Goal: Task Accomplishment & Management: Complete application form

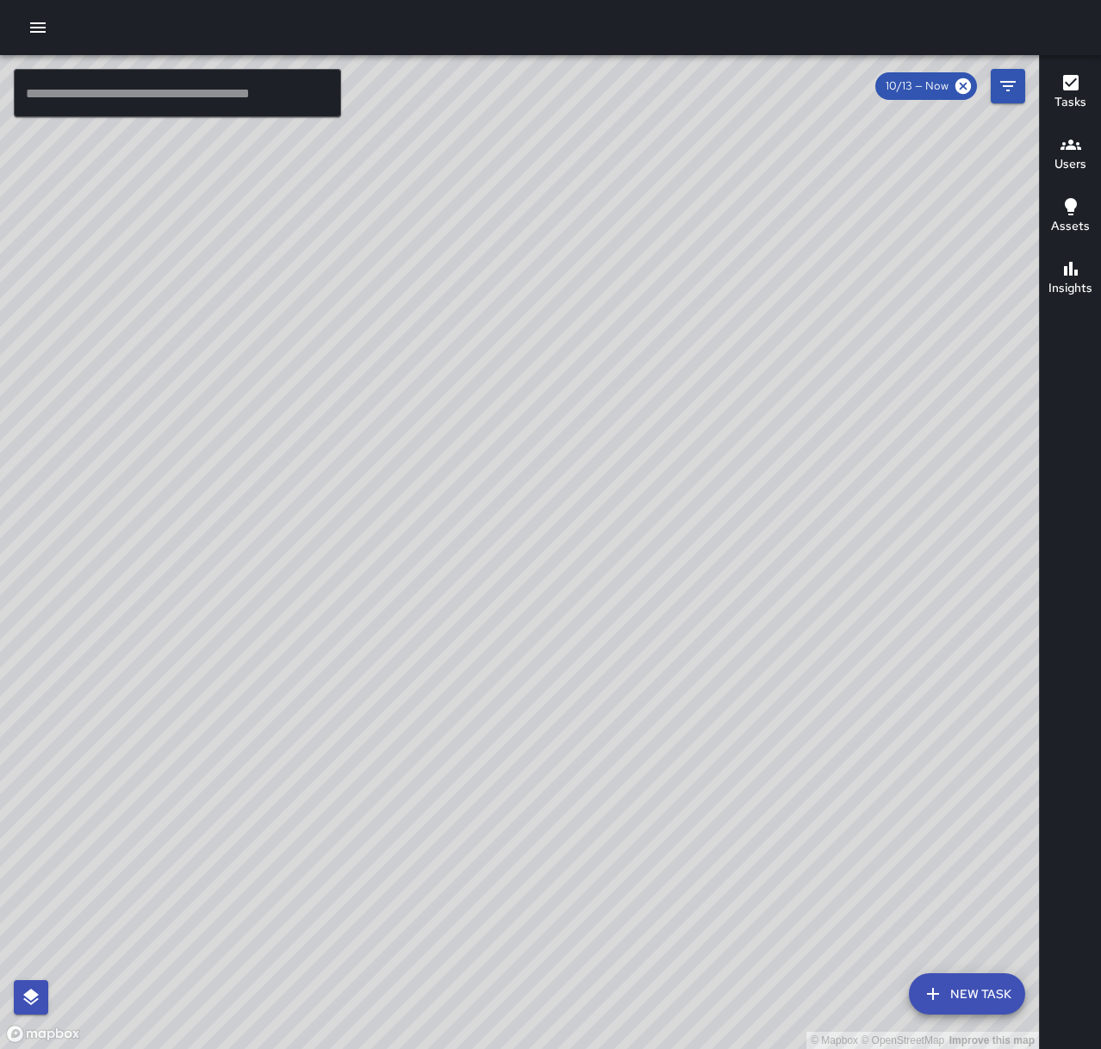
click at [36, 25] on icon "button" at bounding box center [38, 27] width 21 height 21
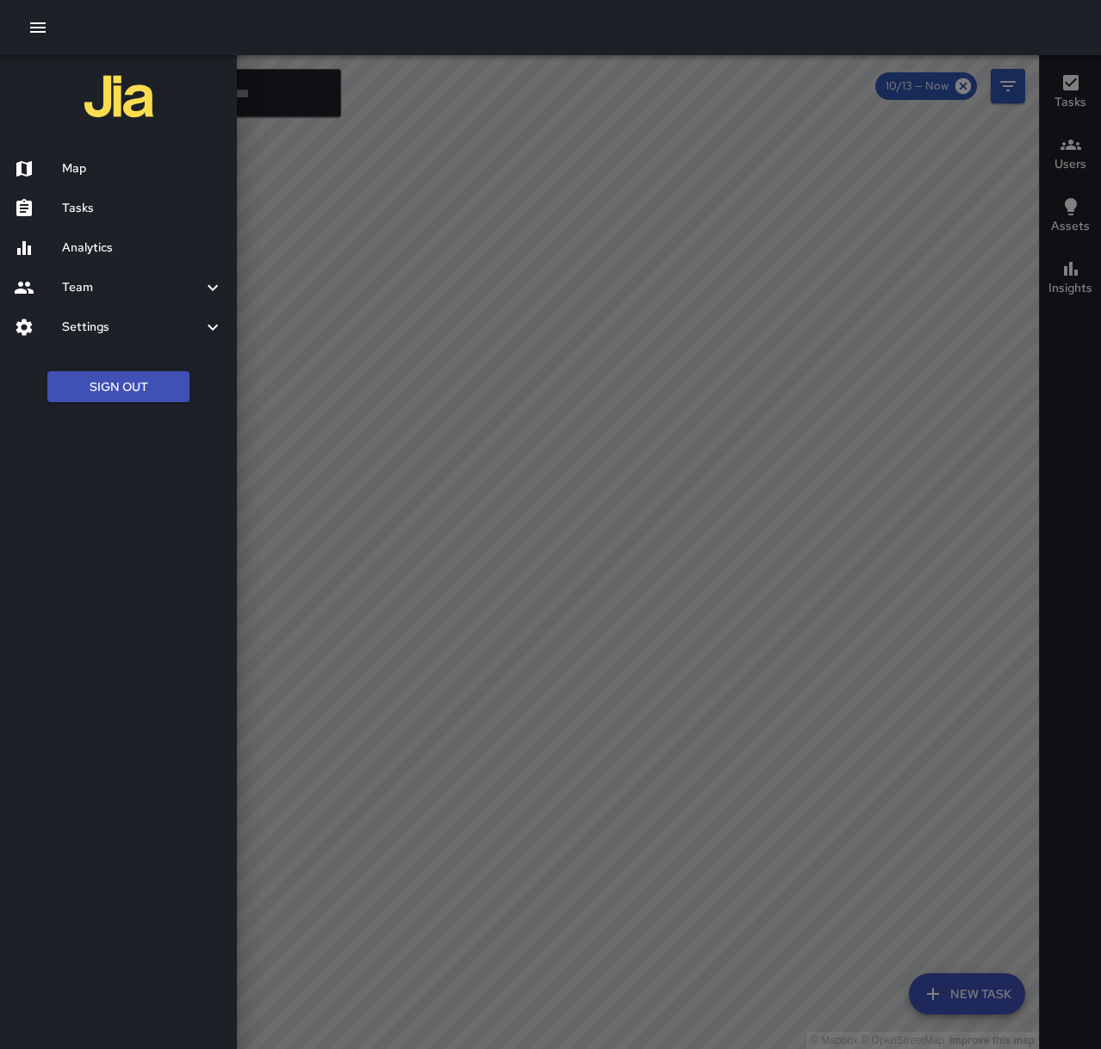
click at [126, 216] on h6 "Tasks" at bounding box center [142, 208] width 161 height 19
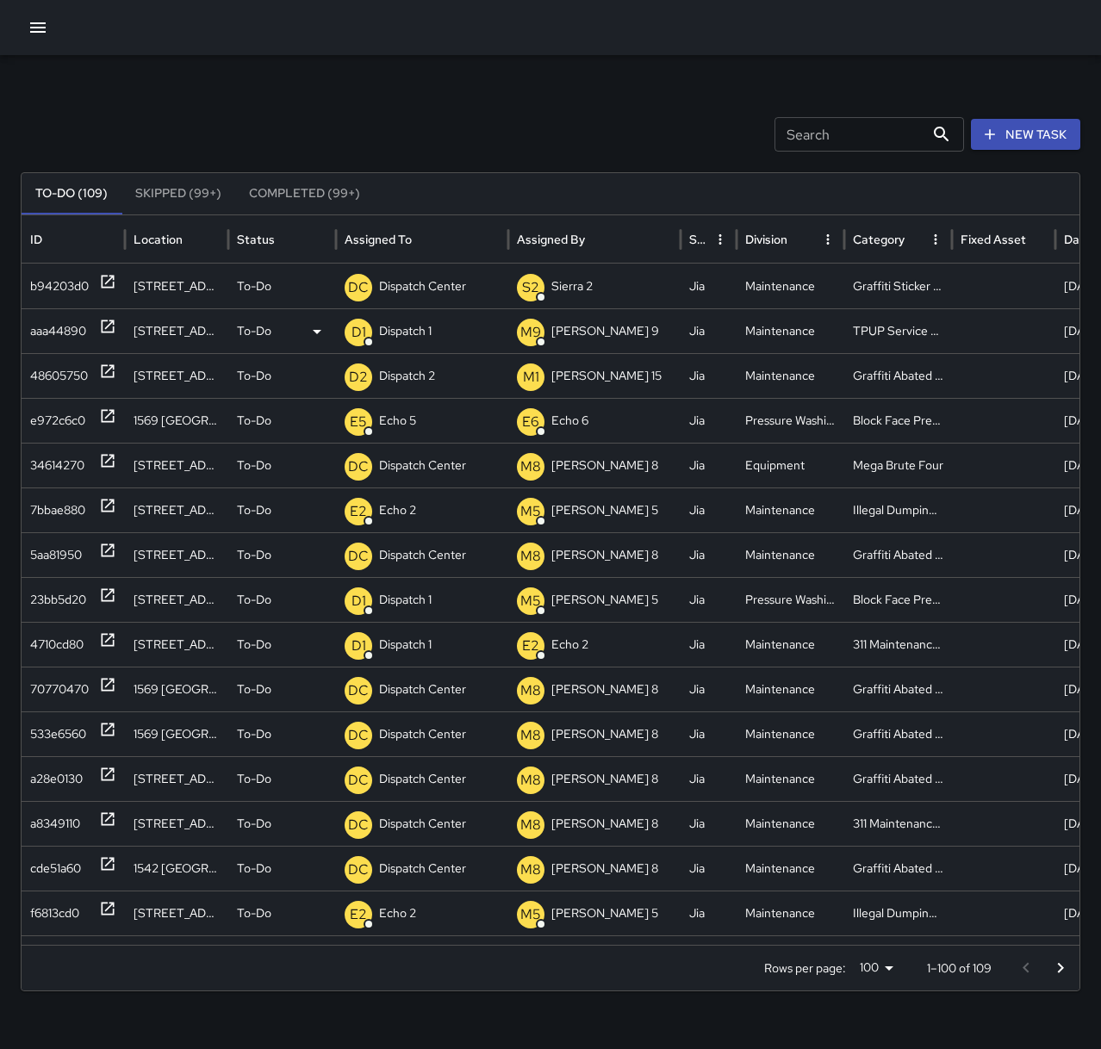
click at [404, 339] on p "Dispatch 1" at bounding box center [405, 331] width 53 height 44
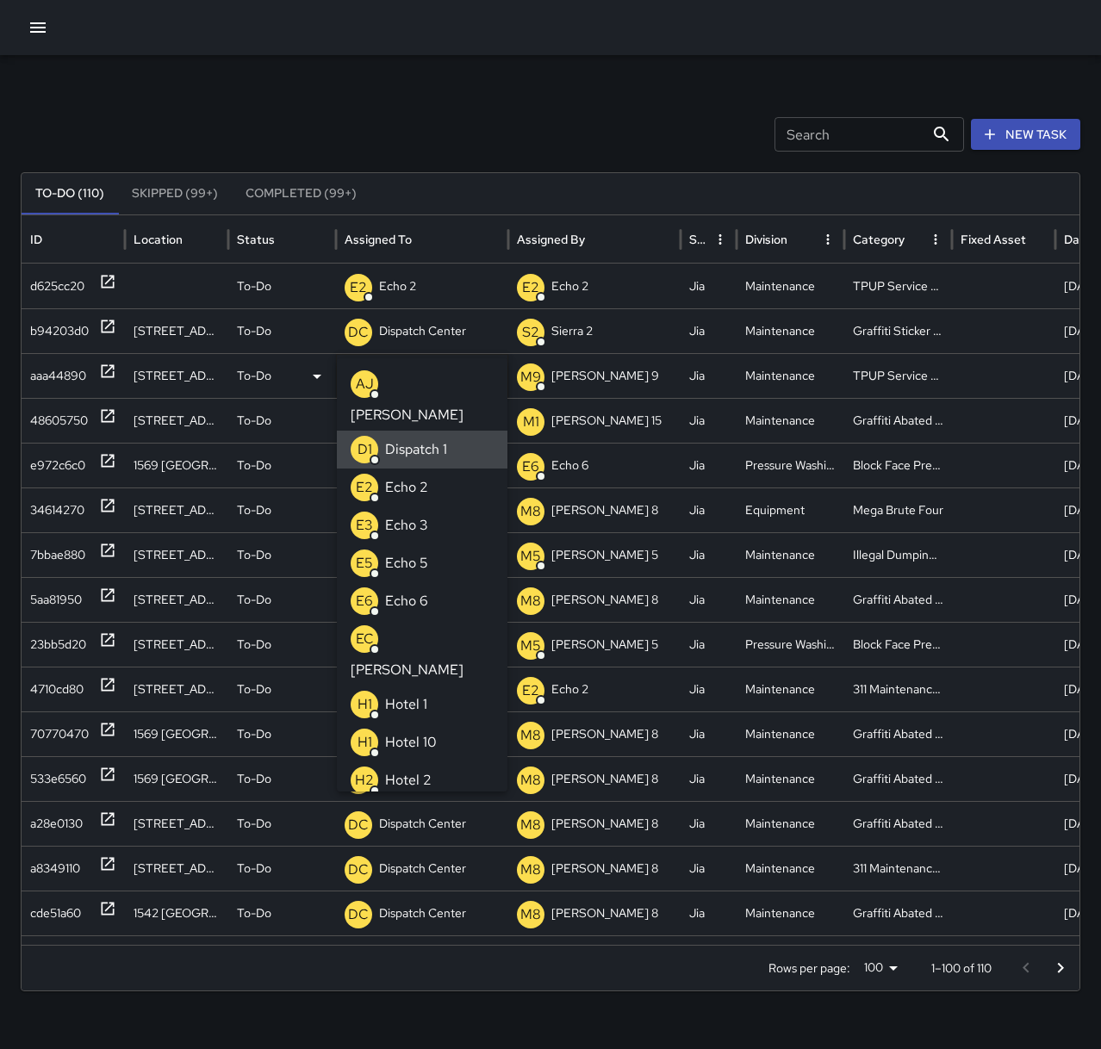
click at [466, 336] on p "Dispatch Center" at bounding box center [422, 331] width 87 height 44
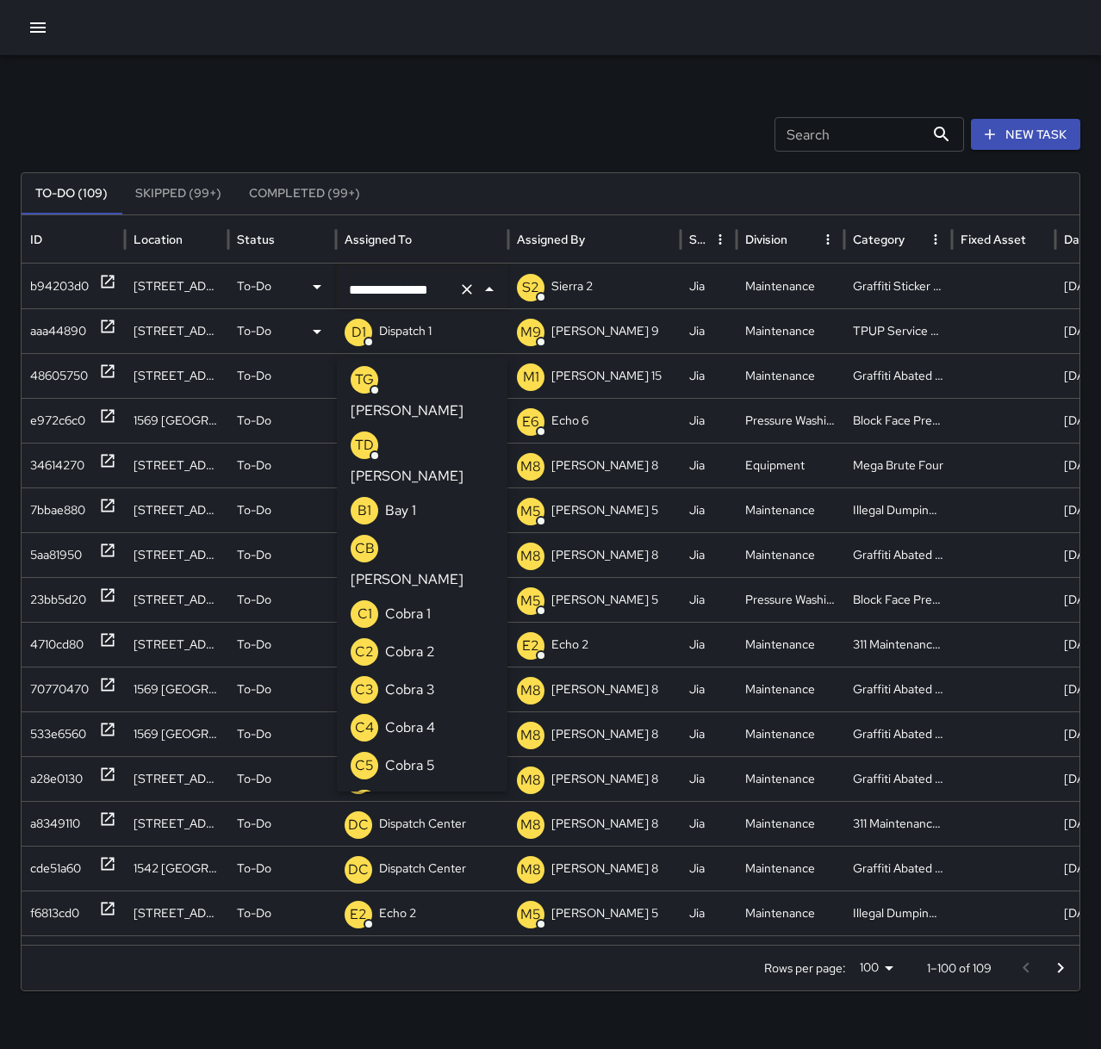
click at [469, 294] on icon "Clear" at bounding box center [466, 289] width 17 height 17
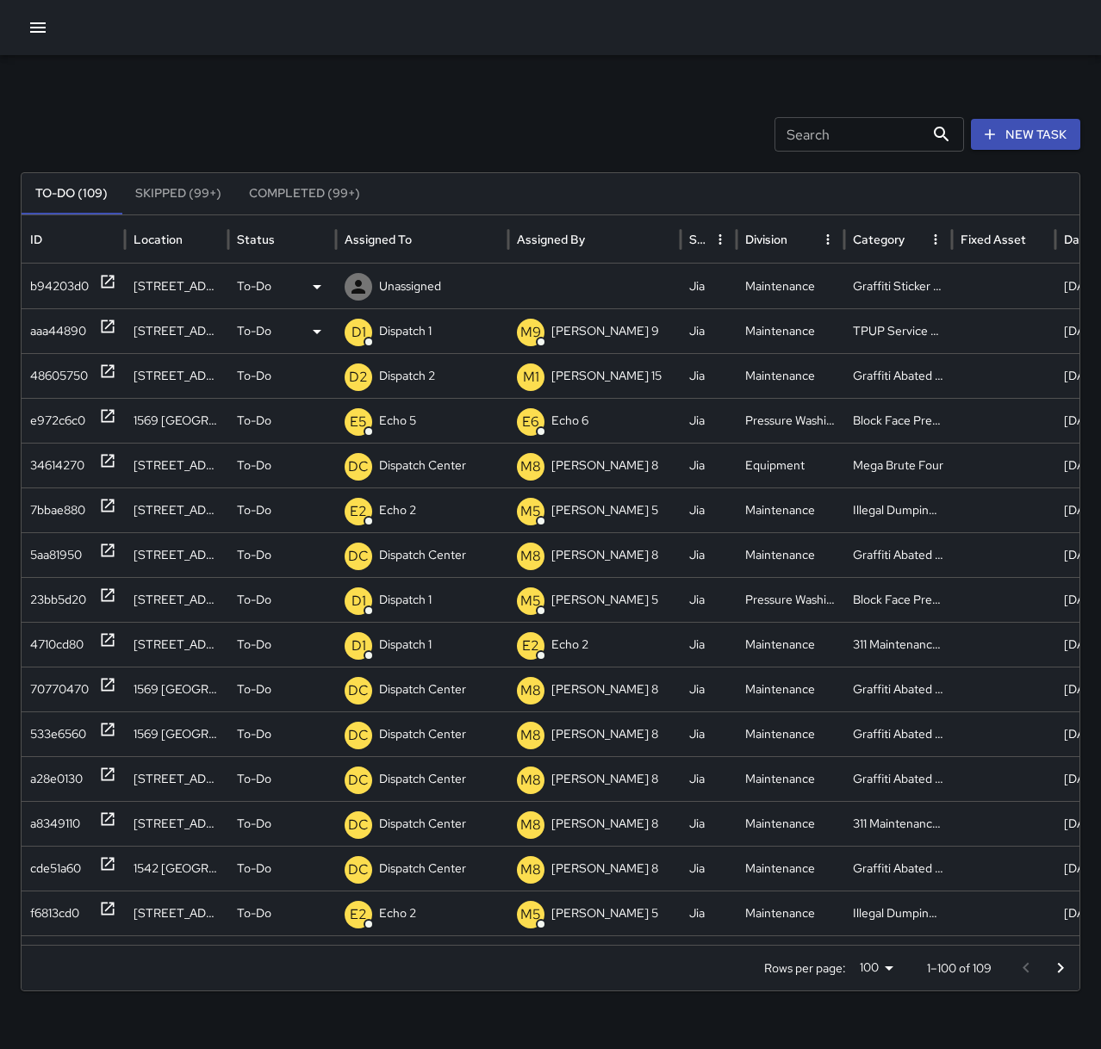
click at [436, 284] on p "Unassigned" at bounding box center [410, 286] width 62 height 44
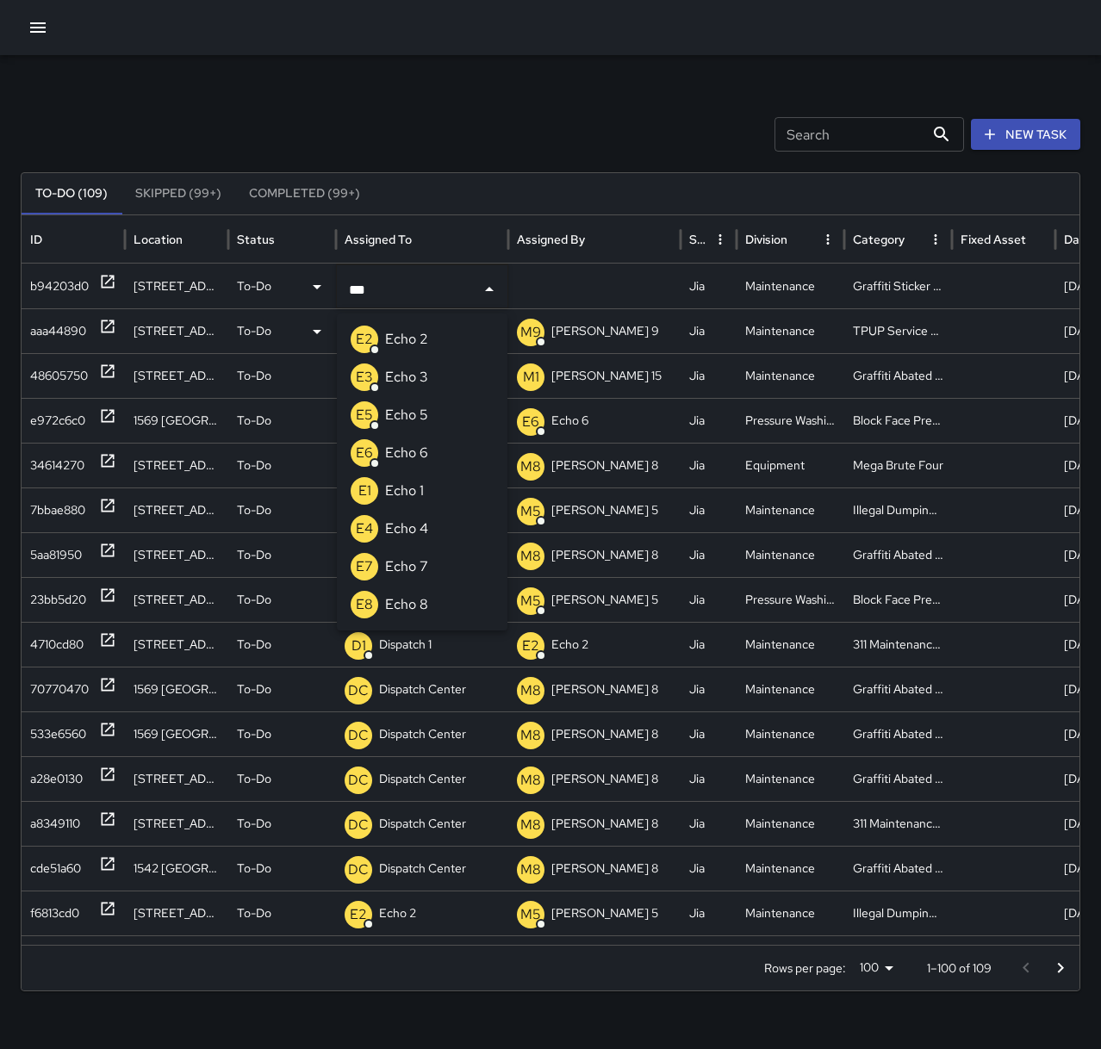
type input "****"
click at [416, 335] on p "Echo 2" at bounding box center [406, 339] width 43 height 21
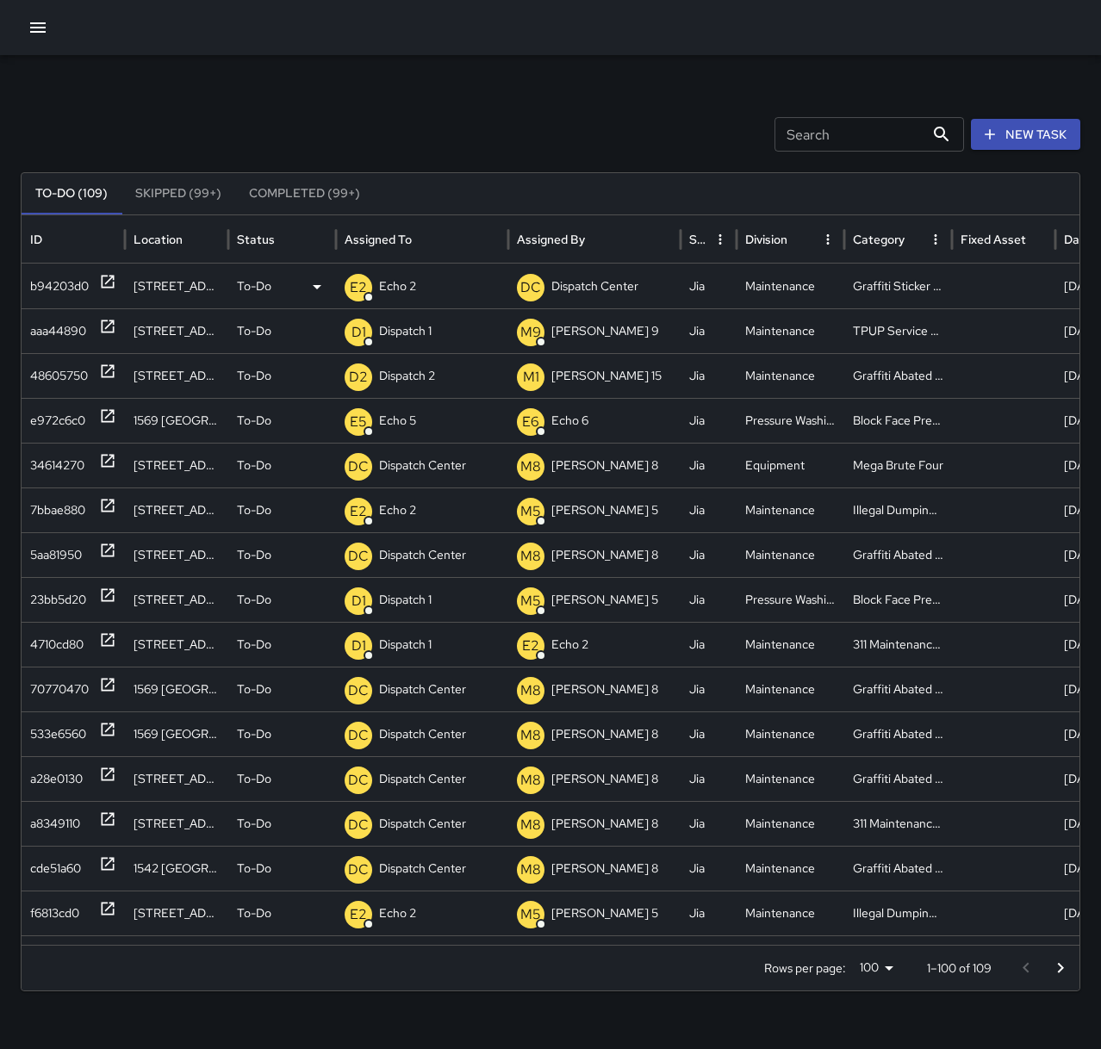
click at [382, 289] on p "Echo 2" at bounding box center [397, 286] width 37 height 44
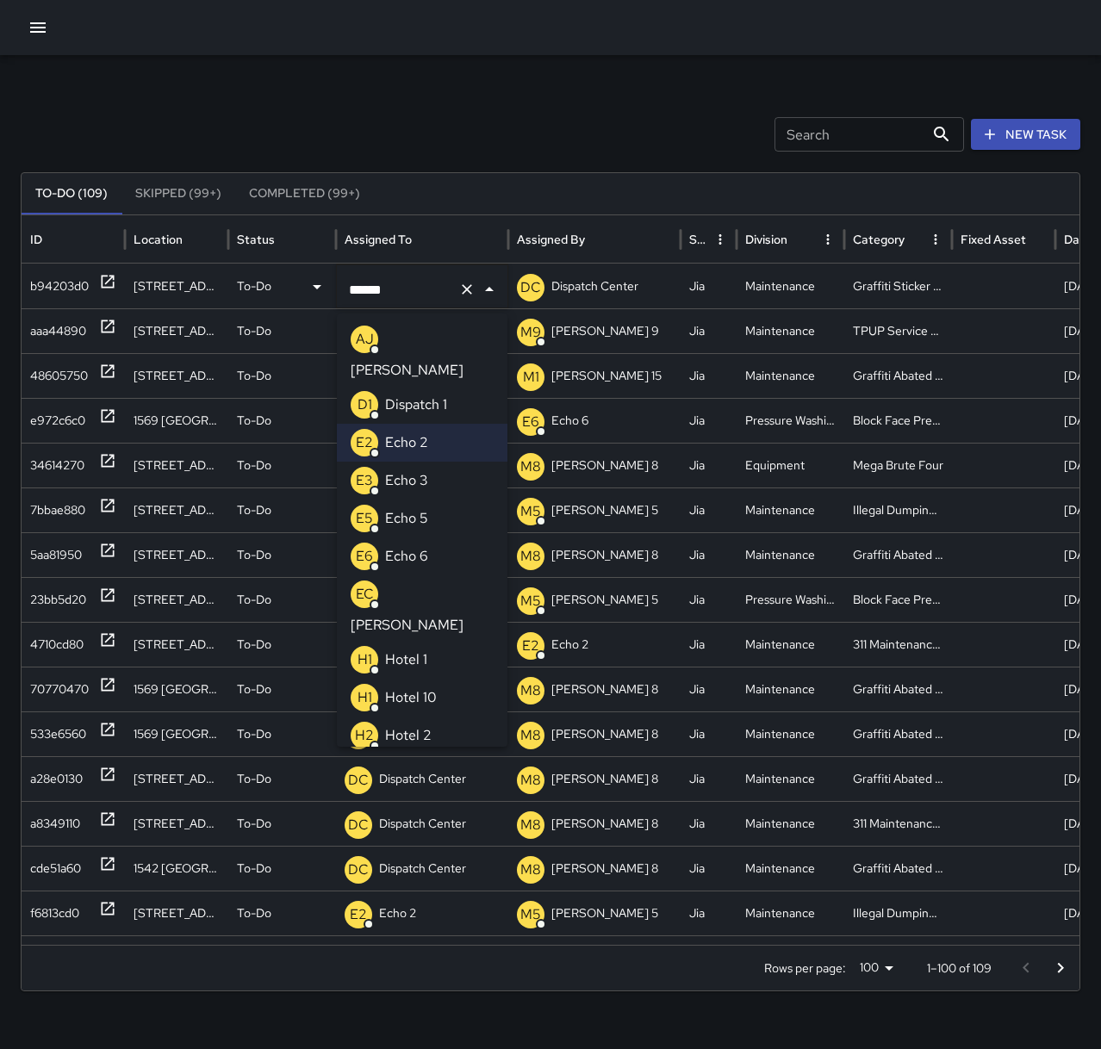
type input "****"
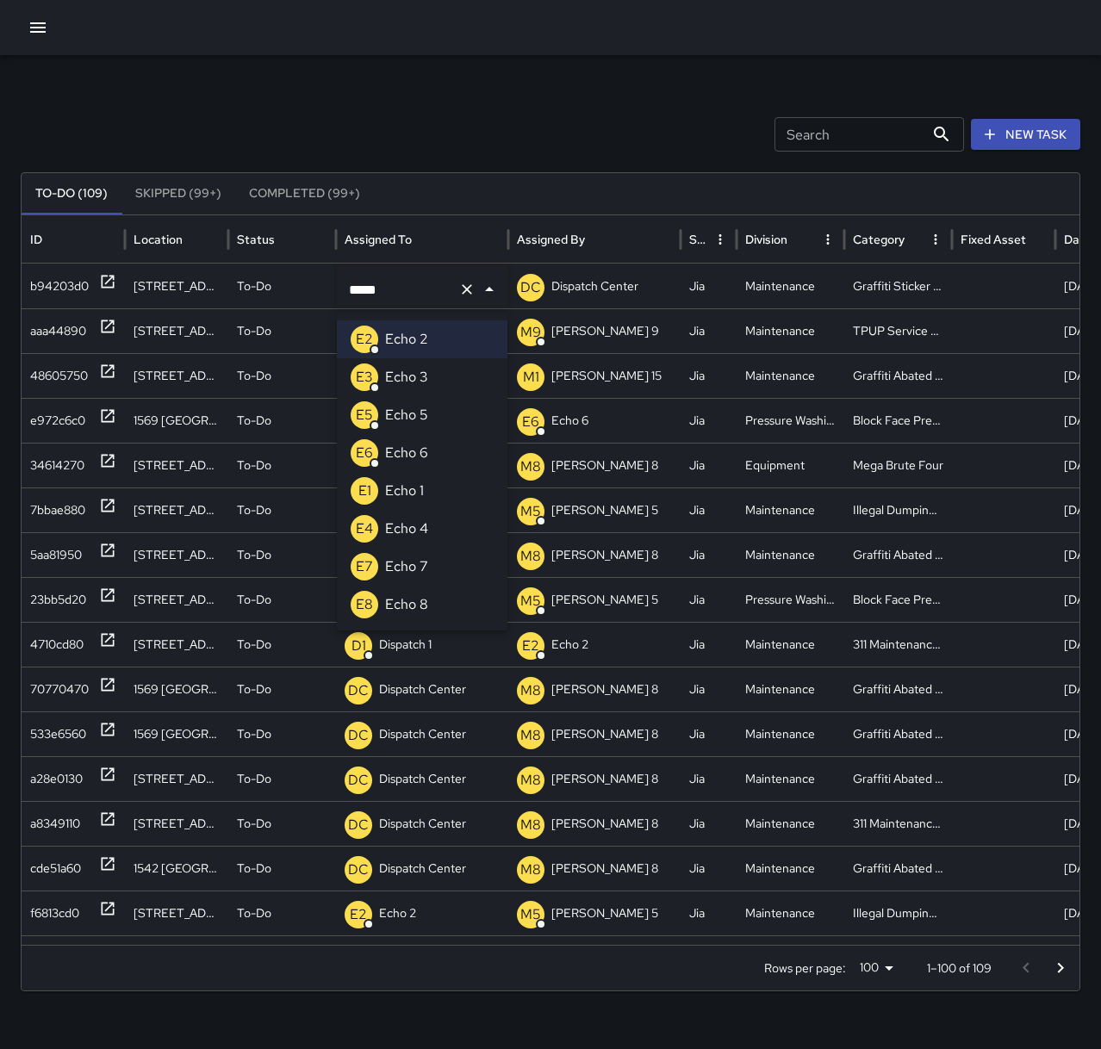
click at [427, 497] on li "E1 Echo 1" at bounding box center [422, 491] width 171 height 38
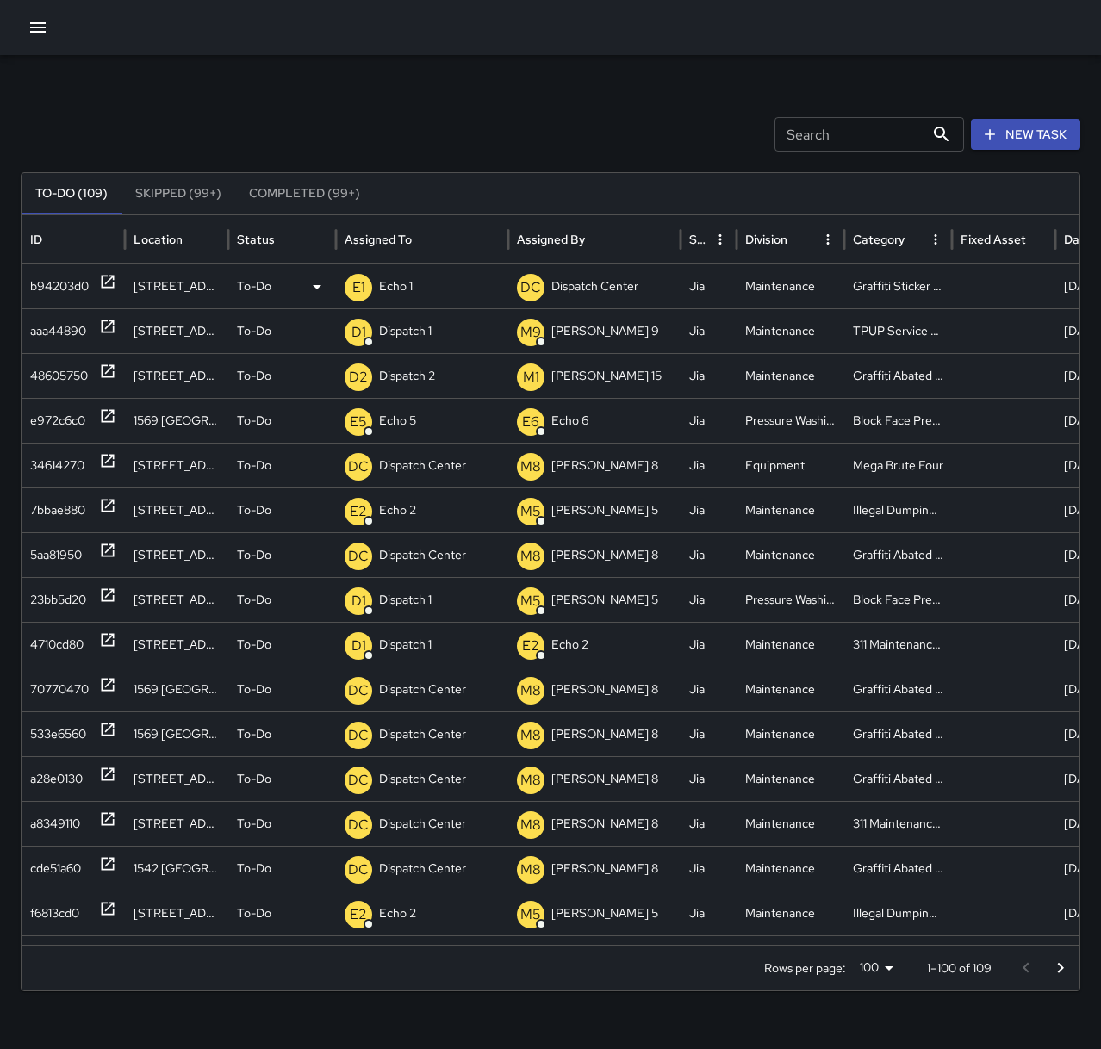
click at [385, 279] on p "Echo 1" at bounding box center [396, 286] width 34 height 44
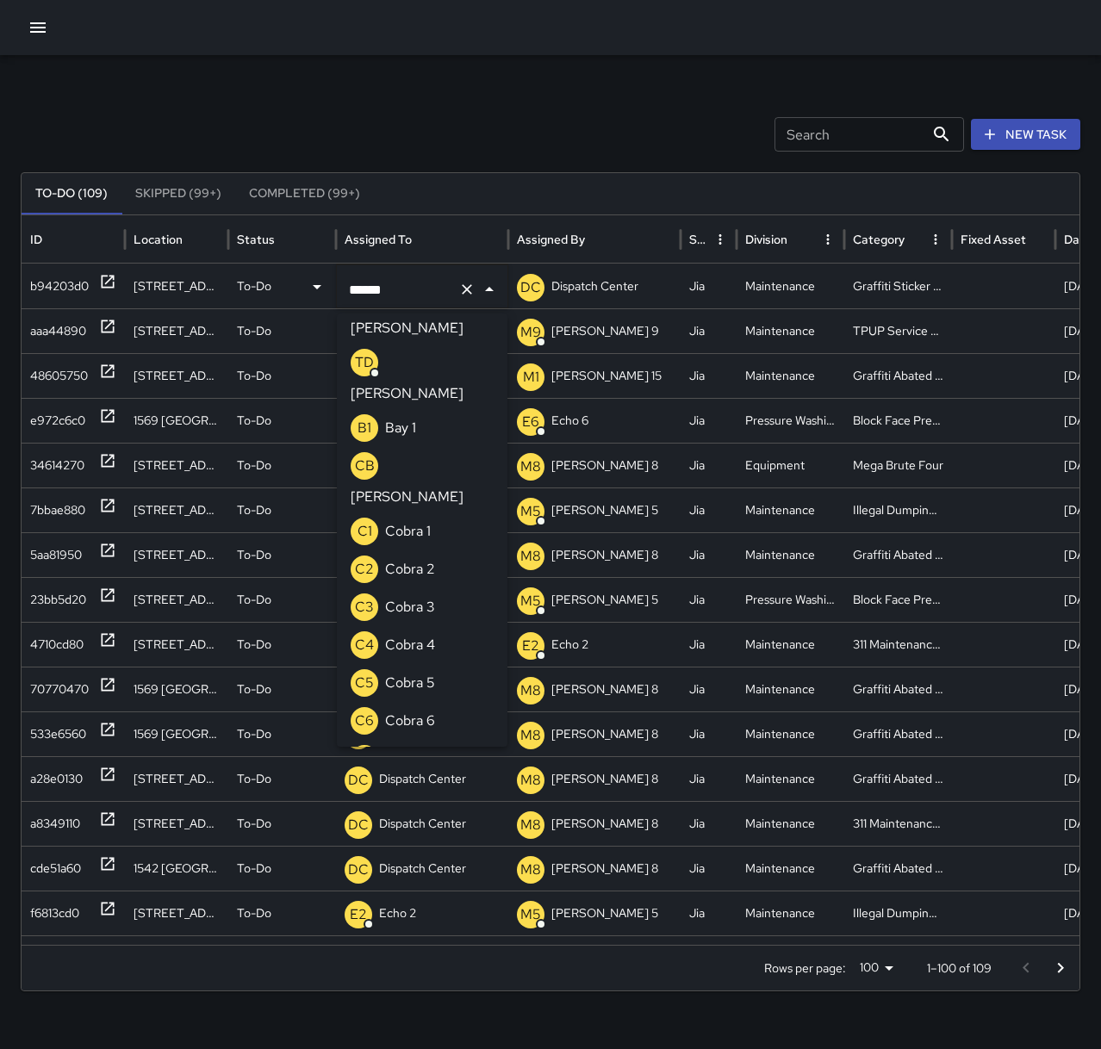
scroll to position [0, 0]
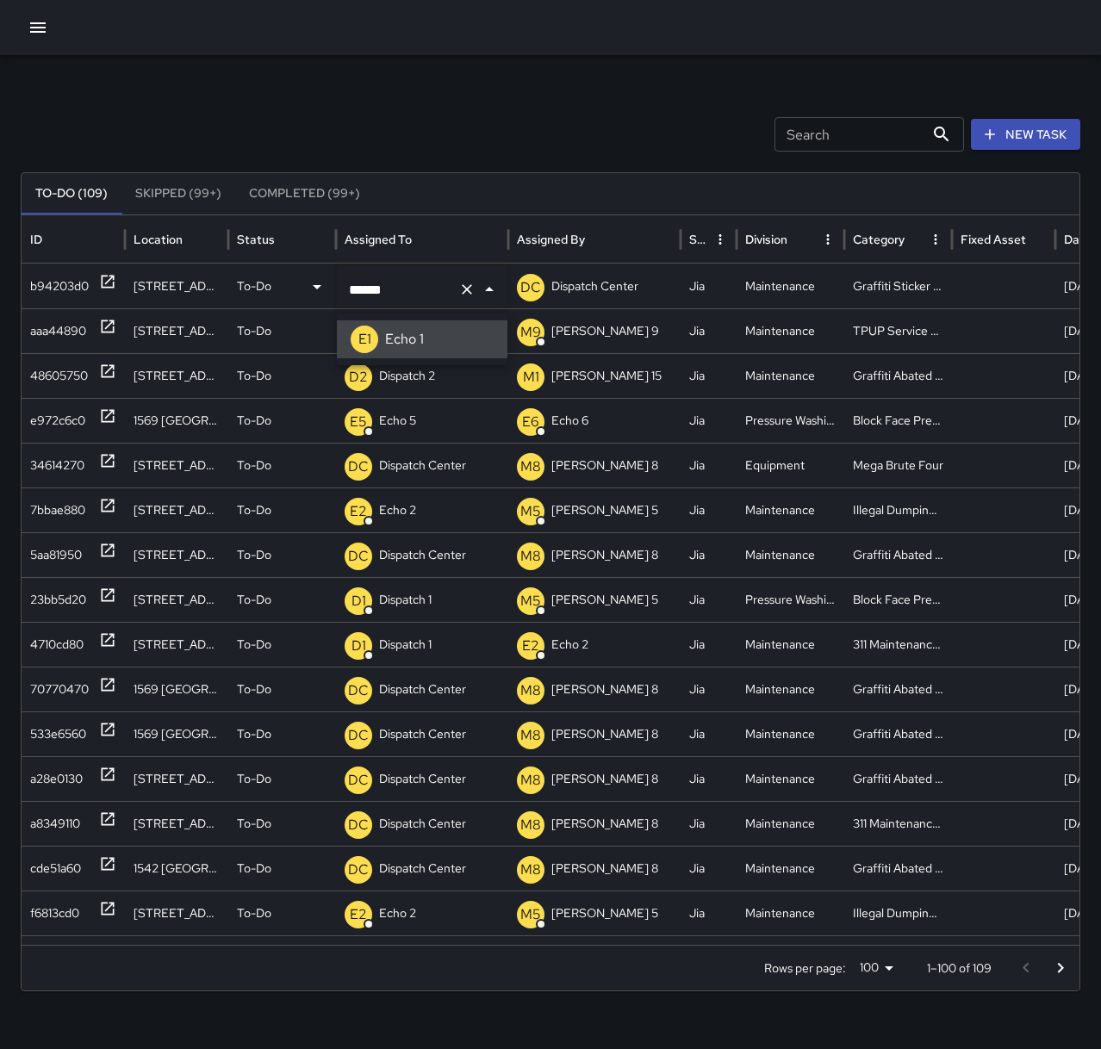
type input "****"
click at [403, 105] on div "Search Search New Task To-Do (109) Skipped (99+) Completed (99+) ID Location St…" at bounding box center [550, 544] width 1101 height 978
click at [102, 278] on icon at bounding box center [108, 282] width 13 height 13
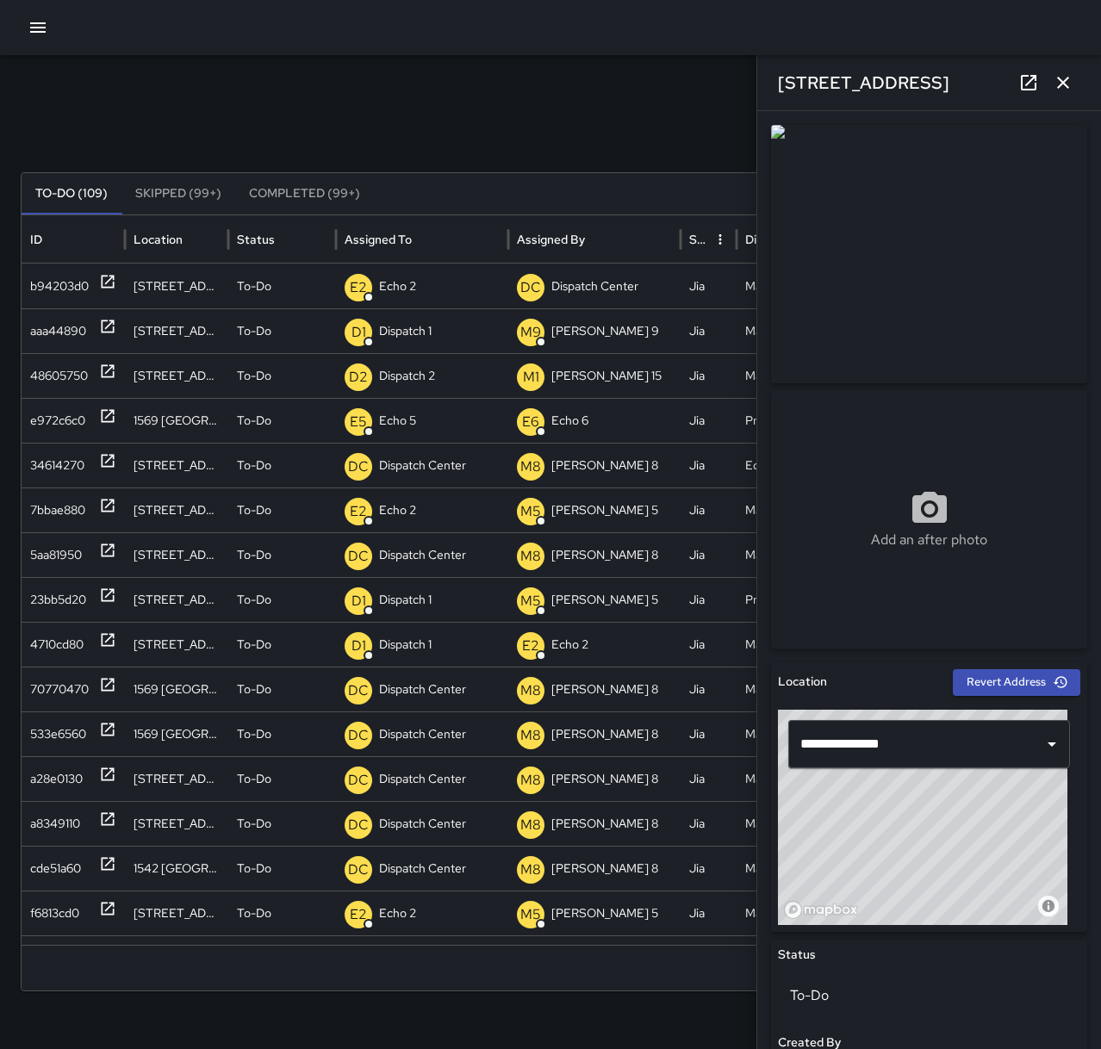
click at [405, 292] on p "Echo 2" at bounding box center [397, 286] width 37 height 44
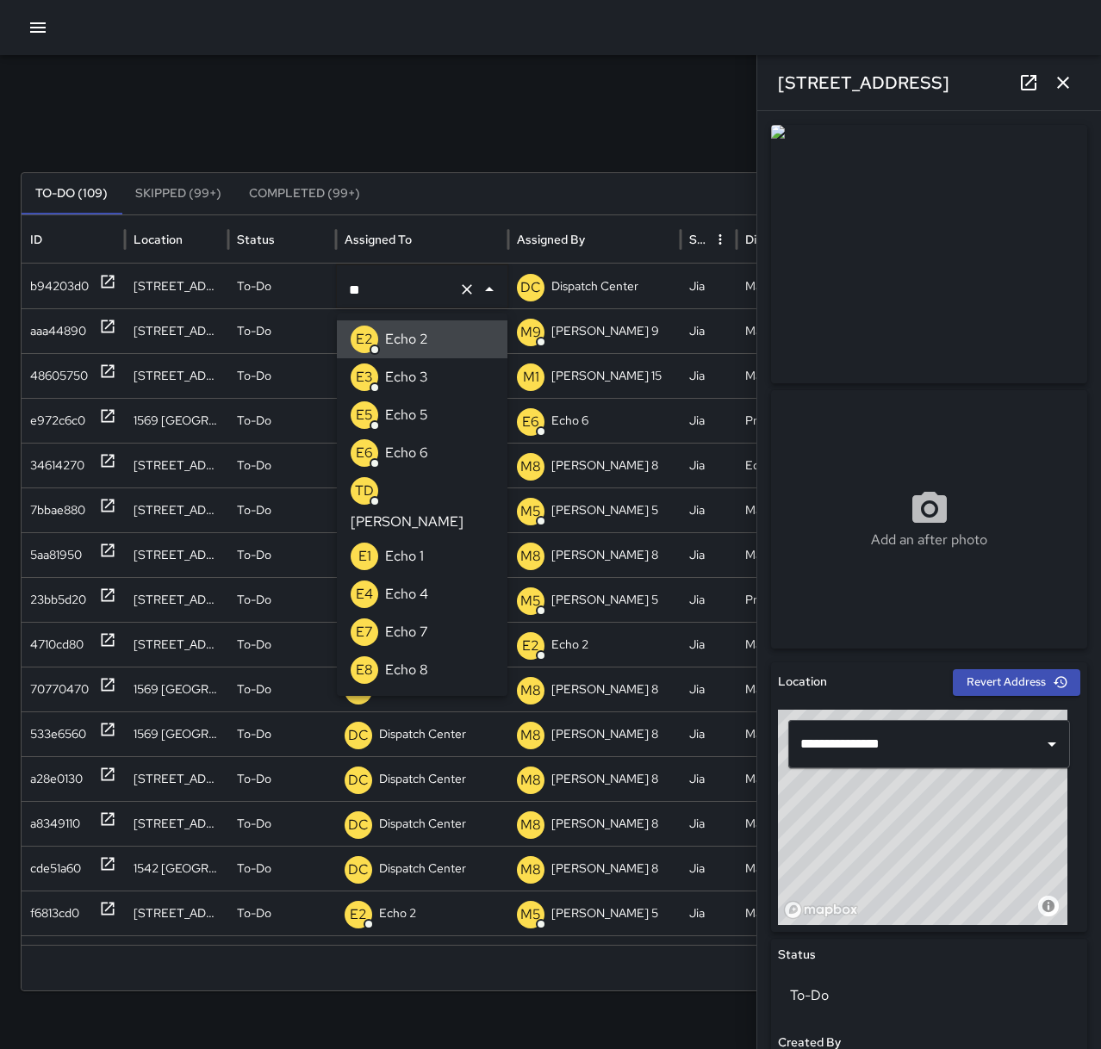
type input "*"
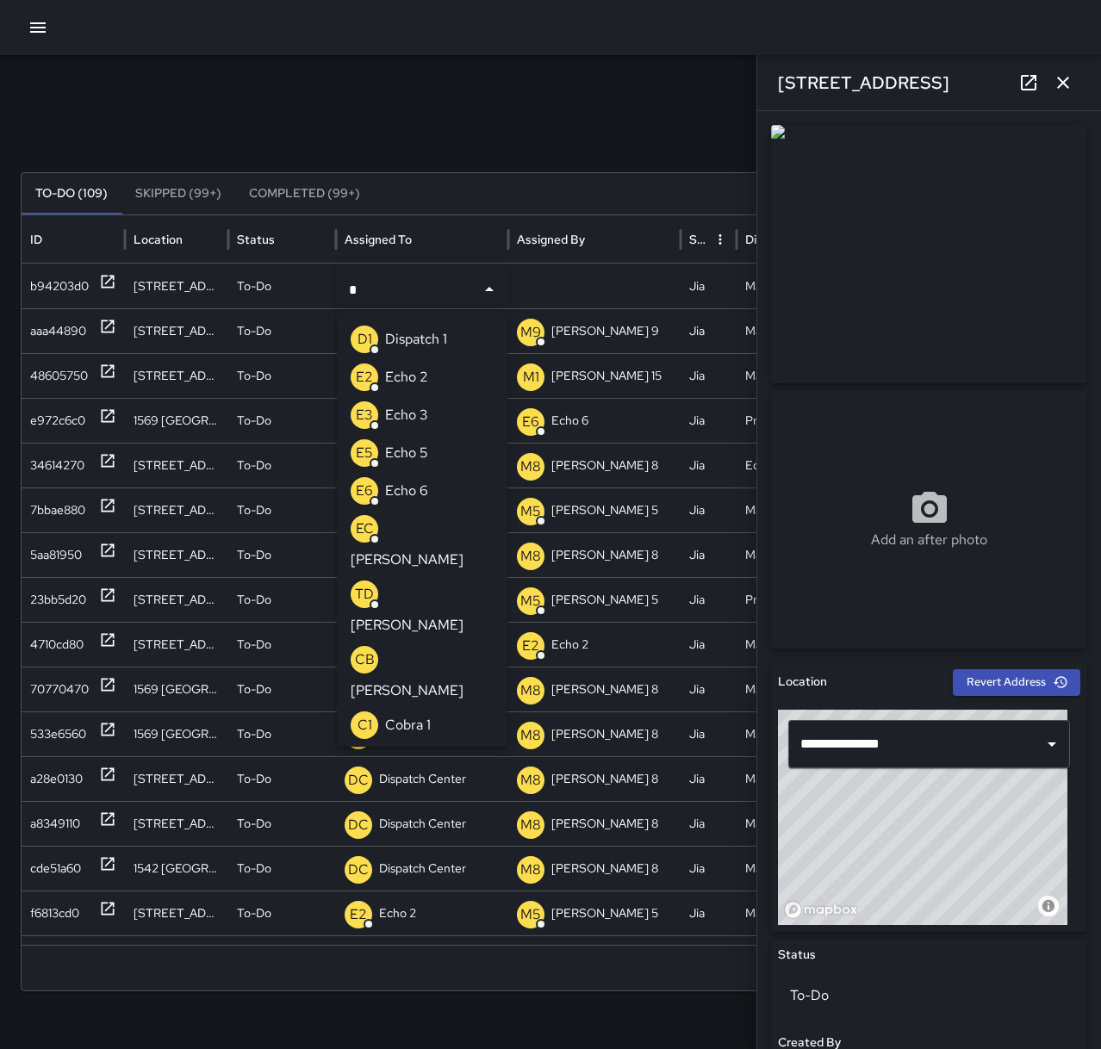
type input "**"
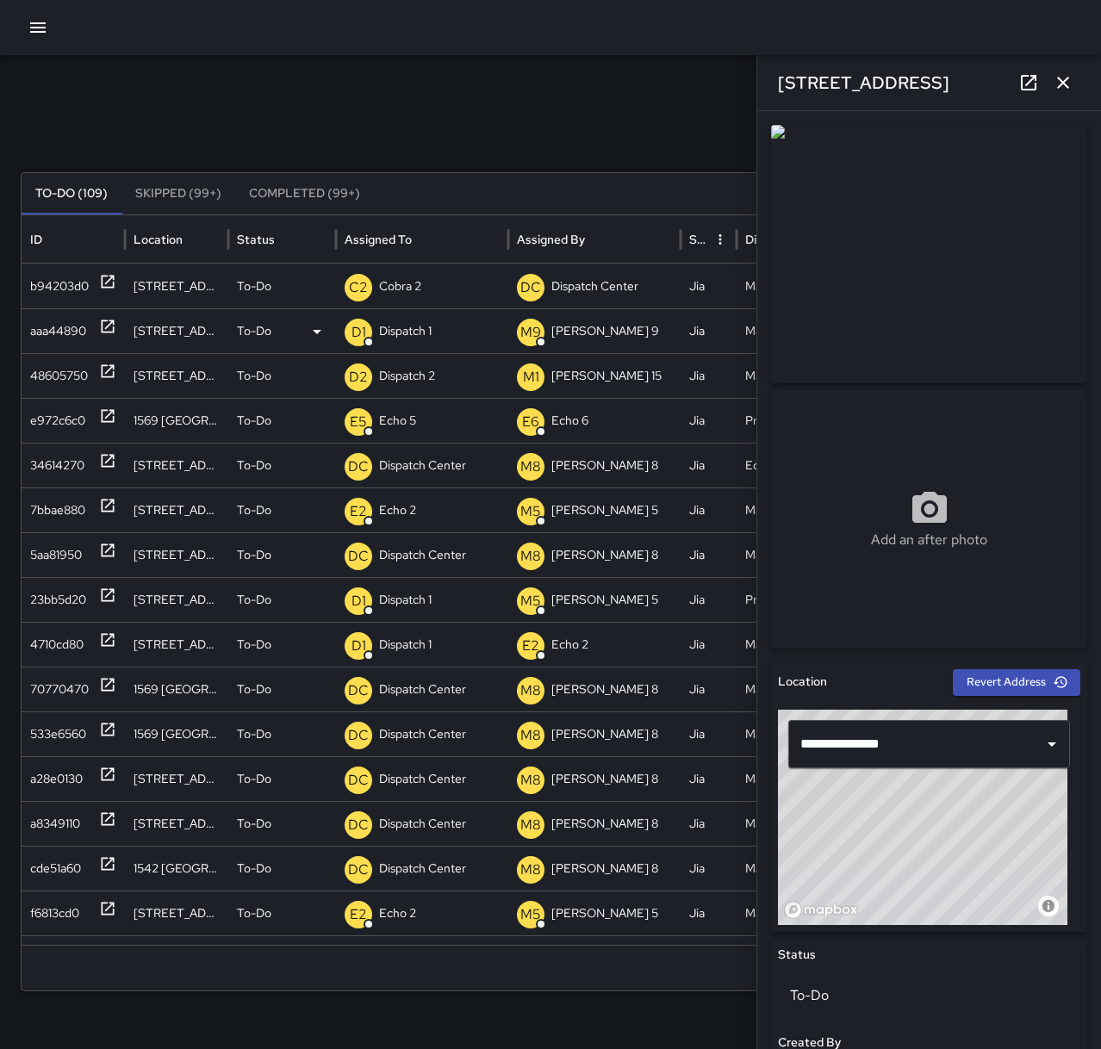
click at [418, 326] on p "Dispatch 1" at bounding box center [405, 331] width 53 height 44
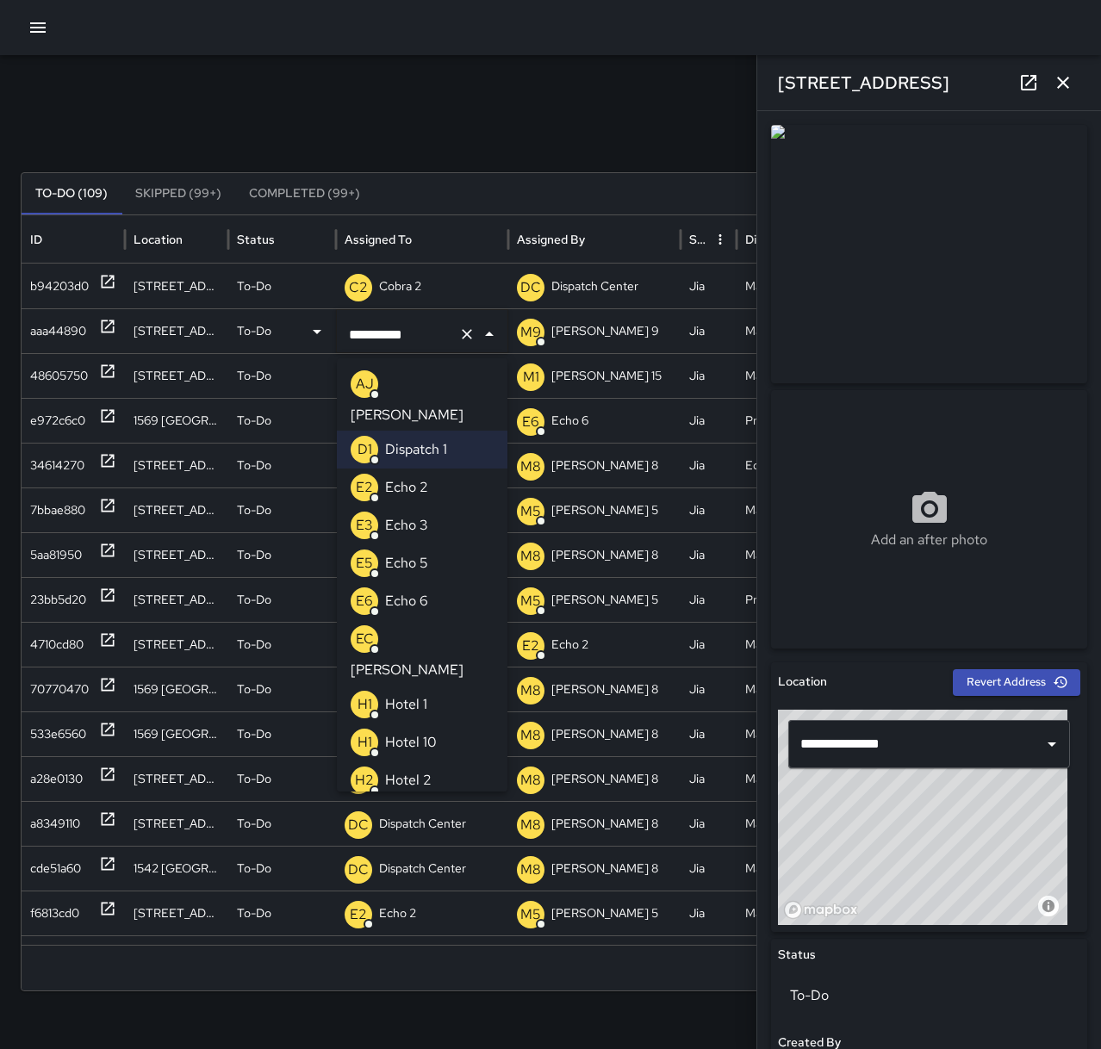
click at [438, 469] on li "E2 Echo 2" at bounding box center [422, 488] width 171 height 38
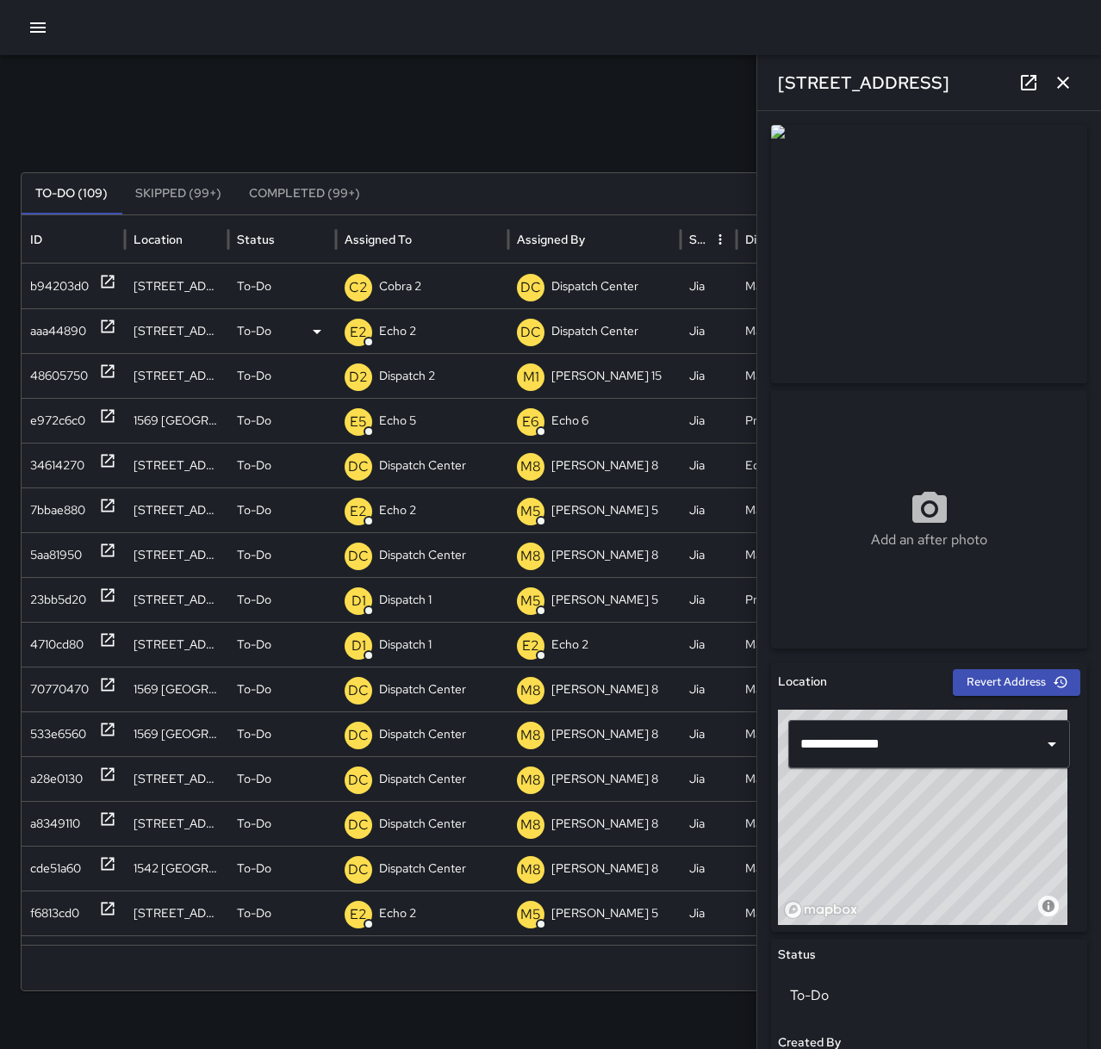
click at [396, 82] on div "Search Search New Task To-Do (109) Skipped (99+) Completed (99+) ID Location St…" at bounding box center [550, 544] width 1101 height 978
click at [108, 370] on icon at bounding box center [108, 371] width 13 height 13
click at [421, 376] on p "Dispatch 2" at bounding box center [407, 376] width 56 height 44
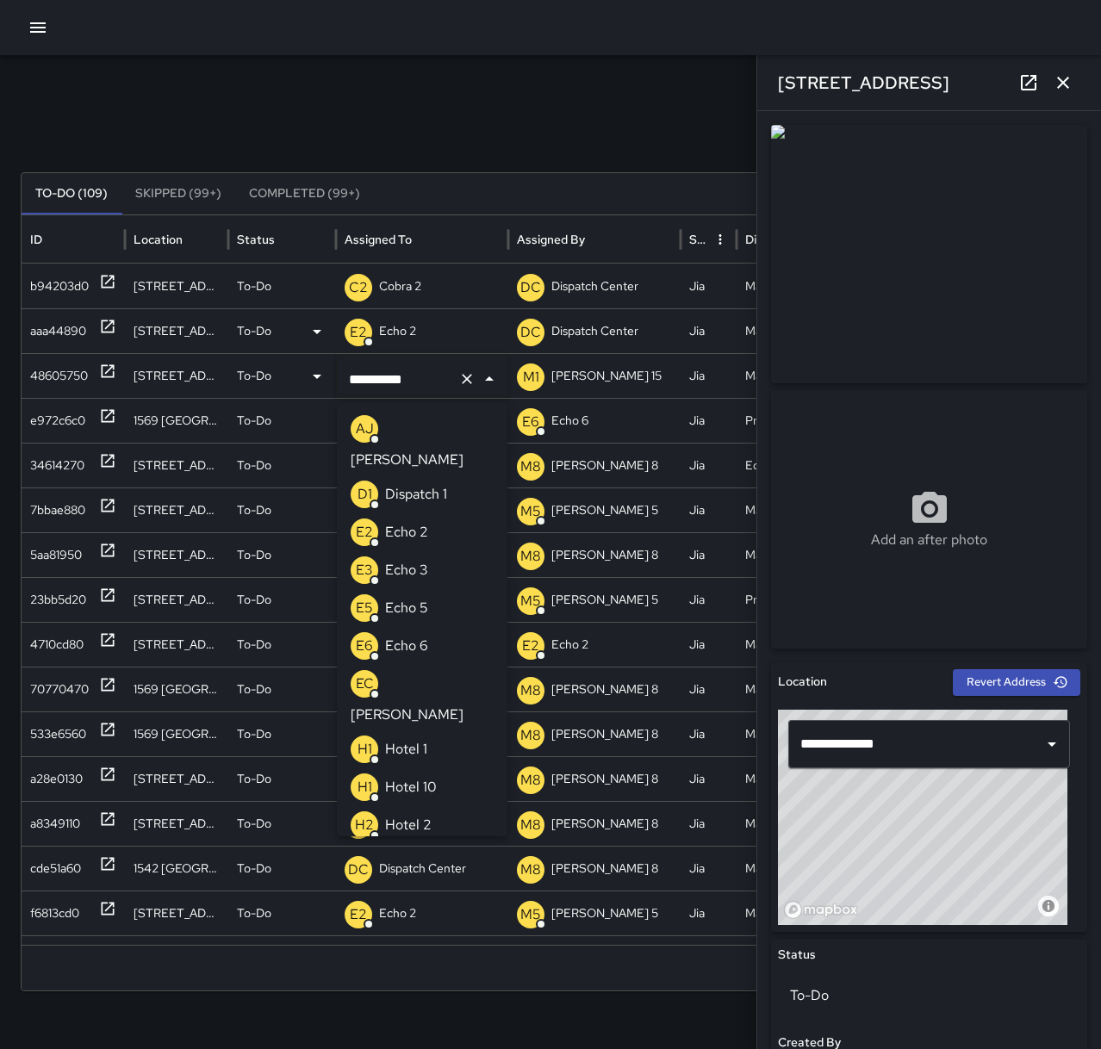
scroll to position [965, 0]
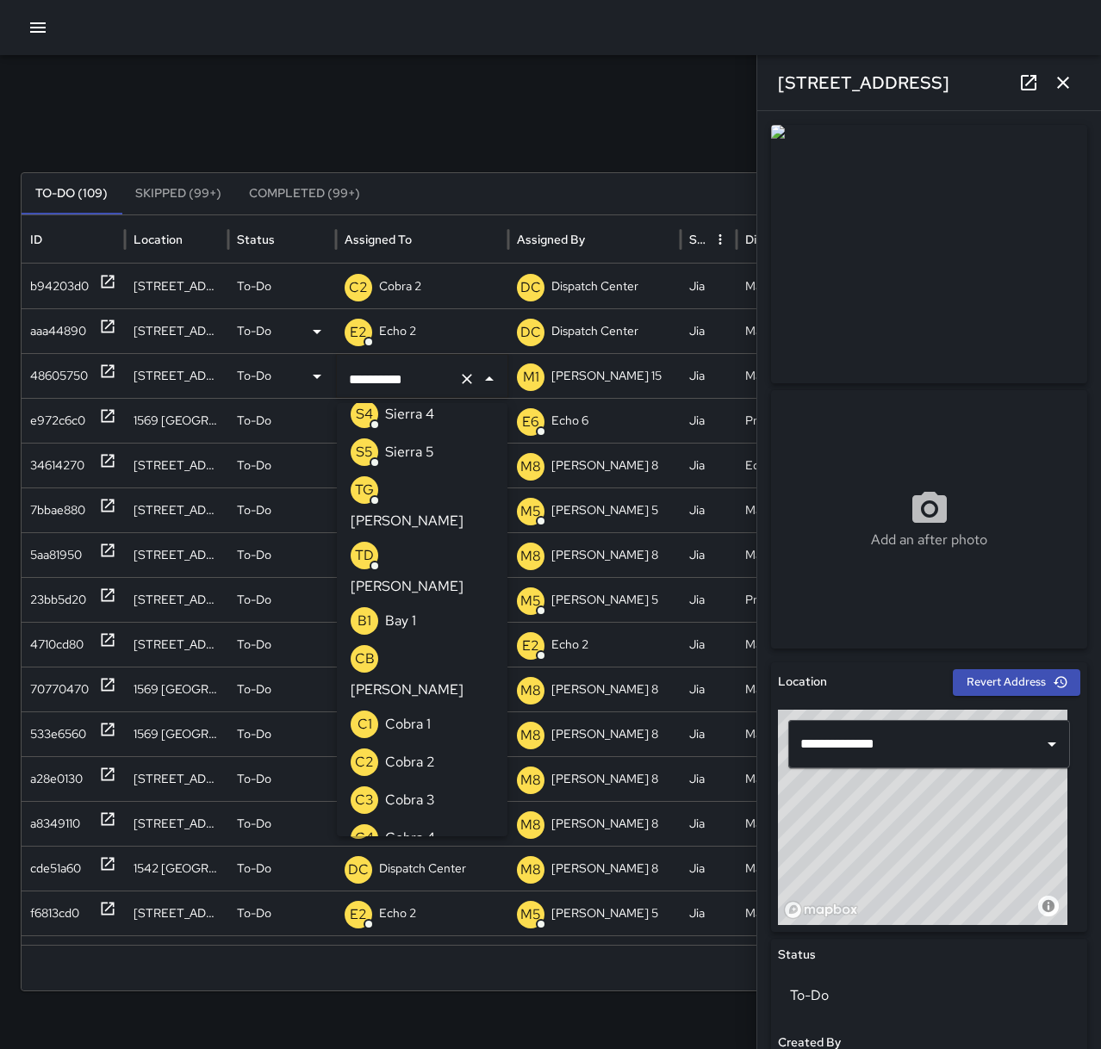
click at [472, 383] on icon "Clear" at bounding box center [466, 378] width 17 height 17
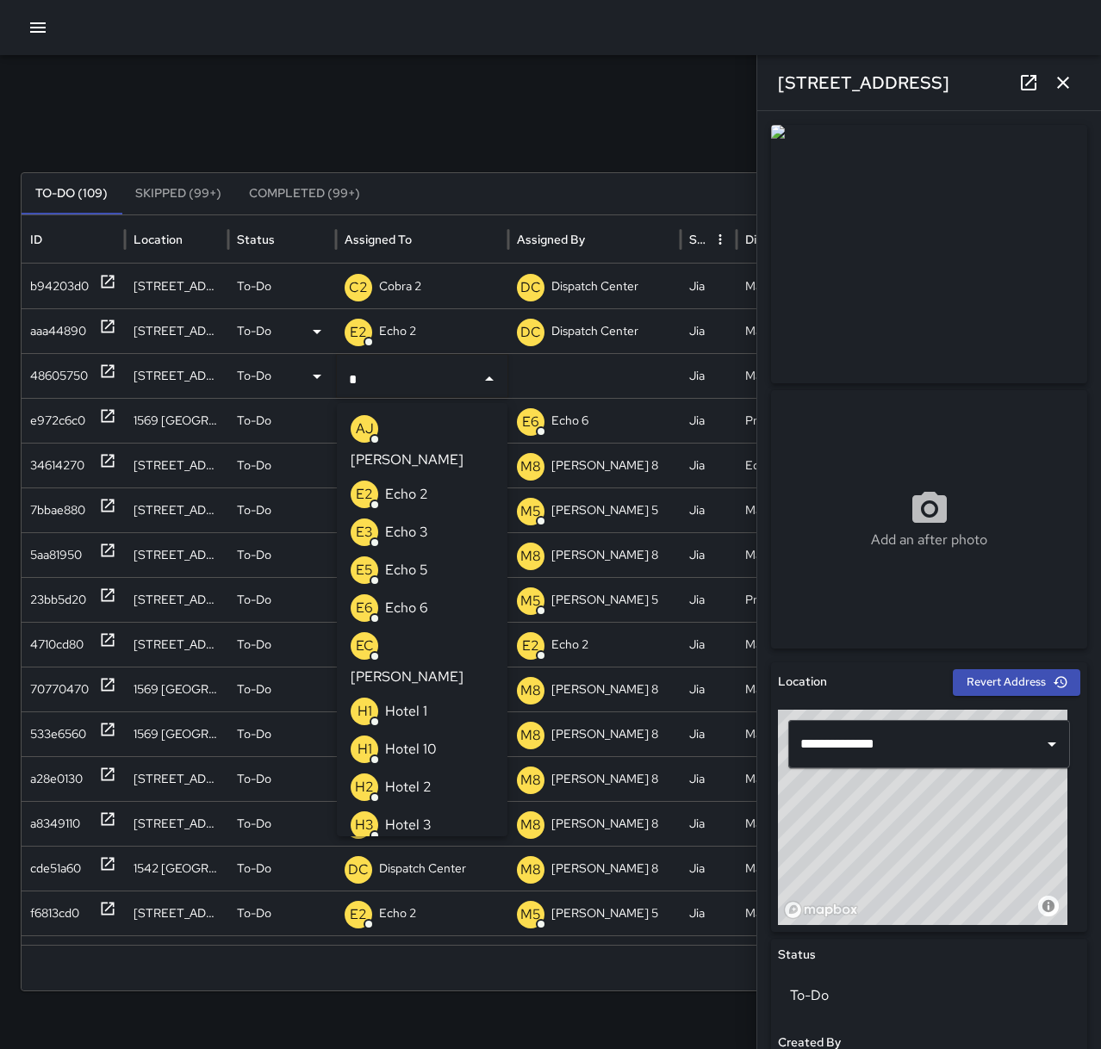
type input "**"
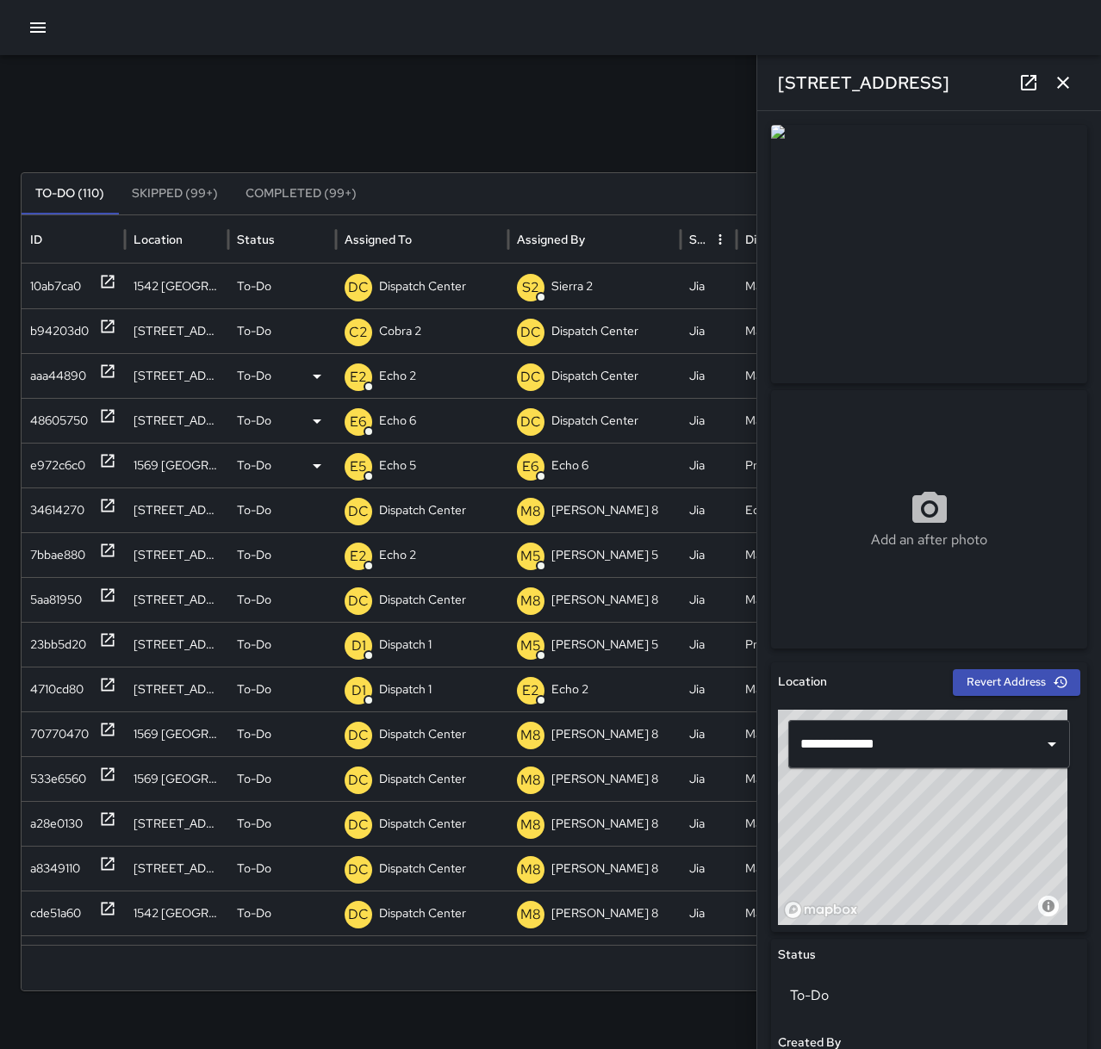
click at [110, 457] on icon at bounding box center [108, 461] width 13 height 13
click at [403, 471] on p "Echo 5" at bounding box center [397, 466] width 37 height 44
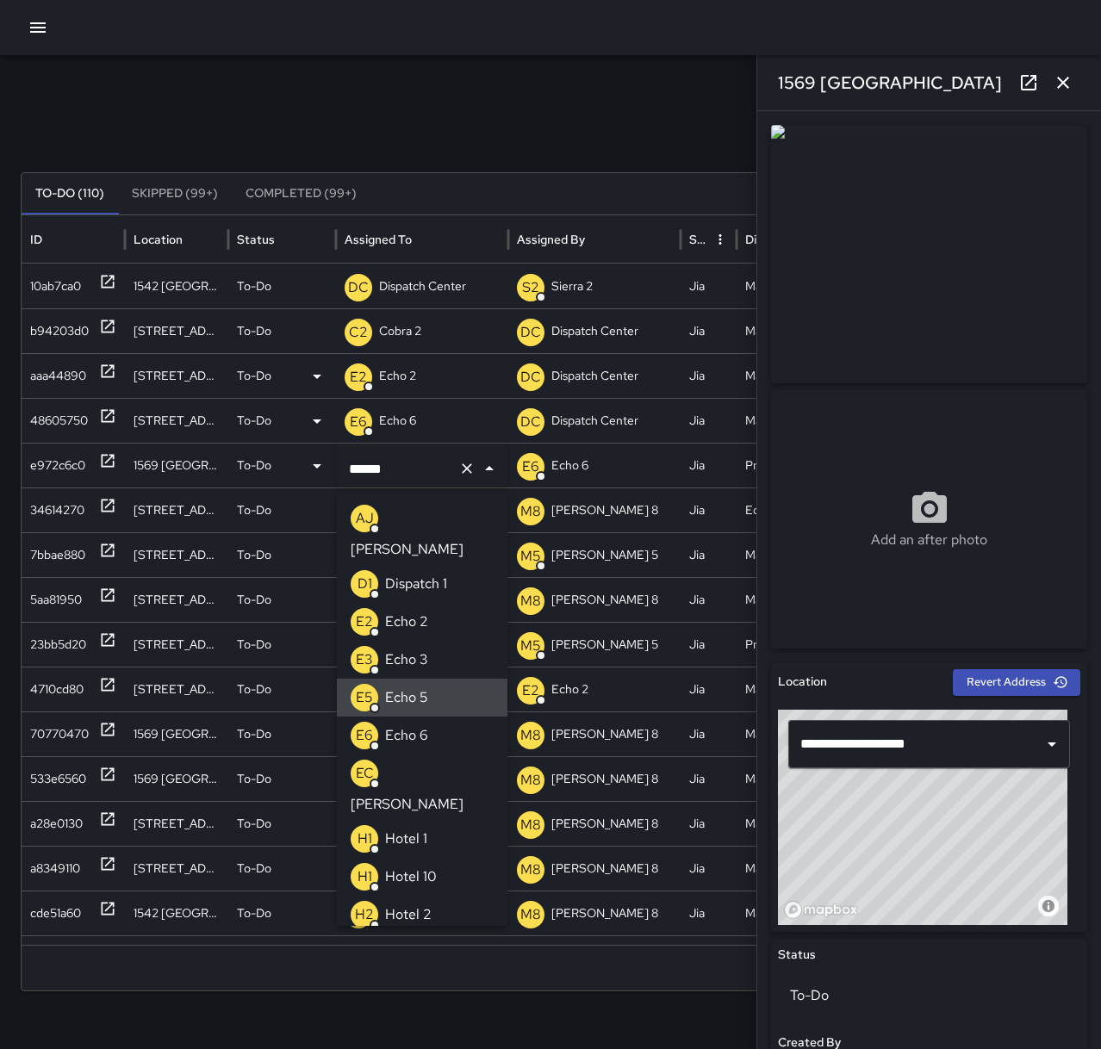
click at [419, 116] on div "Search Search New Task To-Do (110) Skipped (99+) Completed (99+) ID Location St…" at bounding box center [550, 544] width 1101 height 978
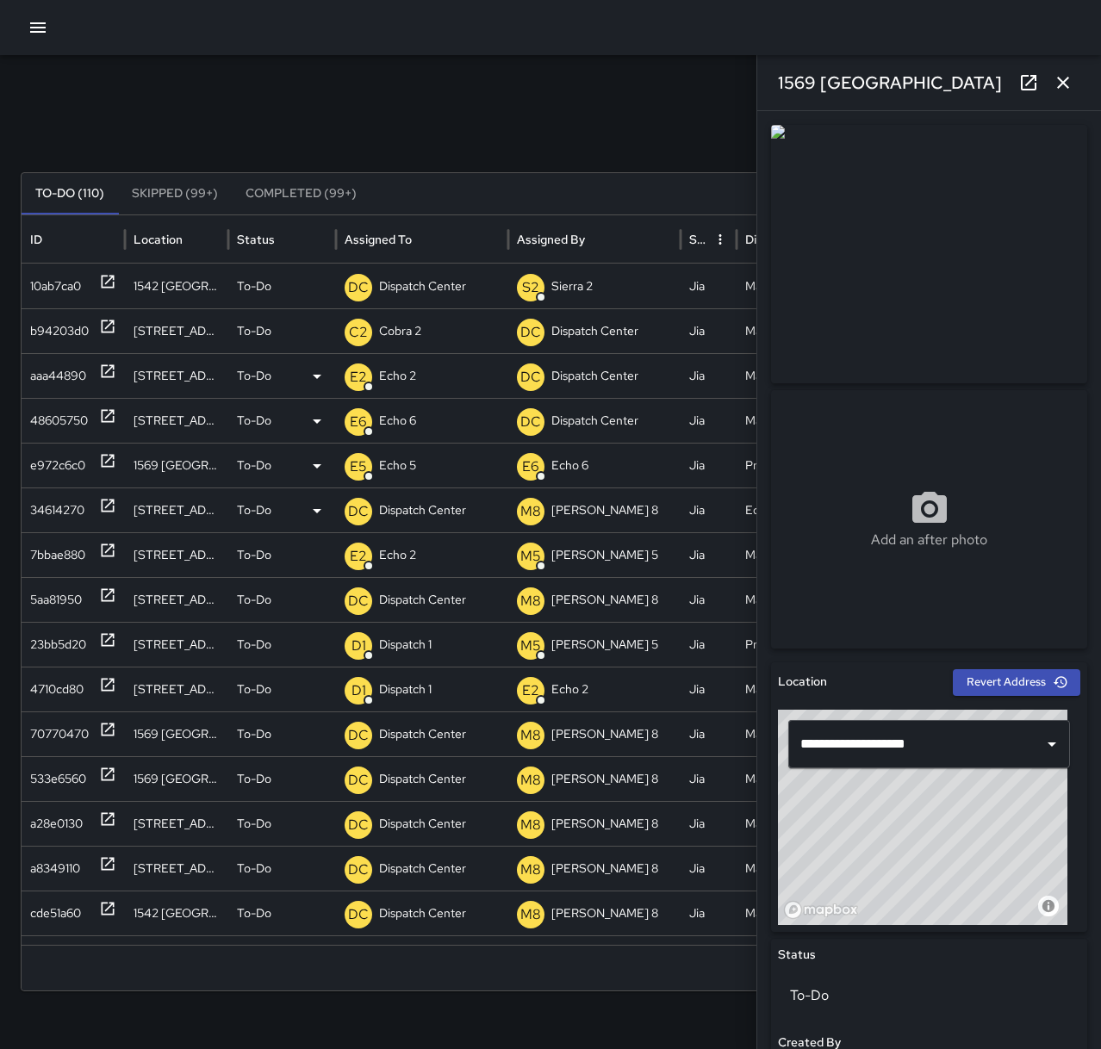
click at [109, 506] on icon at bounding box center [108, 506] width 13 height 13
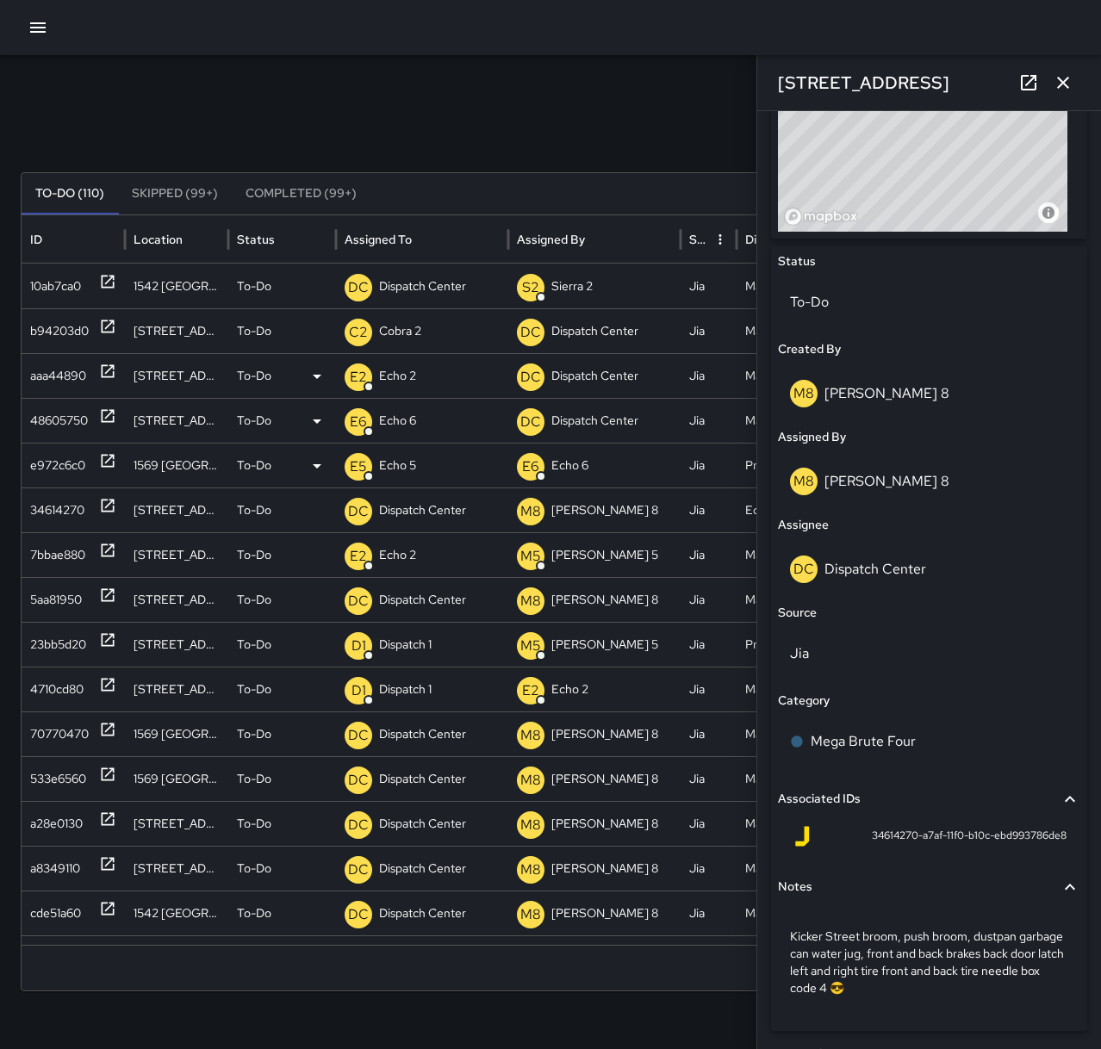
scroll to position [727, 0]
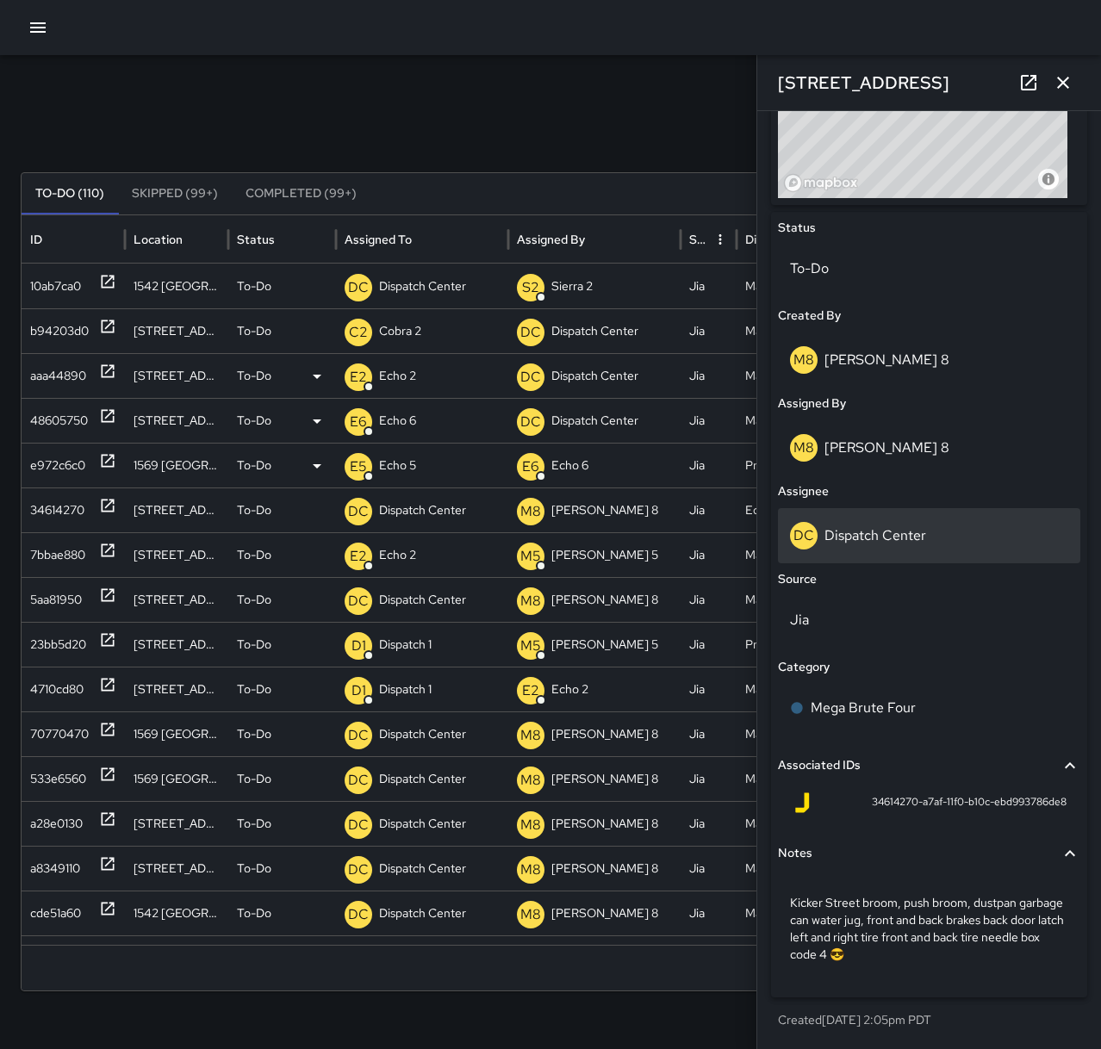
click at [867, 541] on p "Dispatch Center" at bounding box center [875, 535] width 102 height 18
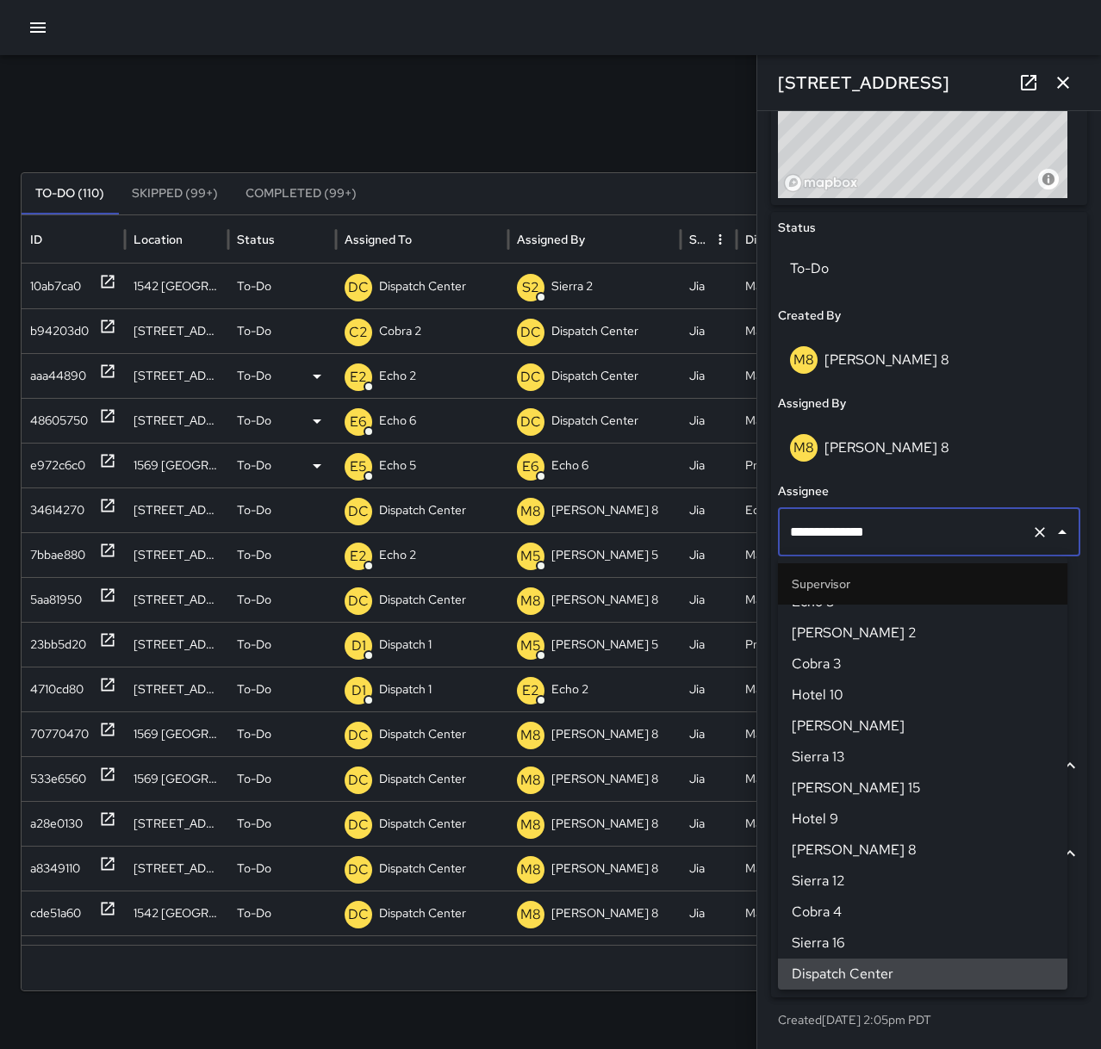
scroll to position [0, 0]
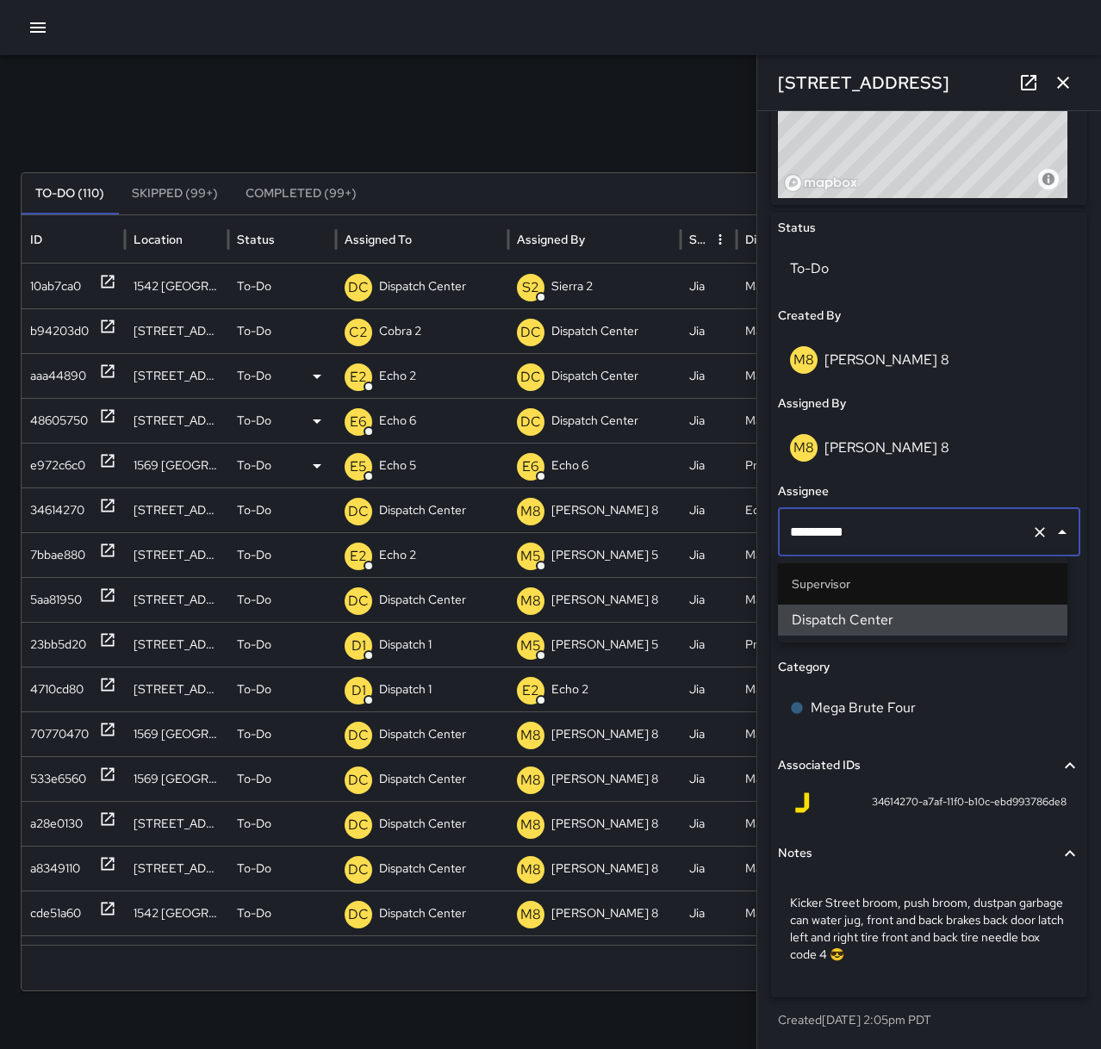
type input "********"
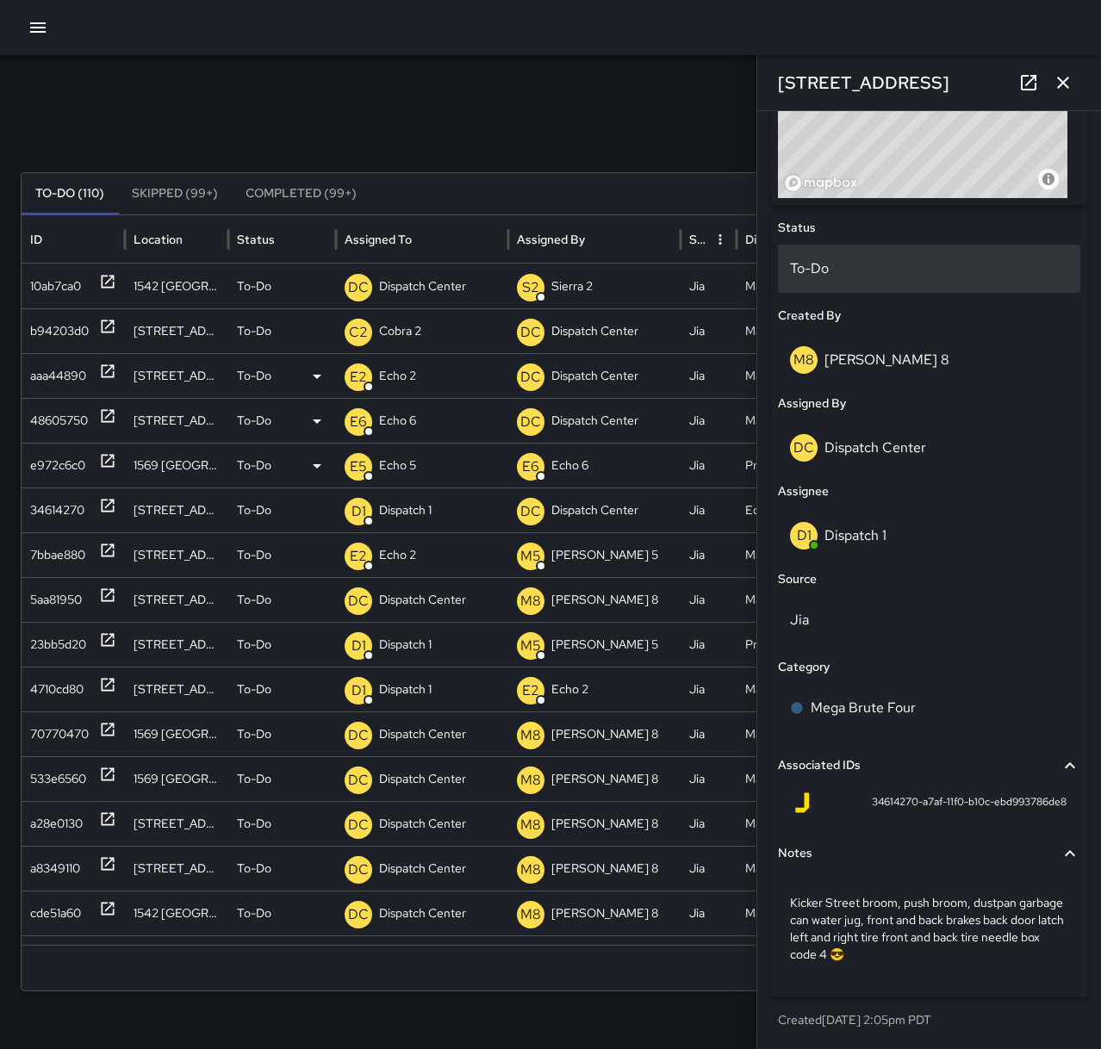
click at [860, 272] on p "To-Do" at bounding box center [929, 268] width 278 height 21
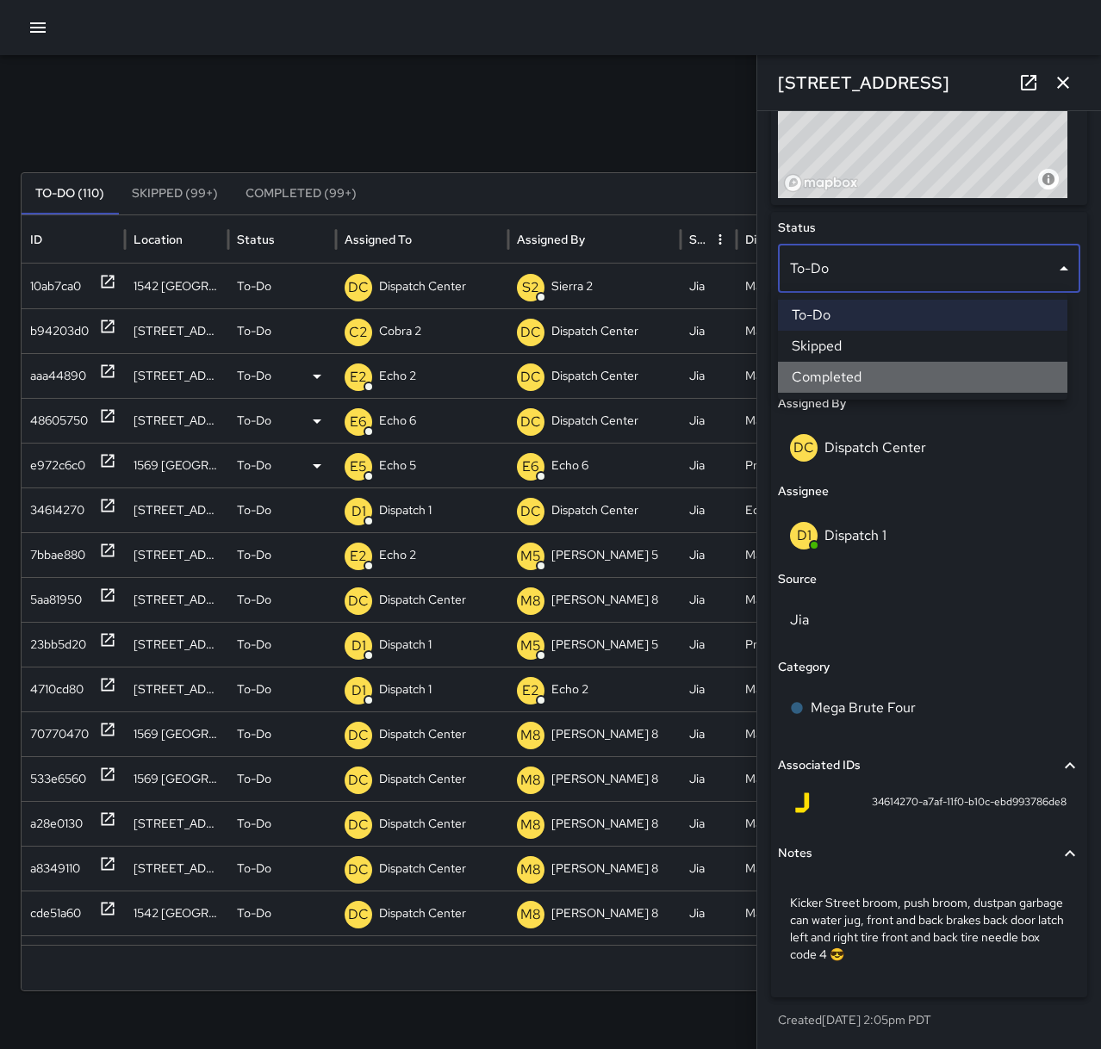
click at [897, 382] on li "Completed" at bounding box center [922, 377] width 289 height 31
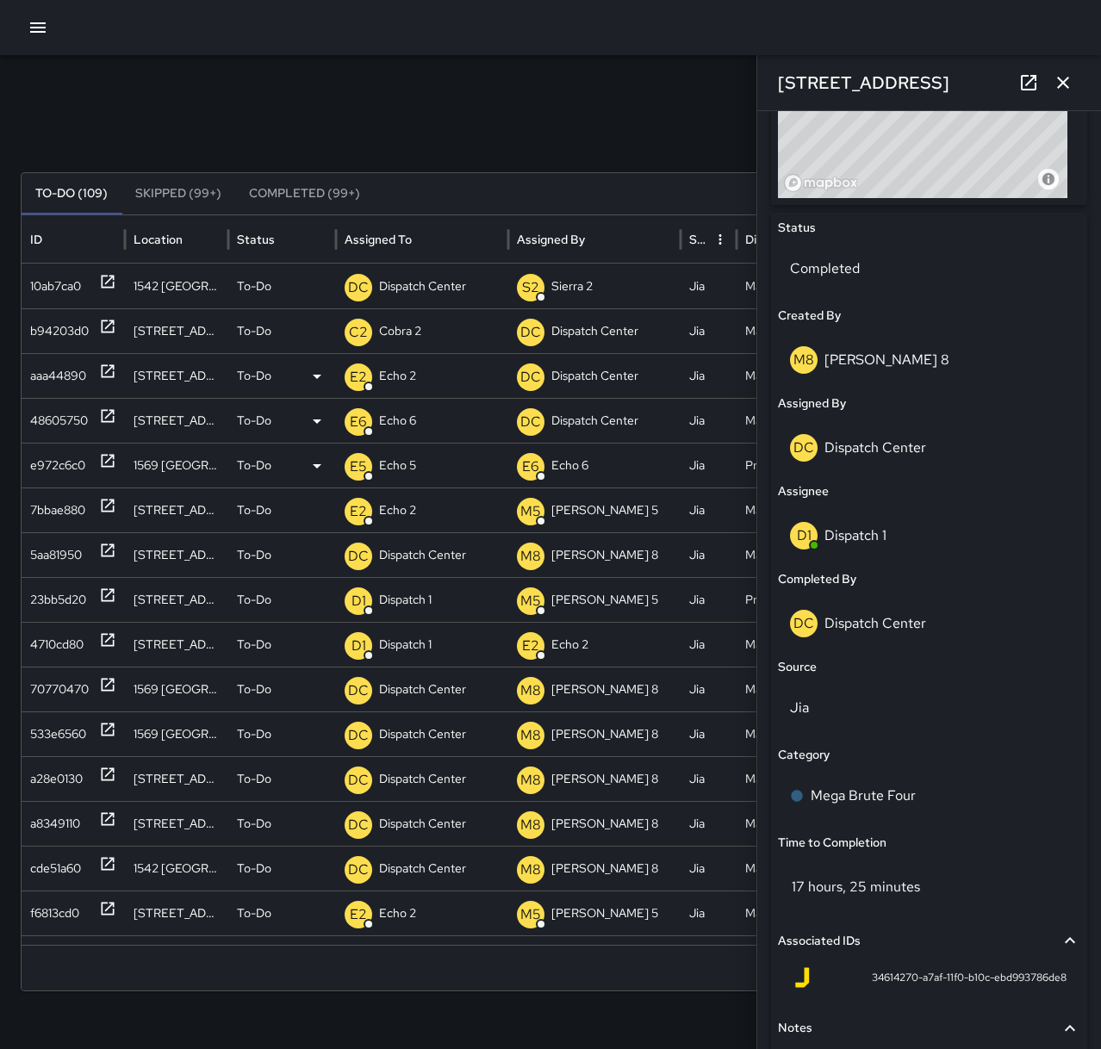
click at [1065, 94] on button "button" at bounding box center [1063, 82] width 34 height 34
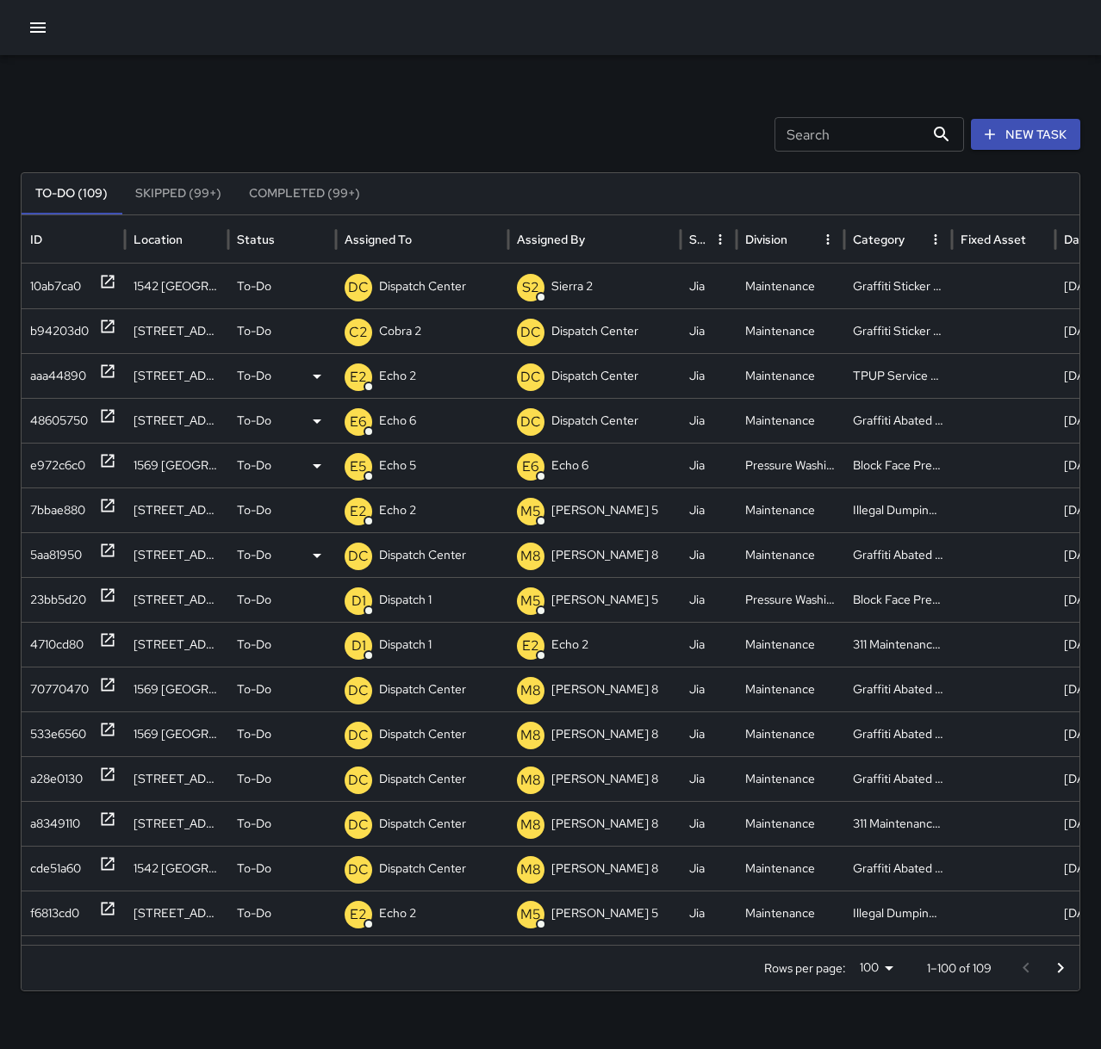
click at [106, 551] on icon at bounding box center [108, 550] width 13 height 13
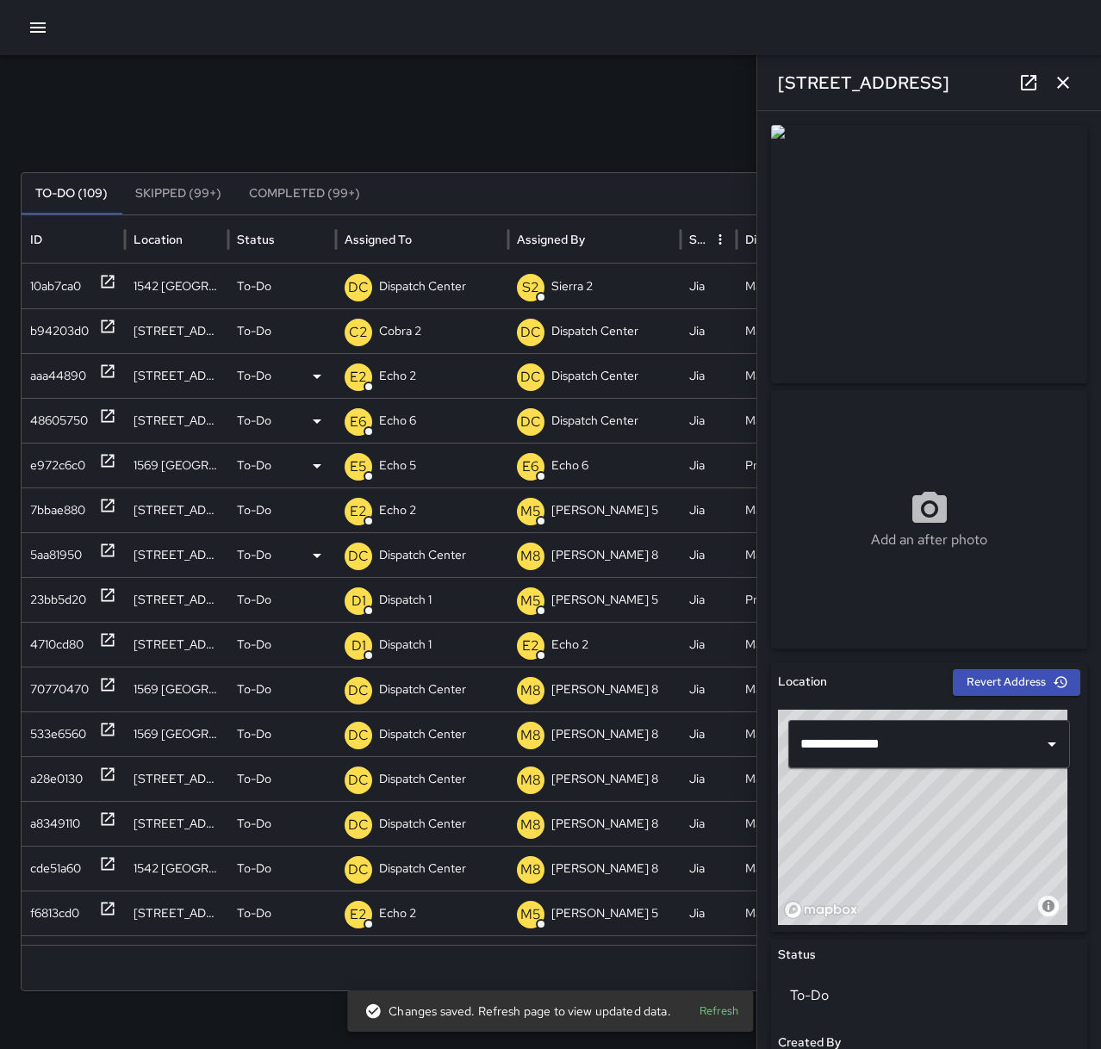
click at [421, 551] on p "Dispatch Center" at bounding box center [422, 555] width 87 height 44
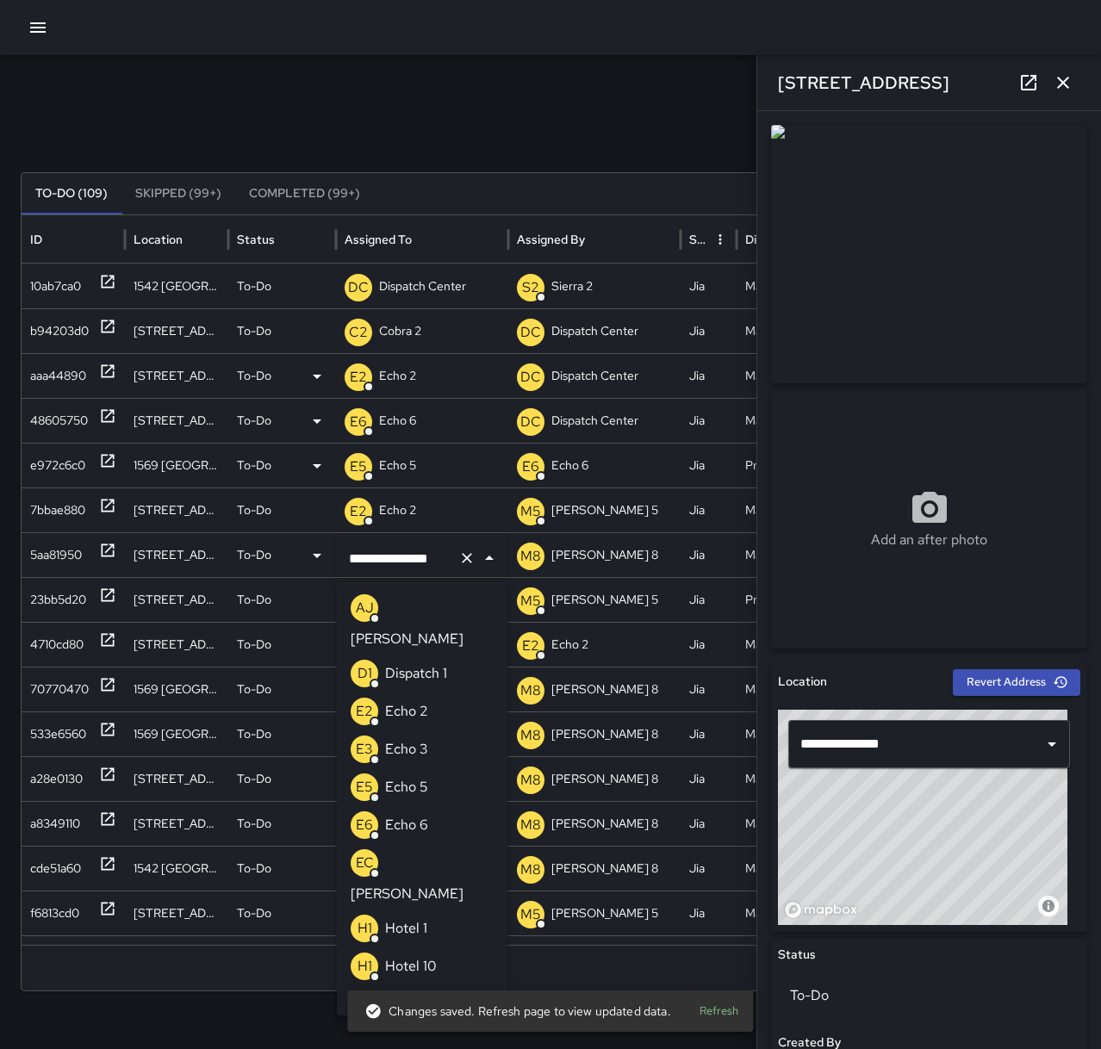
scroll to position [1031, 0]
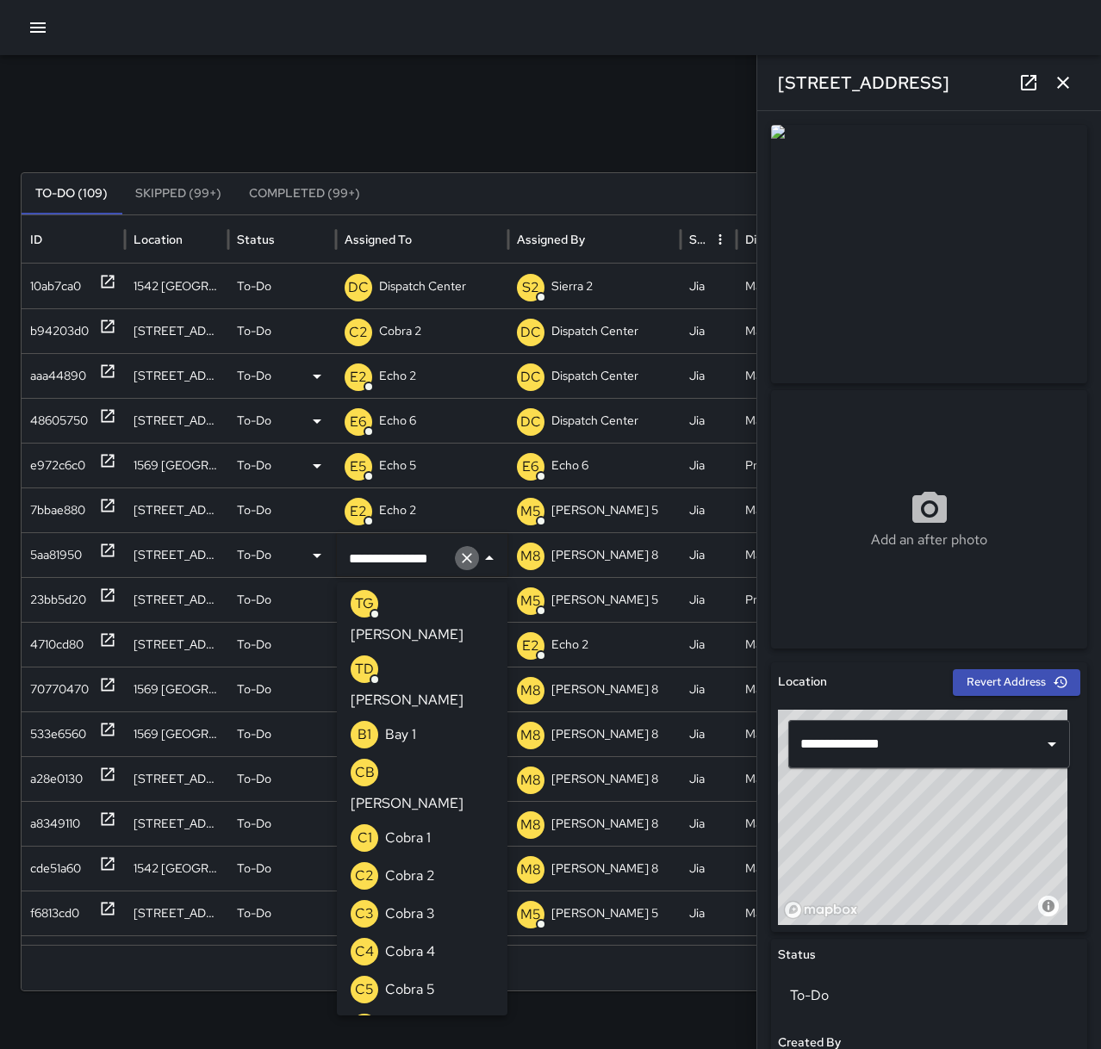
click at [467, 554] on icon "Clear" at bounding box center [466, 557] width 17 height 17
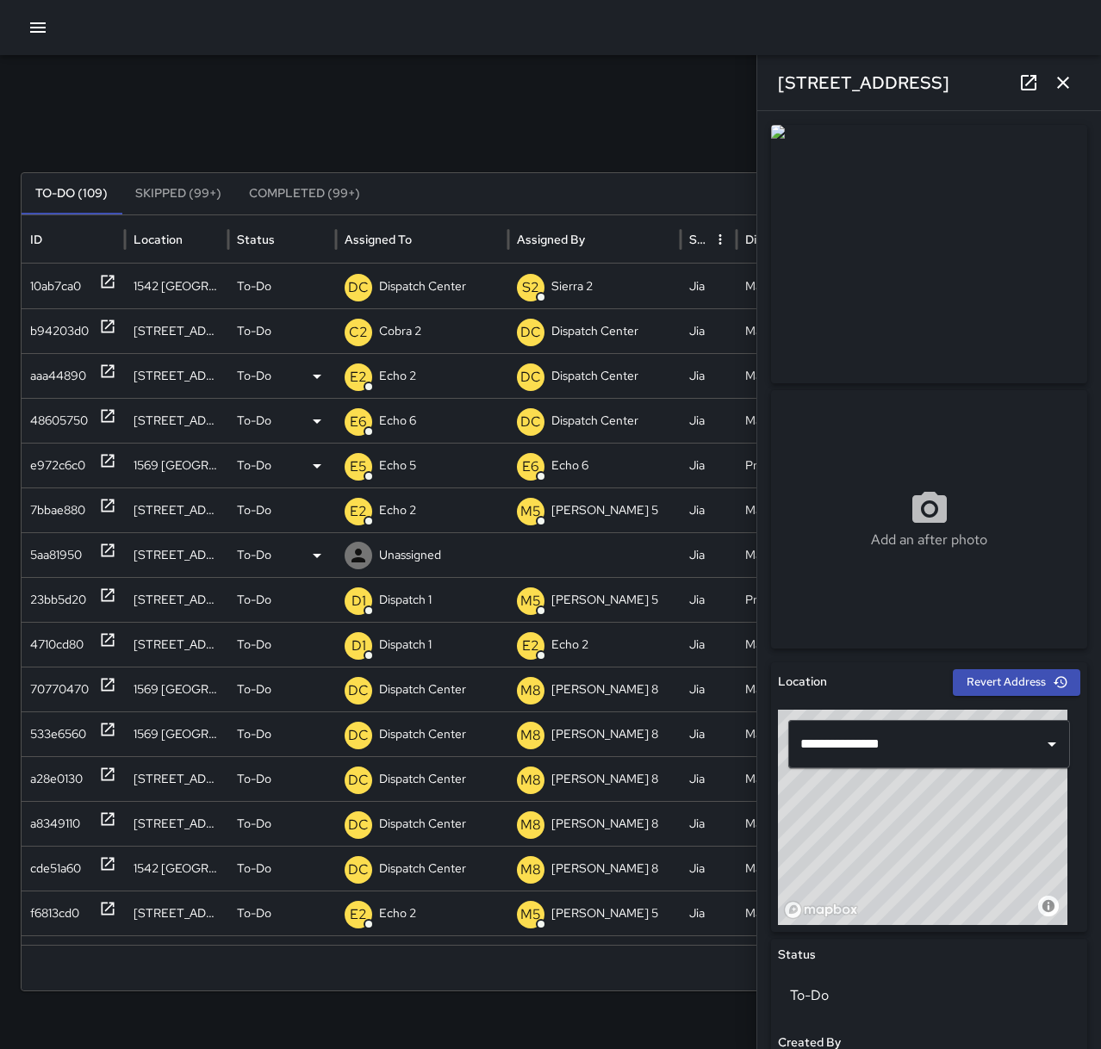
click at [444, 552] on div "Unassigned" at bounding box center [422, 555] width 155 height 44
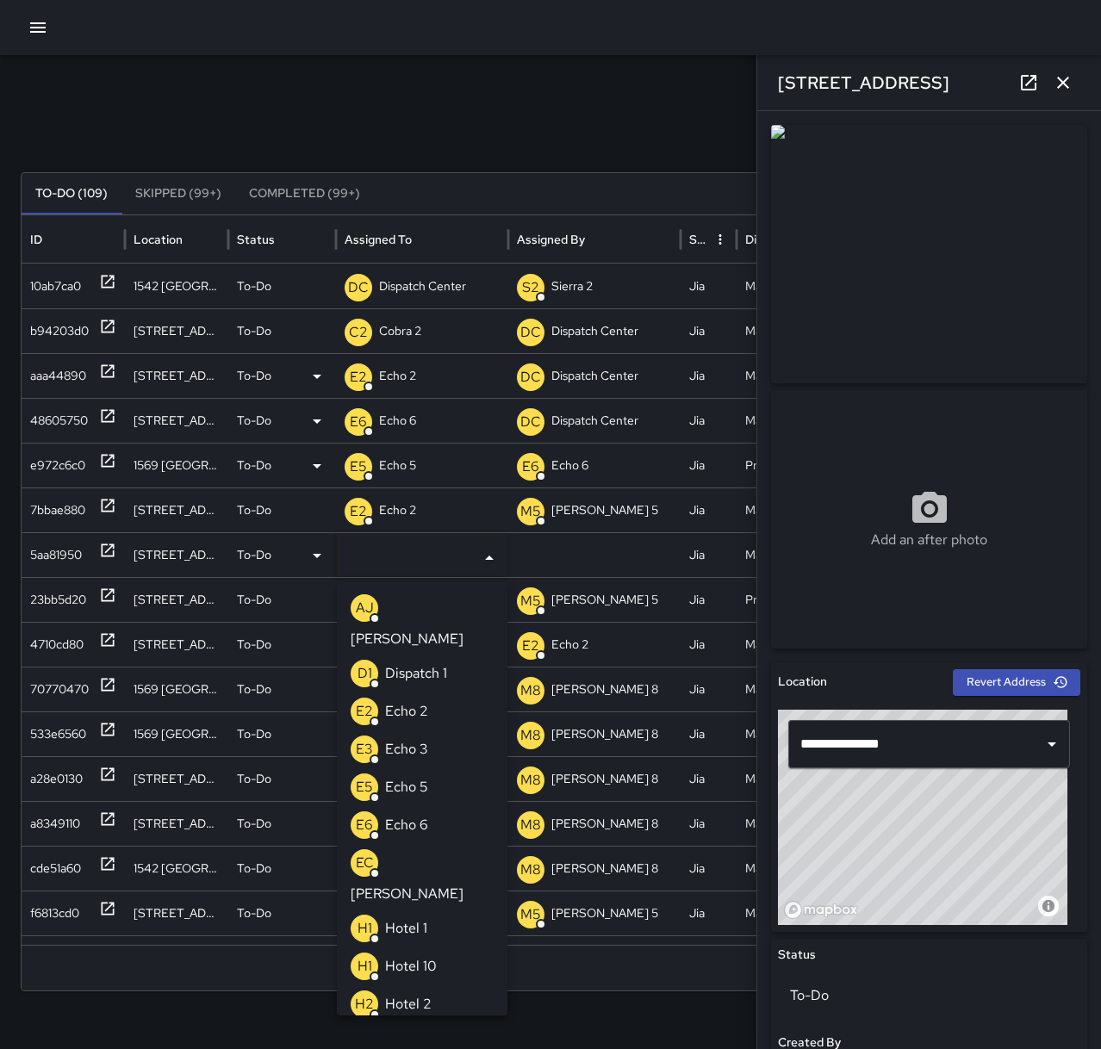
click at [433, 806] on li "E6 Echo 6" at bounding box center [422, 825] width 171 height 38
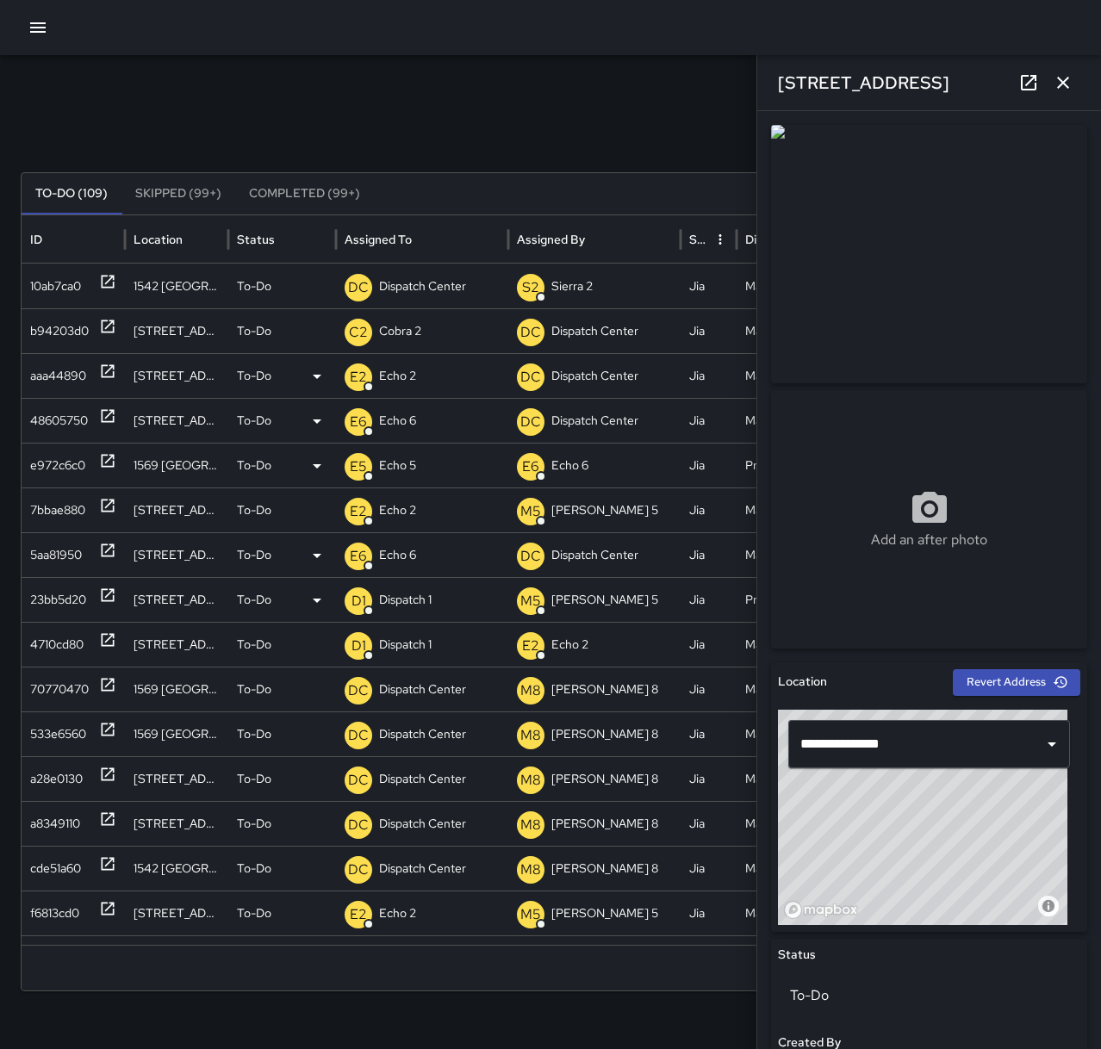
click at [109, 591] on icon at bounding box center [107, 595] width 17 height 17
click at [105, 595] on icon at bounding box center [107, 595] width 17 height 17
click at [393, 606] on p "Dispatch 1" at bounding box center [405, 600] width 53 height 44
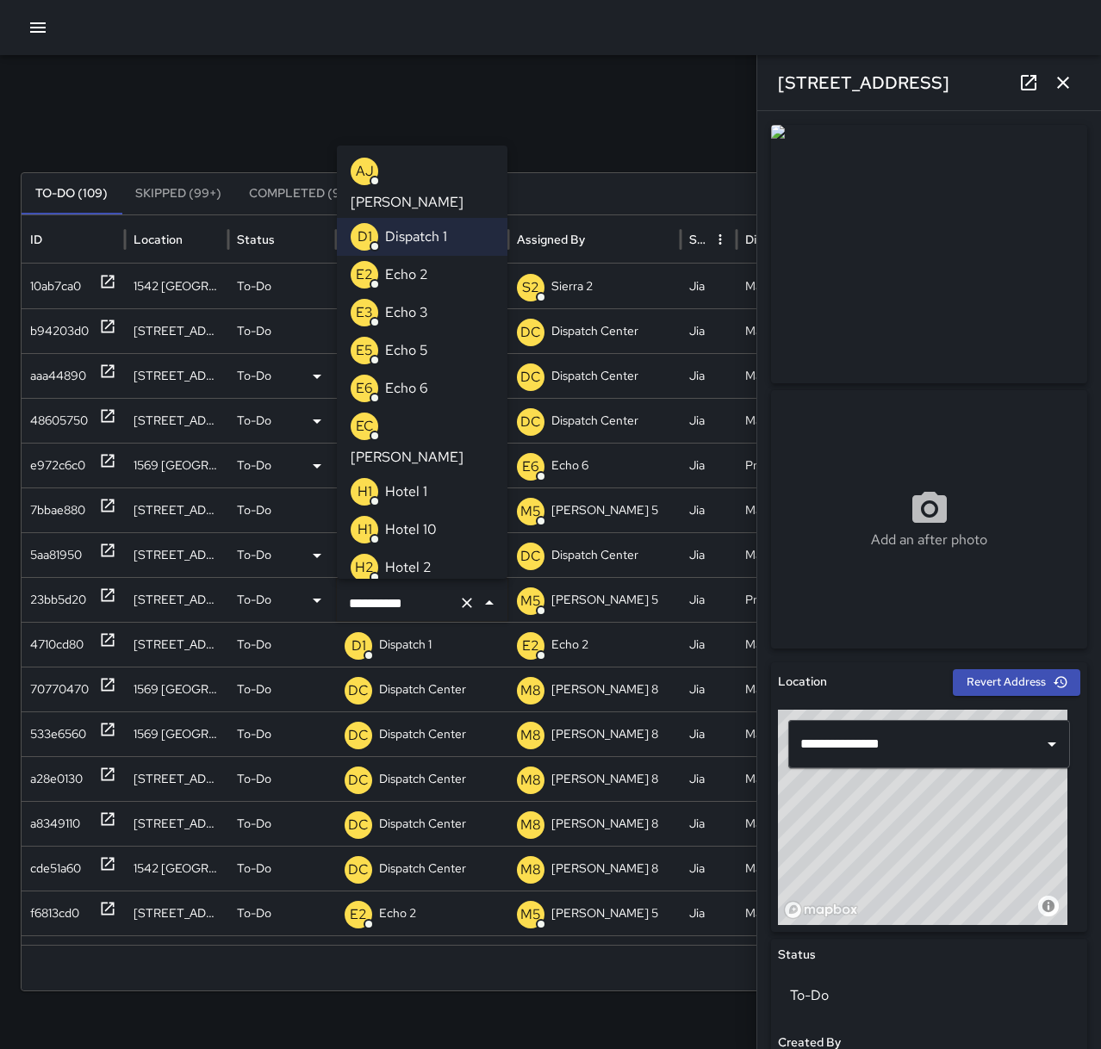
click at [417, 340] on p "Echo 5" at bounding box center [406, 350] width 43 height 21
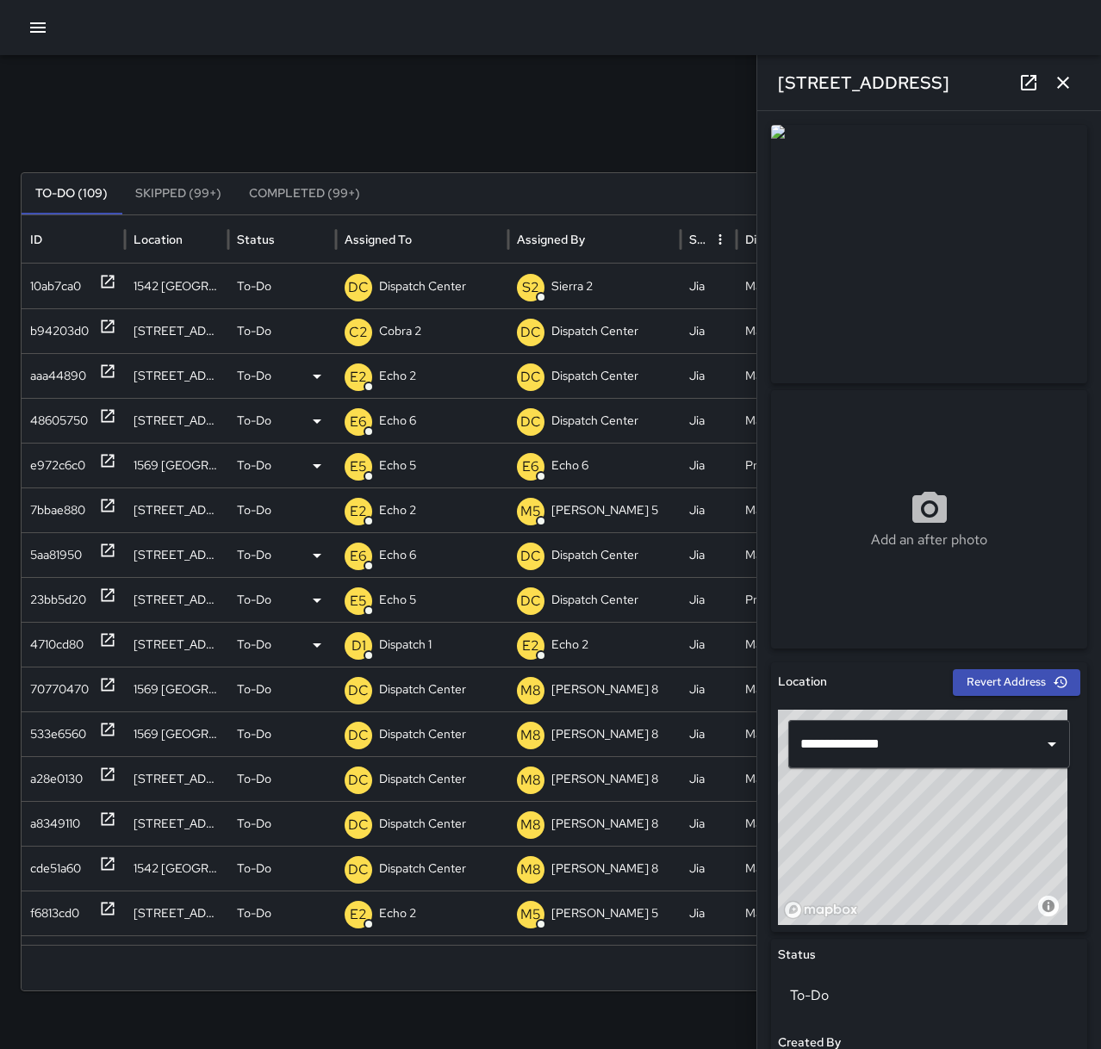
click at [106, 641] on icon at bounding box center [108, 640] width 13 height 13
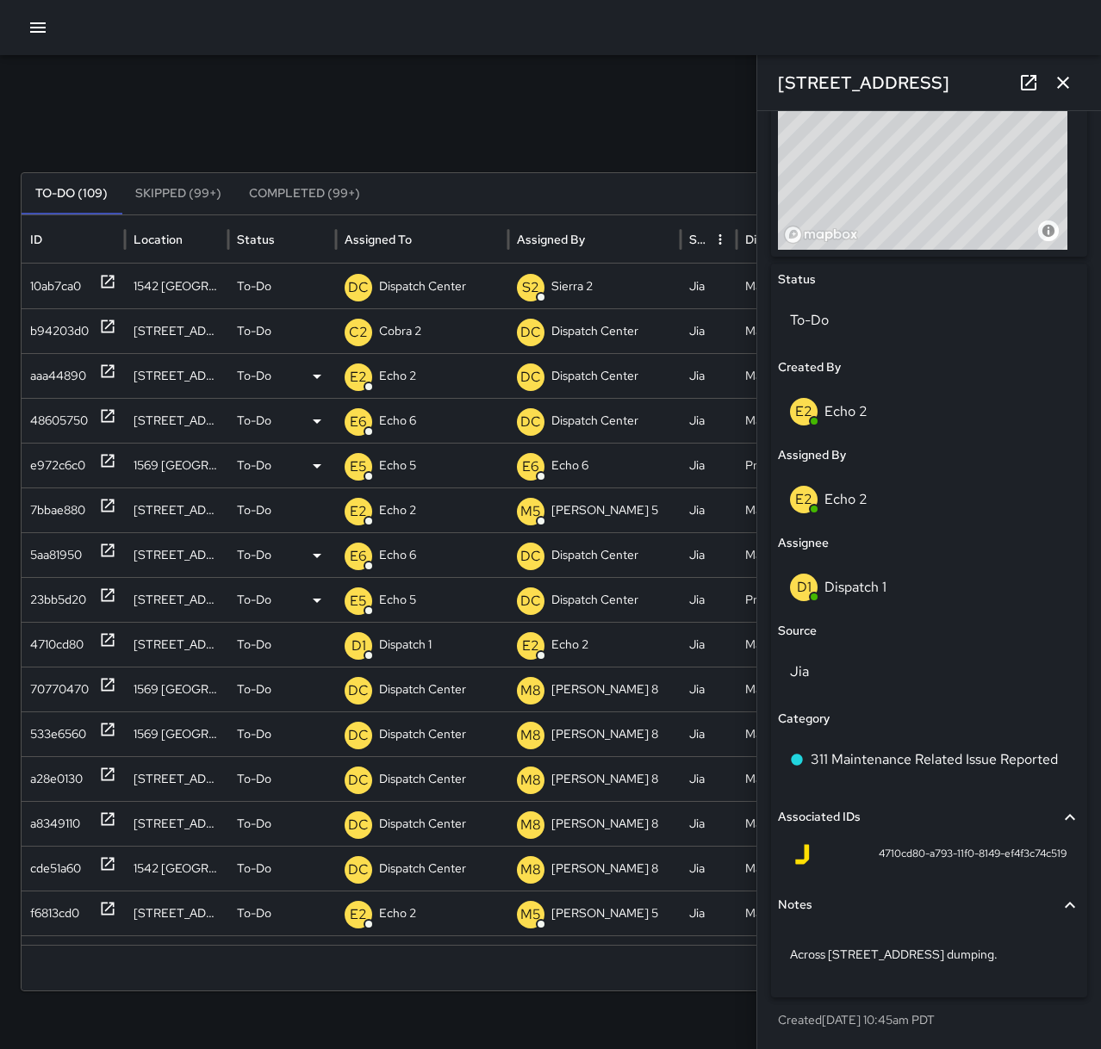
scroll to position [589, 0]
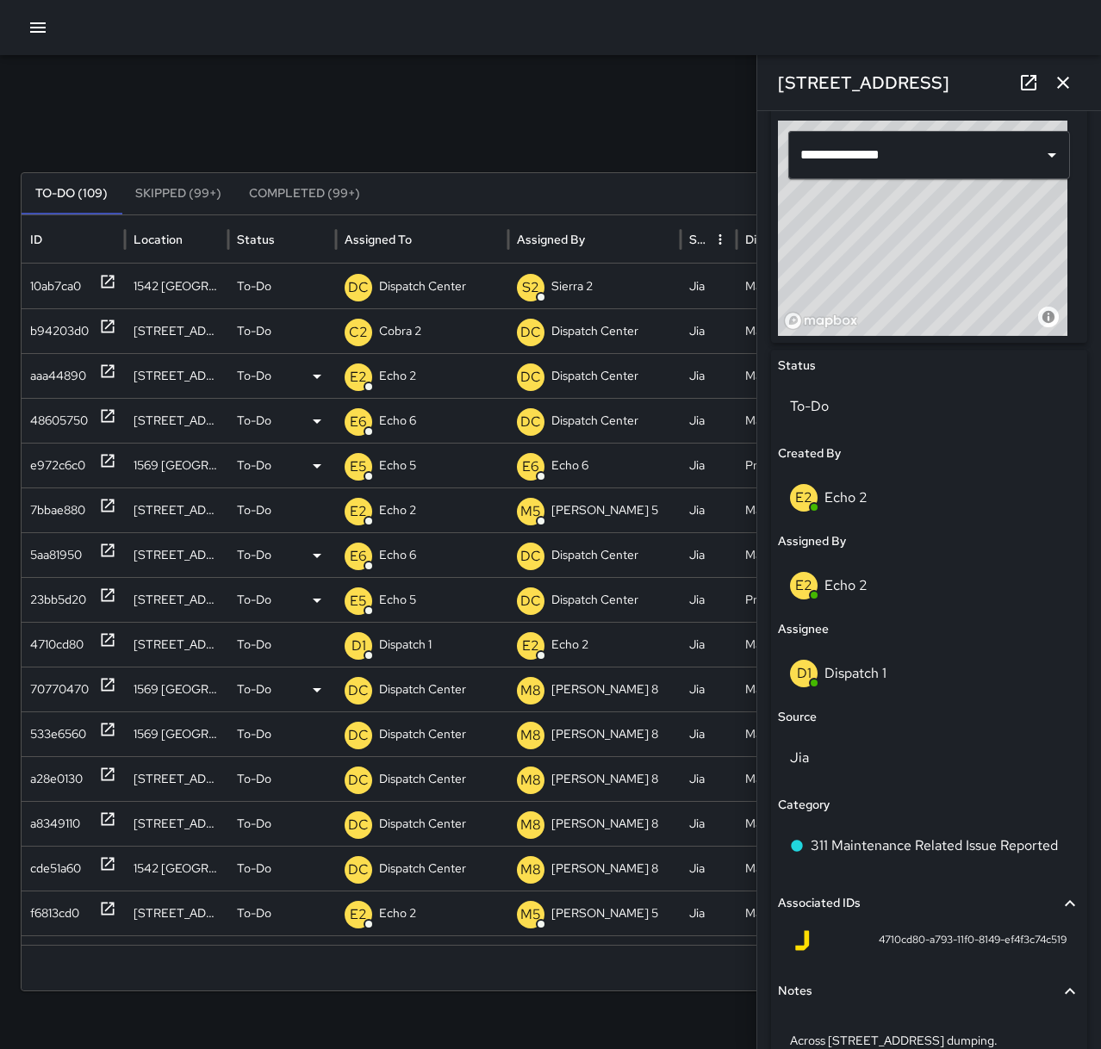
click at [97, 679] on div "70770470" at bounding box center [73, 689] width 86 height 44
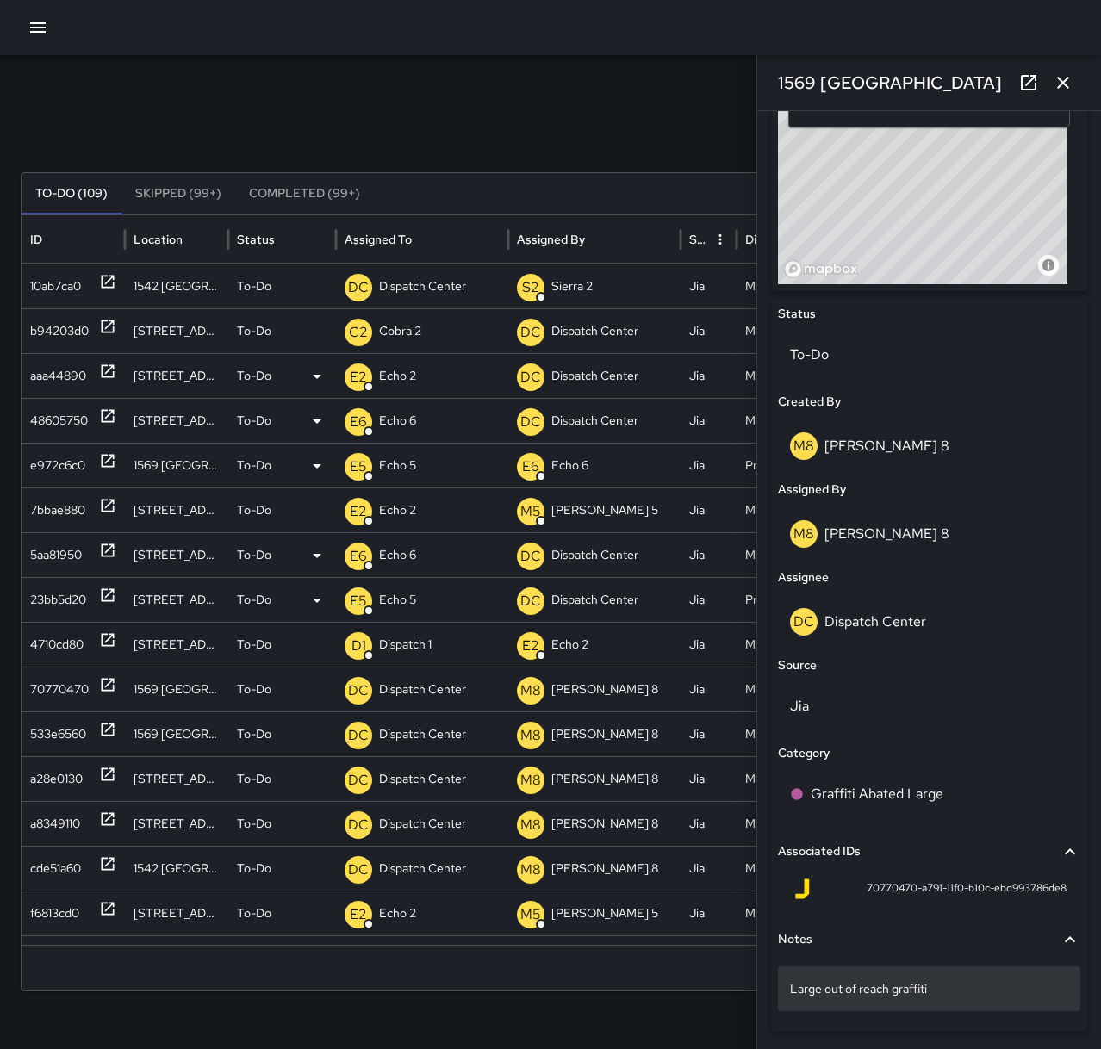
scroll to position [675, 0]
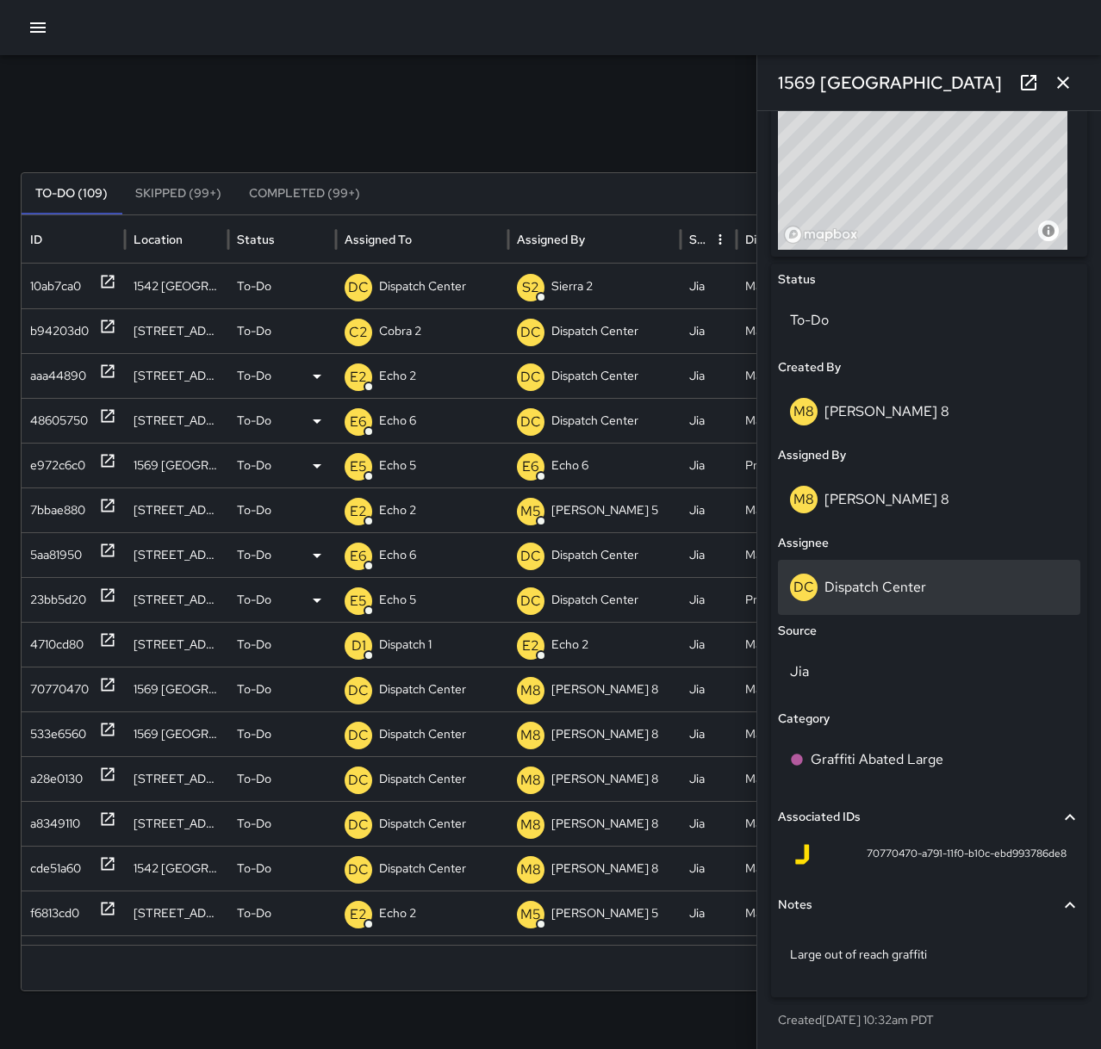
click at [916, 592] on p "Dispatch Center" at bounding box center [875, 587] width 102 height 18
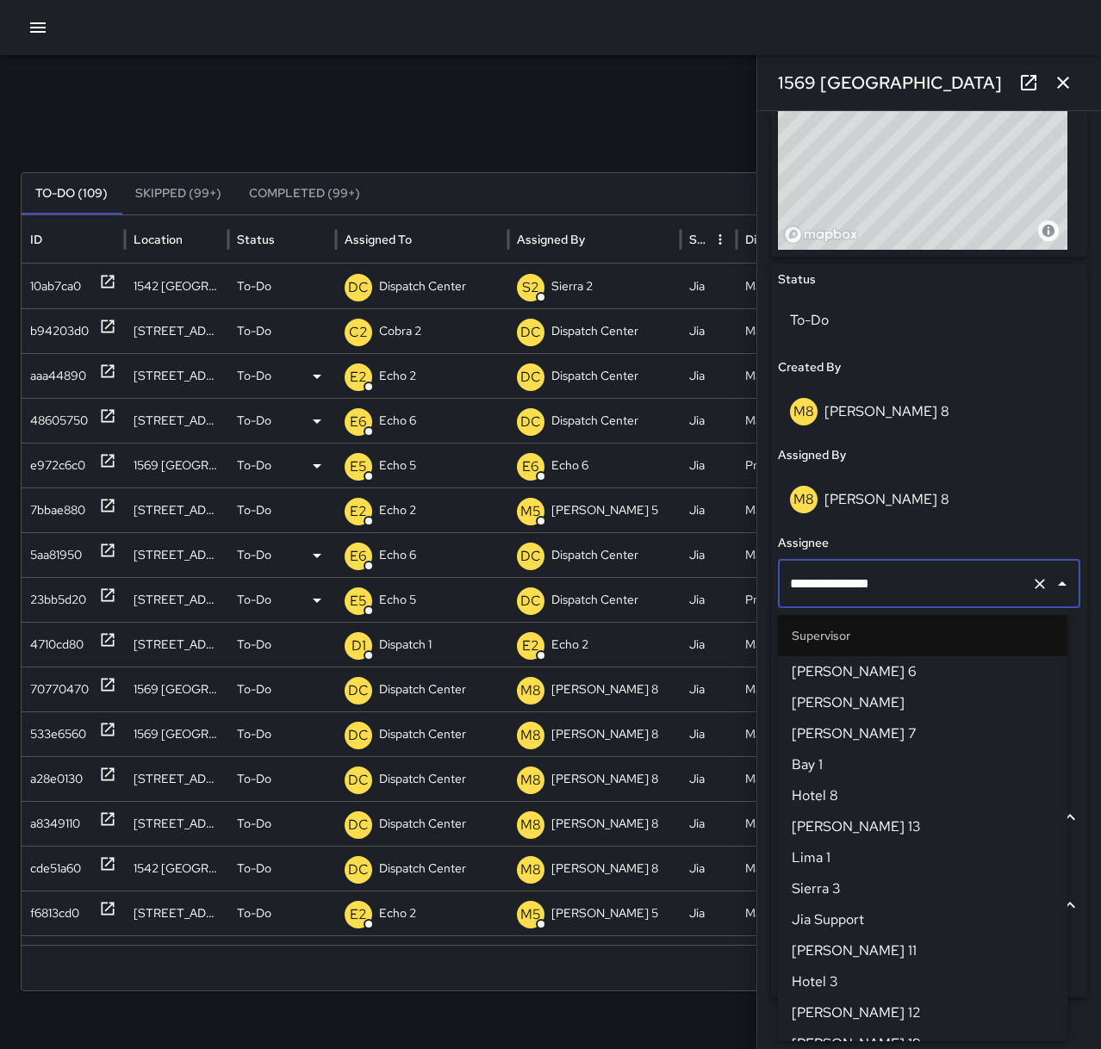
scroll to position [1661, 0]
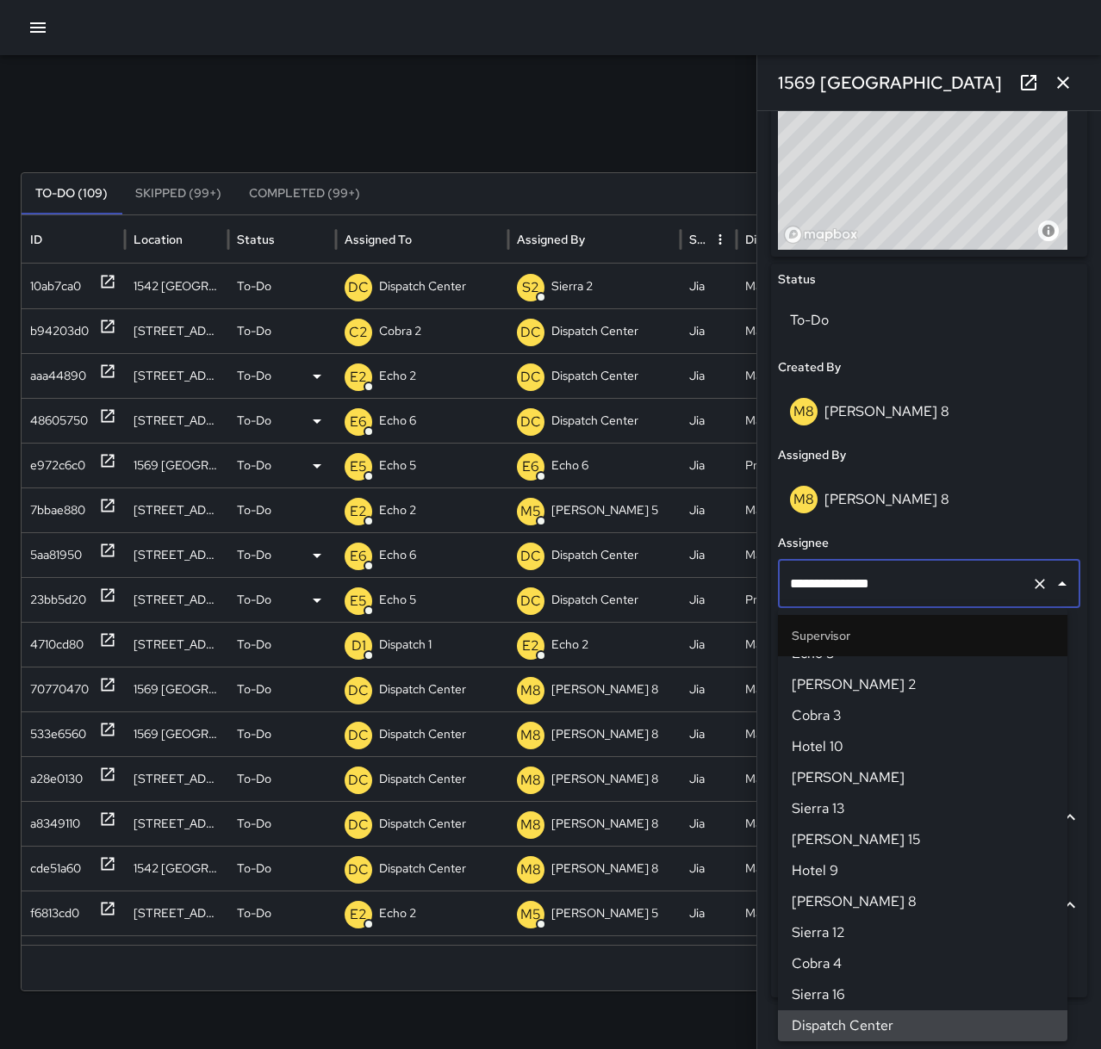
click at [1031, 580] on icon "Clear" at bounding box center [1039, 583] width 17 height 17
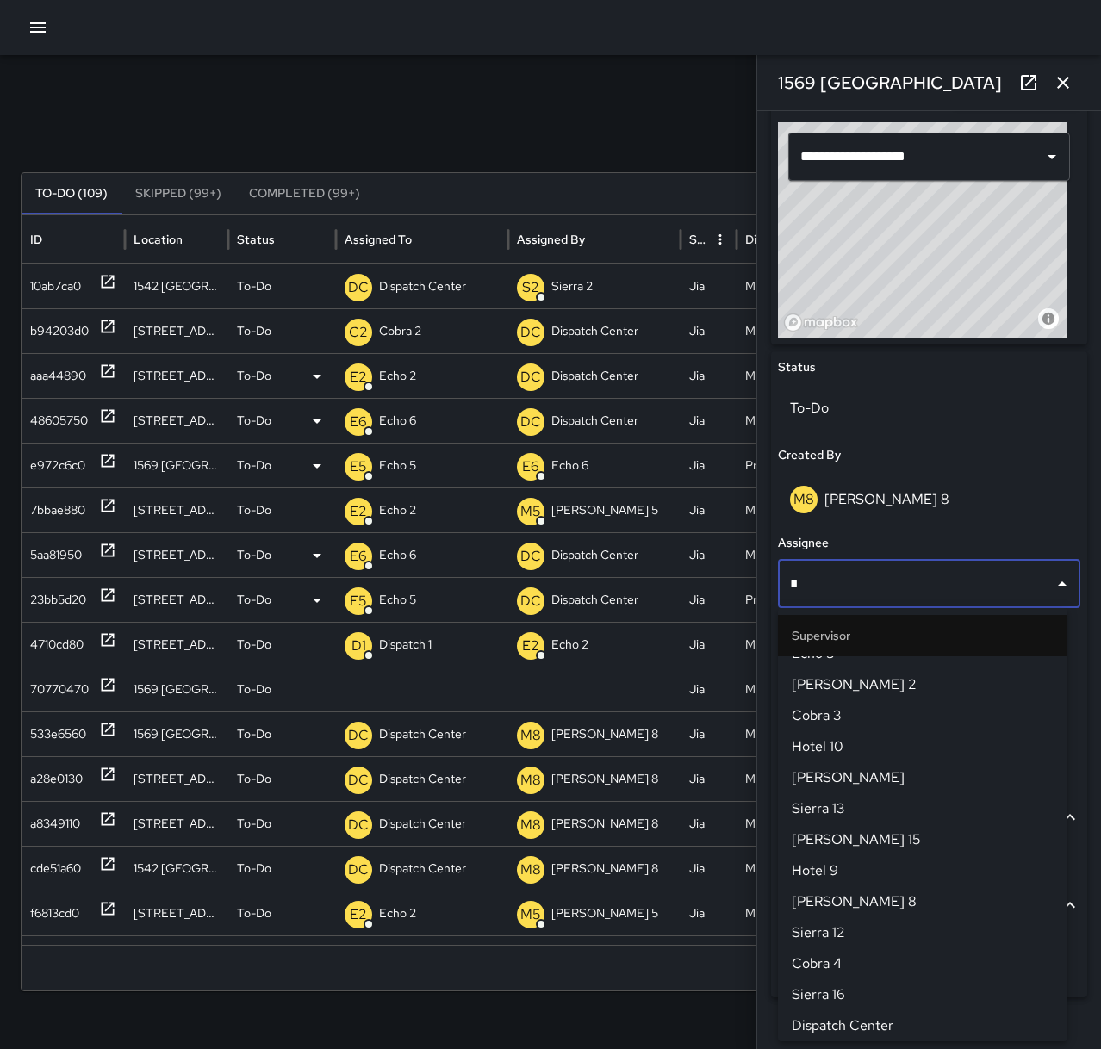
scroll to position [0, 0]
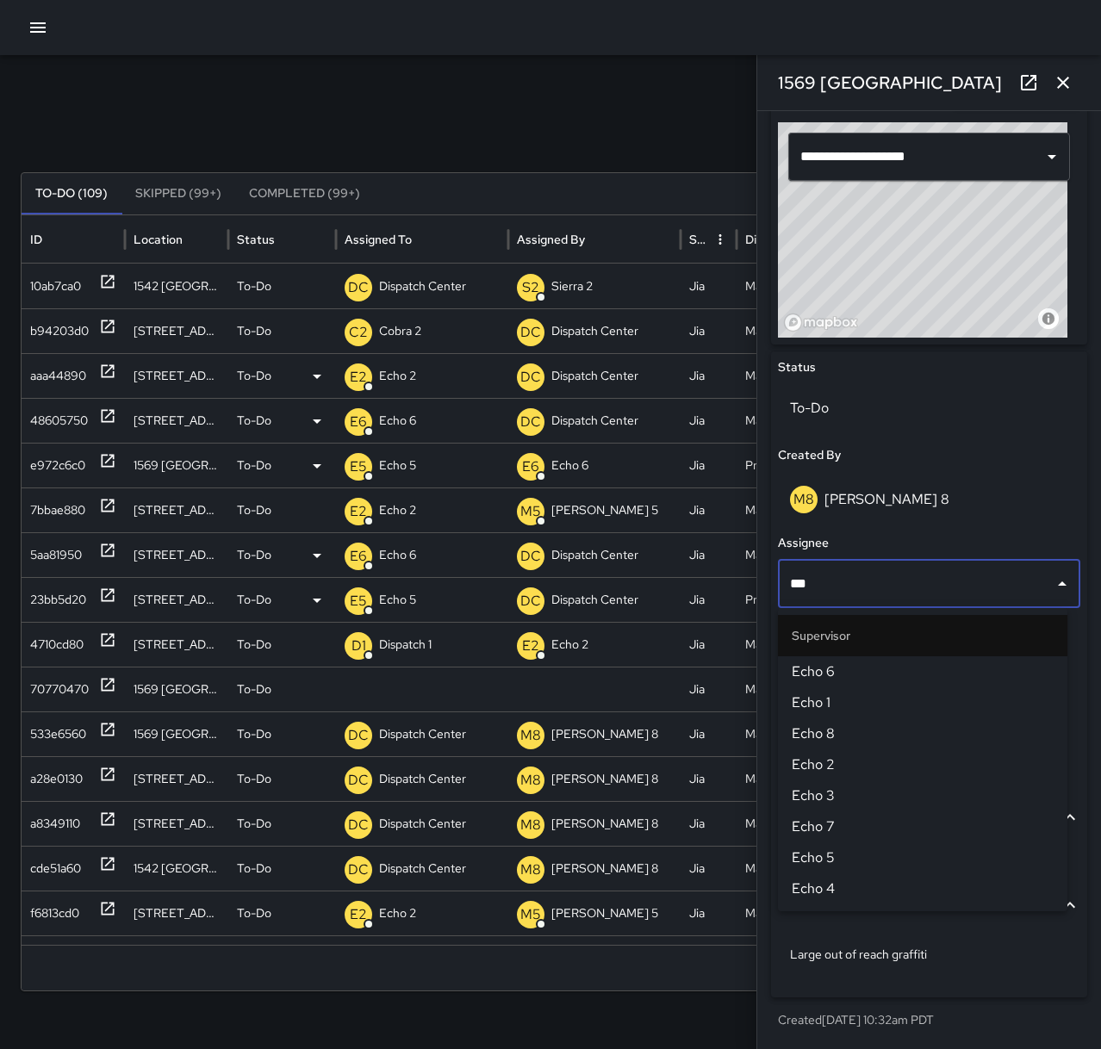
type input "****"
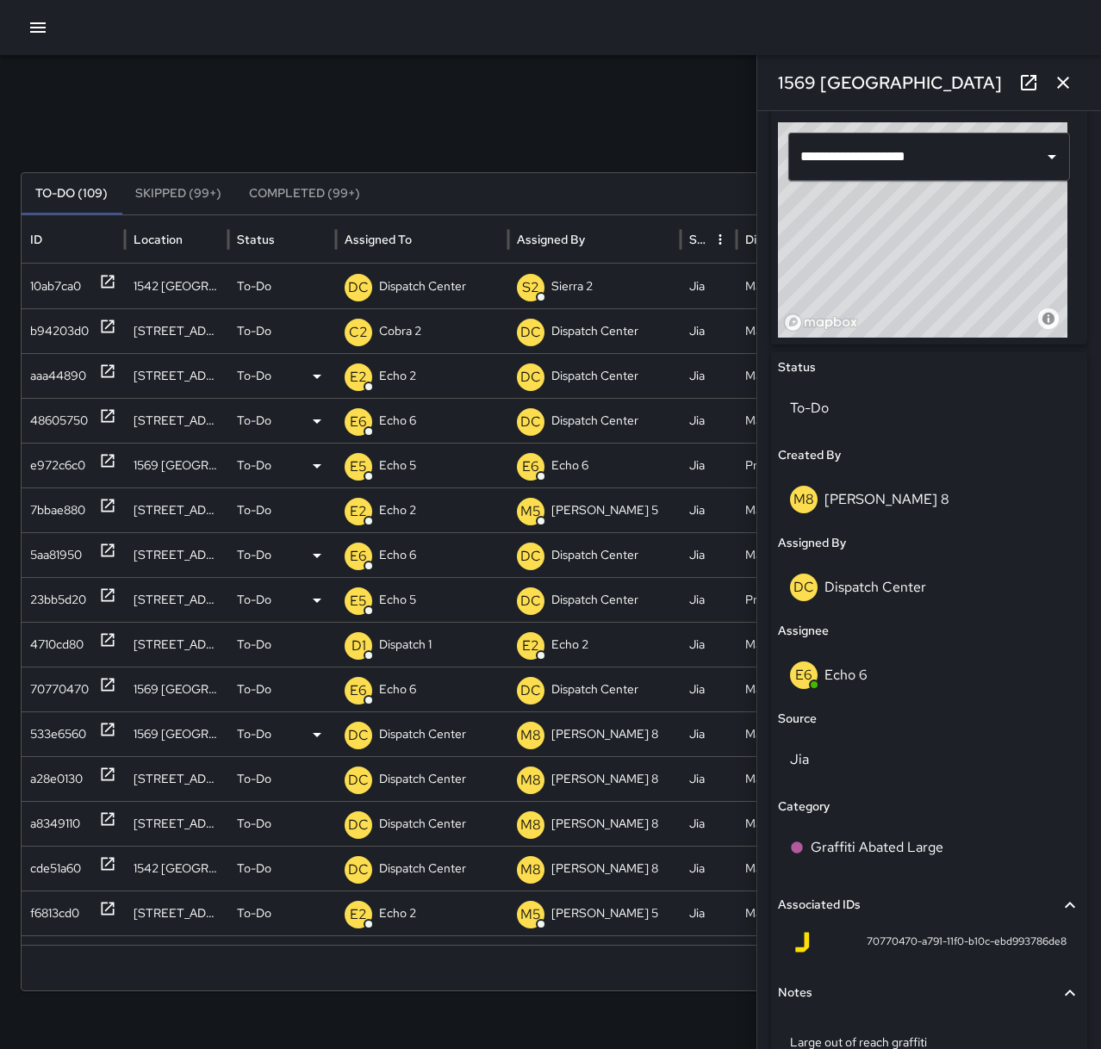
click at [105, 728] on icon at bounding box center [107, 729] width 17 height 17
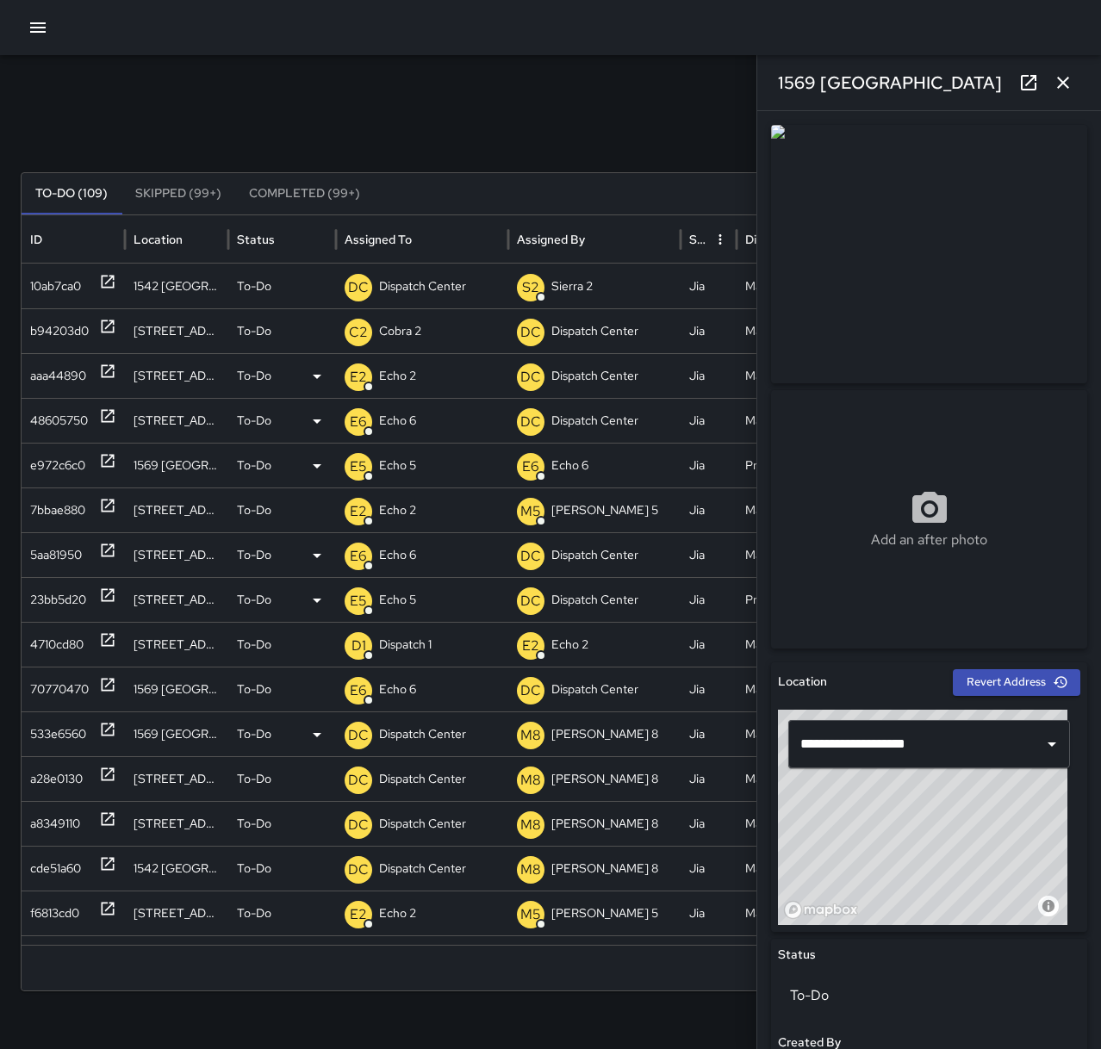
click at [422, 736] on p "Dispatch Center" at bounding box center [422, 734] width 87 height 44
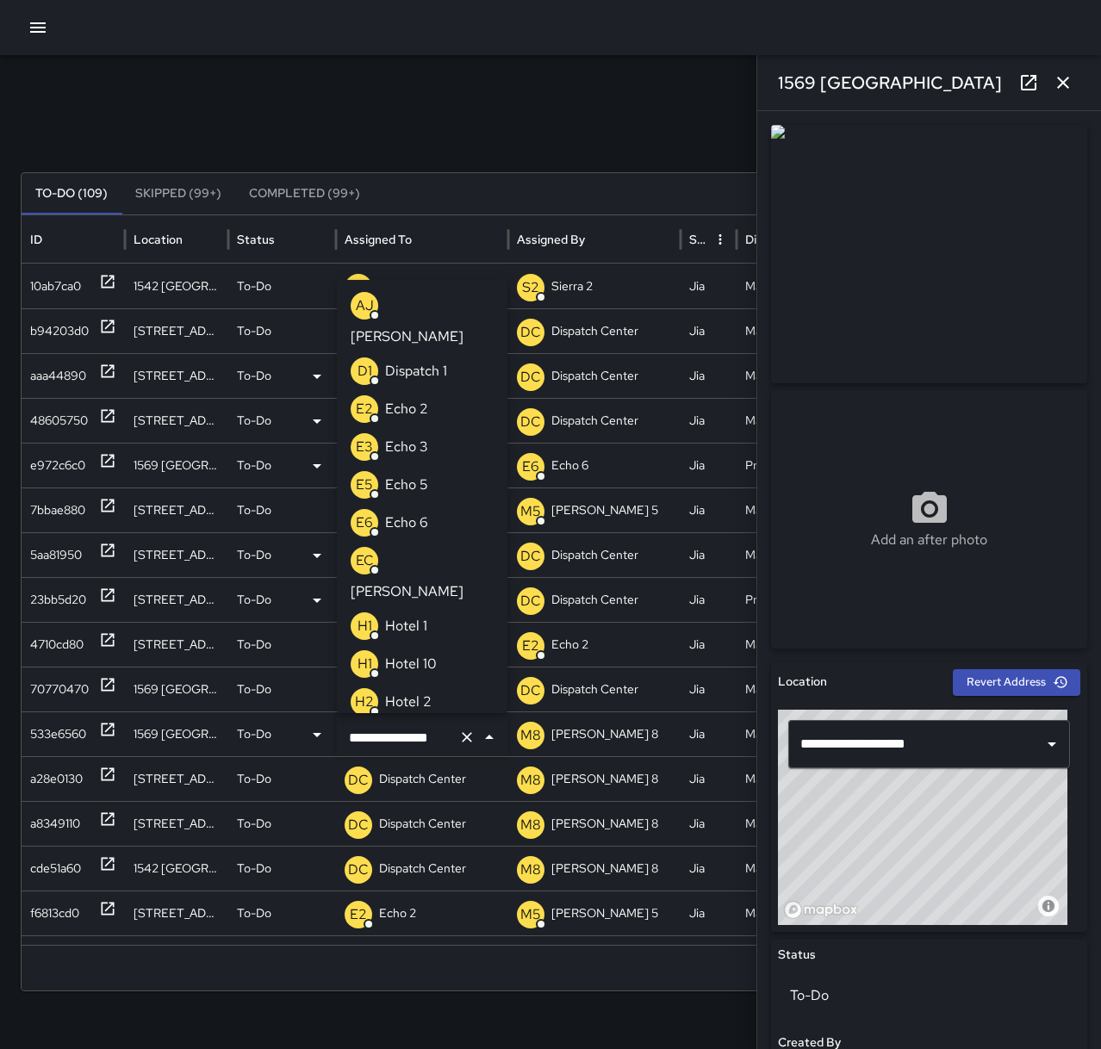
scroll to position [1069, 0]
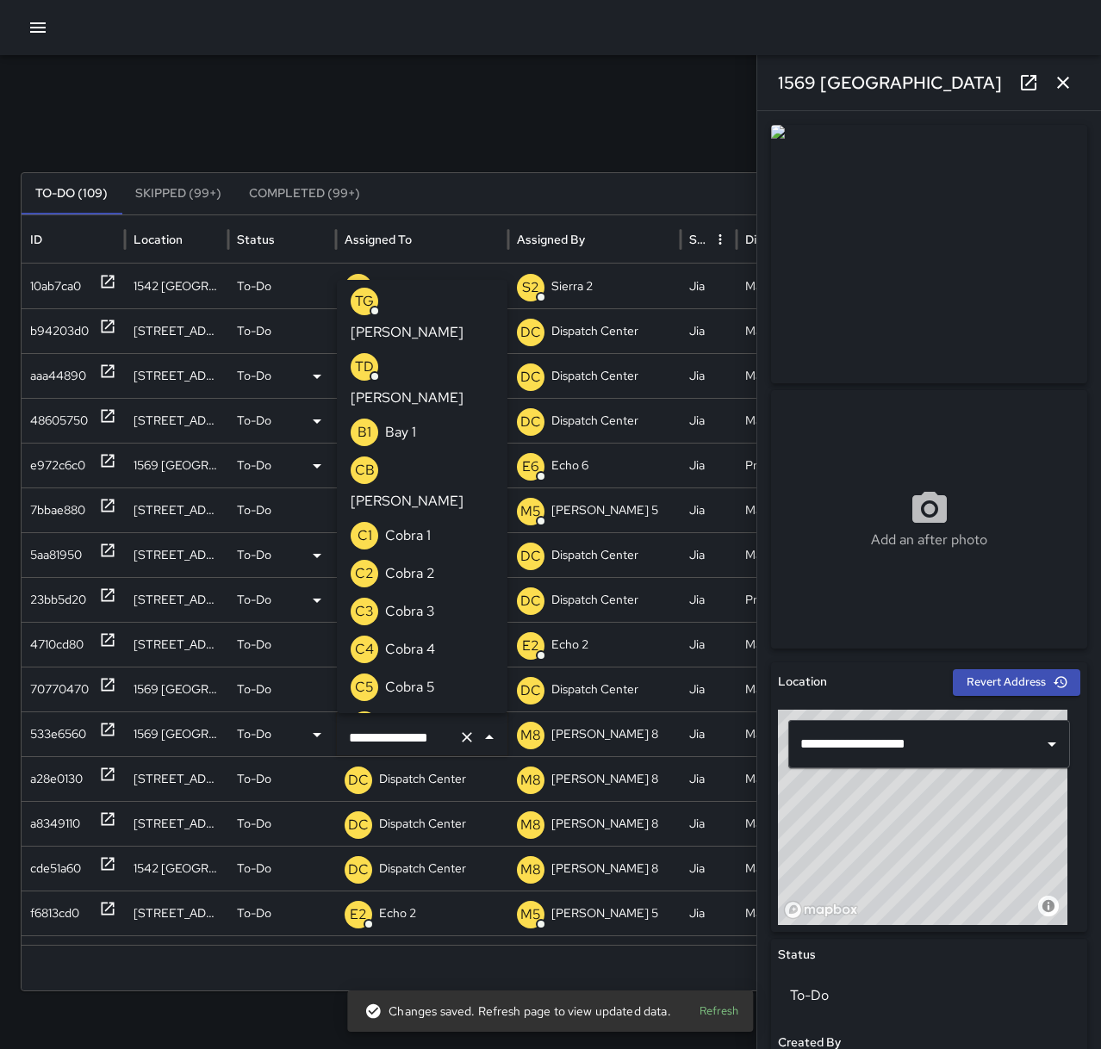
click at [469, 734] on icon "Clear" at bounding box center [467, 737] width 10 height 10
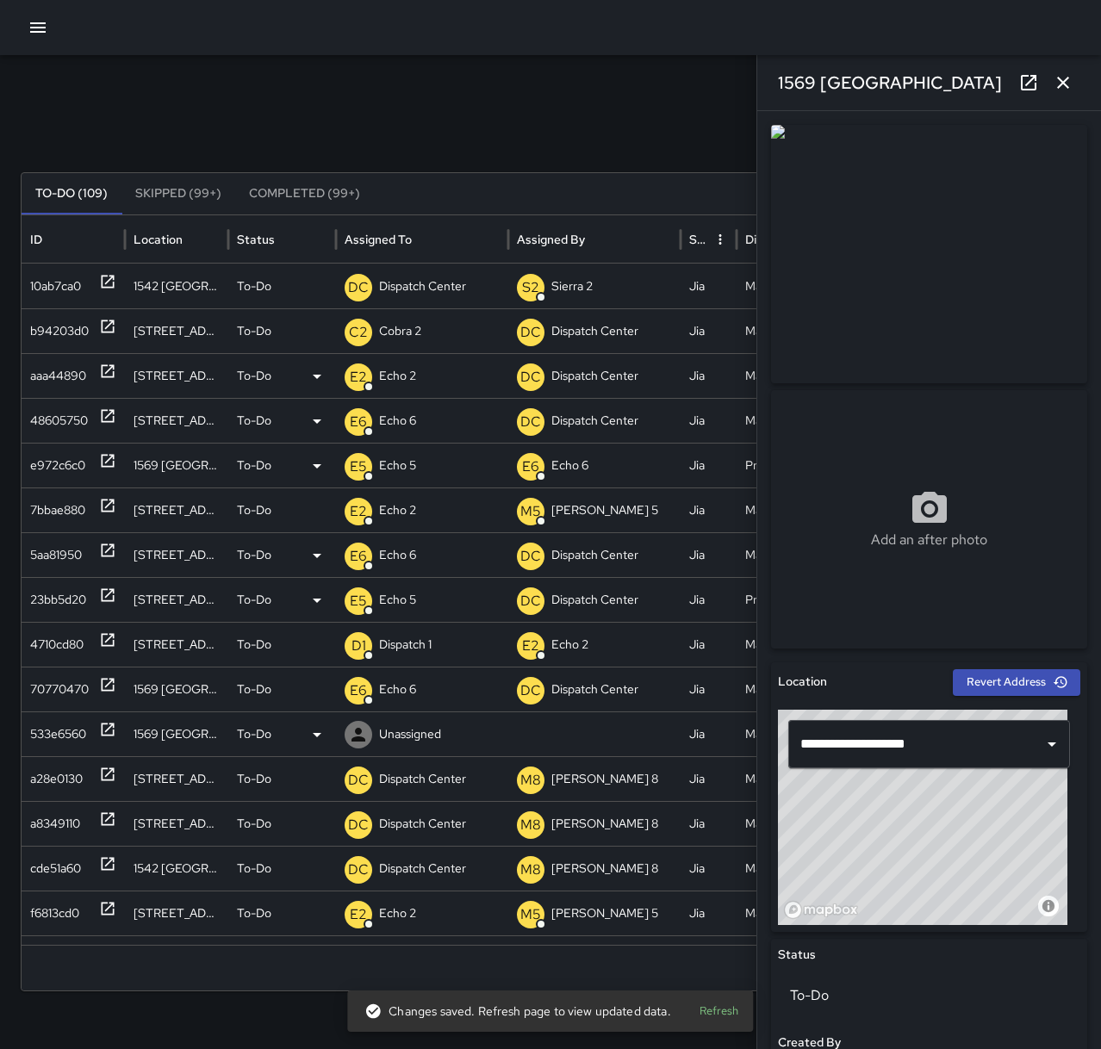
click at [400, 730] on p "Unassigned" at bounding box center [410, 734] width 62 height 44
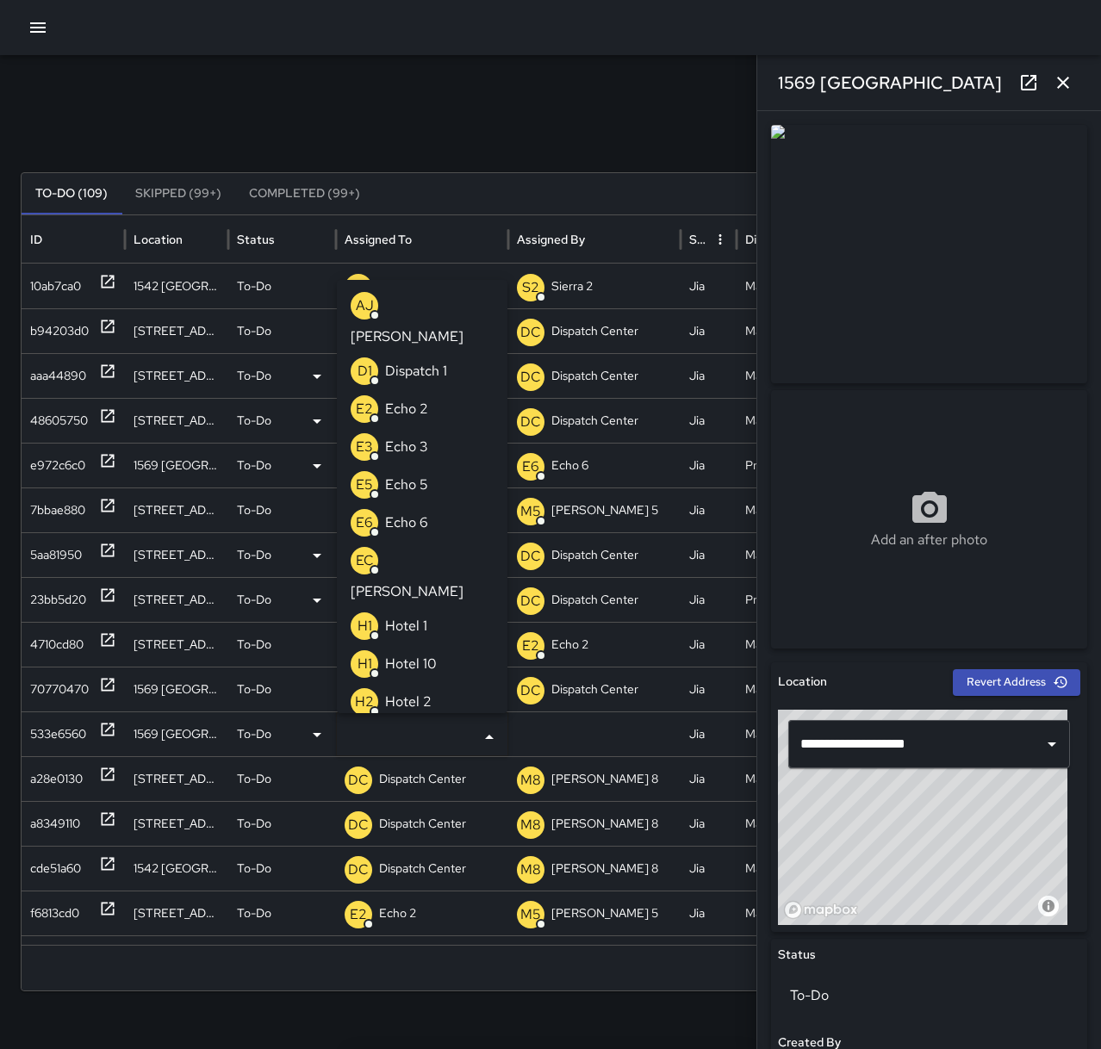
click at [433, 504] on li "E6 Echo 6" at bounding box center [422, 523] width 171 height 38
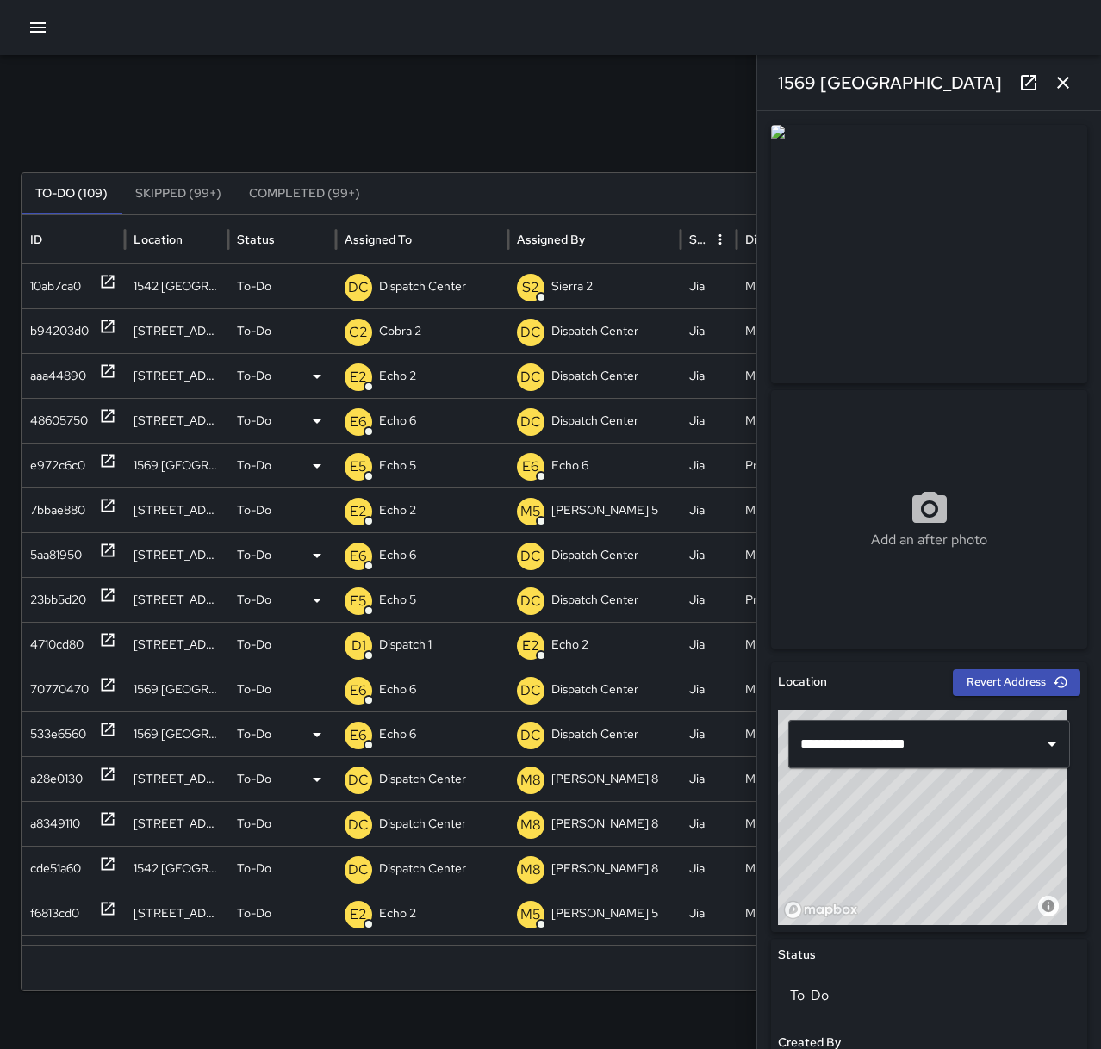
click at [111, 768] on icon at bounding box center [108, 774] width 13 height 13
click at [420, 779] on p "Dispatch Center" at bounding box center [422, 779] width 87 height 44
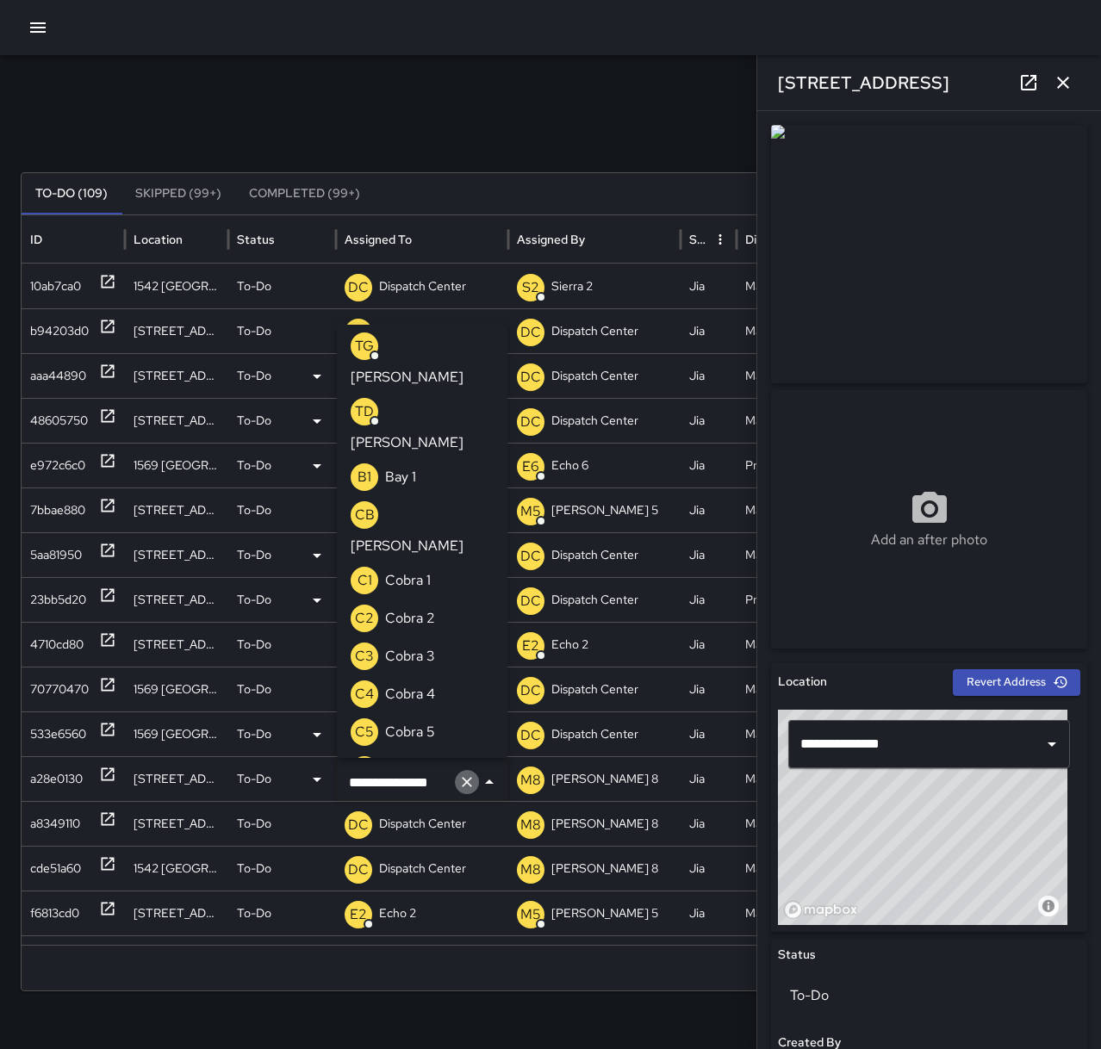
click at [469, 791] on button "Clear" at bounding box center [467, 782] width 24 height 24
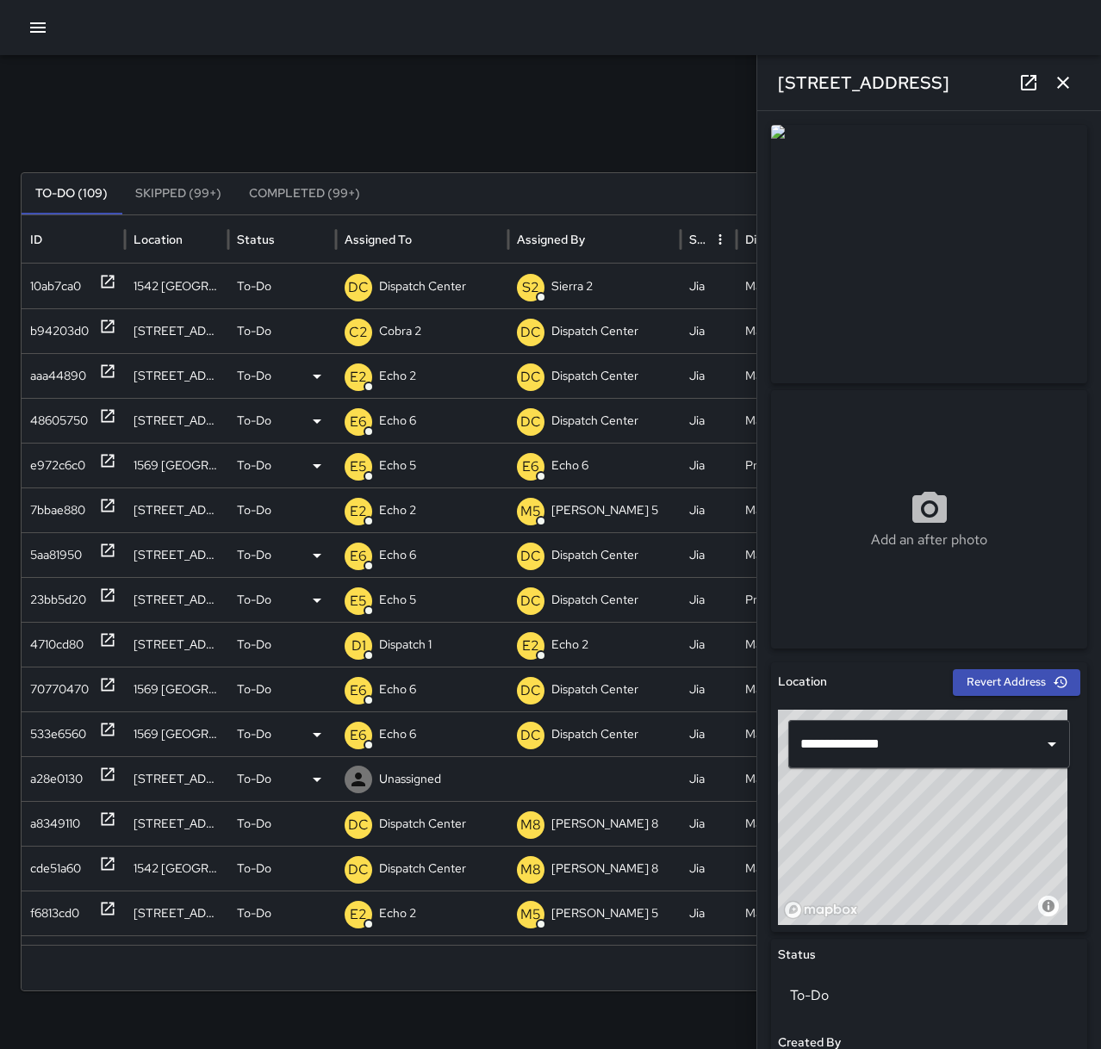
click at [442, 787] on div "Unassigned" at bounding box center [422, 779] width 155 height 44
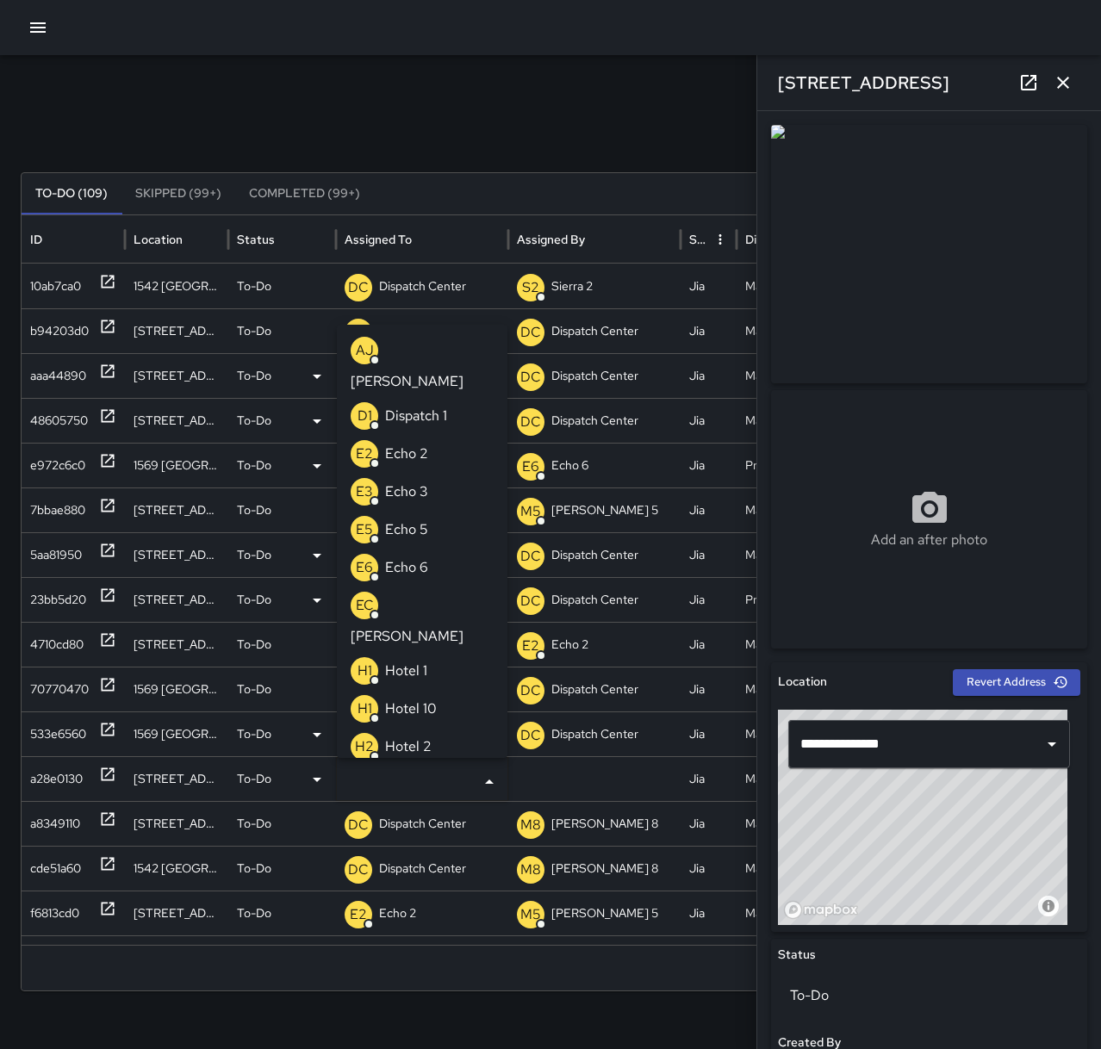
click at [425, 557] on p "Echo 6" at bounding box center [406, 567] width 43 height 21
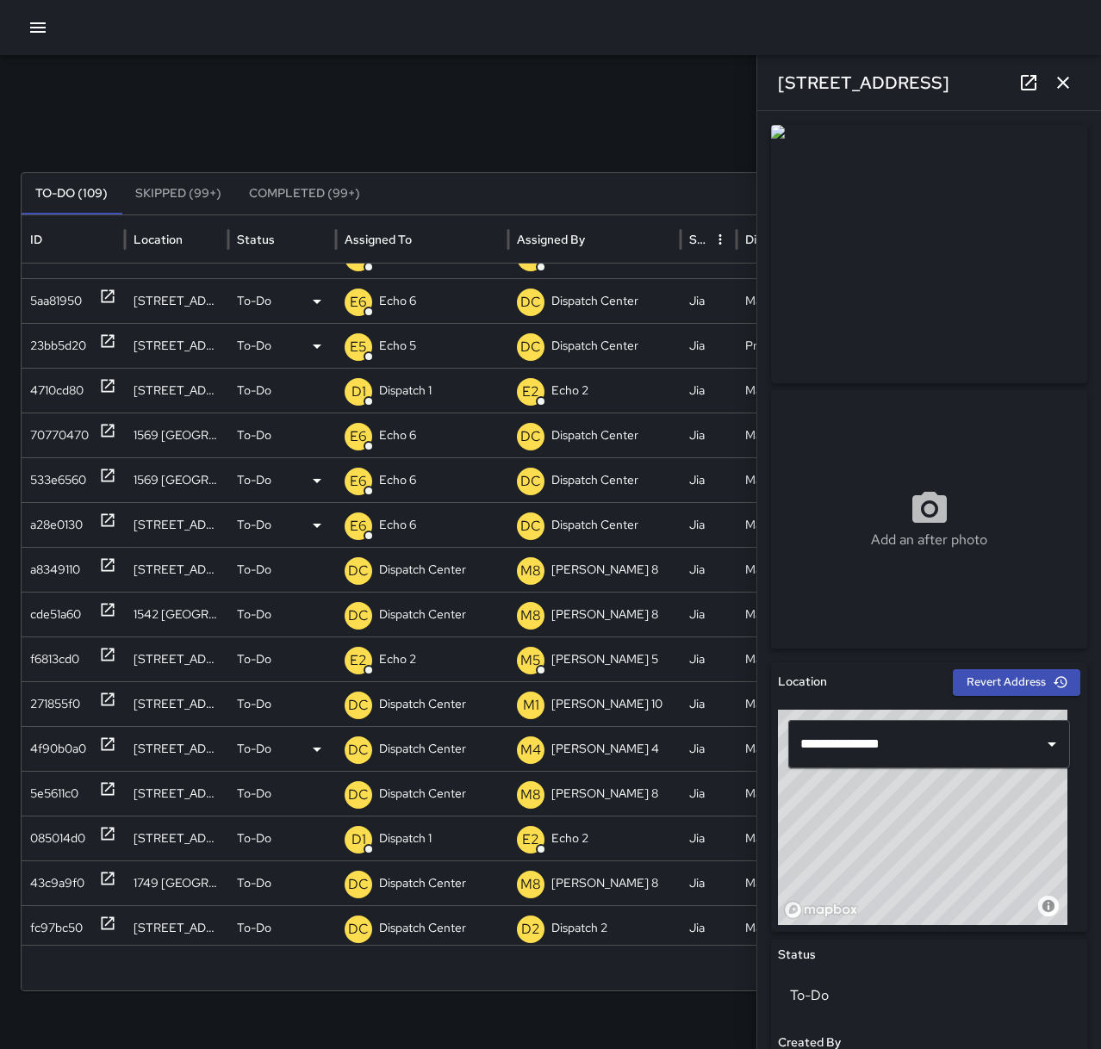
scroll to position [237, 0]
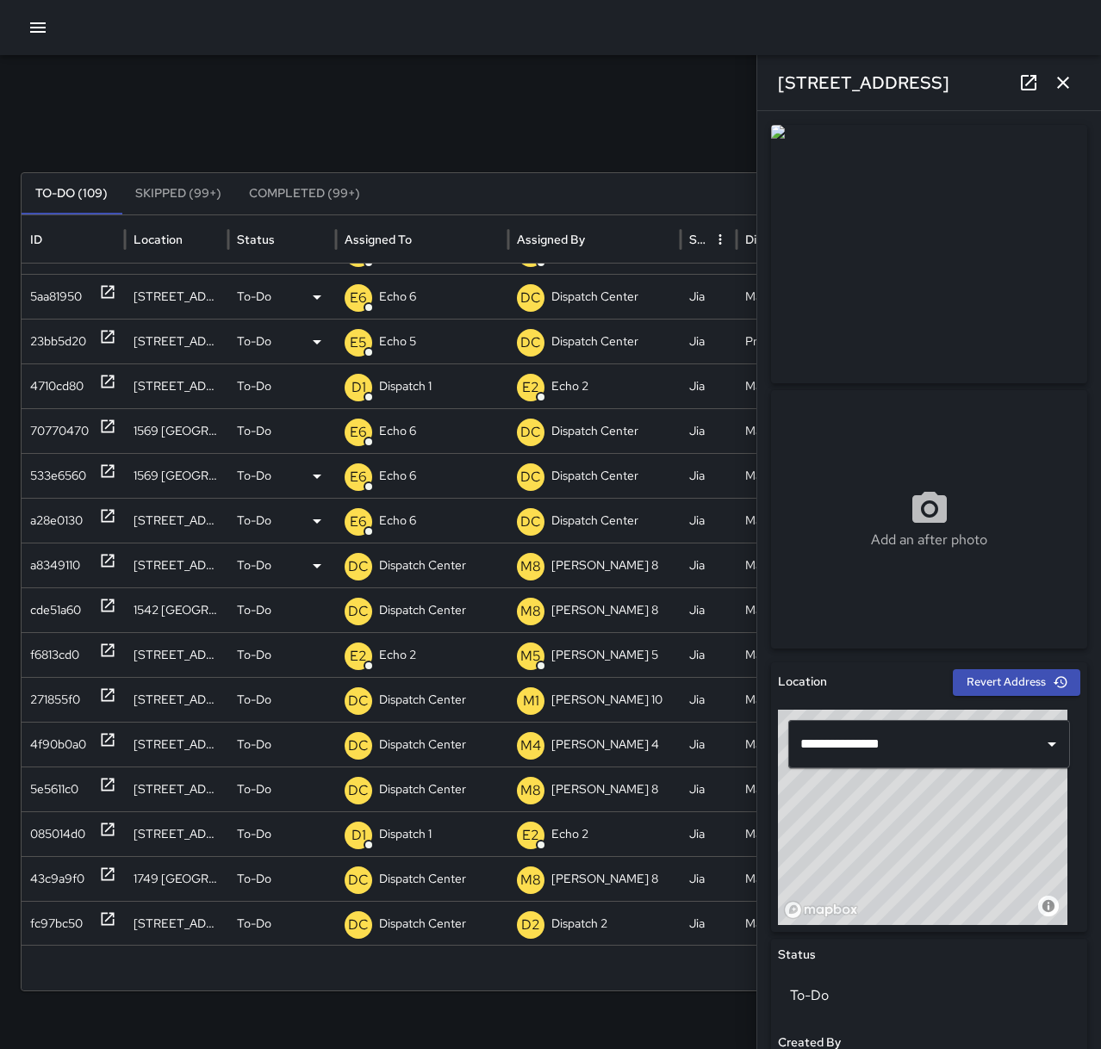
click at [105, 556] on icon at bounding box center [107, 560] width 17 height 17
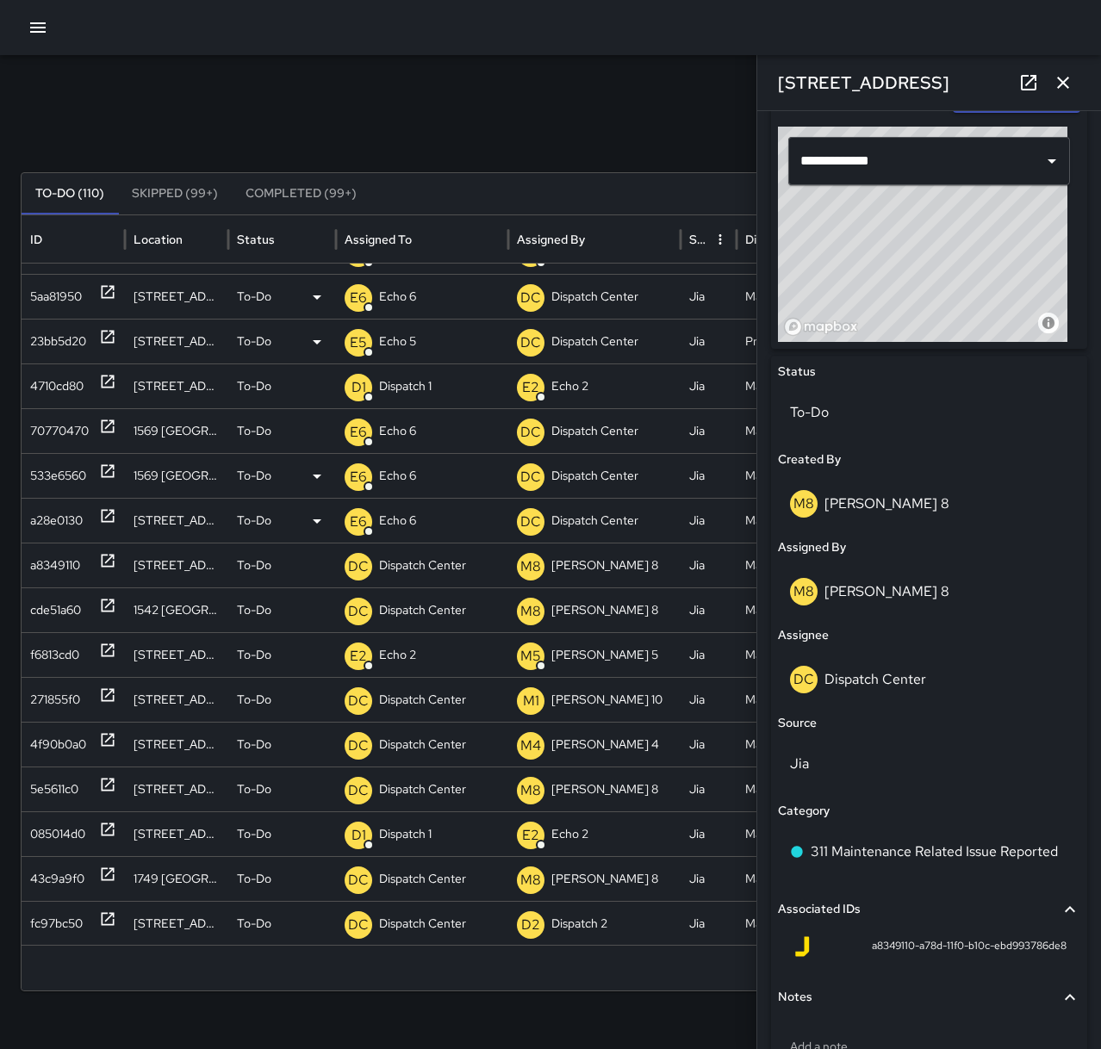
scroll to position [675, 0]
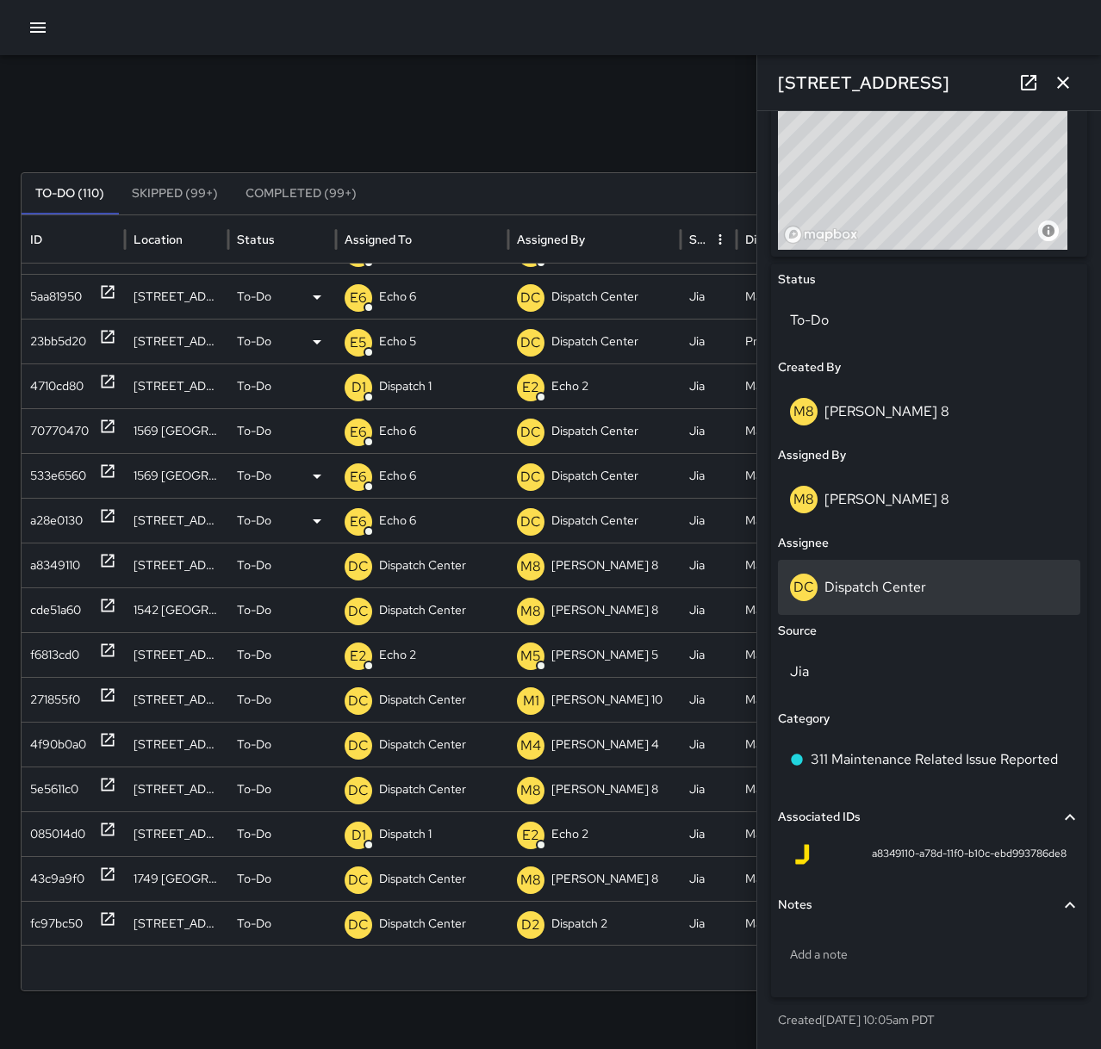
click at [955, 587] on div "DC Dispatch Center" at bounding box center [929, 588] width 278 height 28
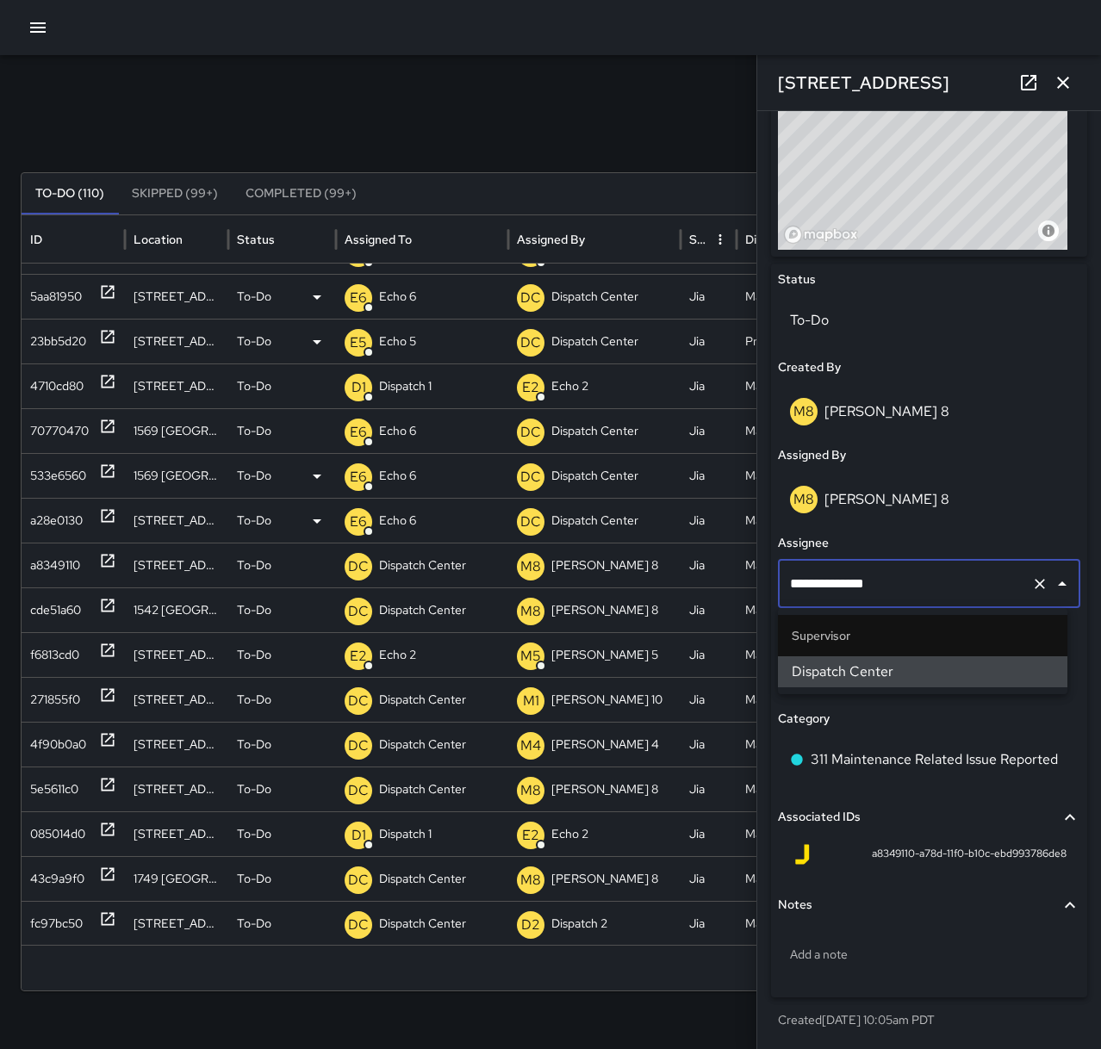
scroll to position [0, 0]
type input "********"
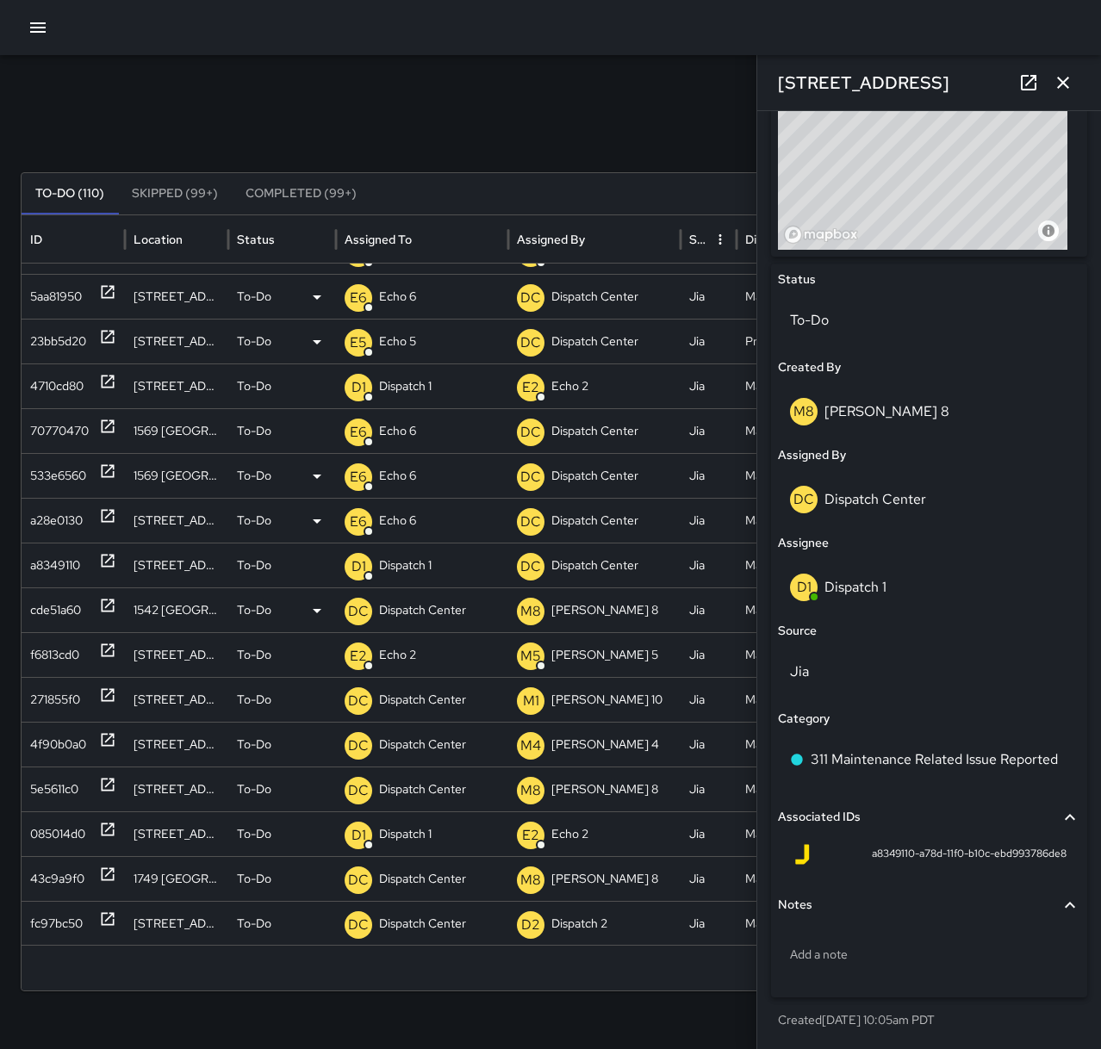
click at [112, 602] on icon at bounding box center [108, 605] width 13 height 13
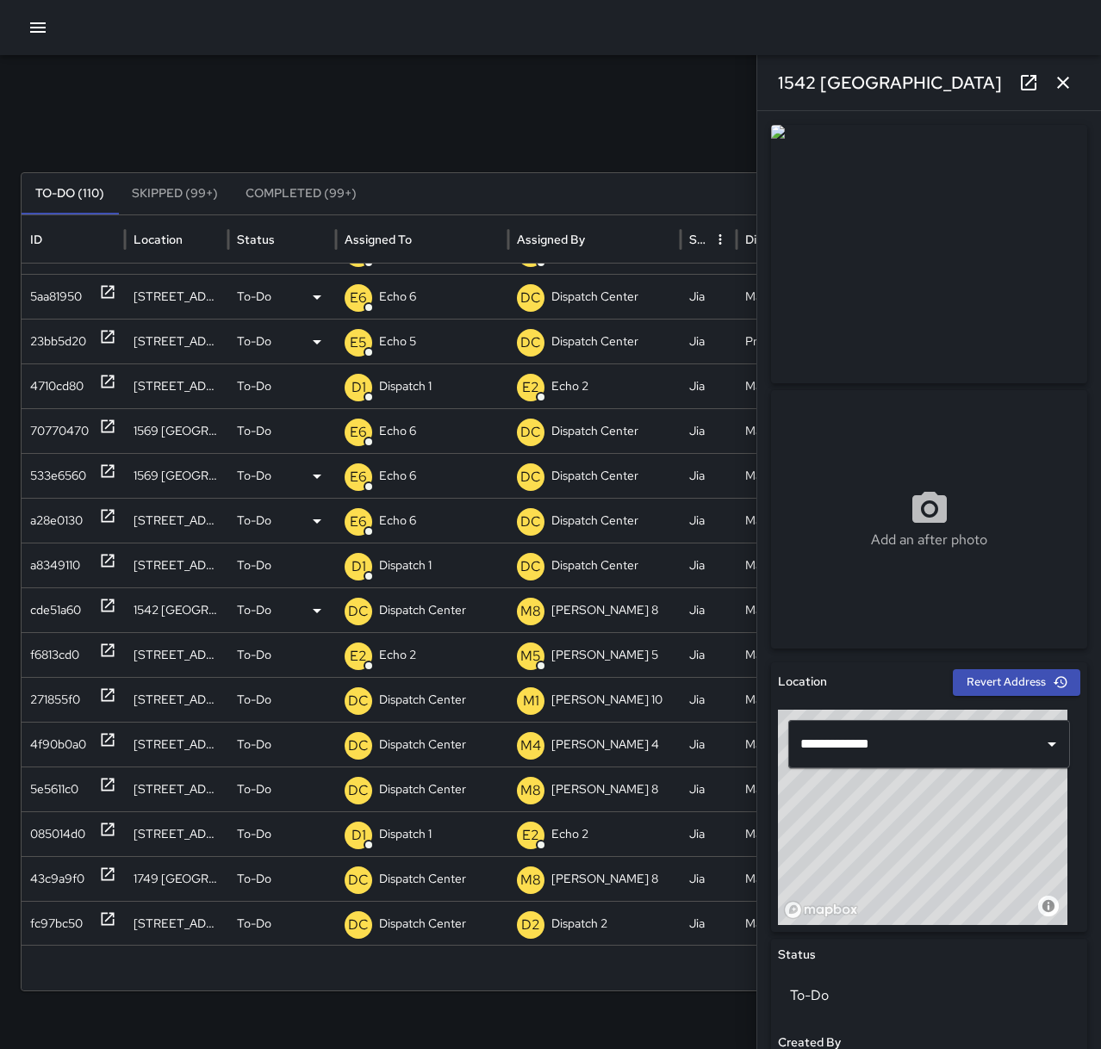
click at [405, 605] on p "Dispatch Center" at bounding box center [422, 610] width 87 height 44
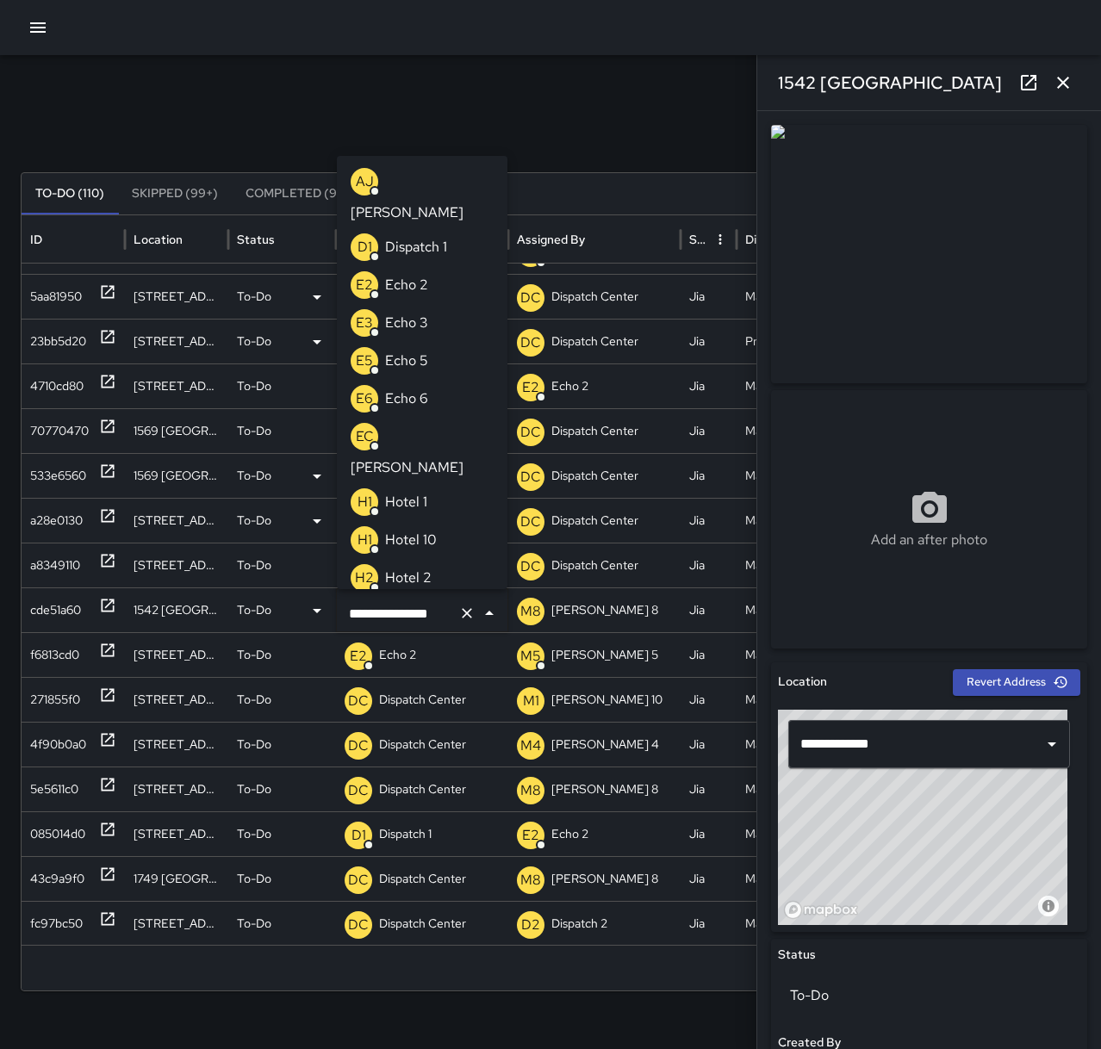
scroll to position [1069, 0]
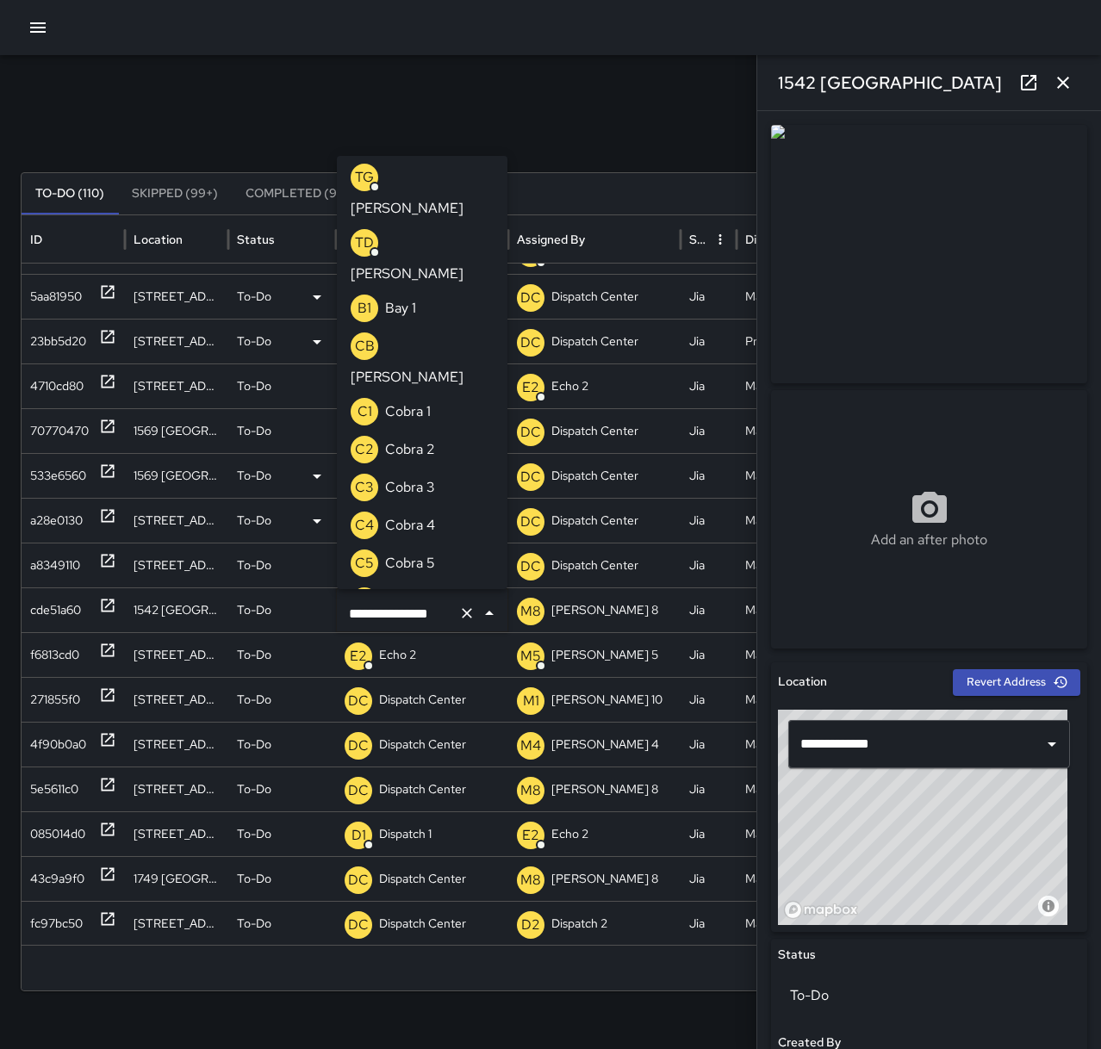
click at [418, 439] on p "Cobra 2" at bounding box center [410, 449] width 50 height 21
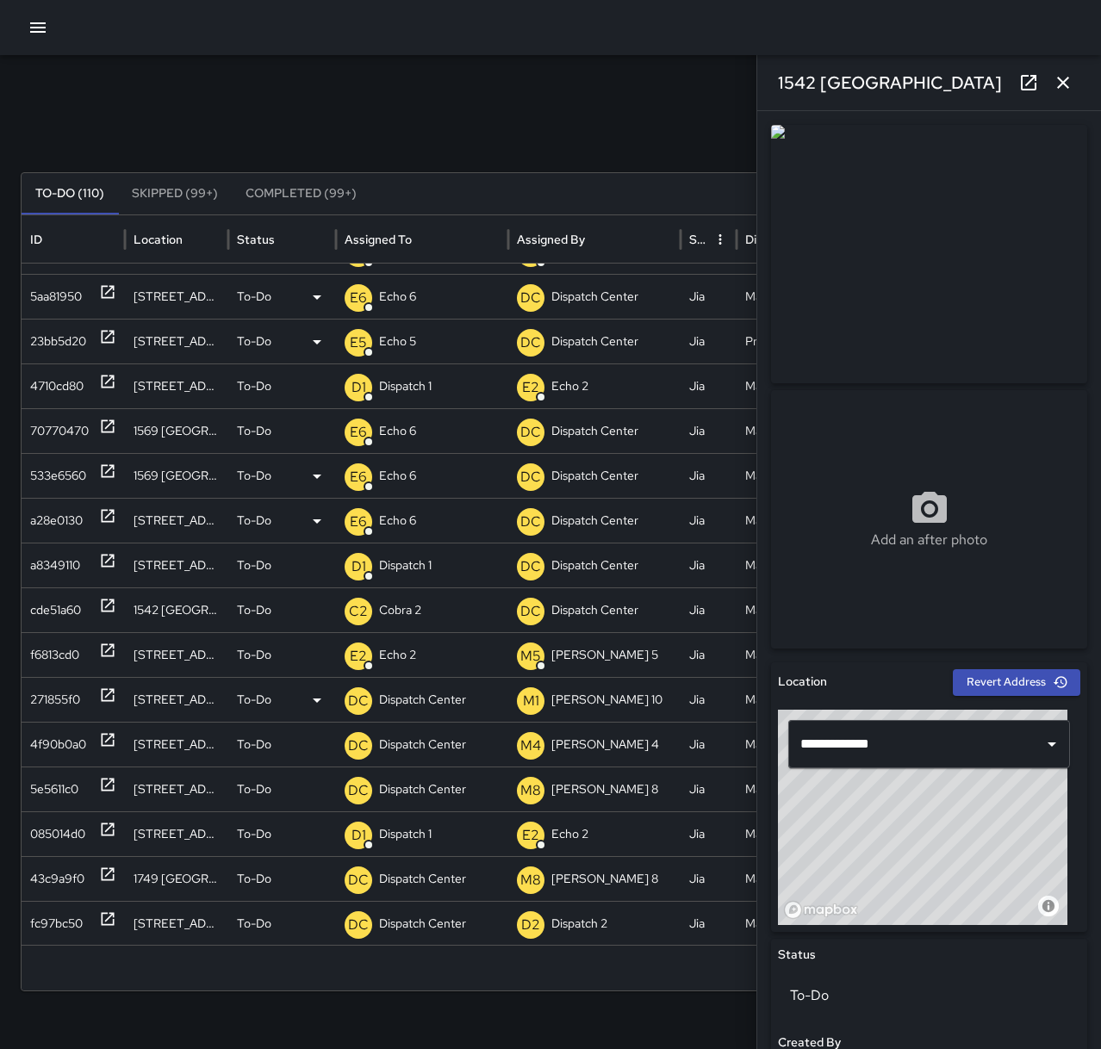
click at [108, 693] on icon at bounding box center [107, 694] width 17 height 17
click at [442, 711] on p "Dispatch Center" at bounding box center [422, 700] width 87 height 44
type input "********"
click at [104, 736] on icon at bounding box center [107, 739] width 17 height 17
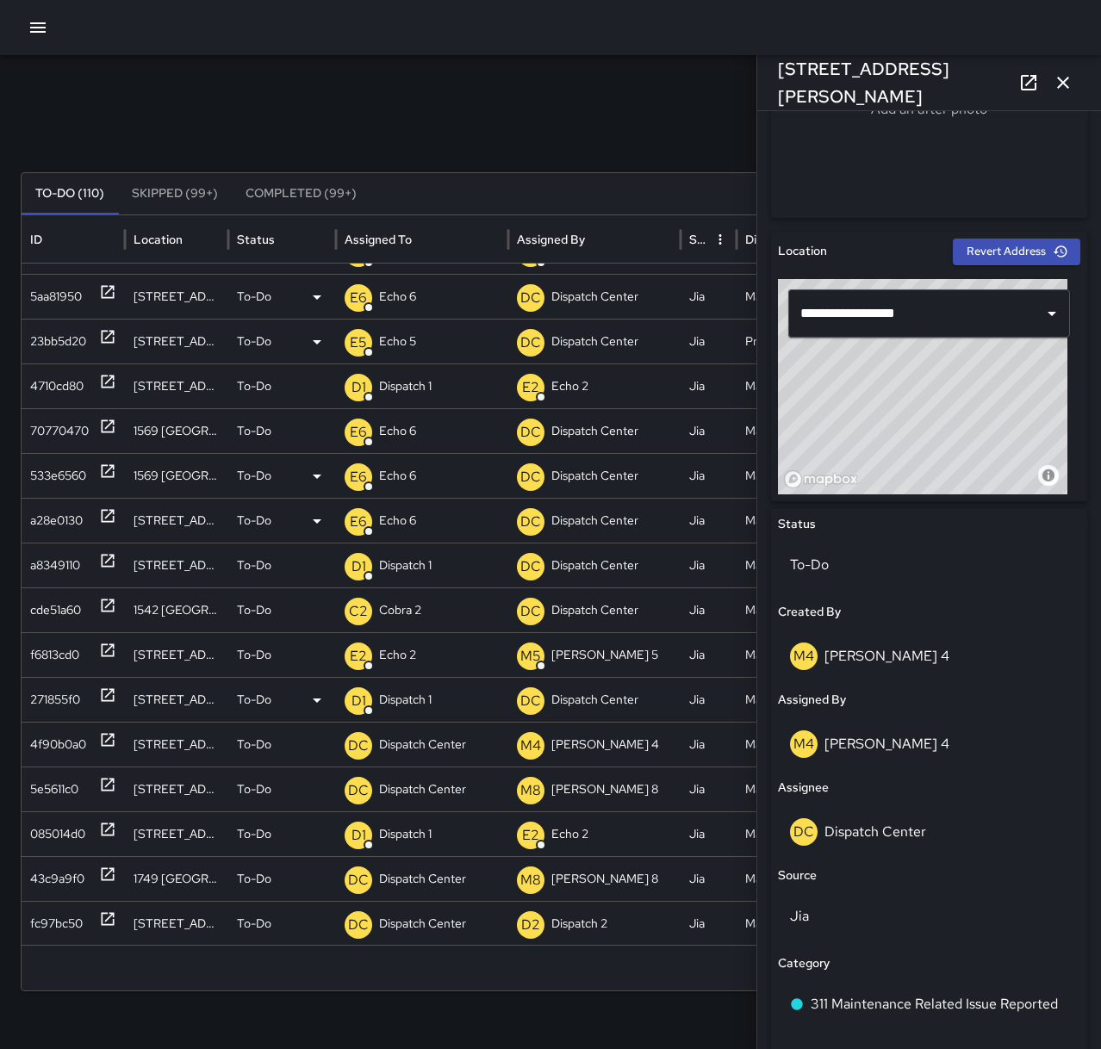
scroll to position [517, 0]
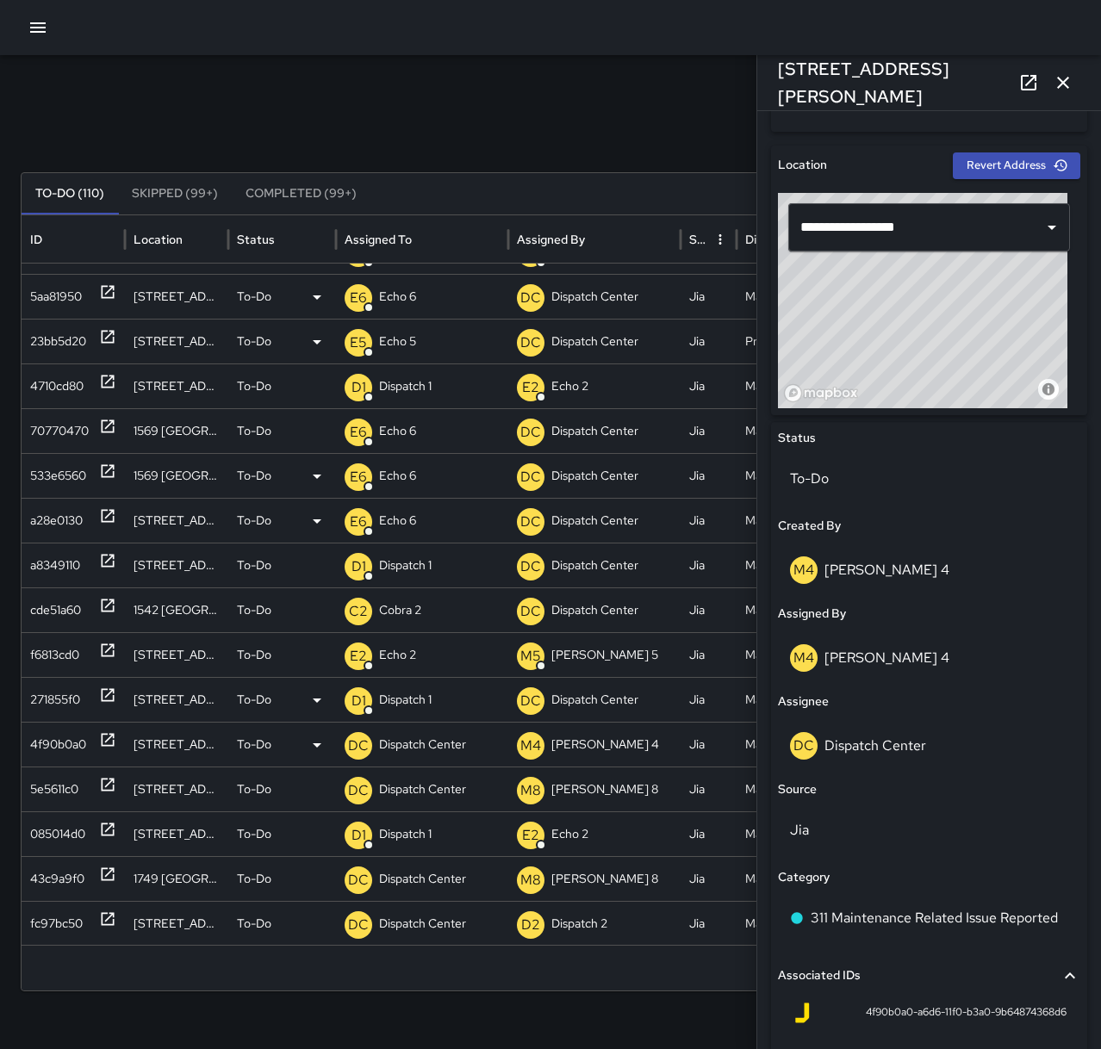
click at [449, 744] on p "Dispatch Center" at bounding box center [422, 745] width 87 height 44
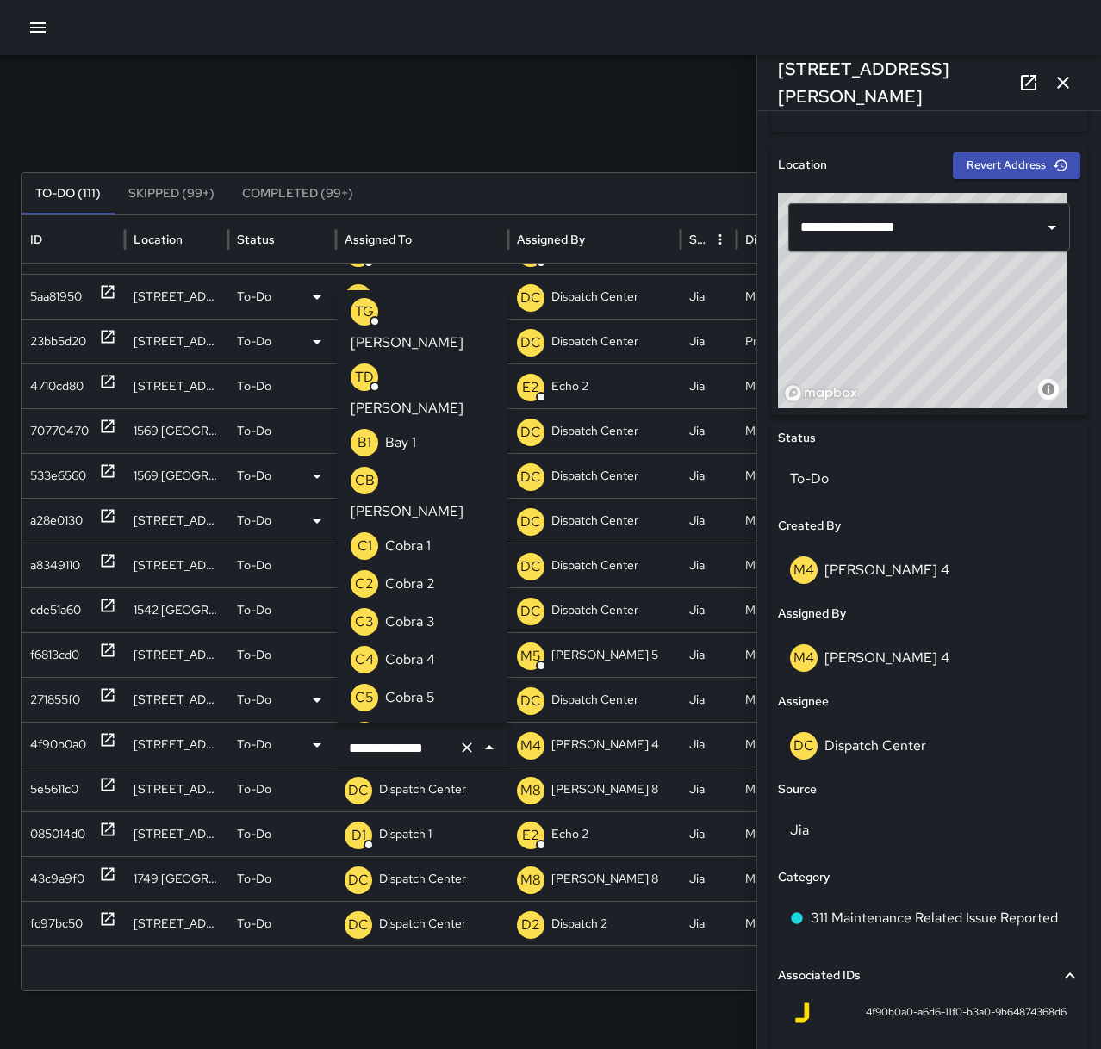
scroll to position [0, 0]
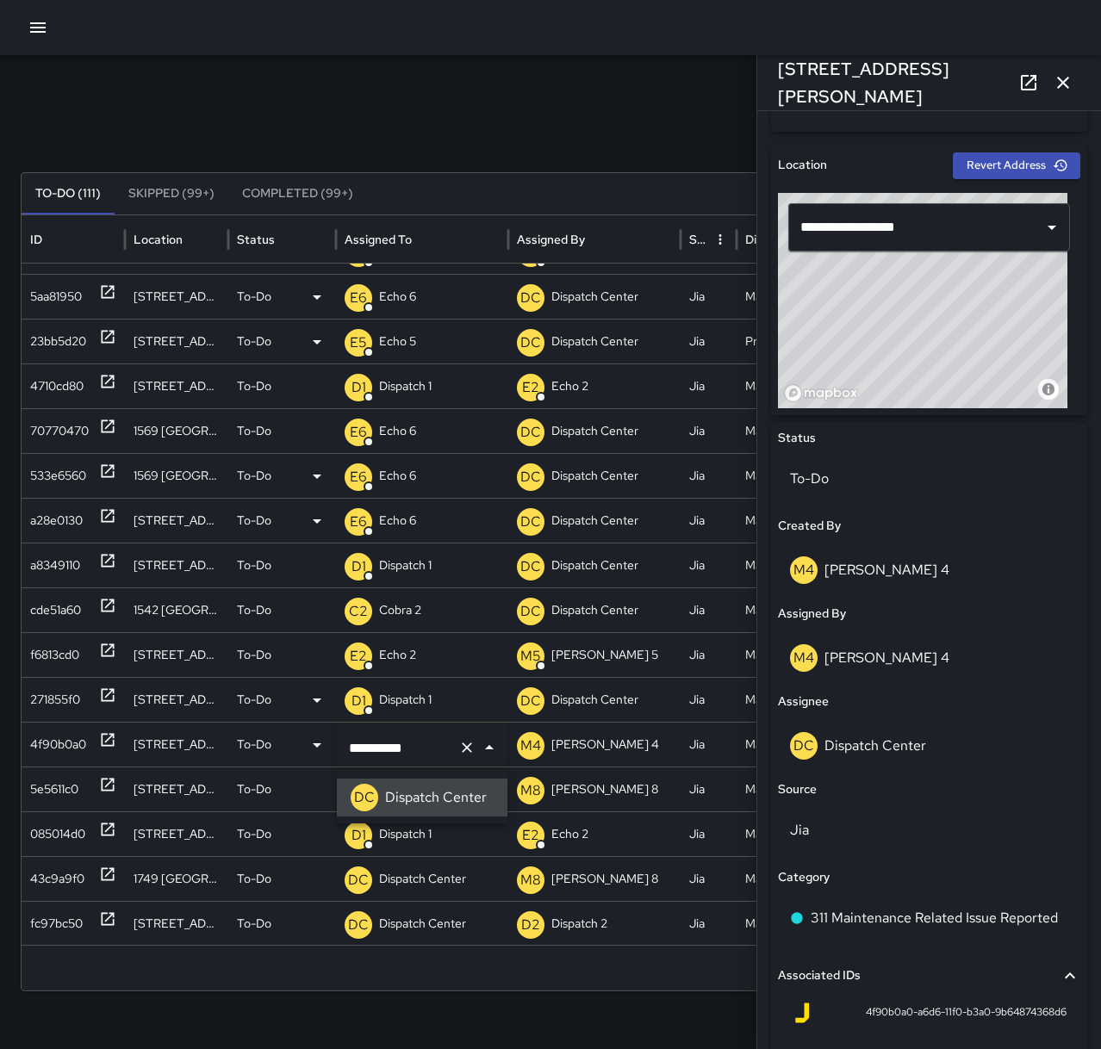
type input "********"
click at [108, 786] on icon at bounding box center [107, 784] width 17 height 17
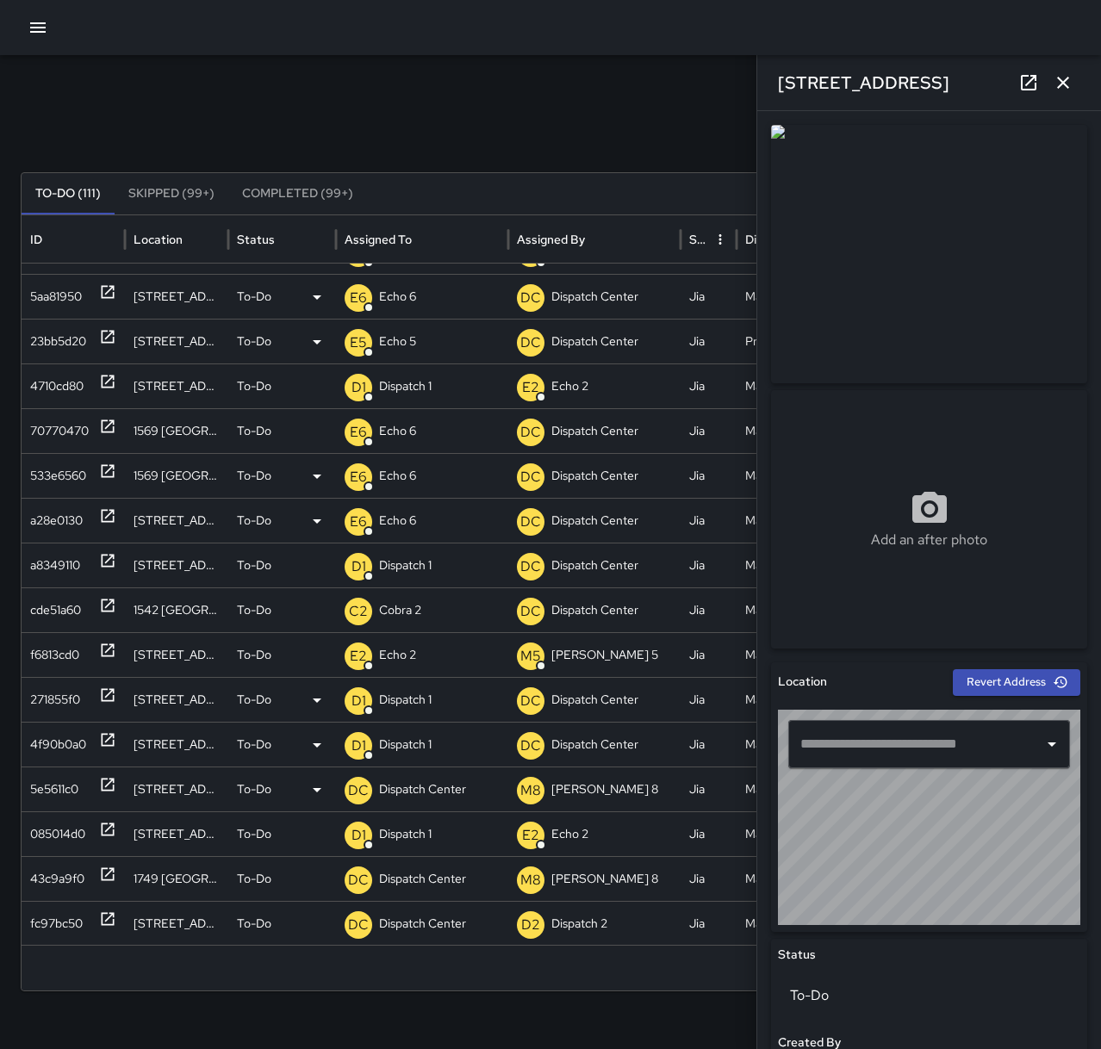
type input "**********"
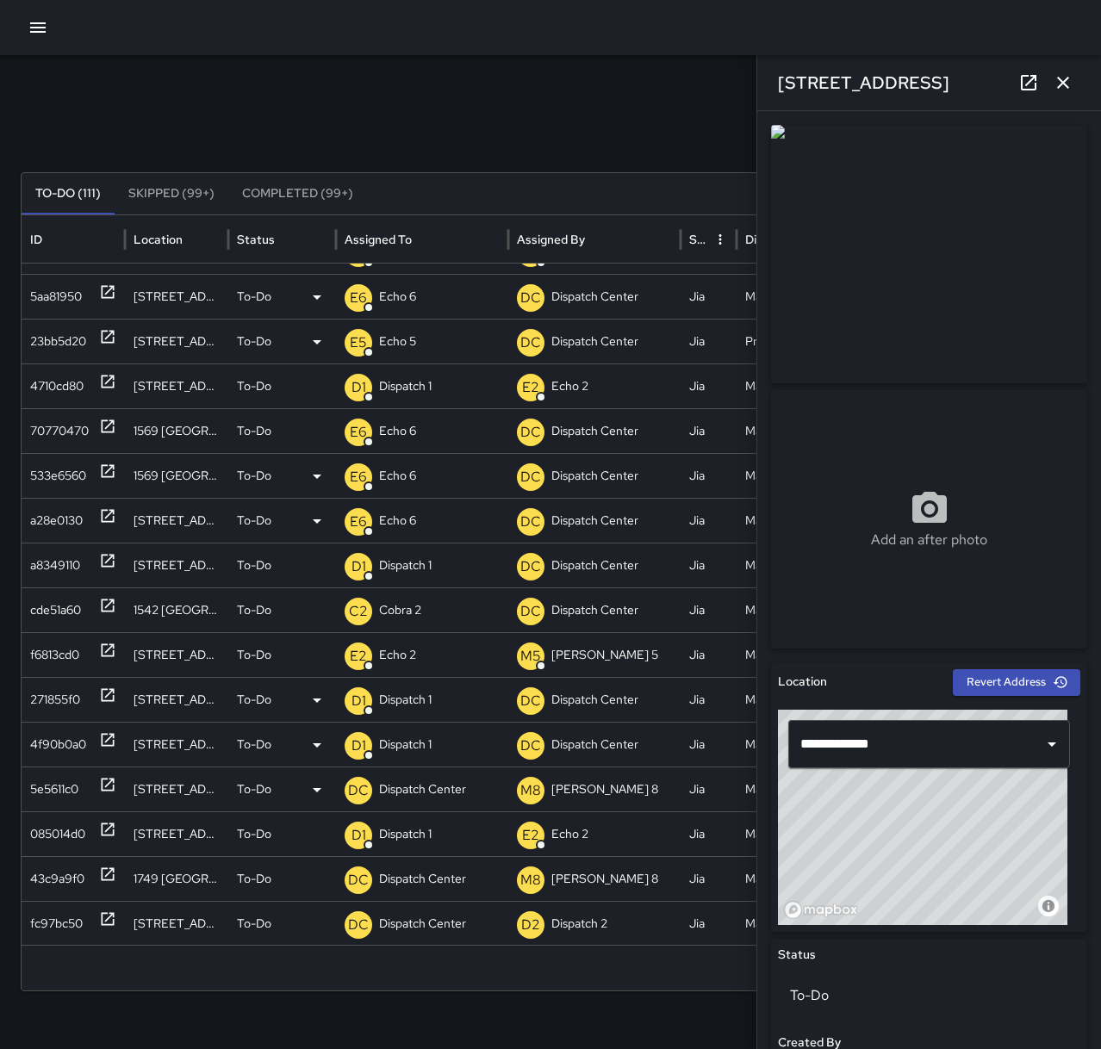
click at [425, 791] on p "Dispatch Center" at bounding box center [422, 789] width 87 height 44
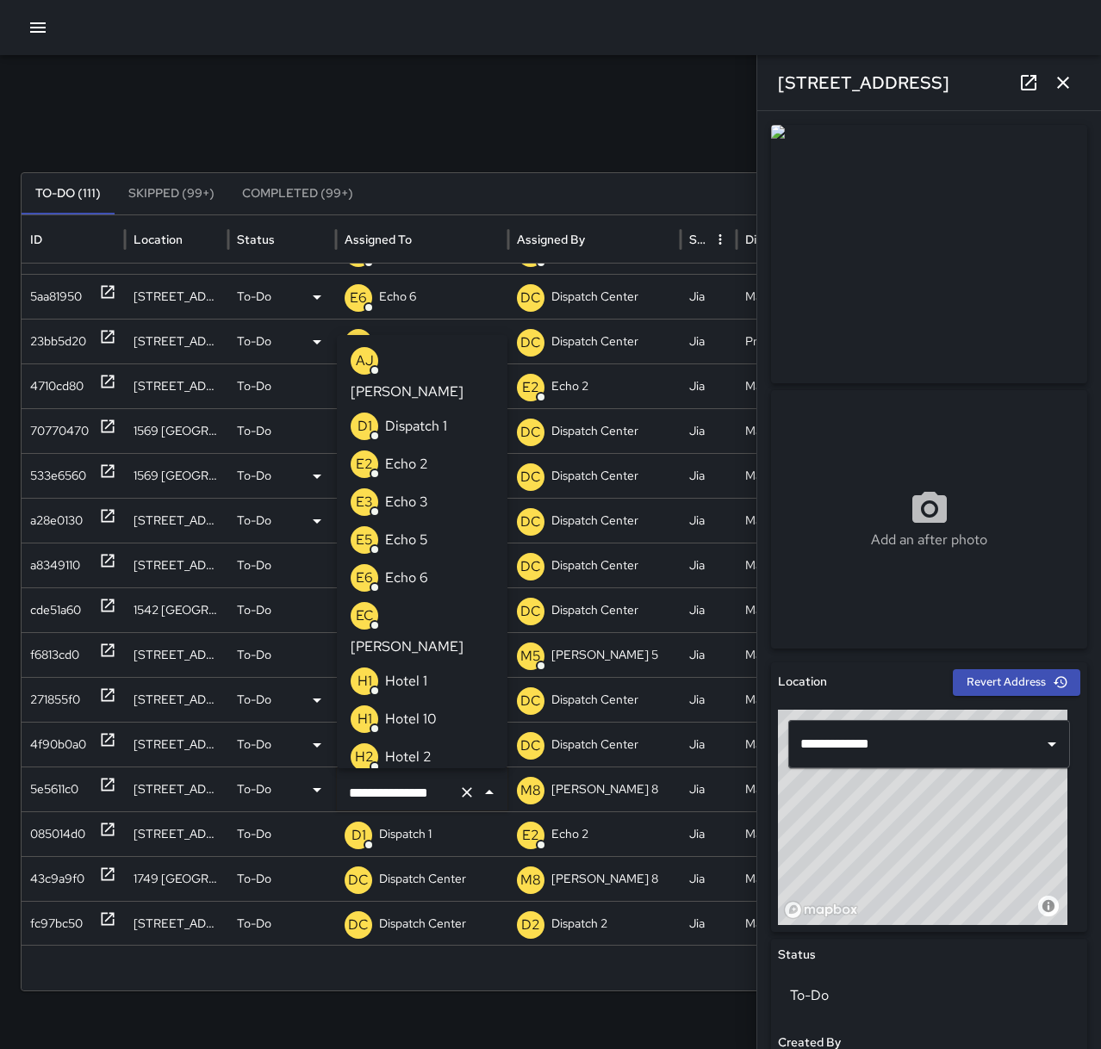
scroll to position [1069, 0]
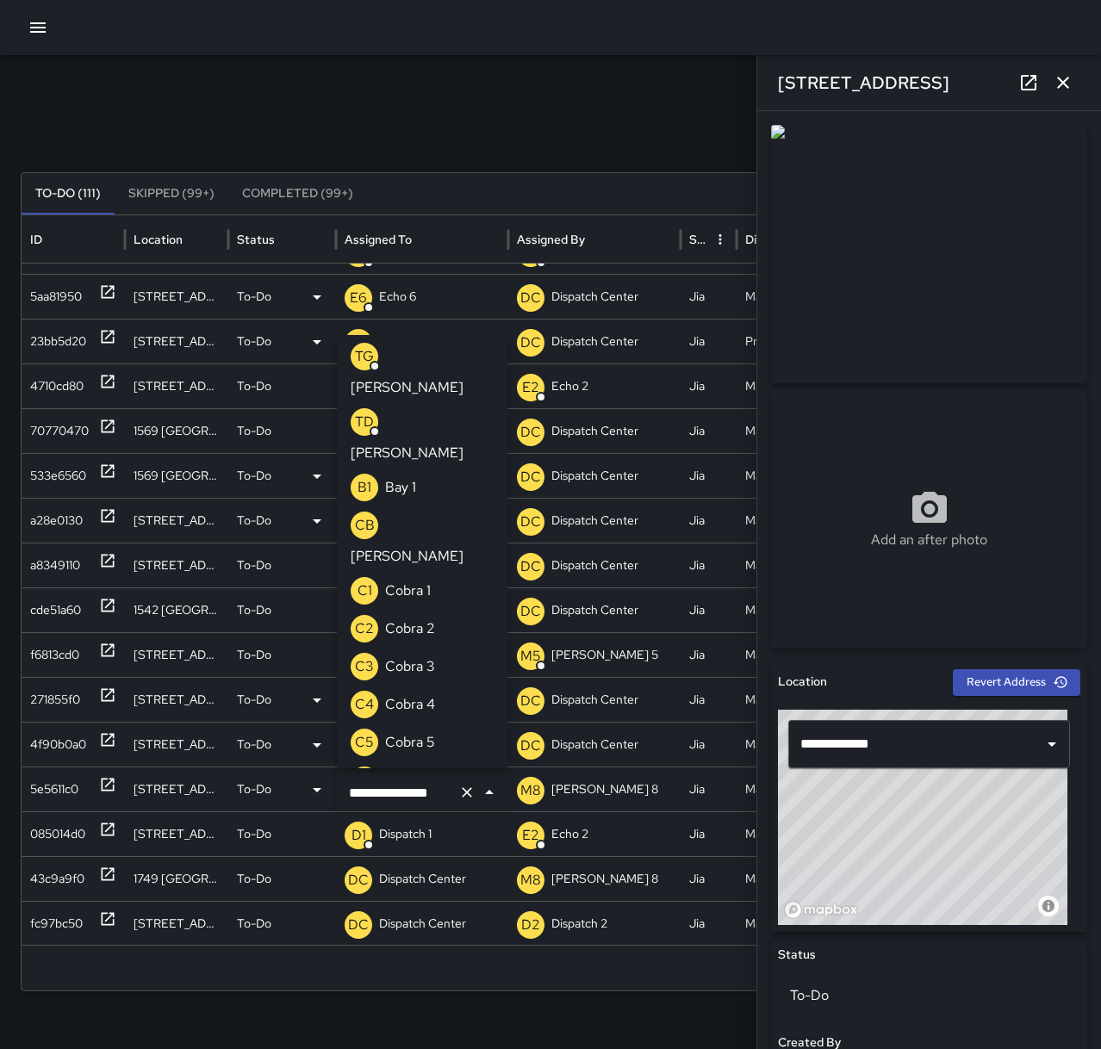
click at [463, 791] on icon "Clear" at bounding box center [466, 792] width 17 height 17
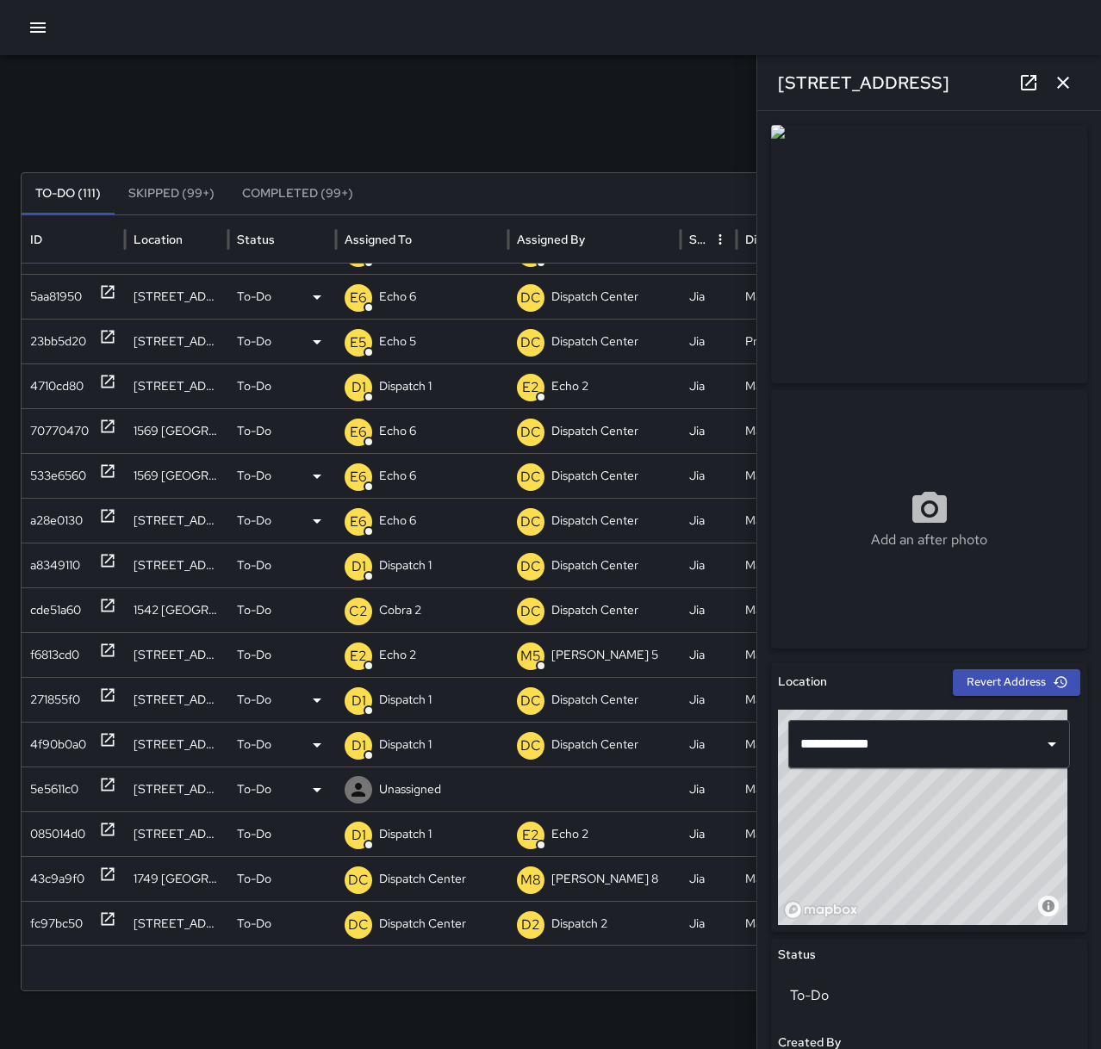
click at [442, 787] on div "Unassigned" at bounding box center [422, 789] width 155 height 44
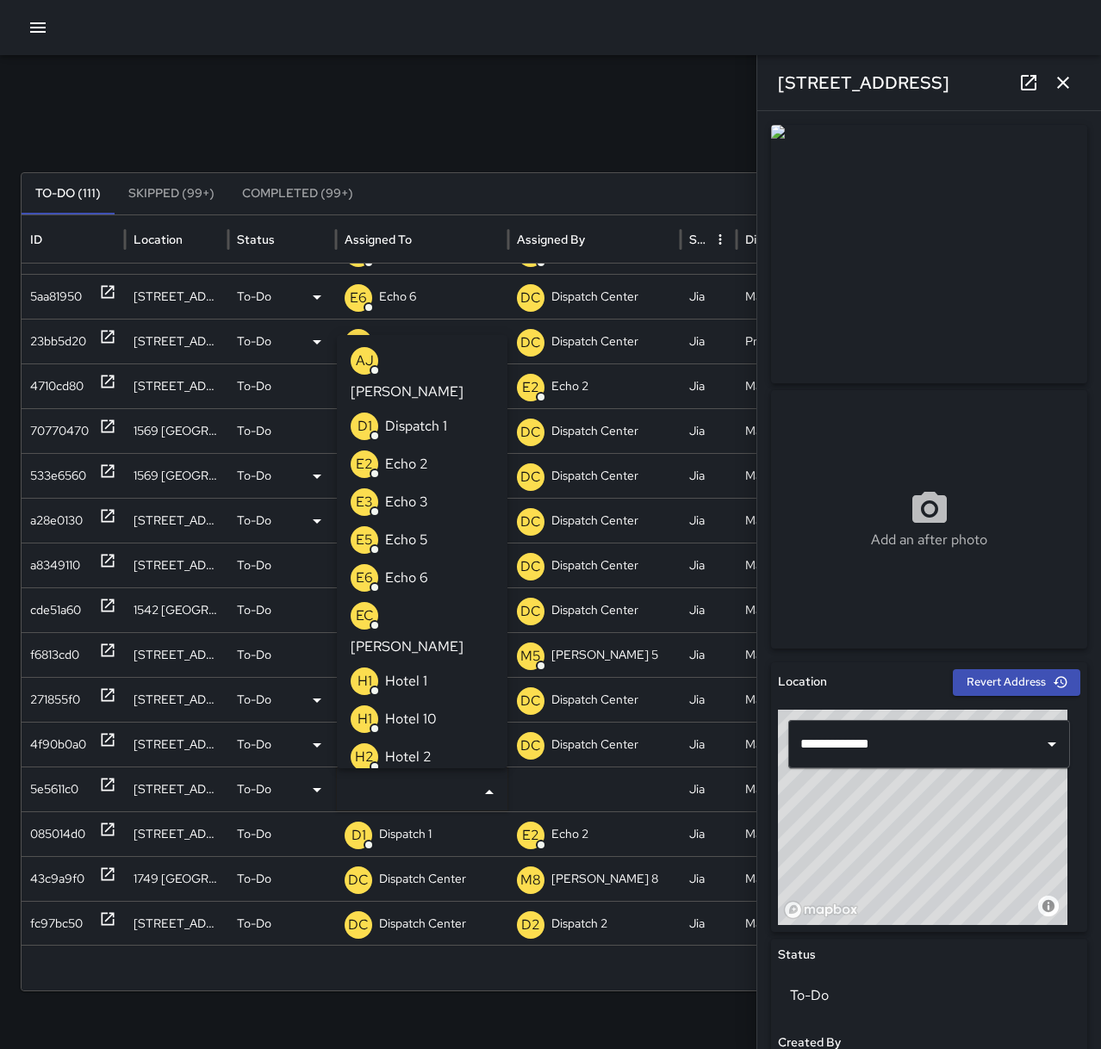
click at [413, 568] on p "Echo 6" at bounding box center [406, 578] width 43 height 21
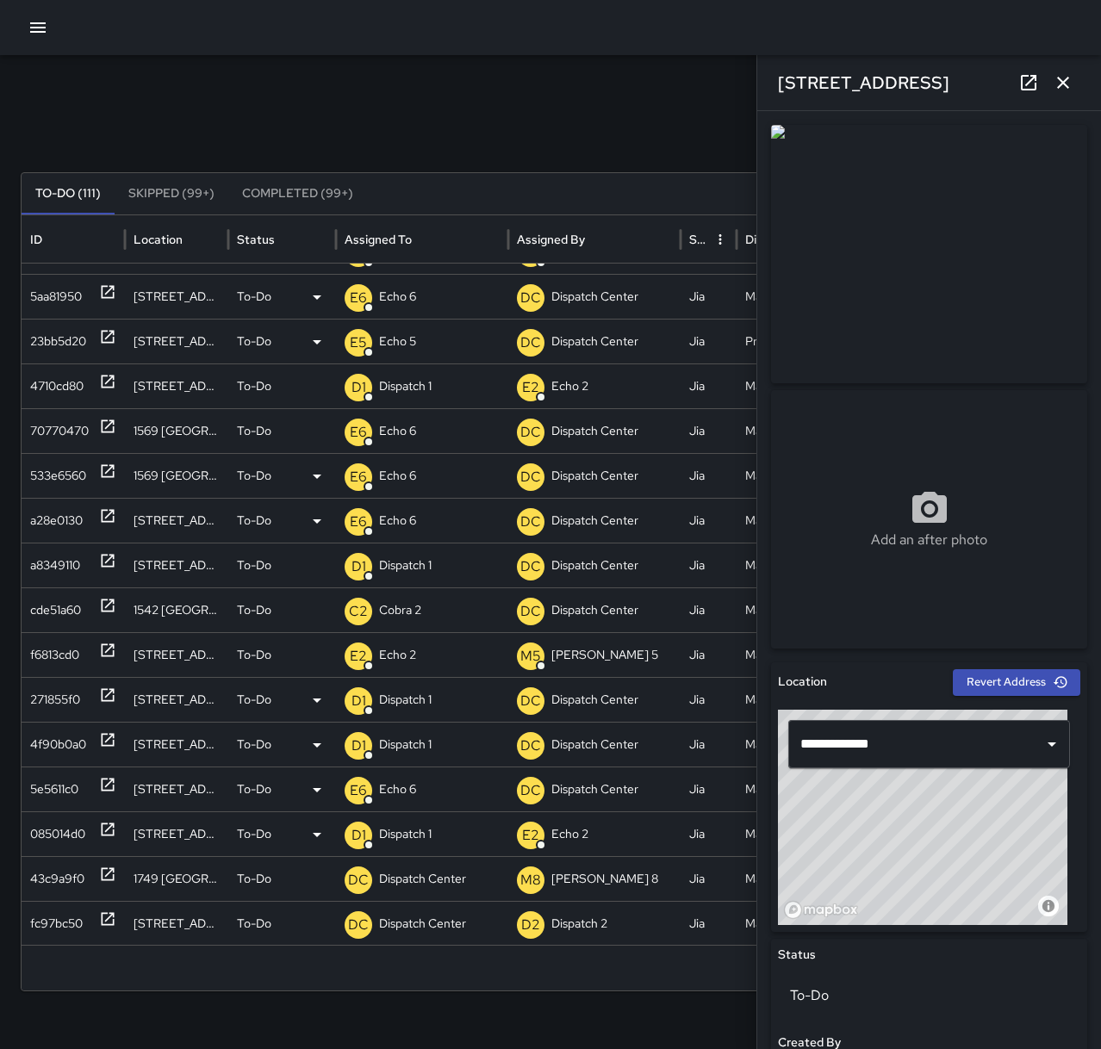
click at [107, 827] on icon at bounding box center [107, 829] width 17 height 17
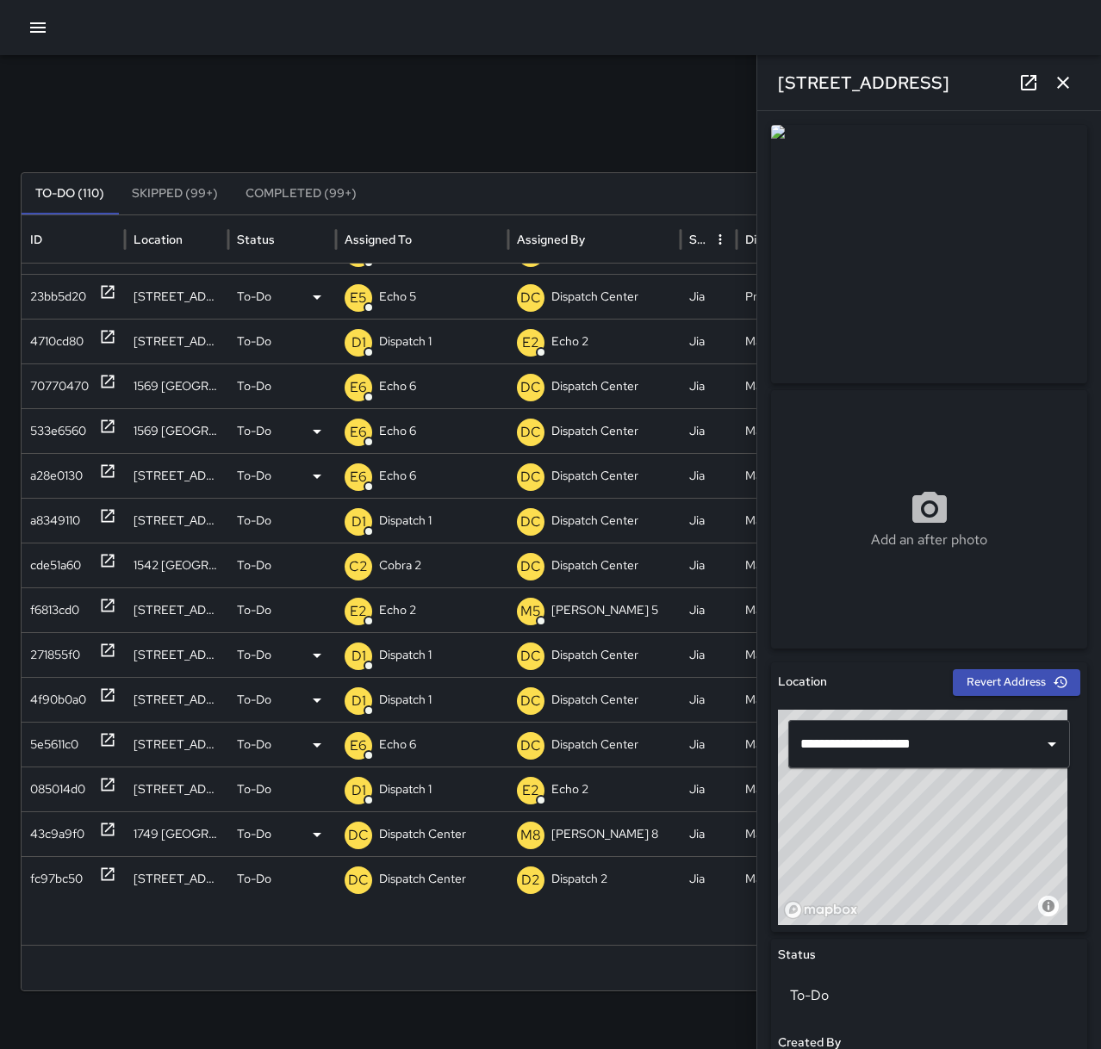
scroll to position [277, 0]
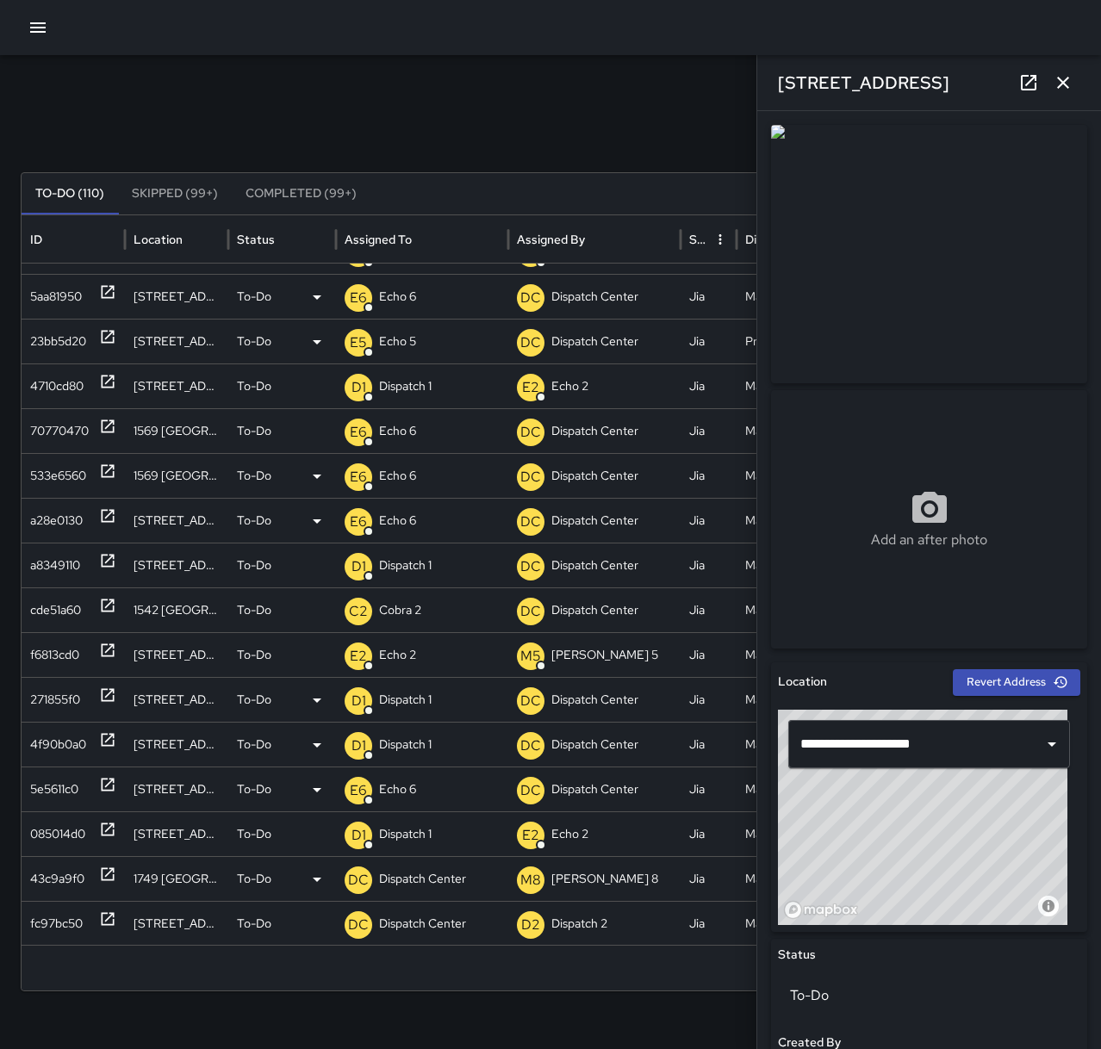
click at [110, 878] on icon at bounding box center [107, 874] width 17 height 17
click at [419, 870] on p "Dispatch Center" at bounding box center [422, 879] width 87 height 44
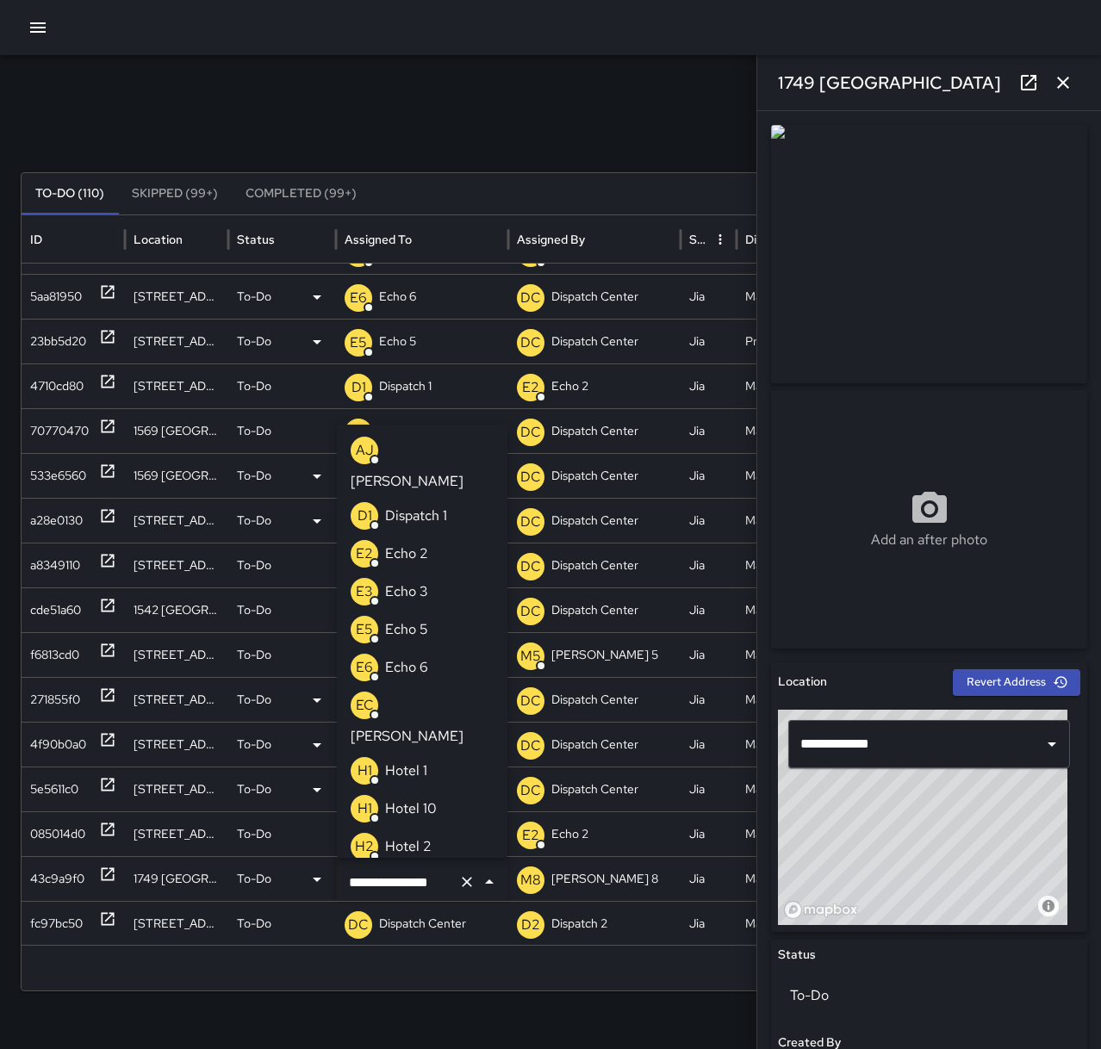
scroll to position [1069, 0]
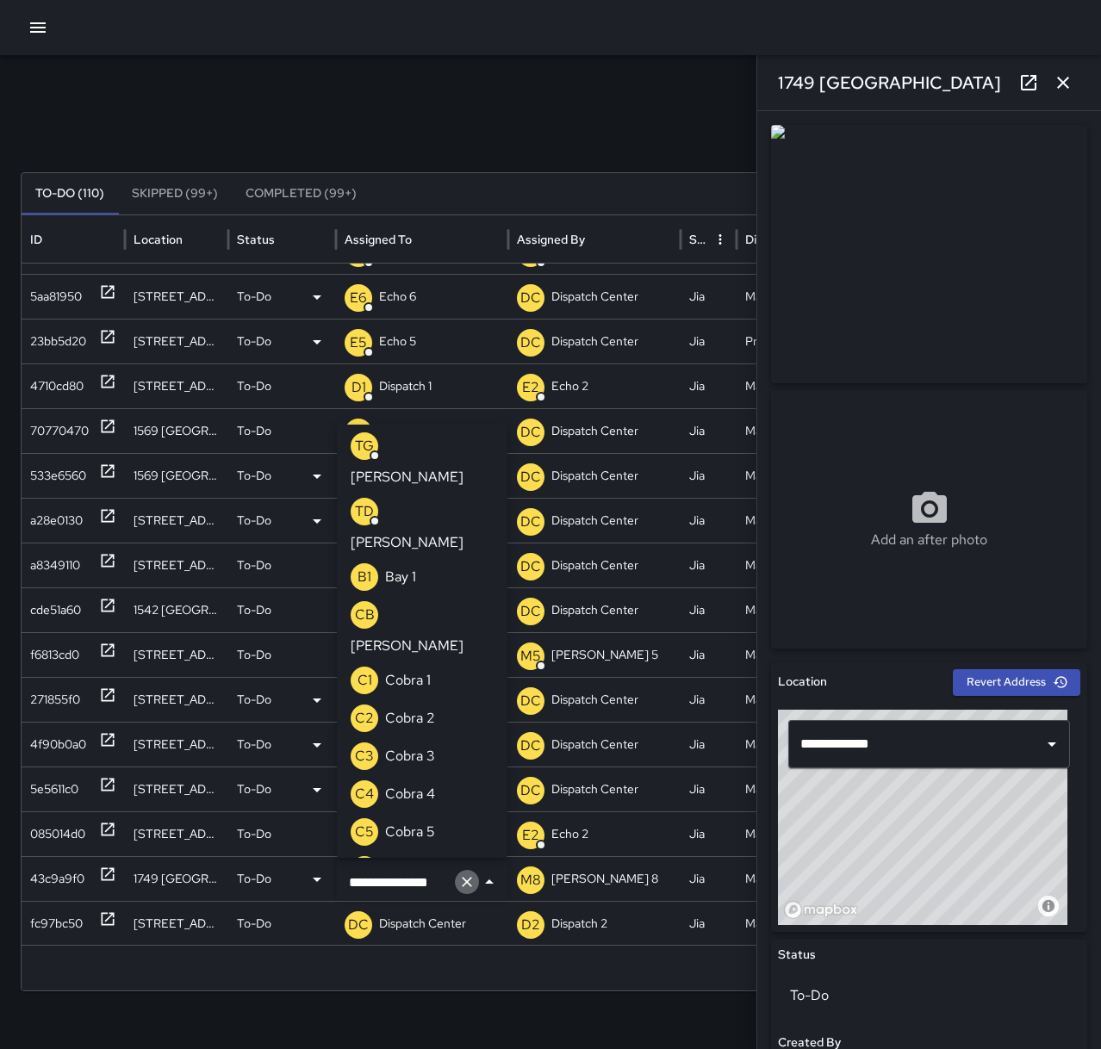
click at [462, 884] on icon "Clear" at bounding box center [466, 881] width 17 height 17
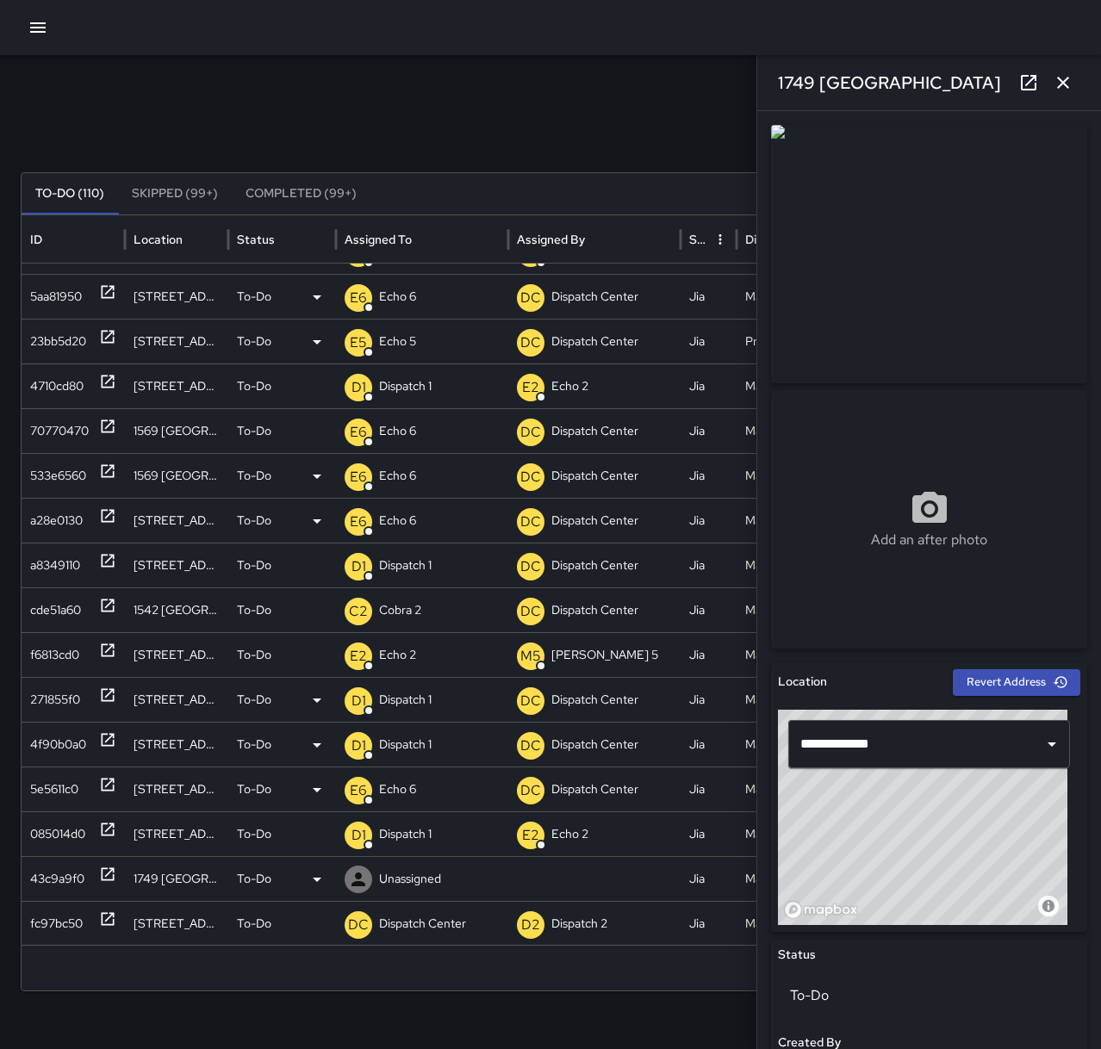
click at [415, 882] on p "Unassigned" at bounding box center [410, 879] width 62 height 44
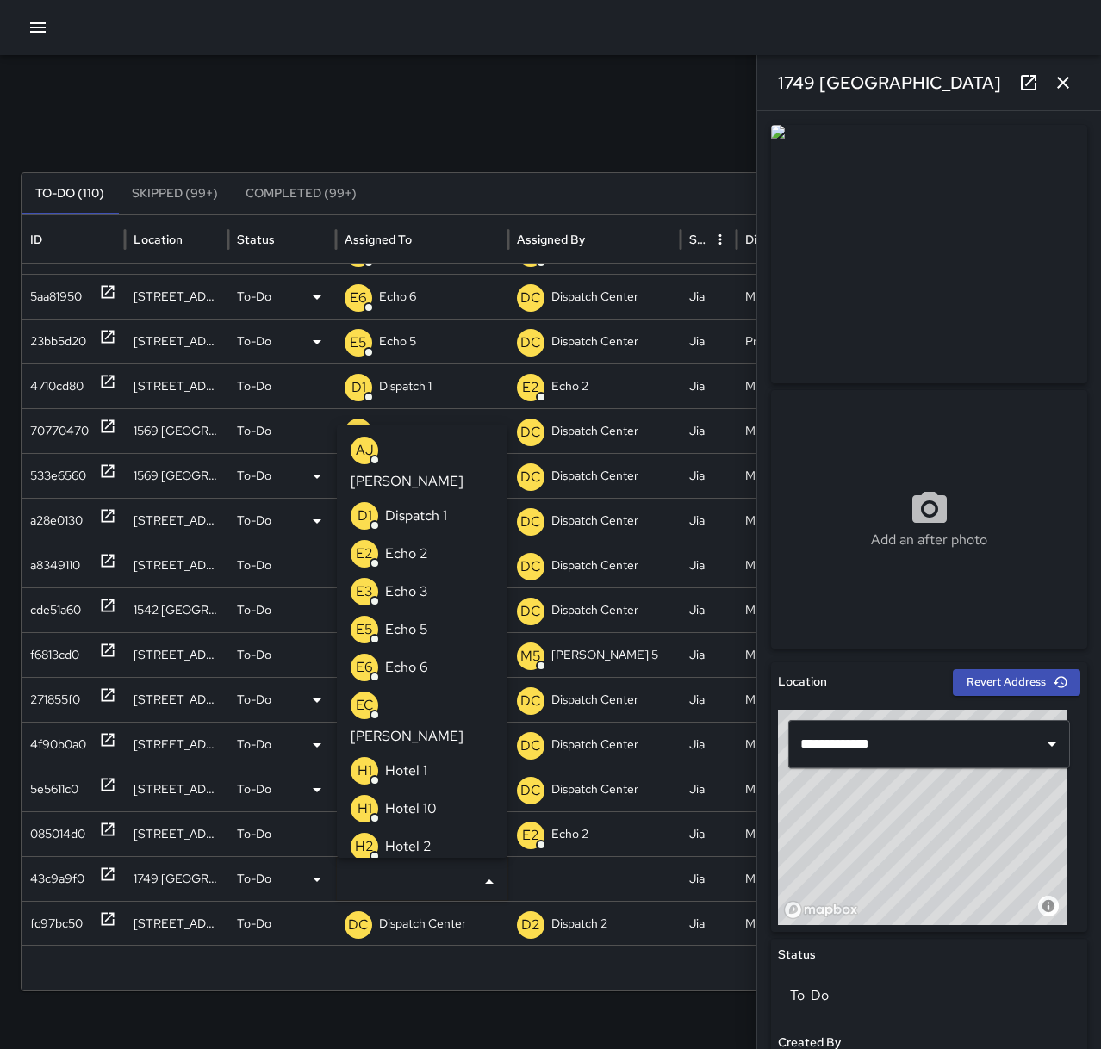
click at [419, 657] on p "Echo 6" at bounding box center [406, 667] width 43 height 21
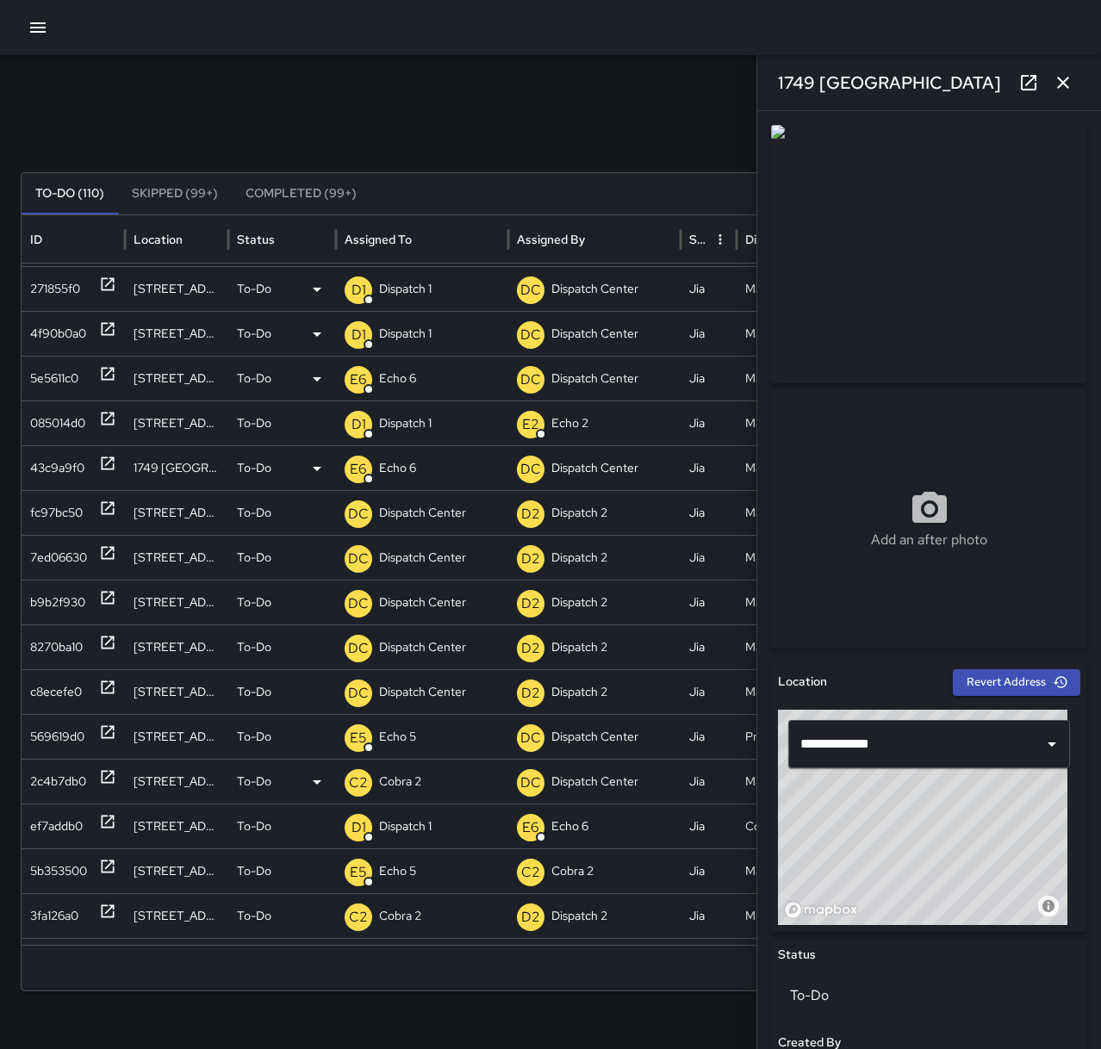
scroll to position [673, 0]
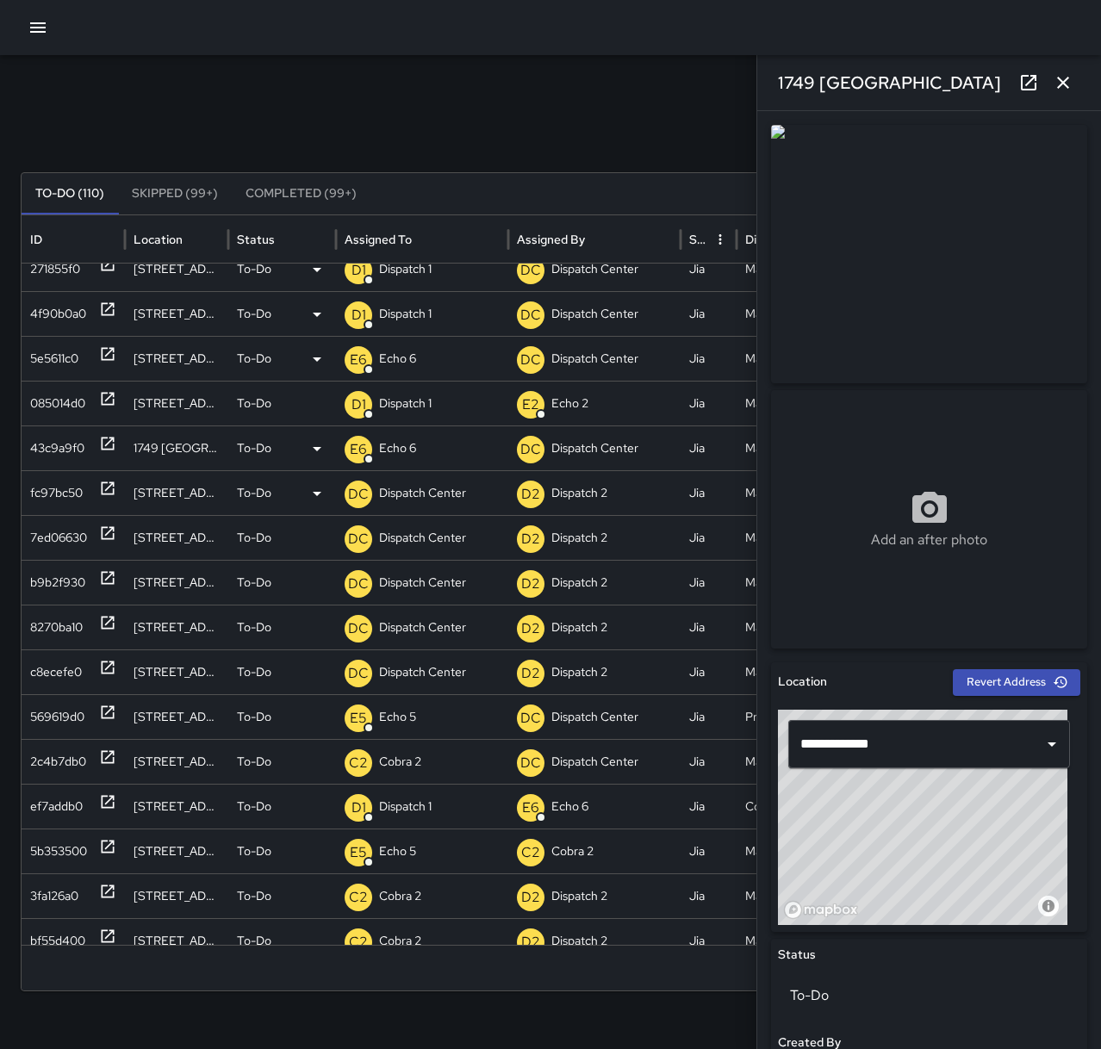
click at [110, 493] on icon at bounding box center [108, 488] width 13 height 13
click at [258, 490] on p "To-Do" at bounding box center [254, 493] width 34 height 44
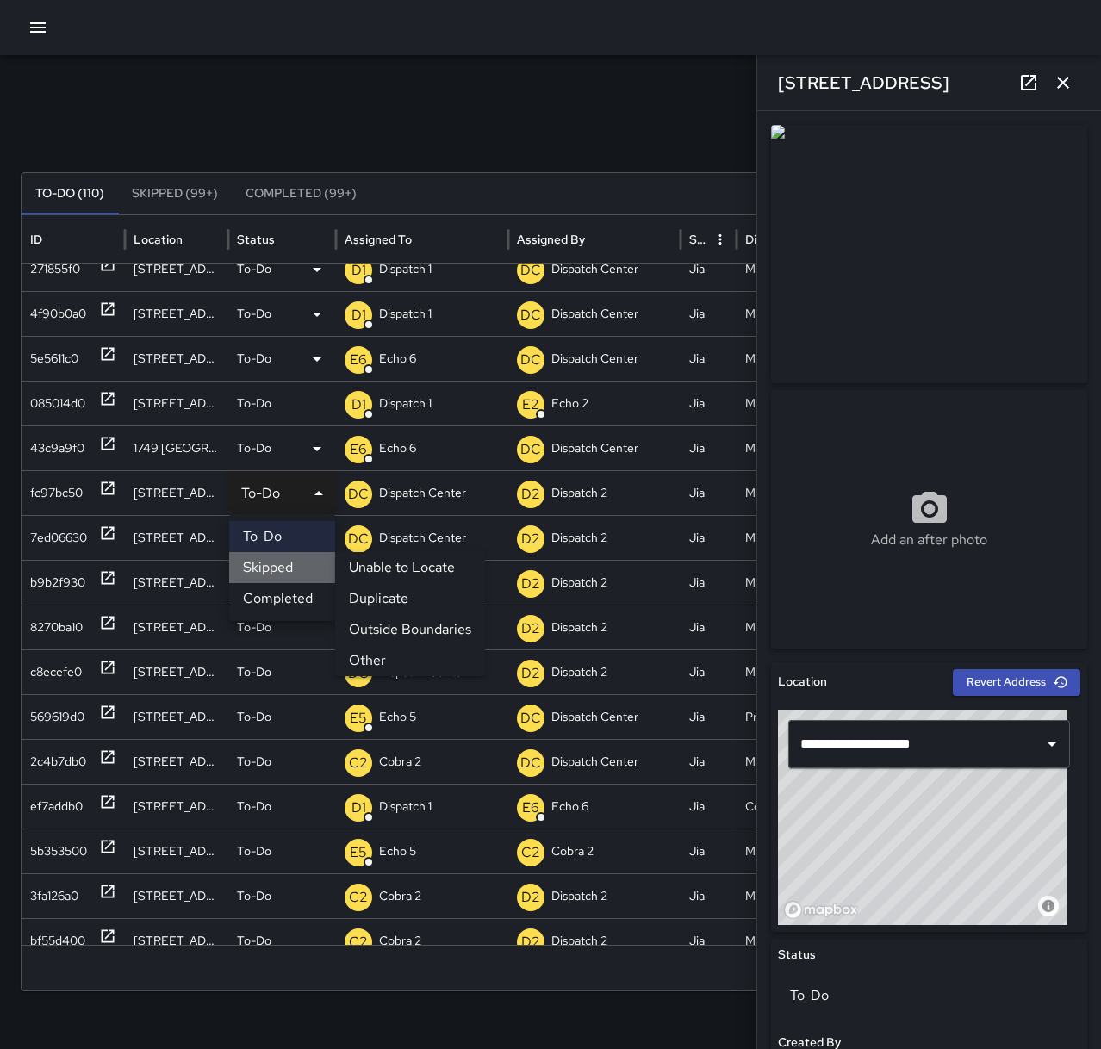
click at [276, 564] on li "Skipped" at bounding box center [282, 567] width 106 height 31
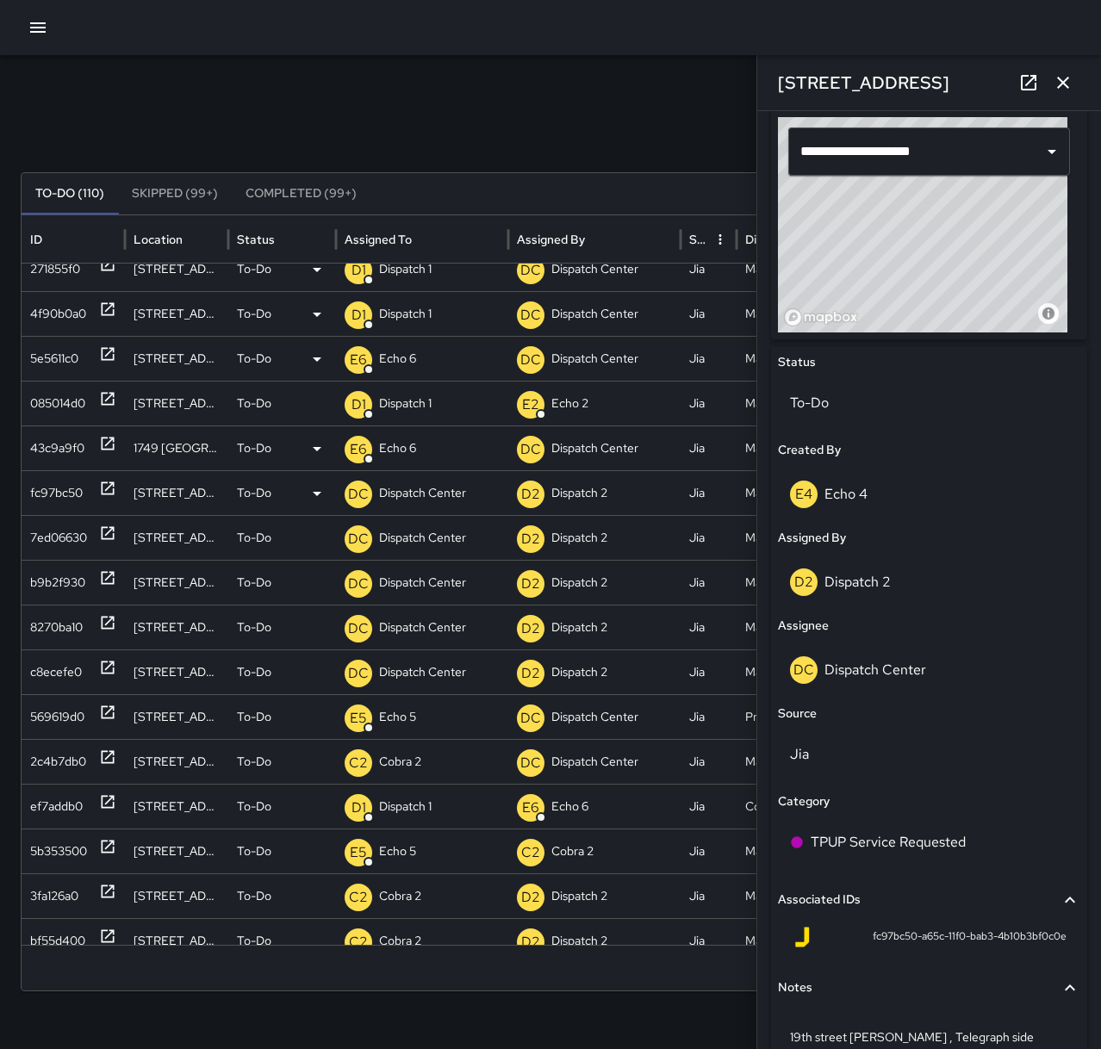
scroll to position [603, 0]
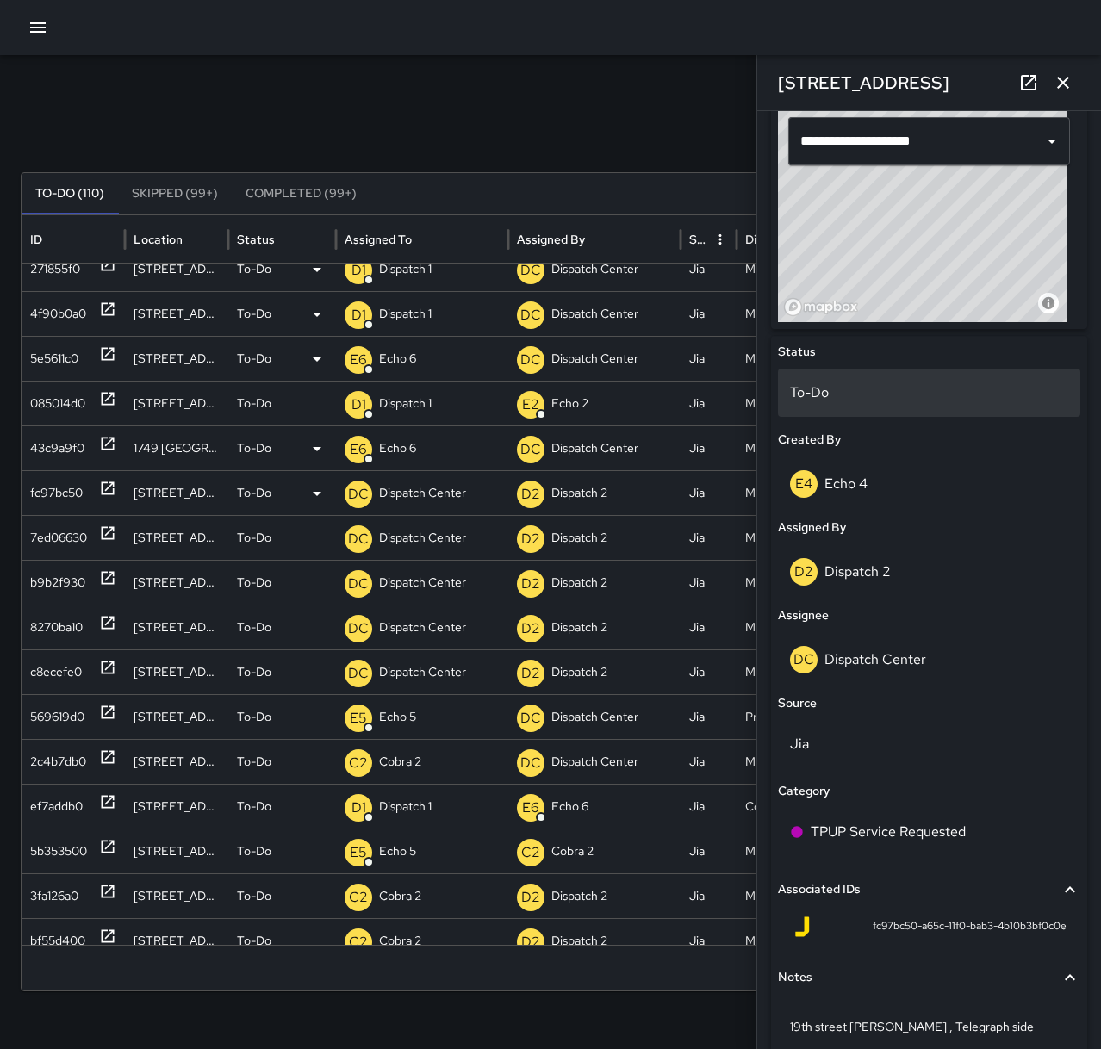
click at [848, 393] on p "To-Do" at bounding box center [929, 392] width 278 height 21
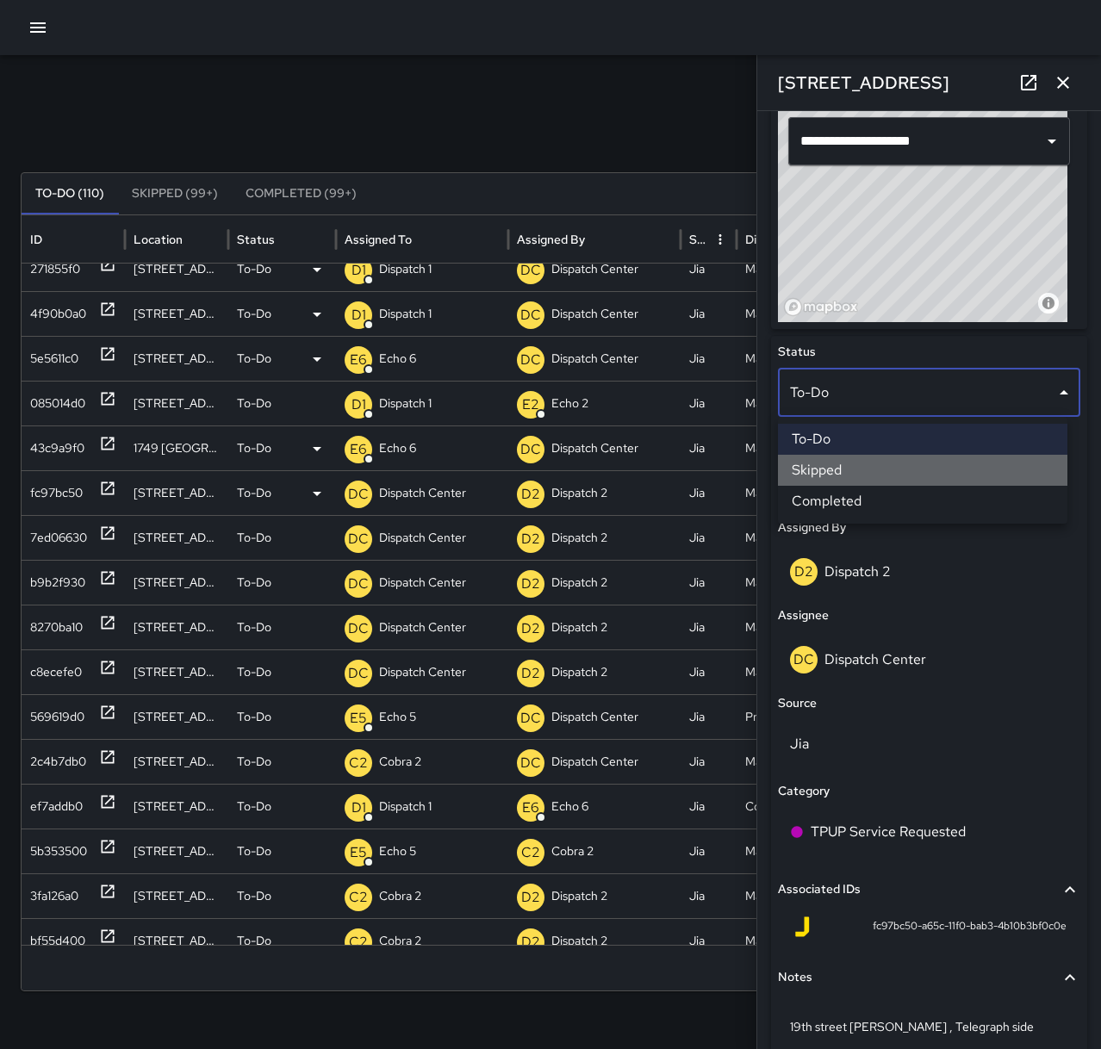
click at [865, 475] on li "Skipped" at bounding box center [922, 470] width 289 height 31
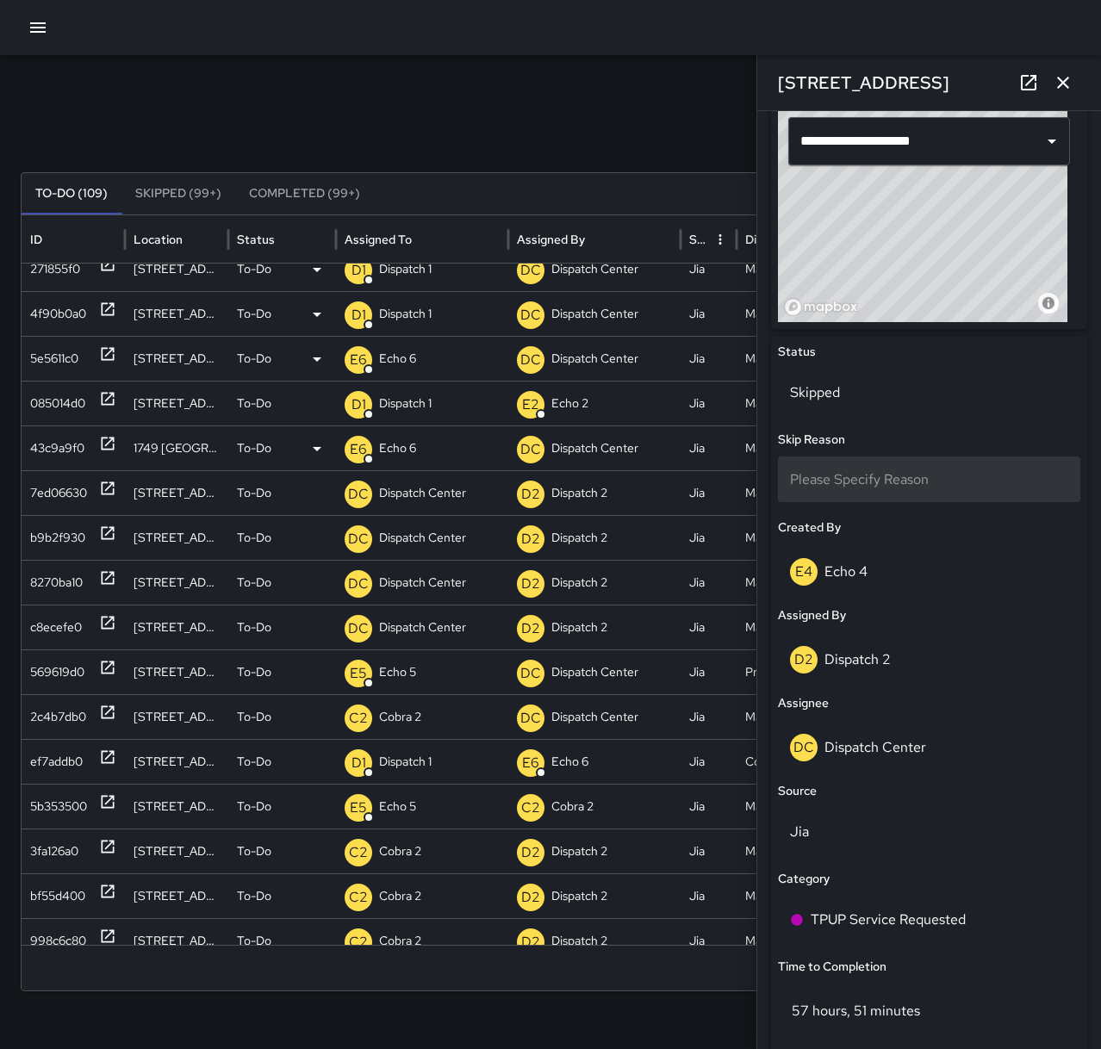
click at [866, 475] on span "Please Specify Reason" at bounding box center [859, 479] width 139 height 18
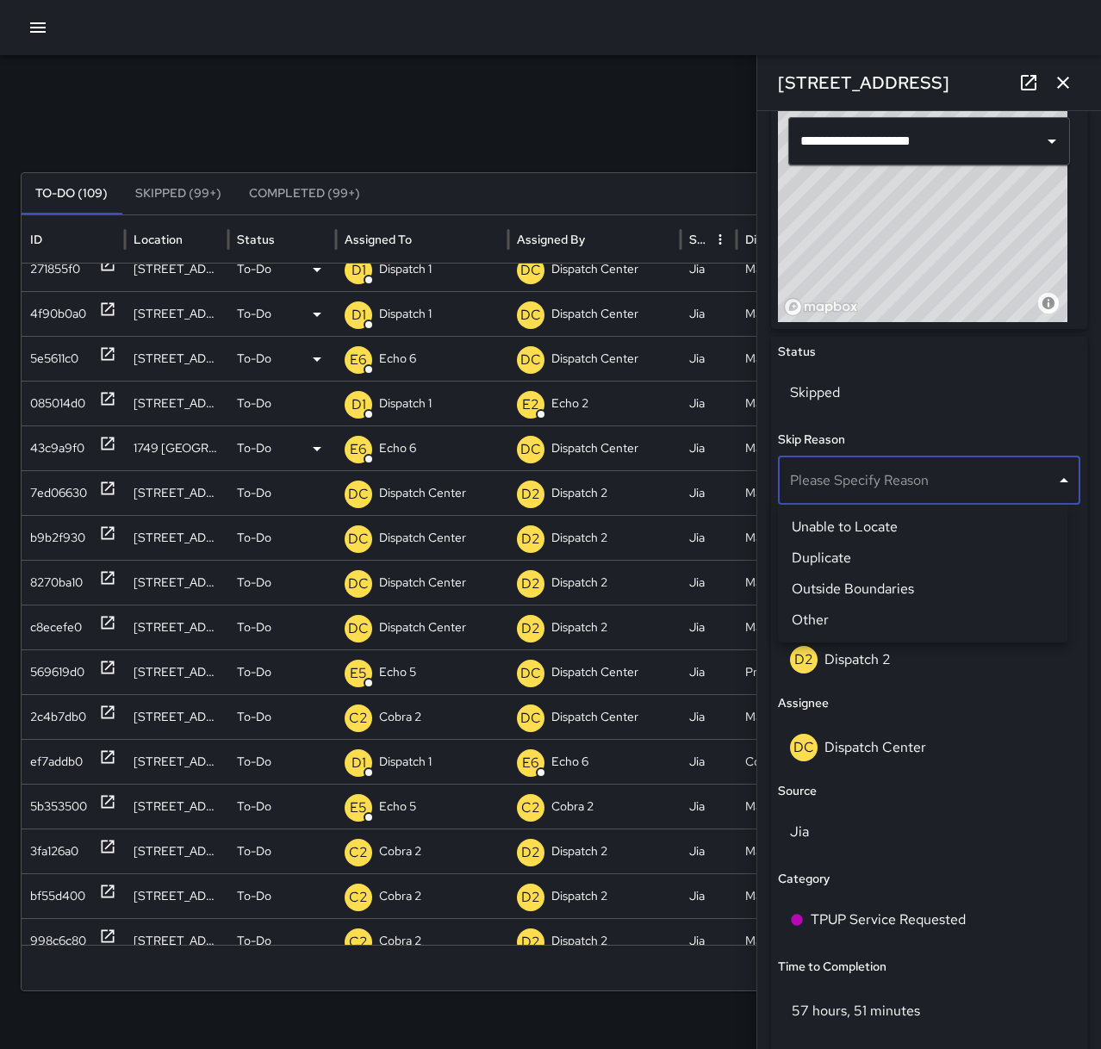
click at [867, 531] on li "Unable to Locate" at bounding box center [922, 527] width 289 height 31
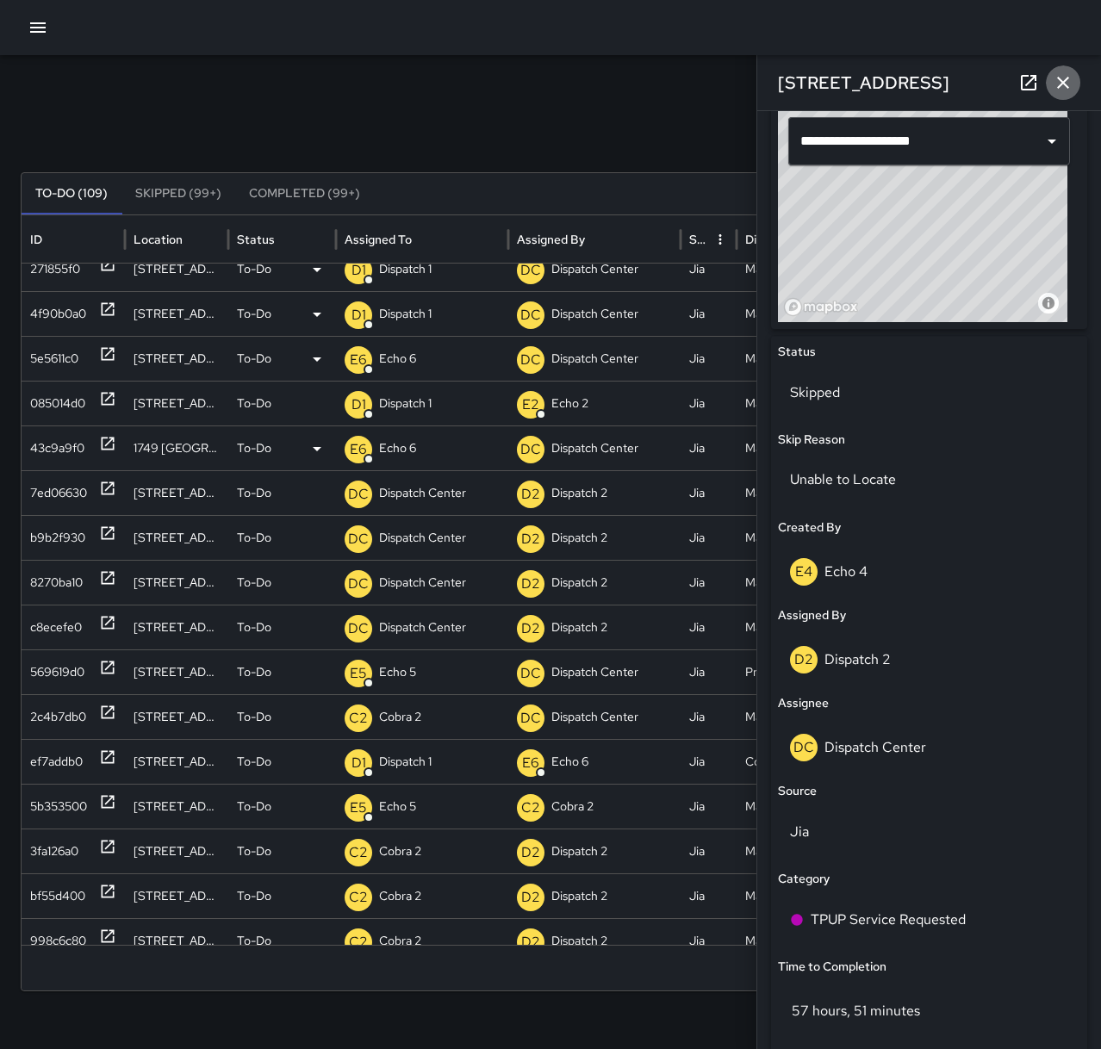
click at [1063, 87] on icon "button" at bounding box center [1062, 82] width 21 height 21
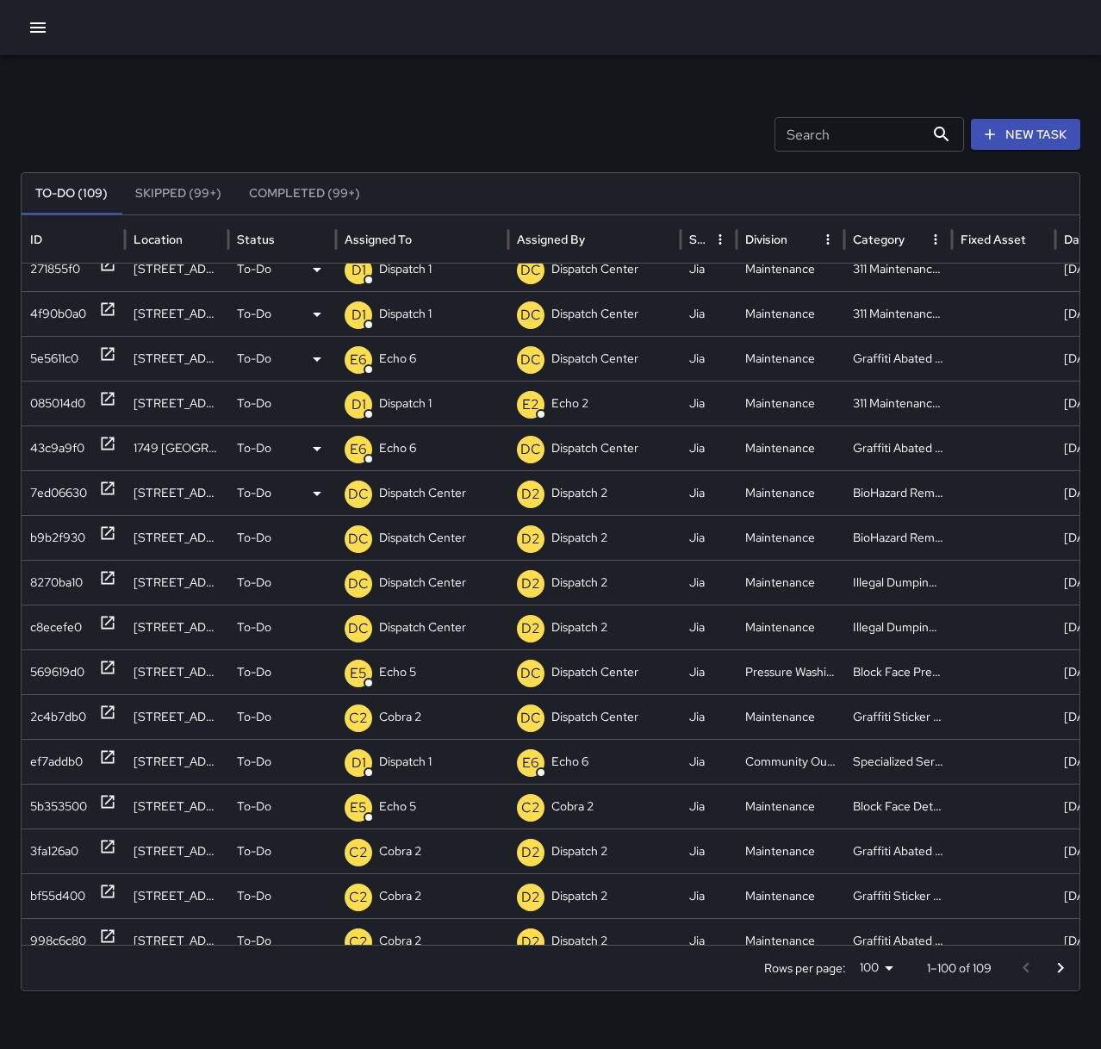
click at [102, 485] on icon at bounding box center [108, 488] width 13 height 13
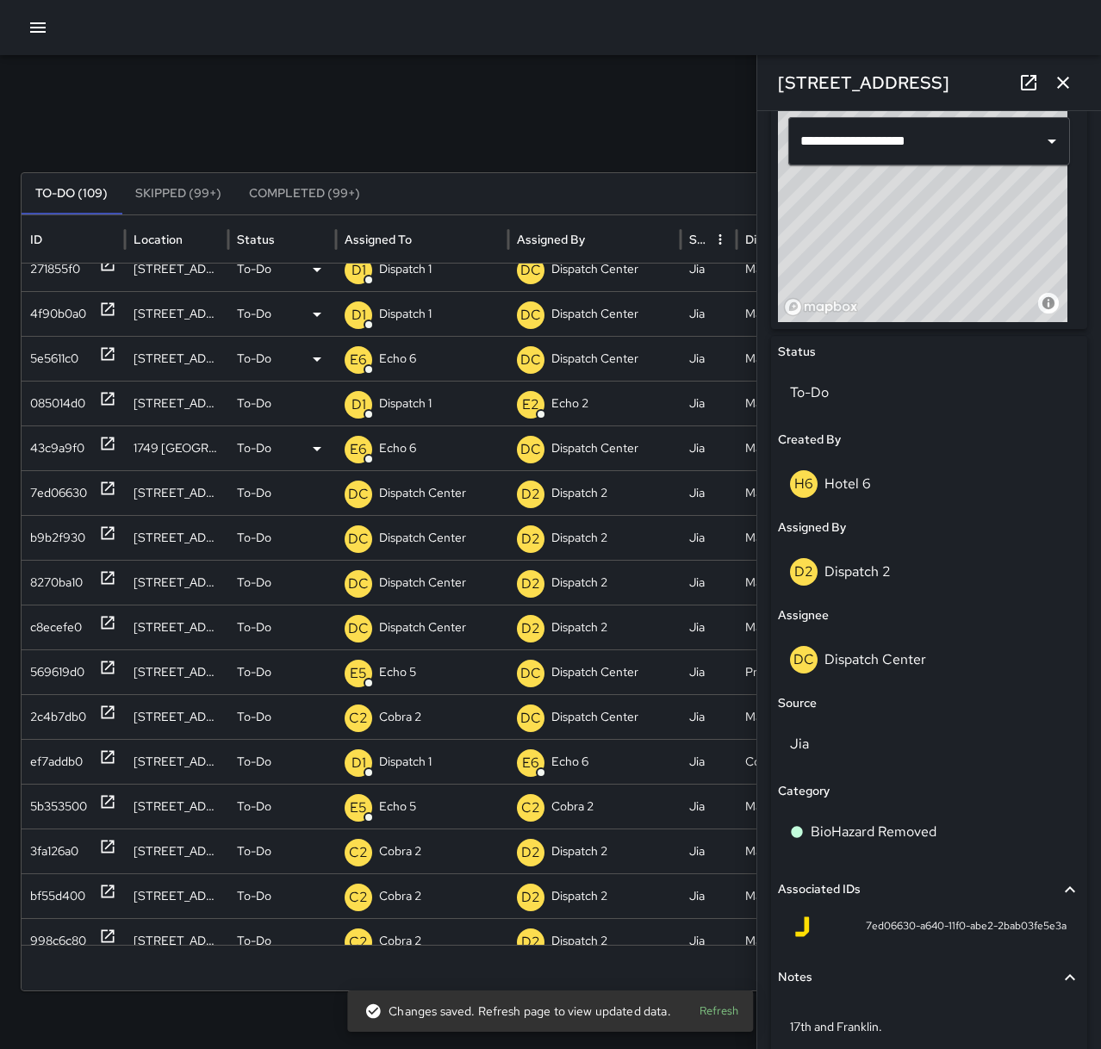
scroll to position [675, 0]
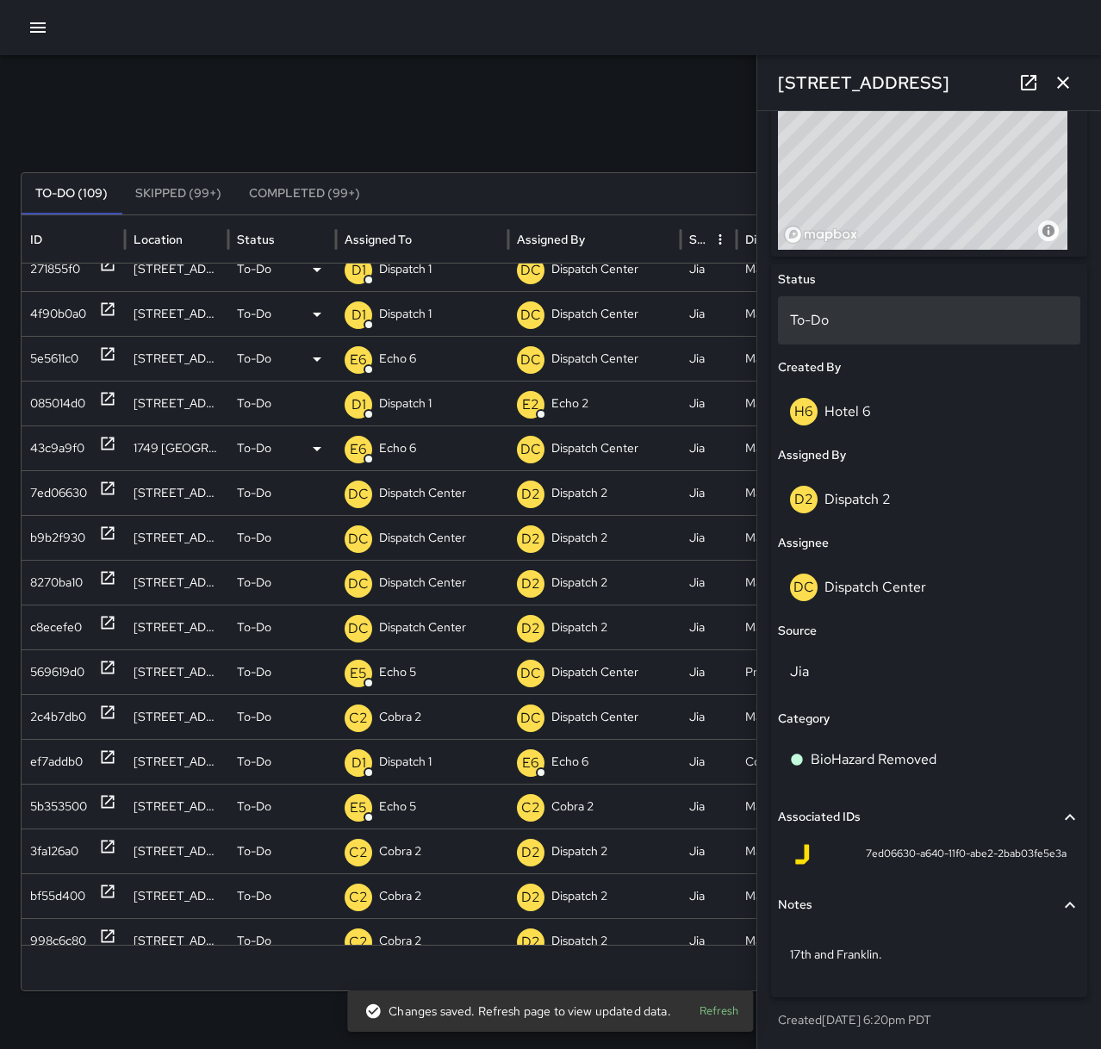
click at [892, 323] on p "To-Do" at bounding box center [929, 320] width 278 height 21
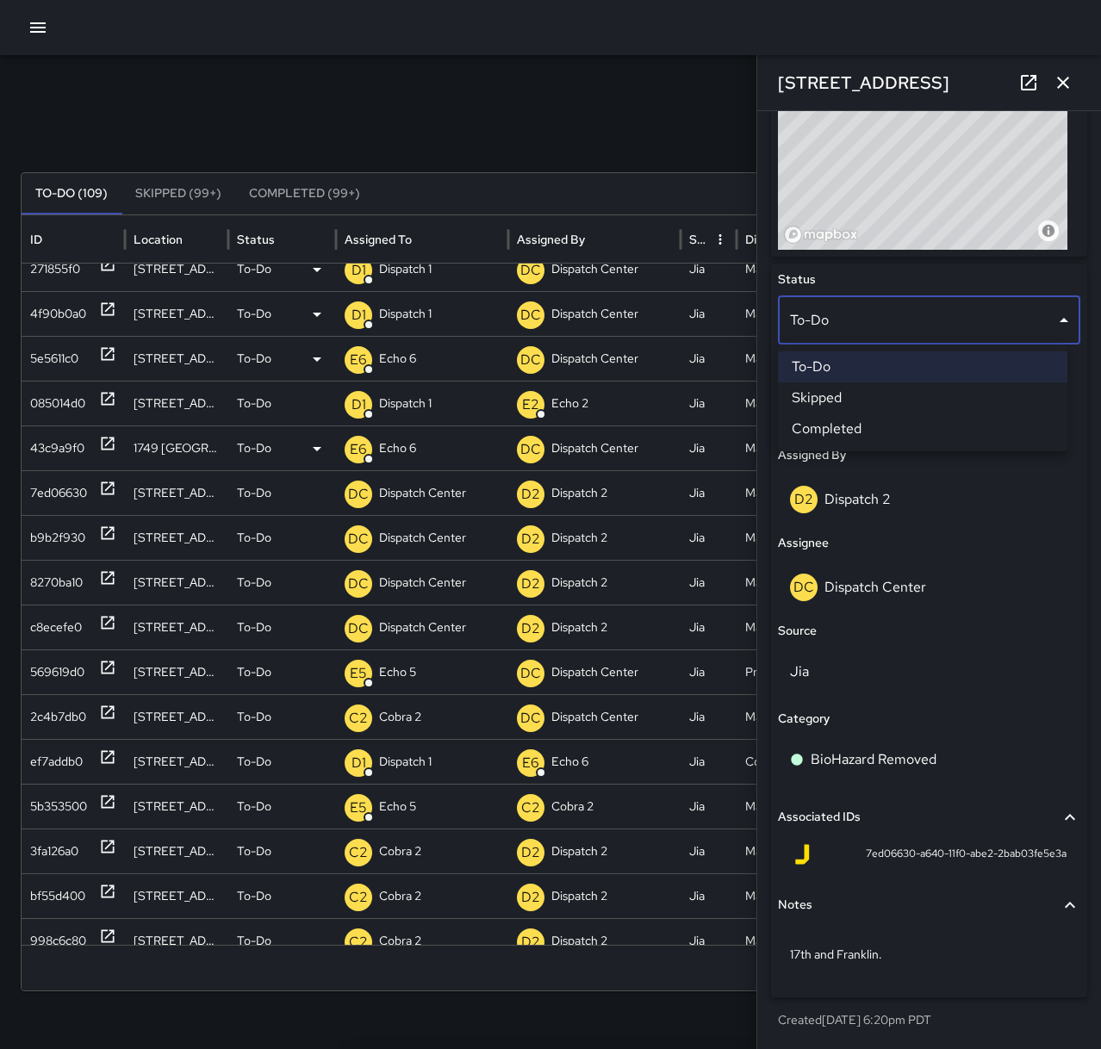
click at [889, 394] on li "Skipped" at bounding box center [922, 397] width 289 height 31
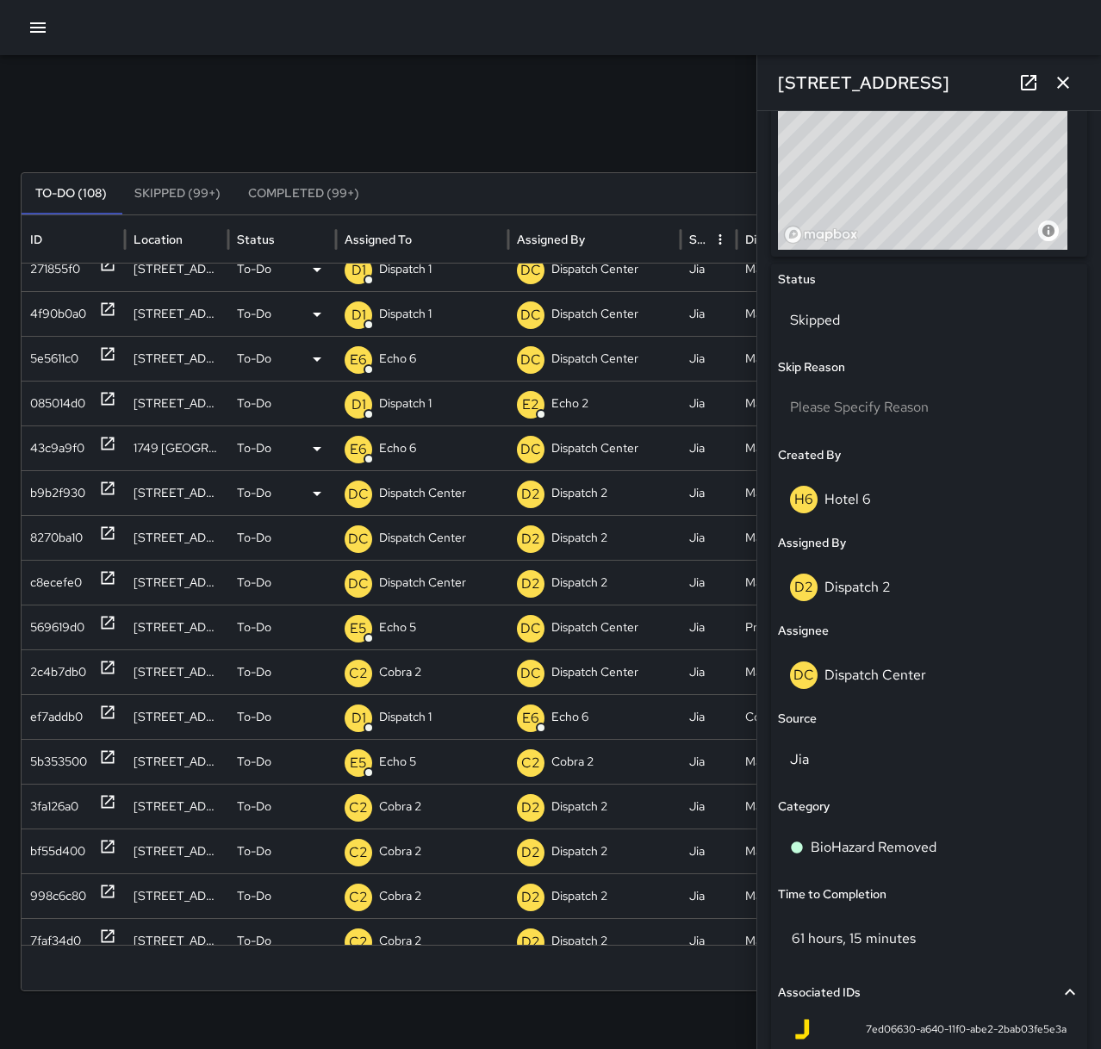
click at [112, 487] on icon at bounding box center [107, 488] width 17 height 17
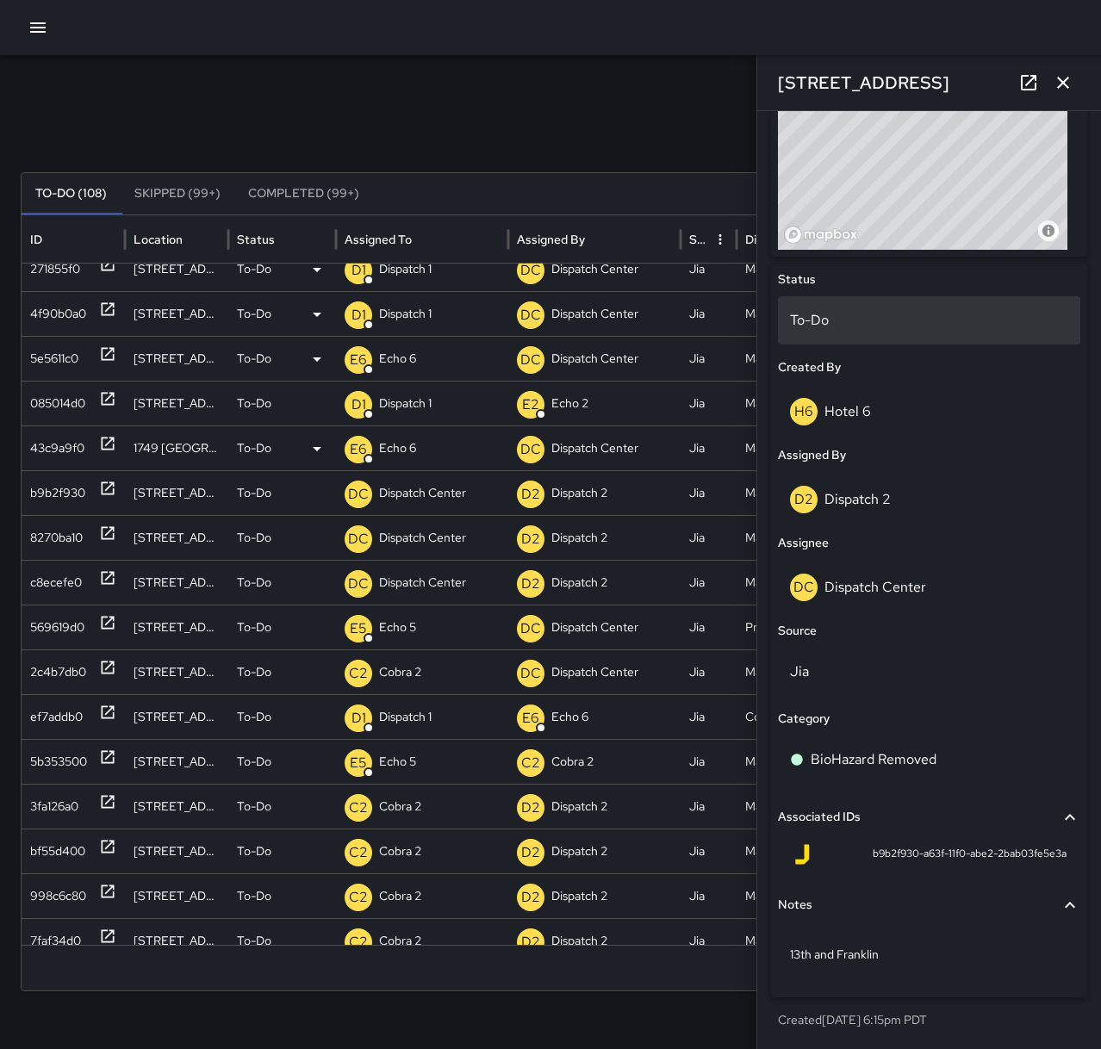
click at [841, 314] on p "To-Do" at bounding box center [929, 320] width 278 height 21
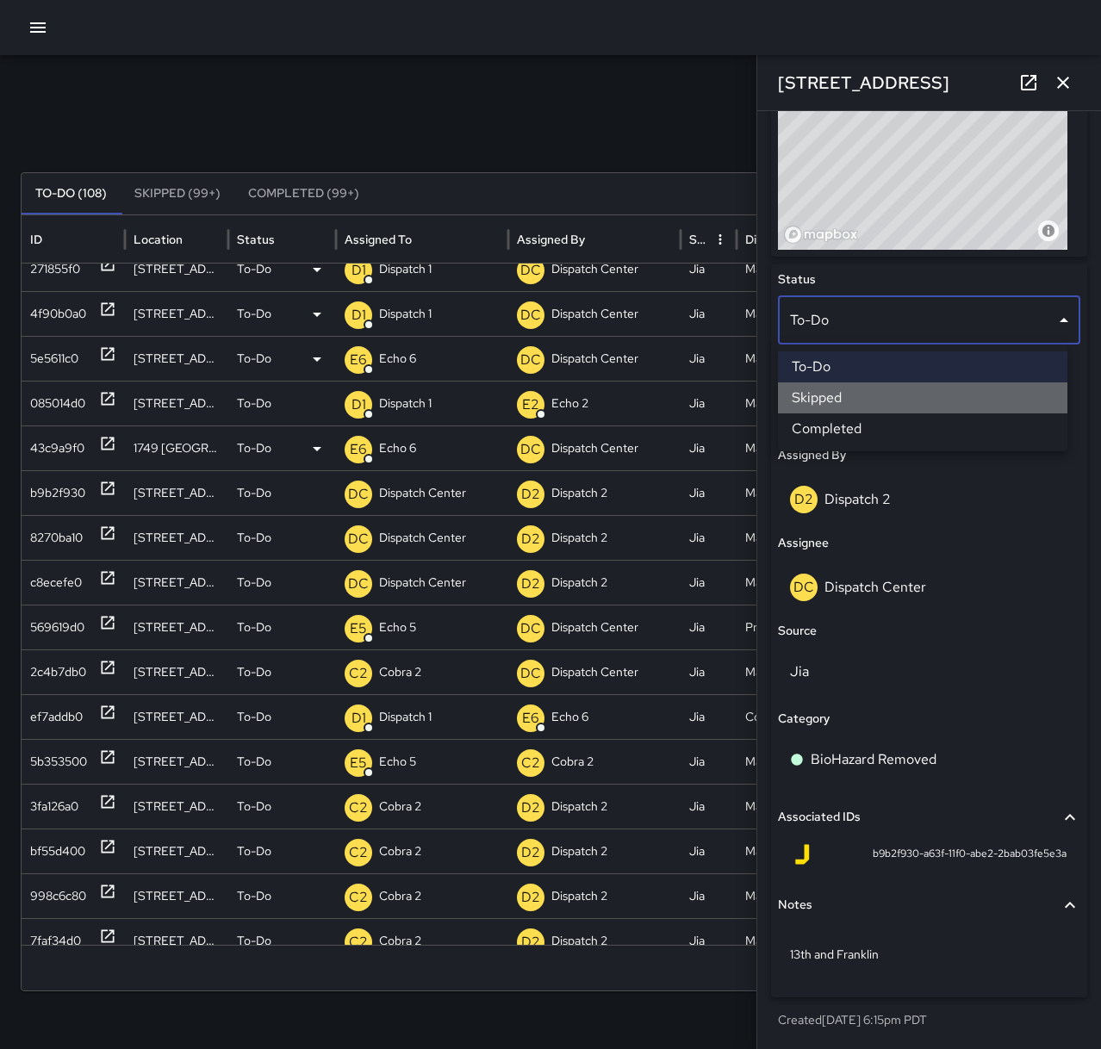
click at [859, 393] on li "Skipped" at bounding box center [922, 397] width 289 height 31
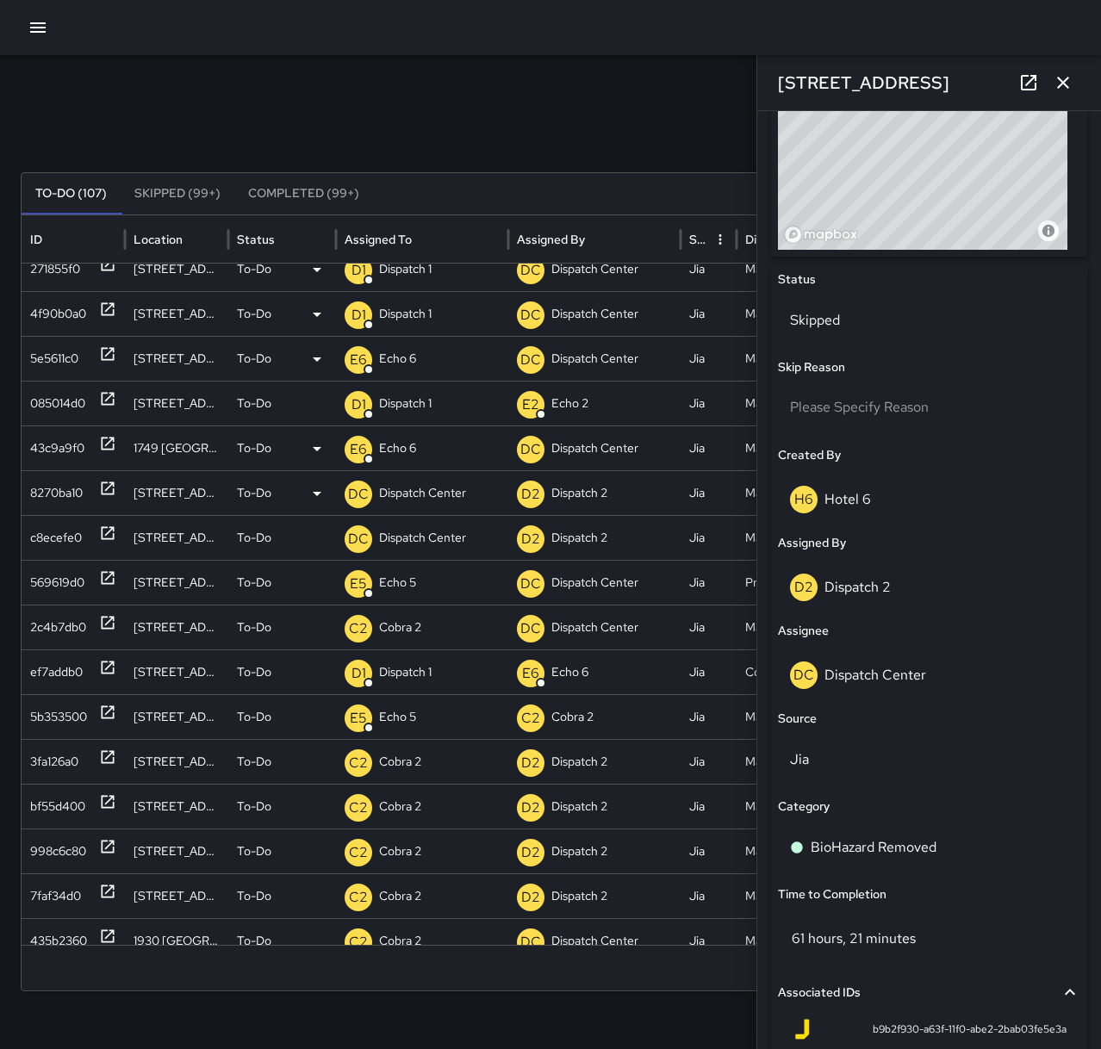
click at [102, 490] on icon at bounding box center [108, 488] width 13 height 13
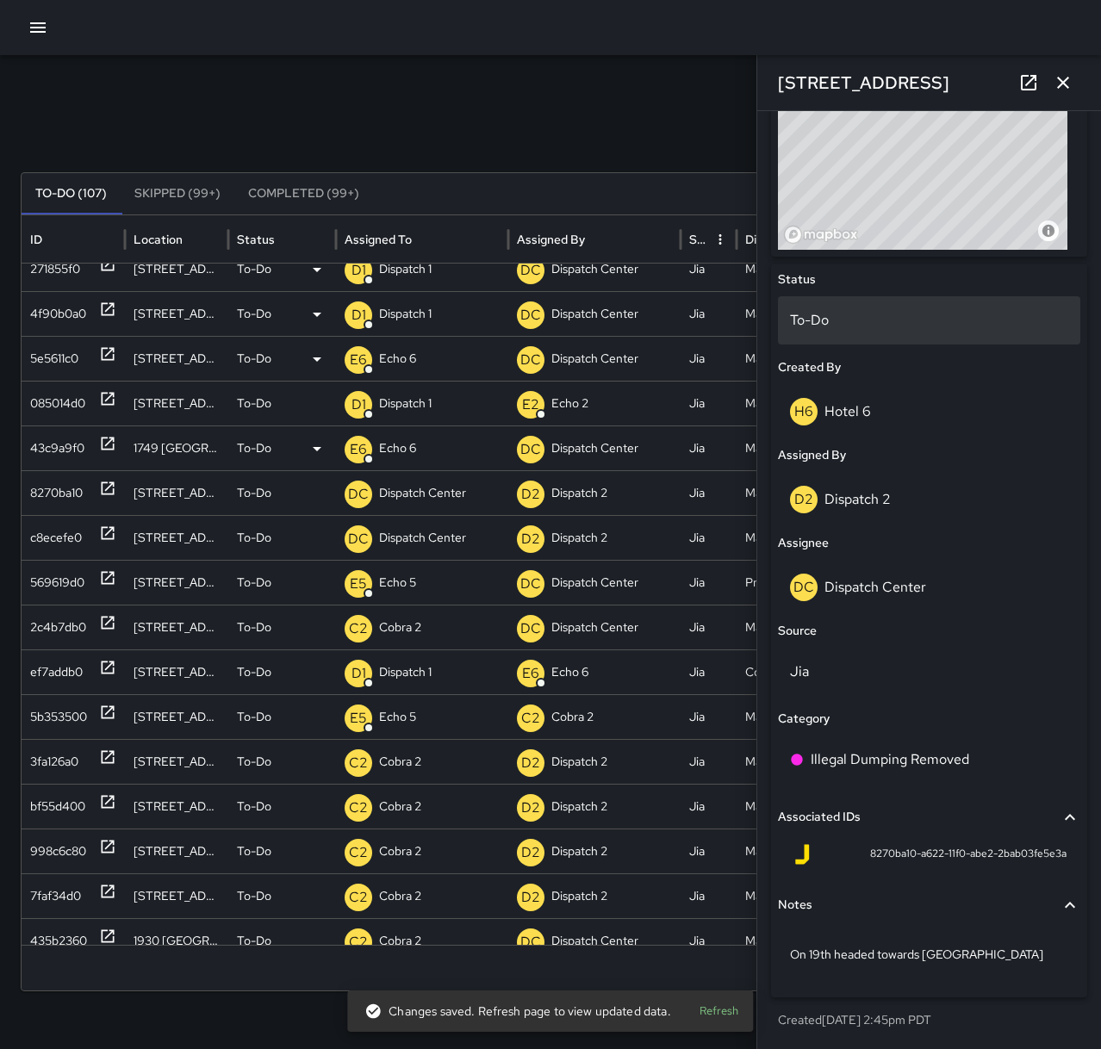
click at [833, 320] on p "To-Do" at bounding box center [929, 320] width 278 height 21
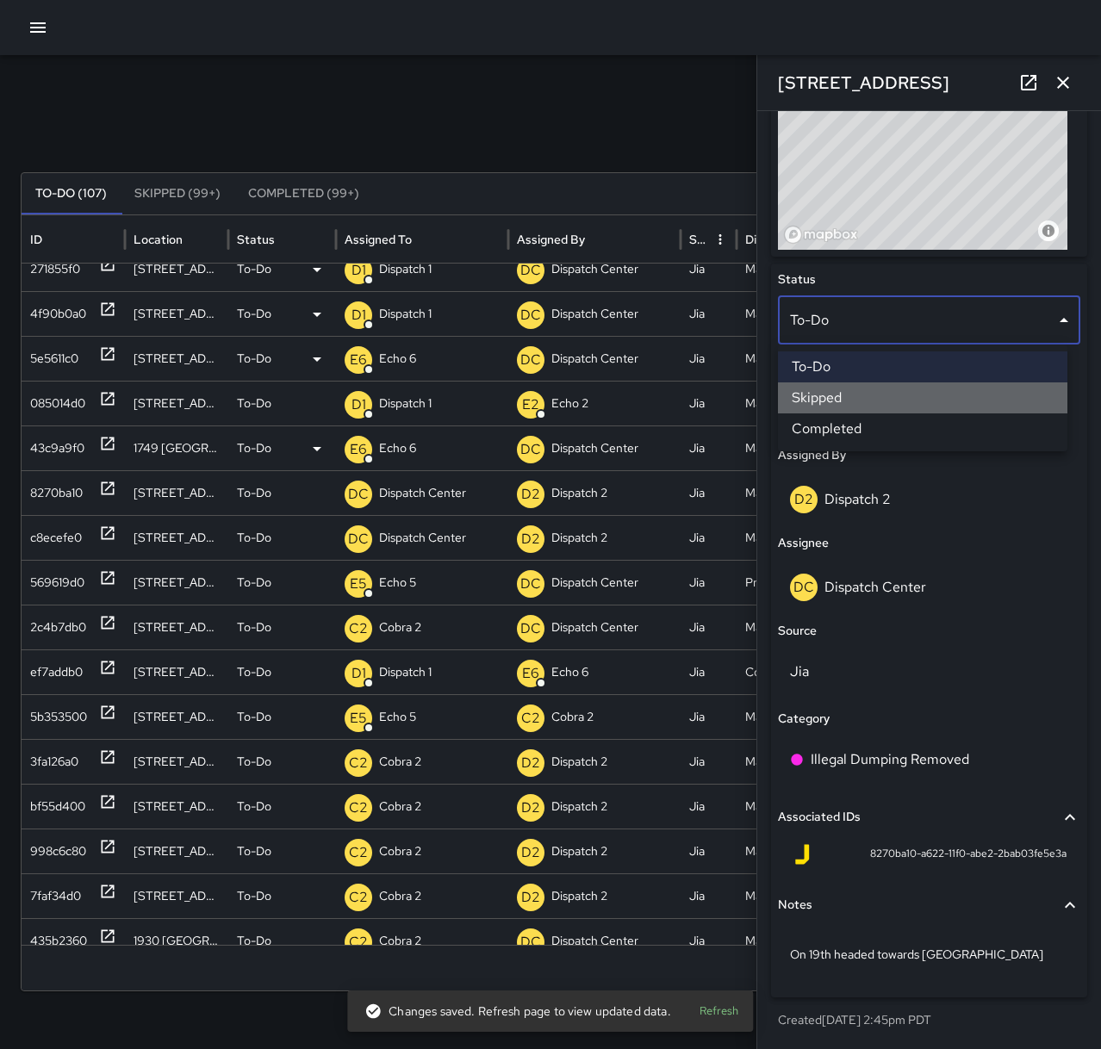
click at [863, 400] on li "Skipped" at bounding box center [922, 397] width 289 height 31
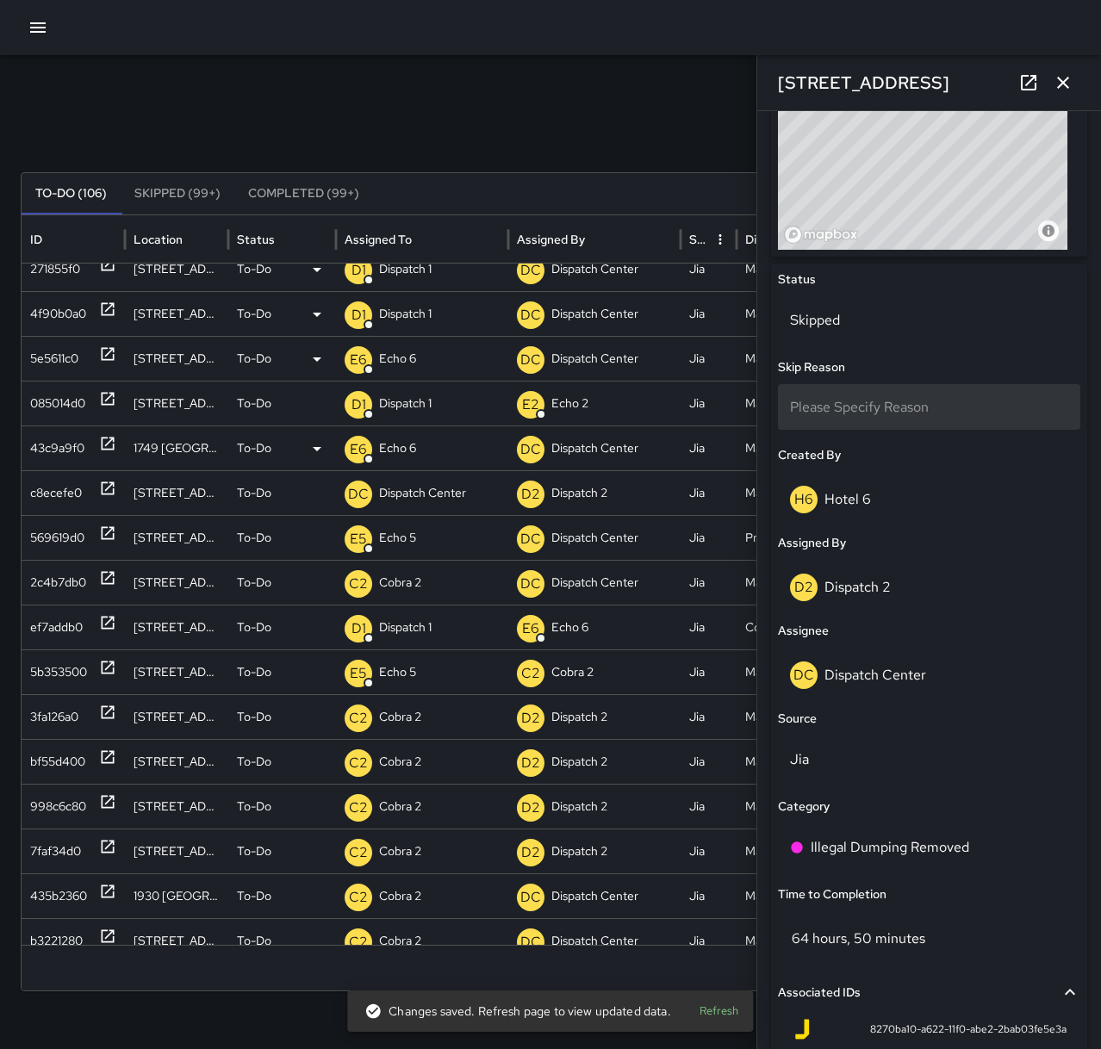
click at [872, 411] on span "Please Specify Reason" at bounding box center [859, 407] width 139 height 18
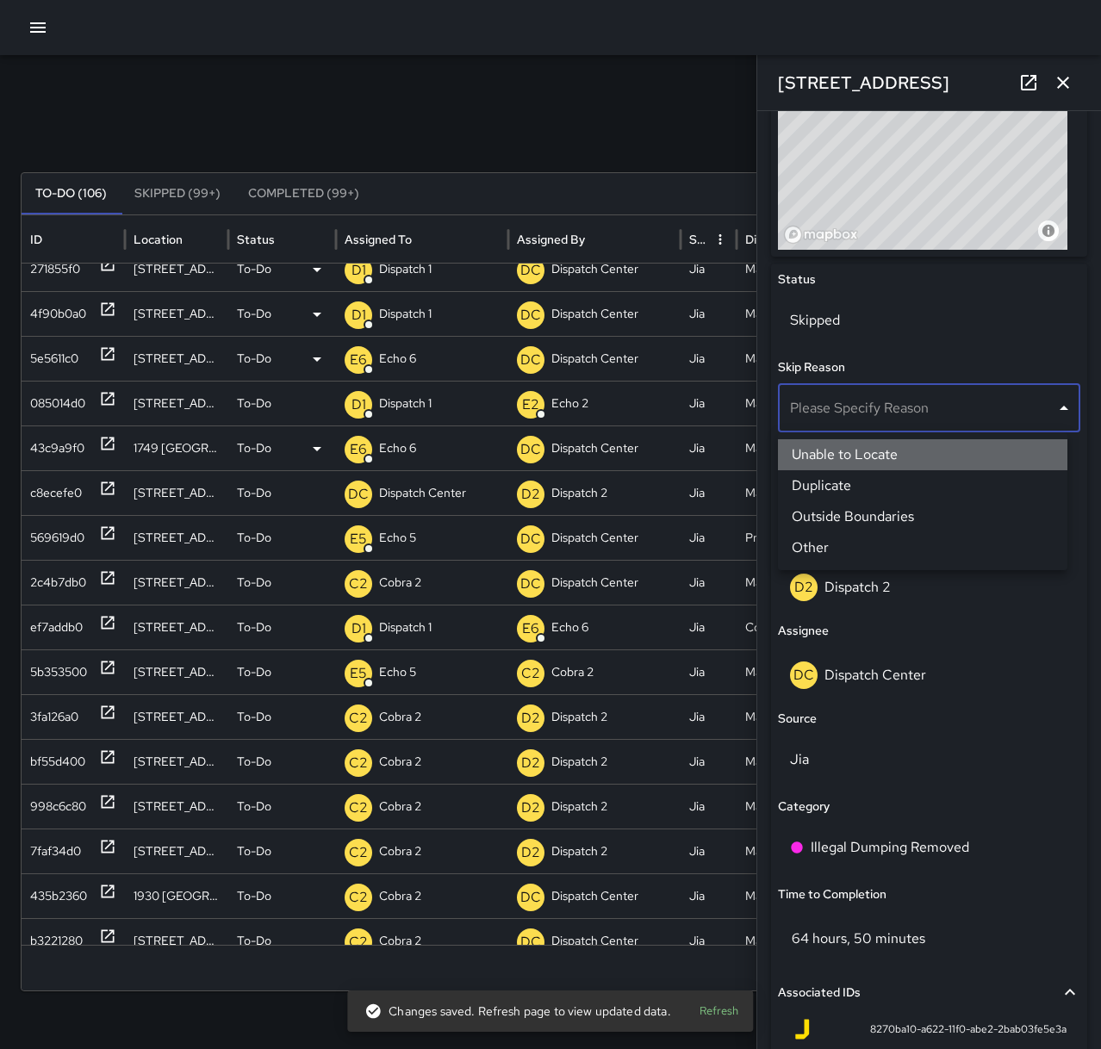
click at [872, 458] on li "Unable to Locate" at bounding box center [922, 454] width 289 height 31
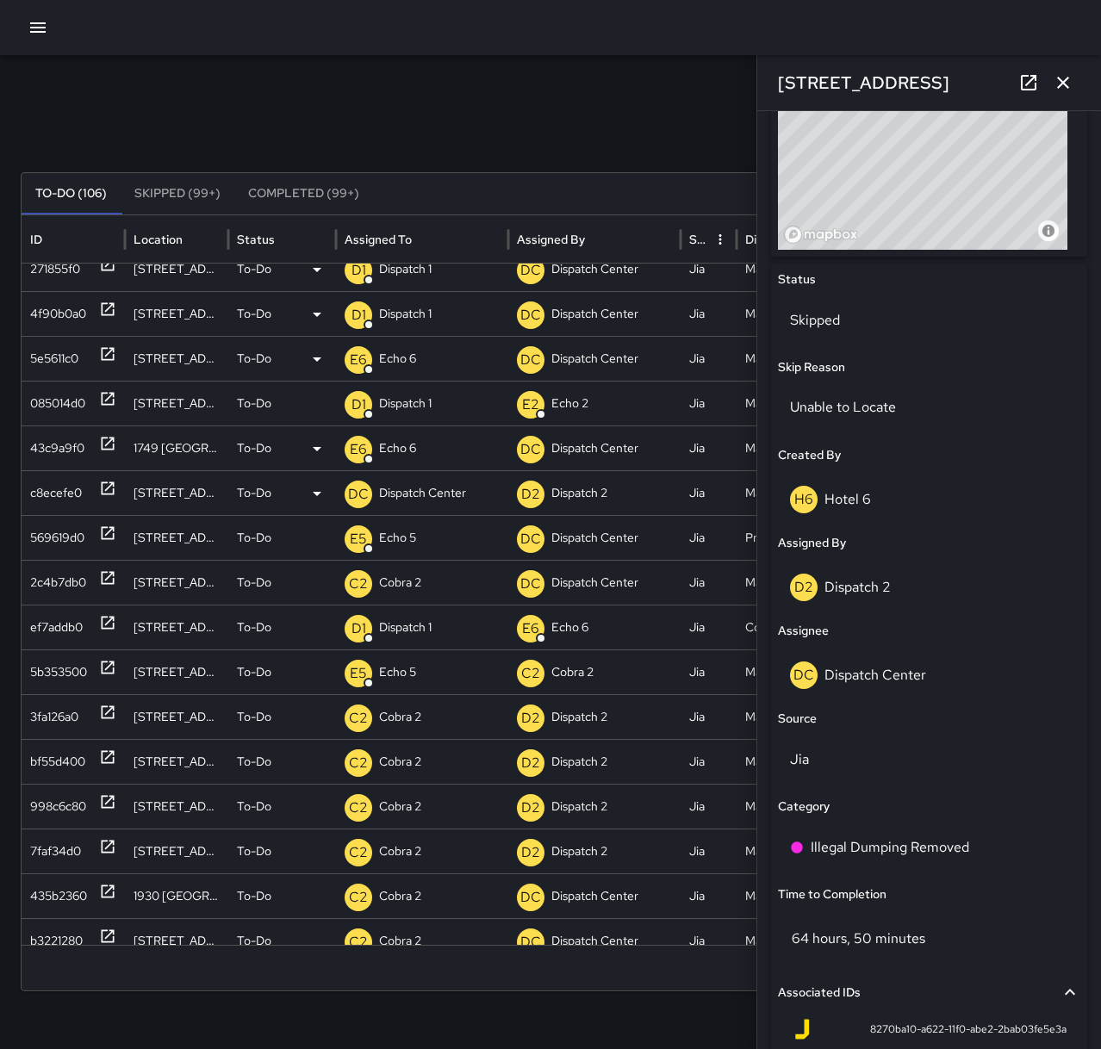
click at [106, 488] on icon at bounding box center [107, 488] width 17 height 17
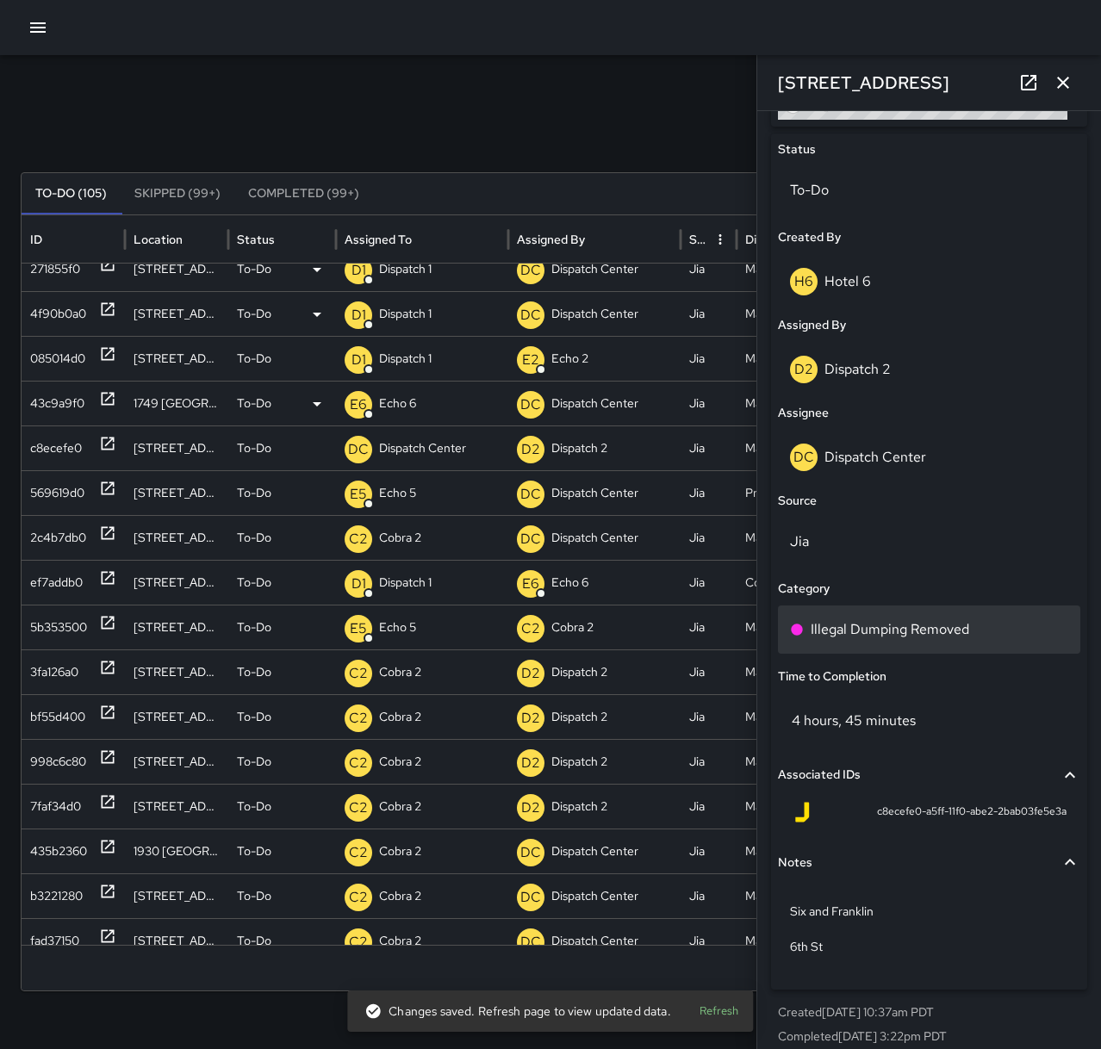
scroll to position [822, 0]
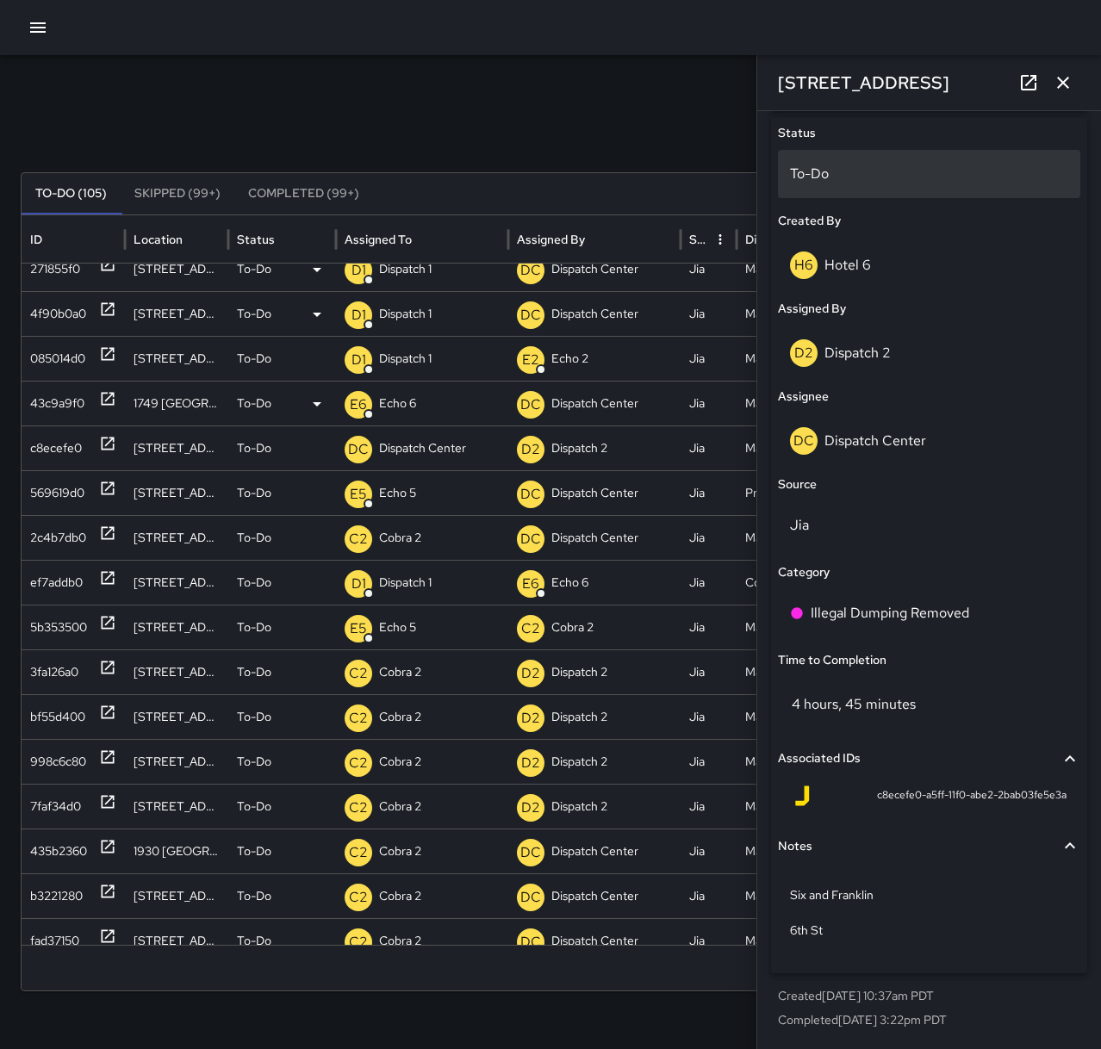
click at [814, 174] on p "To-Do" at bounding box center [929, 174] width 278 height 21
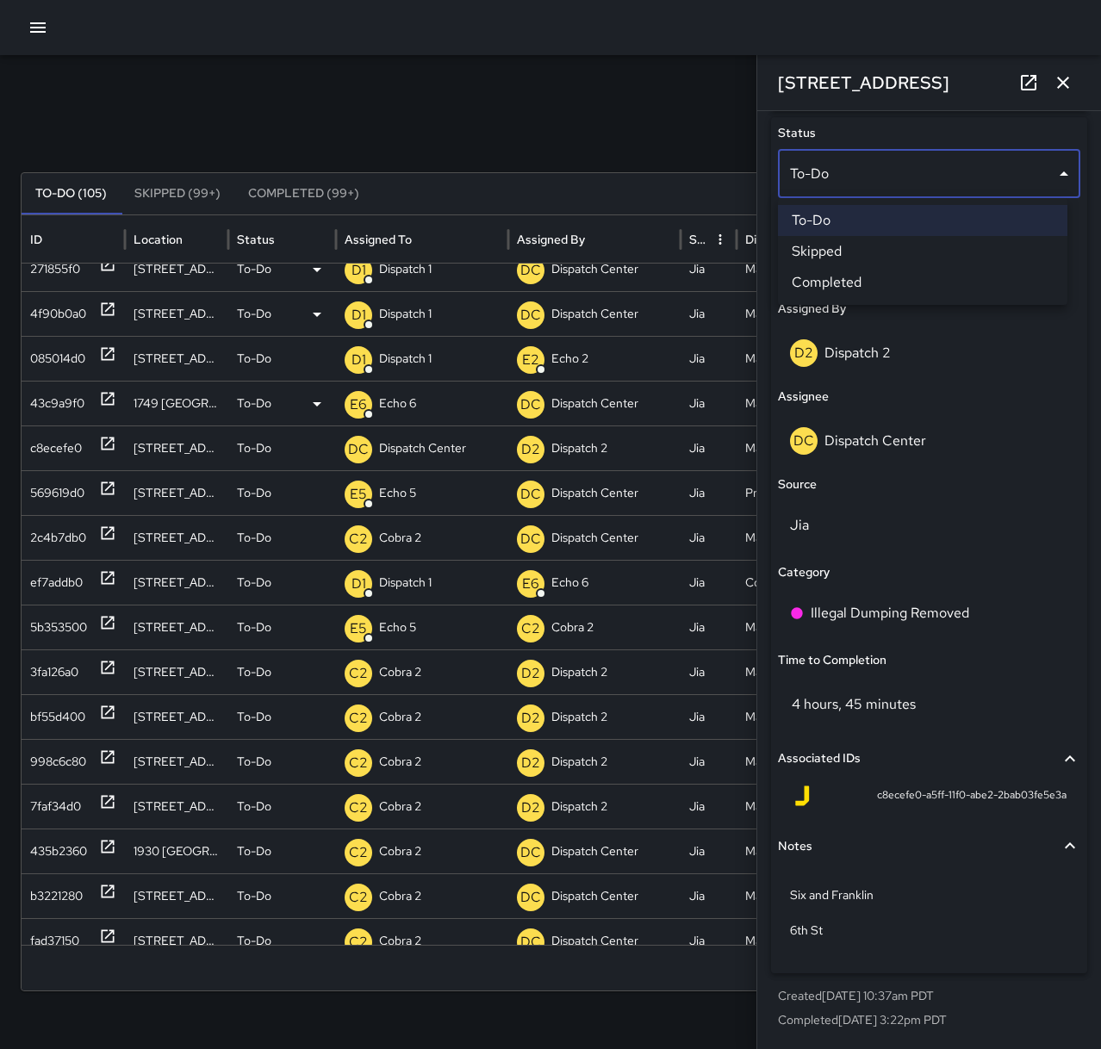
click at [840, 245] on li "Skipped" at bounding box center [922, 251] width 289 height 31
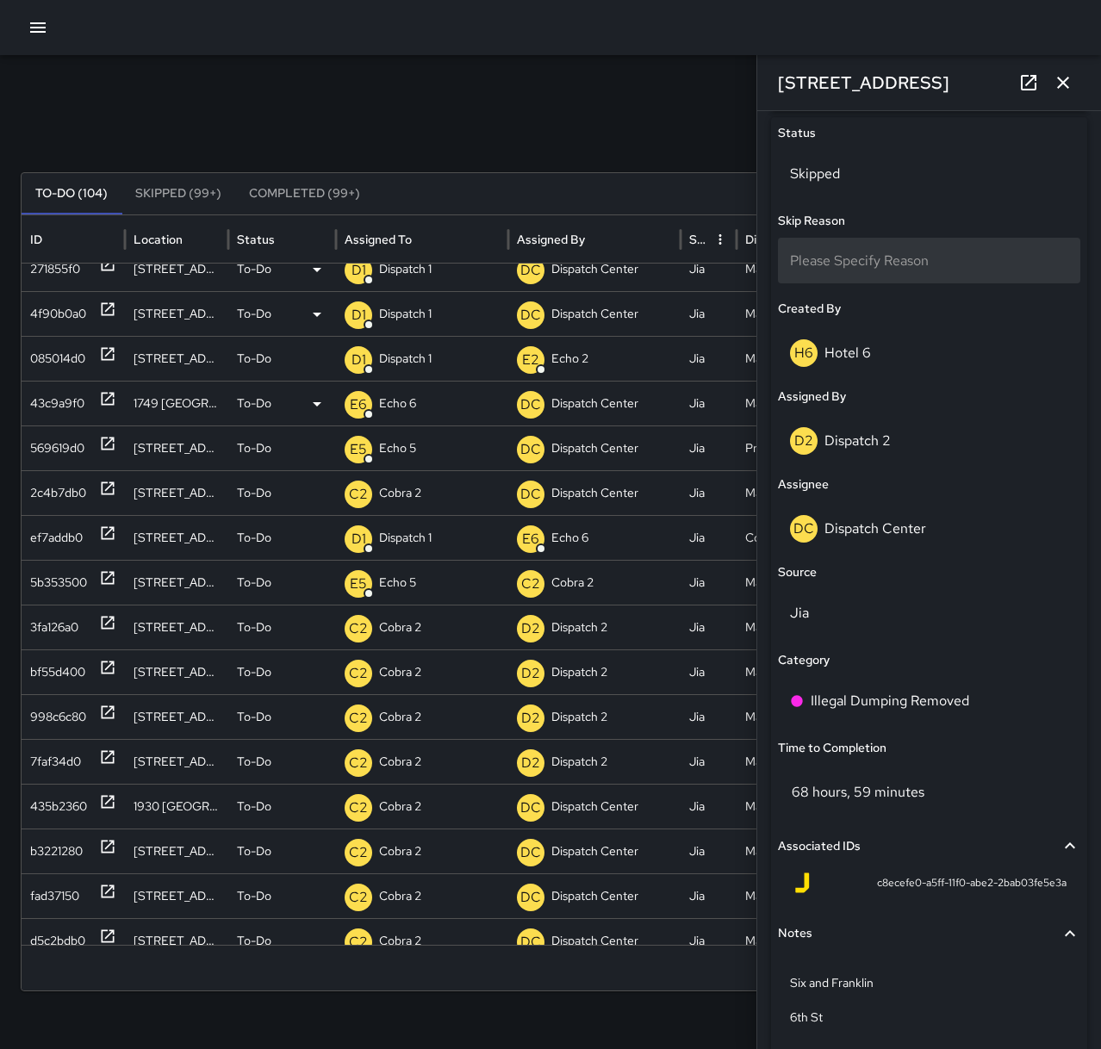
click at [868, 251] on span "Please Specify Reason" at bounding box center [859, 260] width 139 height 18
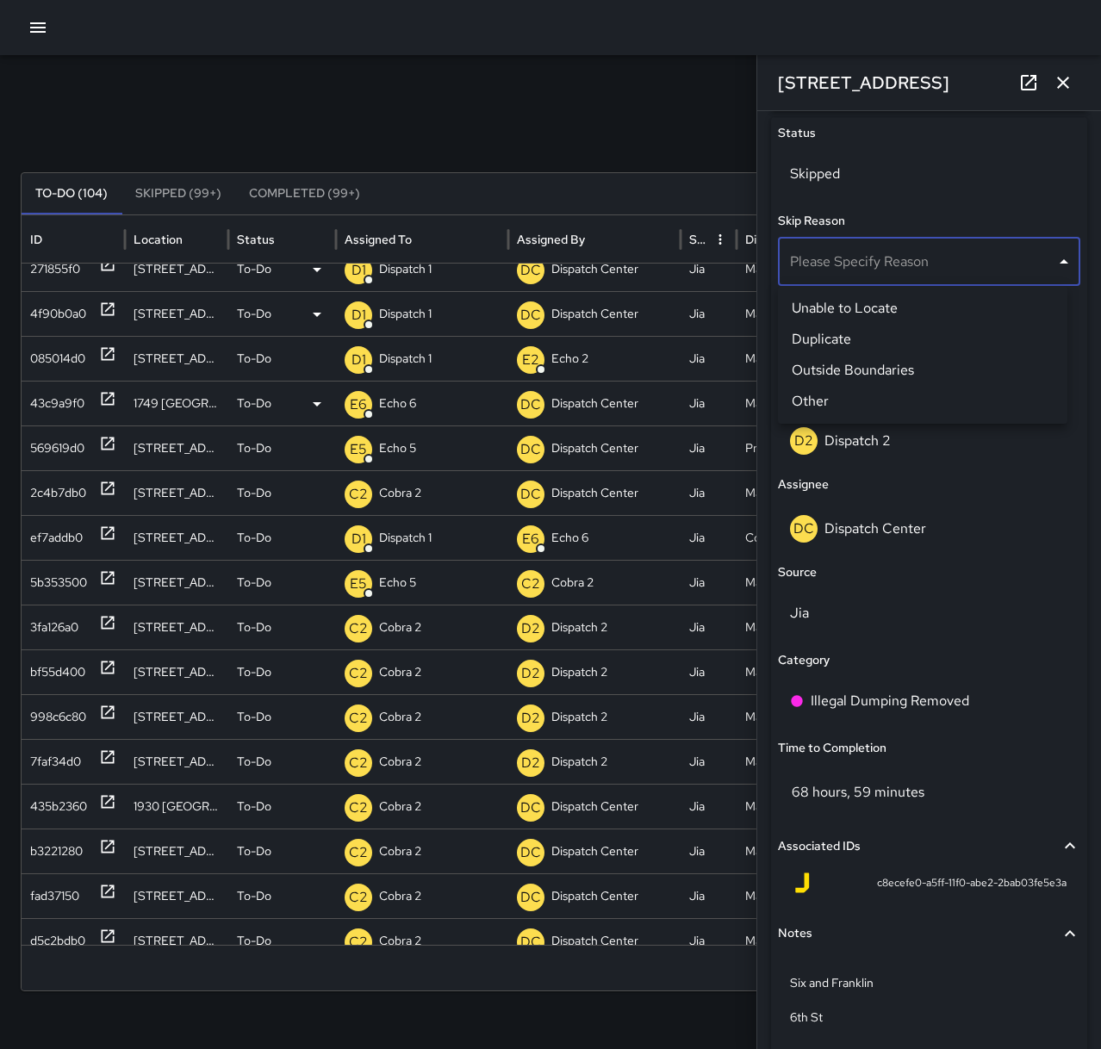
click at [869, 398] on li "Other" at bounding box center [922, 401] width 289 height 31
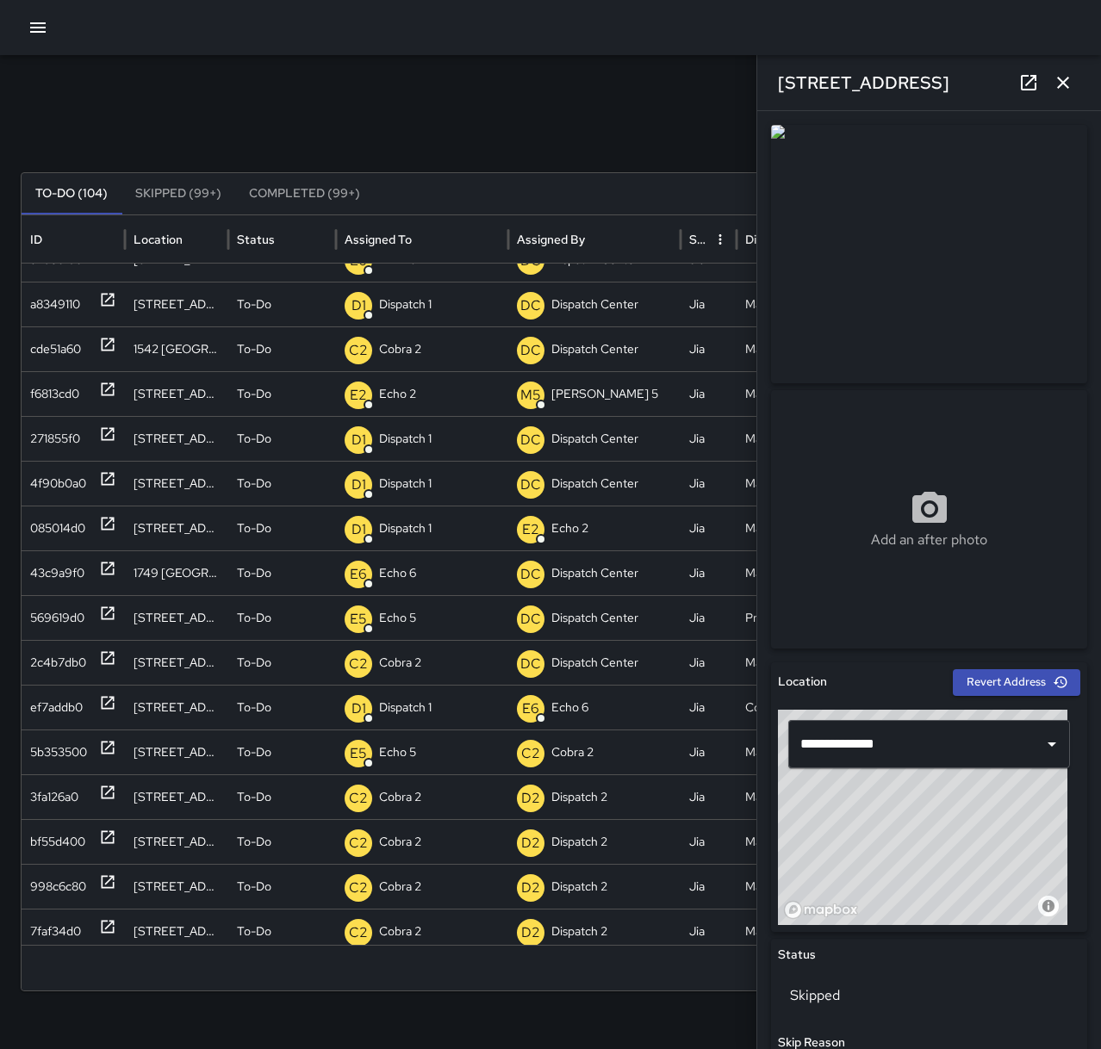
scroll to position [514, 0]
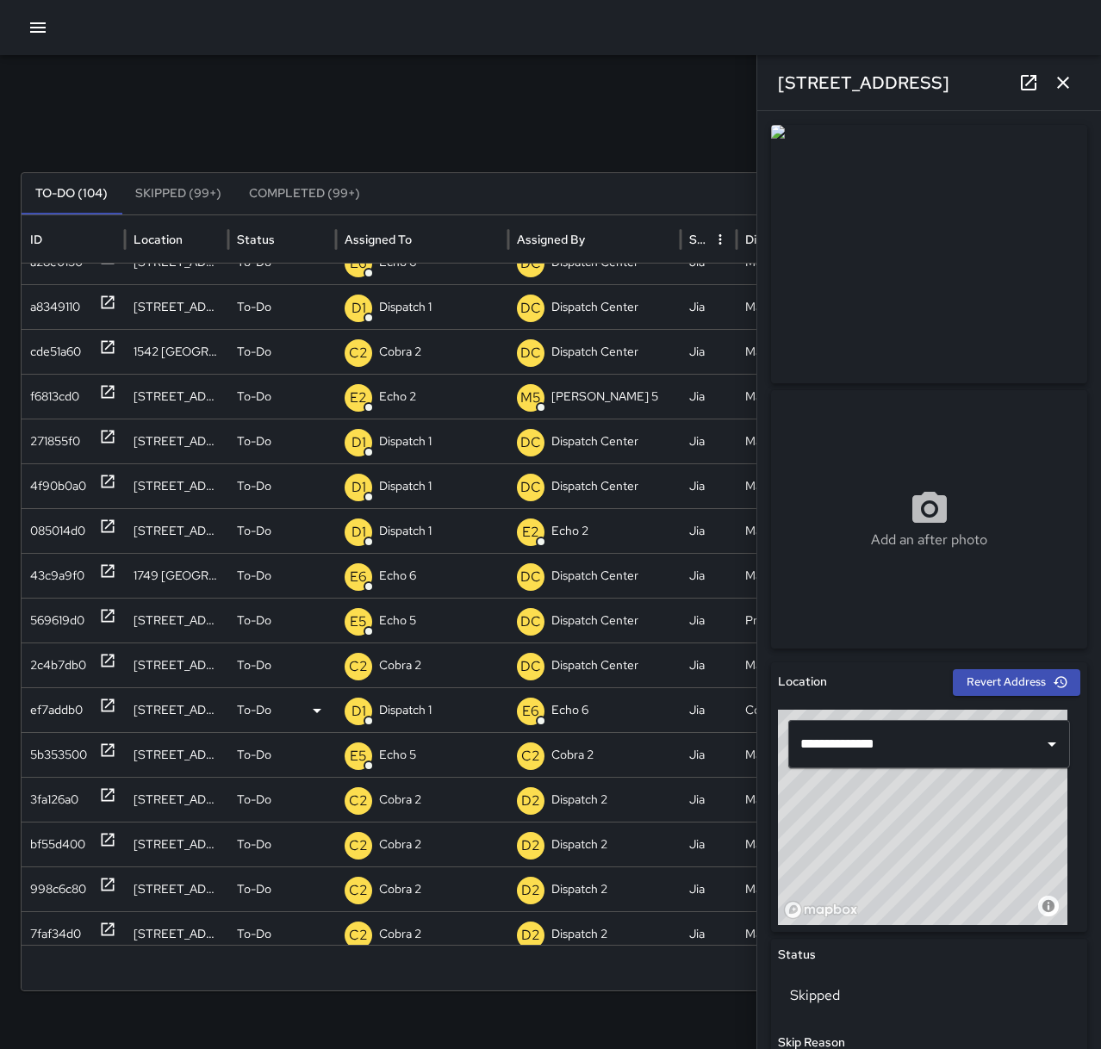
click at [106, 700] on icon at bounding box center [108, 705] width 13 height 13
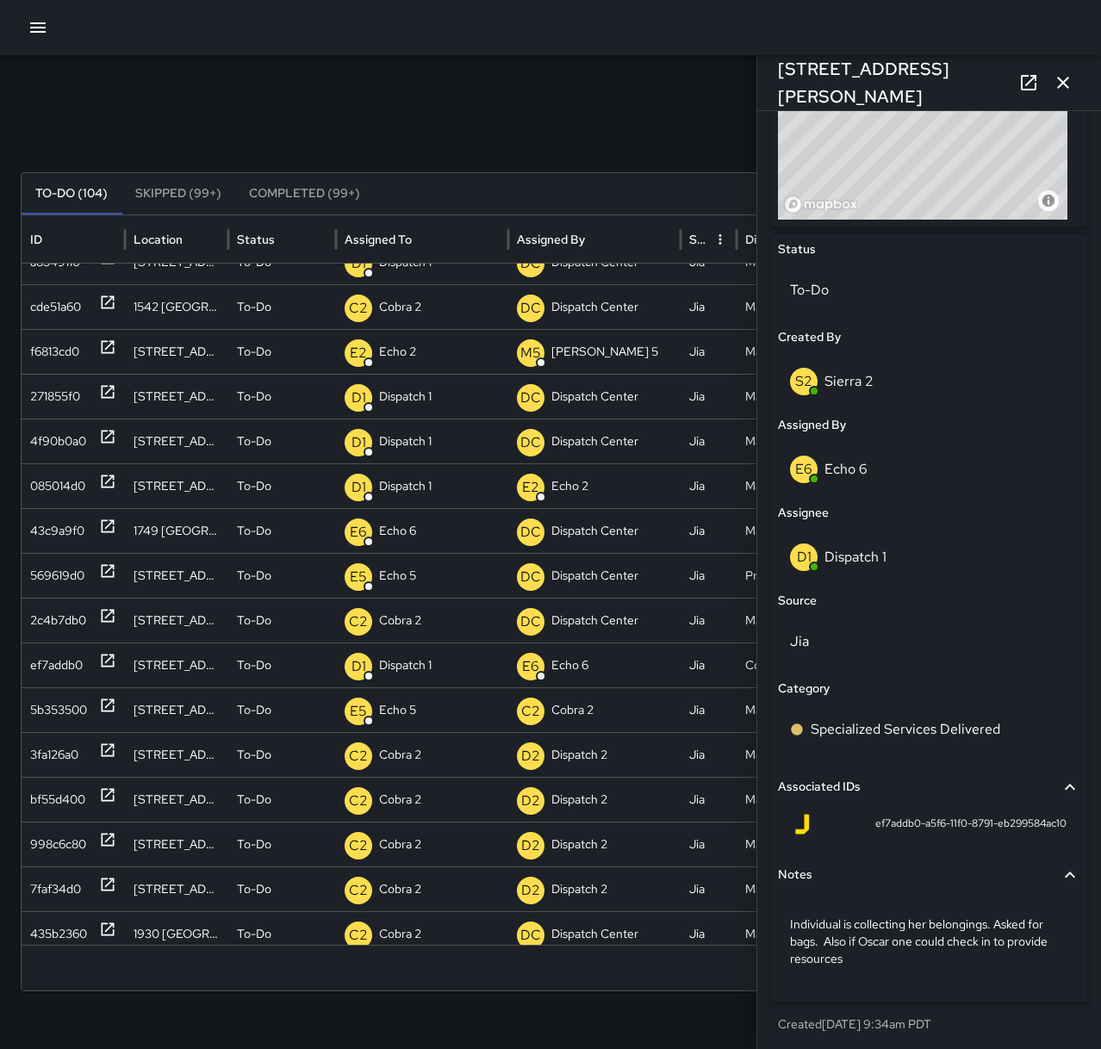
scroll to position [710, 0]
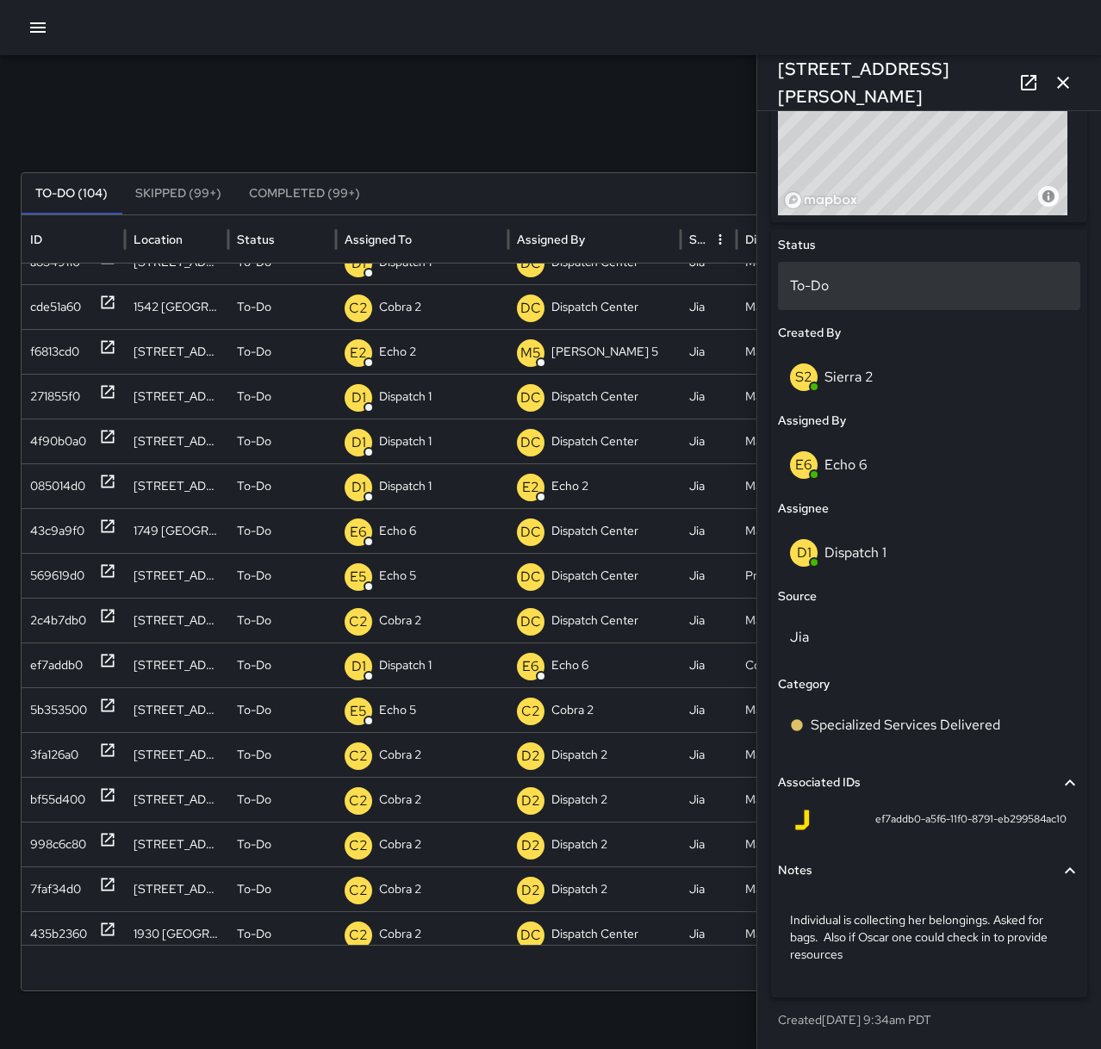
click at [944, 282] on p "To-Do" at bounding box center [929, 286] width 278 height 21
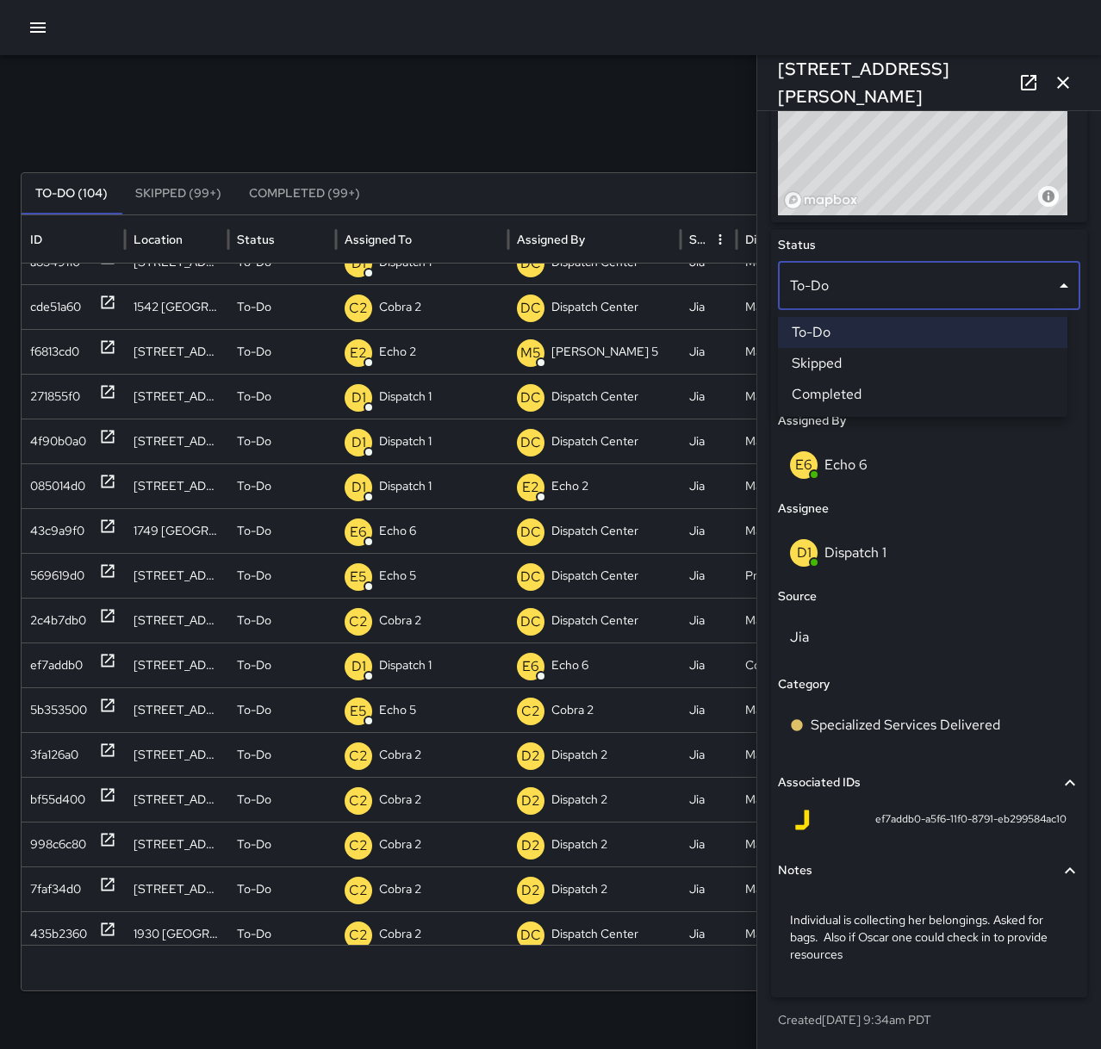
click at [920, 363] on li "Skipped" at bounding box center [922, 363] width 289 height 31
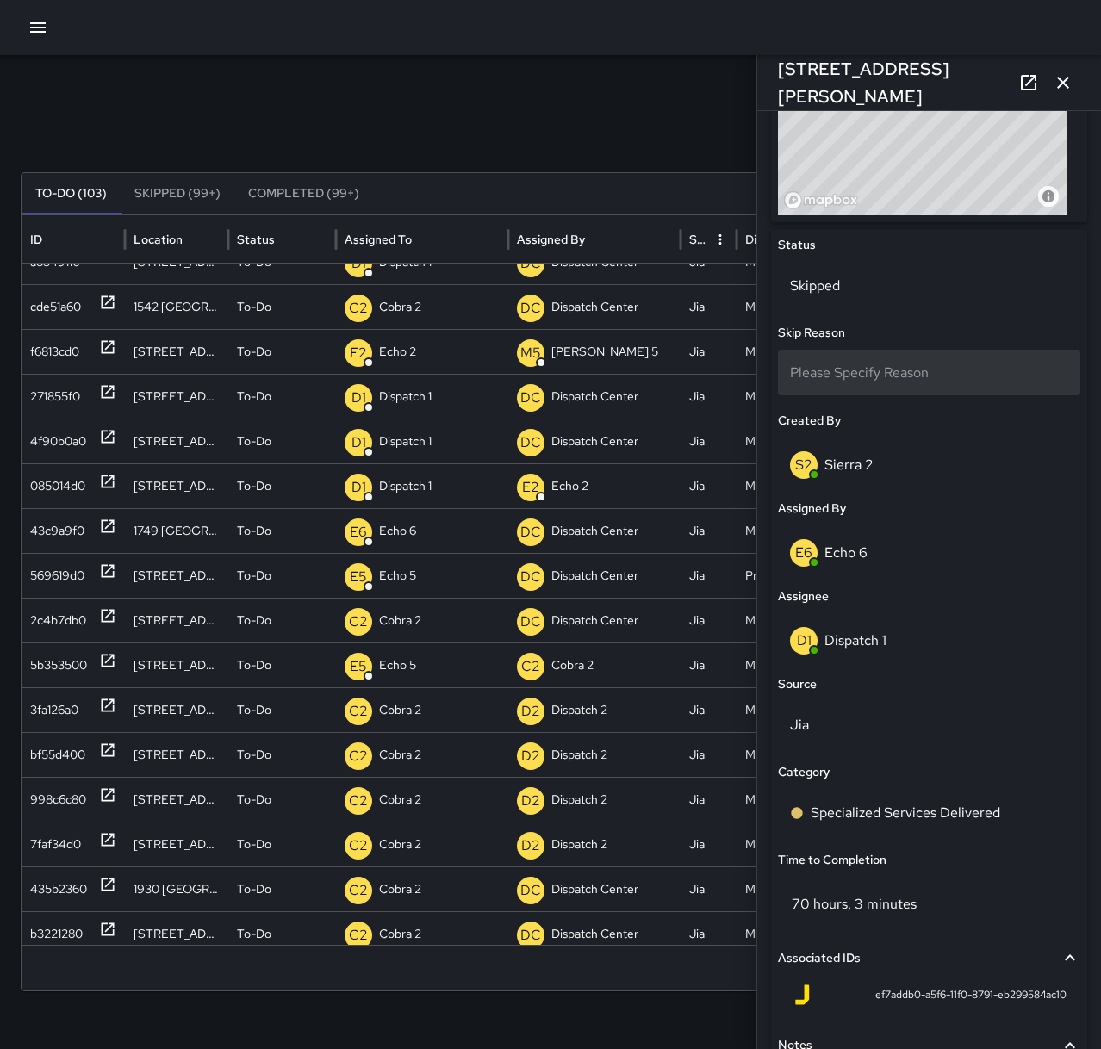
click at [894, 379] on span "Please Specify Reason" at bounding box center [859, 372] width 139 height 18
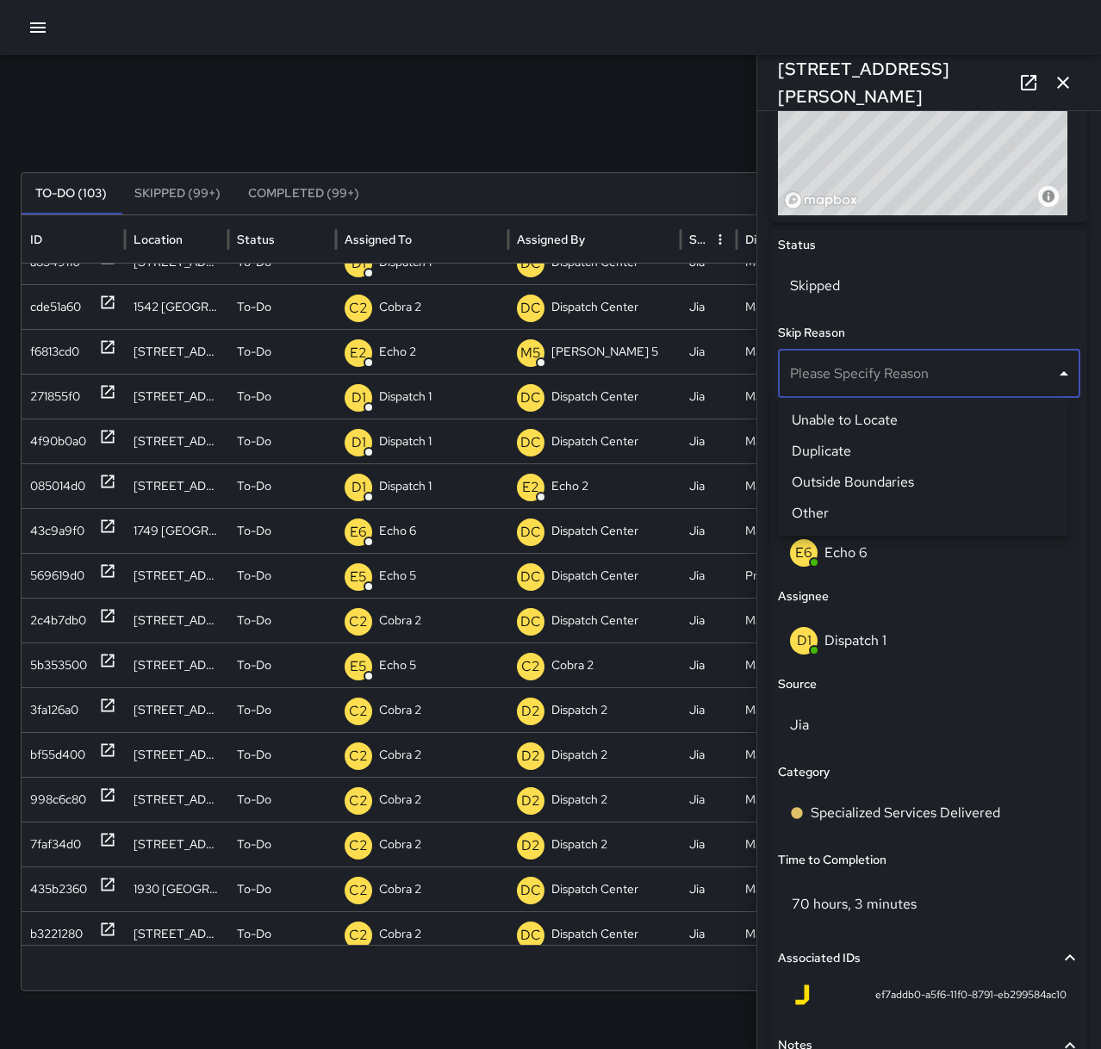
click at [848, 506] on li "Other" at bounding box center [922, 513] width 289 height 31
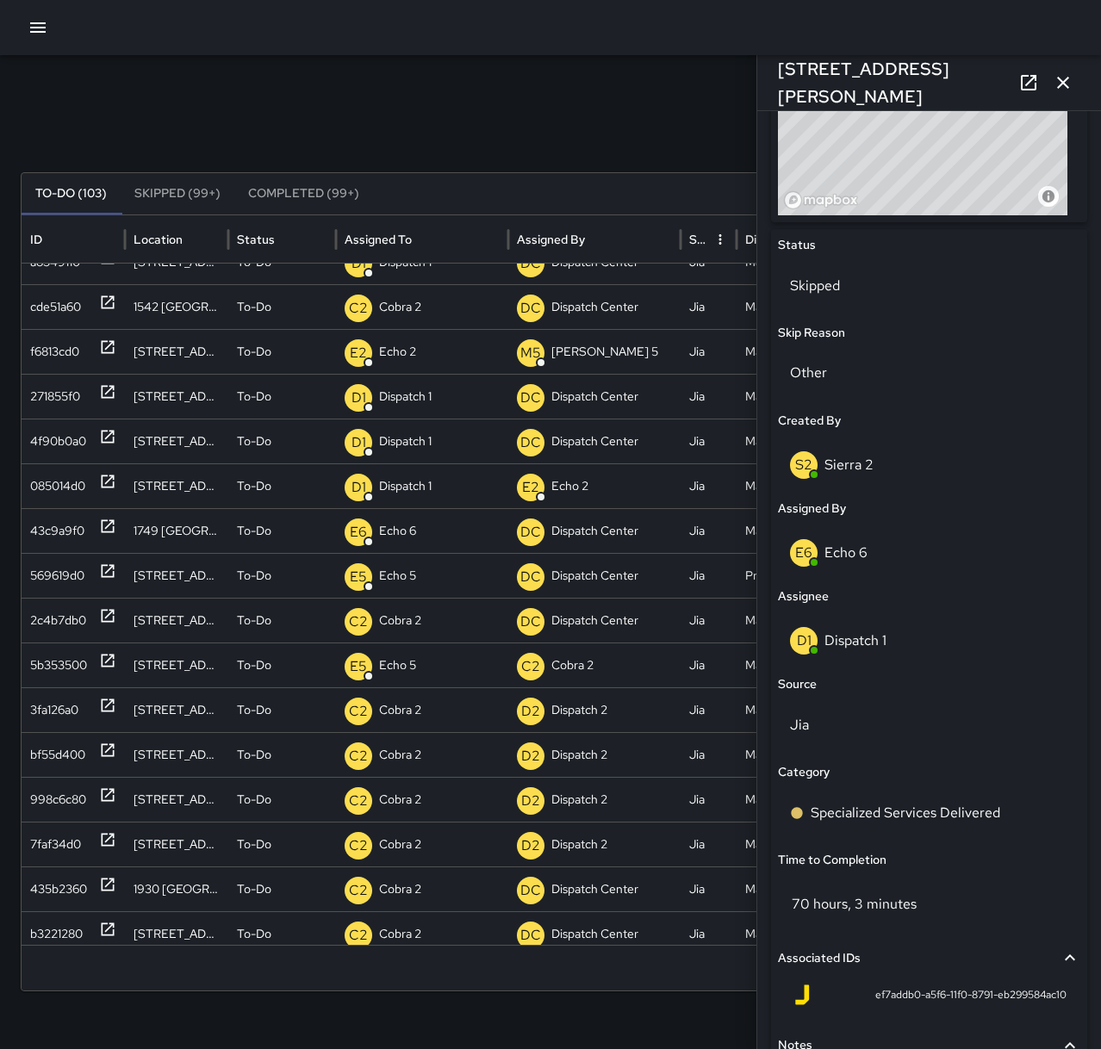
click at [1070, 88] on icon "button" at bounding box center [1062, 82] width 21 height 21
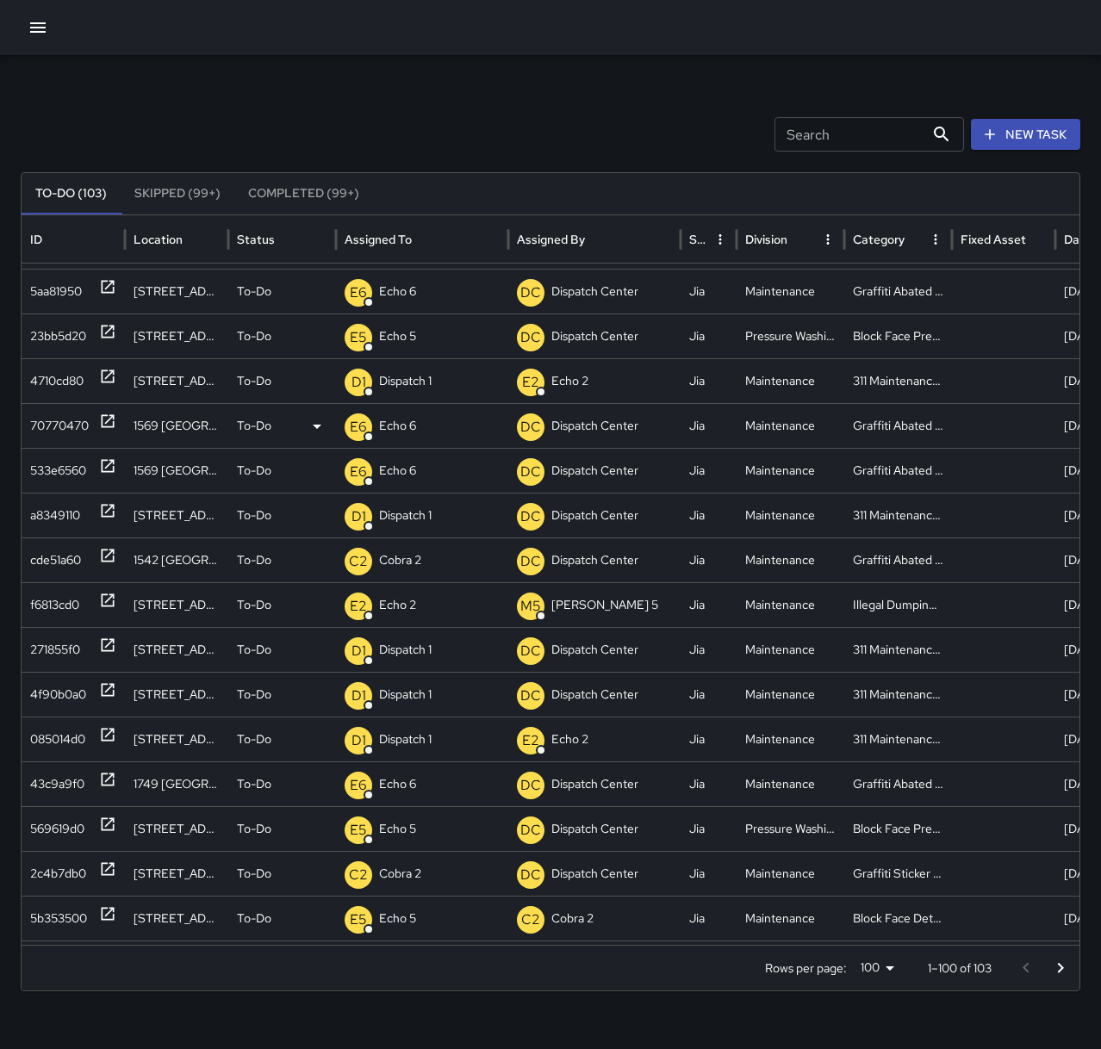
scroll to position [0, 0]
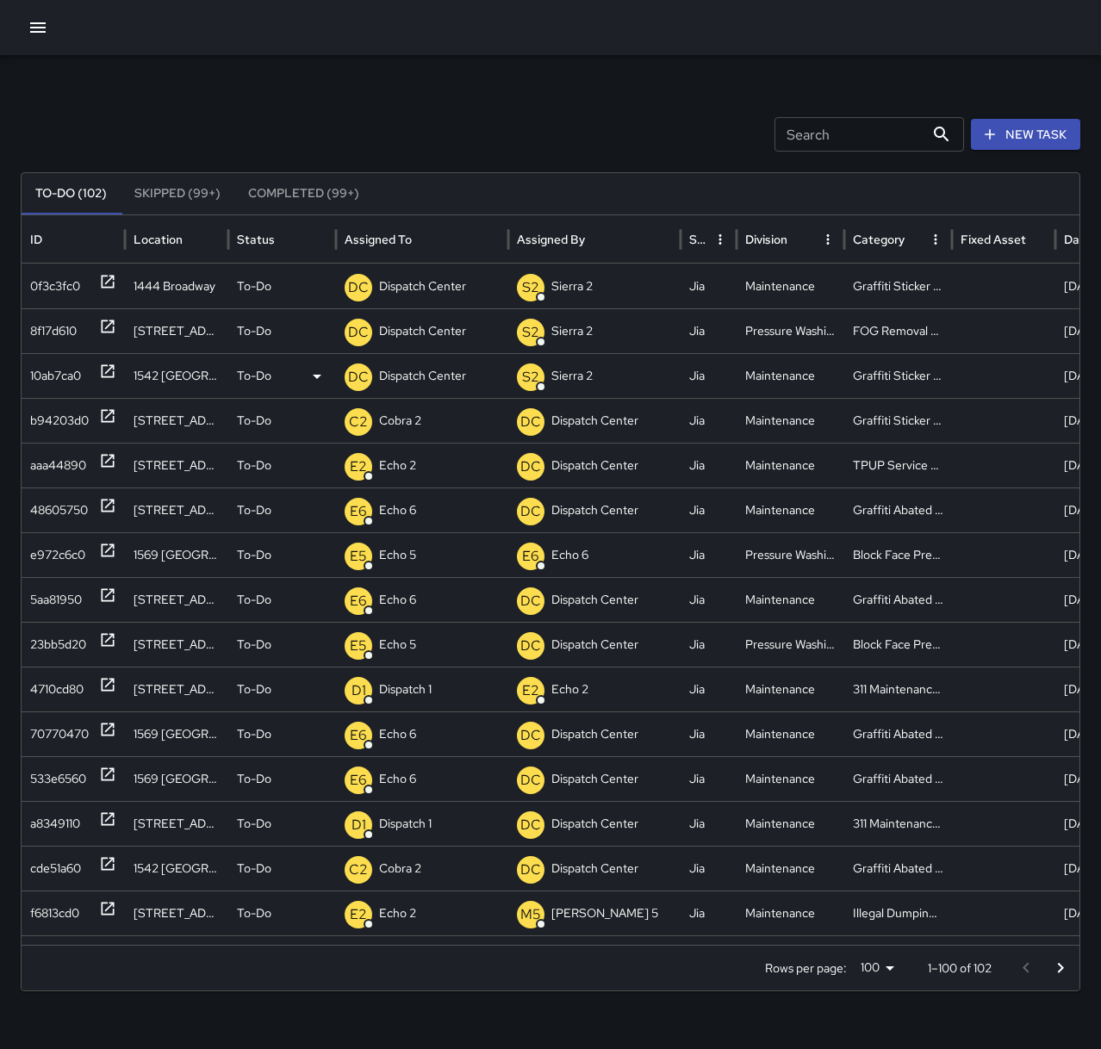
click at [112, 371] on icon at bounding box center [107, 371] width 17 height 17
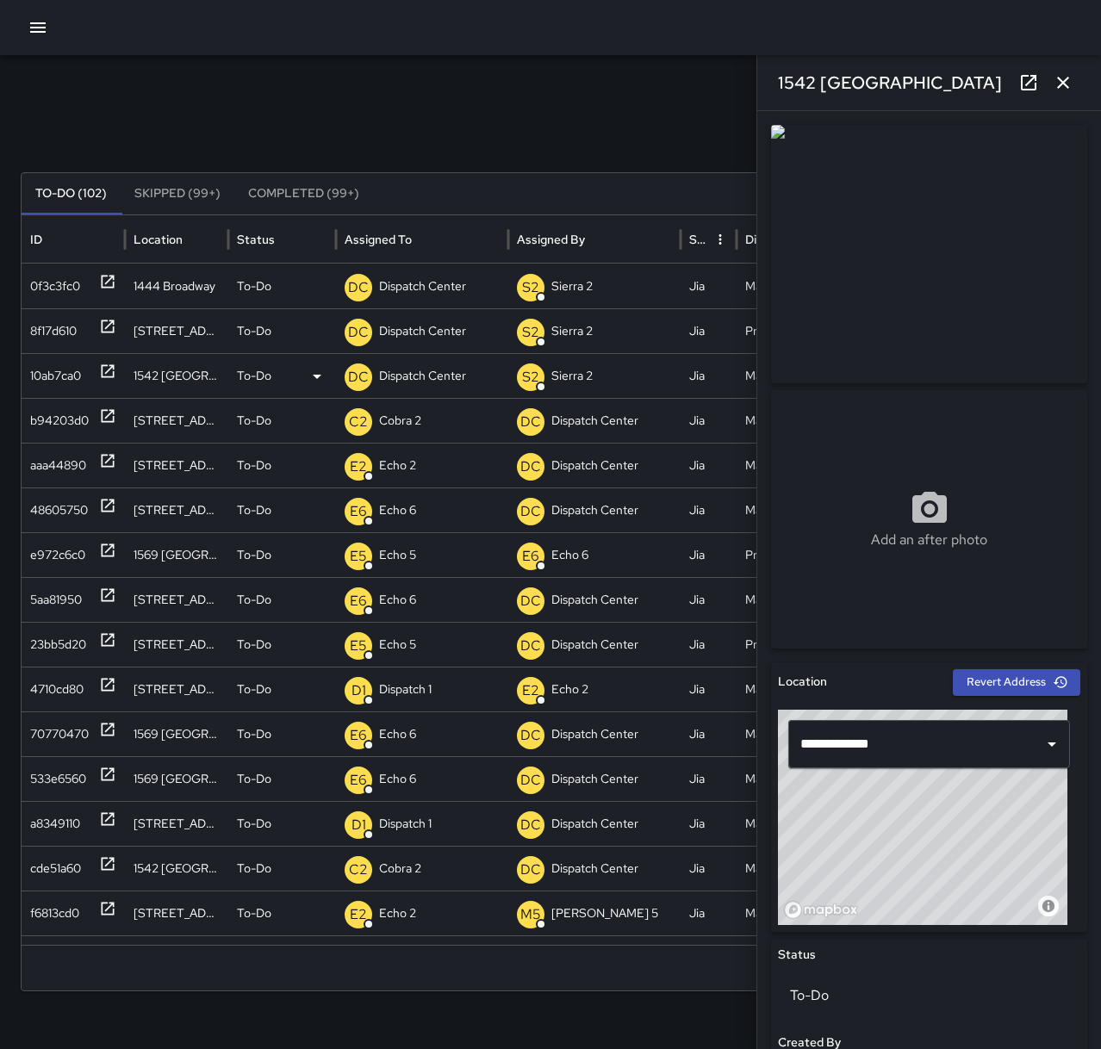
click at [412, 380] on p "Dispatch Center" at bounding box center [422, 376] width 87 height 44
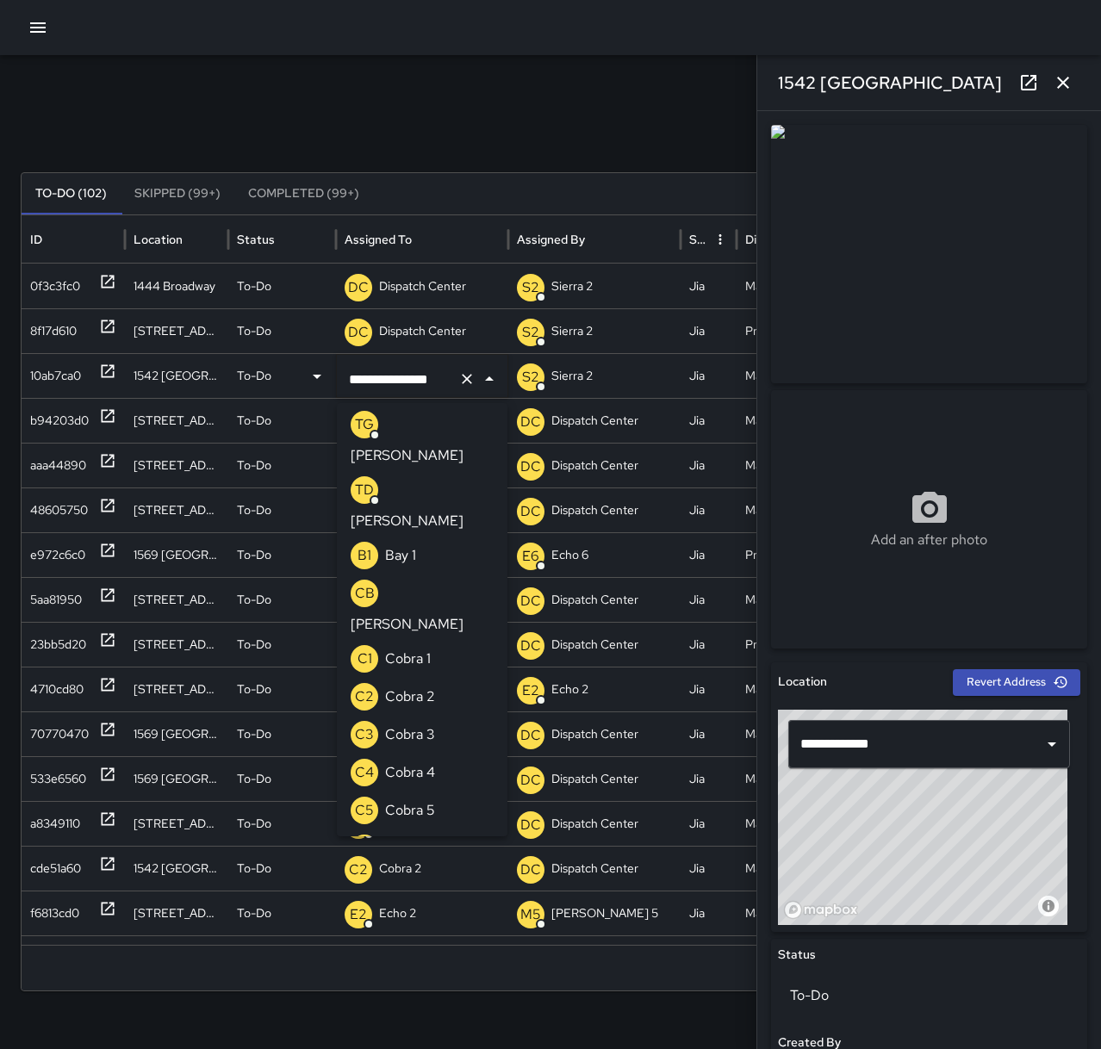
click at [462, 376] on icon "Clear" at bounding box center [467, 379] width 10 height 10
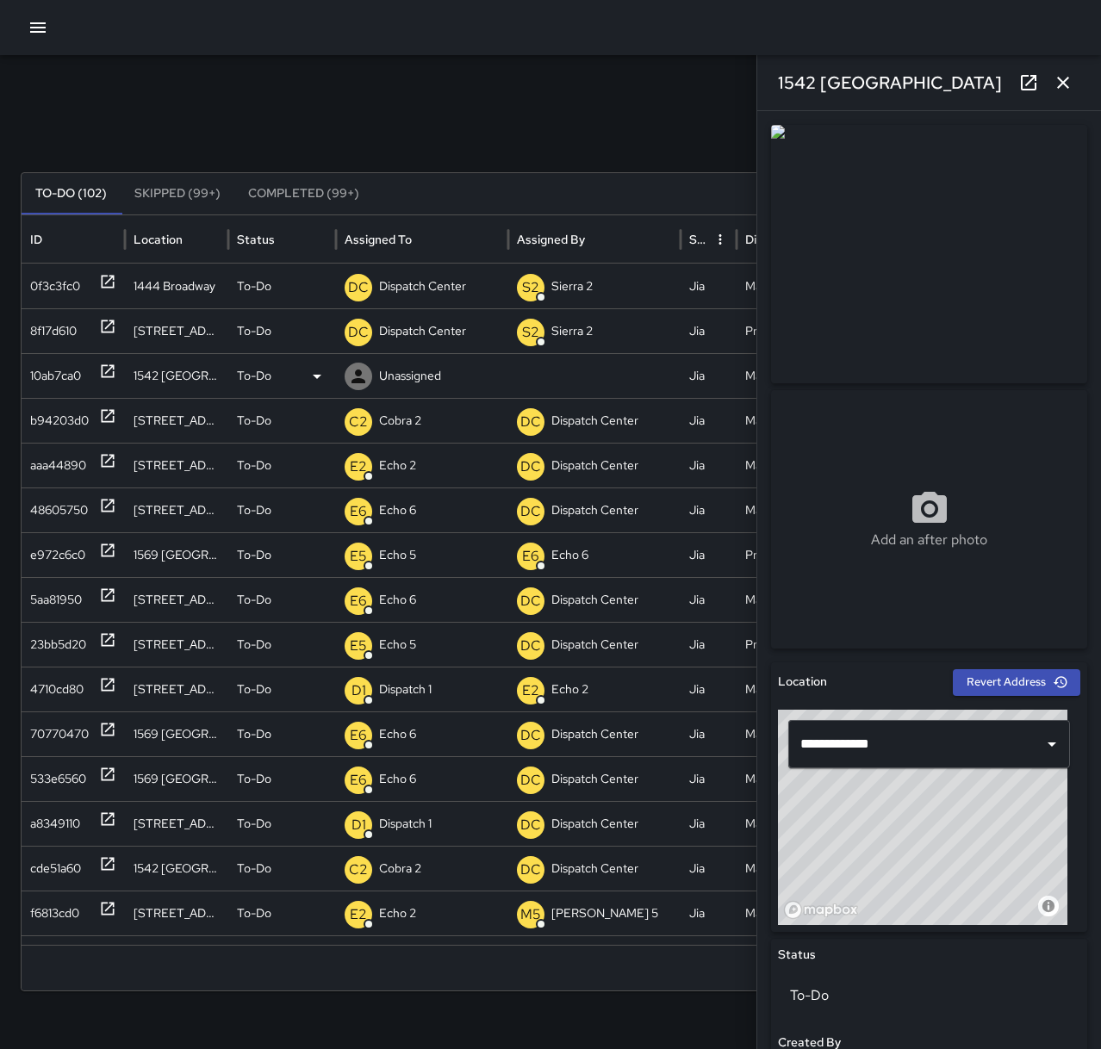
click at [403, 372] on p "Unassigned" at bounding box center [410, 376] width 62 height 44
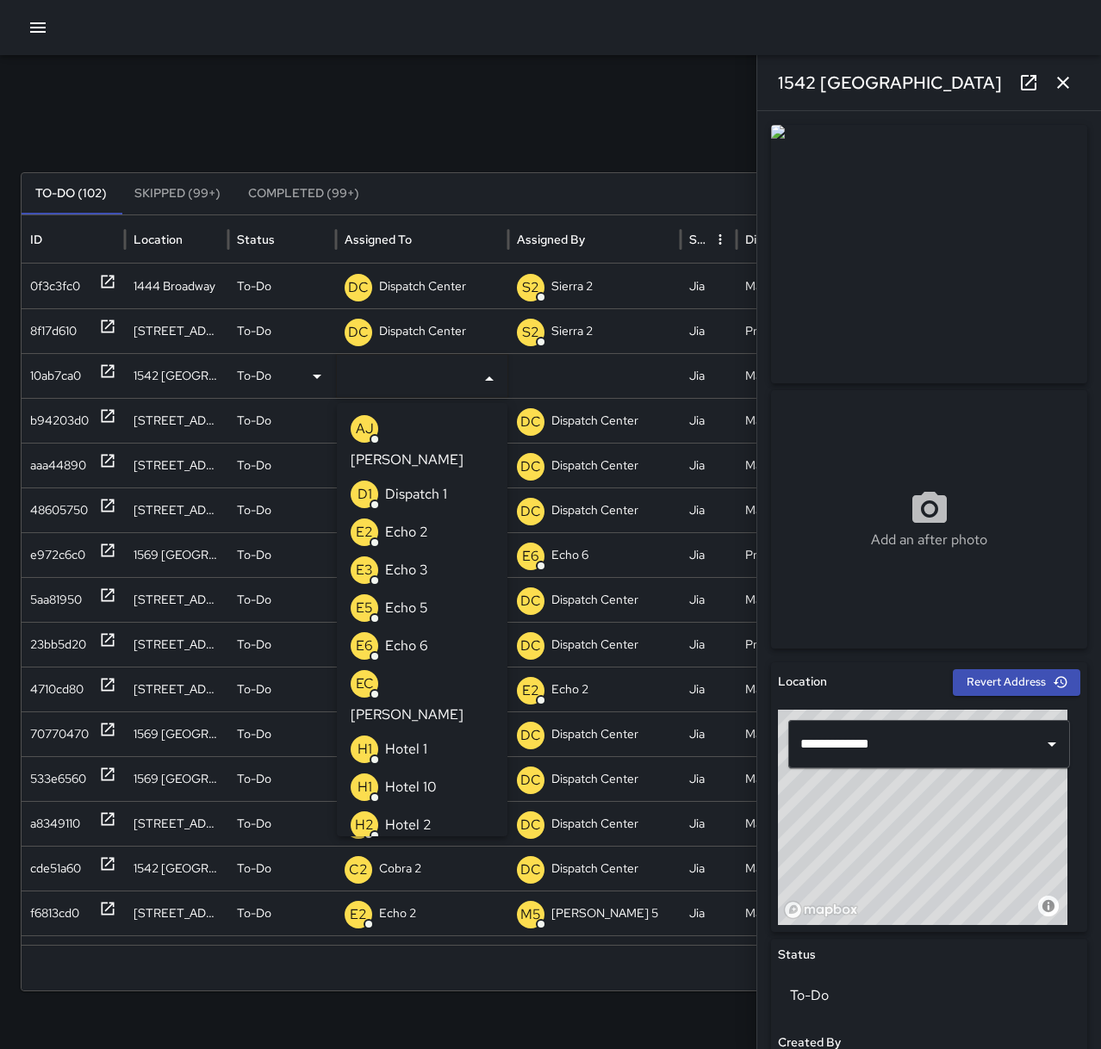
click at [449, 627] on li "E6 Echo 6" at bounding box center [422, 646] width 171 height 38
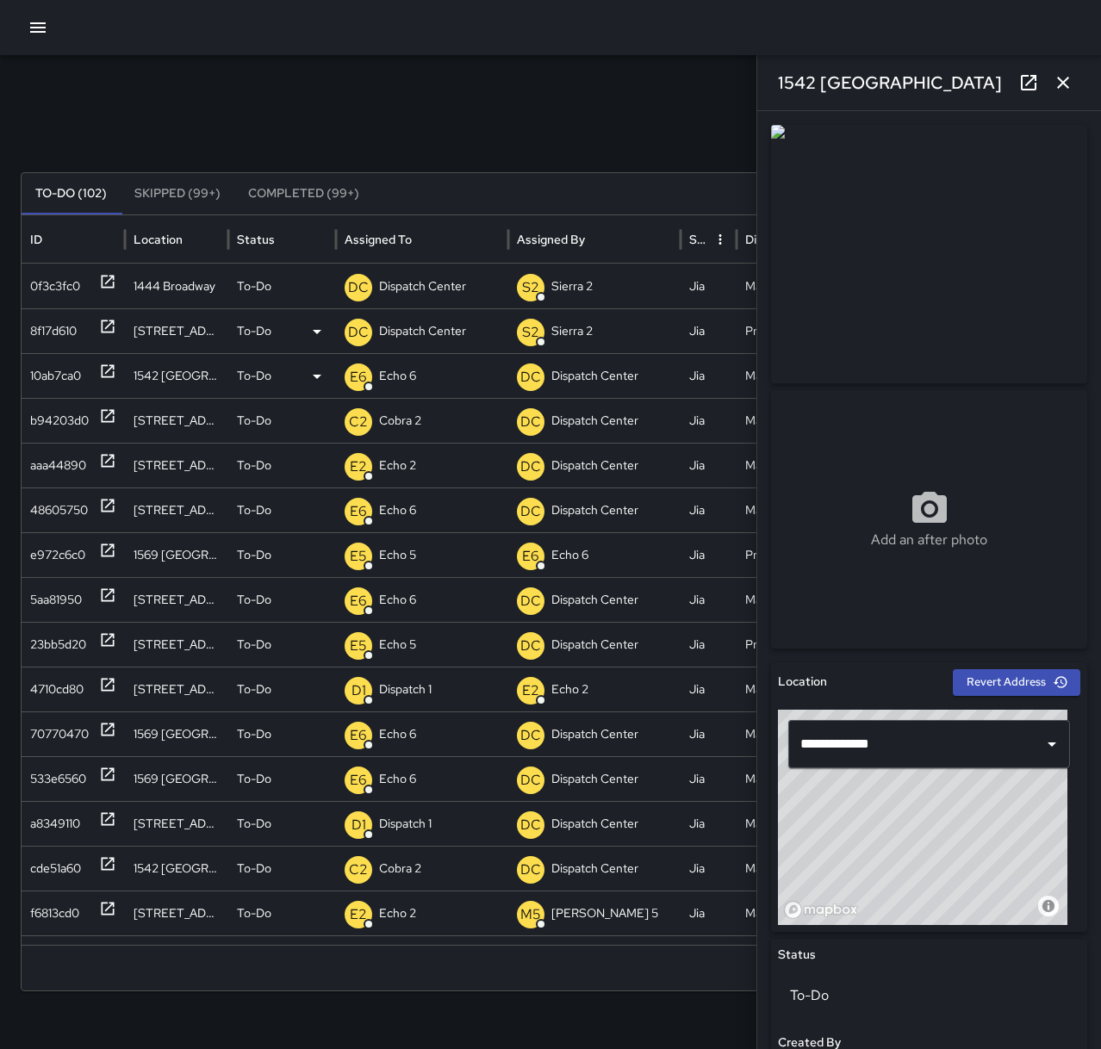
click at [109, 326] on icon at bounding box center [107, 326] width 17 height 17
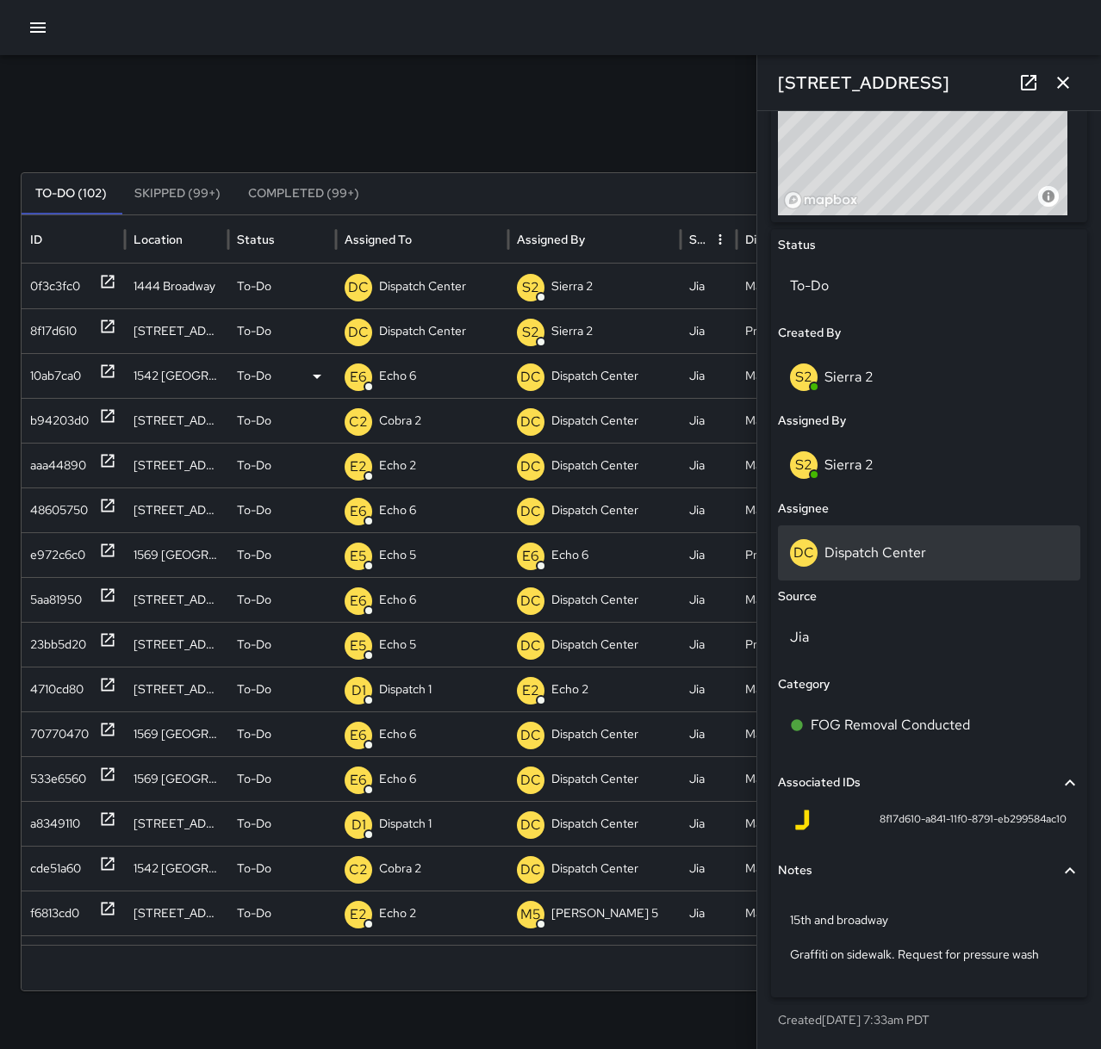
click at [880, 541] on div "DC Dispatch Center" at bounding box center [929, 553] width 278 height 28
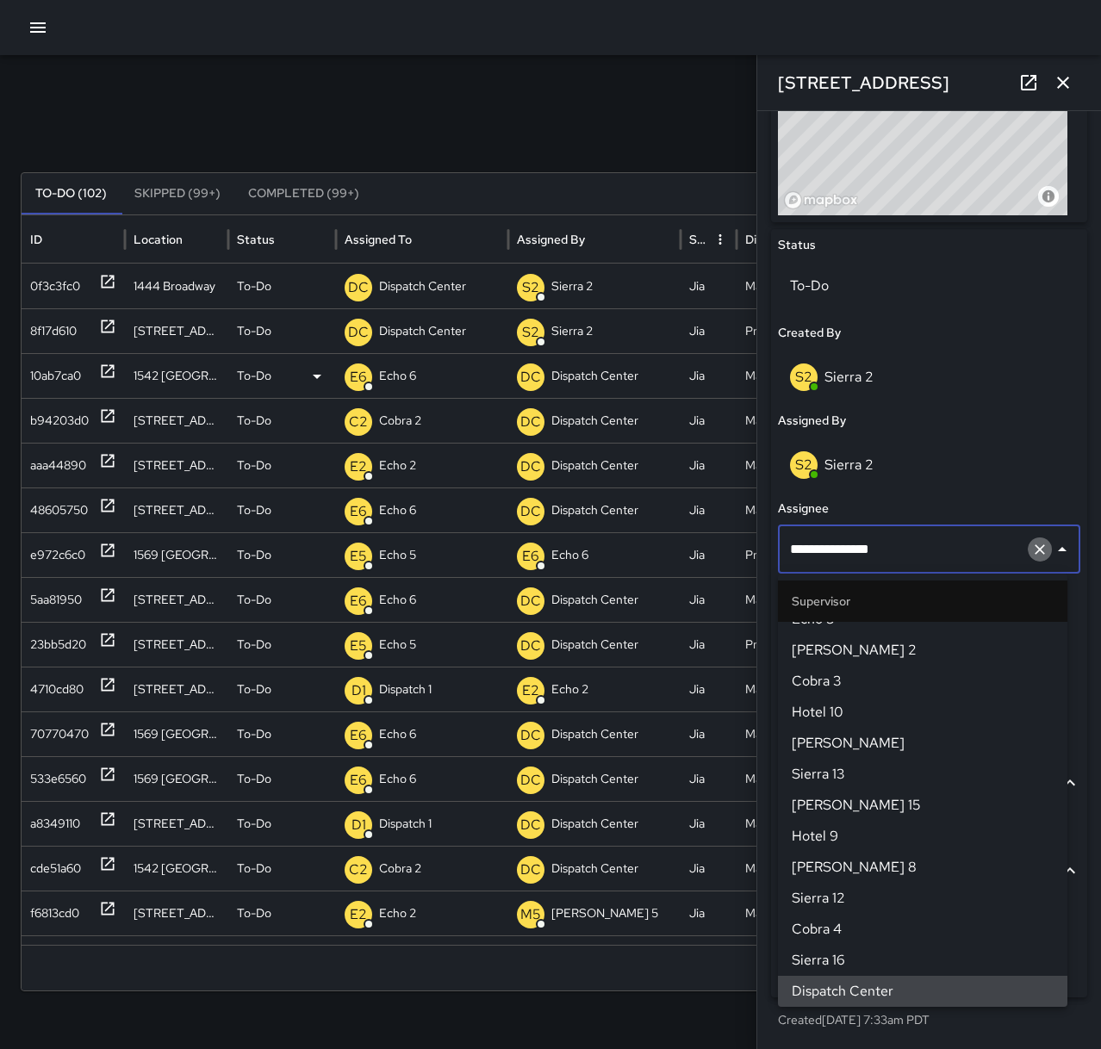
click at [1031, 550] on icon "Clear" at bounding box center [1039, 549] width 17 height 17
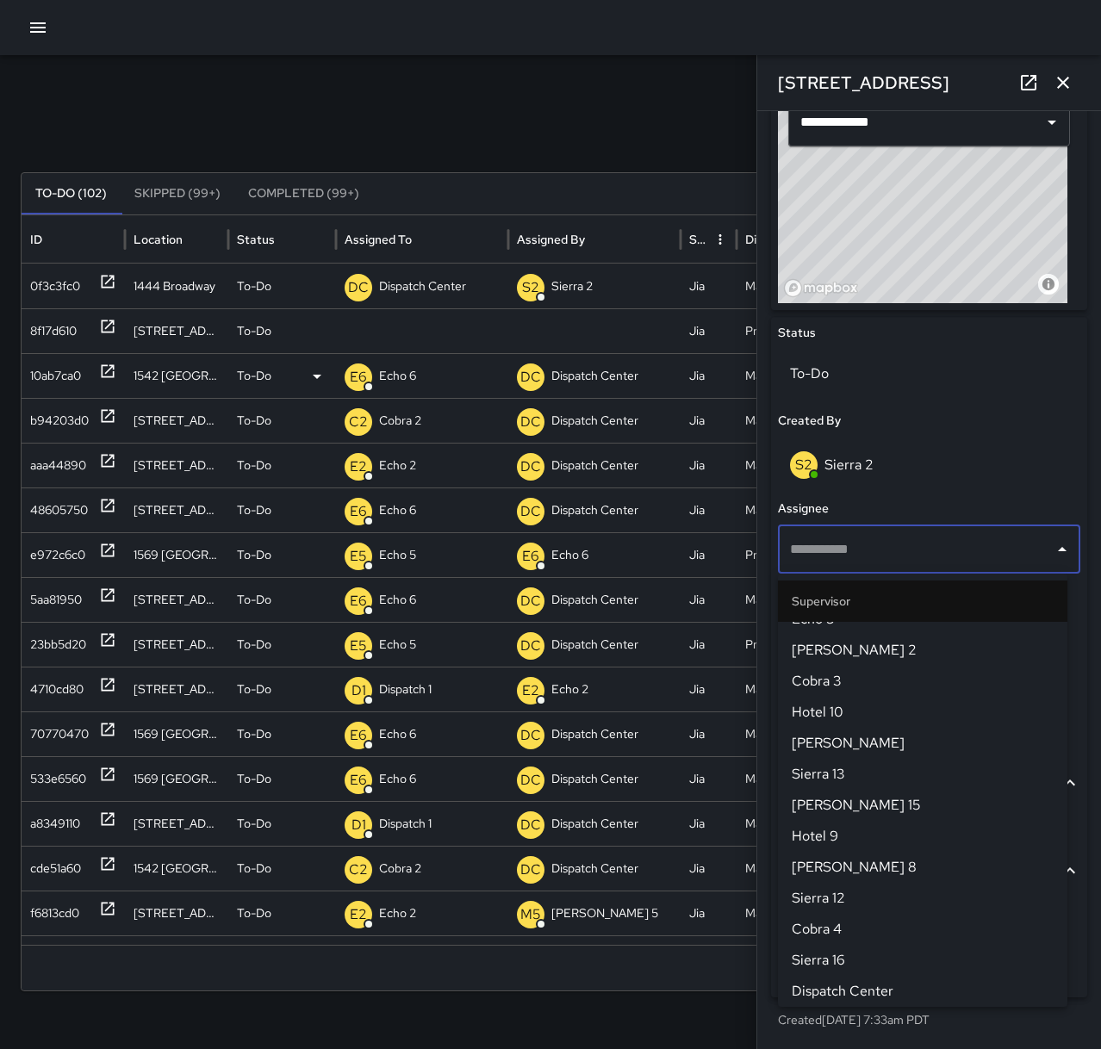
click at [845, 539] on input "text" at bounding box center [915, 549] width 261 height 33
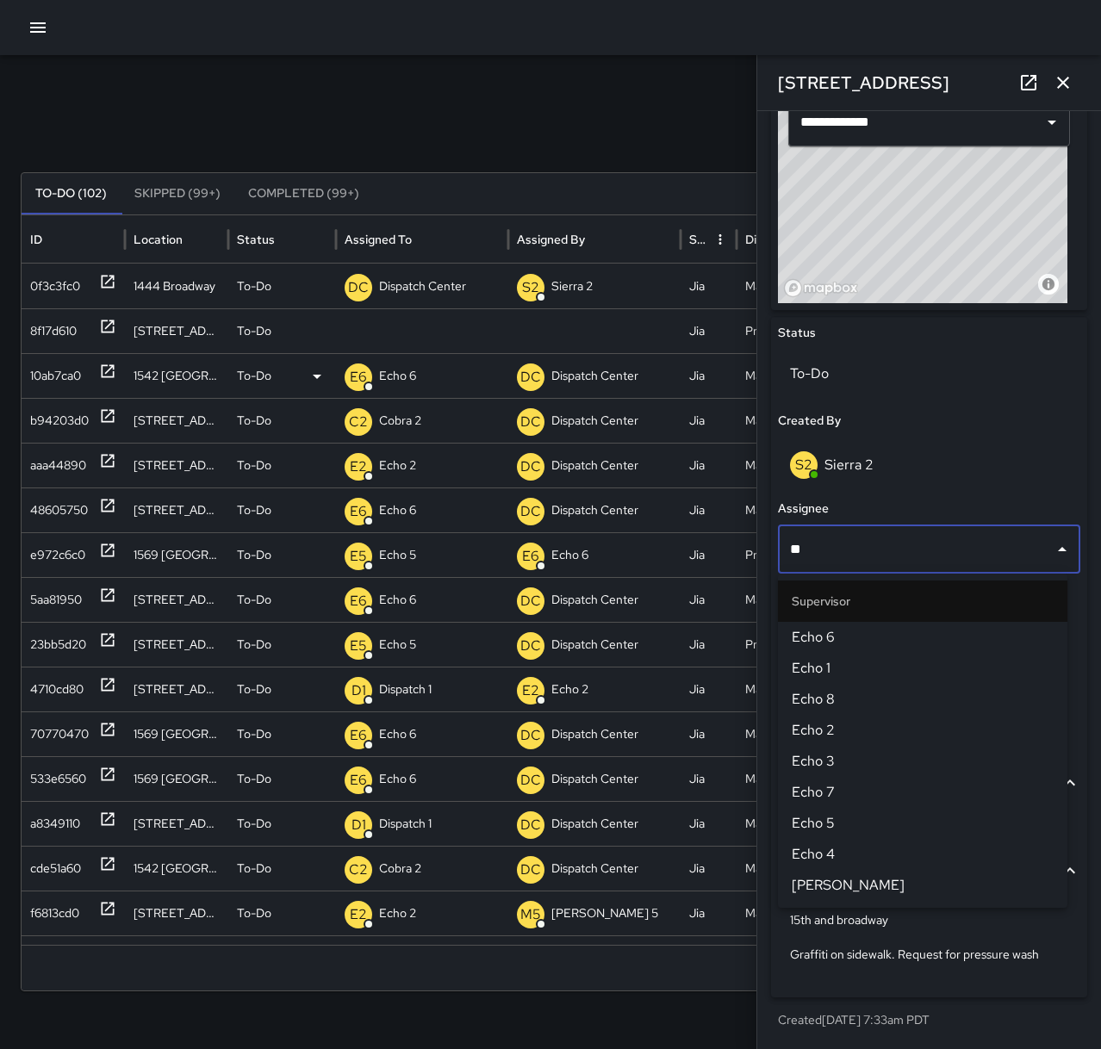
type input "***"
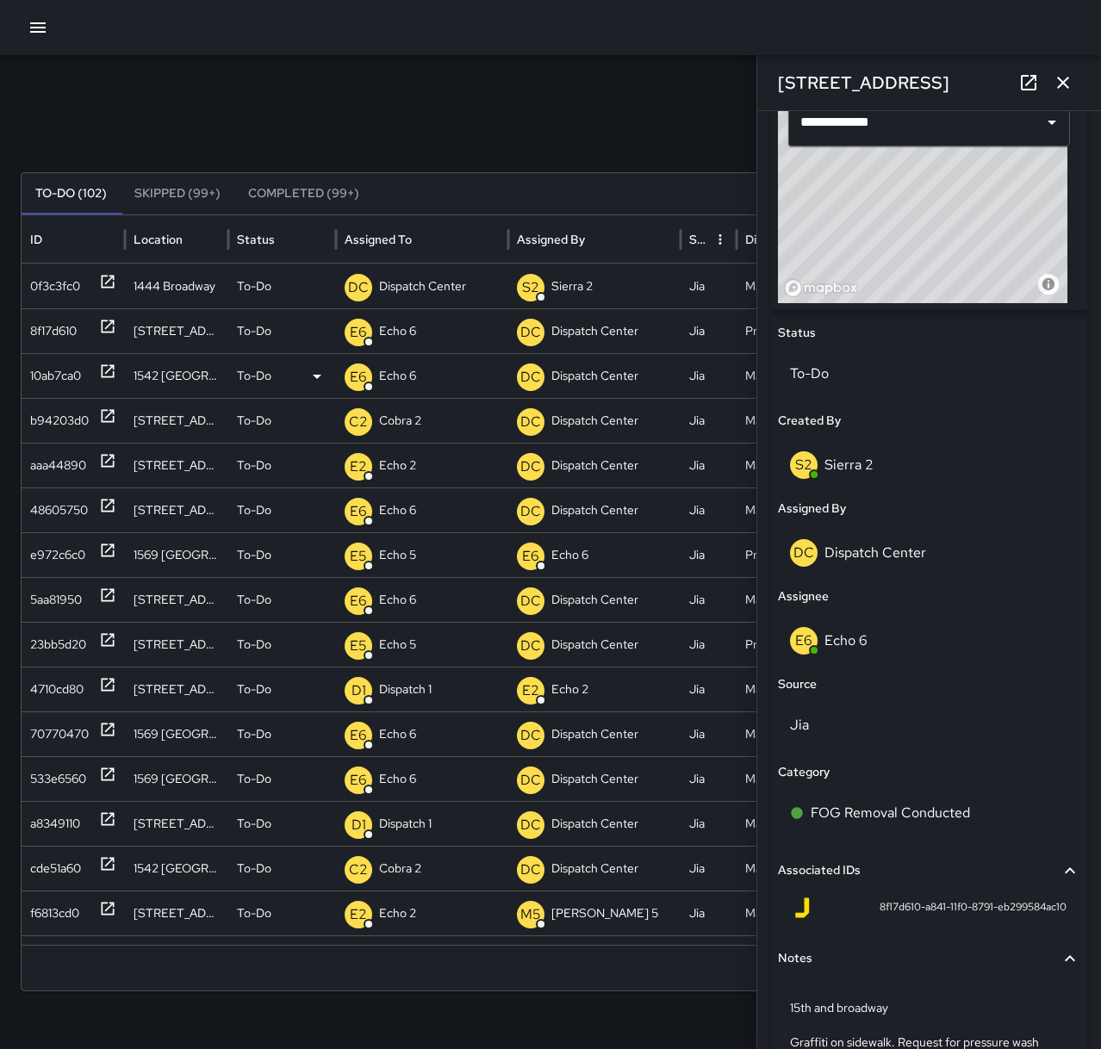
click at [1073, 84] on button "button" at bounding box center [1063, 82] width 34 height 34
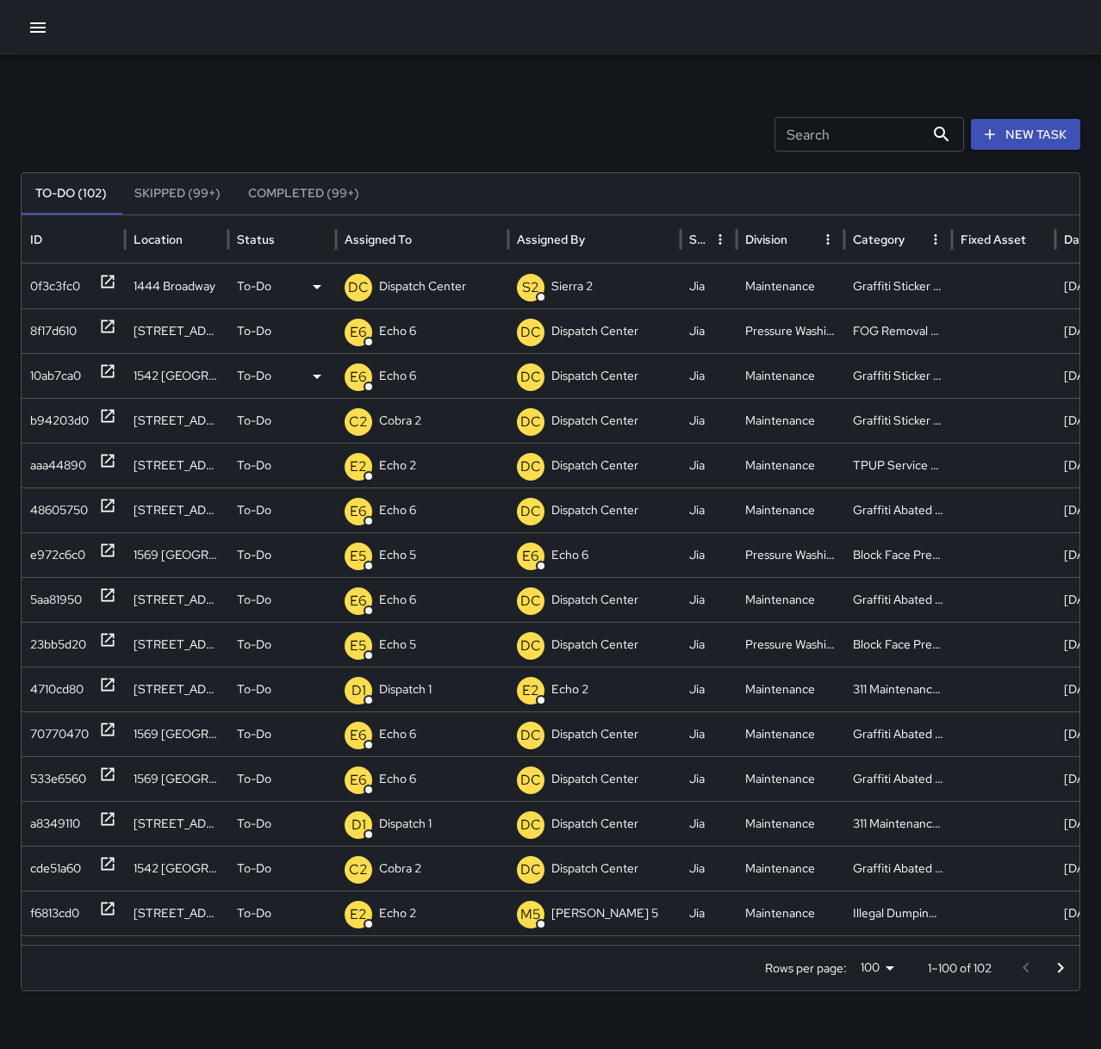
click at [108, 282] on icon at bounding box center [108, 282] width 13 height 13
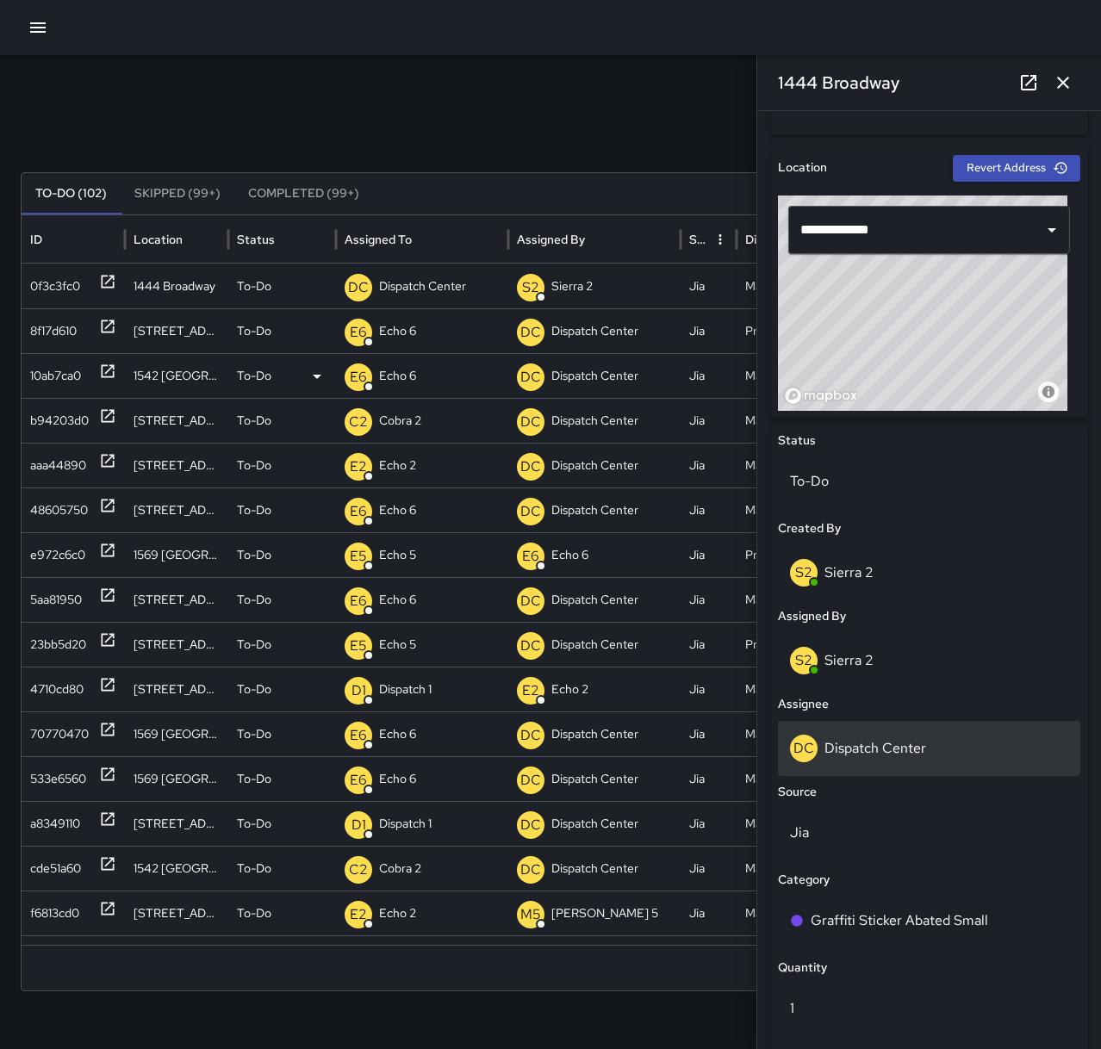
click at [941, 759] on div "DC Dispatch Center" at bounding box center [929, 749] width 278 height 28
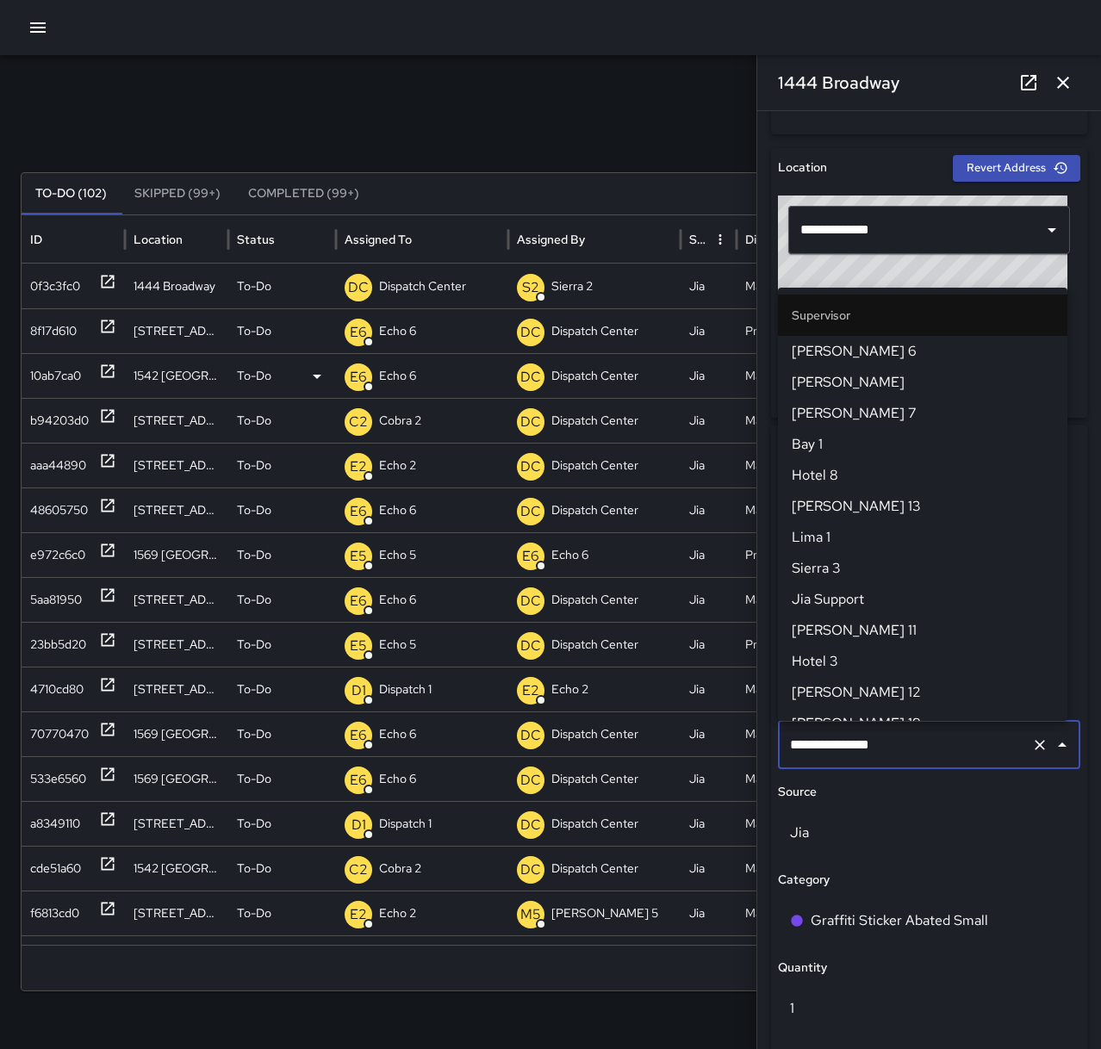
scroll to position [1661, 0]
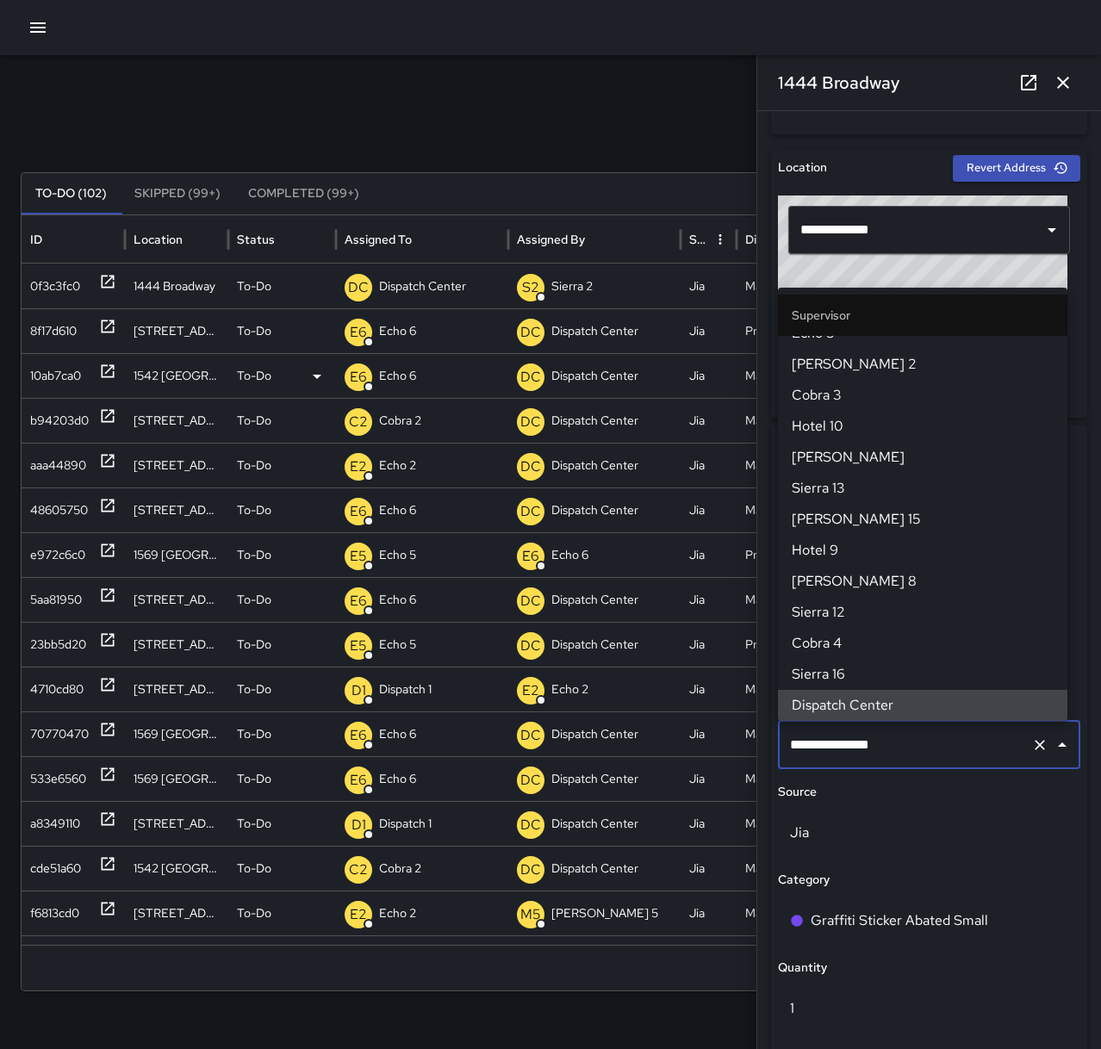
click at [1031, 743] on icon "Clear" at bounding box center [1039, 744] width 17 height 17
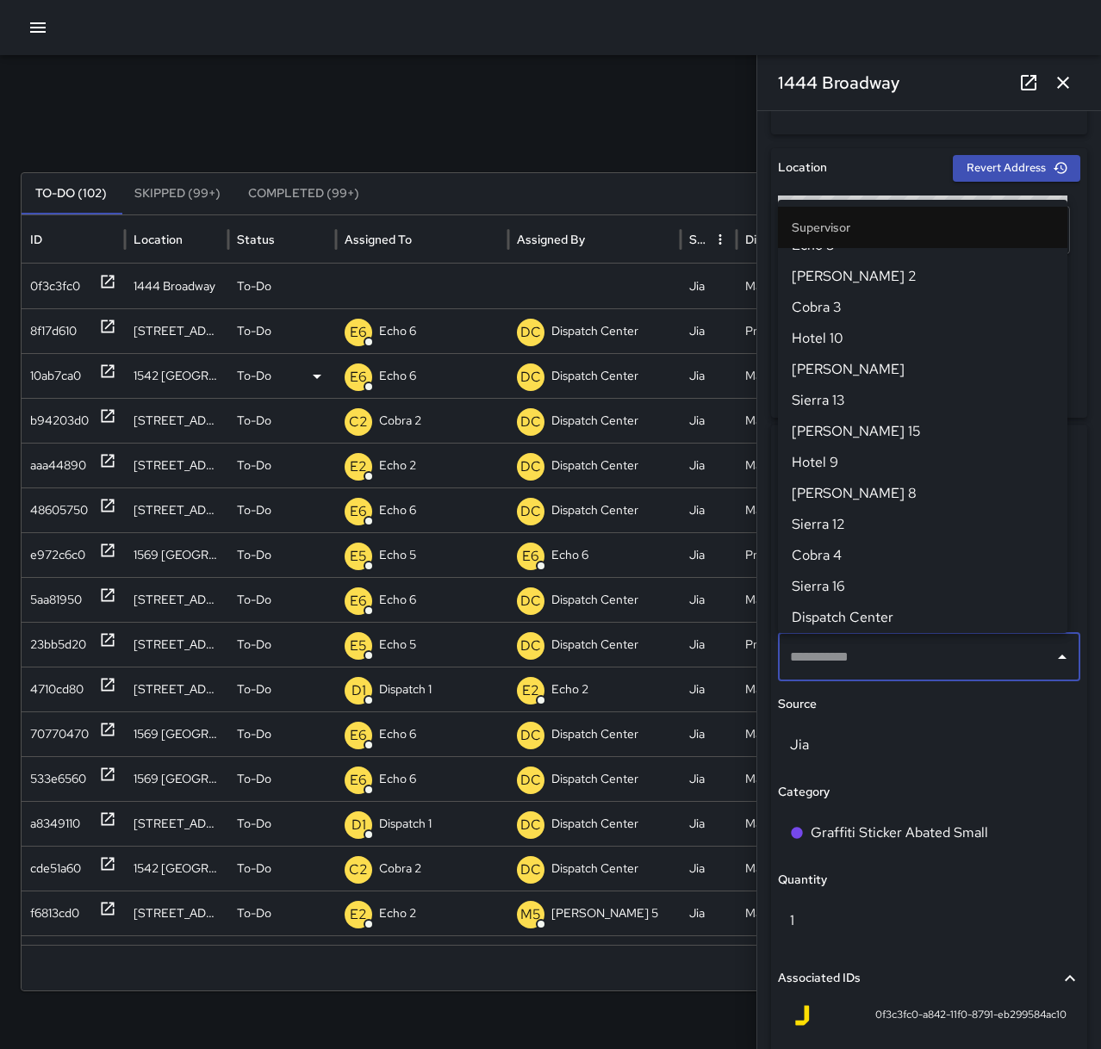
click at [870, 659] on input "text" at bounding box center [915, 657] width 261 height 33
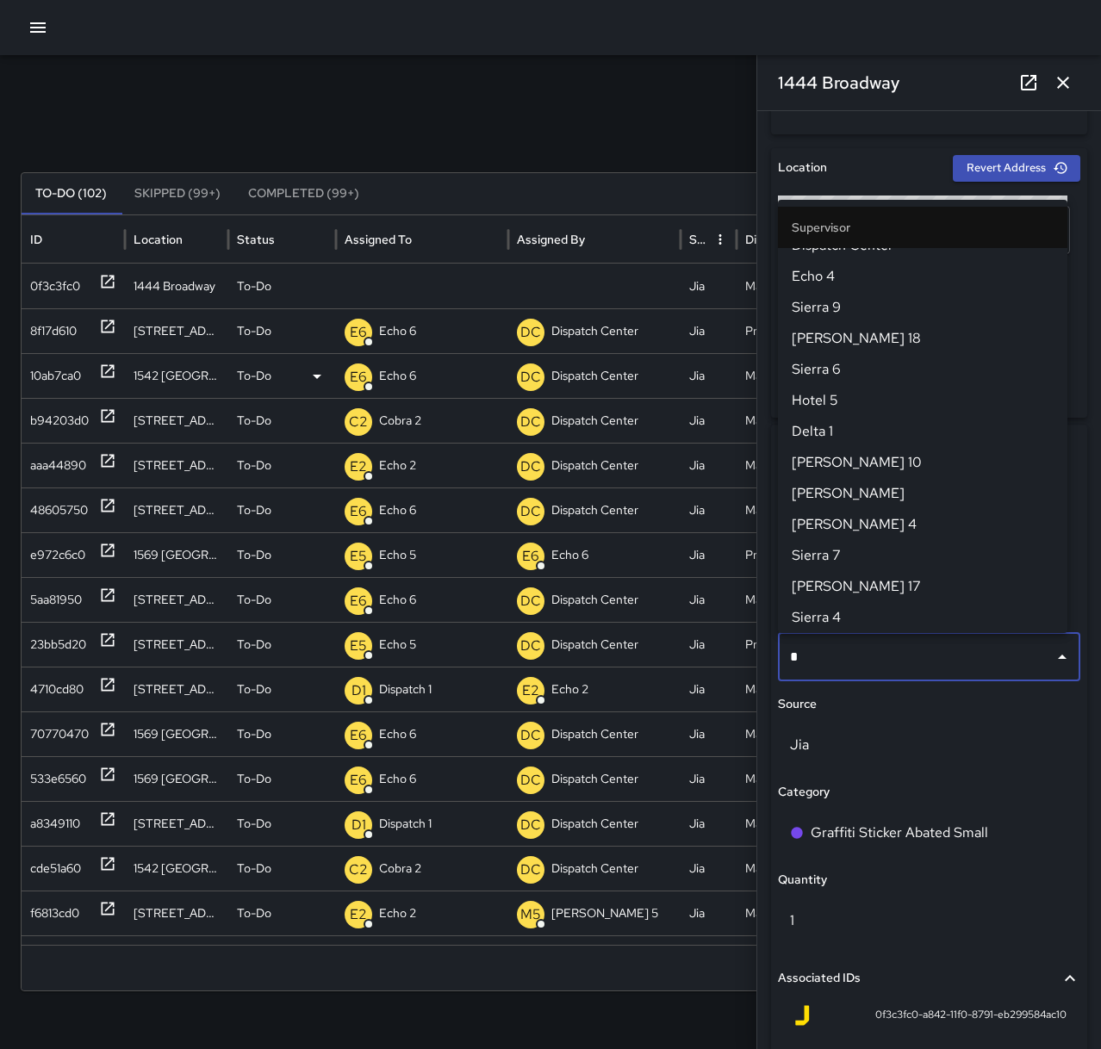
scroll to position [0, 0]
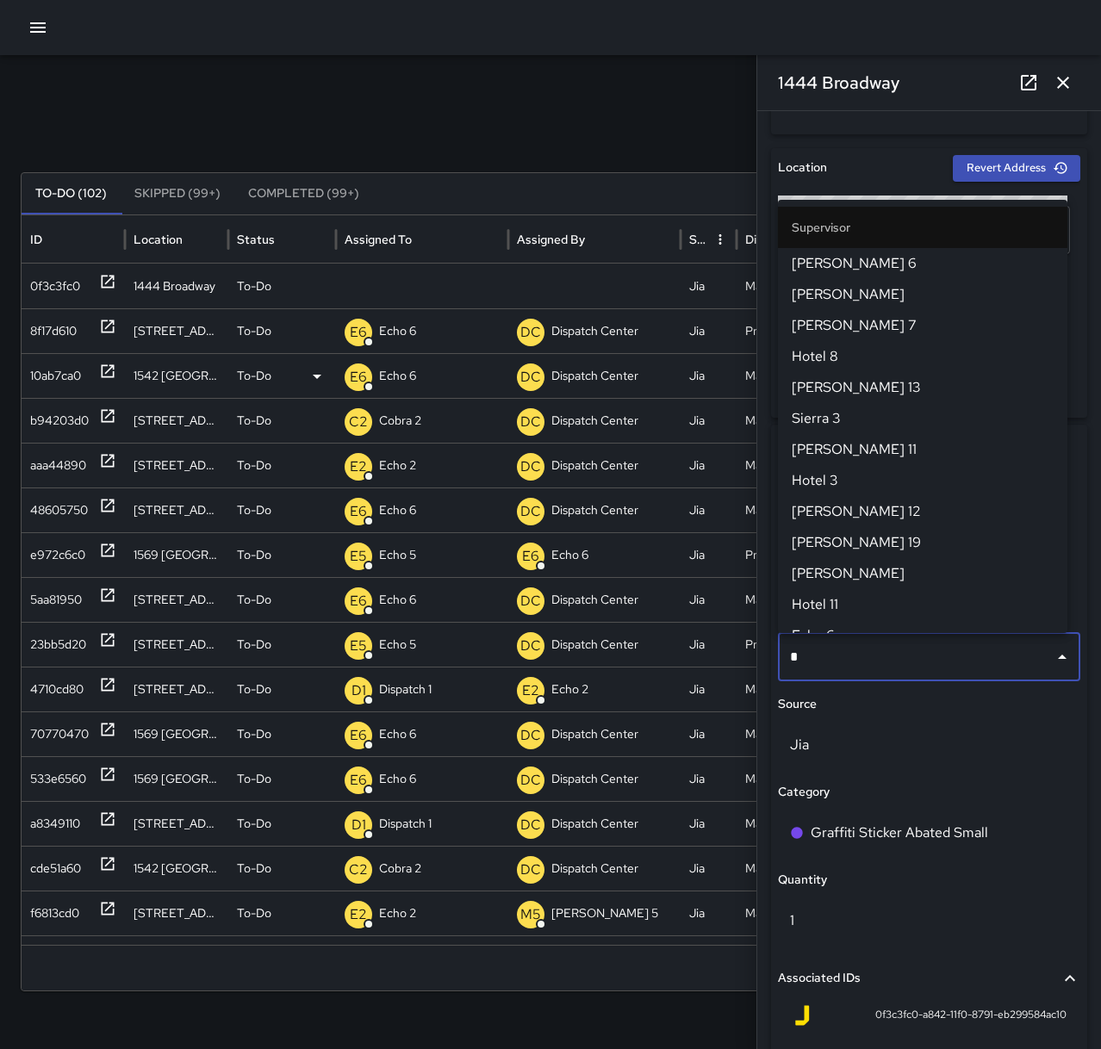
type input "**"
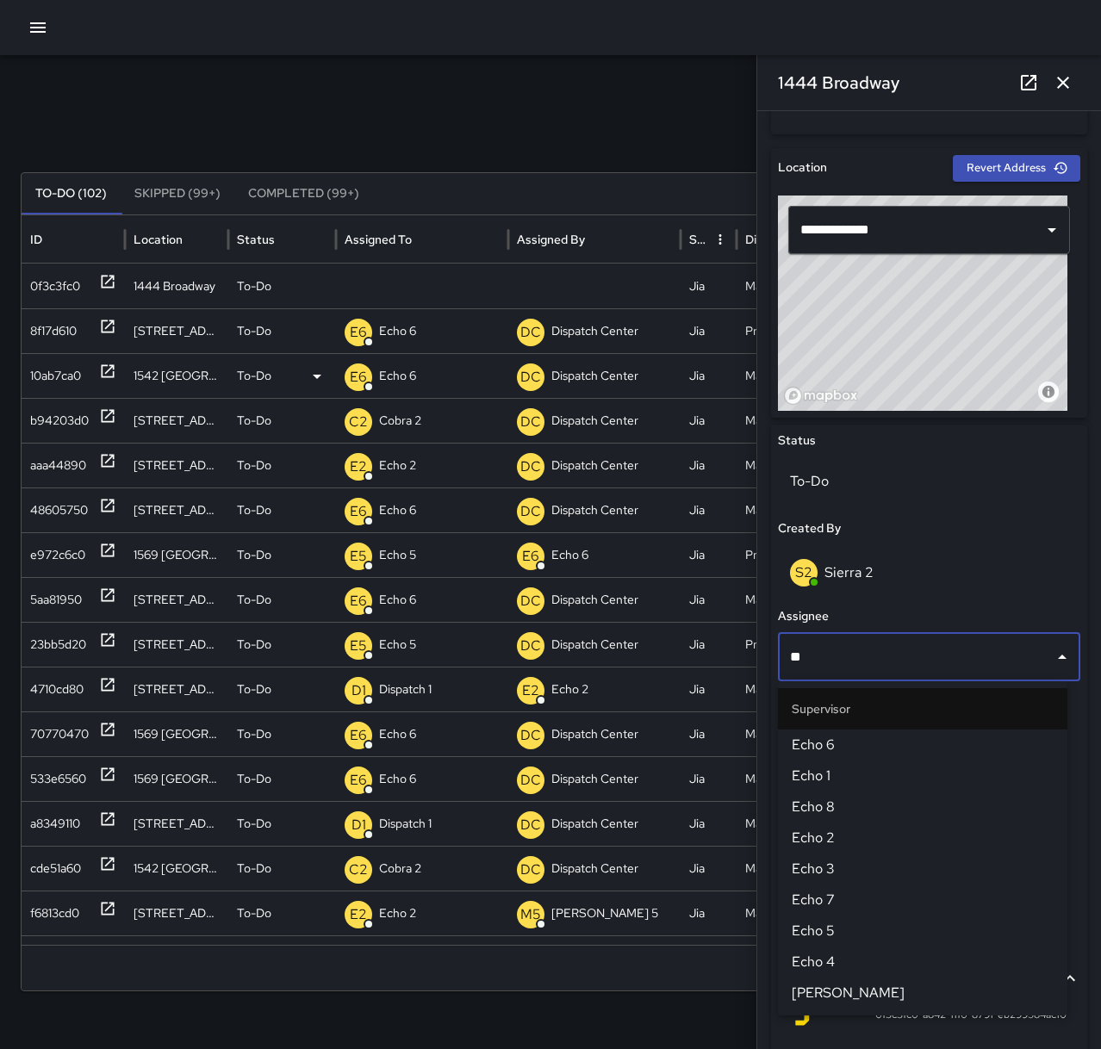
click at [916, 748] on span "Echo 6" at bounding box center [922, 745] width 262 height 21
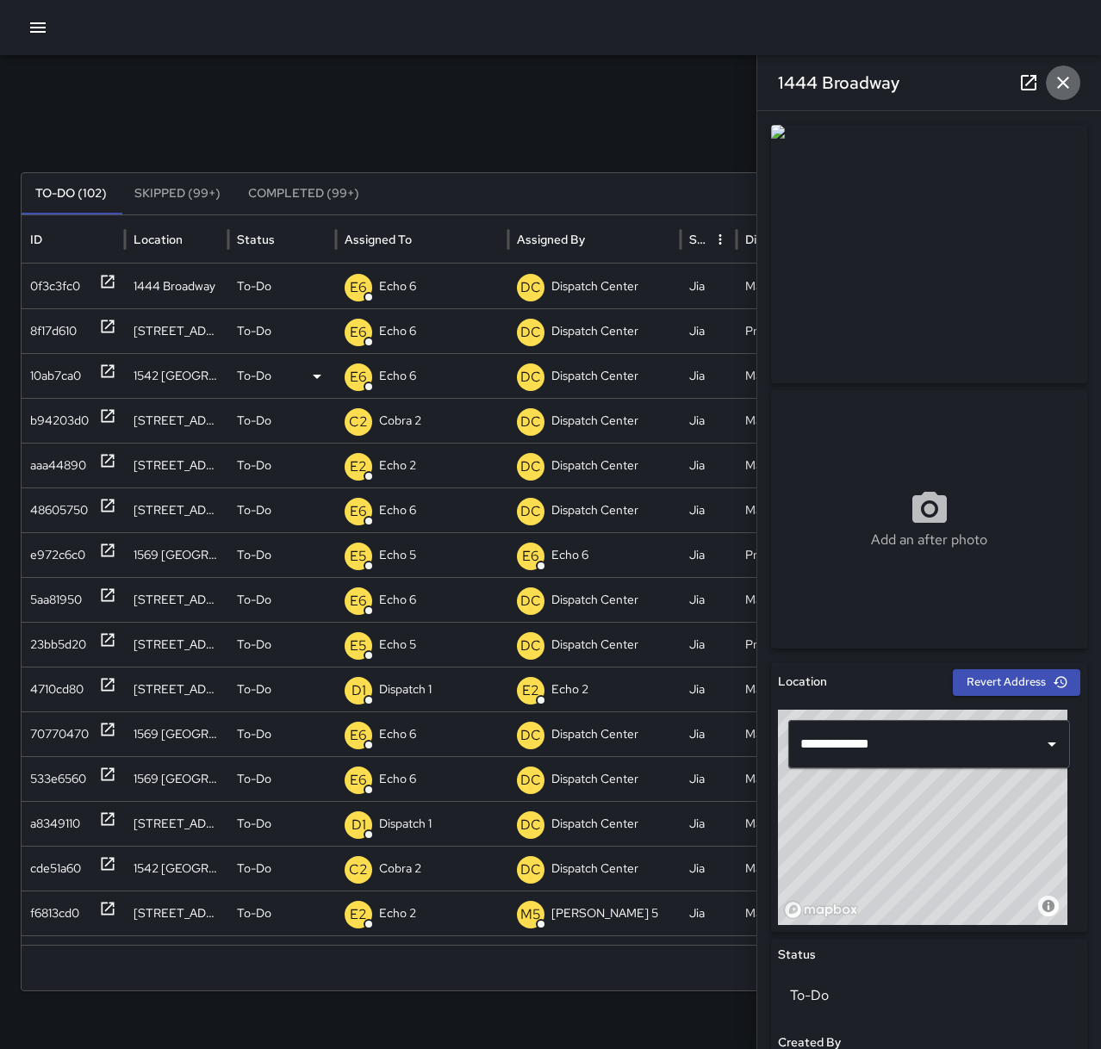
click at [1052, 80] on icon "button" at bounding box center [1062, 82] width 21 height 21
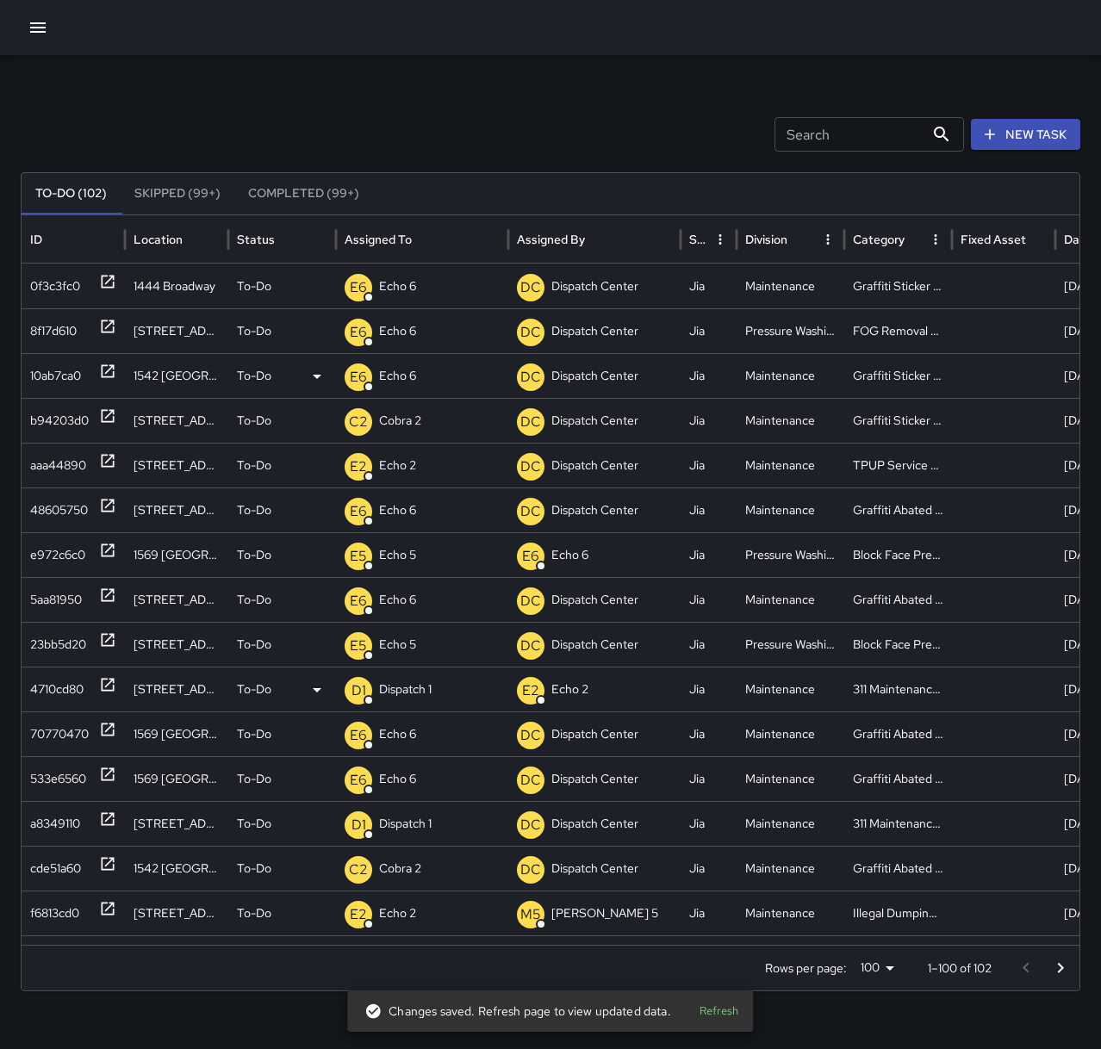
click at [113, 680] on icon at bounding box center [108, 685] width 13 height 13
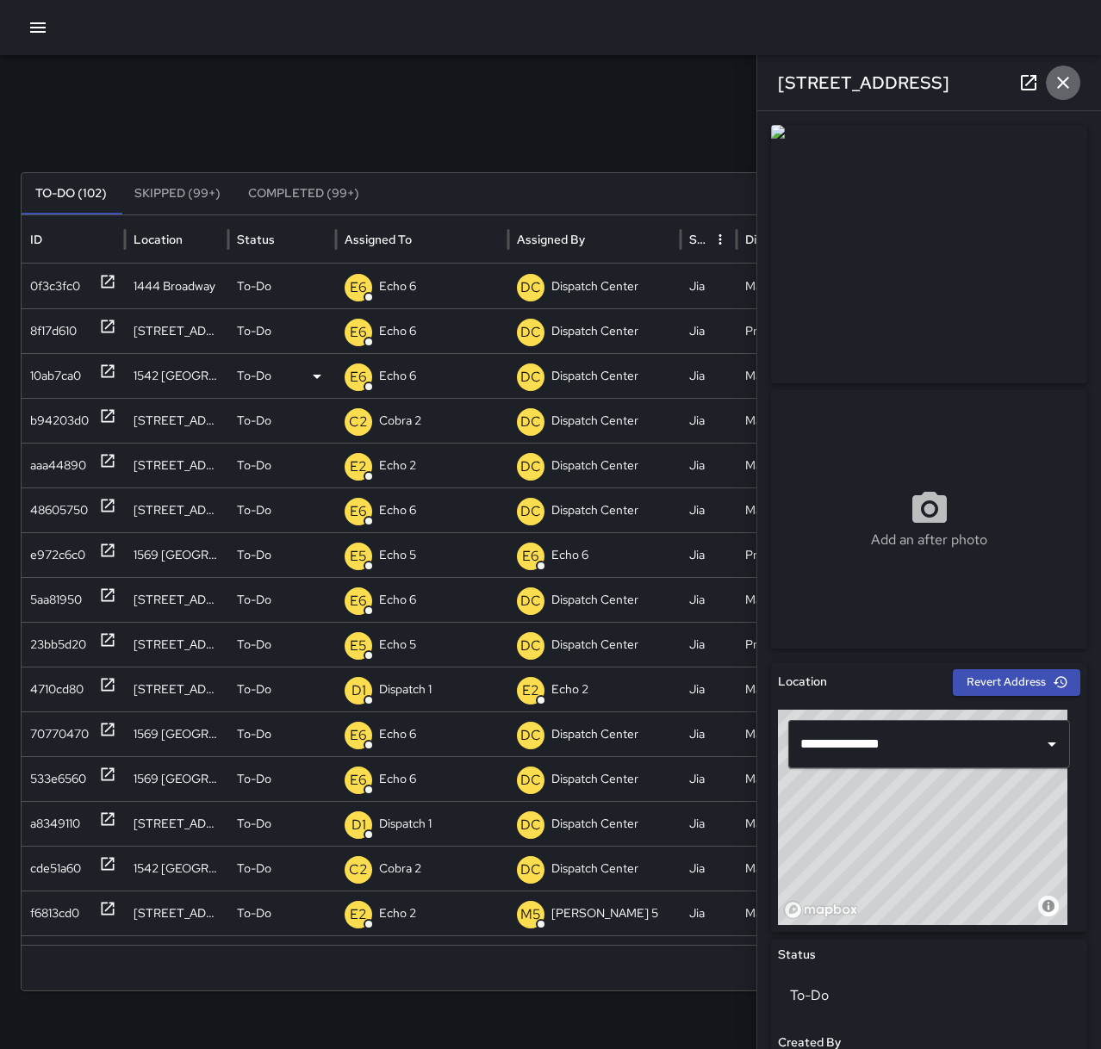
click at [1057, 83] on icon "button" at bounding box center [1062, 82] width 21 height 21
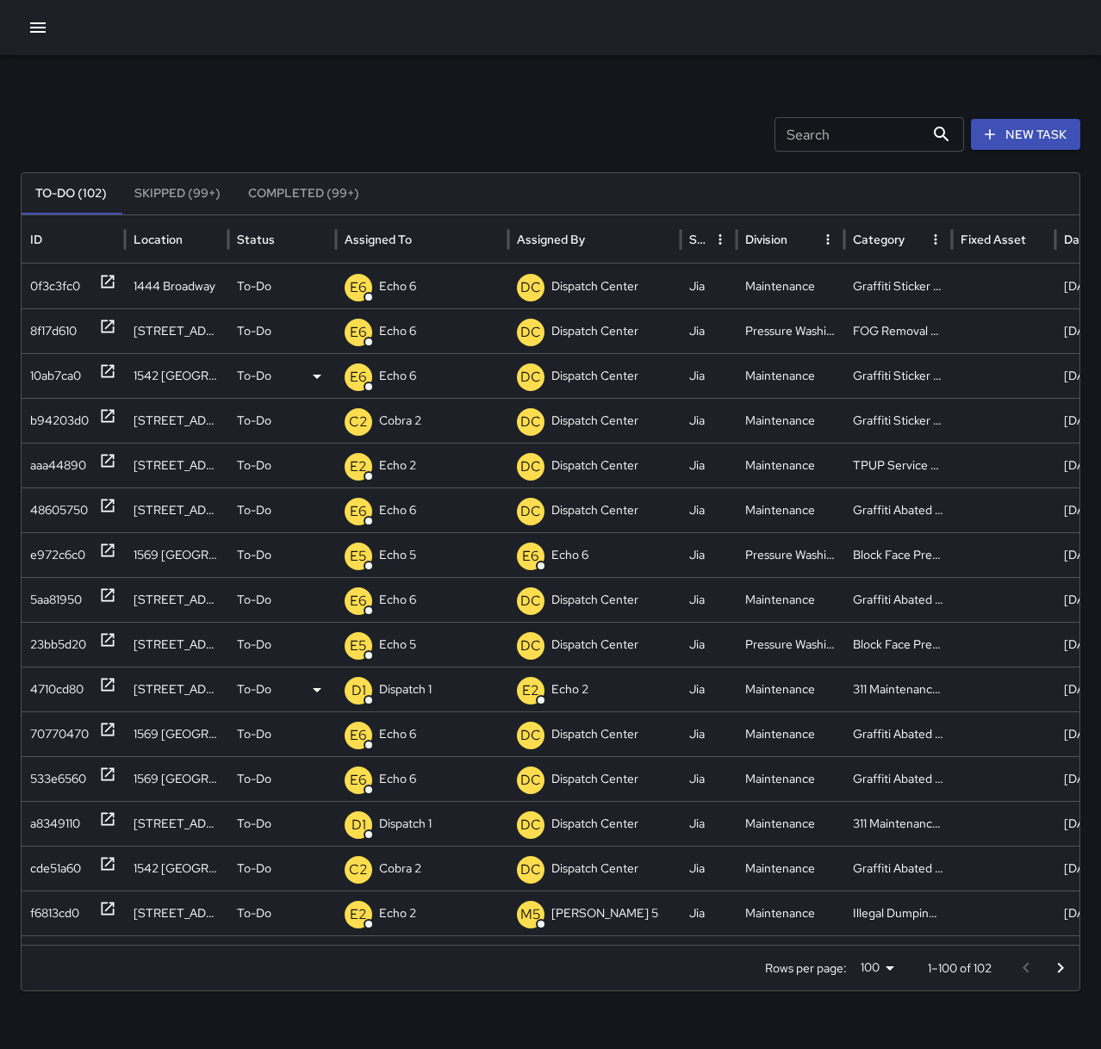
click at [106, 682] on icon at bounding box center [107, 684] width 17 height 17
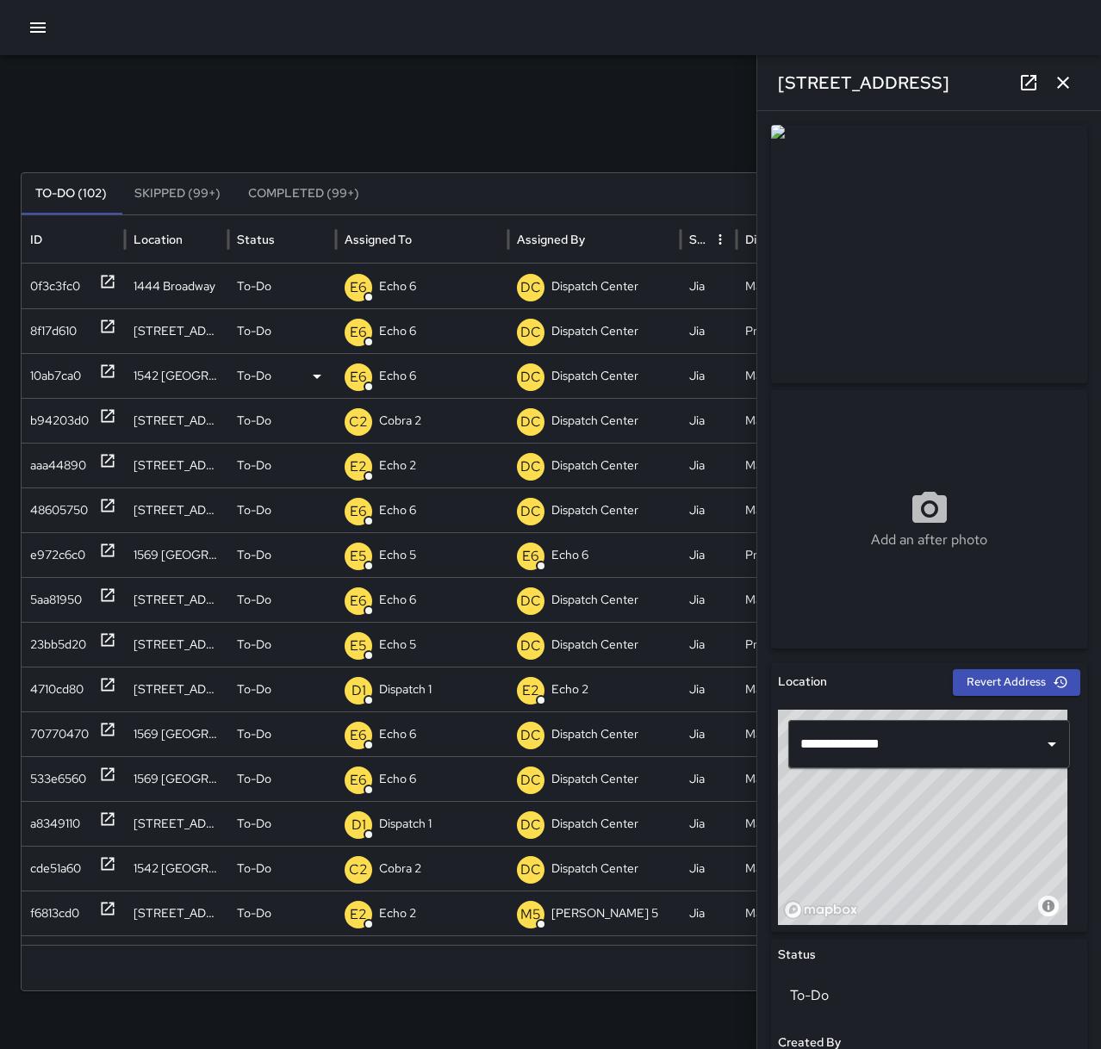
click at [1071, 78] on icon "button" at bounding box center [1062, 82] width 21 height 21
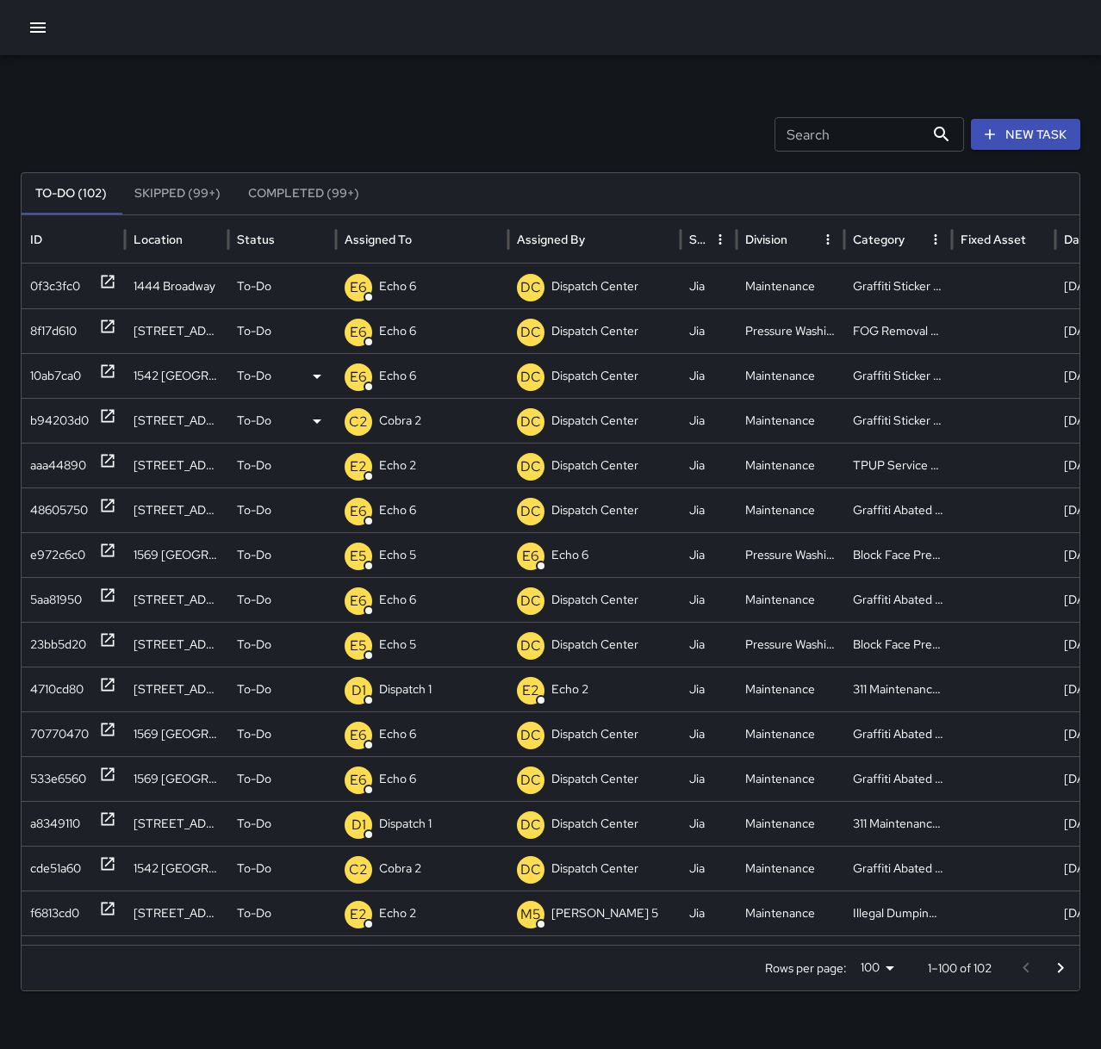
click at [109, 413] on icon at bounding box center [107, 415] width 17 height 17
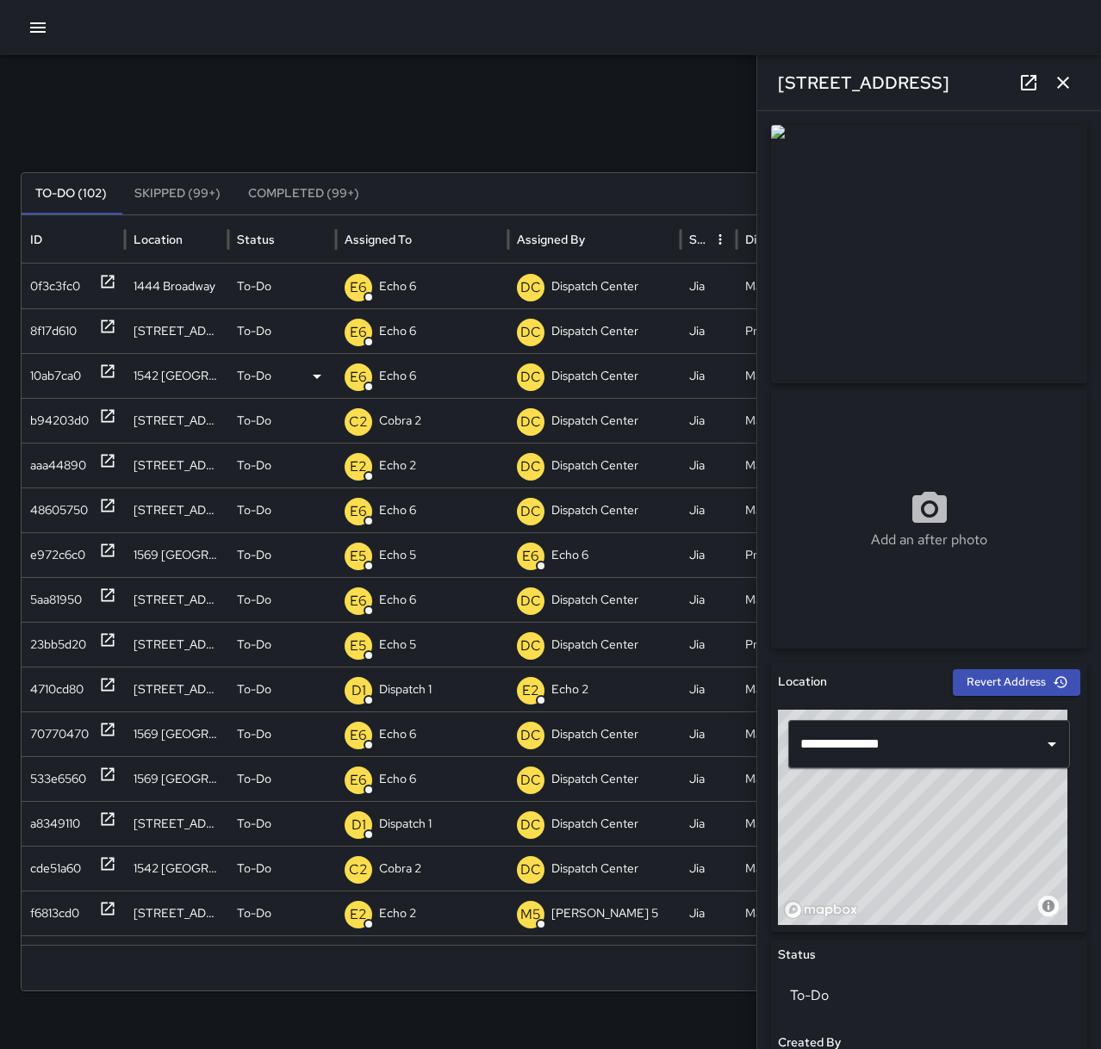
click at [1071, 90] on icon "button" at bounding box center [1062, 82] width 21 height 21
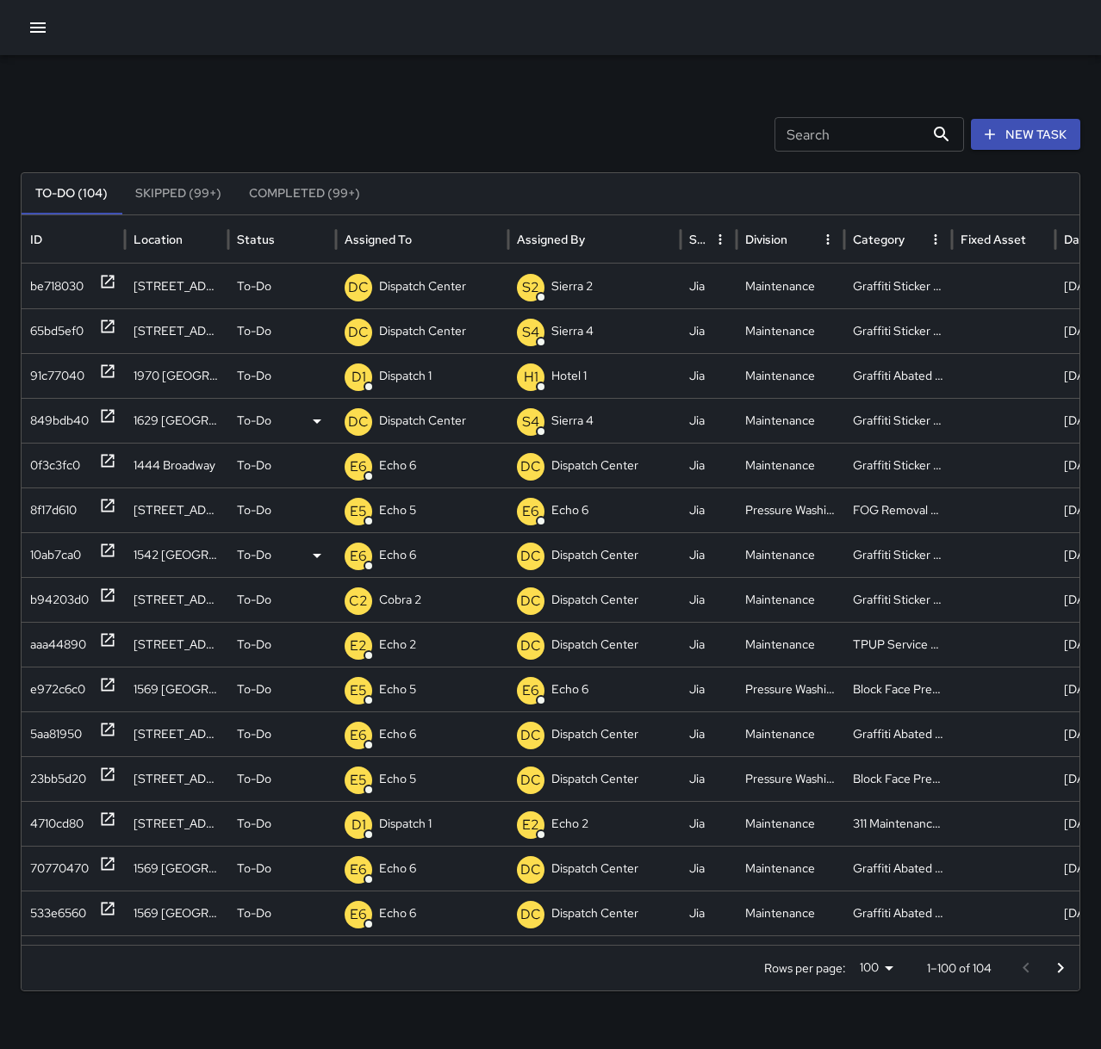
click at [101, 416] on icon at bounding box center [107, 415] width 17 height 17
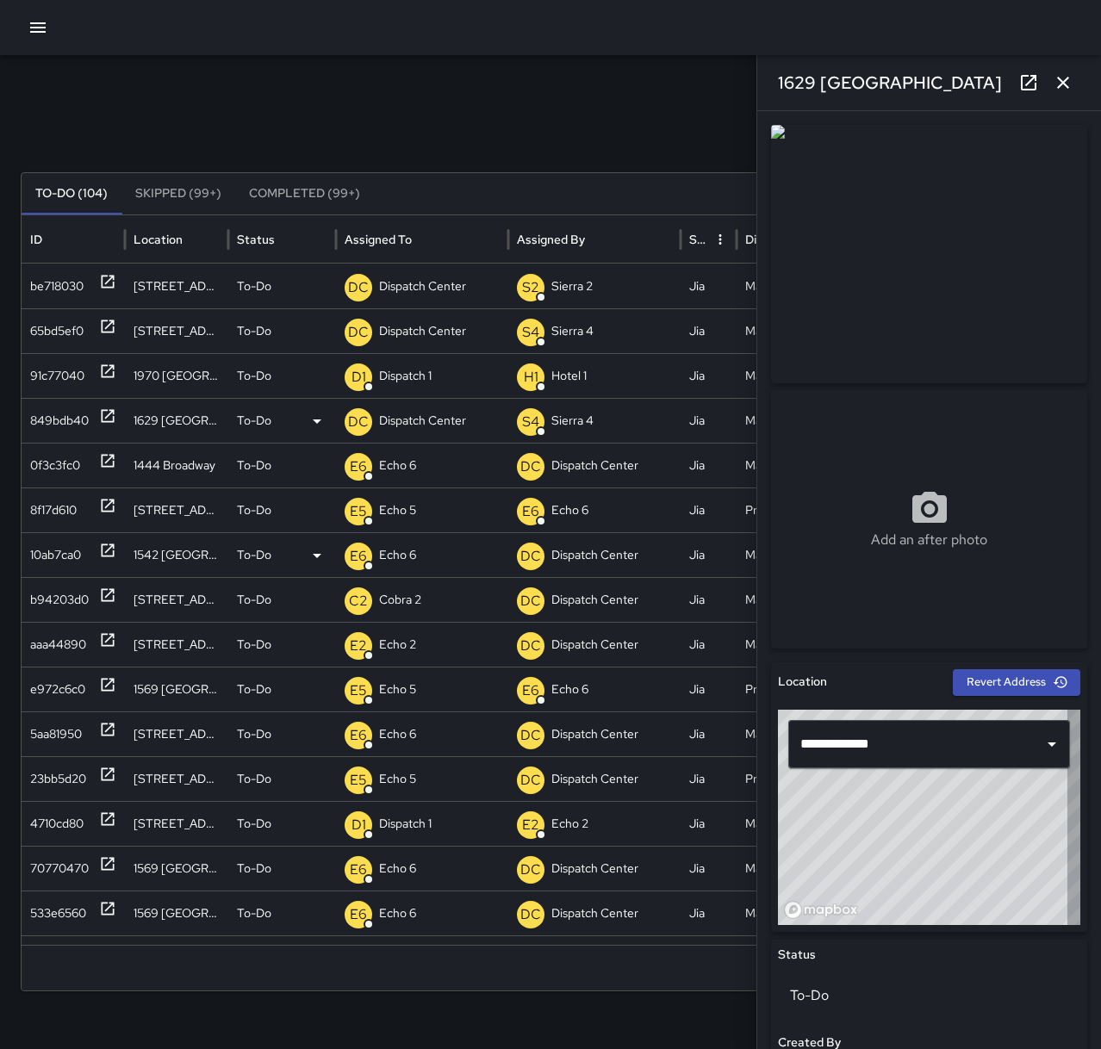
type input "**********"
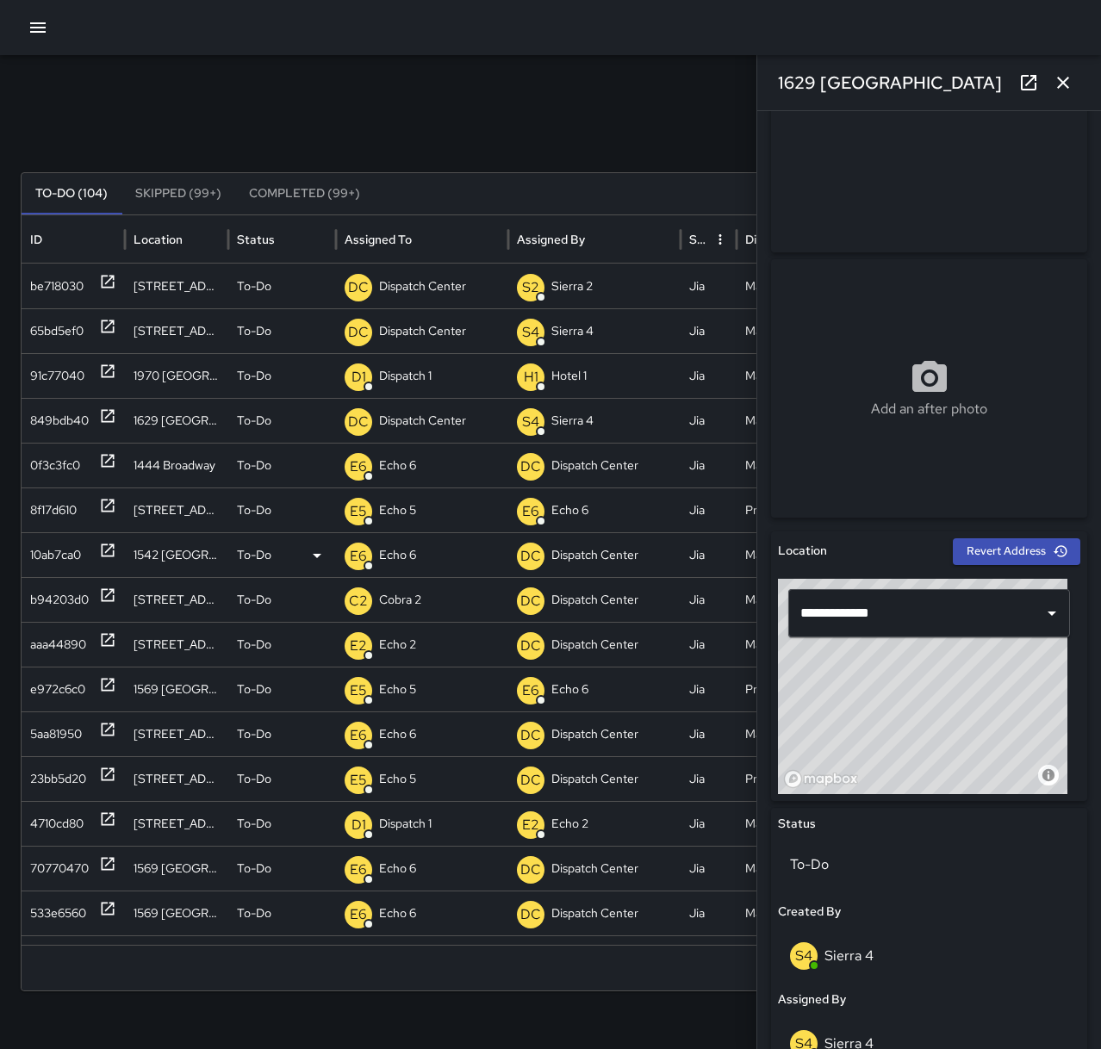
scroll to position [172, 0]
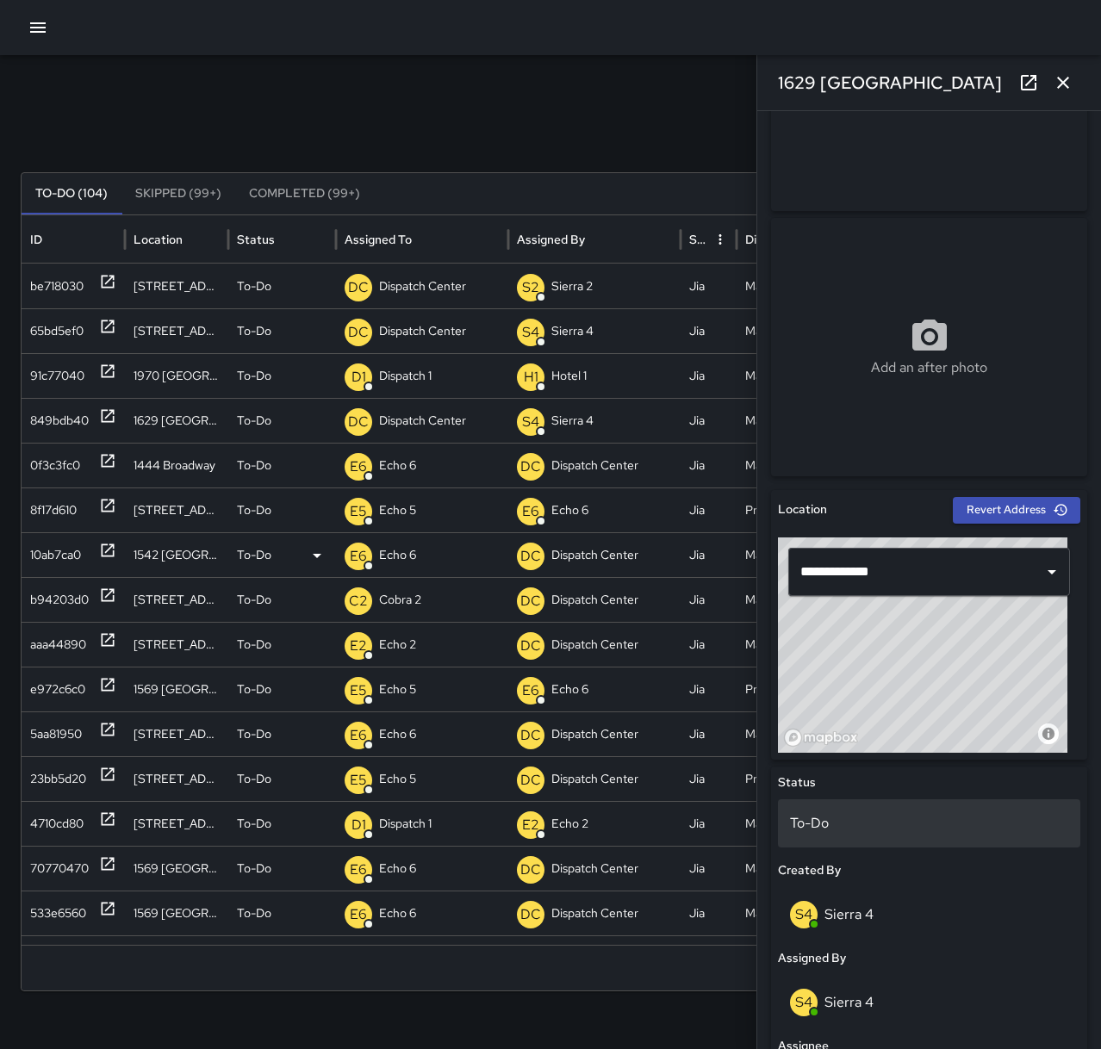
click at [867, 826] on p "To-Do" at bounding box center [929, 823] width 278 height 21
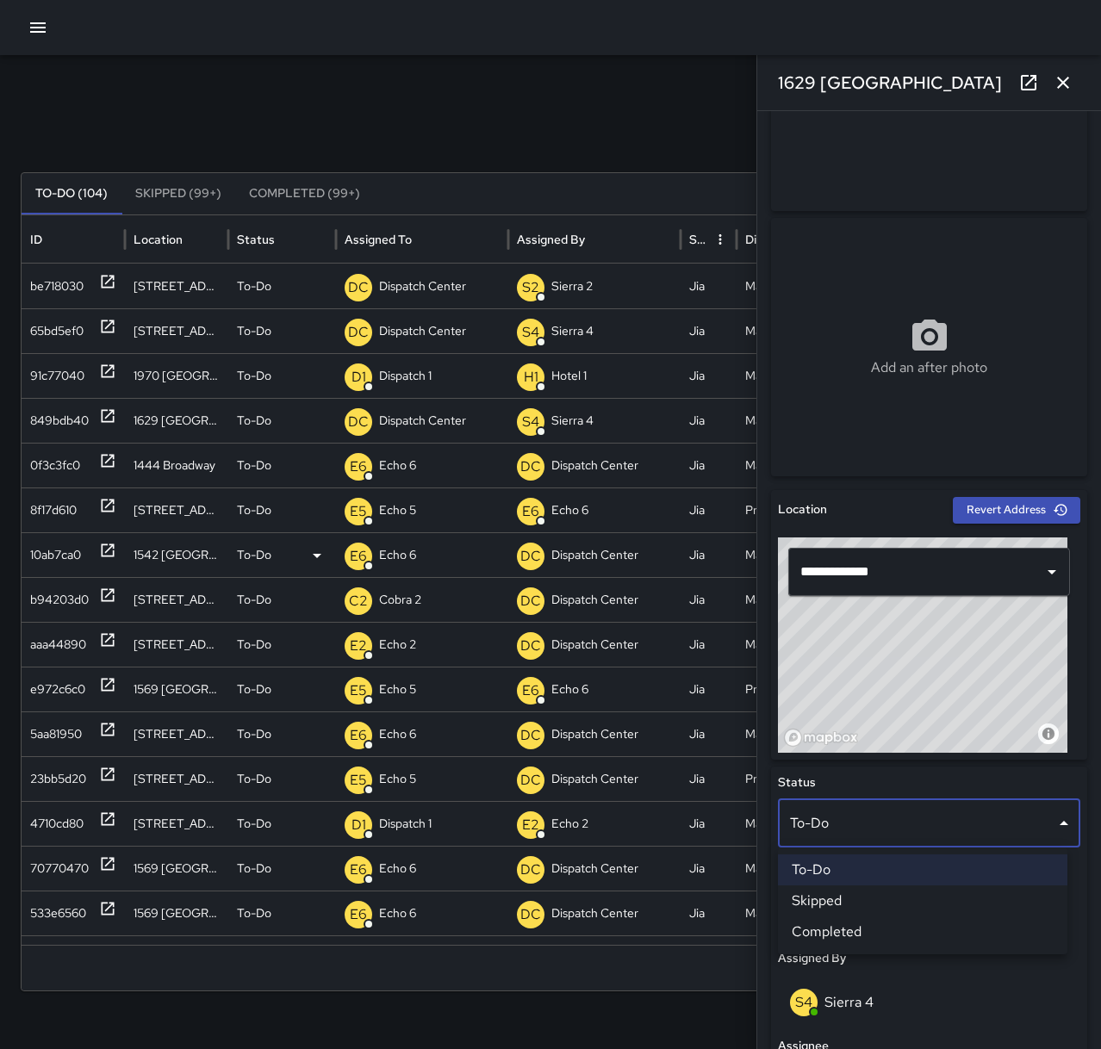
click at [875, 903] on li "Skipped" at bounding box center [922, 900] width 289 height 31
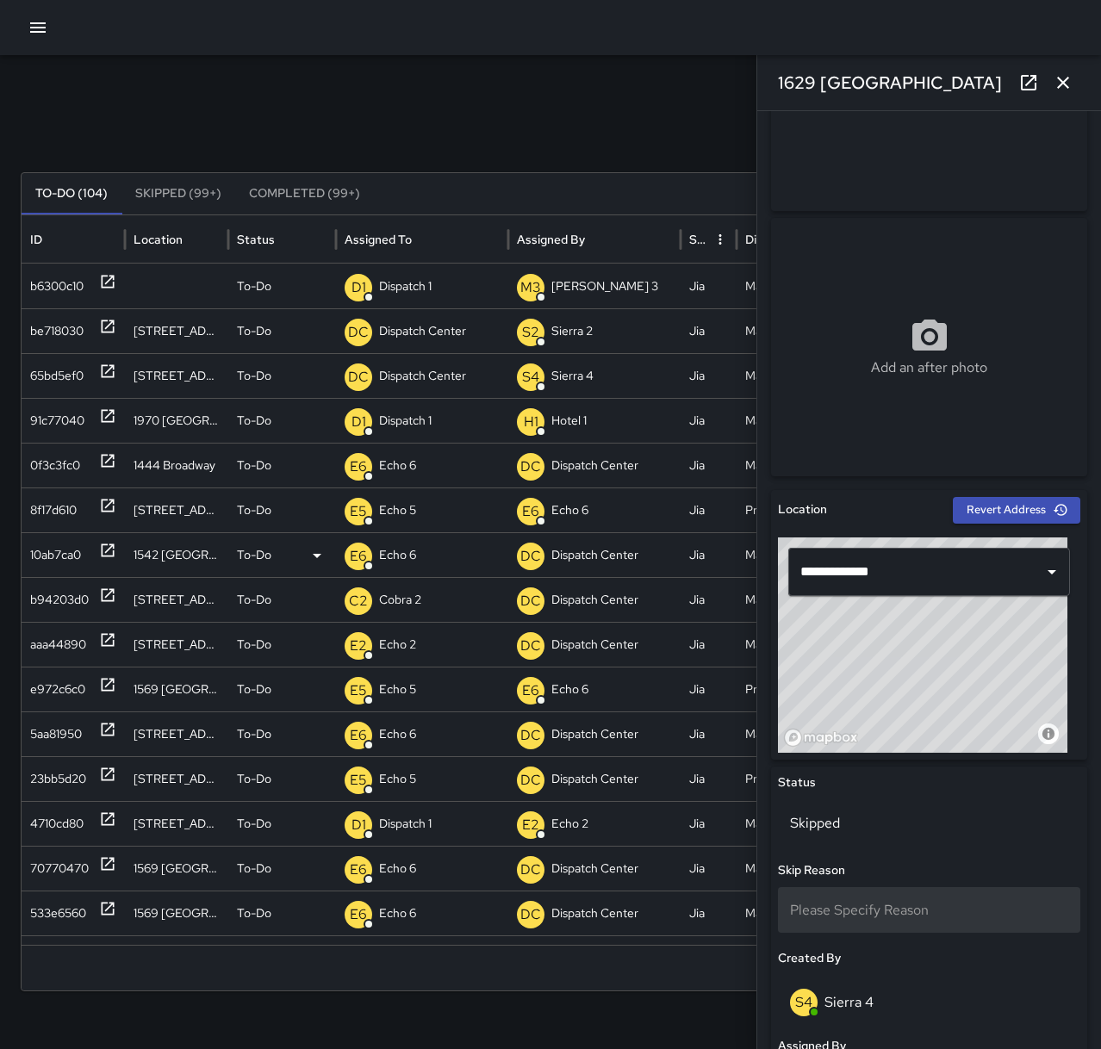
click at [860, 905] on span "Please Specify Reason" at bounding box center [859, 910] width 139 height 18
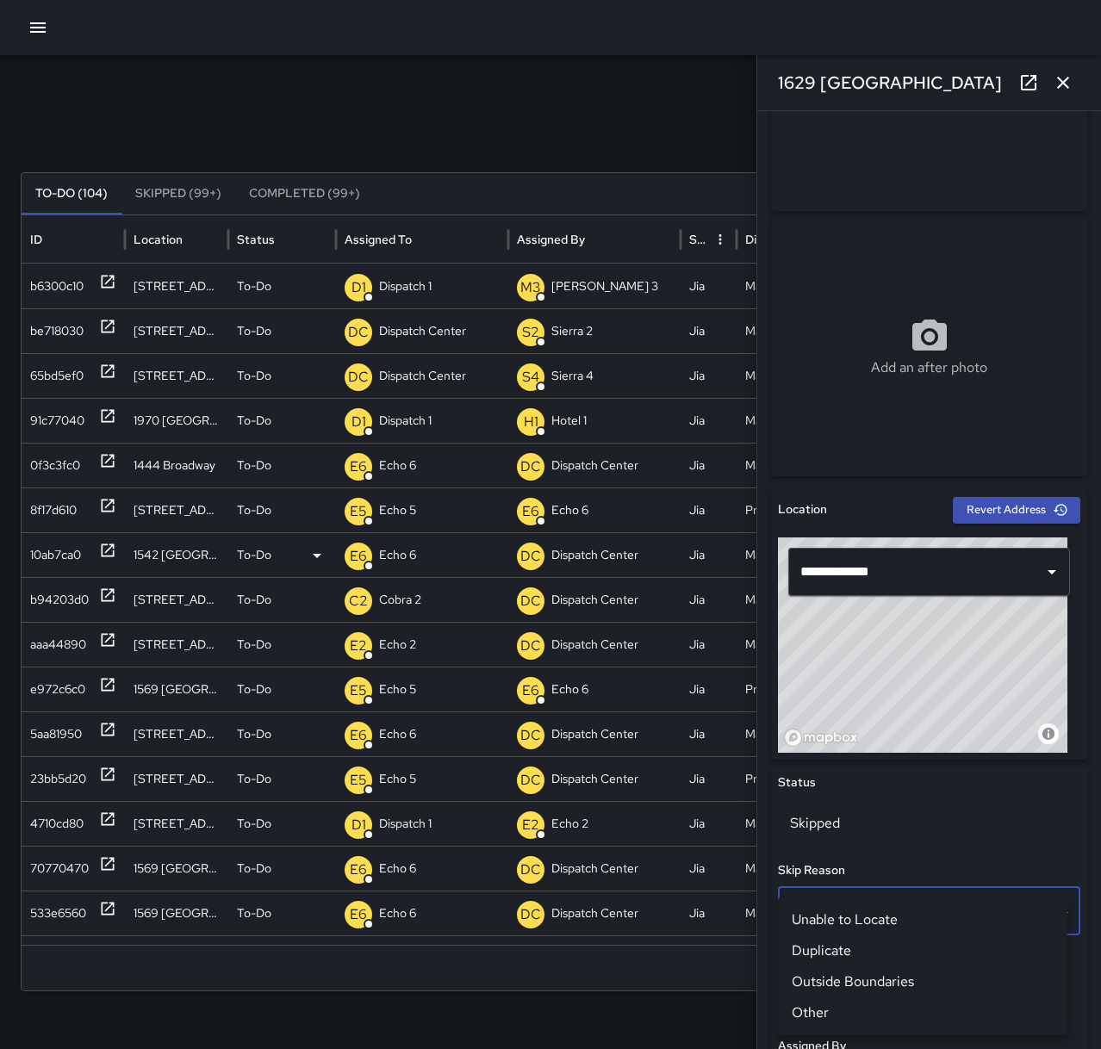
click at [861, 944] on li "Duplicate" at bounding box center [922, 950] width 289 height 31
click at [105, 416] on icon at bounding box center [107, 415] width 17 height 17
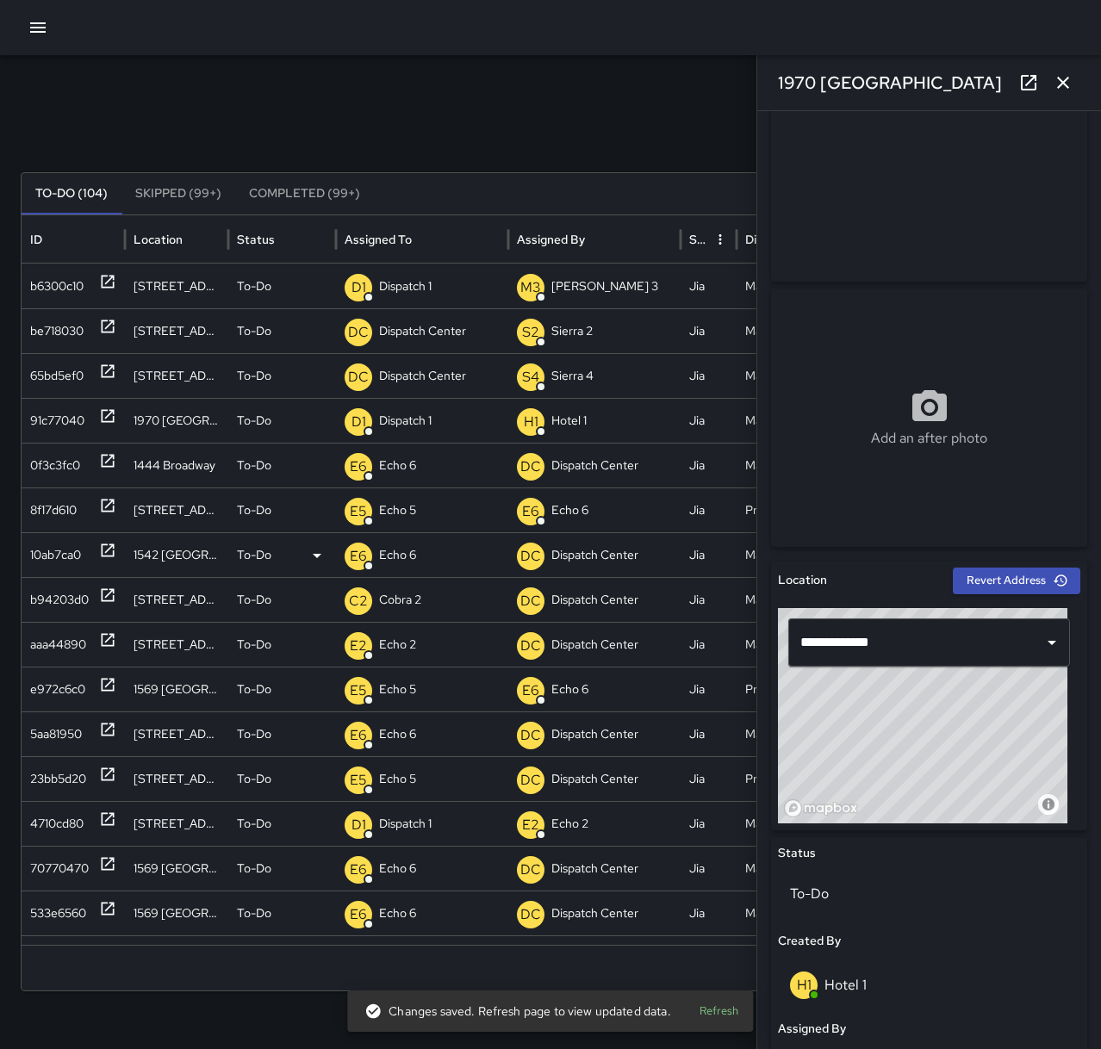
scroll to position [258, 0]
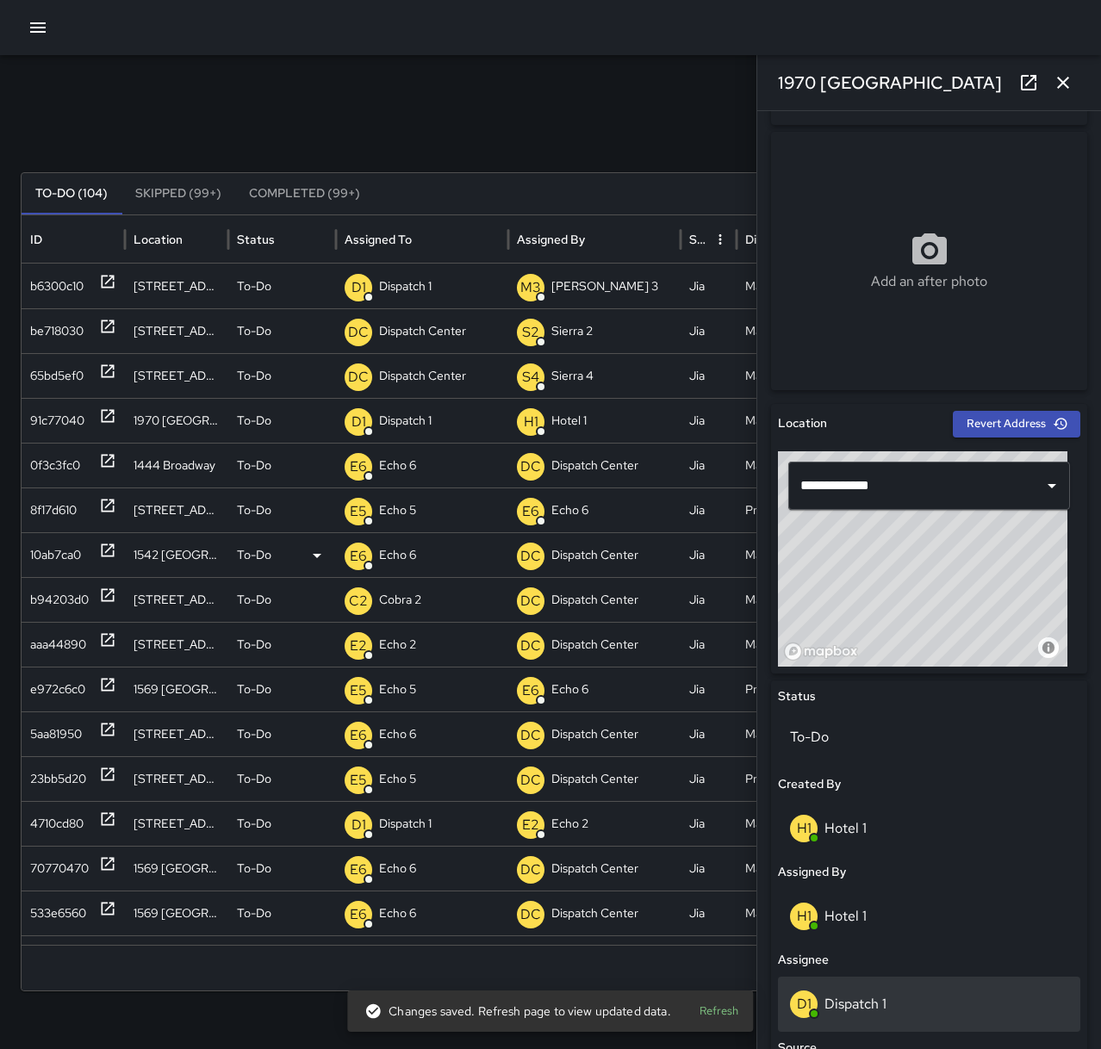
click at [872, 996] on p "Dispatch 1" at bounding box center [855, 1004] width 62 height 18
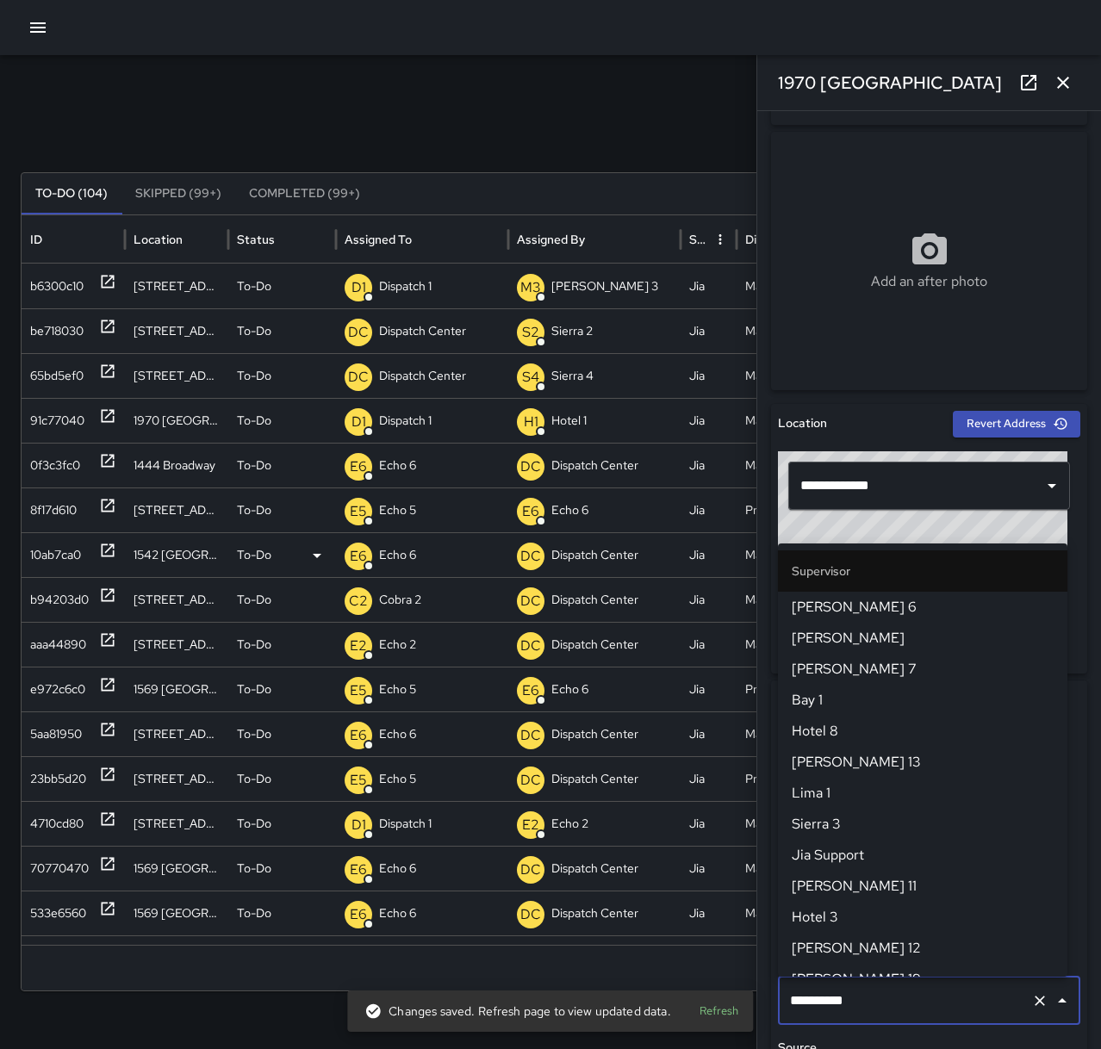
scroll to position [1041, 0]
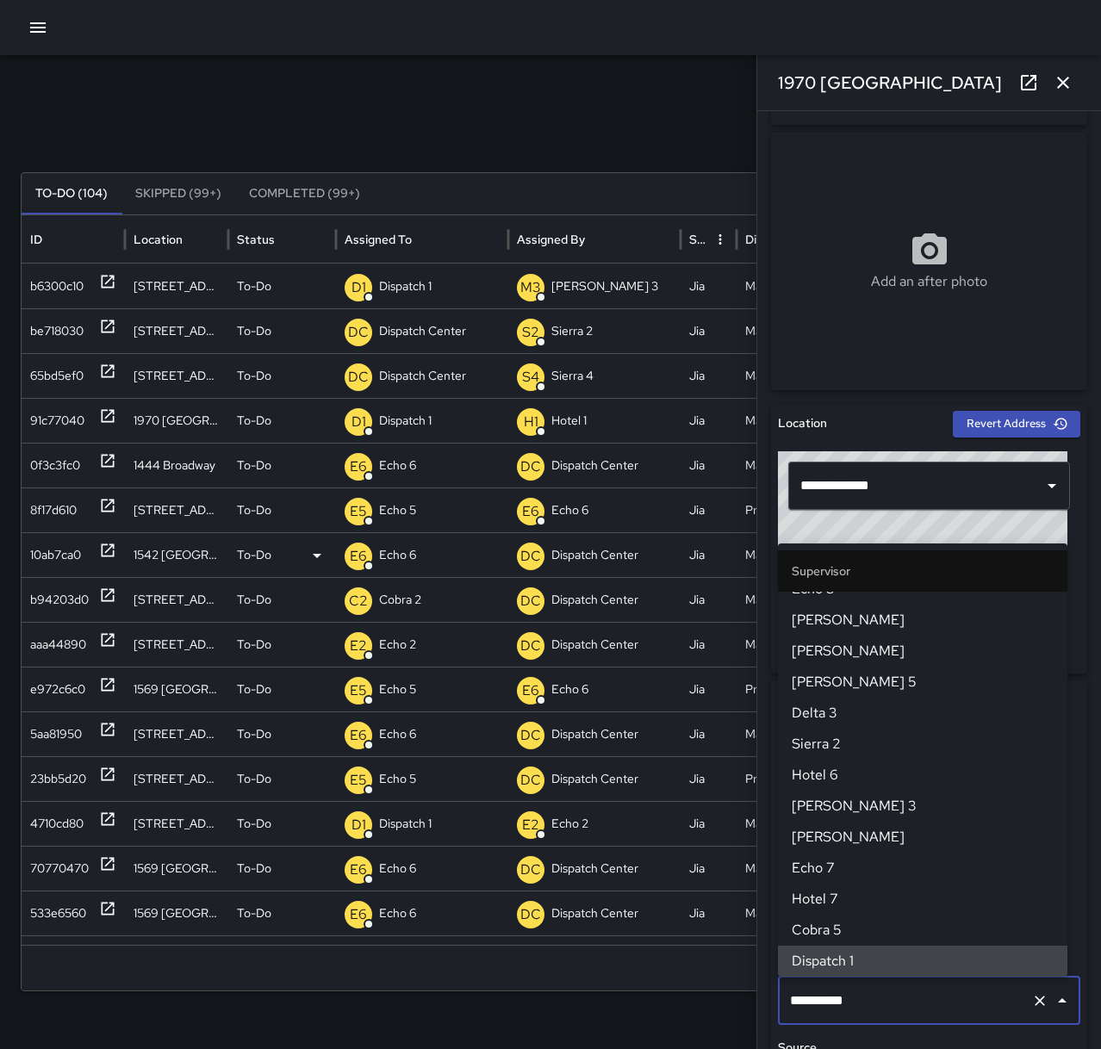
click at [1031, 1008] on icon "Clear" at bounding box center [1039, 1000] width 17 height 17
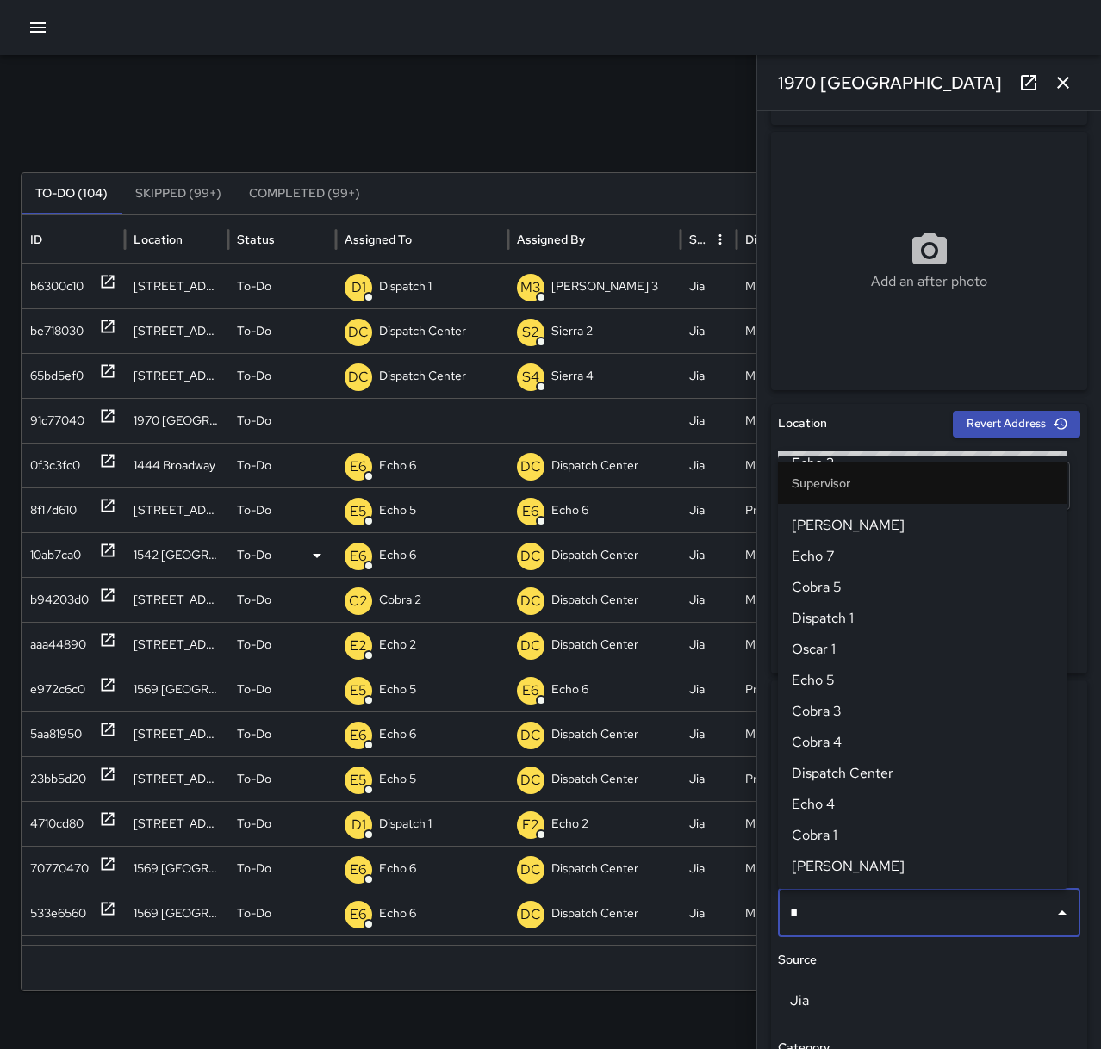
scroll to position [0, 0]
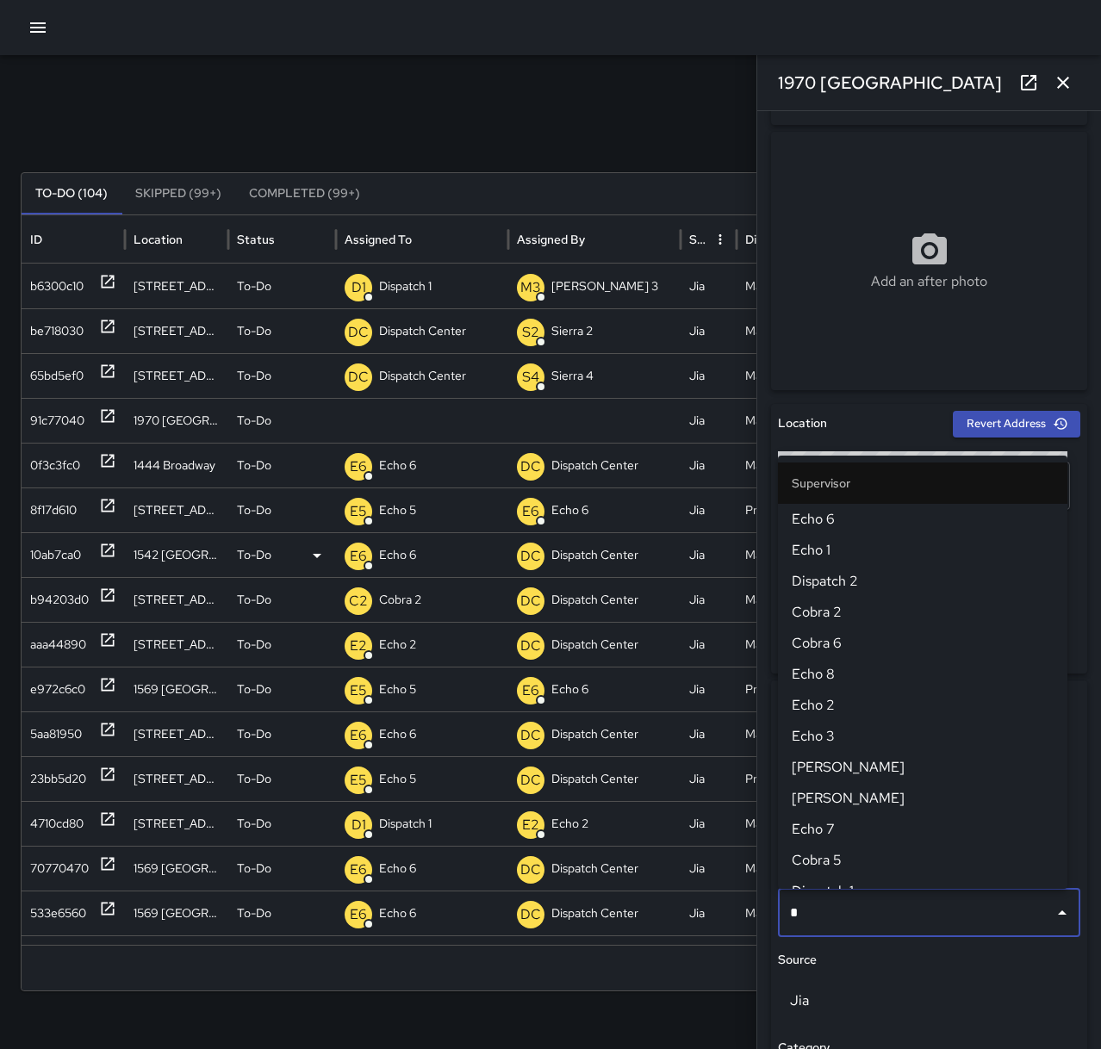
type input "**"
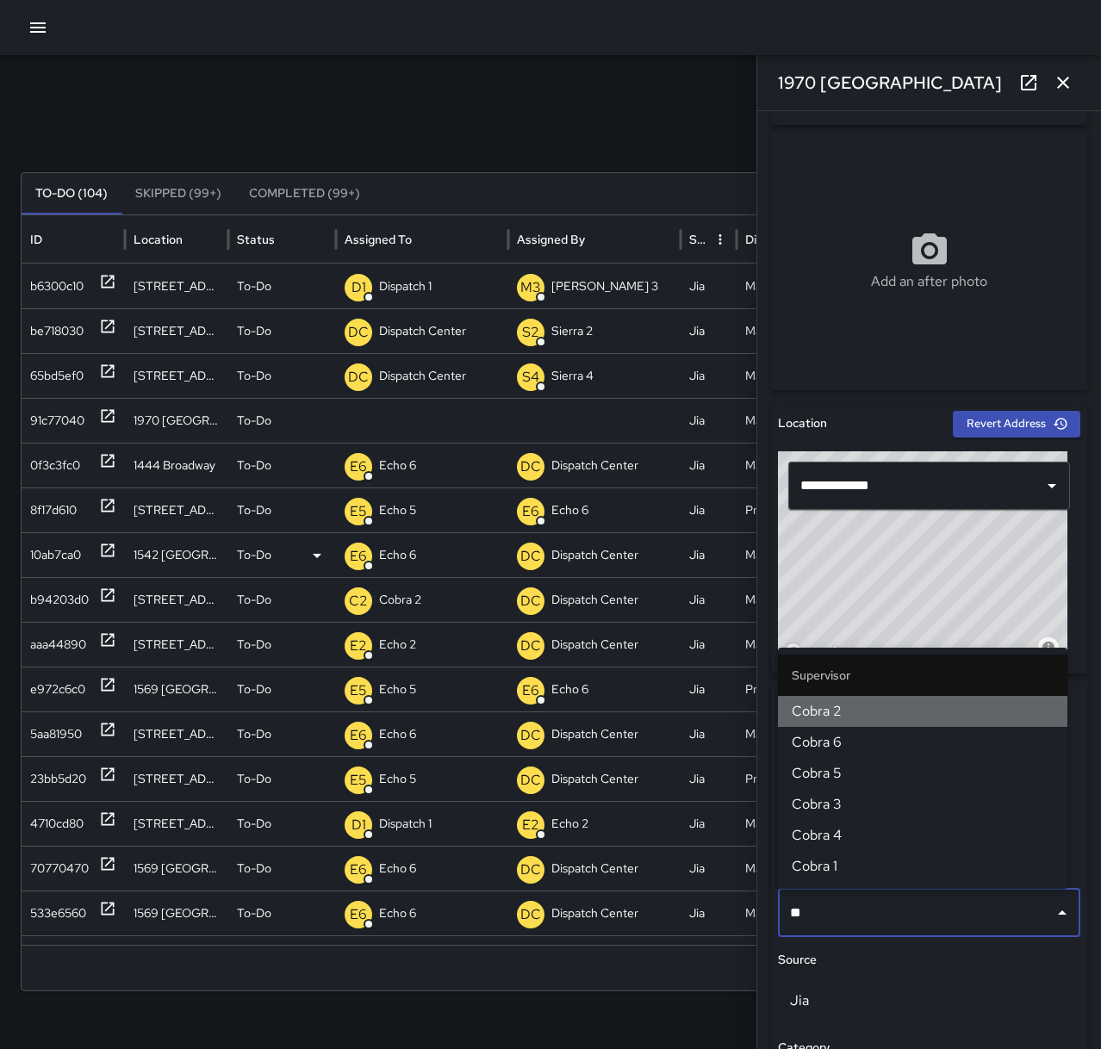
click at [833, 711] on span "Cobra 2" at bounding box center [922, 711] width 262 height 21
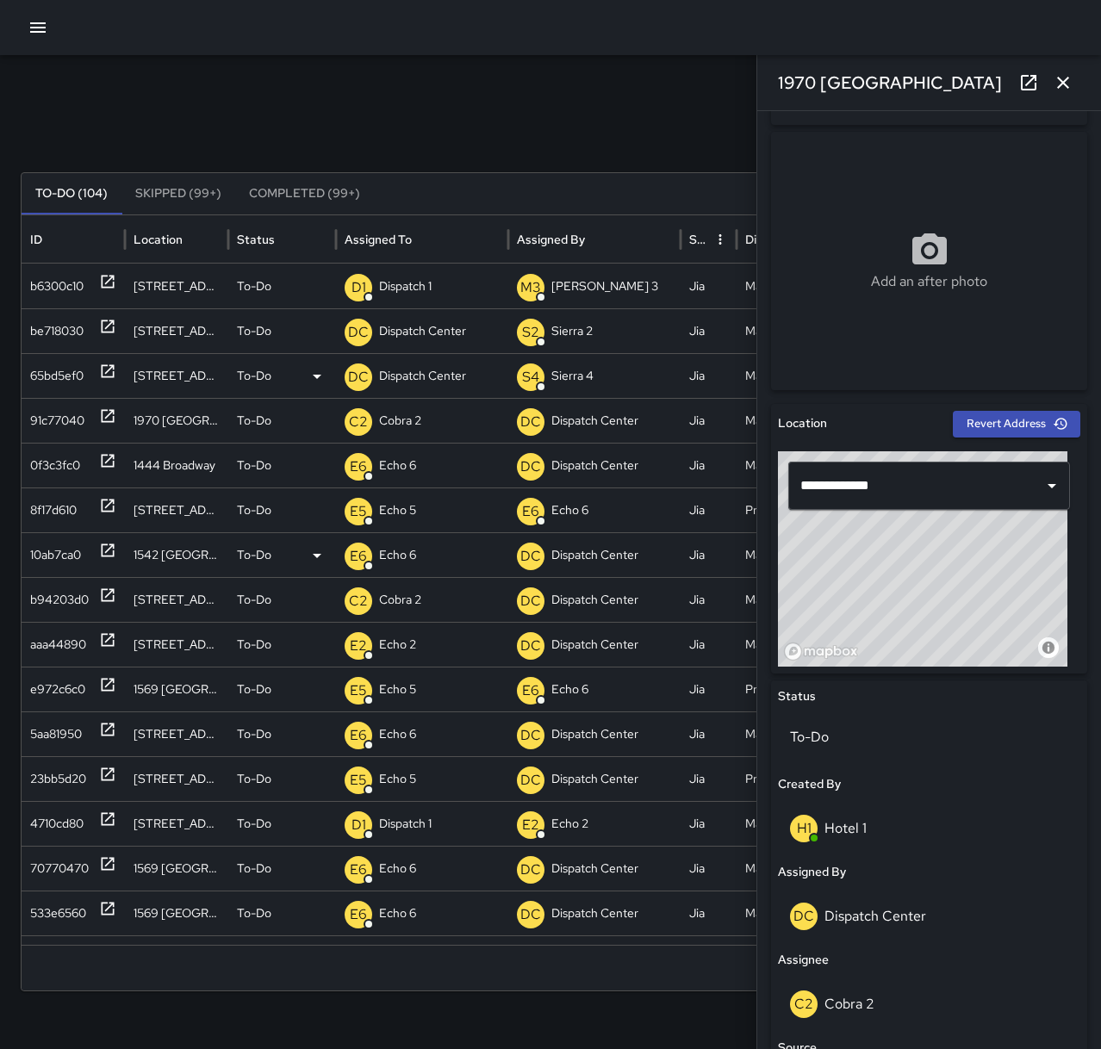
click at [112, 368] on icon at bounding box center [108, 371] width 13 height 13
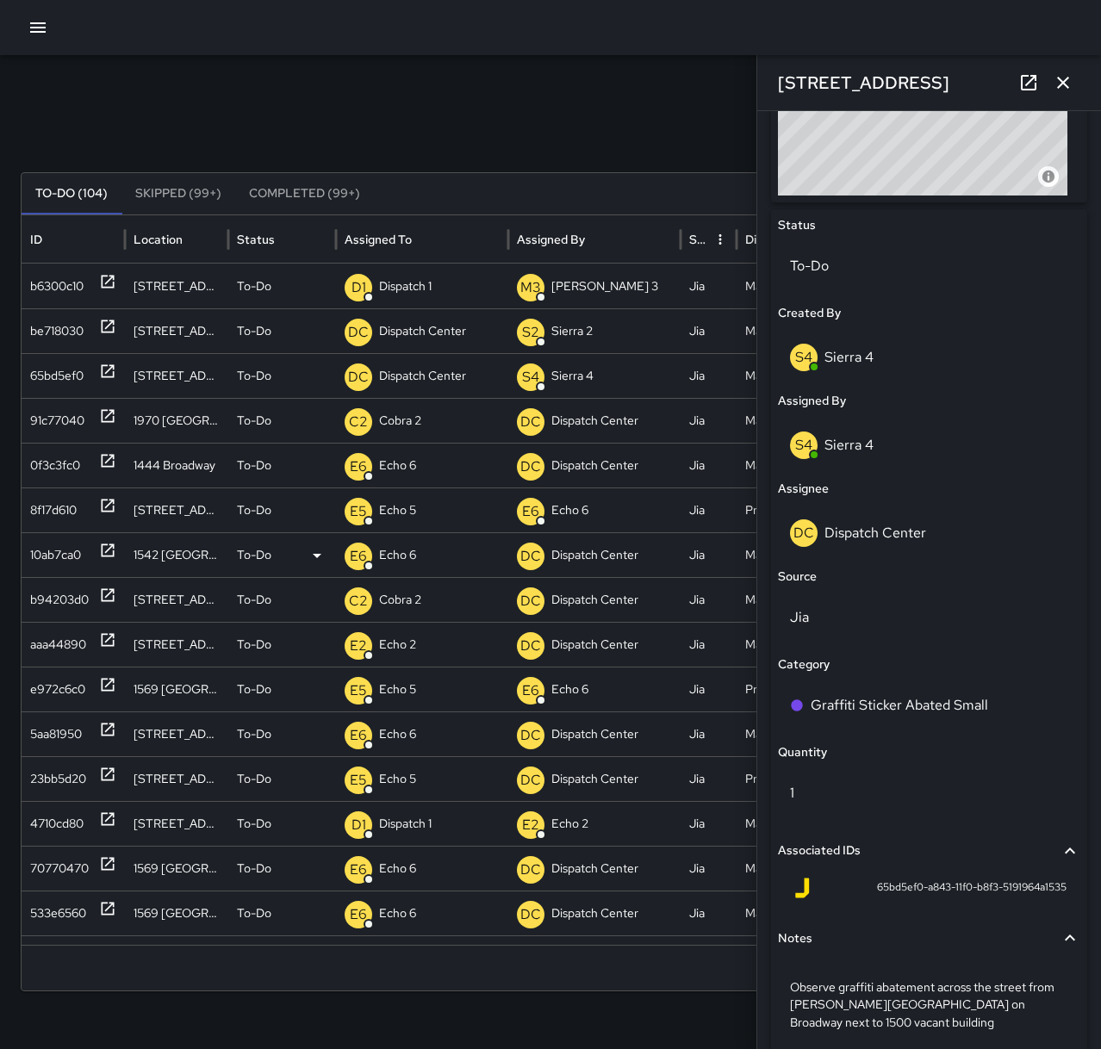
scroll to position [775, 0]
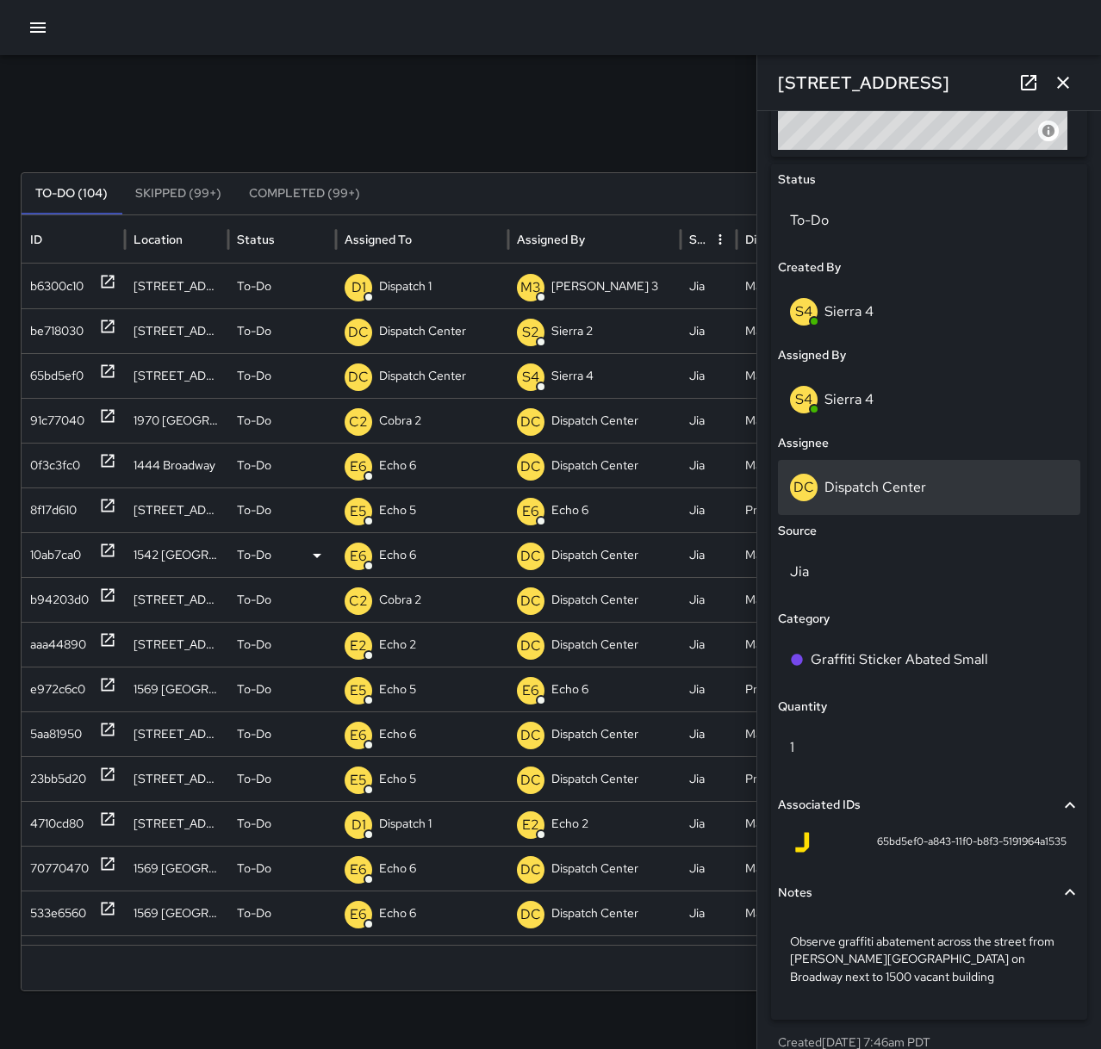
click at [872, 488] on p "Dispatch Center" at bounding box center [875, 487] width 102 height 18
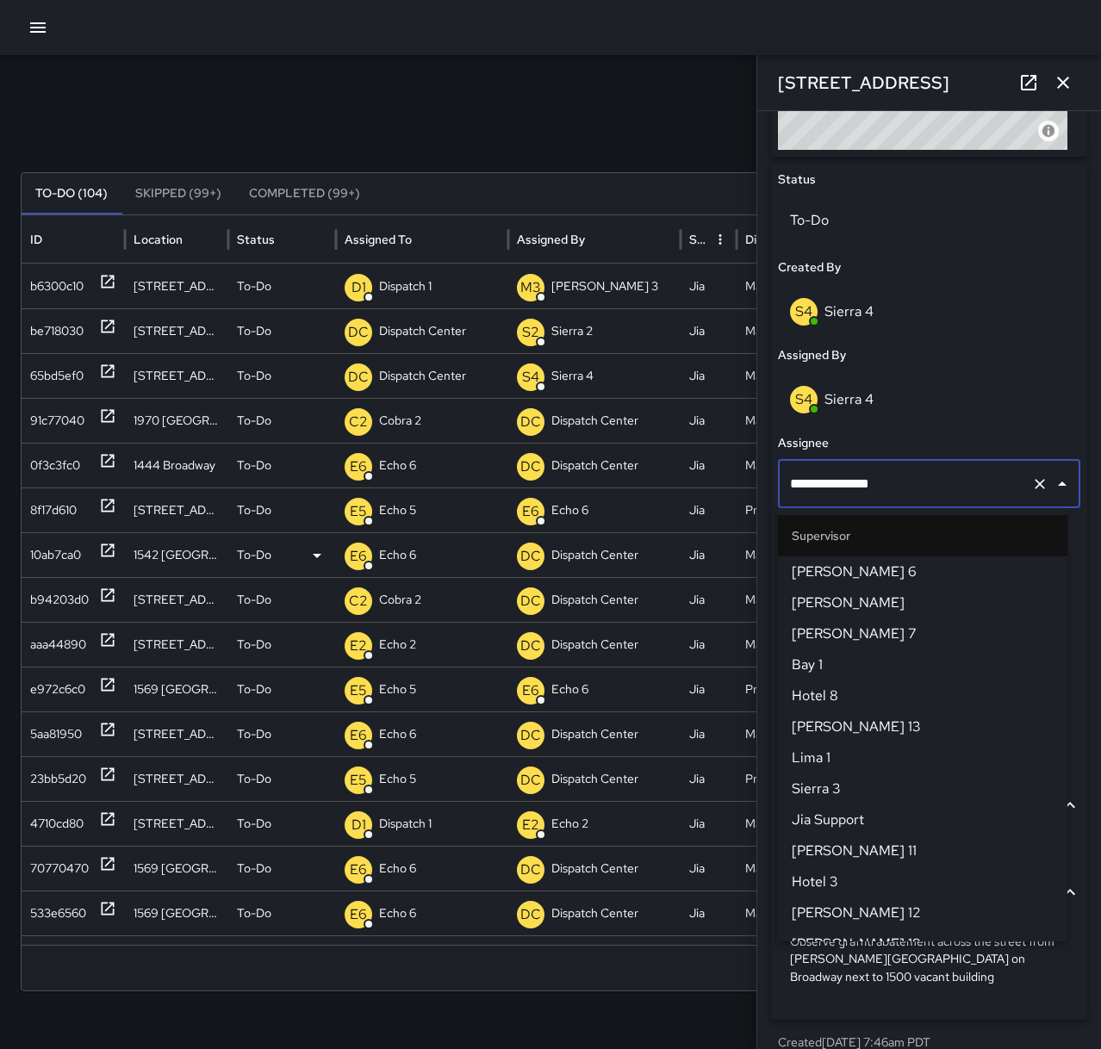
scroll to position [1661, 0]
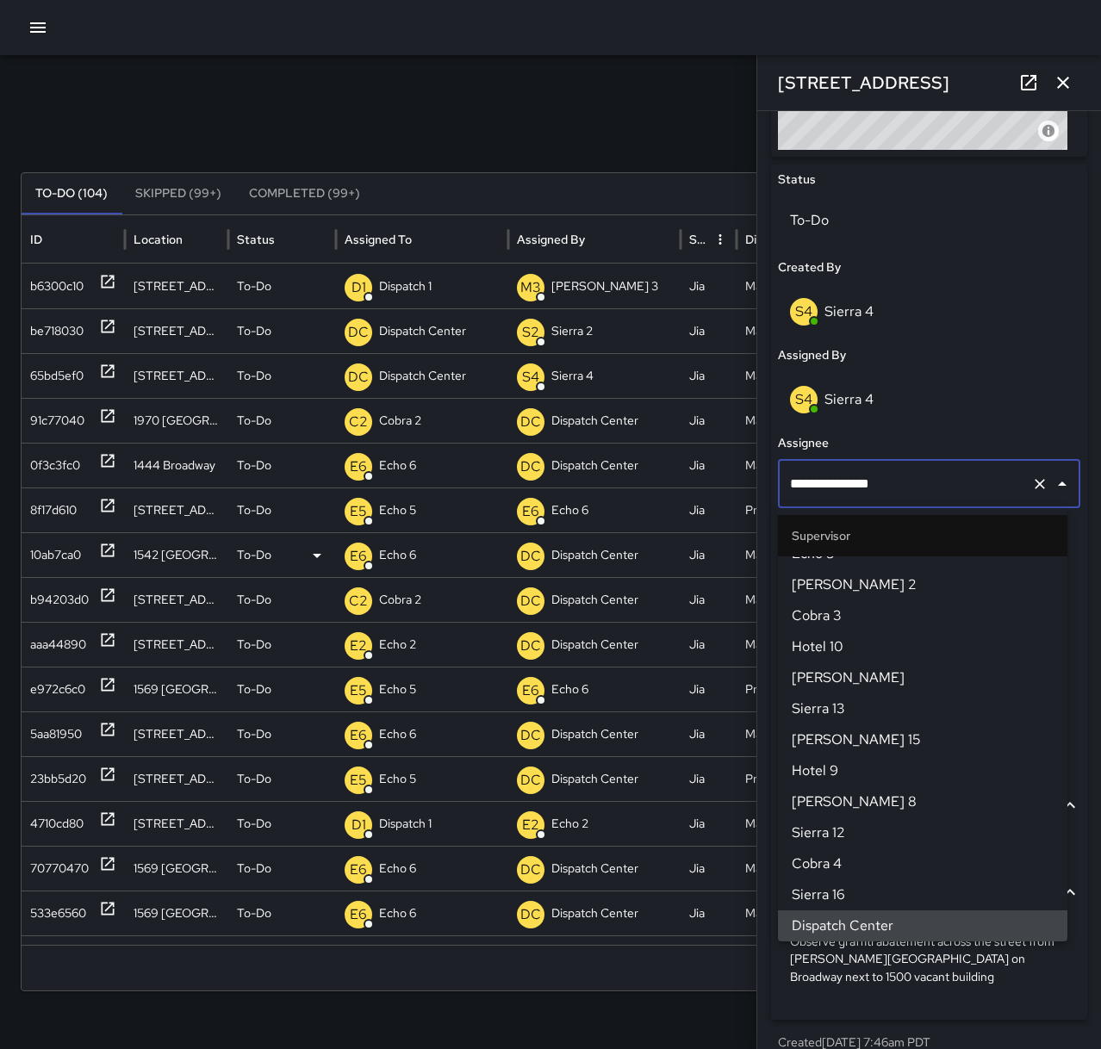
click at [1031, 487] on icon "Clear" at bounding box center [1039, 483] width 17 height 17
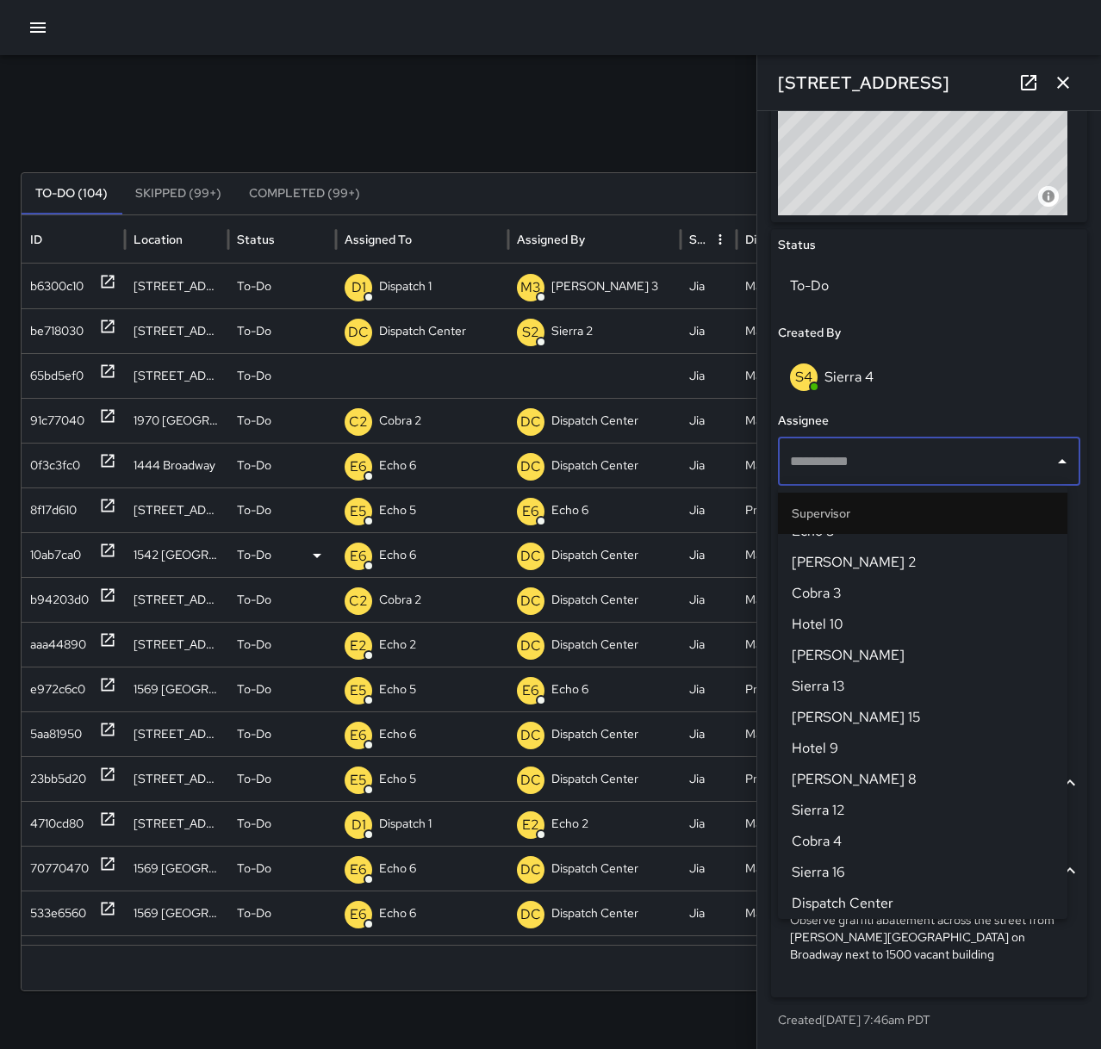
scroll to position [710, 0]
click at [873, 447] on input "text" at bounding box center [915, 461] width 261 height 33
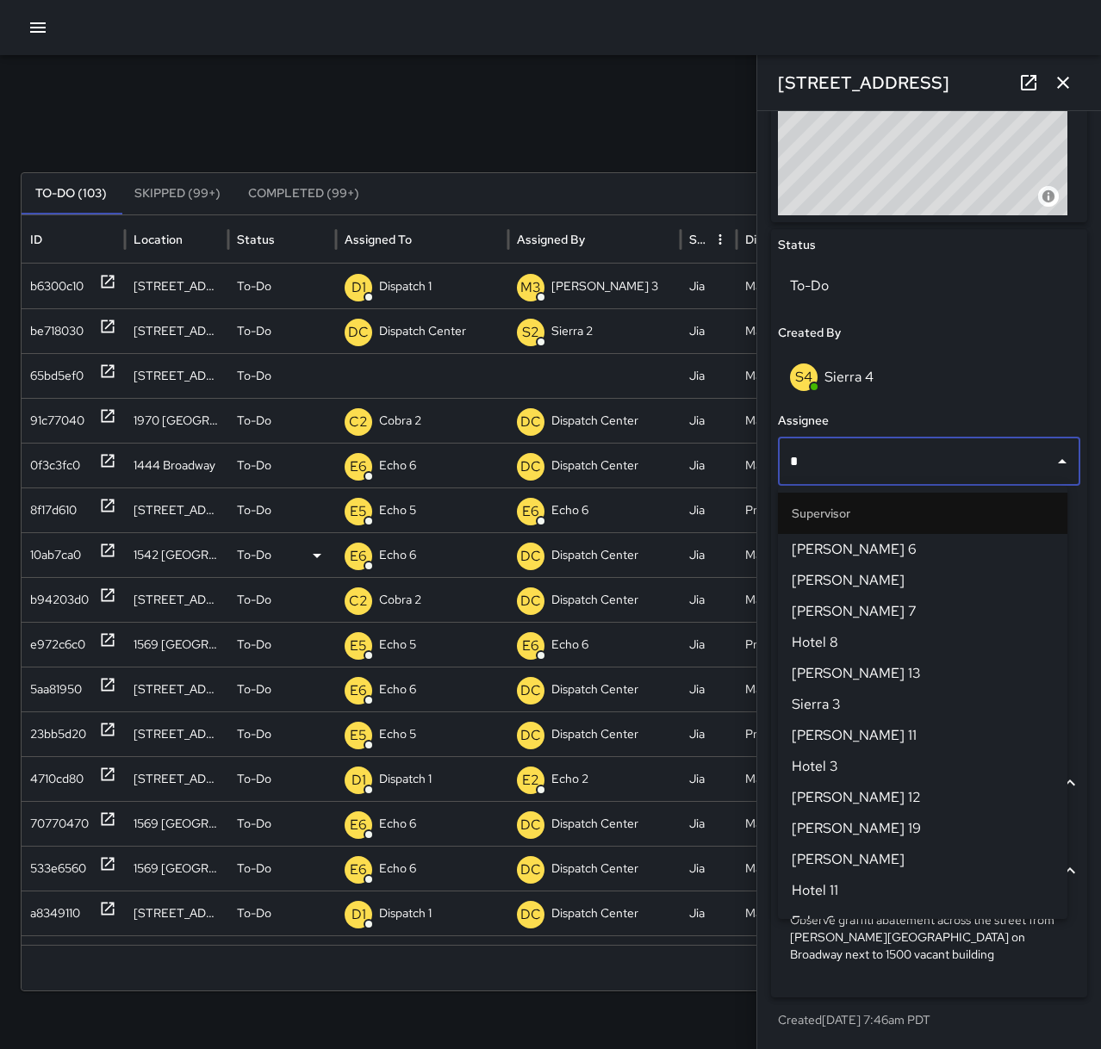
type input "**"
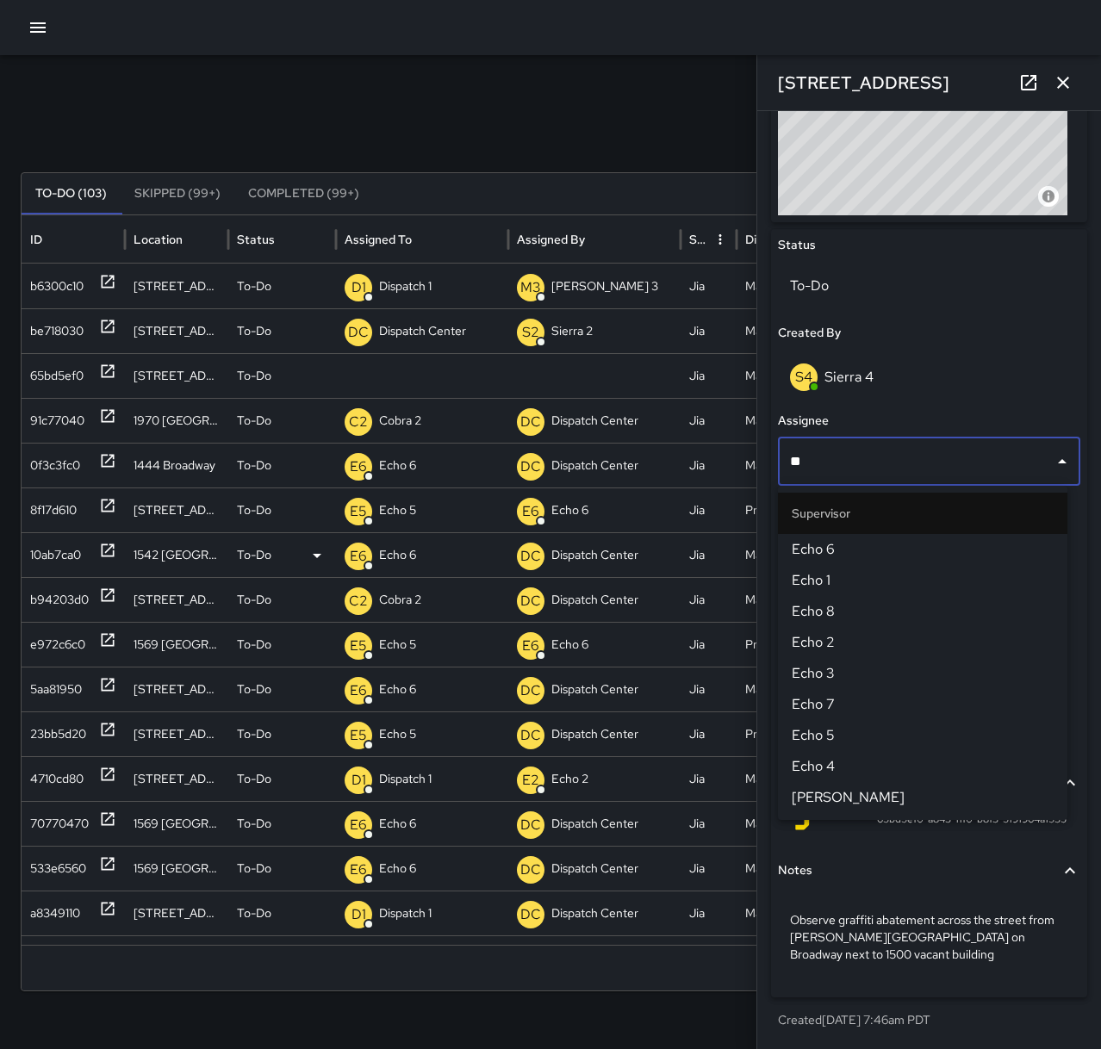
click at [872, 734] on span "Echo 5" at bounding box center [922, 735] width 262 height 21
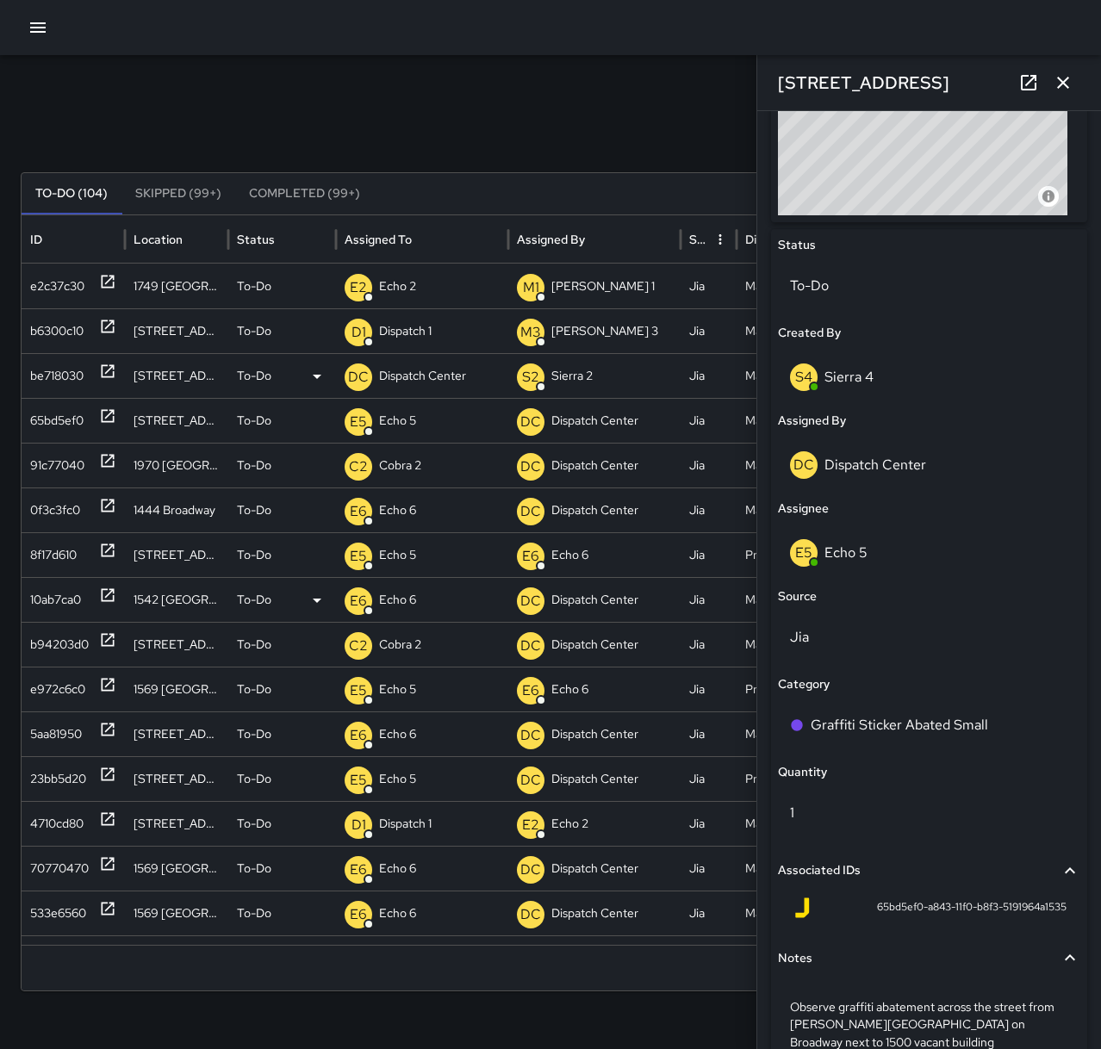
click at [103, 371] on icon at bounding box center [107, 371] width 17 height 17
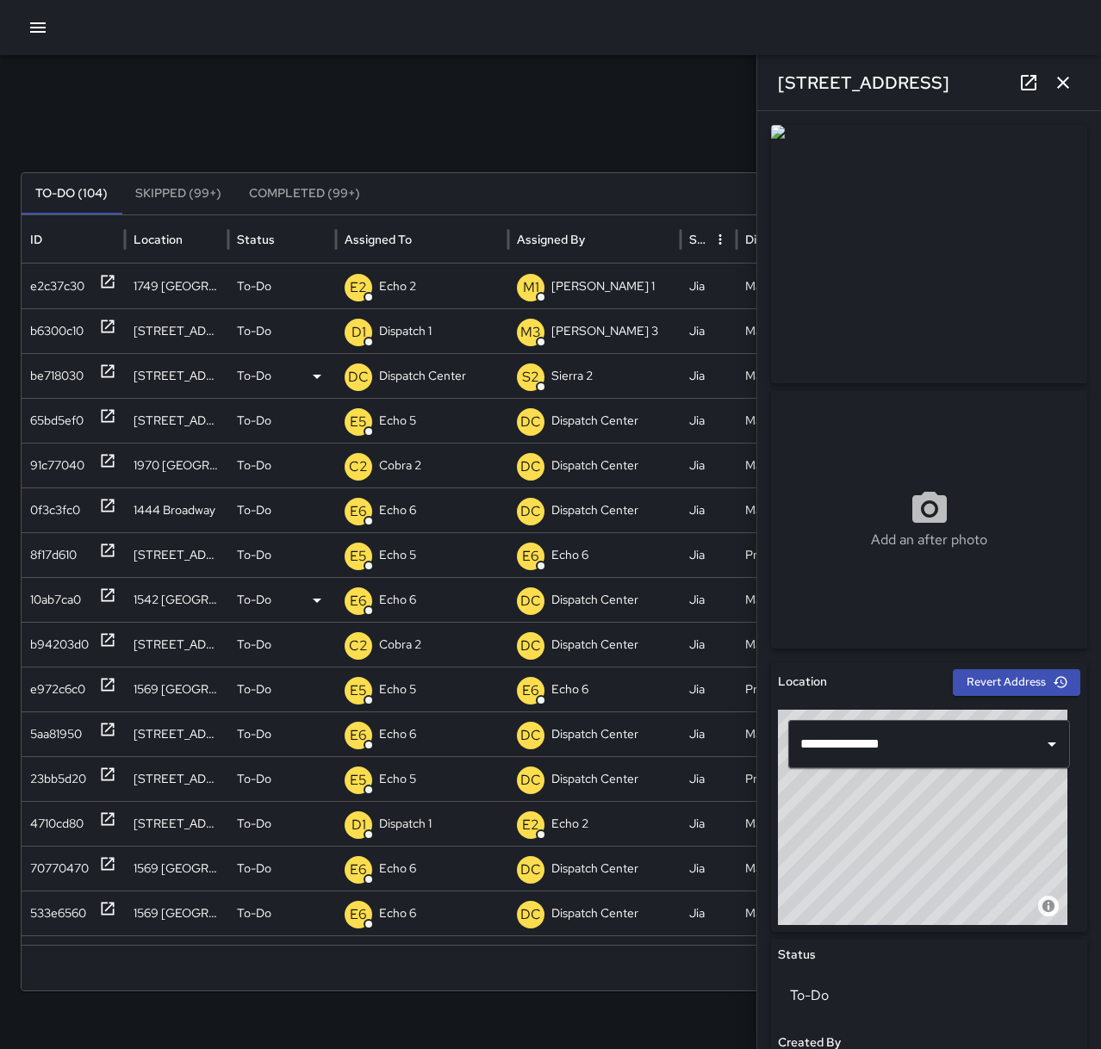
click at [397, 377] on p "Dispatch Center" at bounding box center [422, 376] width 87 height 44
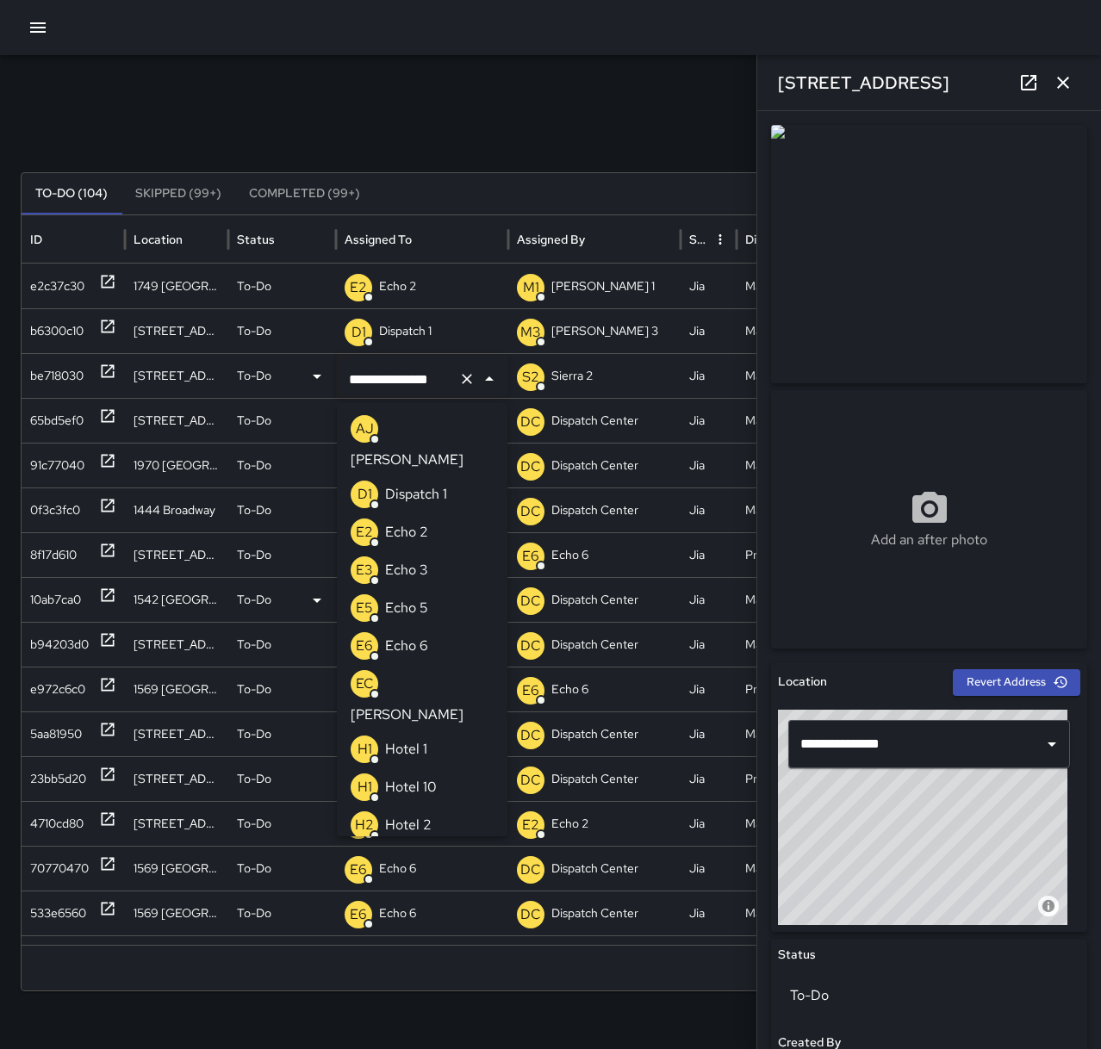
scroll to position [1107, 0]
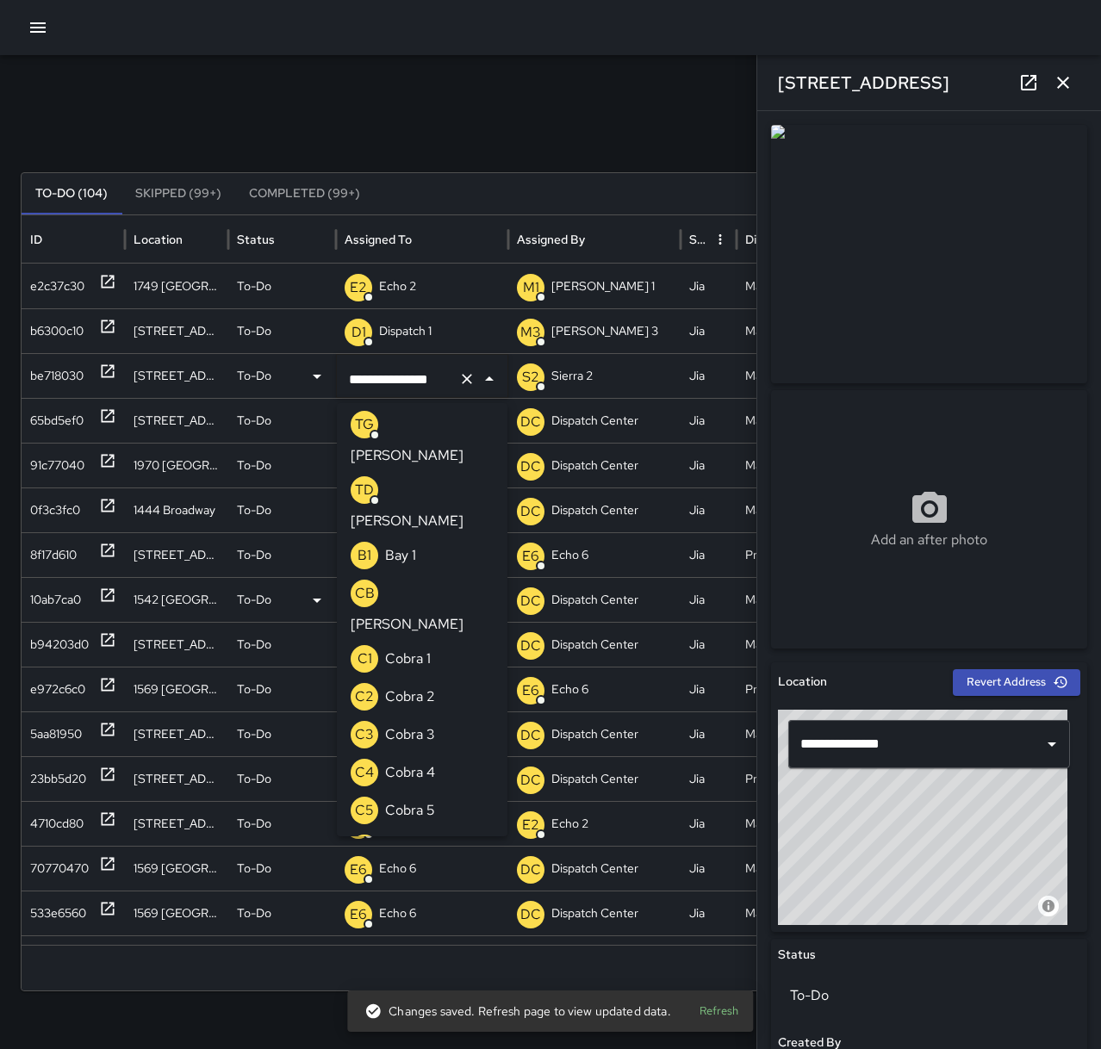
click at [462, 376] on icon "Clear" at bounding box center [466, 378] width 17 height 17
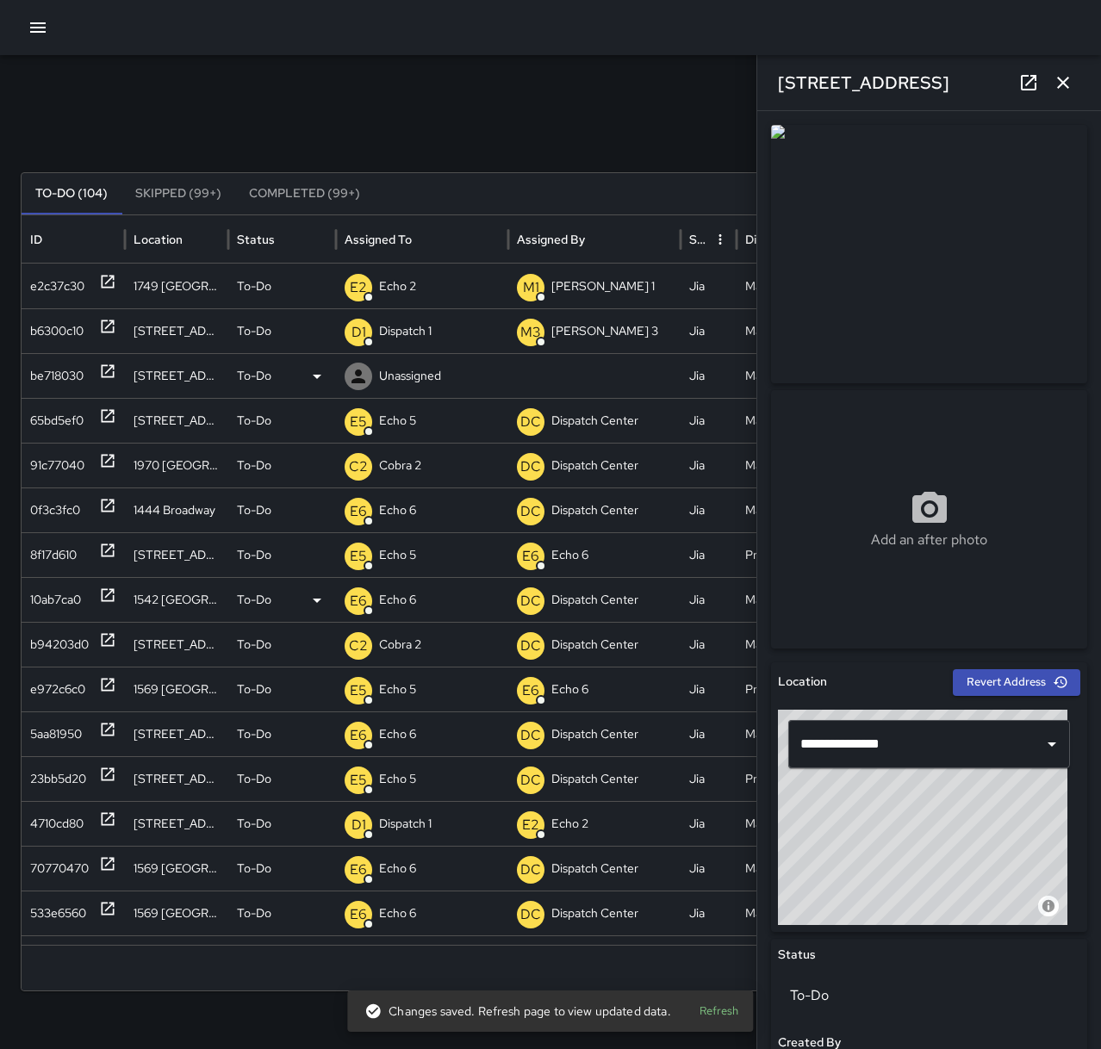
click at [421, 377] on p "Unassigned" at bounding box center [410, 376] width 62 height 44
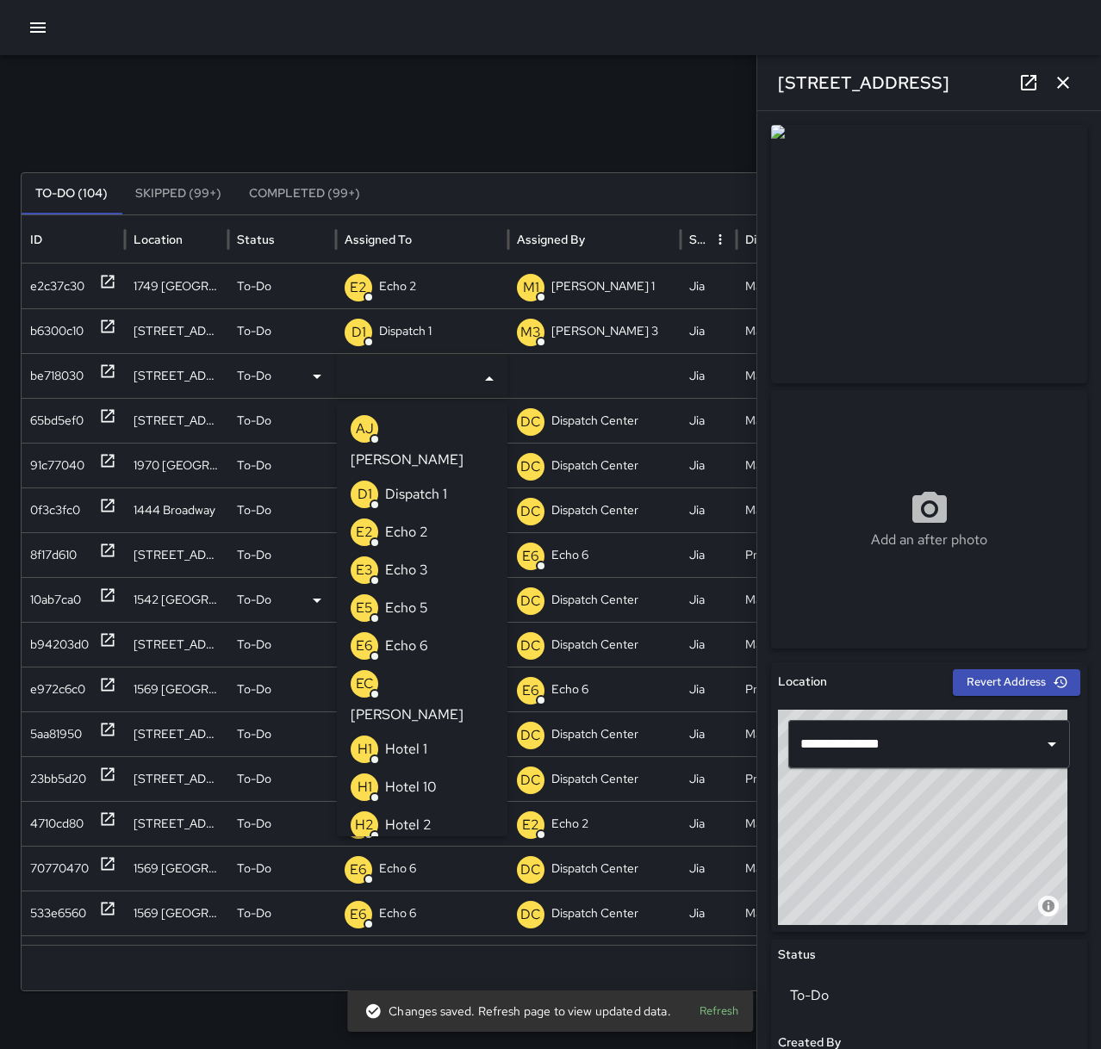
click at [426, 632] on div "E6 Echo 6" at bounding box center [390, 646] width 78 height 28
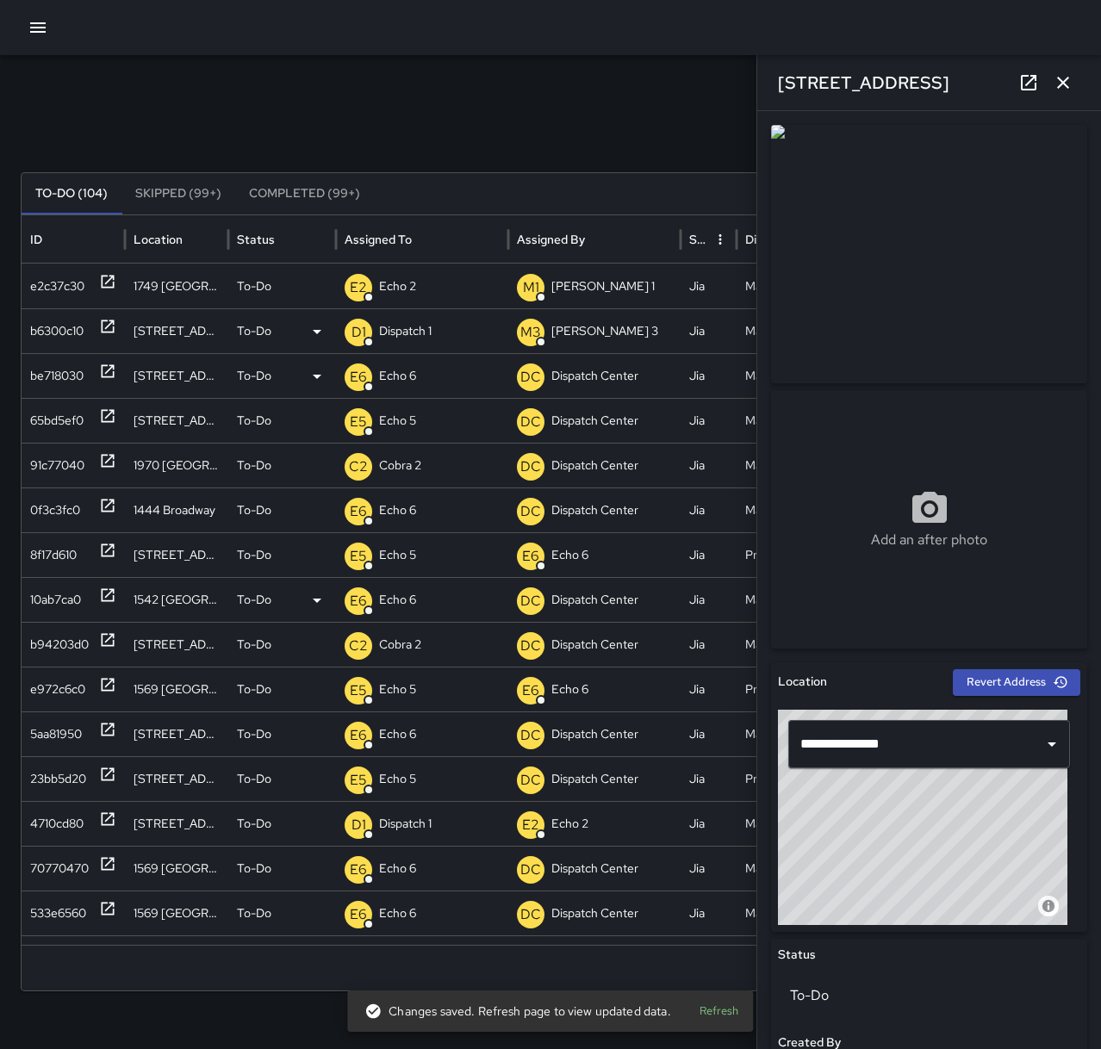
click at [109, 327] on icon at bounding box center [107, 326] width 17 height 17
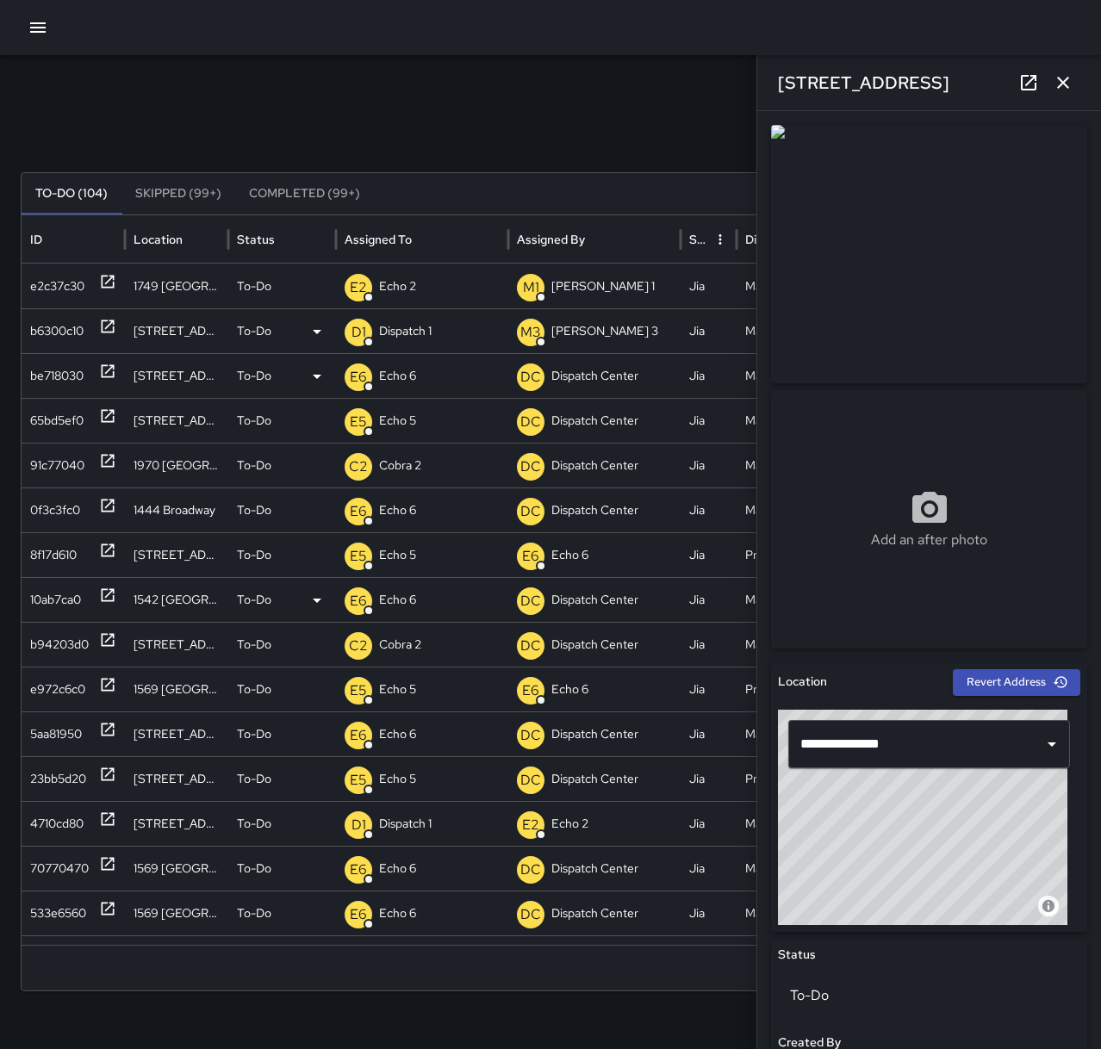
click at [424, 320] on p "Dispatch 1" at bounding box center [405, 331] width 53 height 44
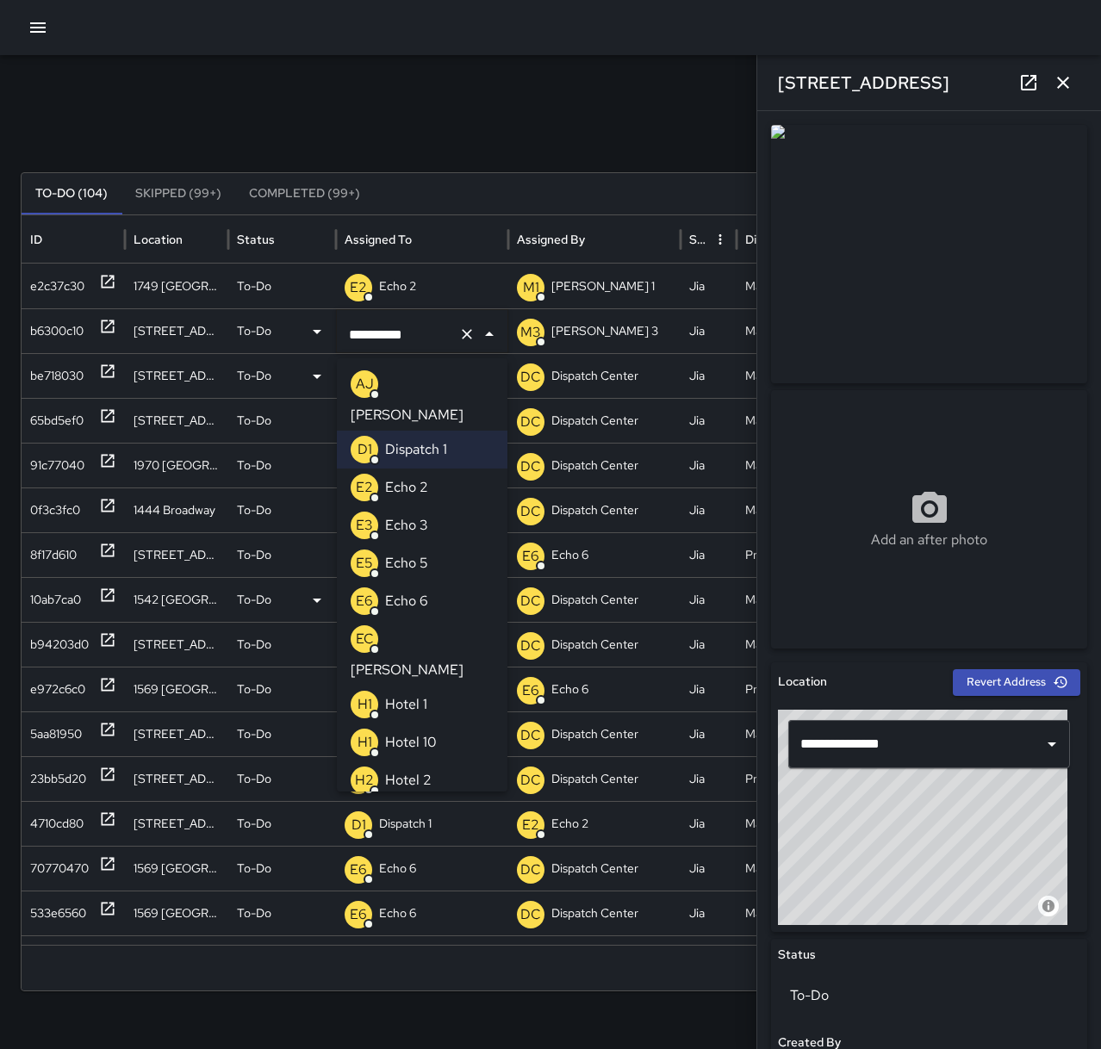
click at [421, 477] on p "Echo 2" at bounding box center [406, 487] width 43 height 21
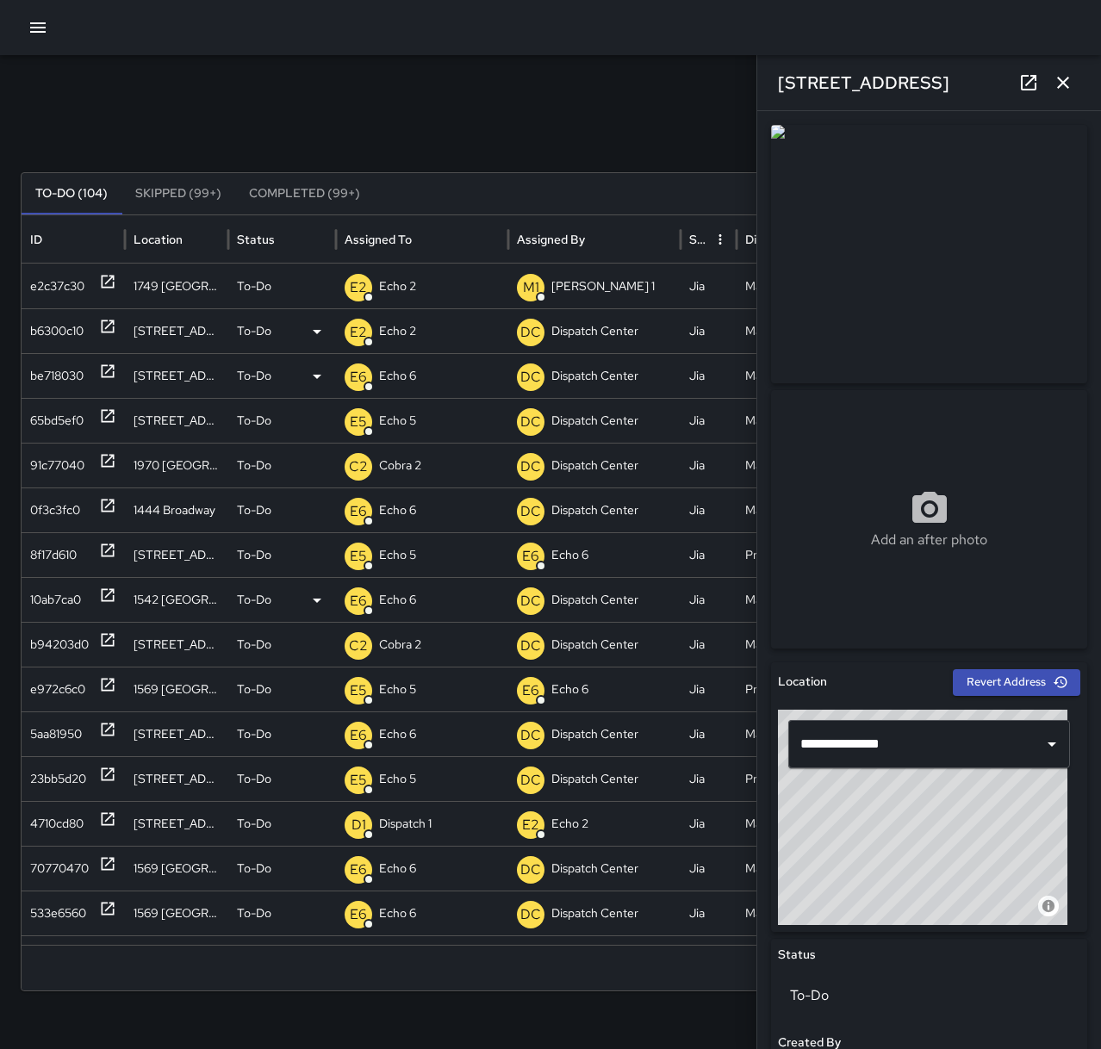
click at [415, 159] on div "Search Search New Task To-Do (104) Skipped (99+) Completed (99+) ID Location St…" at bounding box center [550, 544] width 1101 height 978
click at [1053, 77] on icon "button" at bounding box center [1062, 82] width 21 height 21
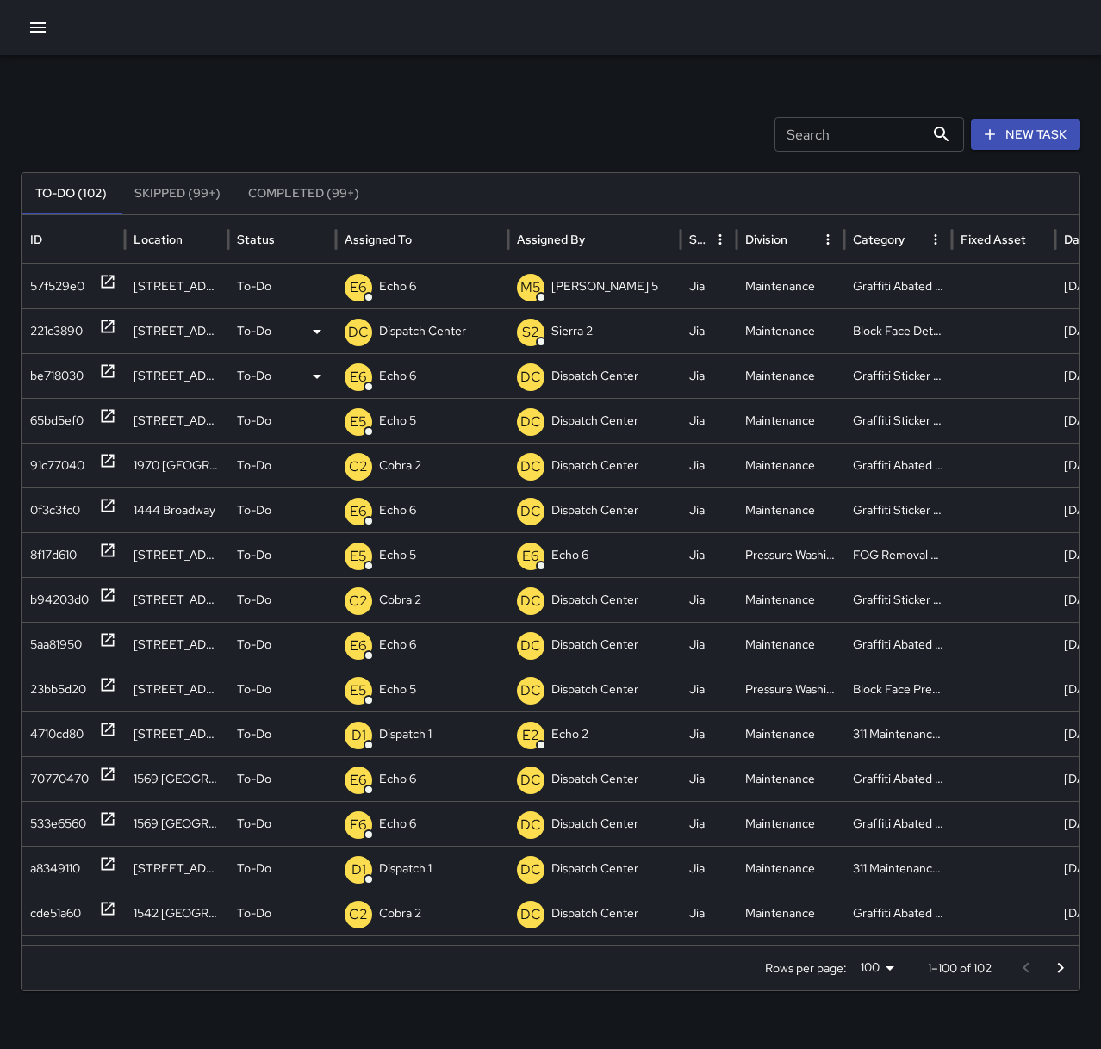
click at [110, 335] on div at bounding box center [107, 331] width 17 height 44
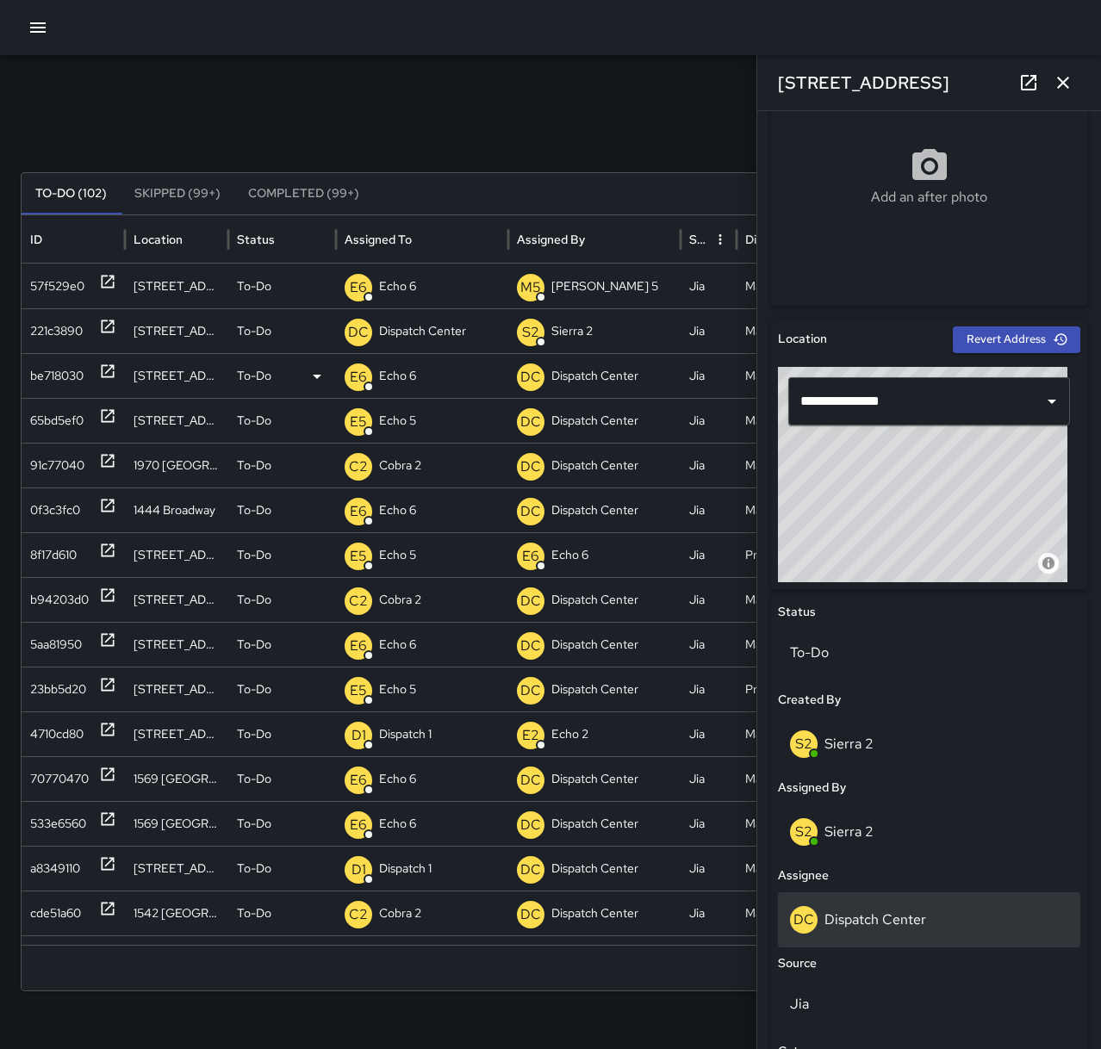
scroll to position [345, 0]
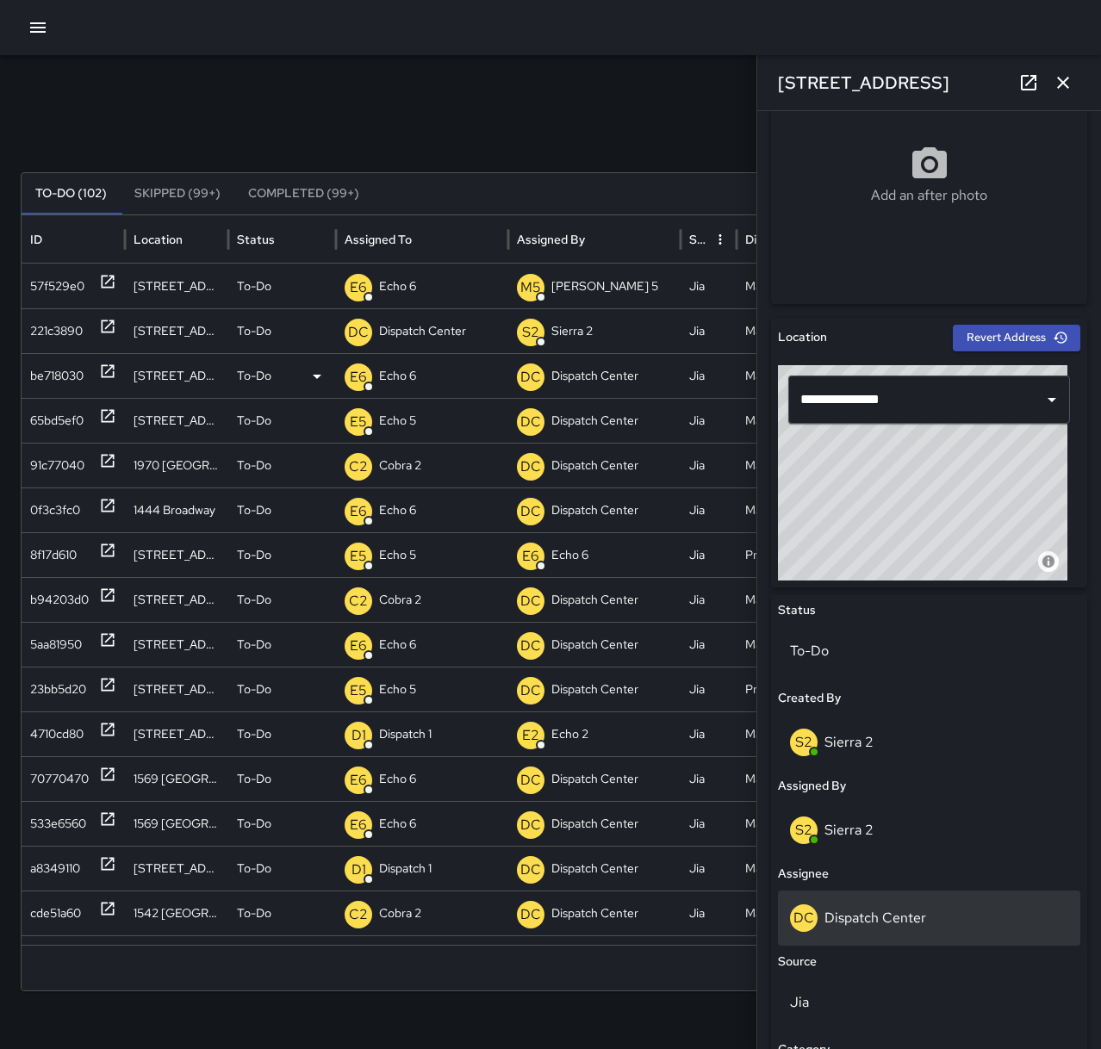
click at [934, 919] on div "DC Dispatch Center" at bounding box center [929, 918] width 278 height 28
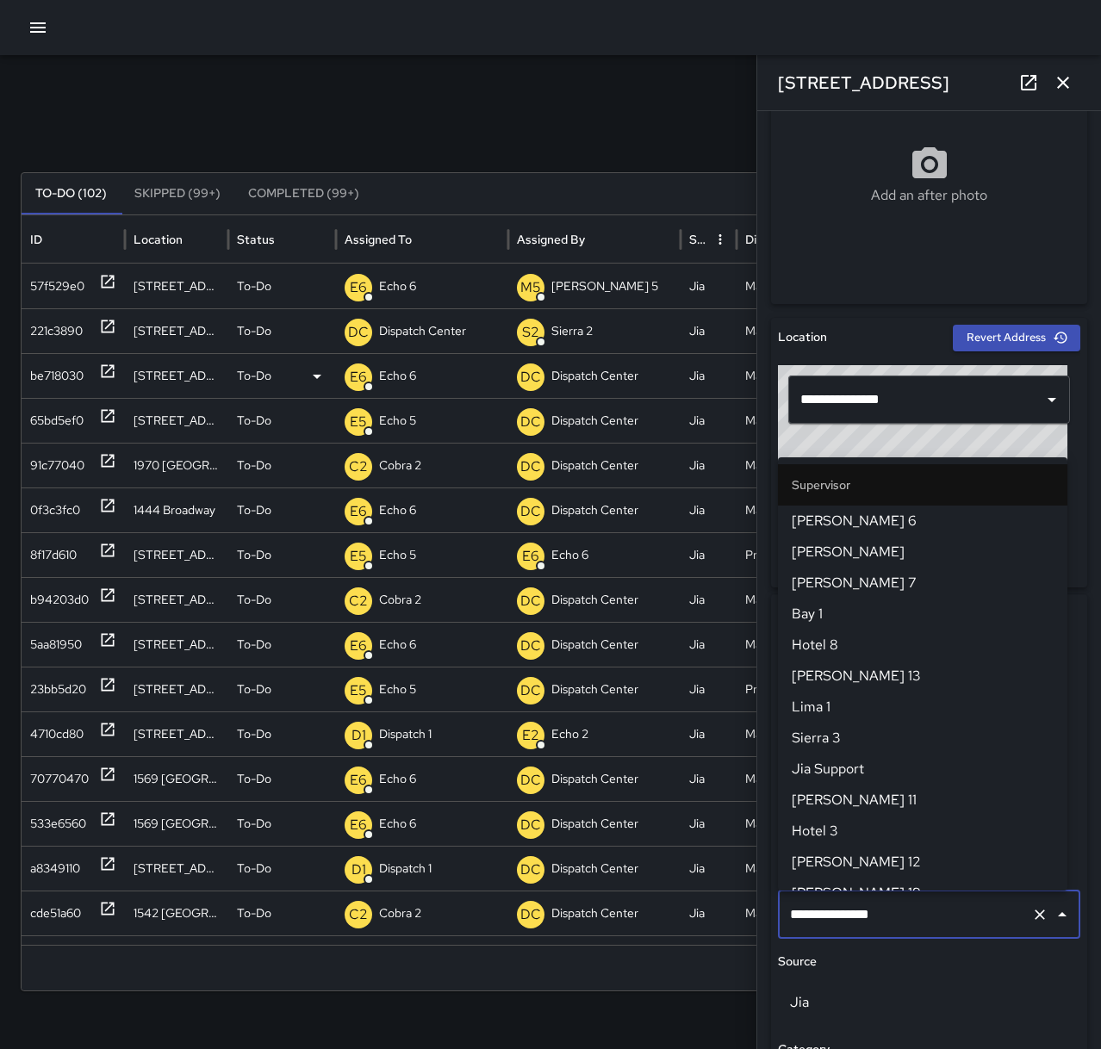
scroll to position [1661, 0]
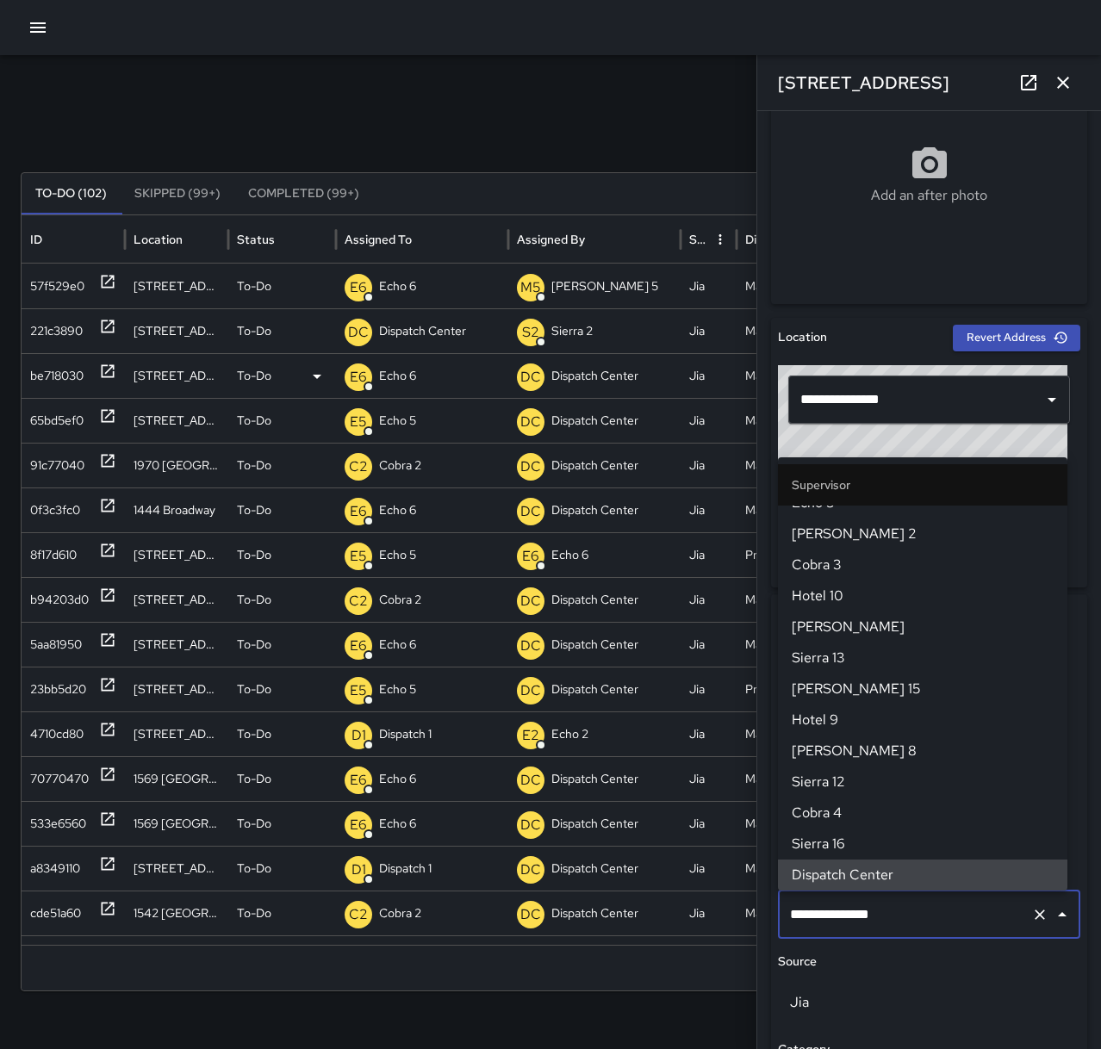
click at [1032, 914] on icon "Clear" at bounding box center [1039, 914] width 17 height 17
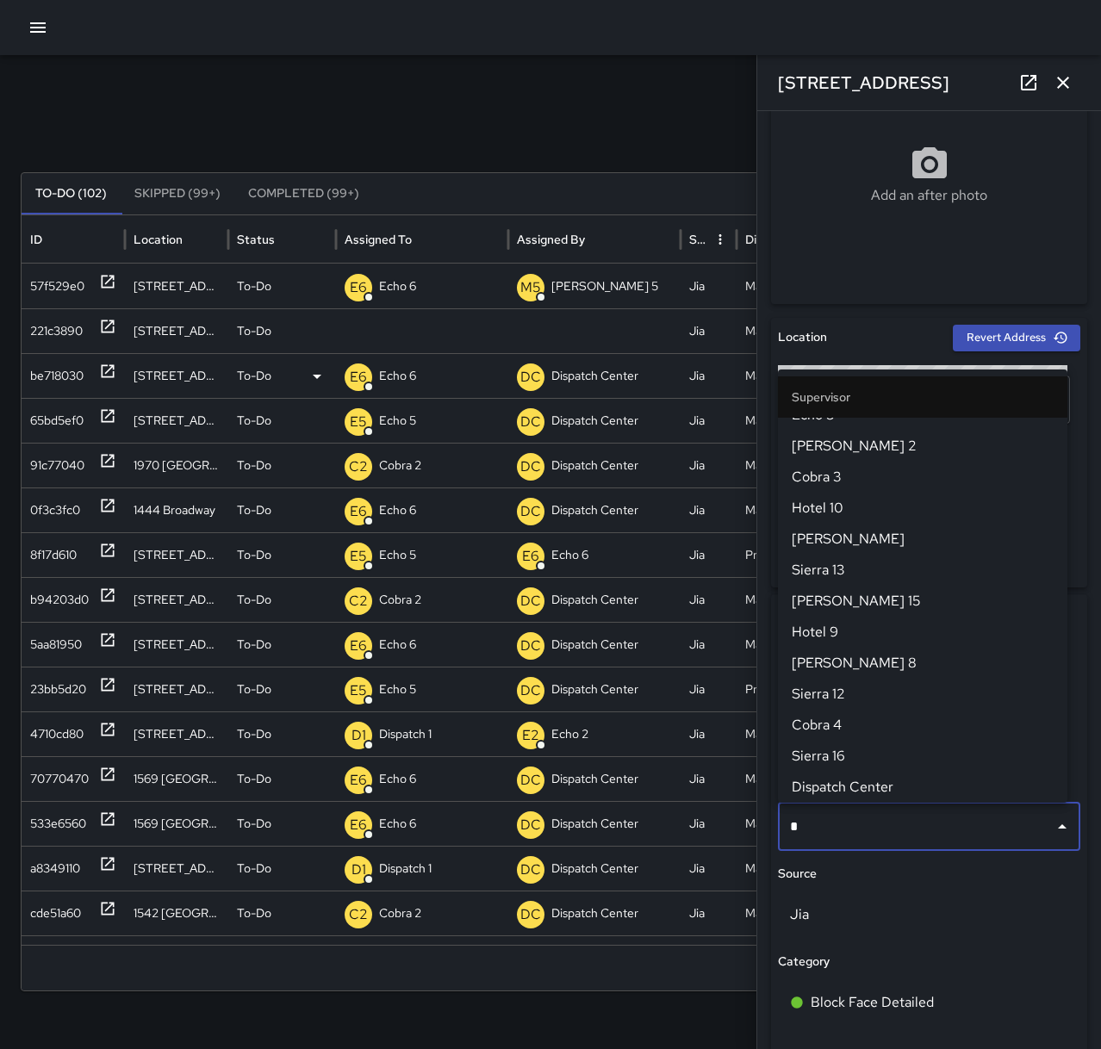
scroll to position [0, 0]
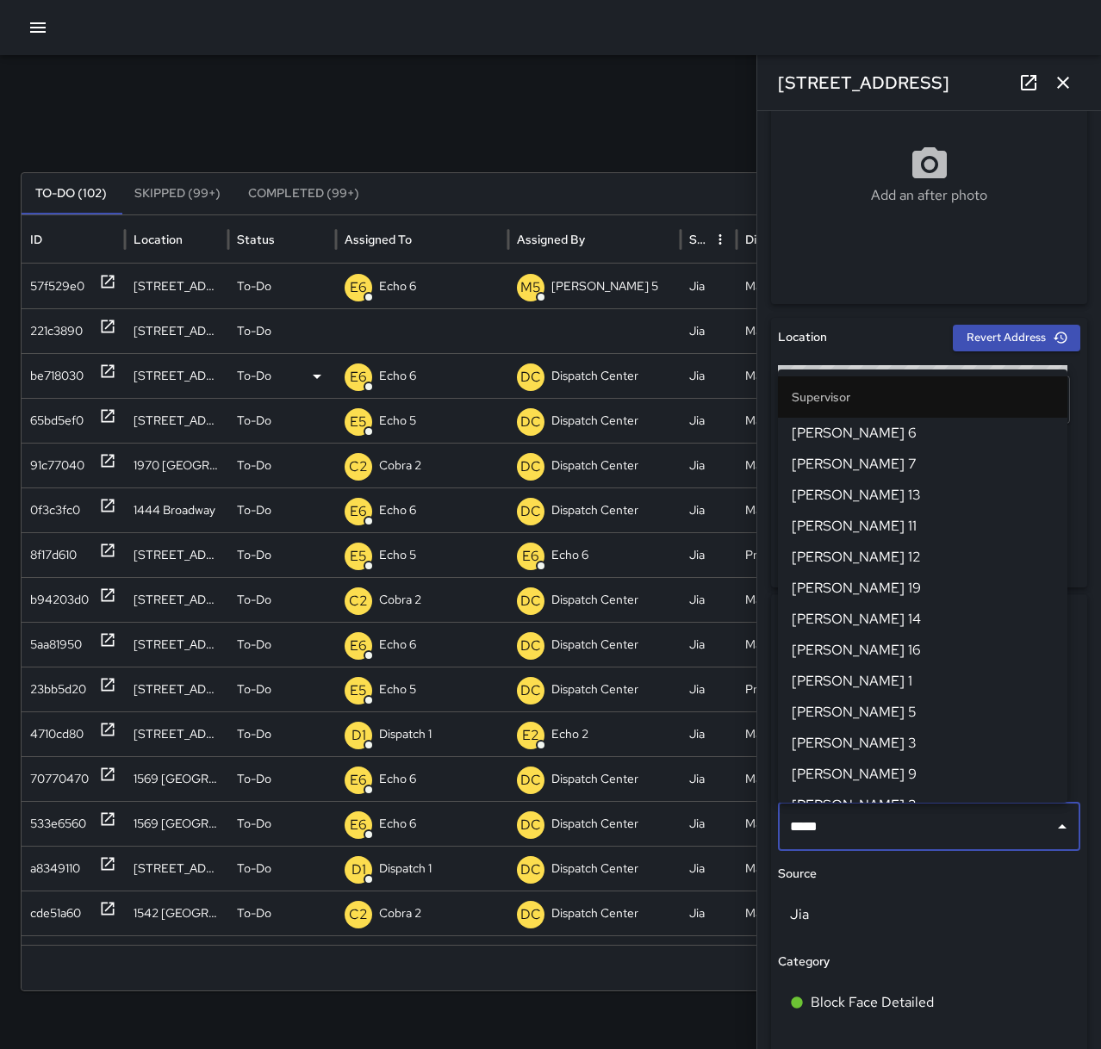
type input "******"
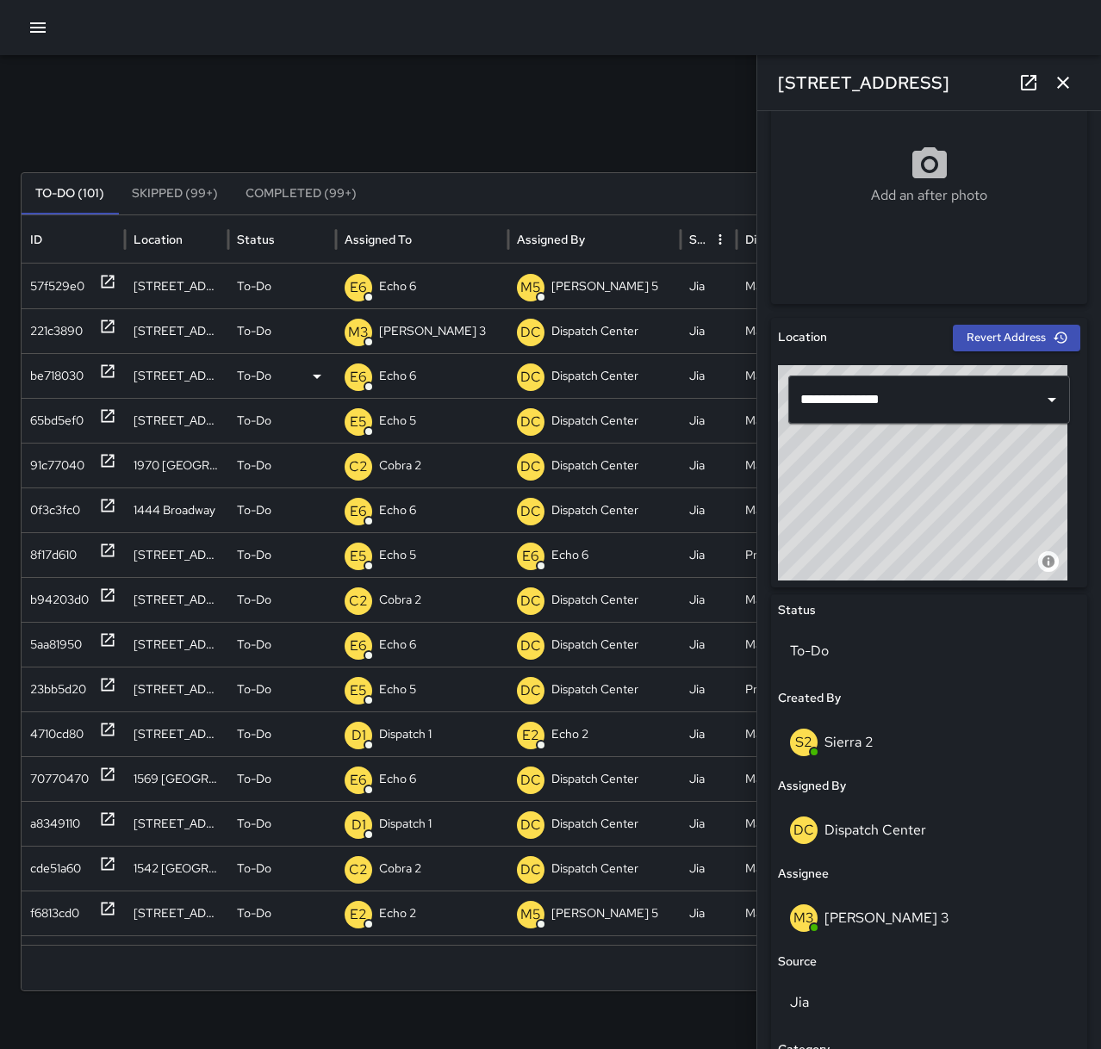
click at [1075, 84] on button "button" at bounding box center [1063, 82] width 34 height 34
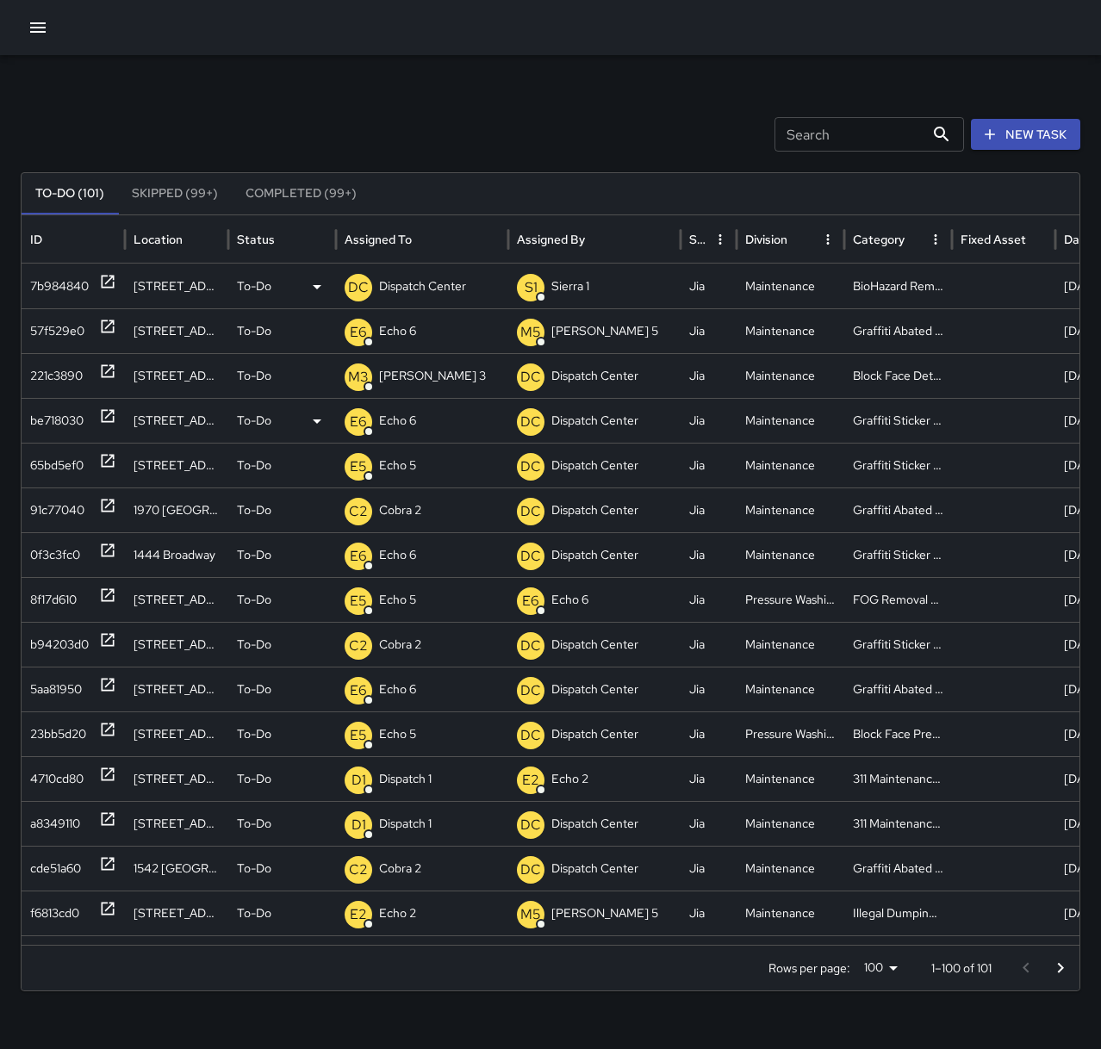
click at [109, 282] on icon at bounding box center [108, 282] width 13 height 13
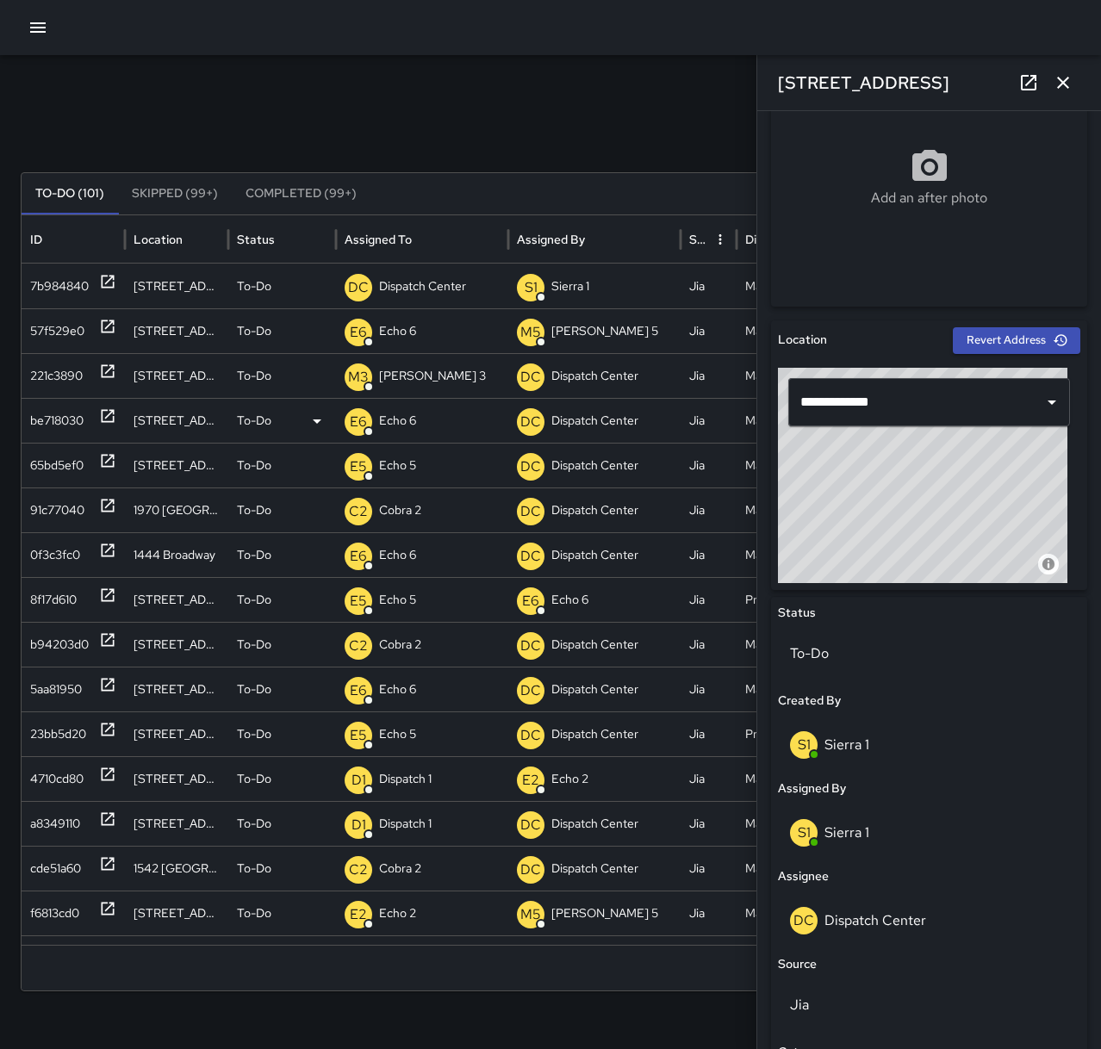
scroll to position [345, 0]
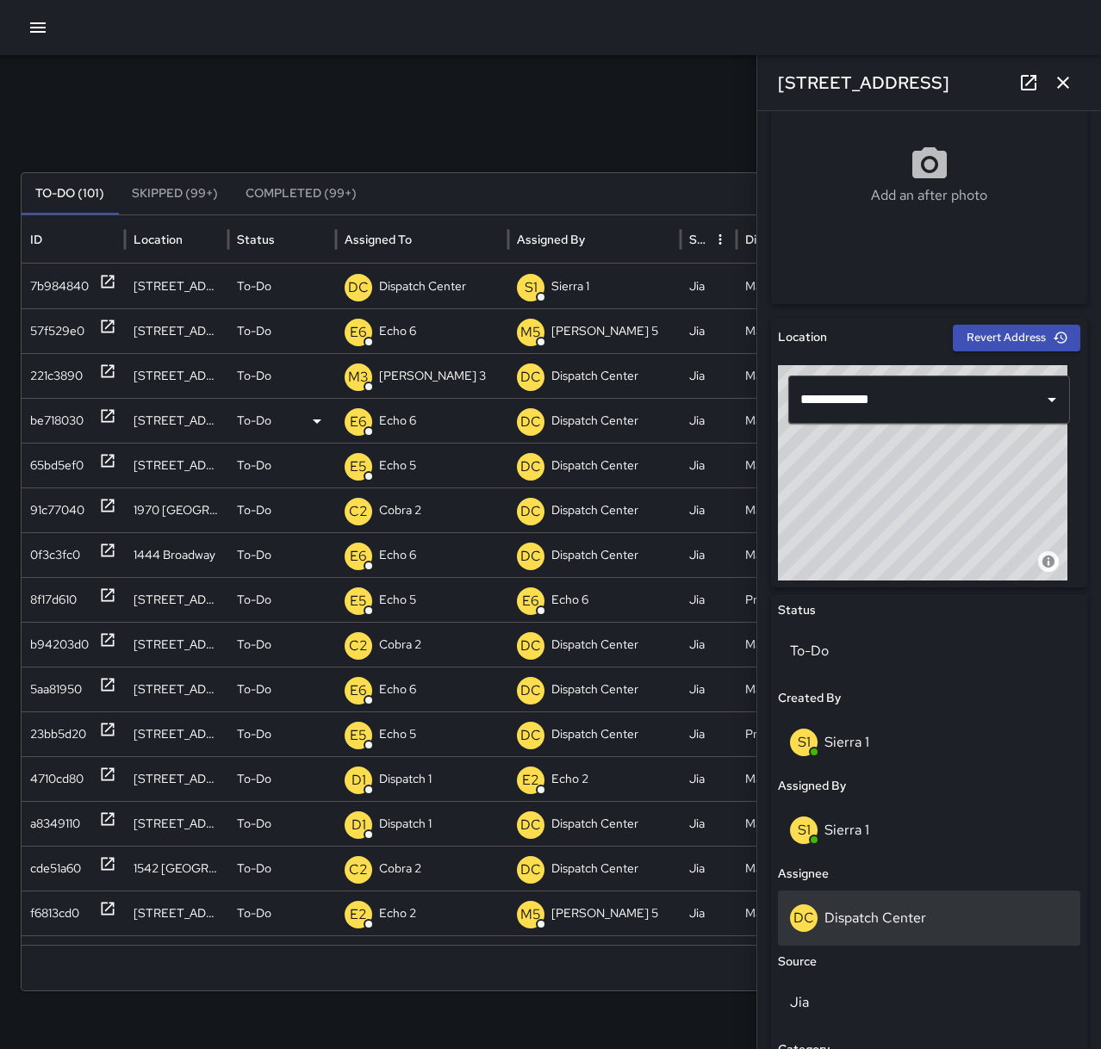
click at [984, 921] on div "DC Dispatch Center" at bounding box center [929, 918] width 278 height 28
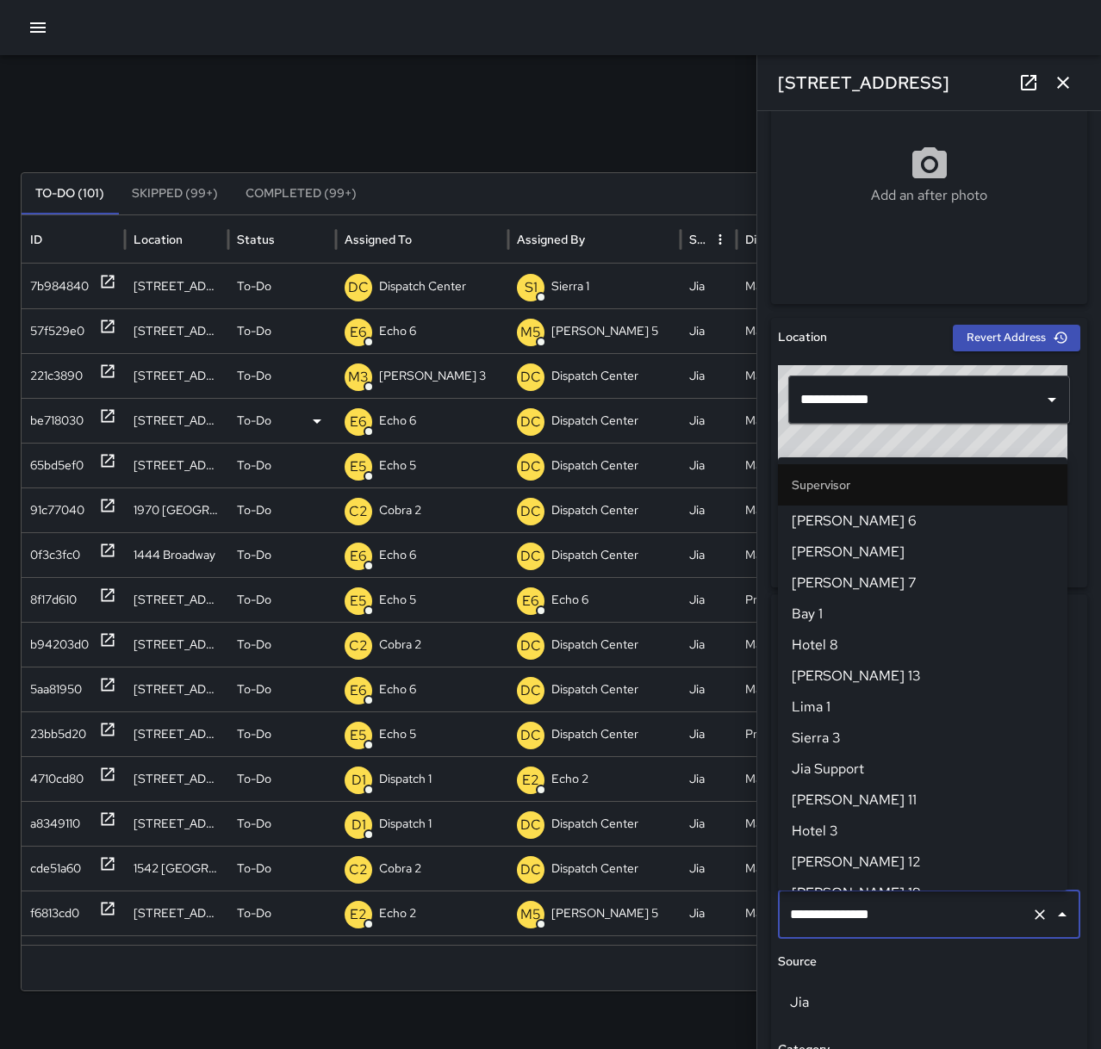
scroll to position [1661, 0]
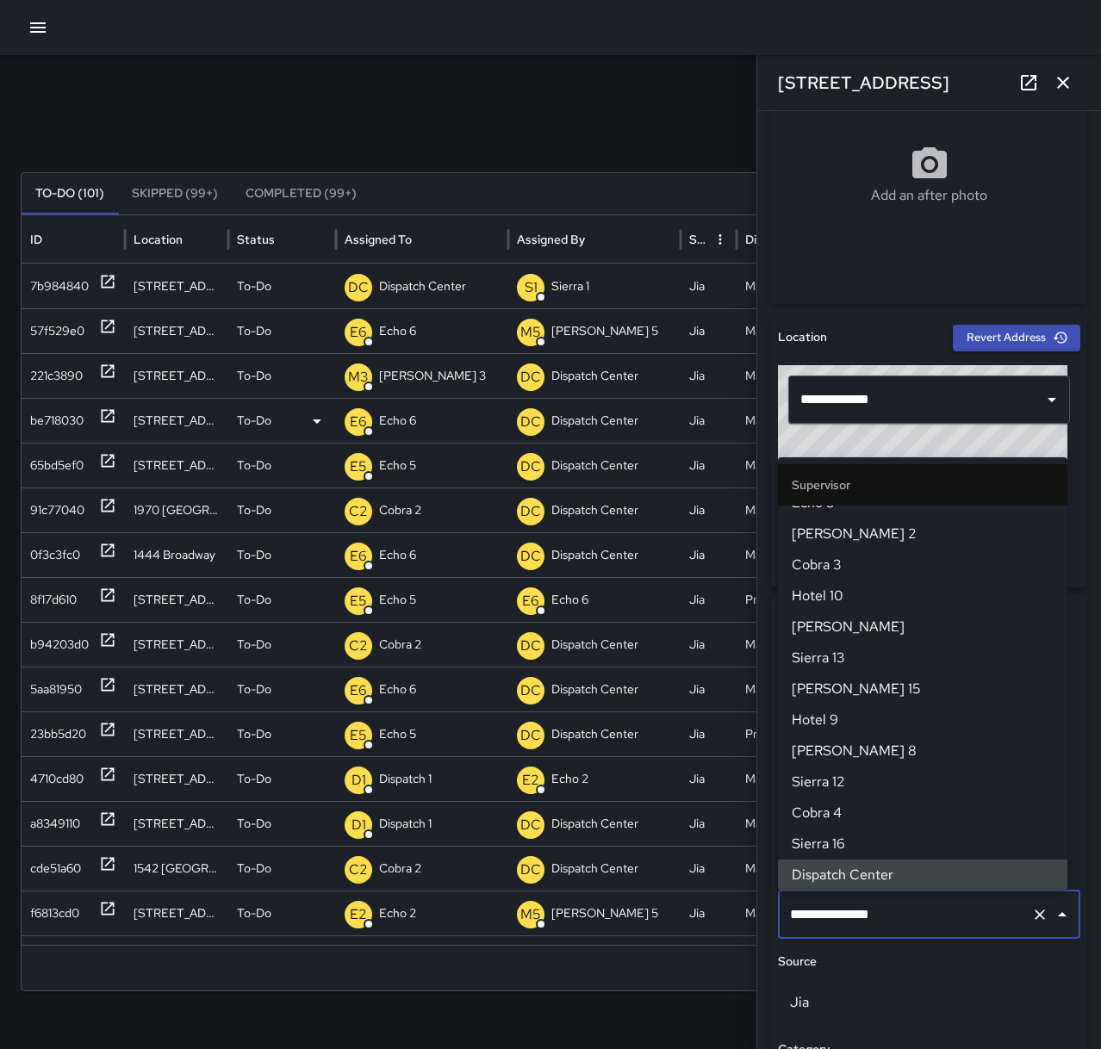
click at [1031, 914] on icon "Clear" at bounding box center [1039, 914] width 17 height 17
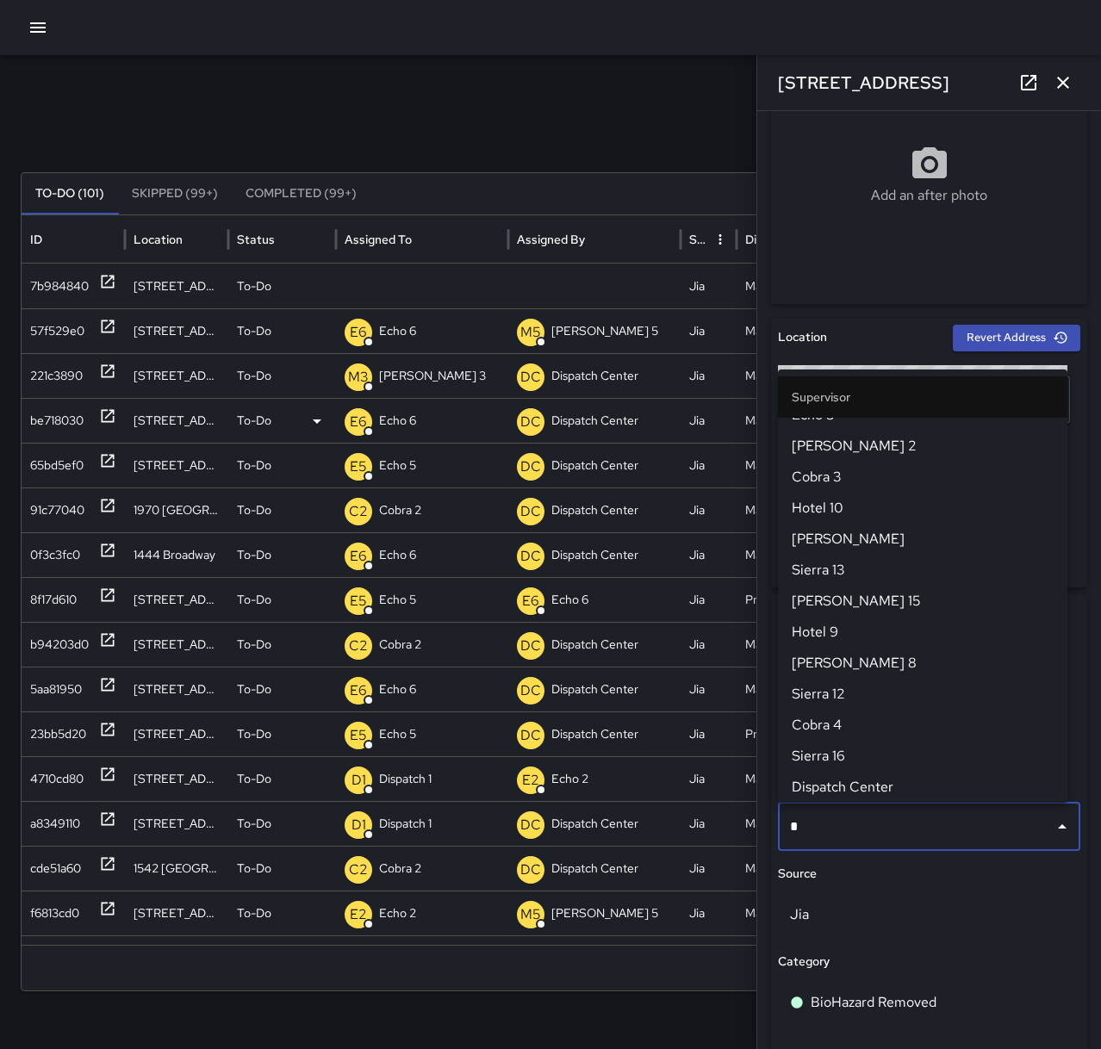
scroll to position [0, 0]
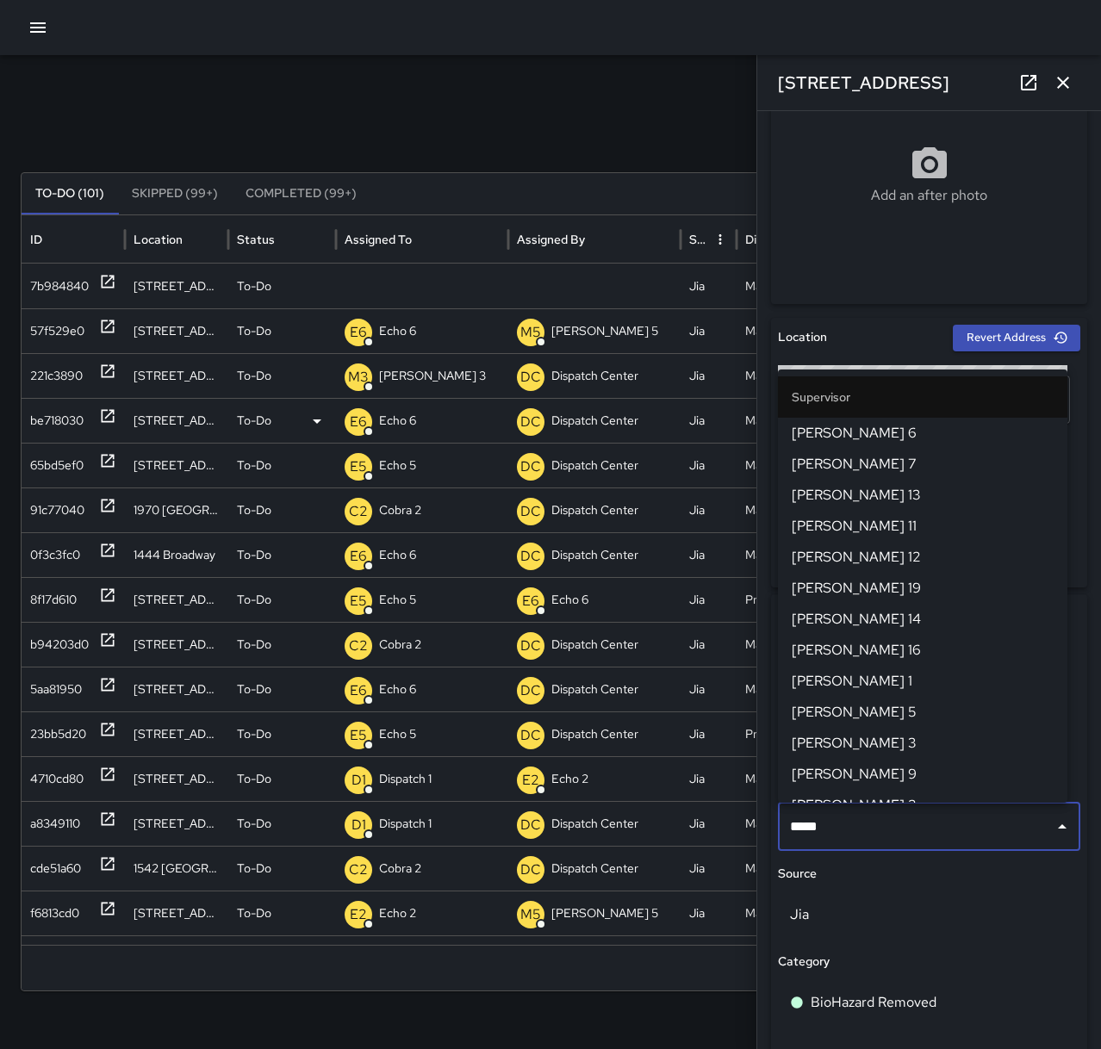
type input "******"
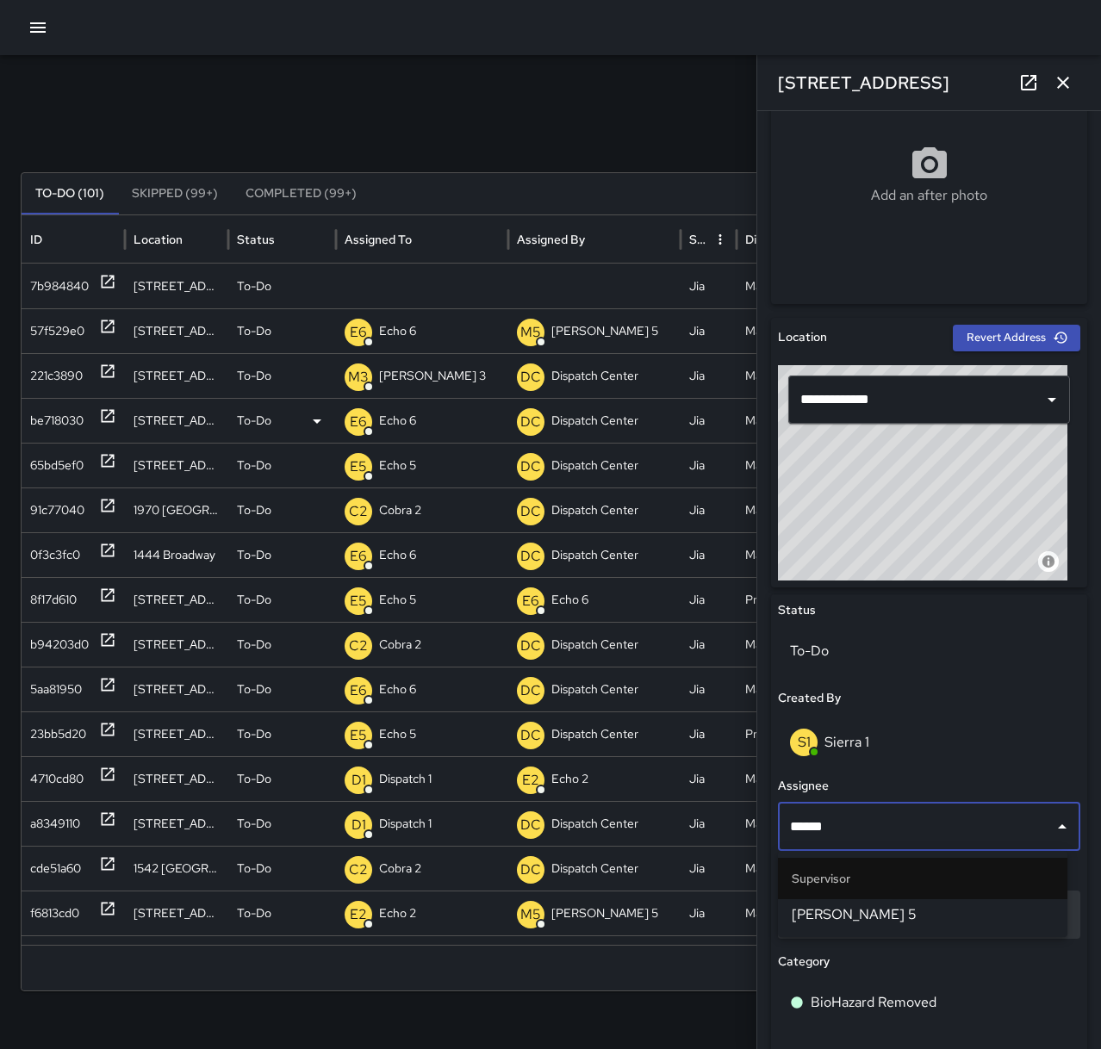
click at [945, 914] on span "[PERSON_NAME] 5" at bounding box center [922, 914] width 262 height 21
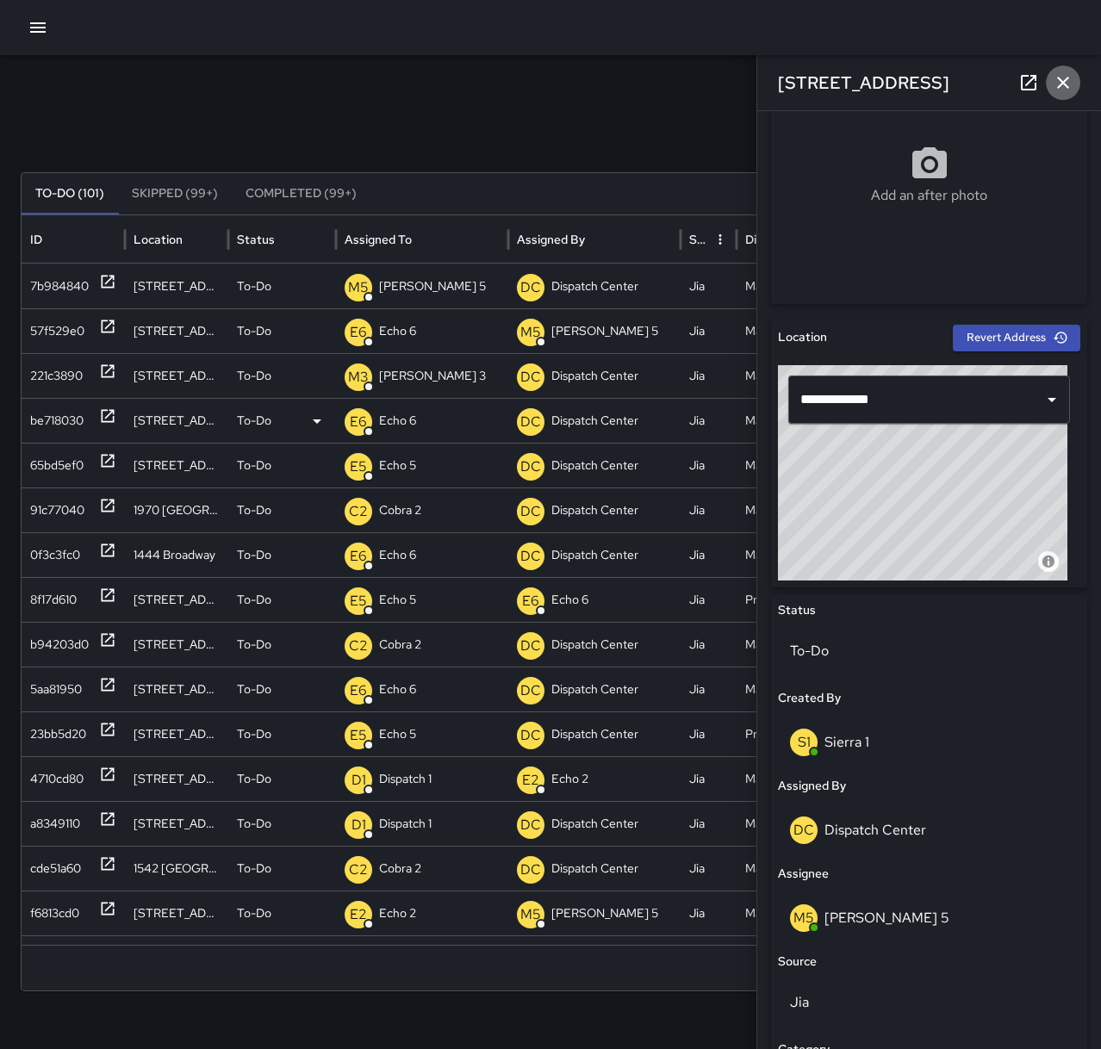
click at [1061, 84] on icon "button" at bounding box center [1063, 83] width 12 height 12
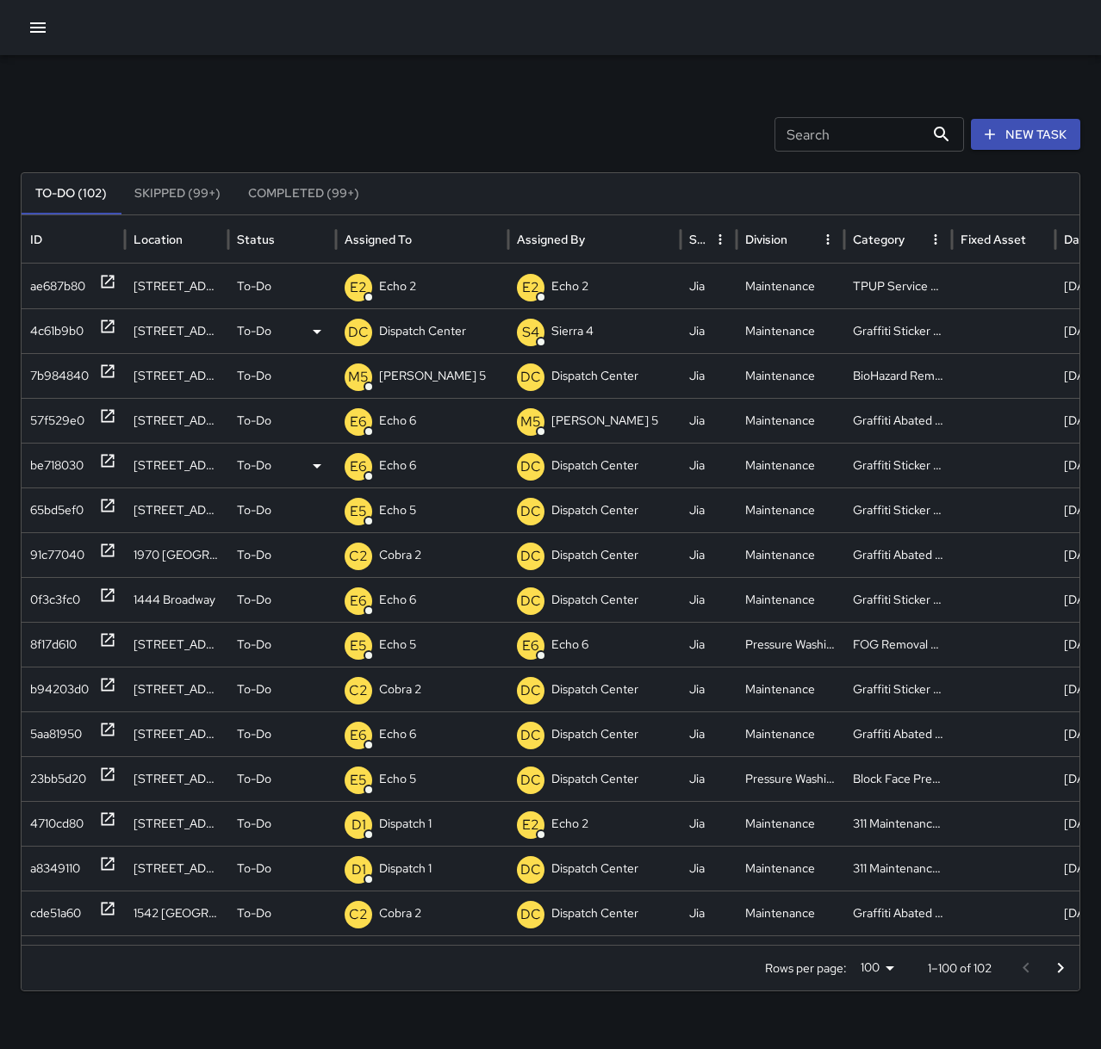
click at [108, 331] on icon at bounding box center [107, 326] width 17 height 17
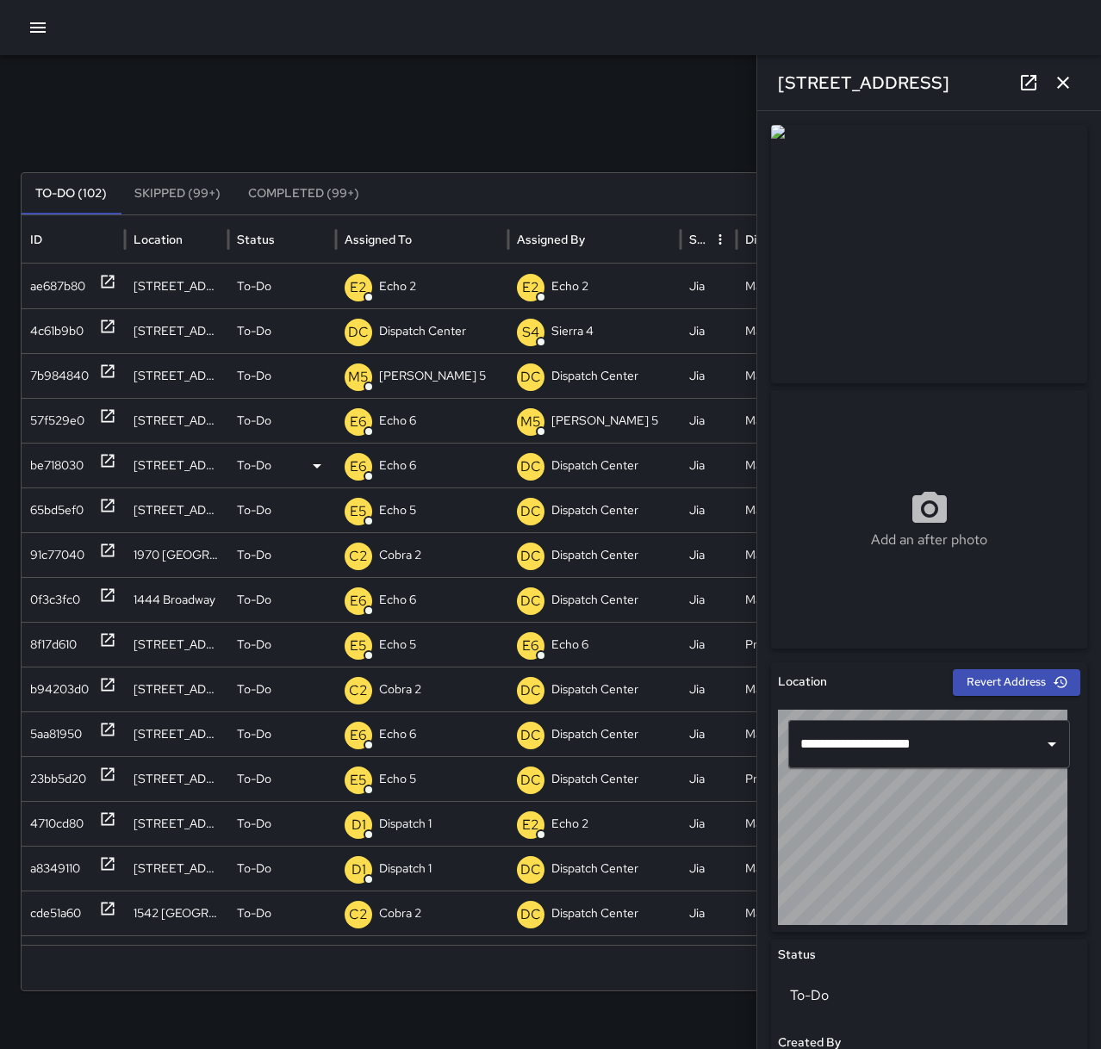
click at [1063, 90] on icon "button" at bounding box center [1062, 82] width 21 height 21
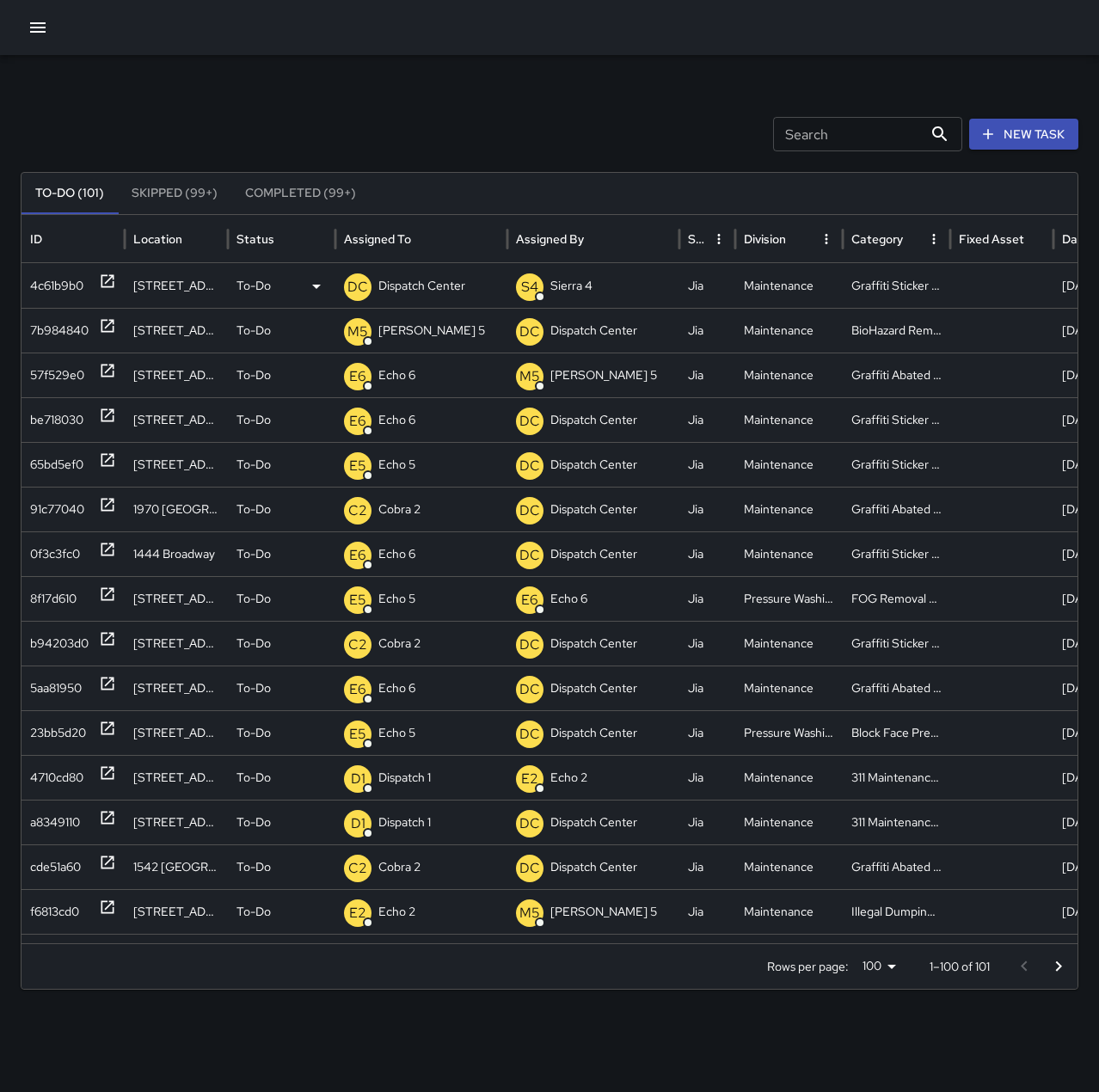
click at [110, 280] on icon at bounding box center [107, 280] width 17 height 17
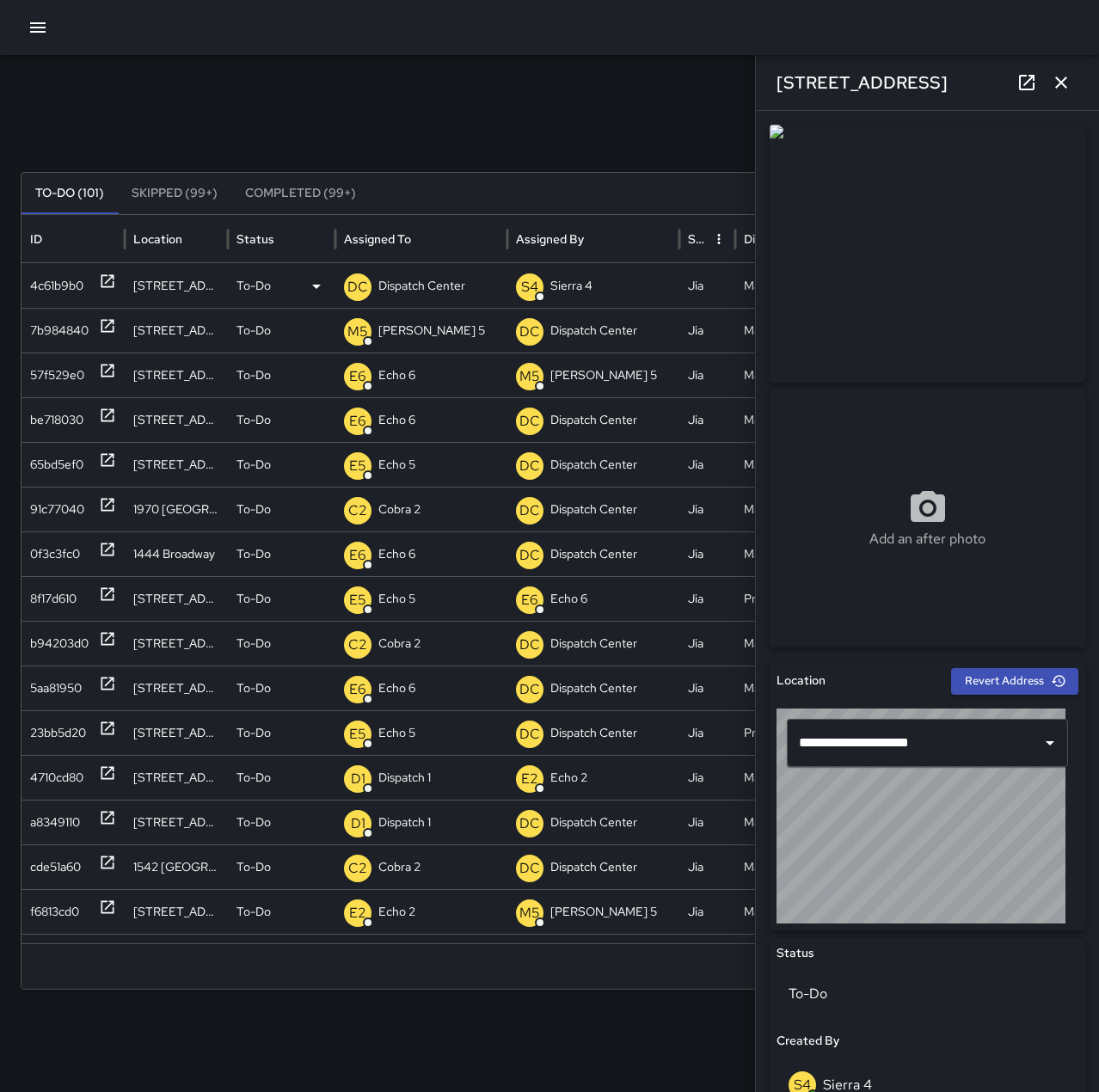
click at [438, 284] on p "Dispatch Center" at bounding box center [421, 285] width 87 height 44
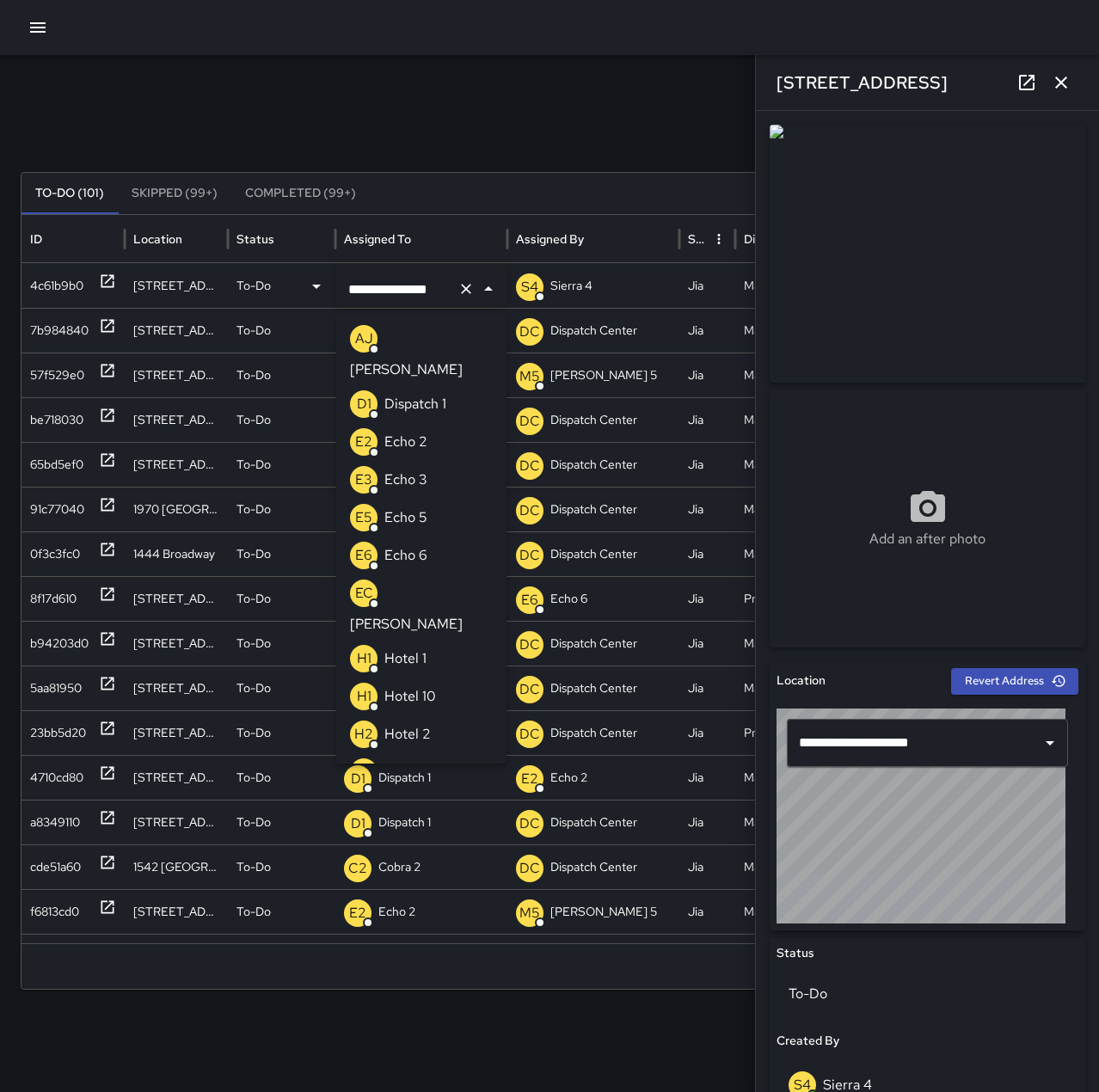
scroll to position [1087, 0]
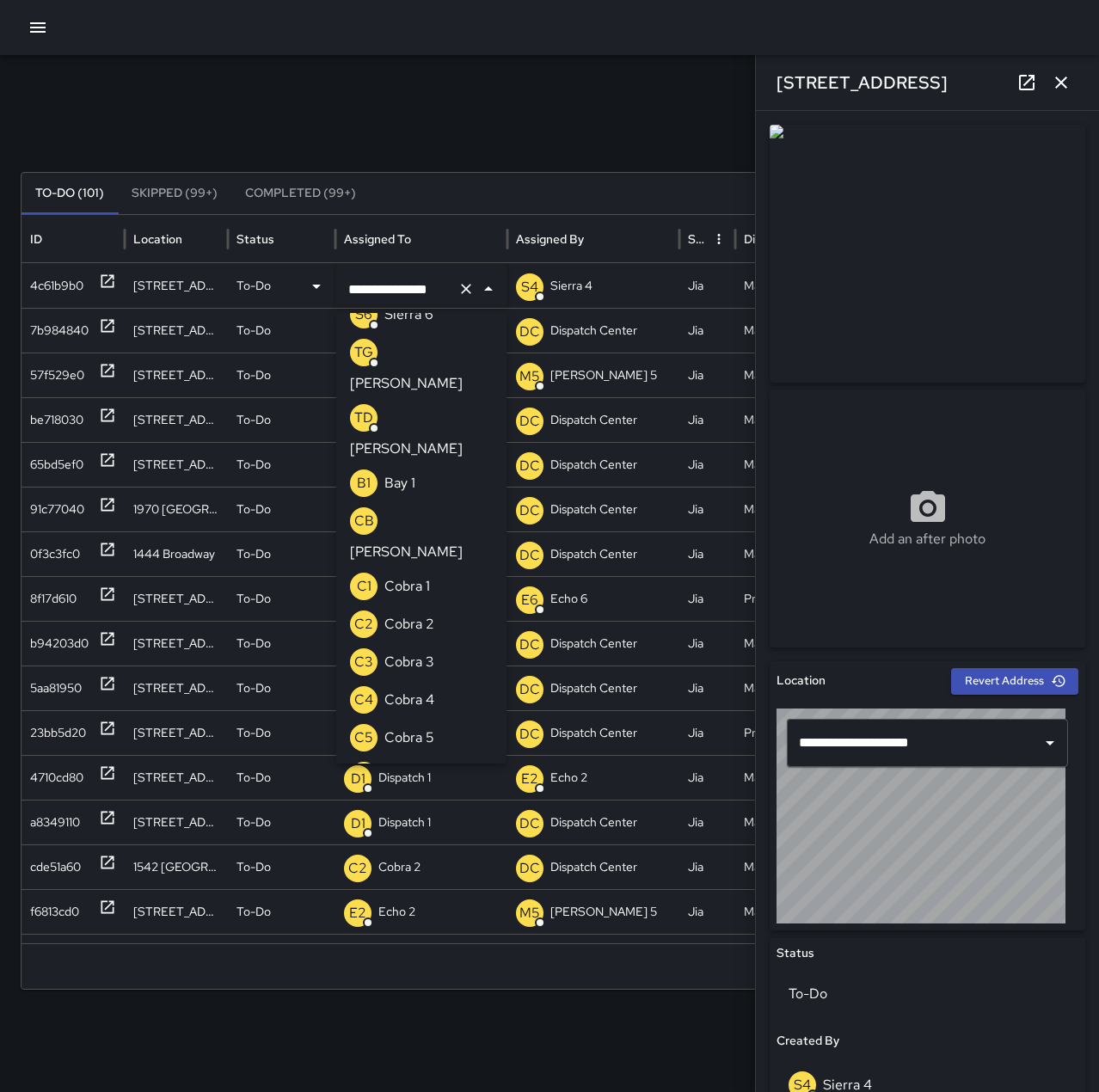
click at [473, 287] on icon "Clear" at bounding box center [465, 288] width 17 height 17
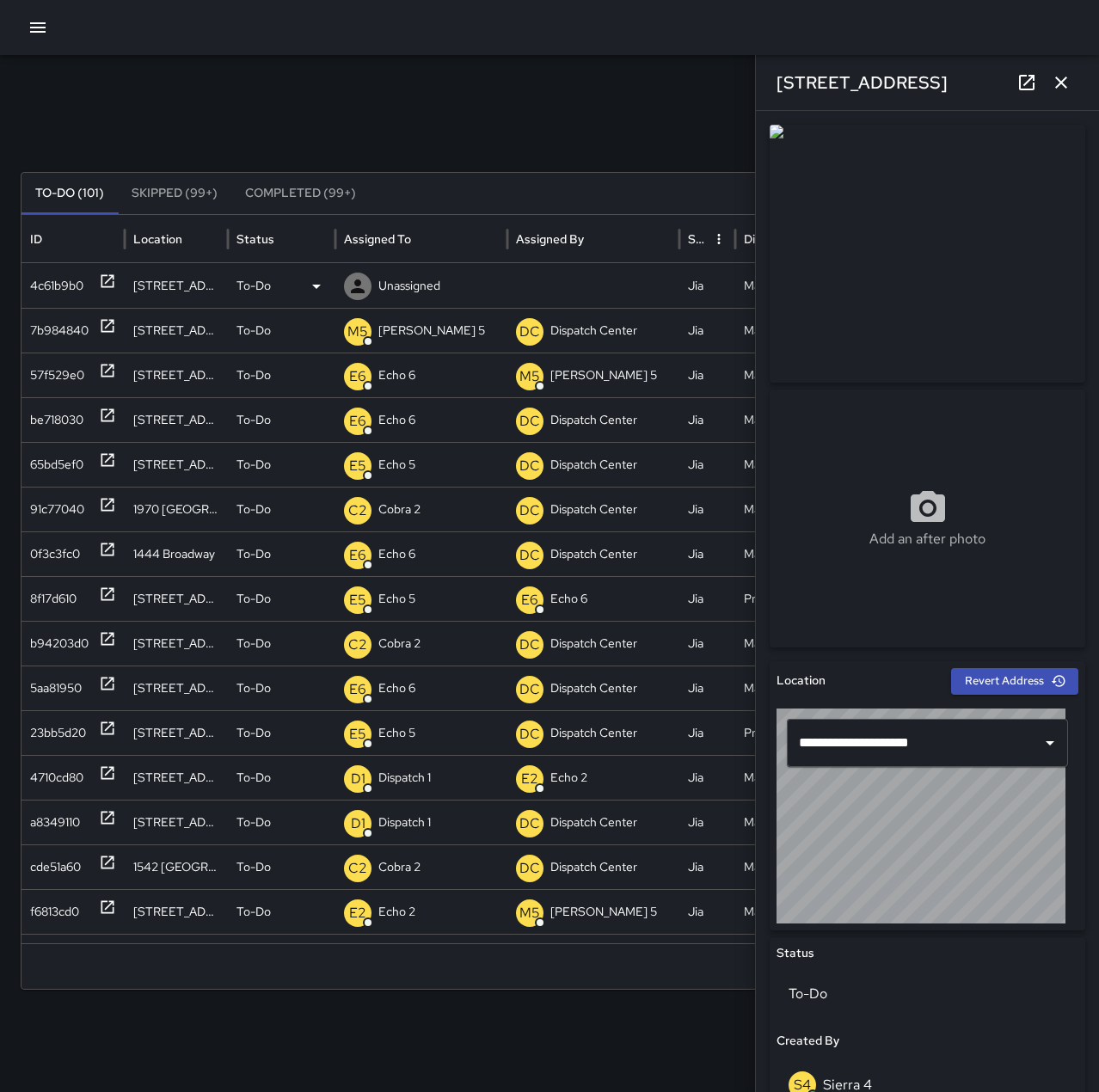
click at [437, 288] on p "Unassigned" at bounding box center [409, 285] width 62 height 44
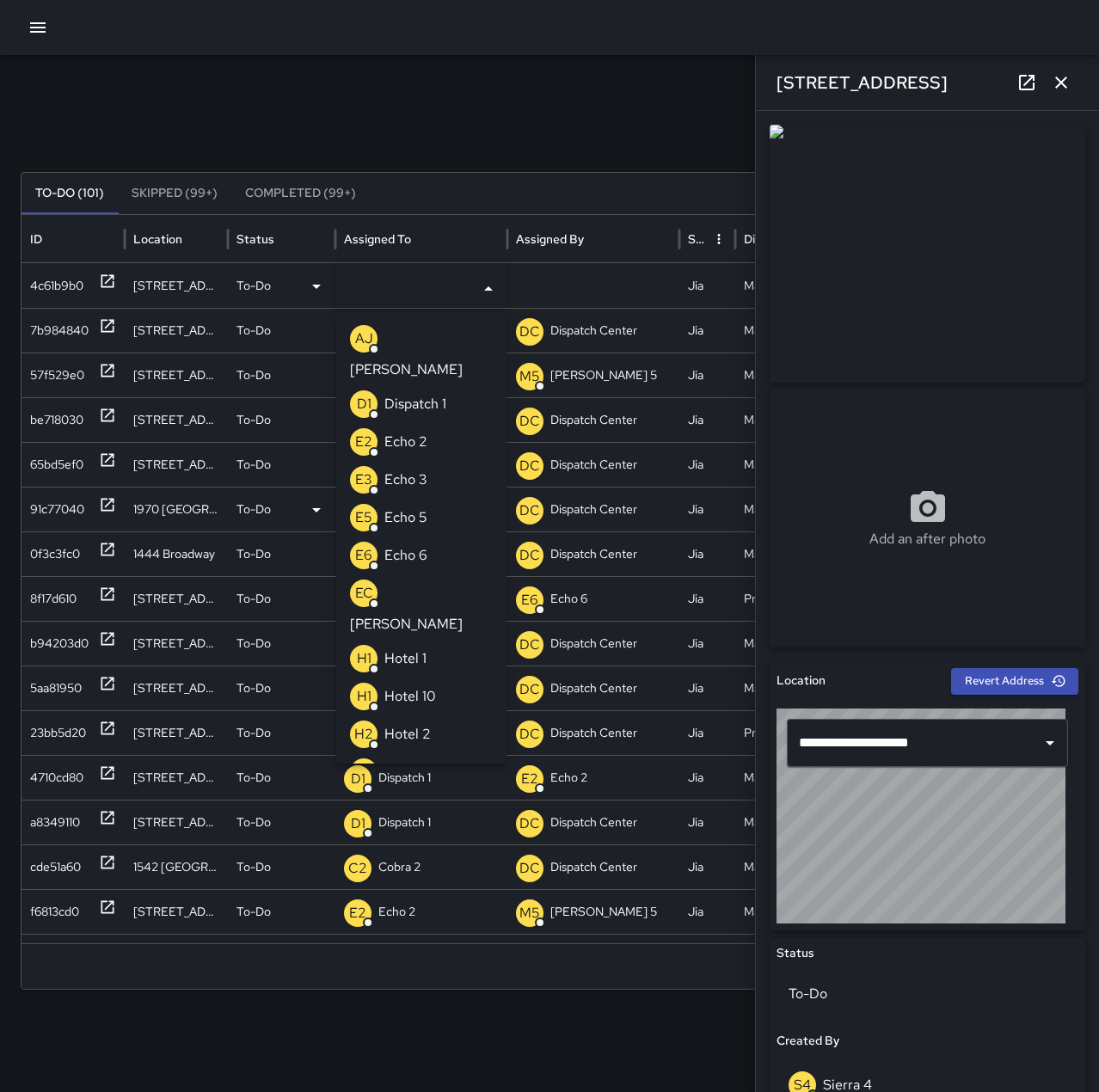
click at [427, 536] on li "E6 Echo 6" at bounding box center [421, 555] width 171 height 38
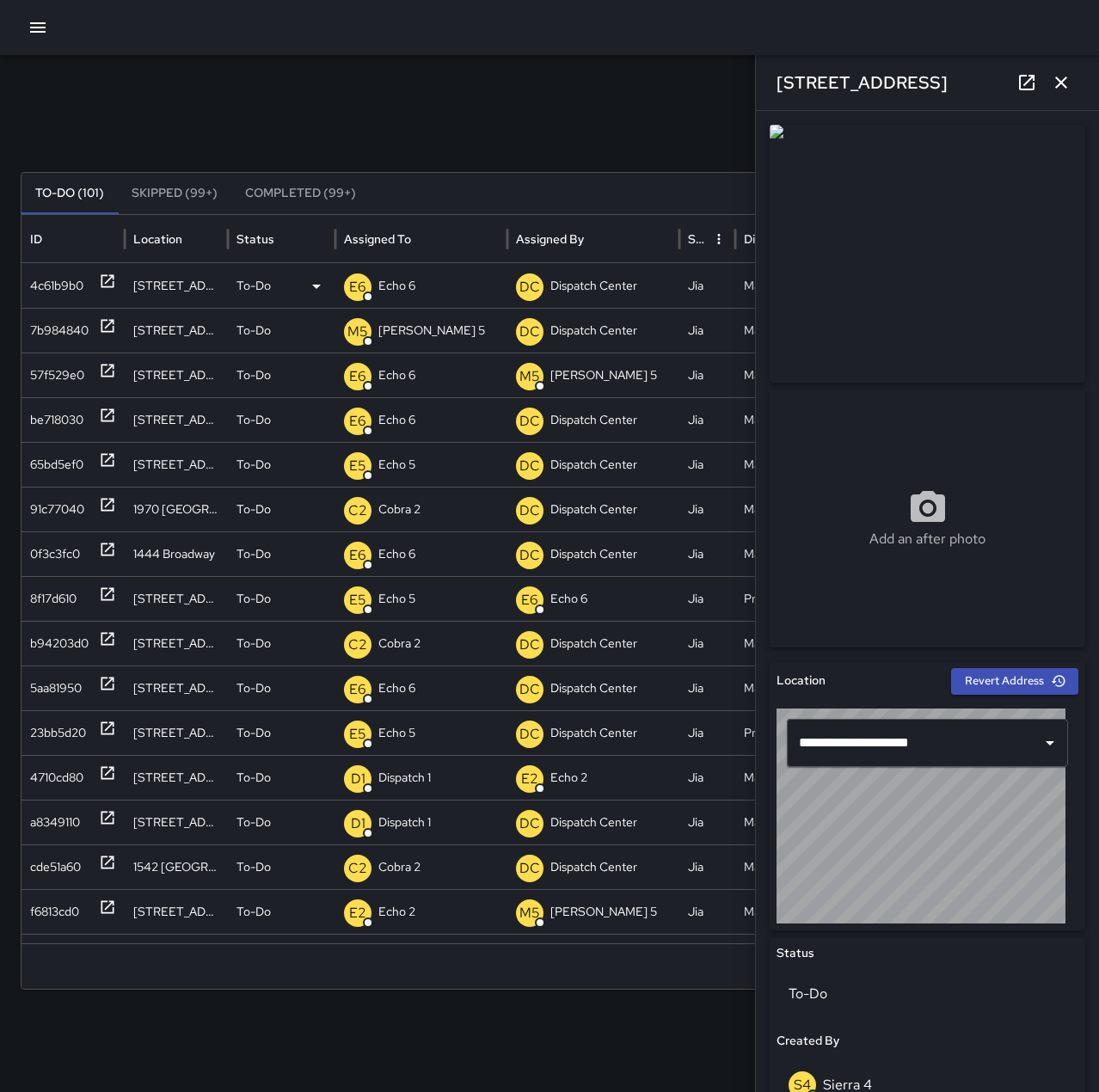
click at [377, 88] on div "Search Search New Task To-Do (101) Skipped (99+) Completed (99+) ID Location St…" at bounding box center [549, 543] width 1099 height 976
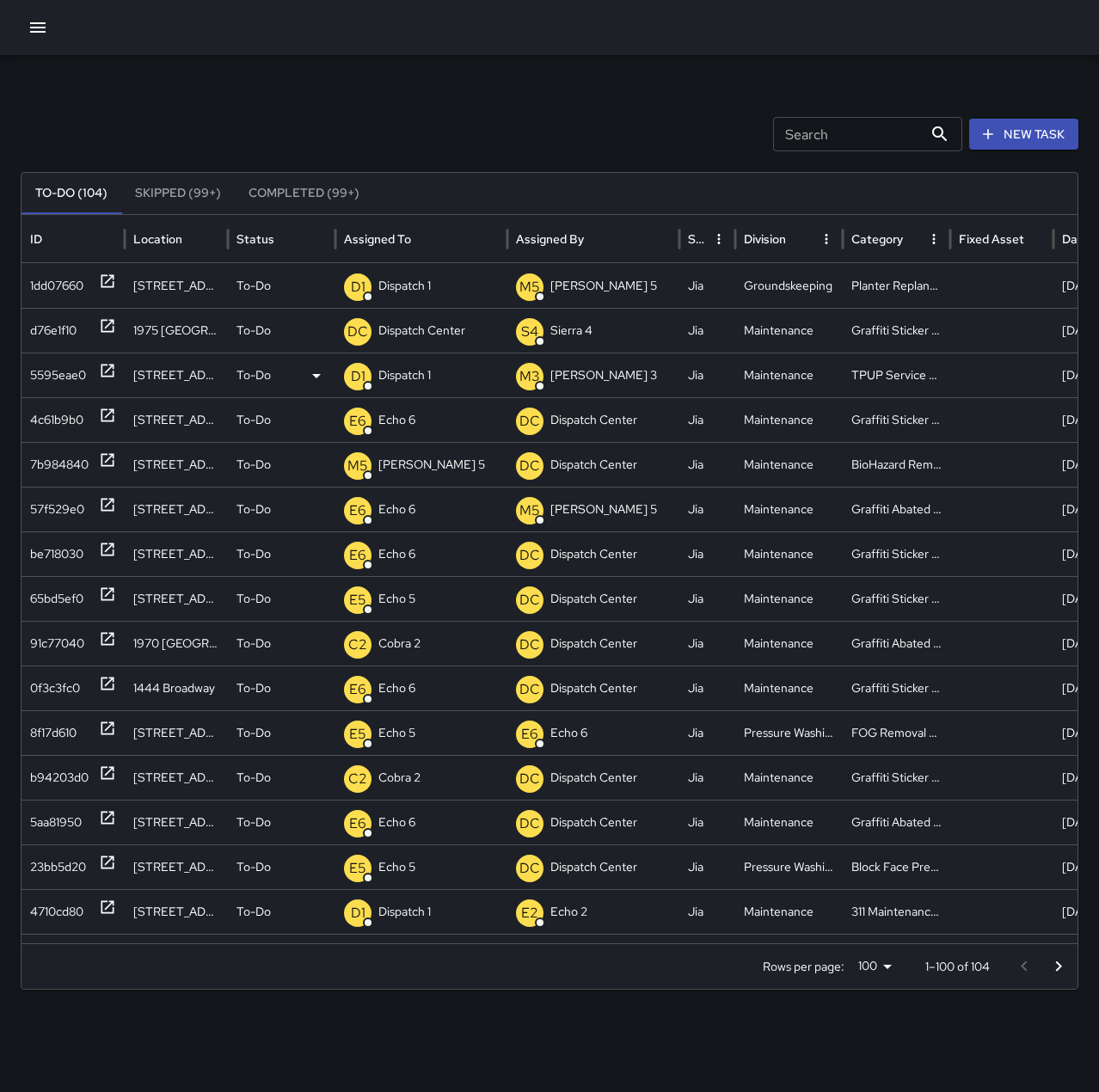
click at [438, 375] on div "D1 Dispatch 1" at bounding box center [421, 375] width 155 height 44
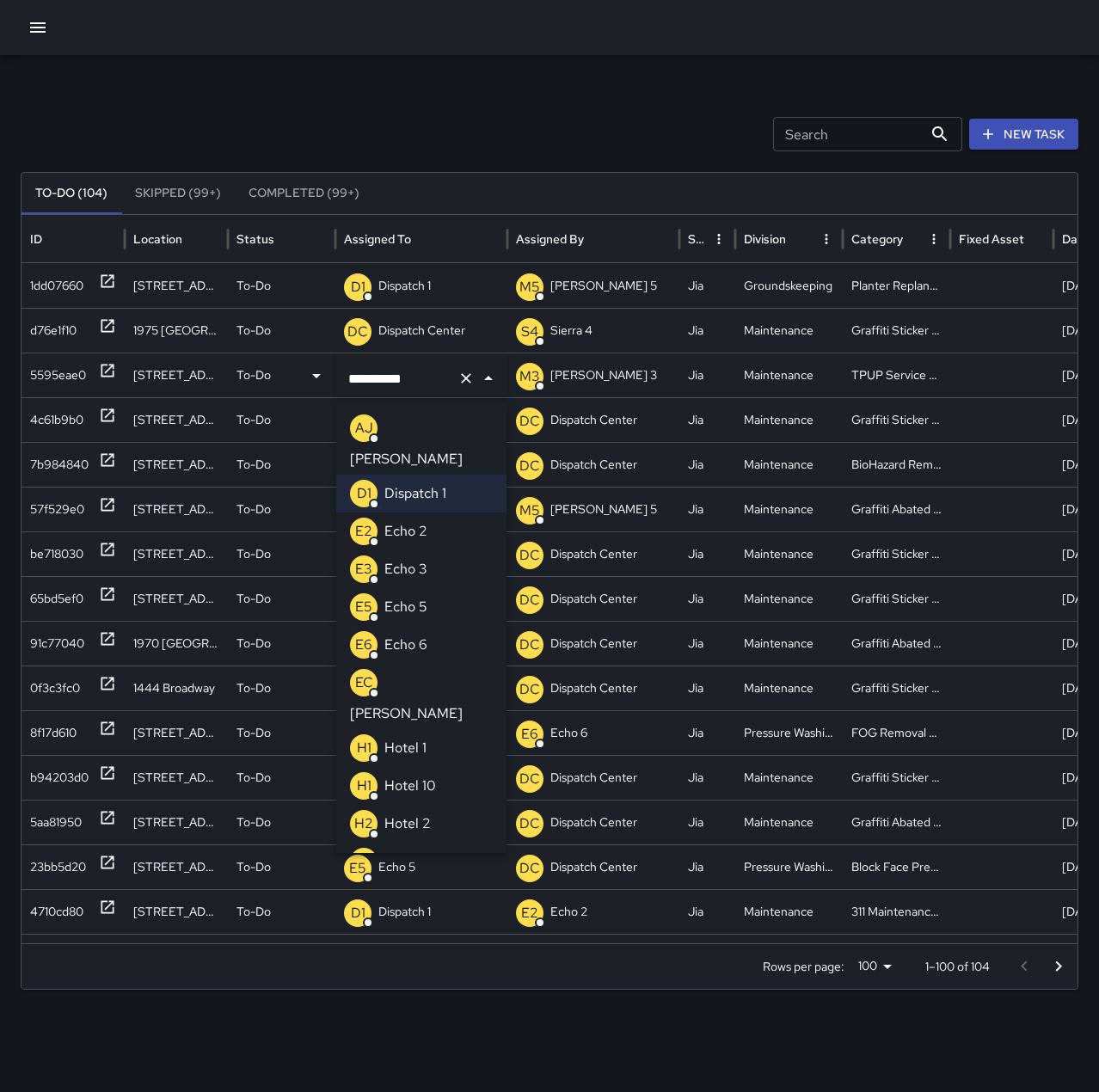
click at [426, 521] on p "Echo 2" at bounding box center [405, 531] width 43 height 21
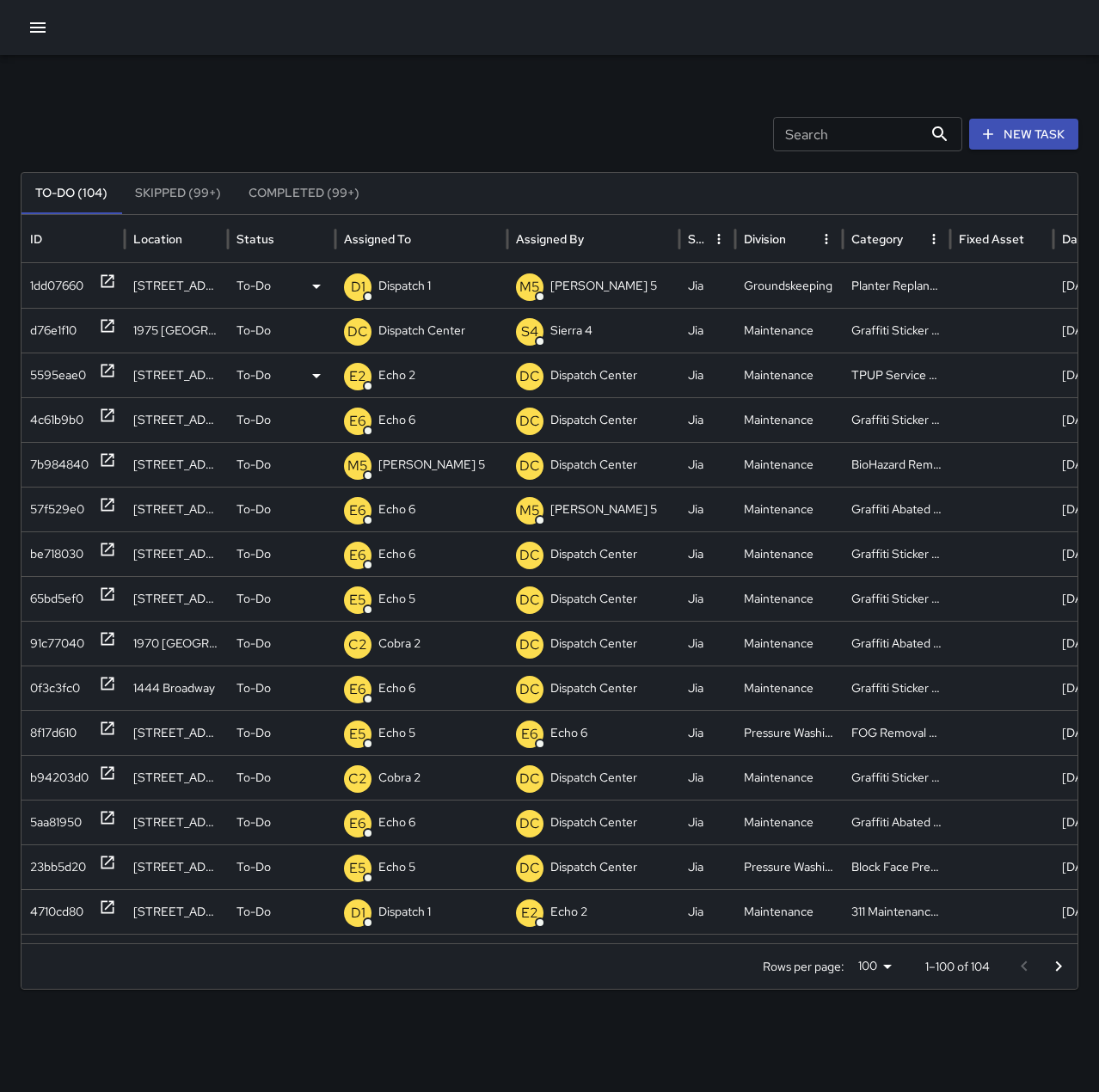
click at [408, 281] on p "Dispatch 1" at bounding box center [404, 285] width 53 height 44
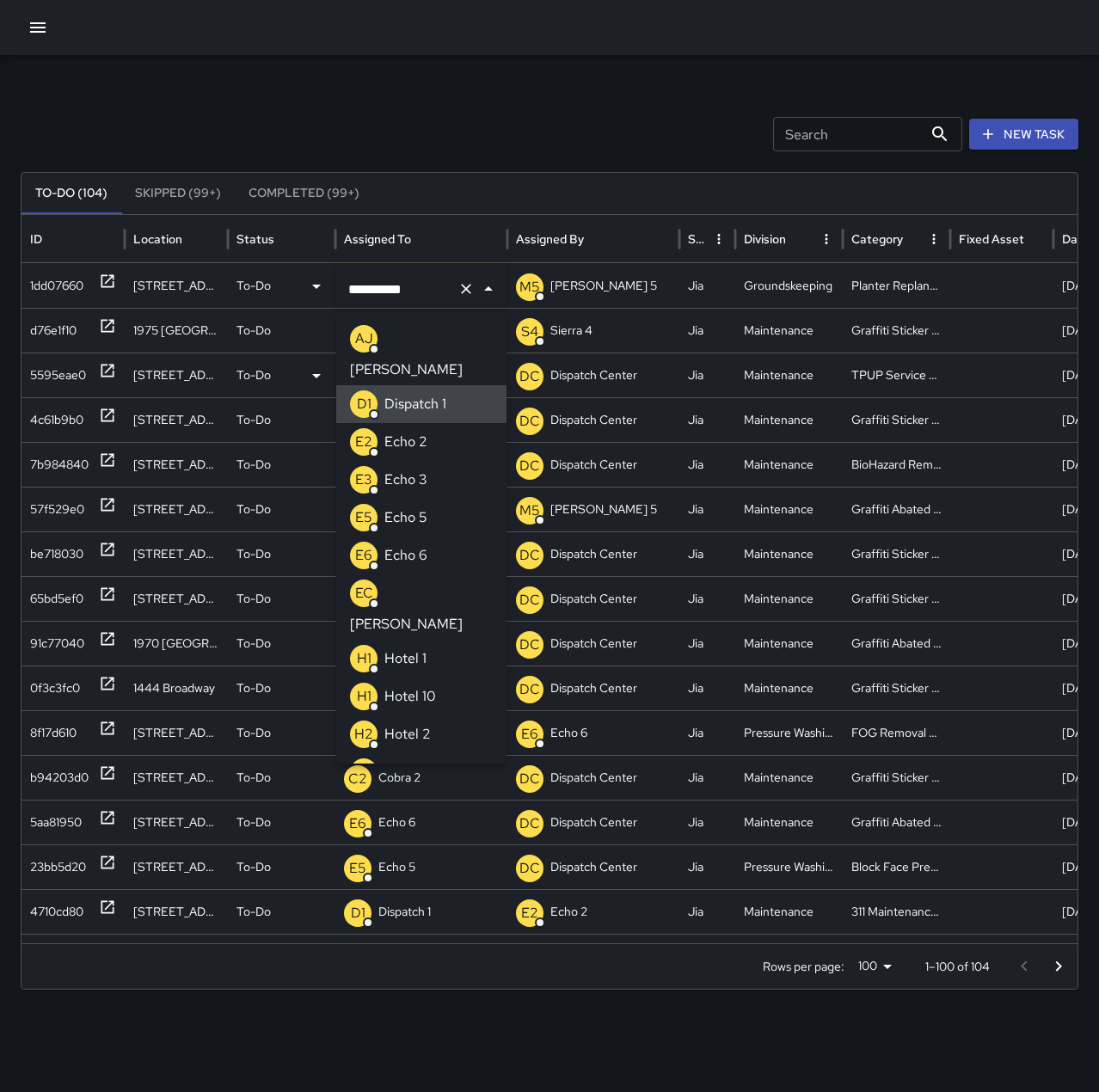
click at [460, 281] on icon "Clear" at bounding box center [465, 288] width 17 height 17
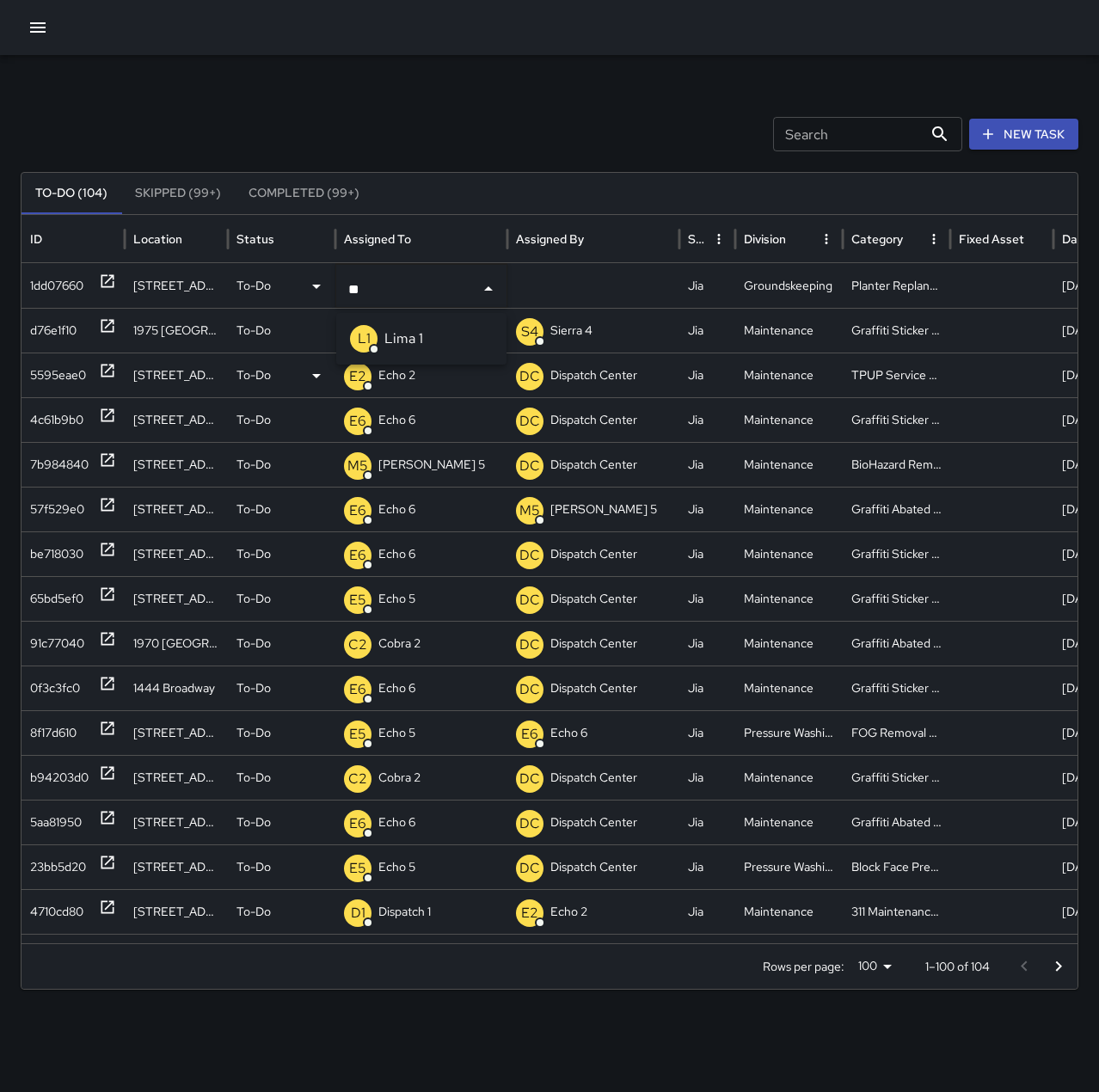
type input "***"
click at [428, 347] on li "L1 Lima 1" at bounding box center [421, 338] width 171 height 38
click at [110, 275] on icon at bounding box center [108, 281] width 13 height 13
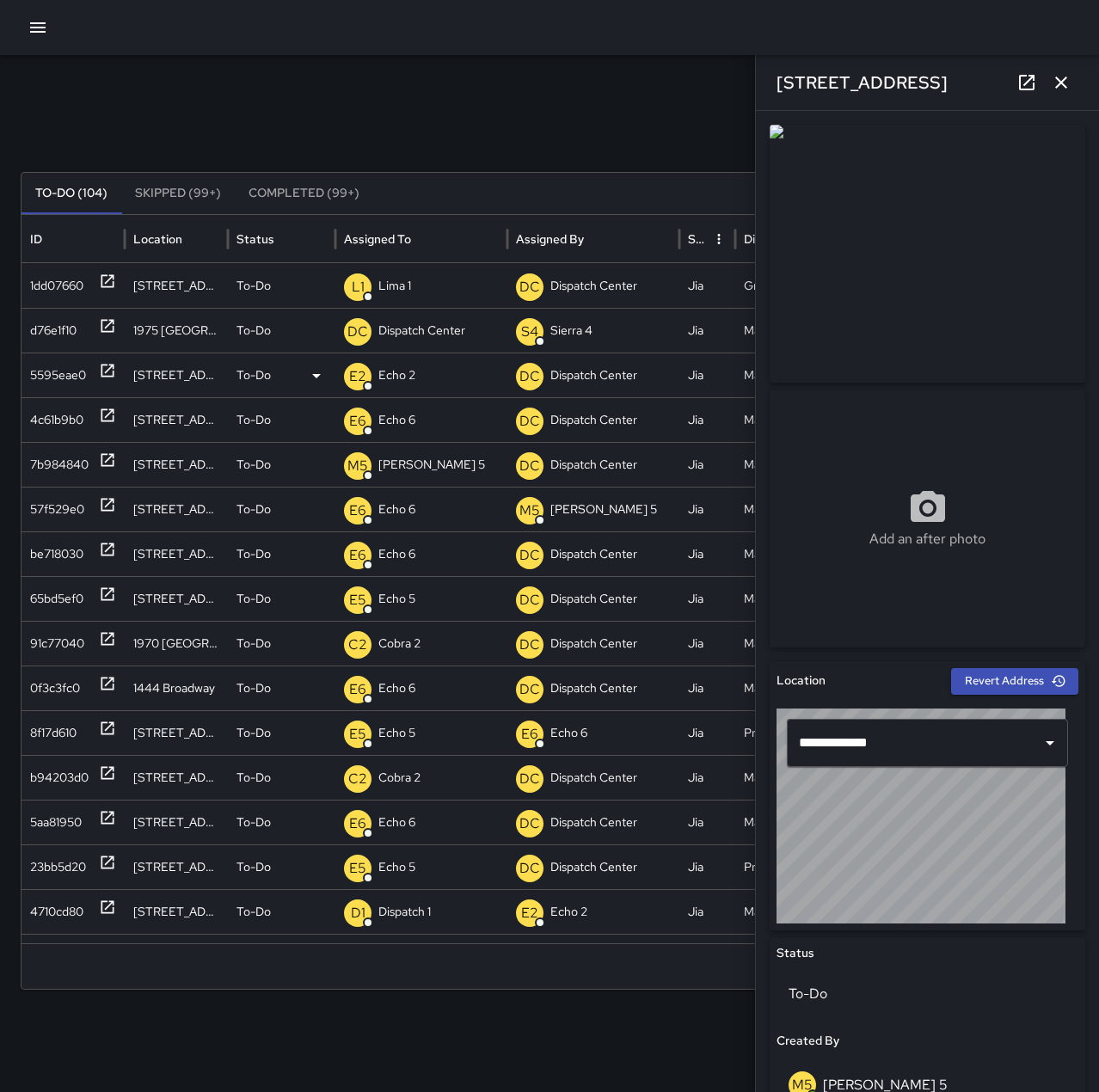
click at [1057, 85] on icon "button" at bounding box center [1061, 83] width 12 height 12
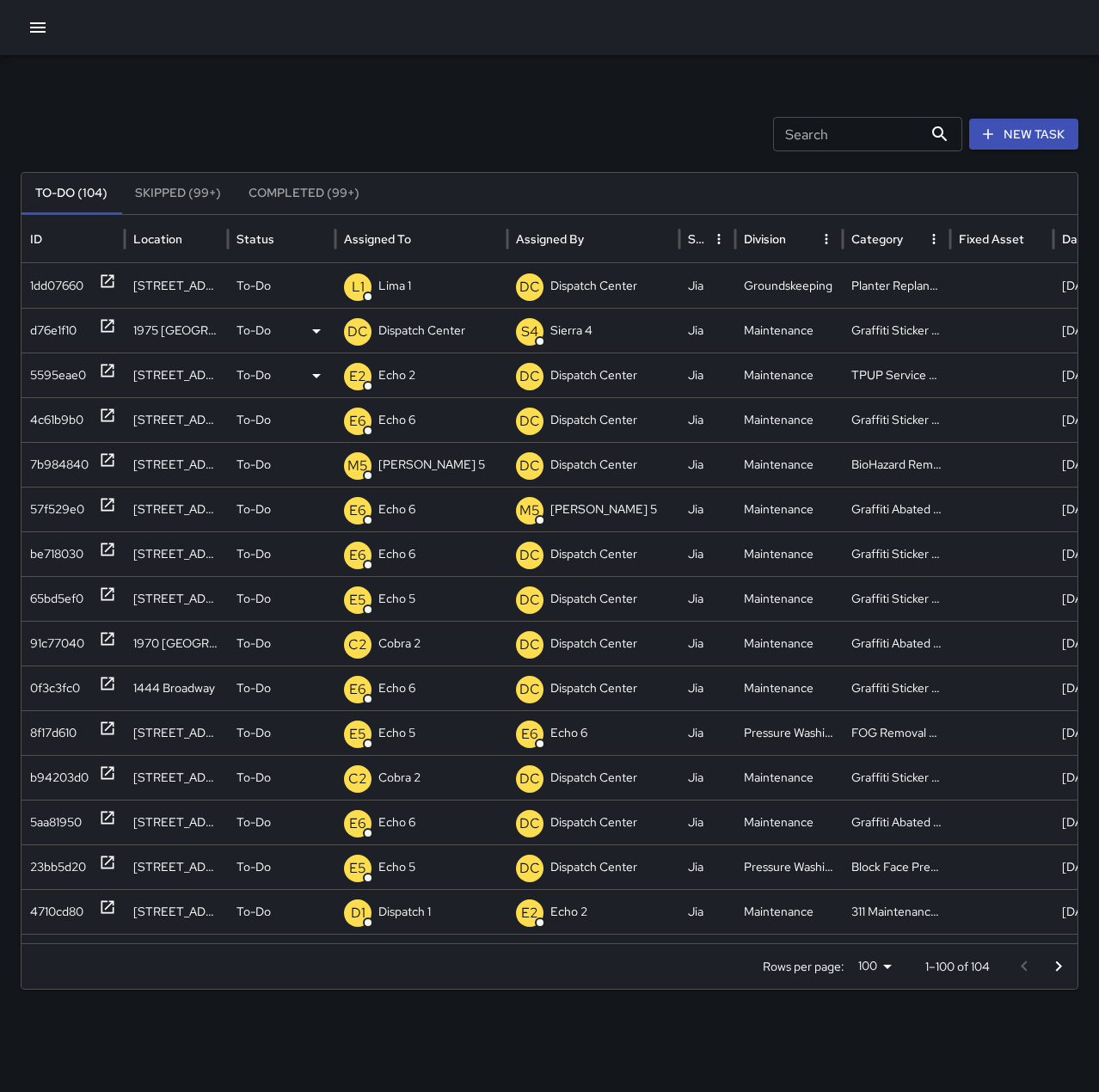
click at [105, 329] on icon at bounding box center [107, 325] width 17 height 17
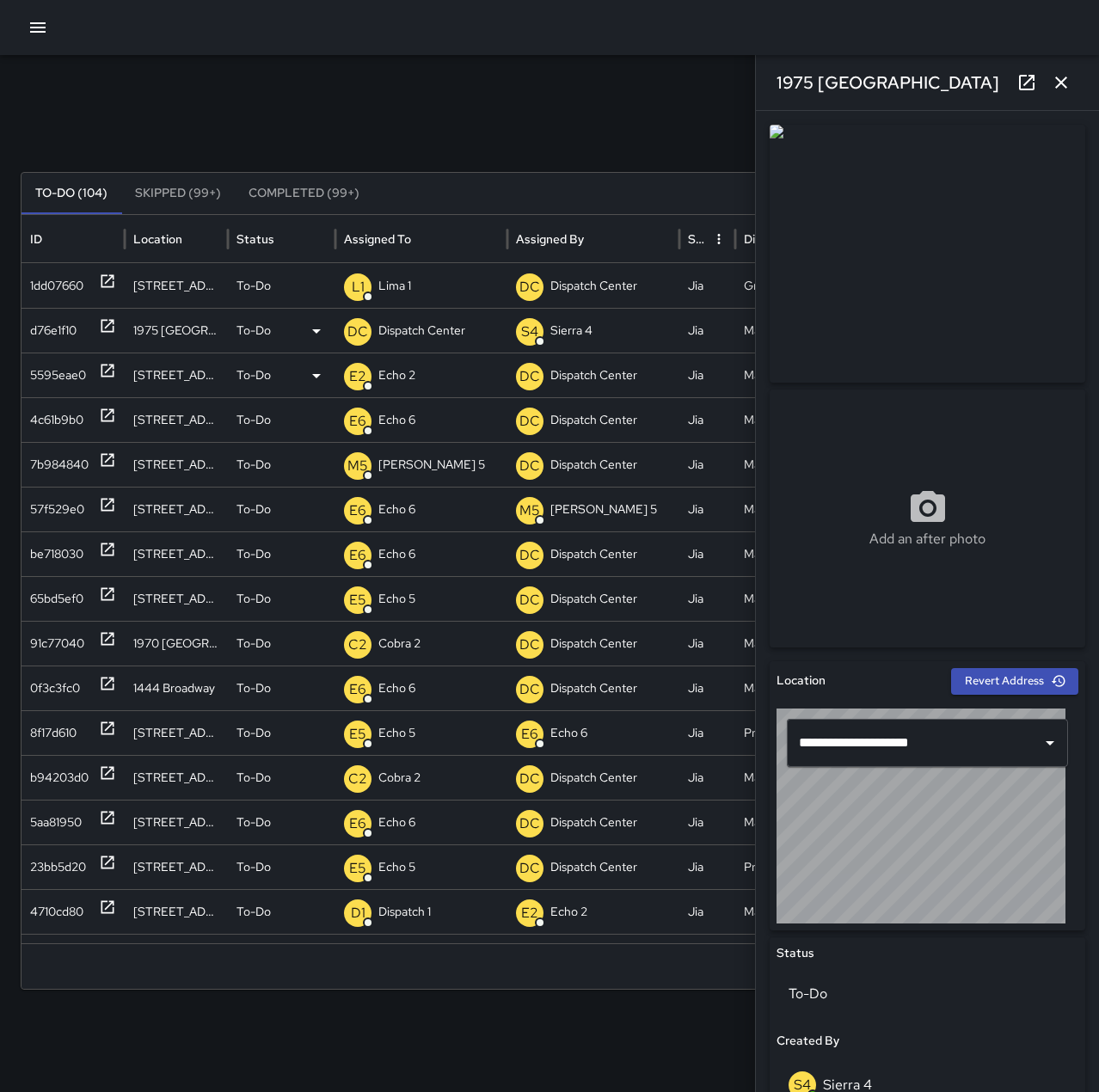
click at [435, 331] on p "Dispatch Center" at bounding box center [421, 330] width 87 height 44
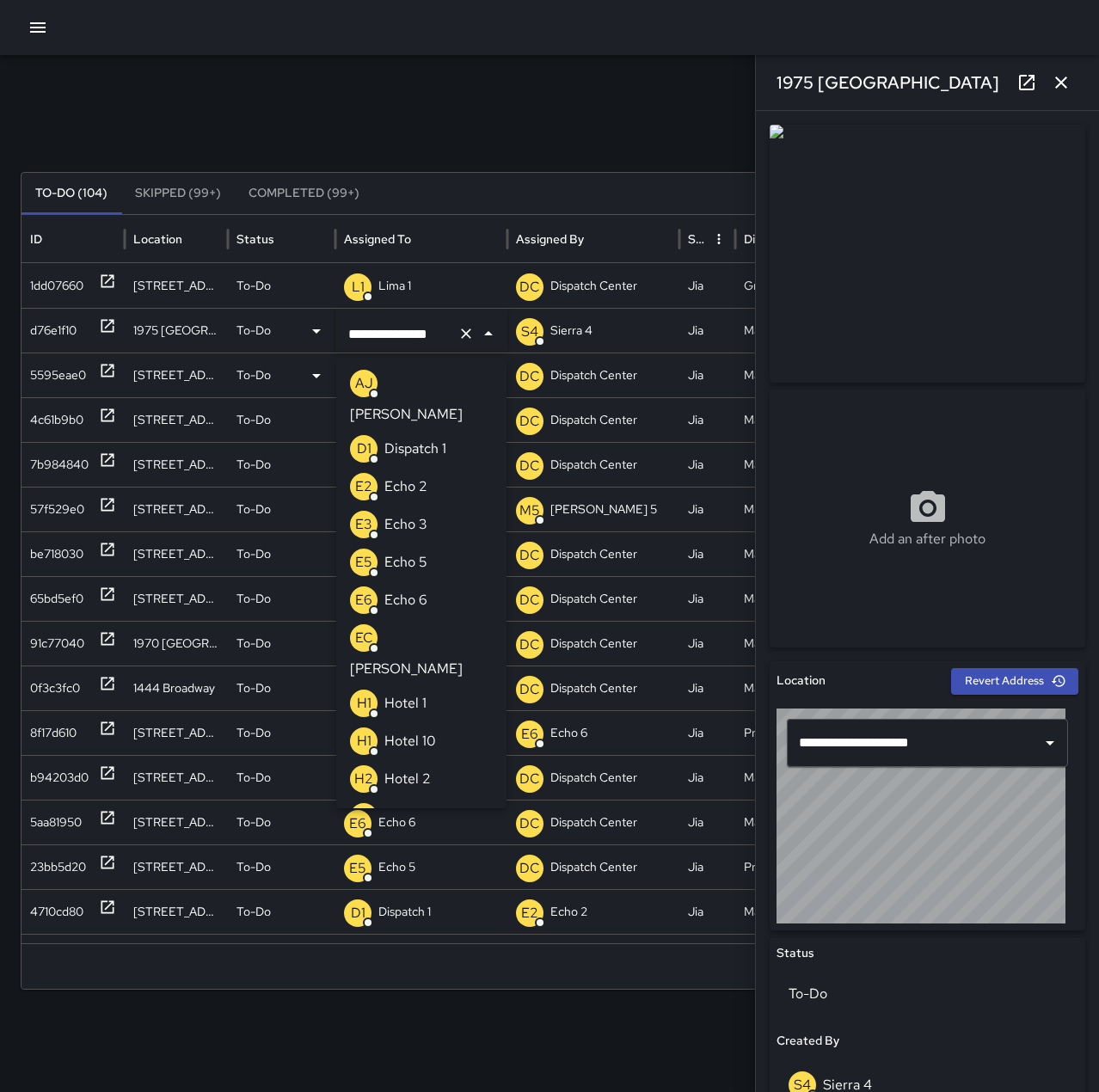
scroll to position [1087, 0]
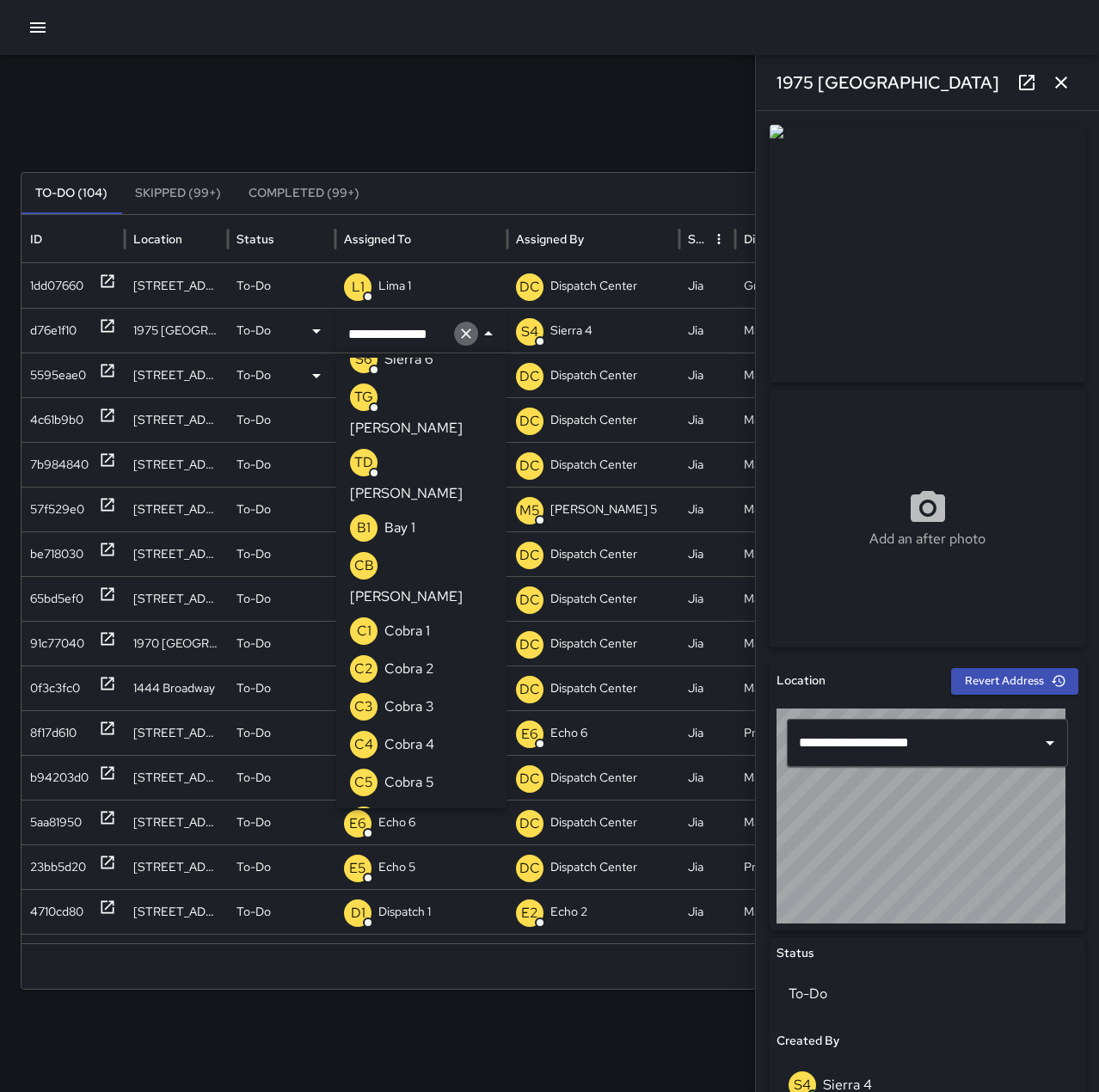
click at [472, 330] on icon "Clear" at bounding box center [465, 333] width 17 height 17
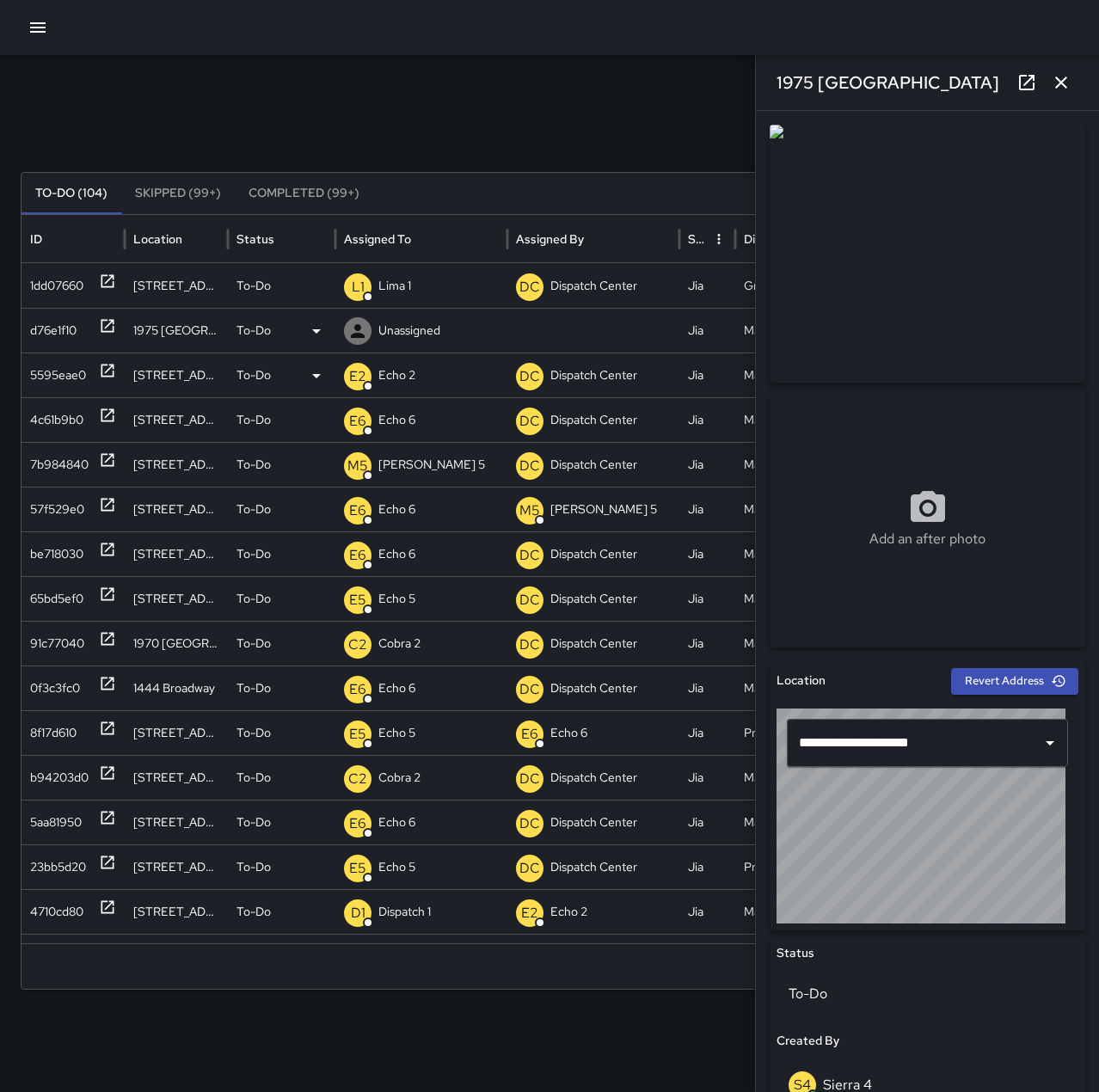
click at [439, 335] on p "Unassigned" at bounding box center [409, 330] width 62 height 44
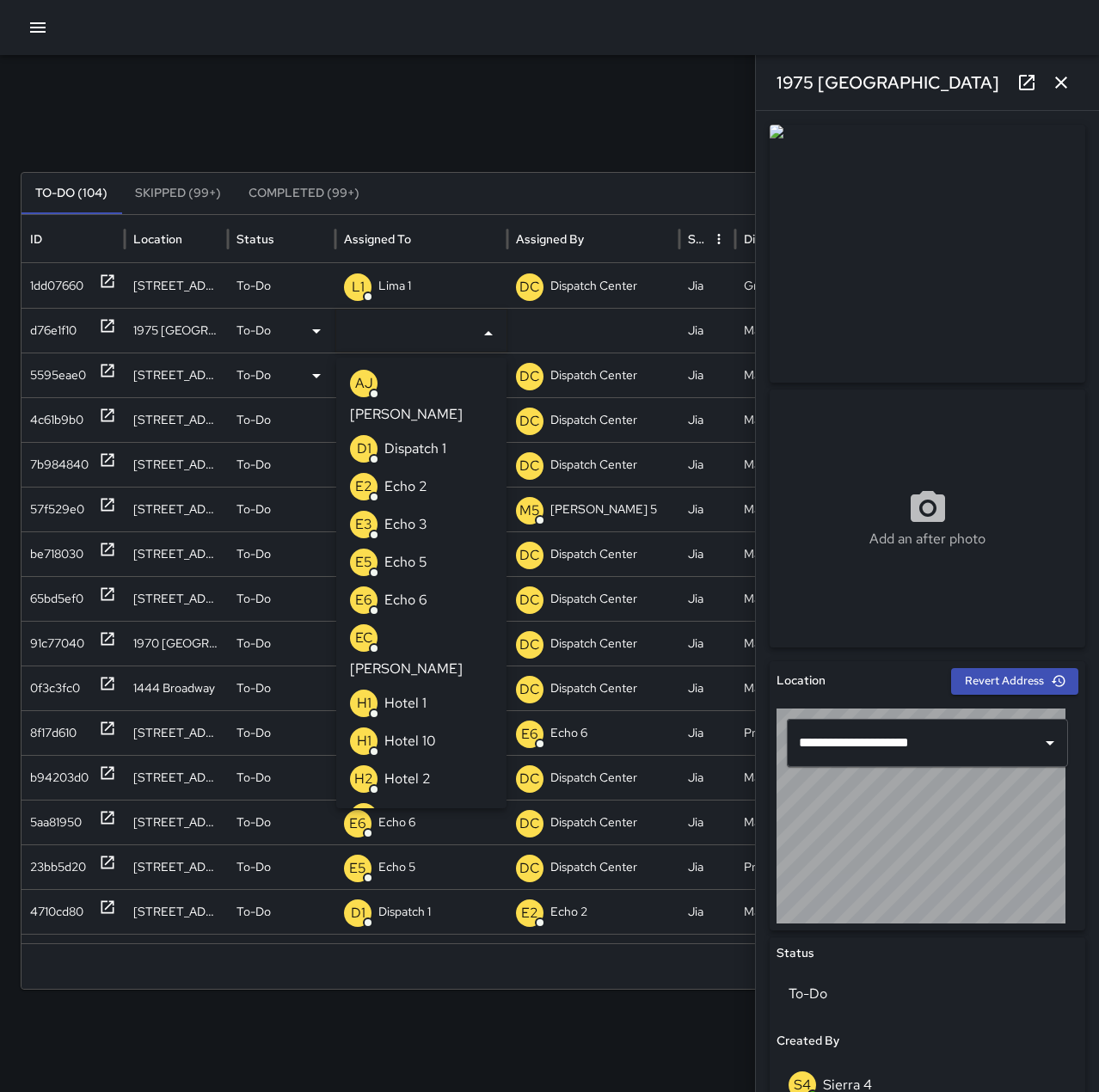
click at [438, 581] on li "E6 Echo 6" at bounding box center [421, 600] width 171 height 38
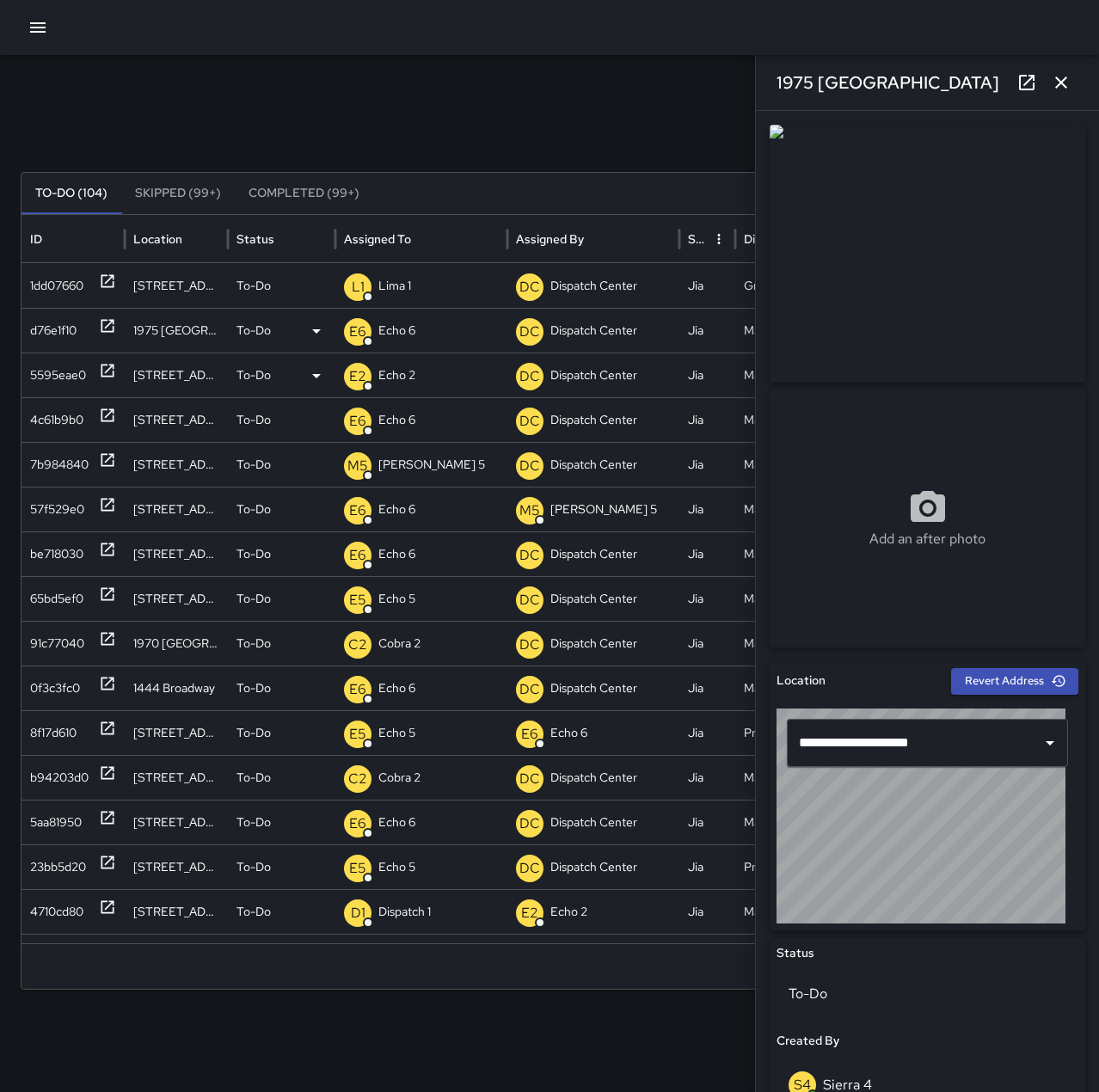
click at [430, 85] on div "Search Search New Task To-Do (104) Skipped (99+) Completed (99+) ID Location St…" at bounding box center [549, 543] width 1099 height 976
click at [1068, 77] on icon "button" at bounding box center [1060, 82] width 21 height 21
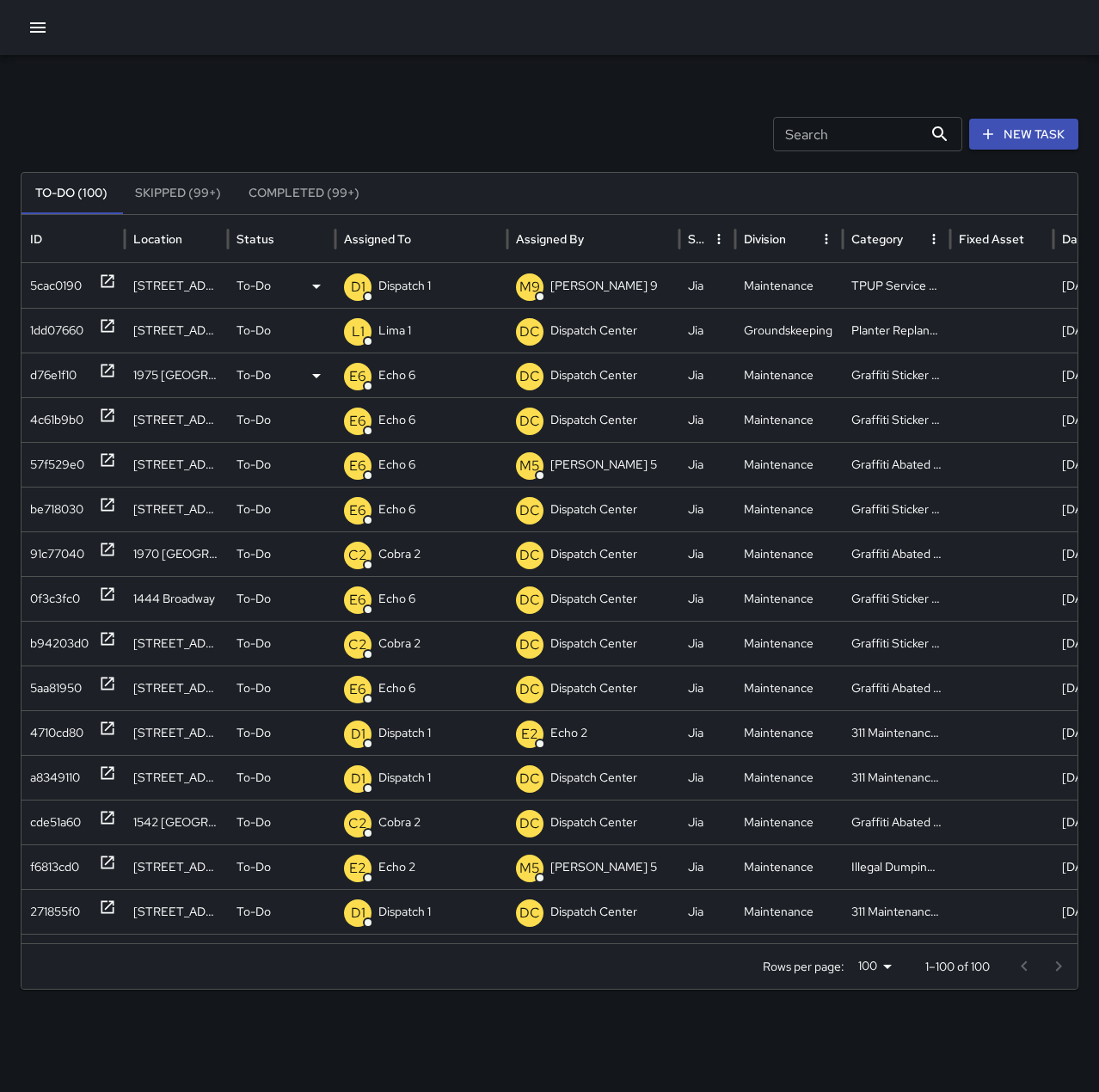
click at [420, 282] on p "Dispatch 1" at bounding box center [404, 285] width 53 height 44
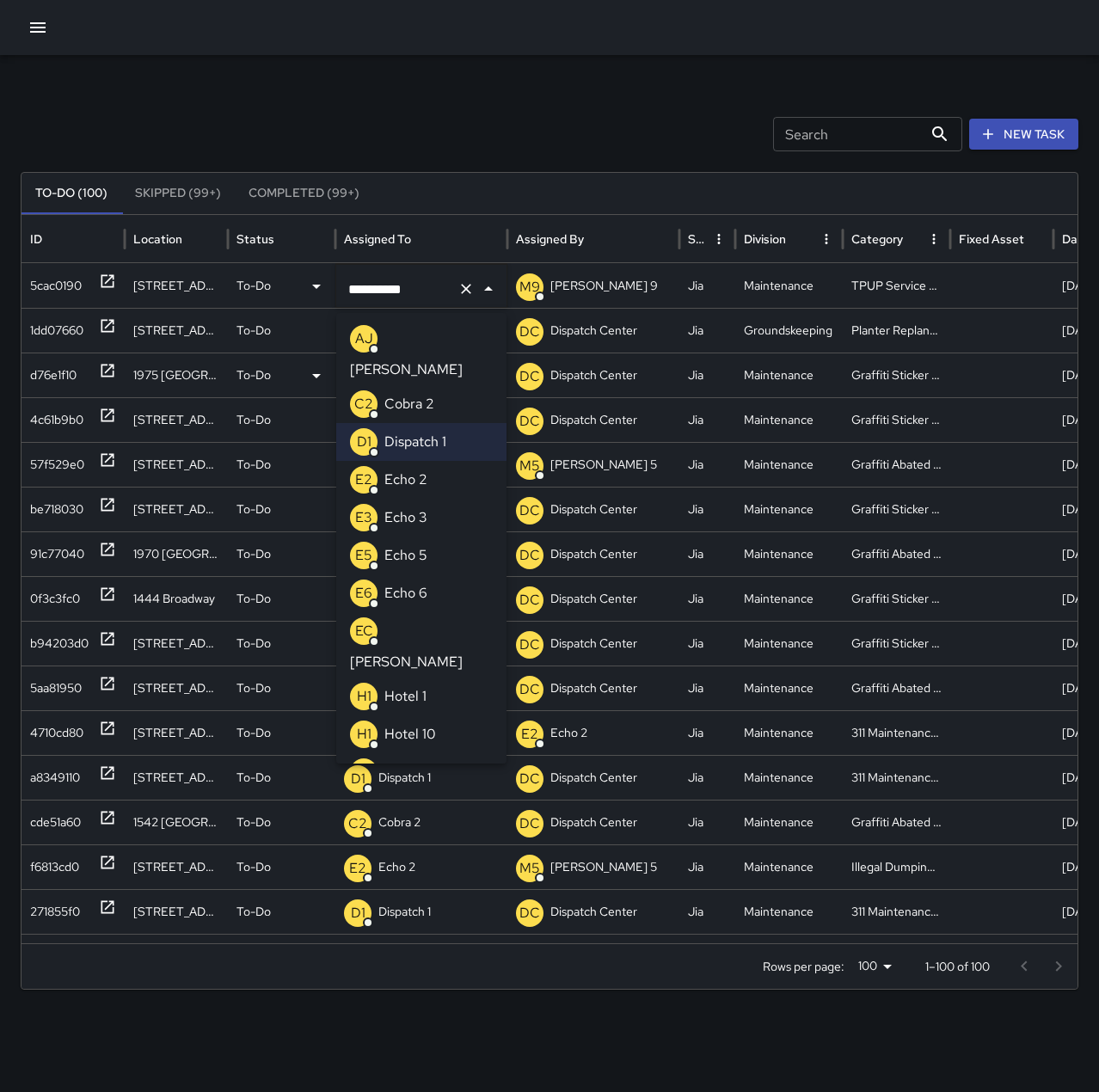
click at [440, 461] on li "E2 Echo 2" at bounding box center [421, 480] width 171 height 38
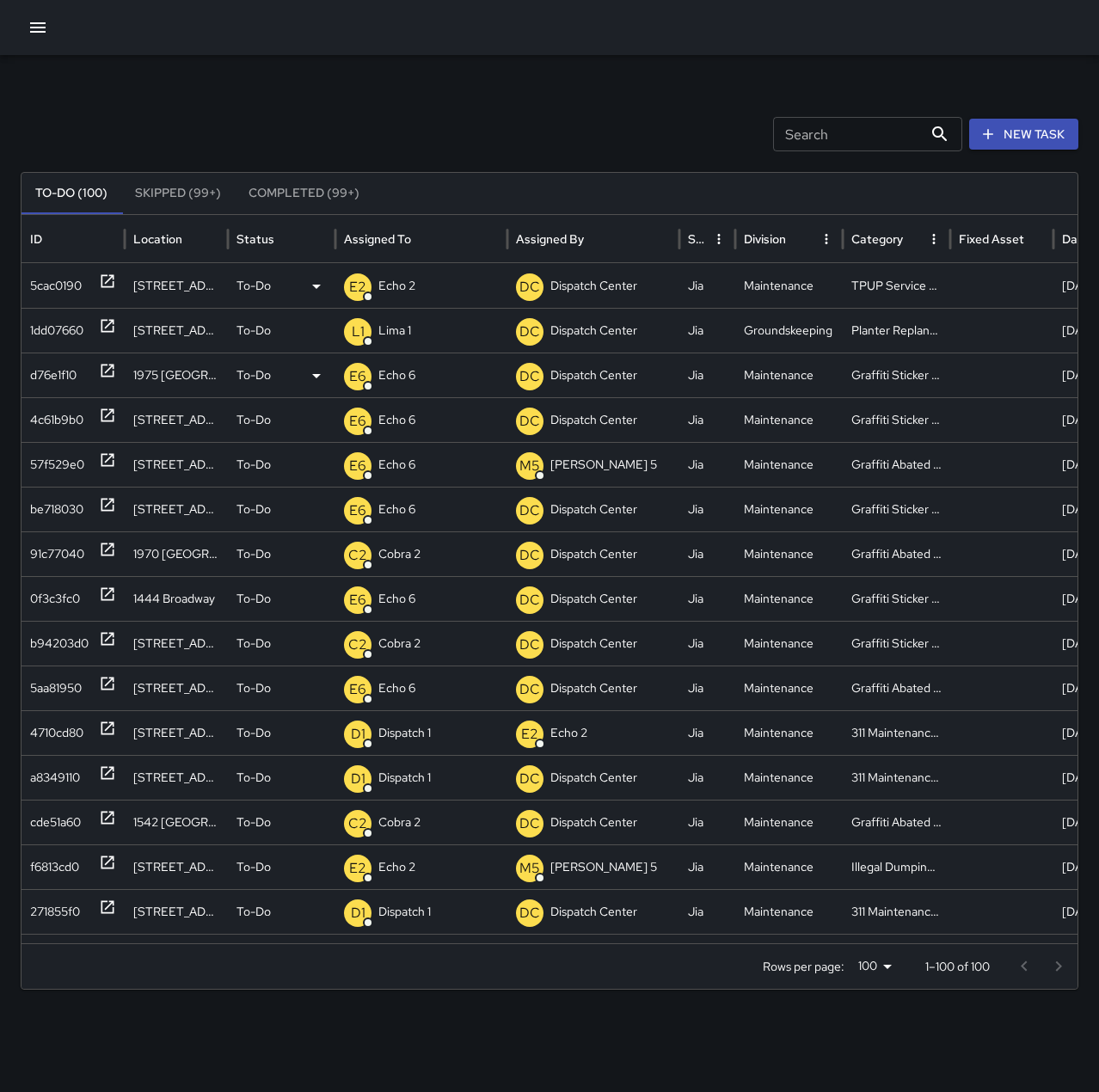
click at [453, 122] on div "Search Search New Task" at bounding box center [549, 134] width 1057 height 34
click at [423, 287] on p "Dispatch Center" at bounding box center [421, 285] width 87 height 44
click at [432, 127] on div "Search Search New Task" at bounding box center [549, 134] width 1057 height 34
click at [104, 279] on icon at bounding box center [107, 280] width 17 height 17
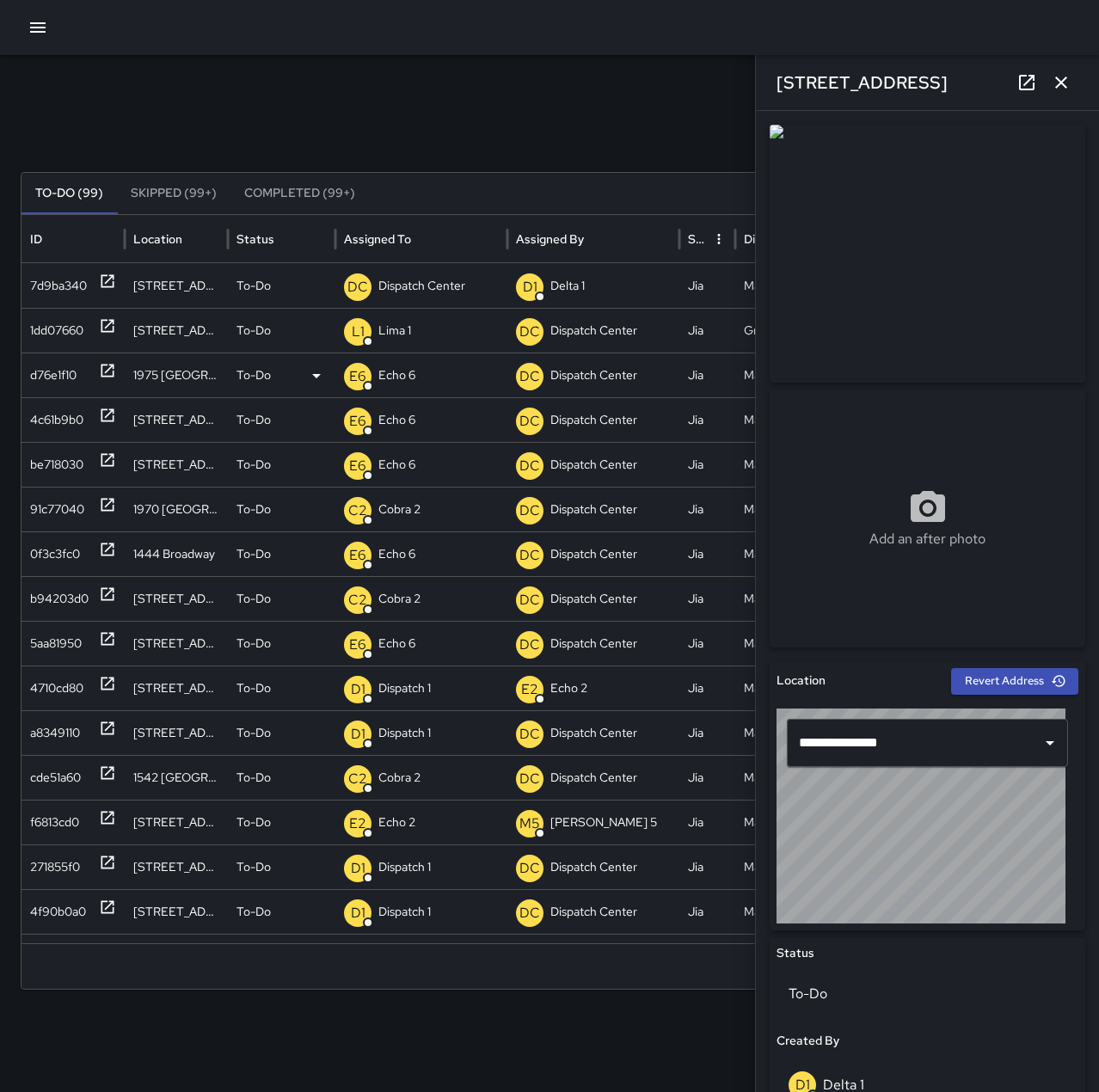
click at [401, 276] on p "Dispatch Center" at bounding box center [421, 285] width 87 height 44
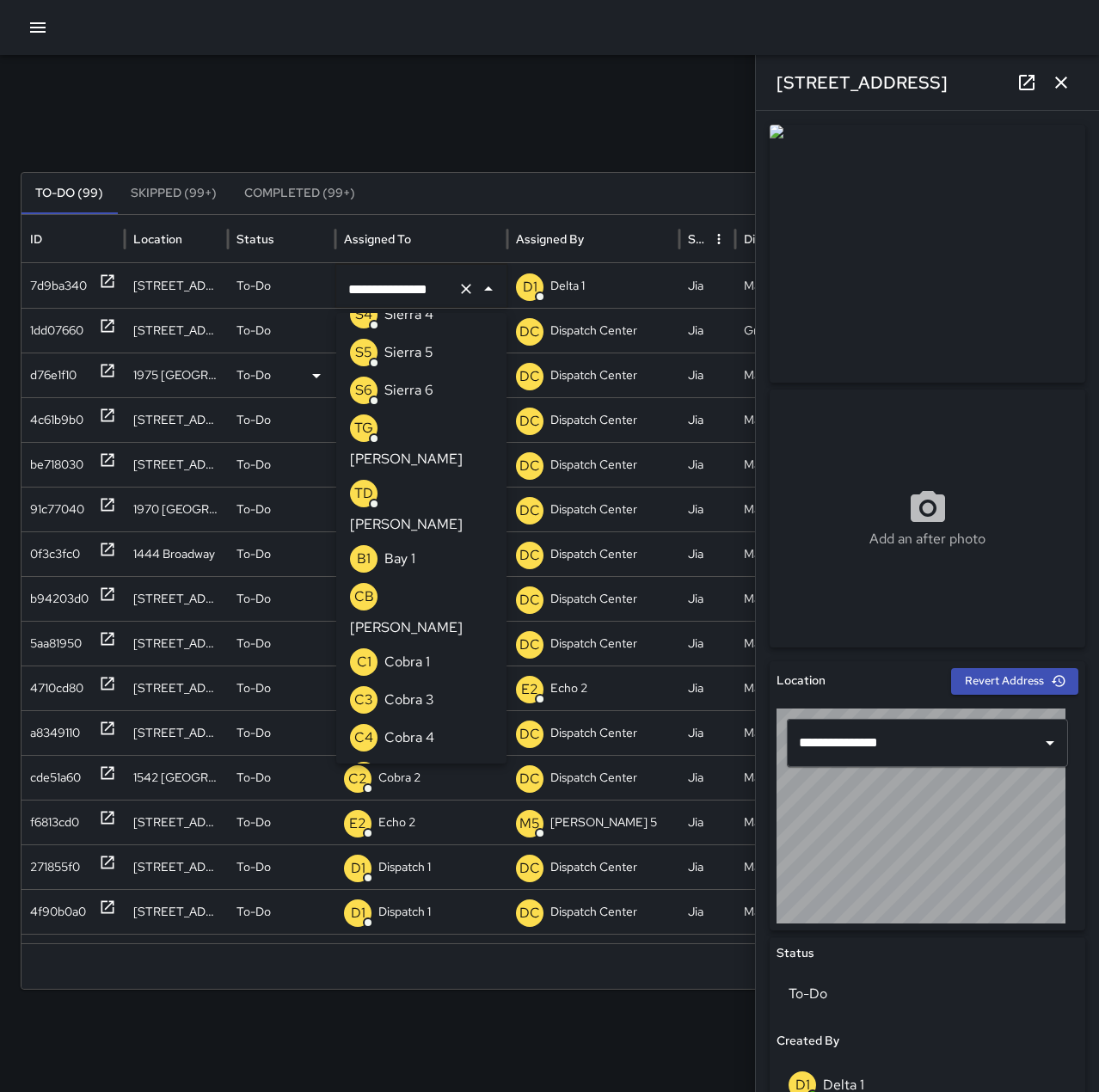
click at [468, 294] on icon "Clear" at bounding box center [465, 288] width 17 height 17
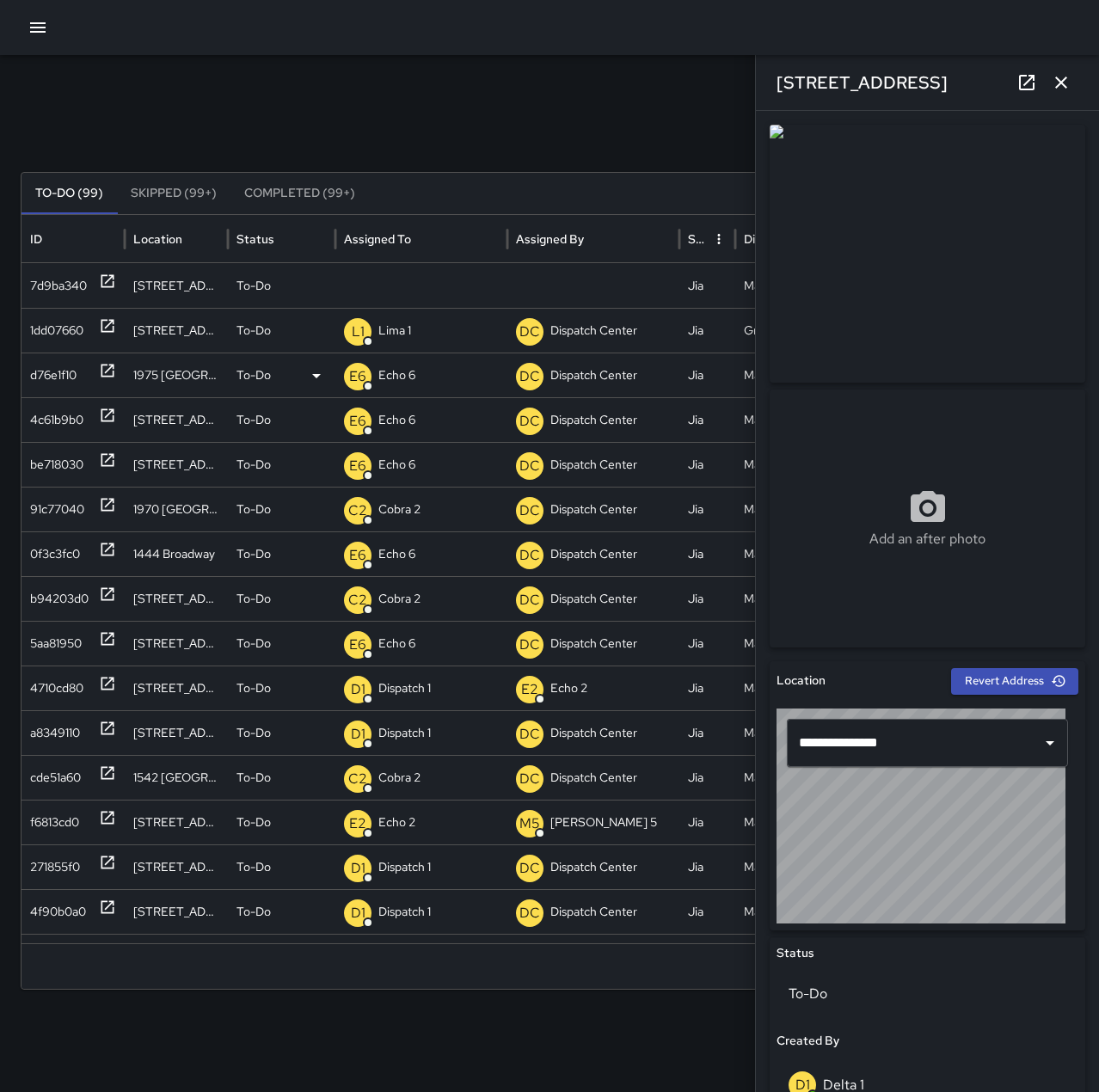
click at [0, 0] on p "Unassigned" at bounding box center [0, 0] width 0 height 0
type input "*"
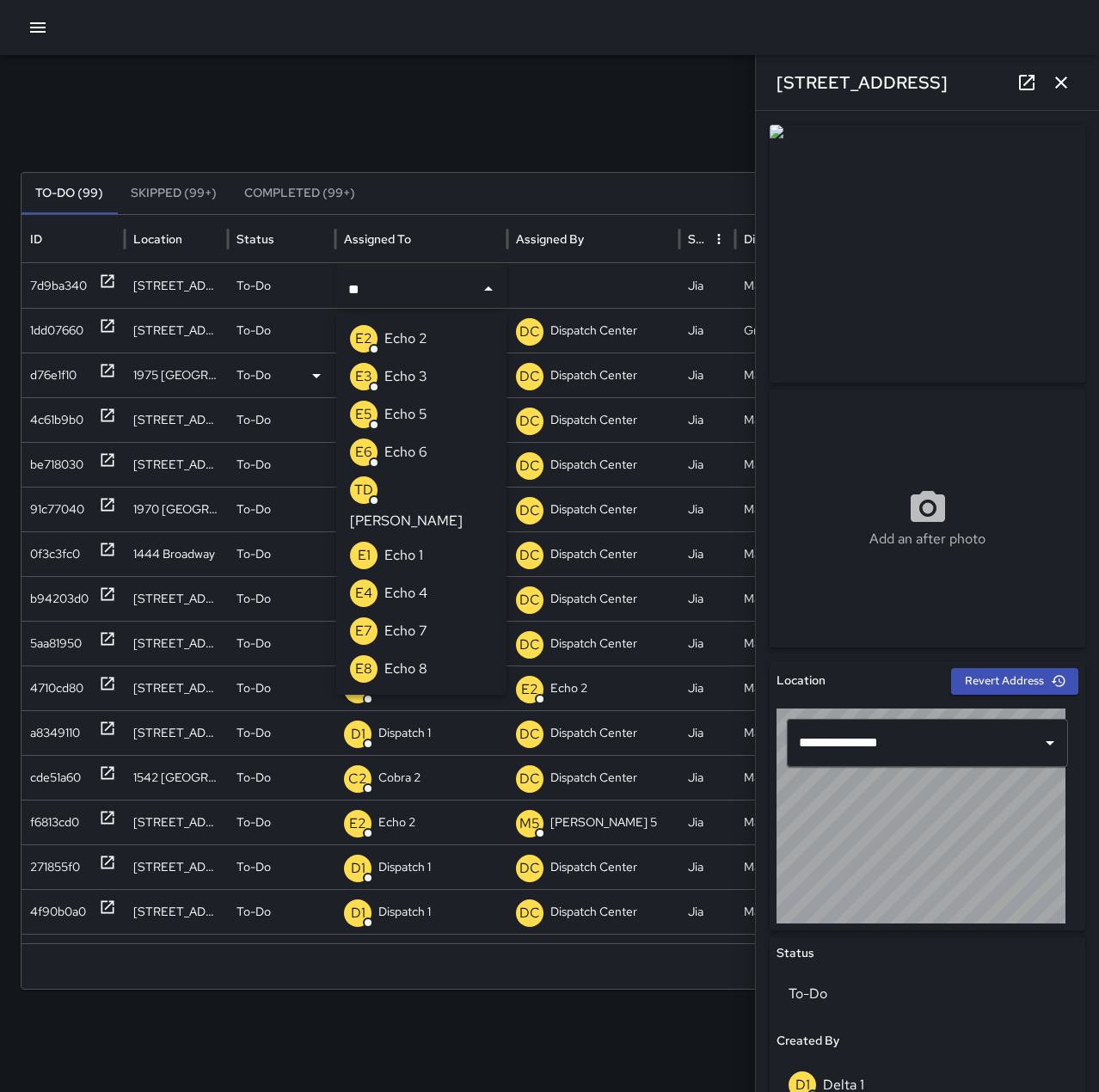
type input "*"
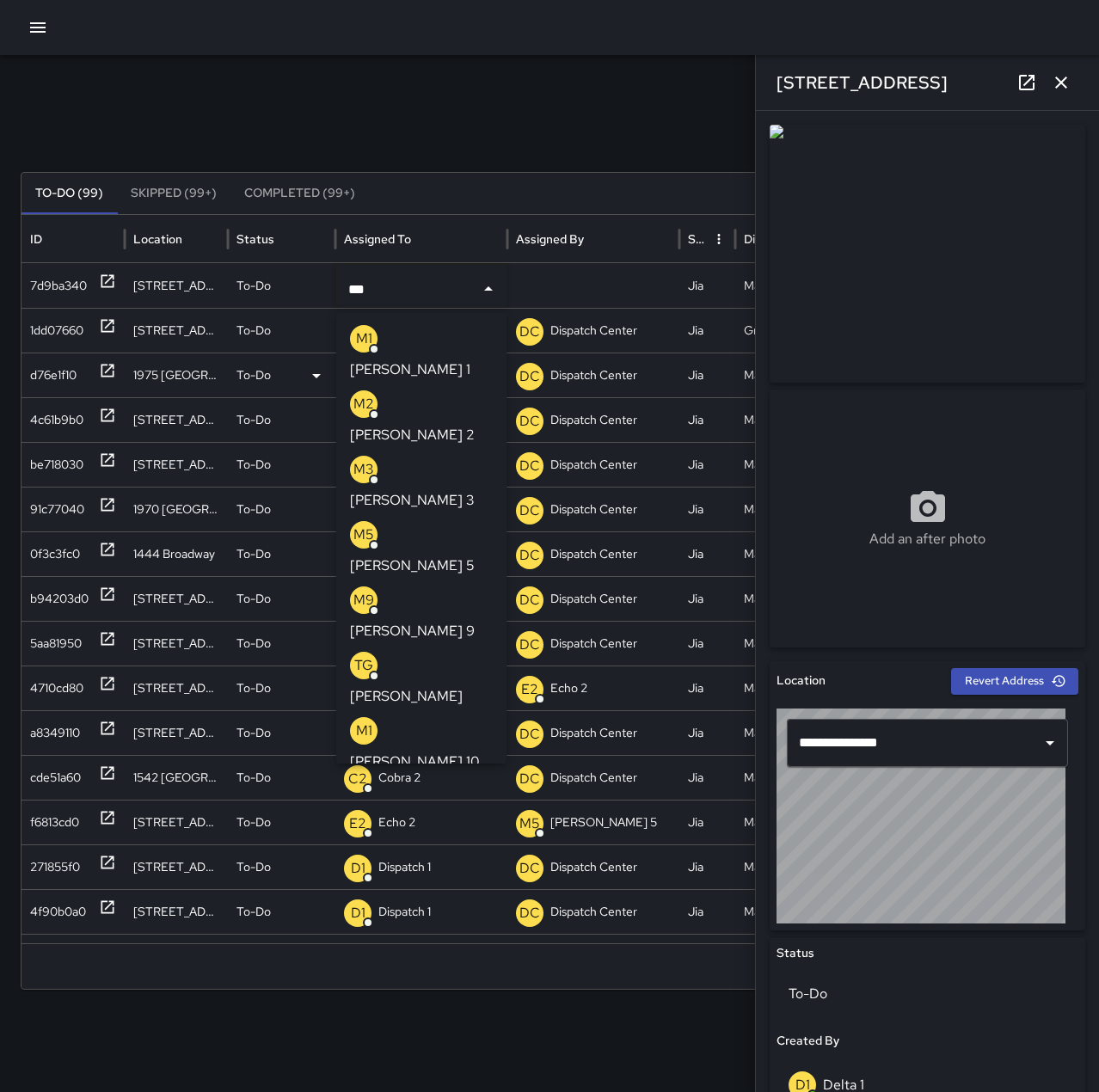
type input "****"
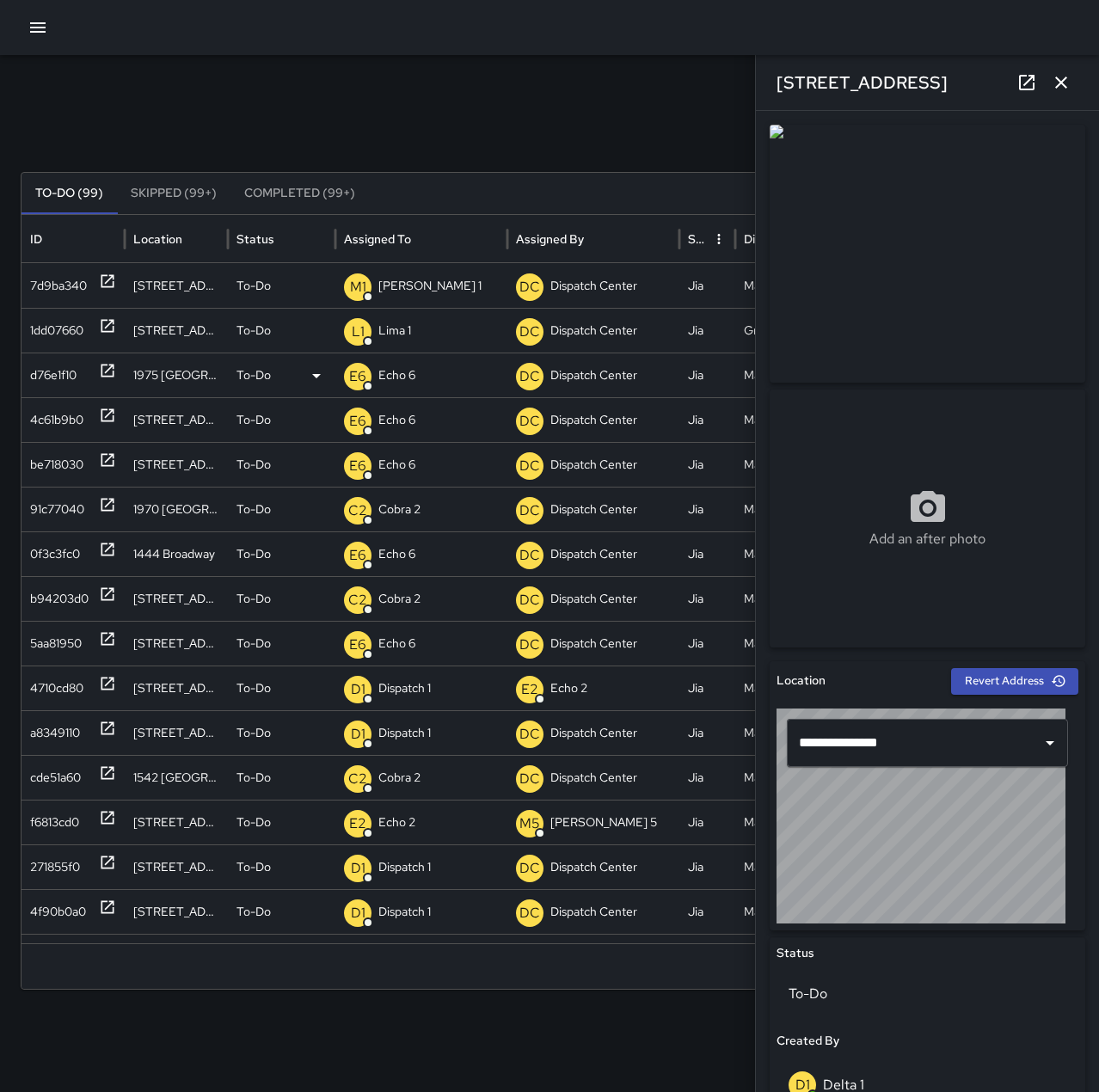
click at [516, 138] on div "Search Search New Task" at bounding box center [549, 134] width 1057 height 34
click at [1056, 81] on icon "button" at bounding box center [1060, 82] width 21 height 21
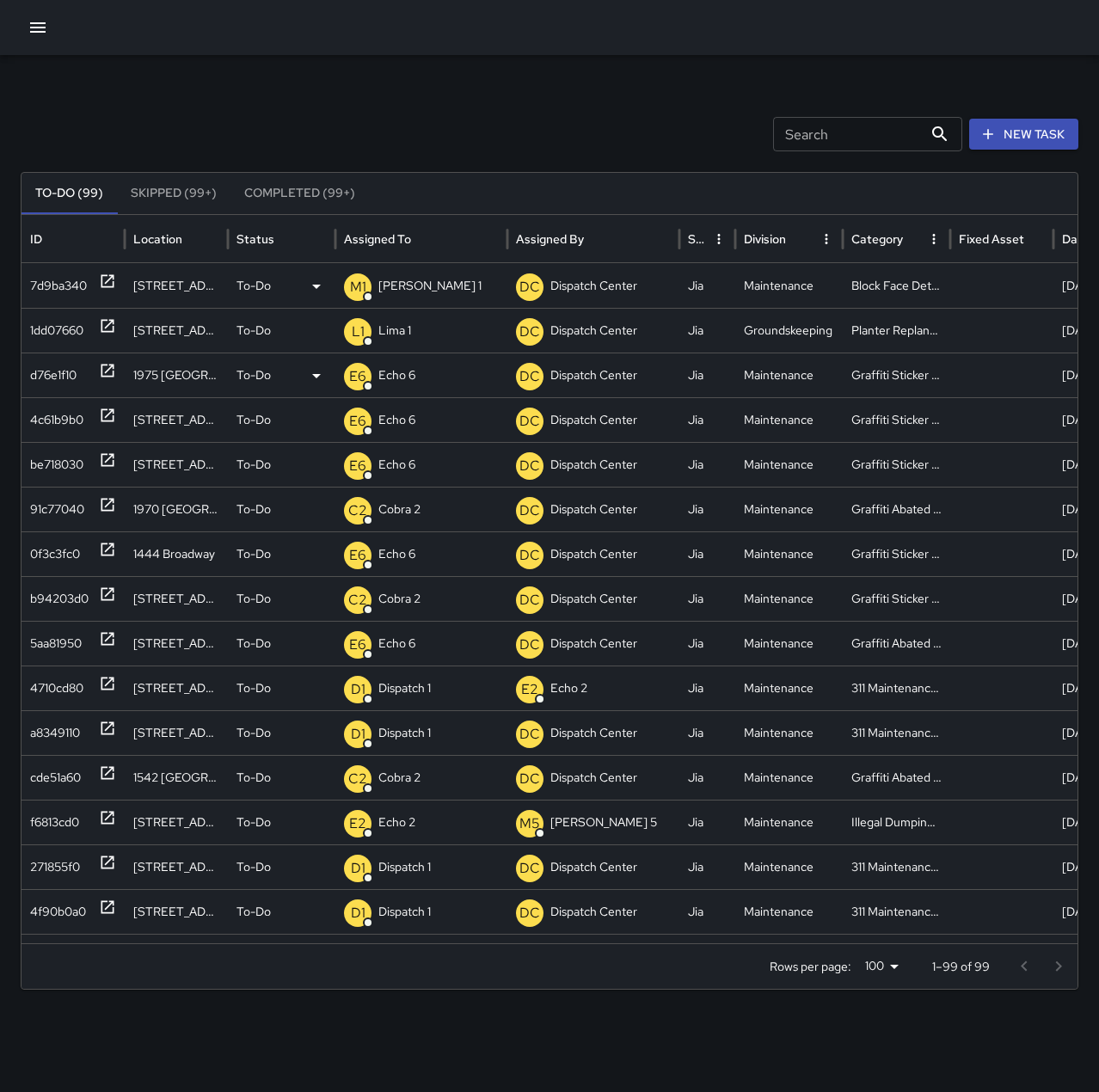
click at [113, 281] on icon at bounding box center [108, 281] width 13 height 13
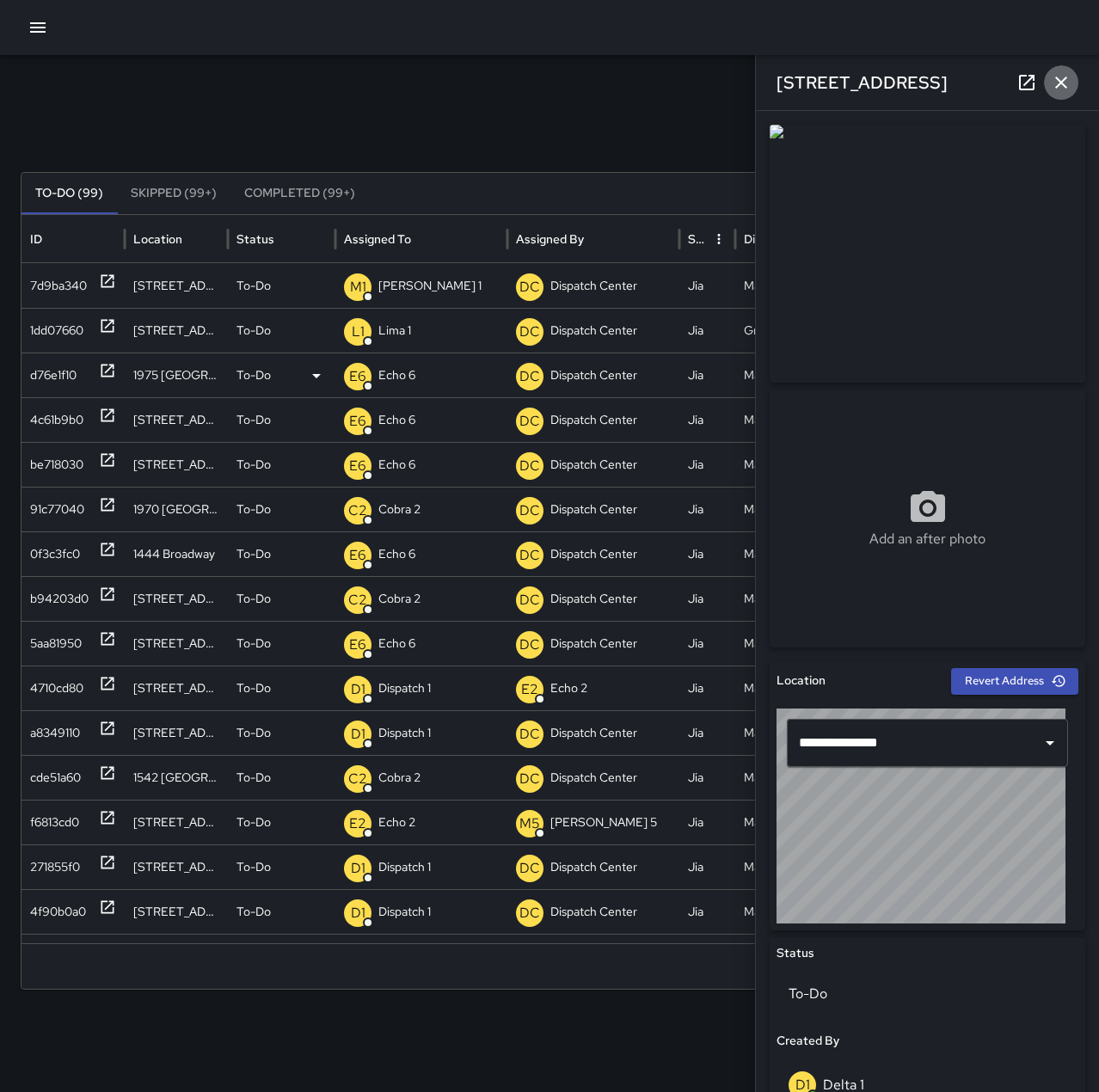
click at [1066, 84] on icon "button" at bounding box center [1060, 82] width 21 height 21
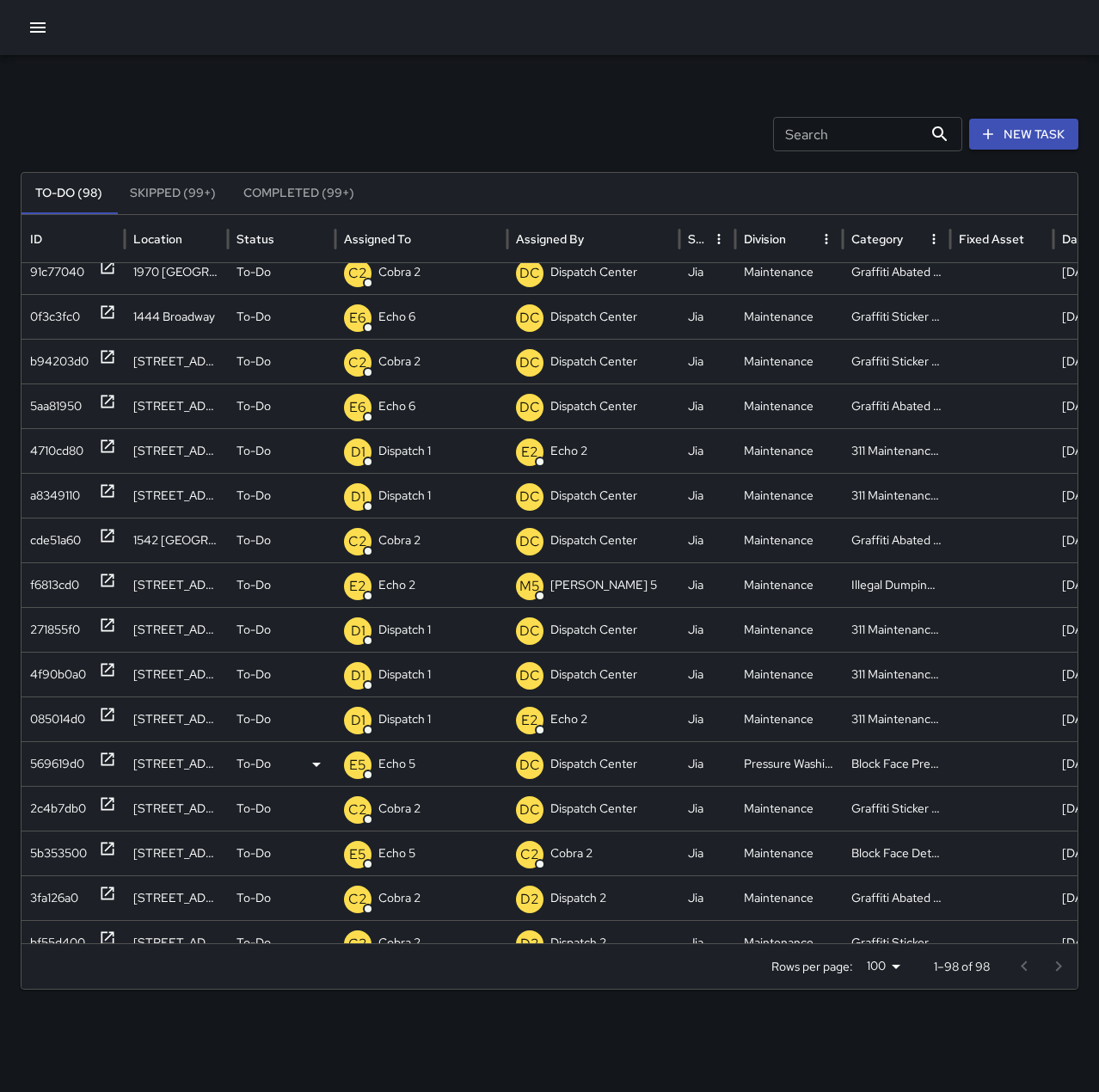
scroll to position [0, 0]
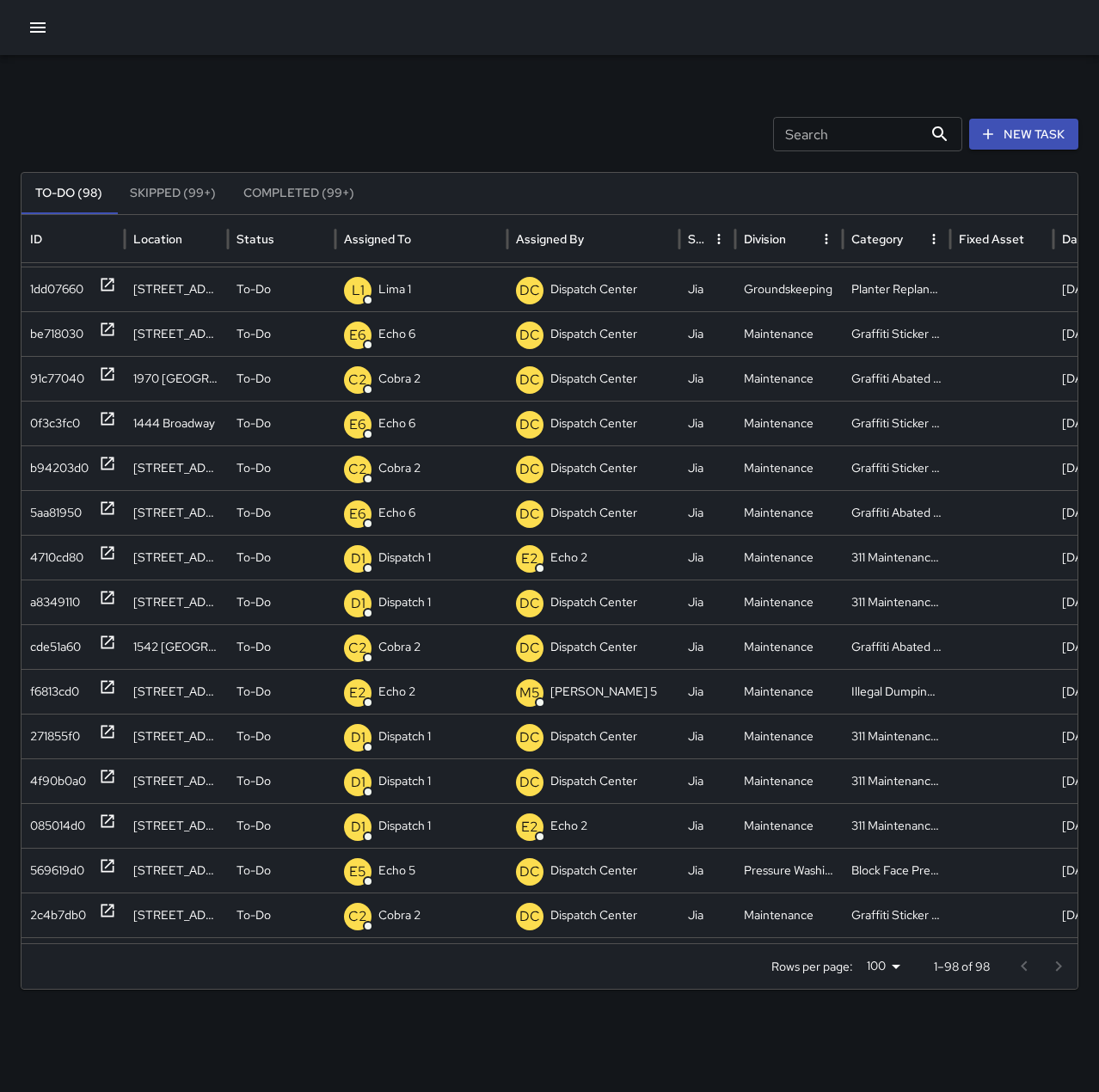
click at [1013, 127] on button "New Task" at bounding box center [1023, 135] width 109 height 32
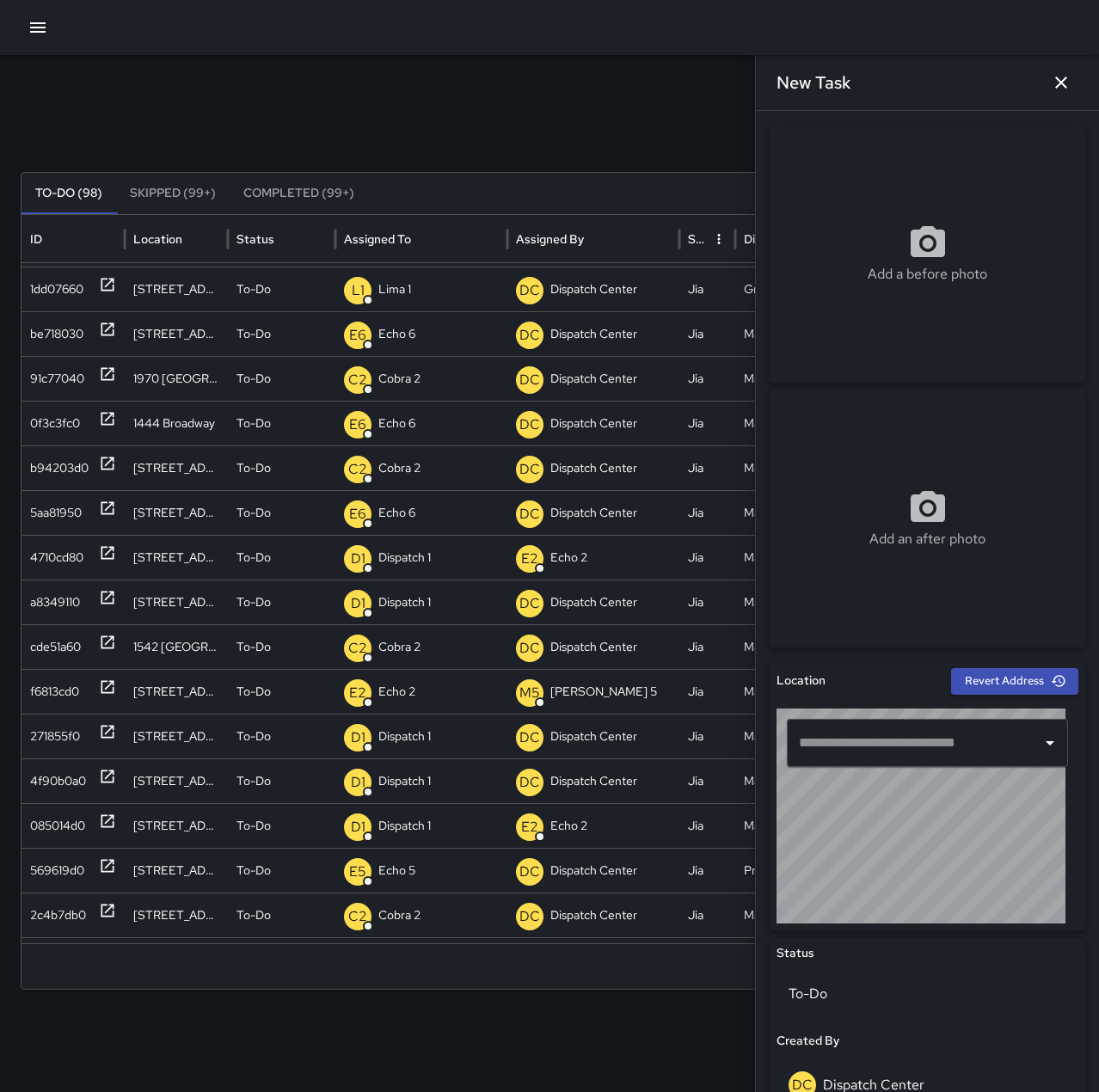
click at [960, 753] on input "text" at bounding box center [914, 743] width 240 height 33
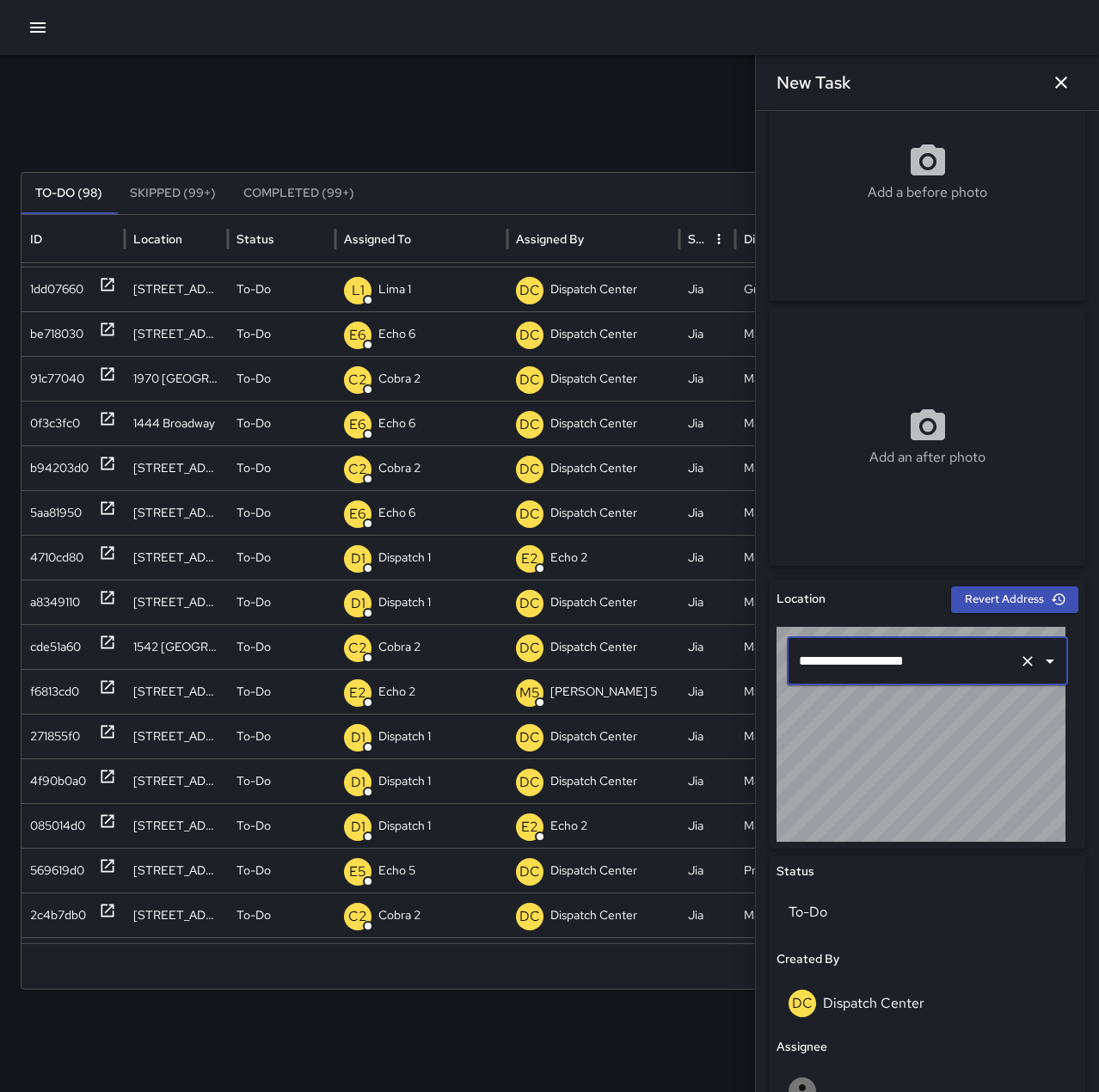
scroll to position [430, 0]
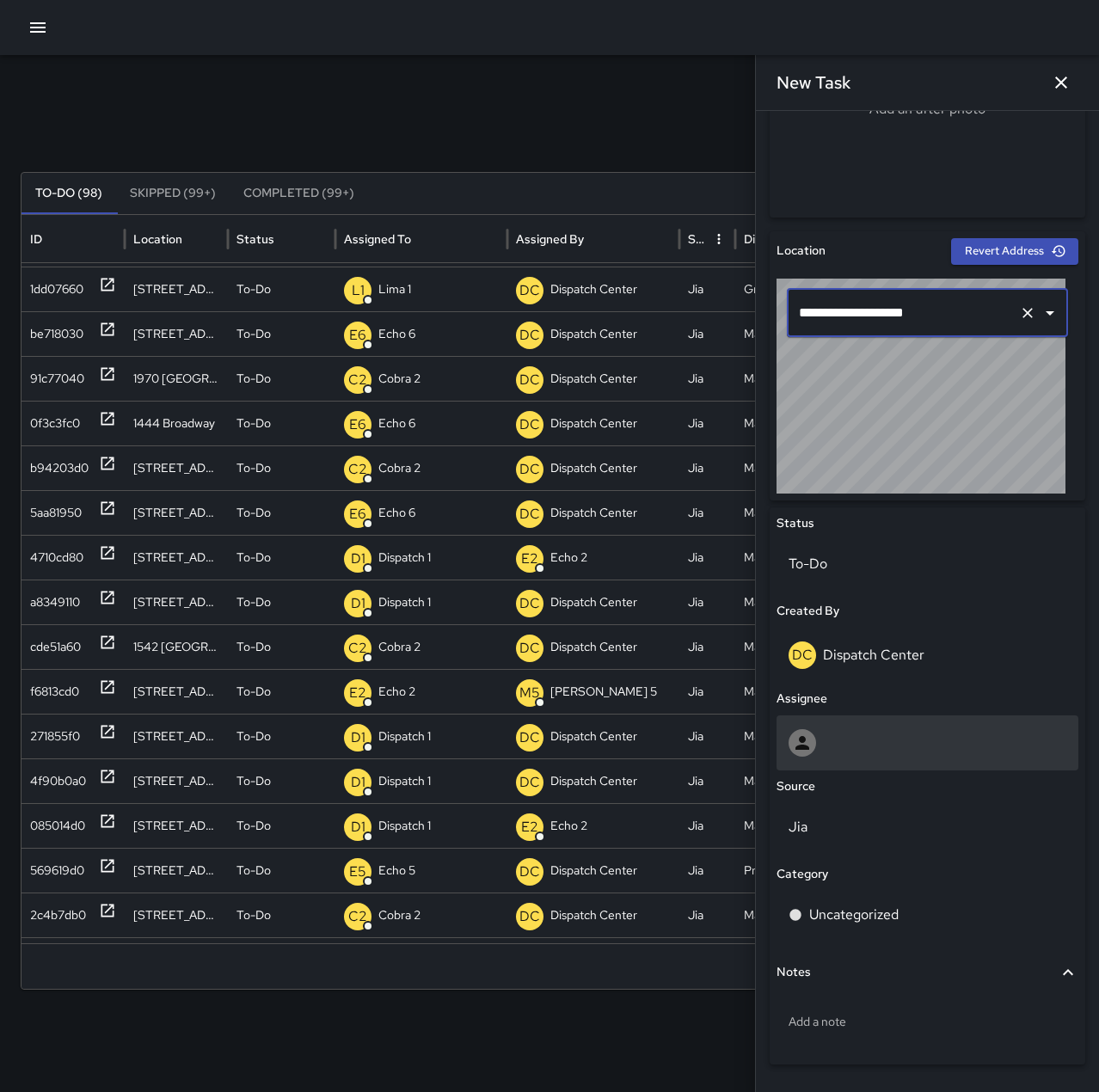
type input "**********"
click at [827, 739] on div at bounding box center [927, 743] width 277 height 28
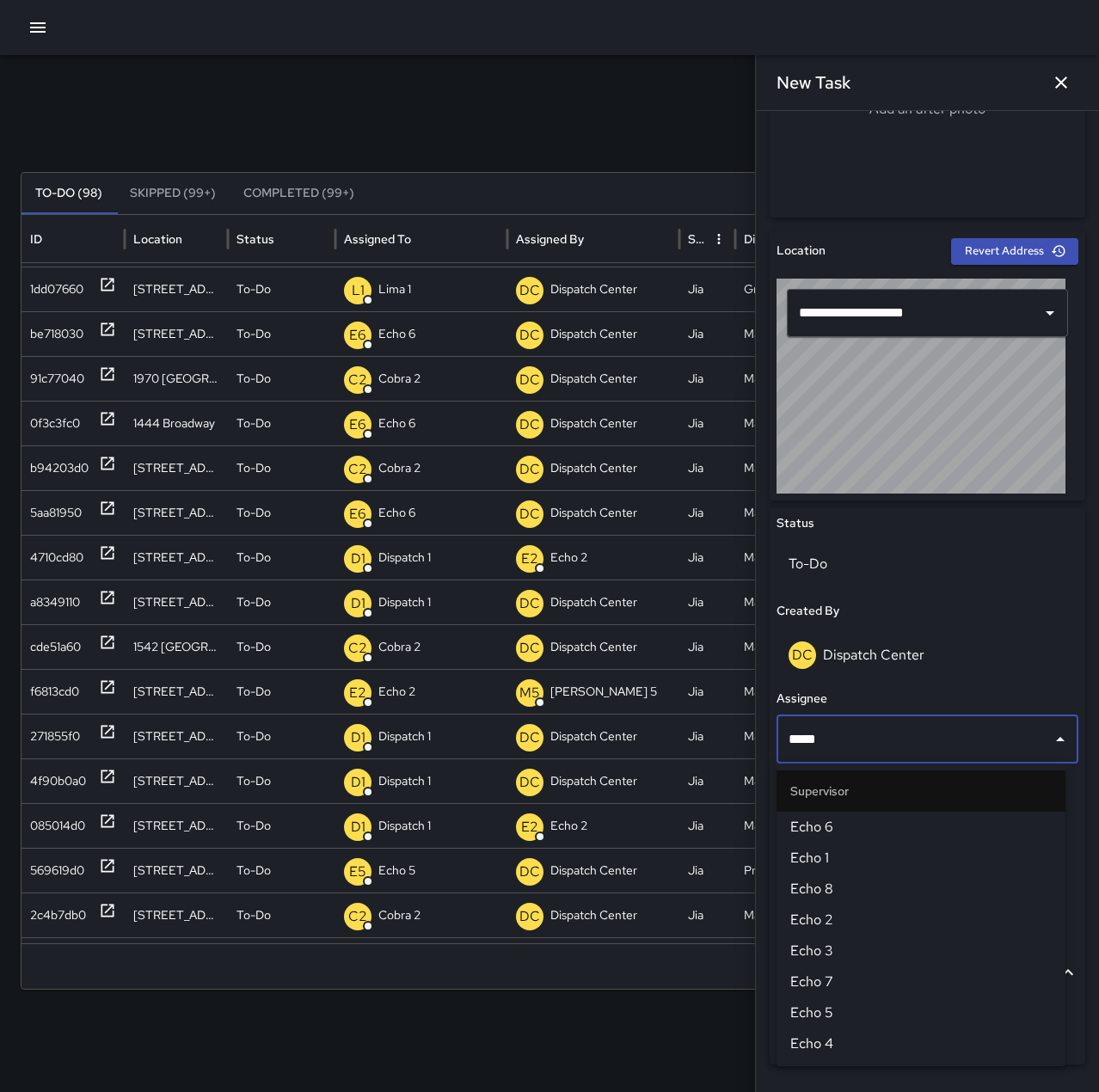
type input "******"
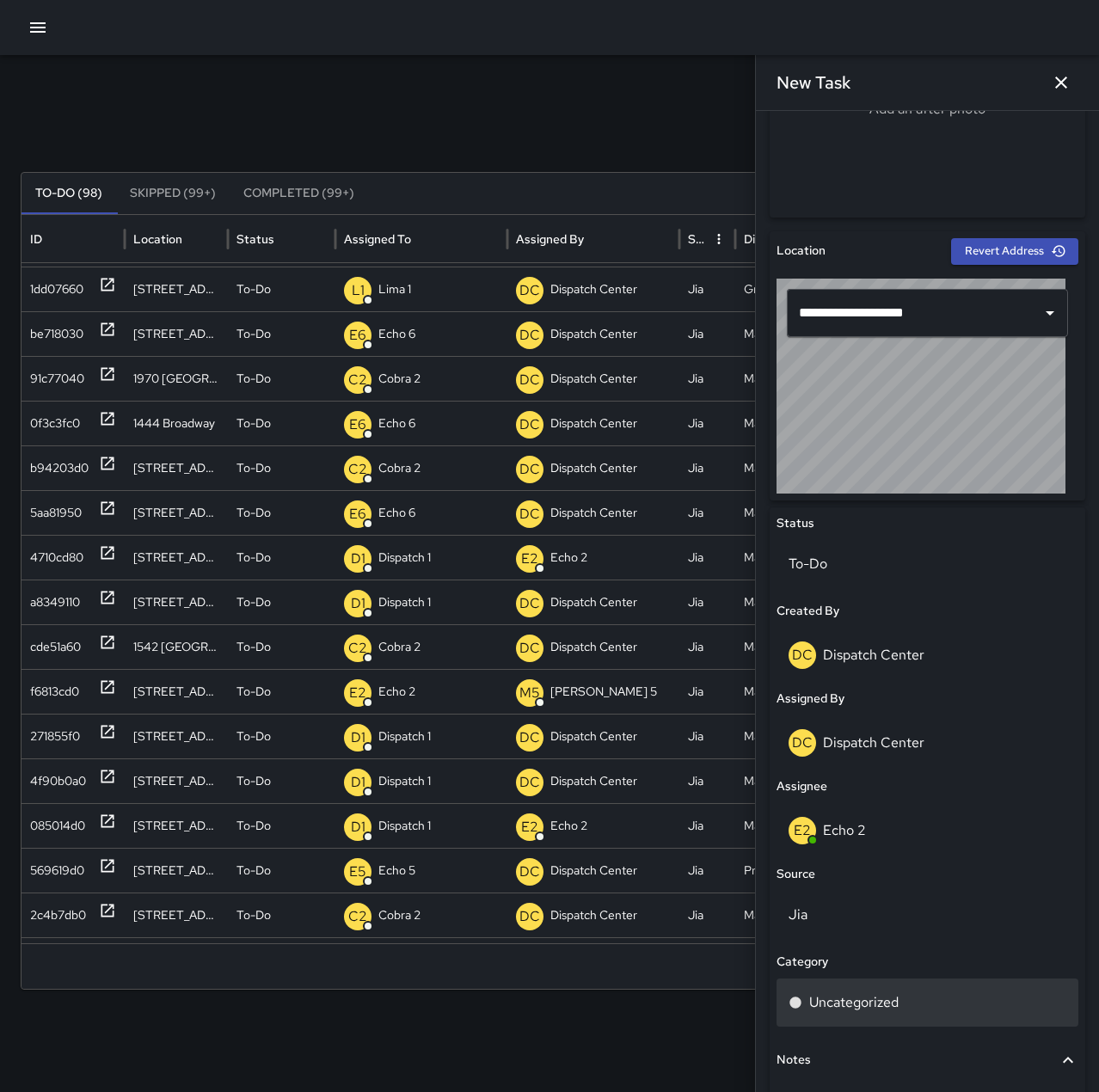
click at [870, 997] on p "Uncategorized" at bounding box center [853, 1002] width 90 height 21
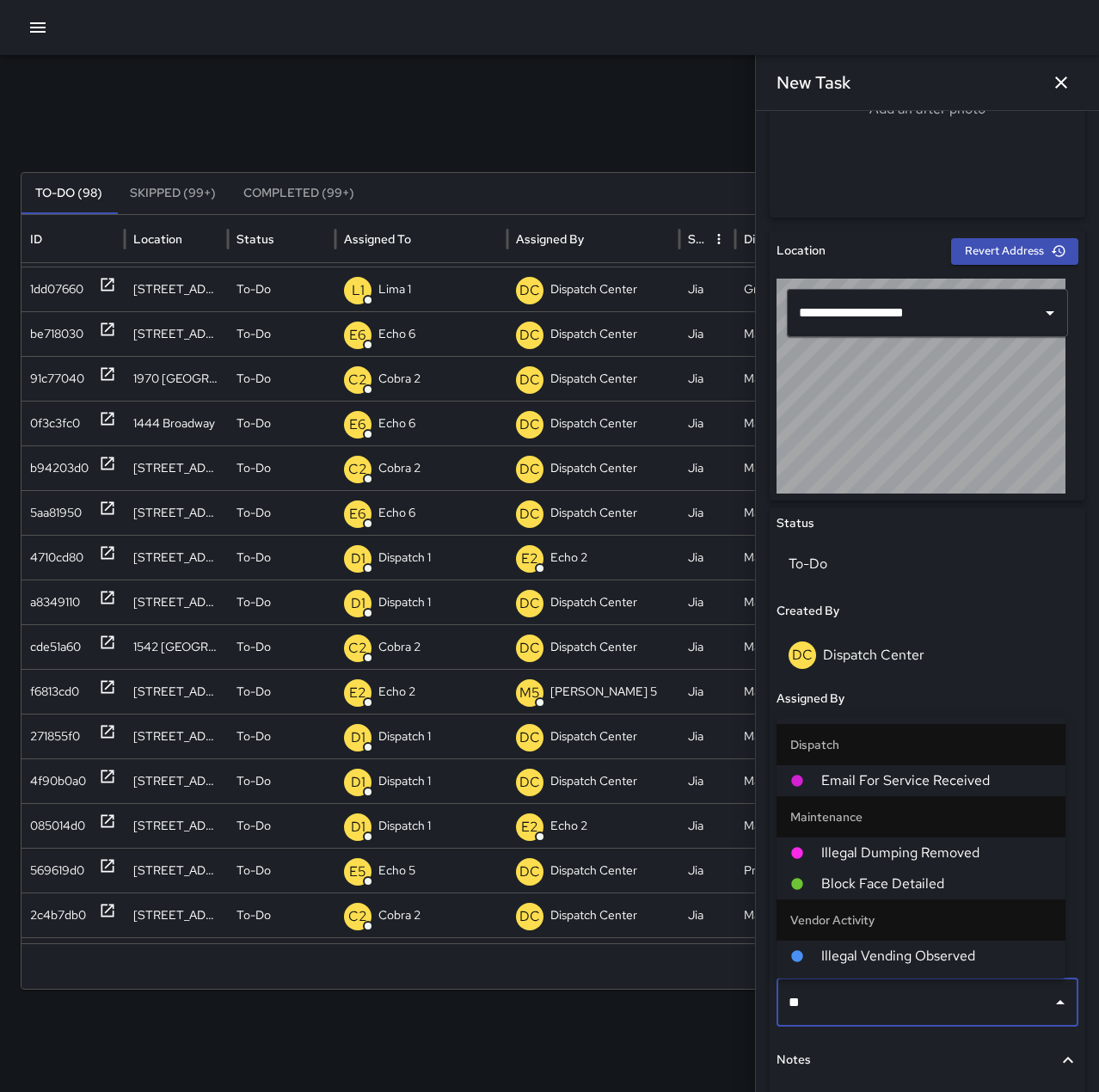
type input "***"
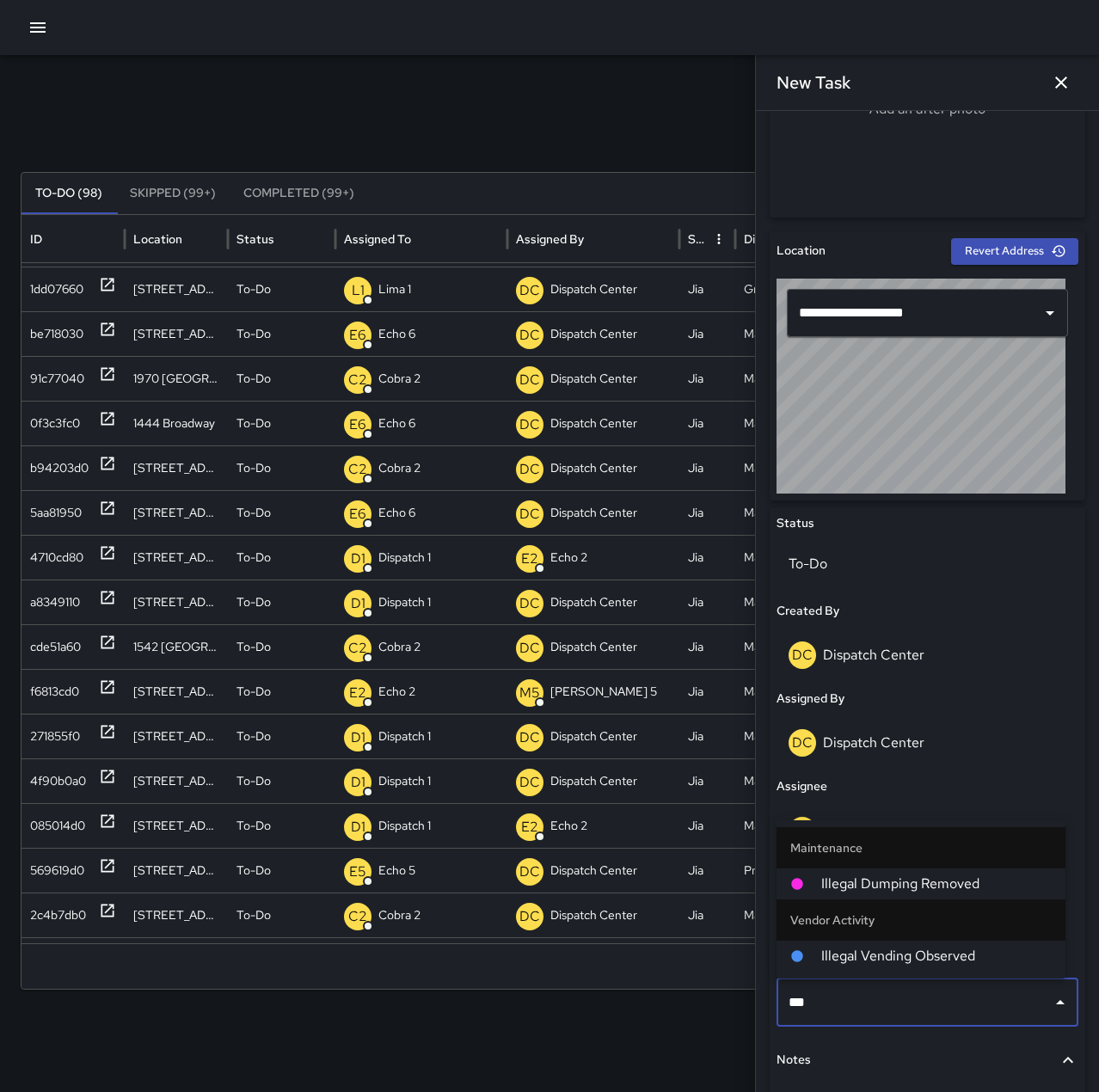
click at [905, 878] on span "Illegal Dumping Removed" at bounding box center [935, 883] width 231 height 21
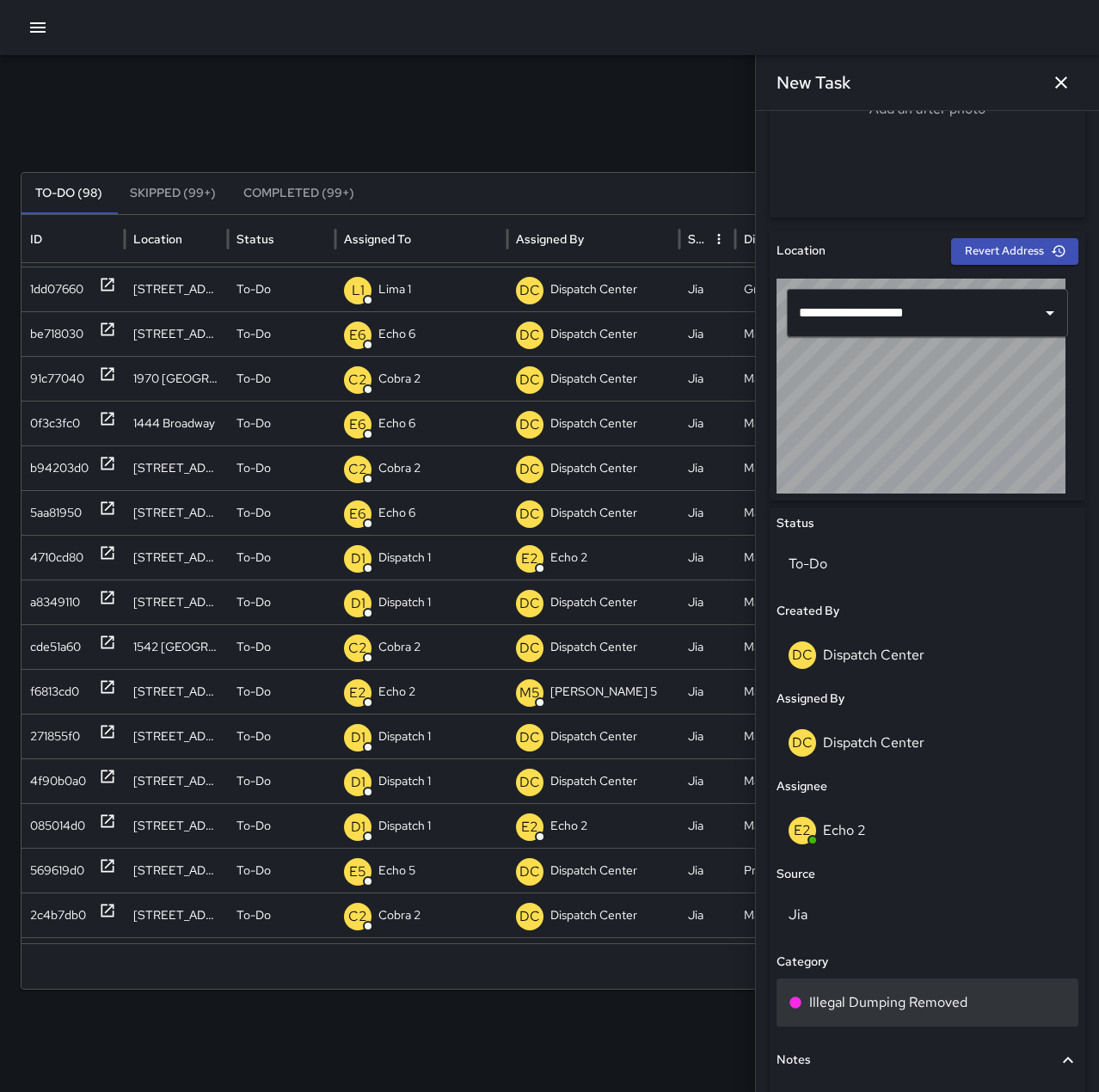
scroll to position [569, 0]
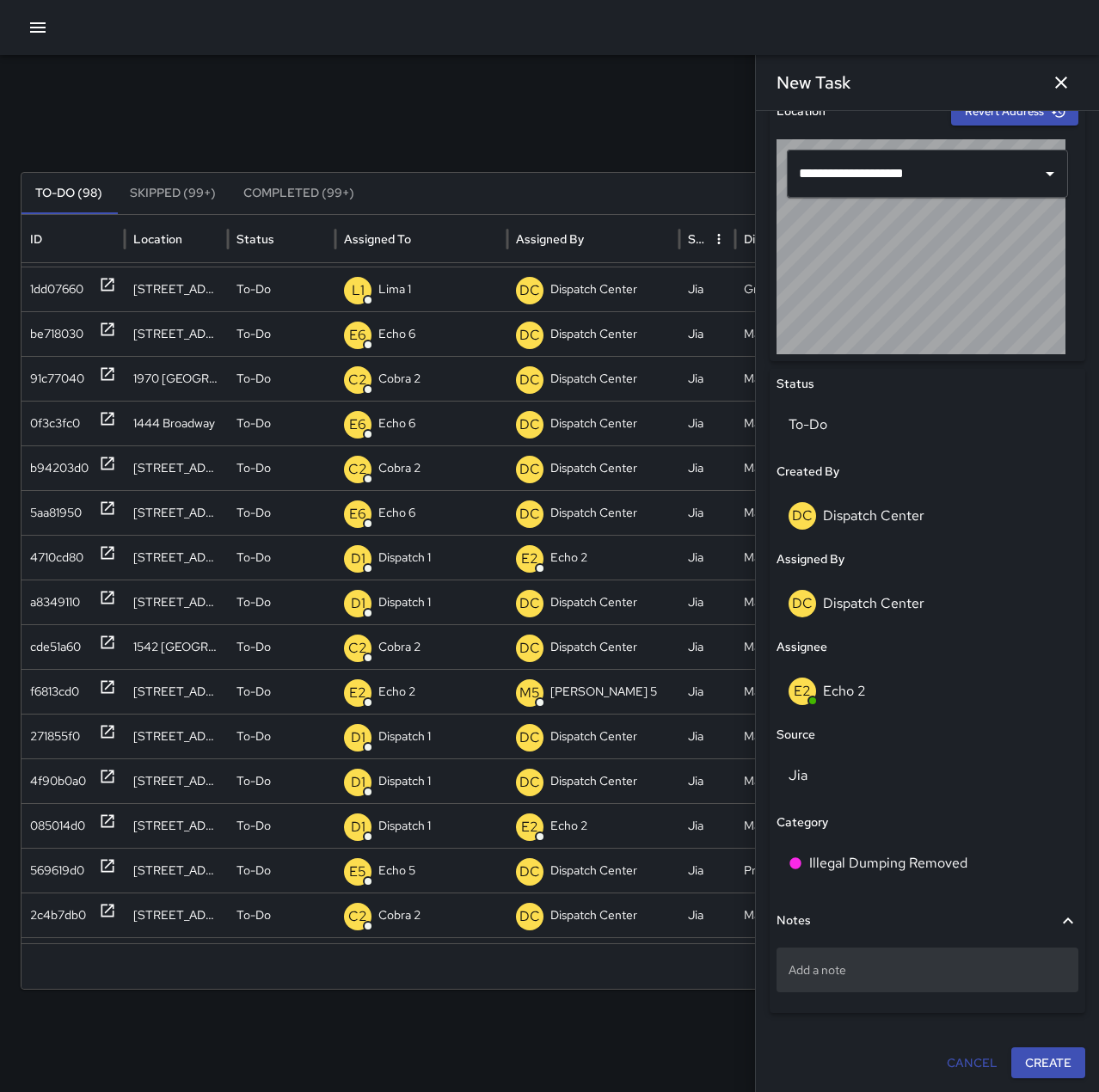
click at [952, 966] on p "Add a note" at bounding box center [927, 969] width 277 height 17
type textarea "**********"
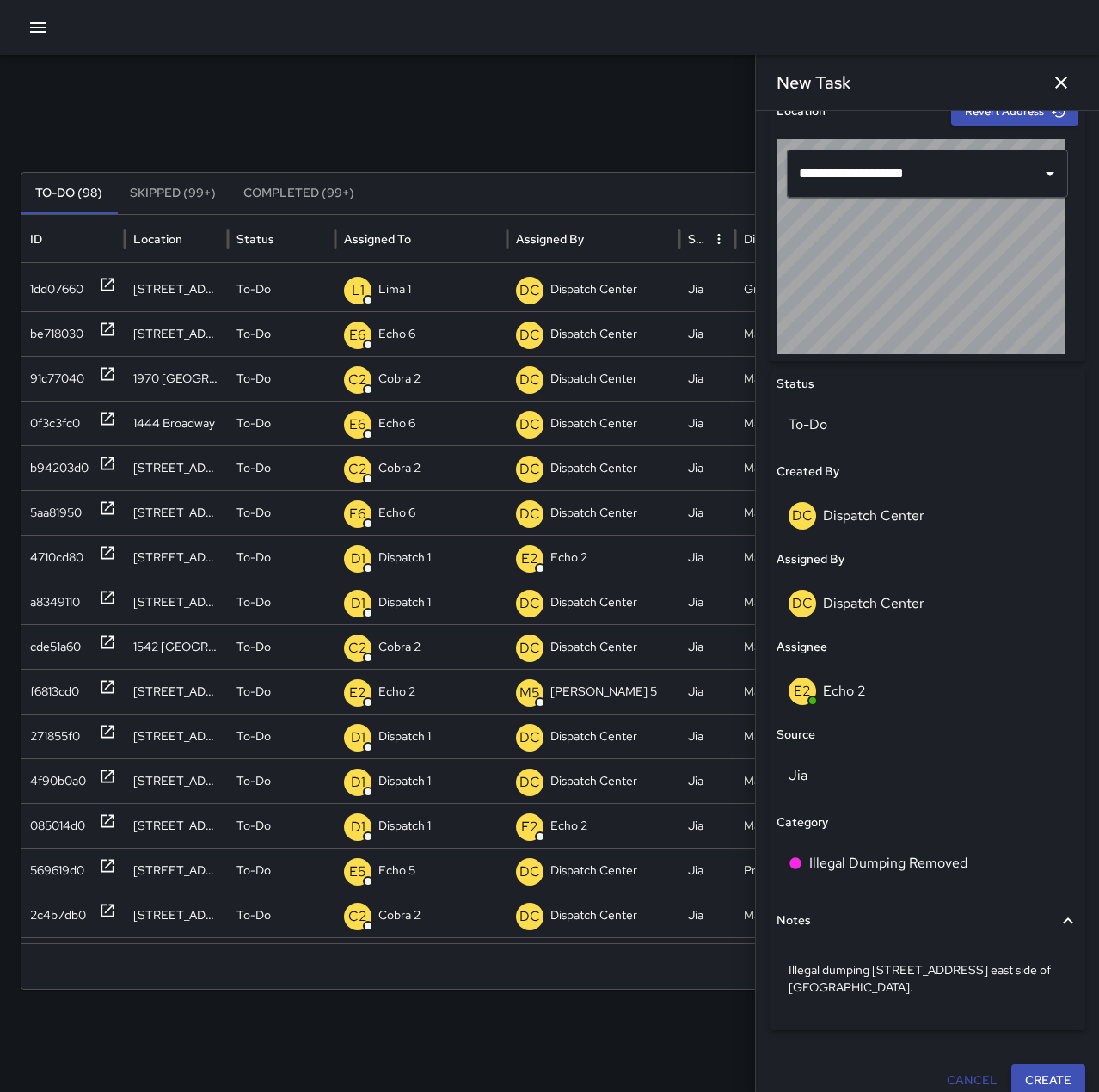
click at [1051, 1070] on button "Create" at bounding box center [1048, 1080] width 74 height 32
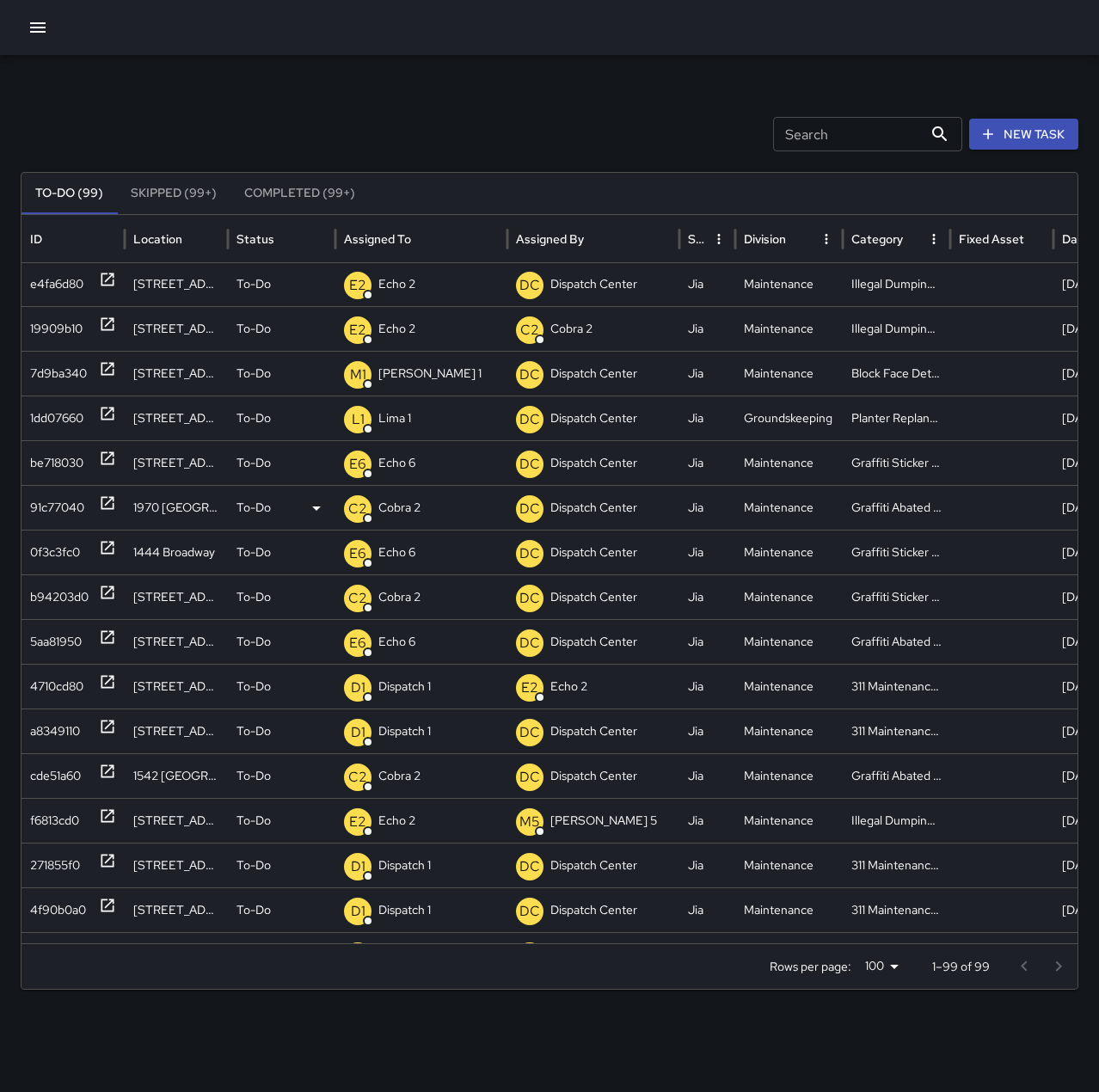
scroll to position [0, 0]
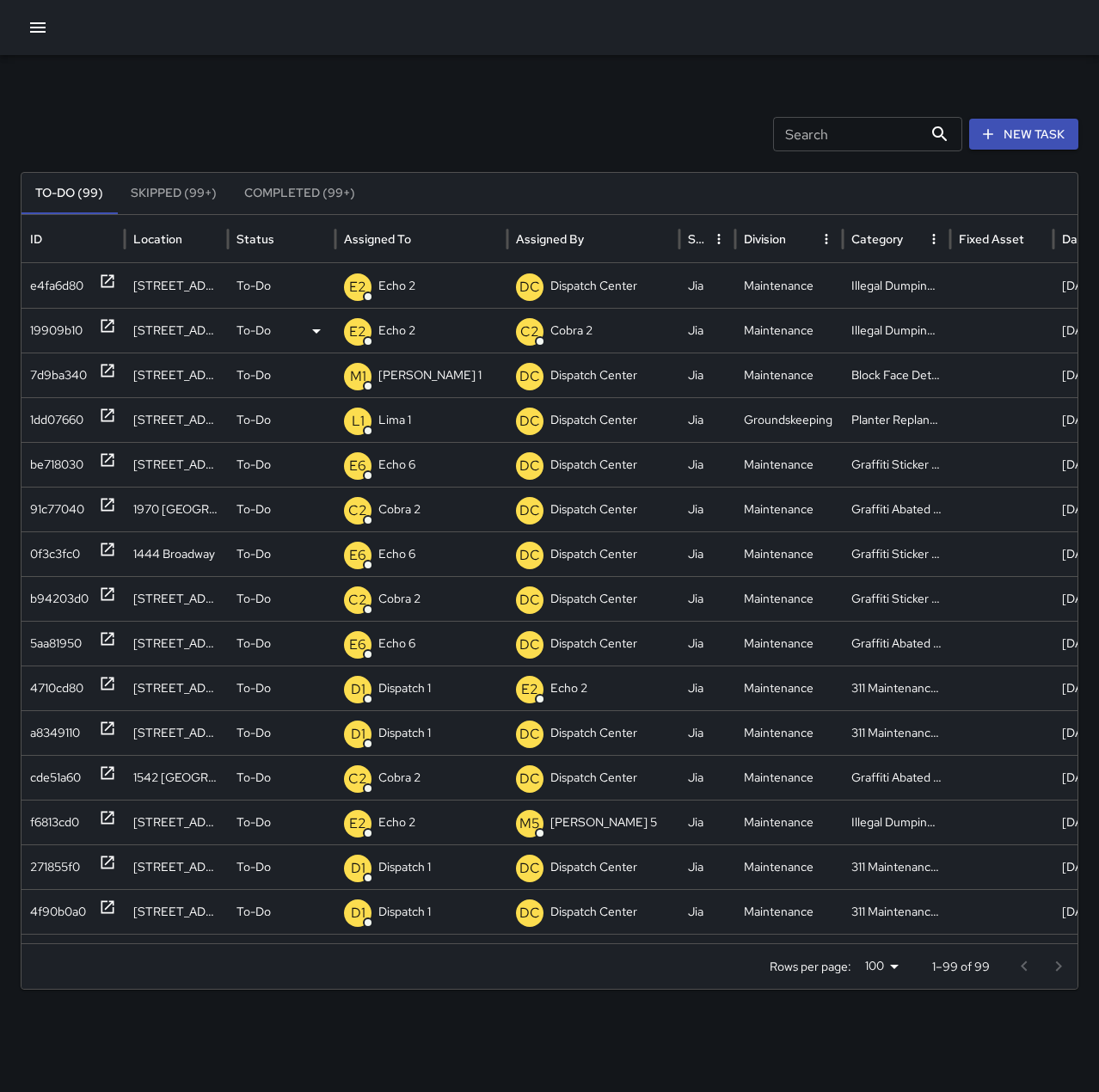
click at [114, 321] on icon at bounding box center [108, 325] width 13 height 13
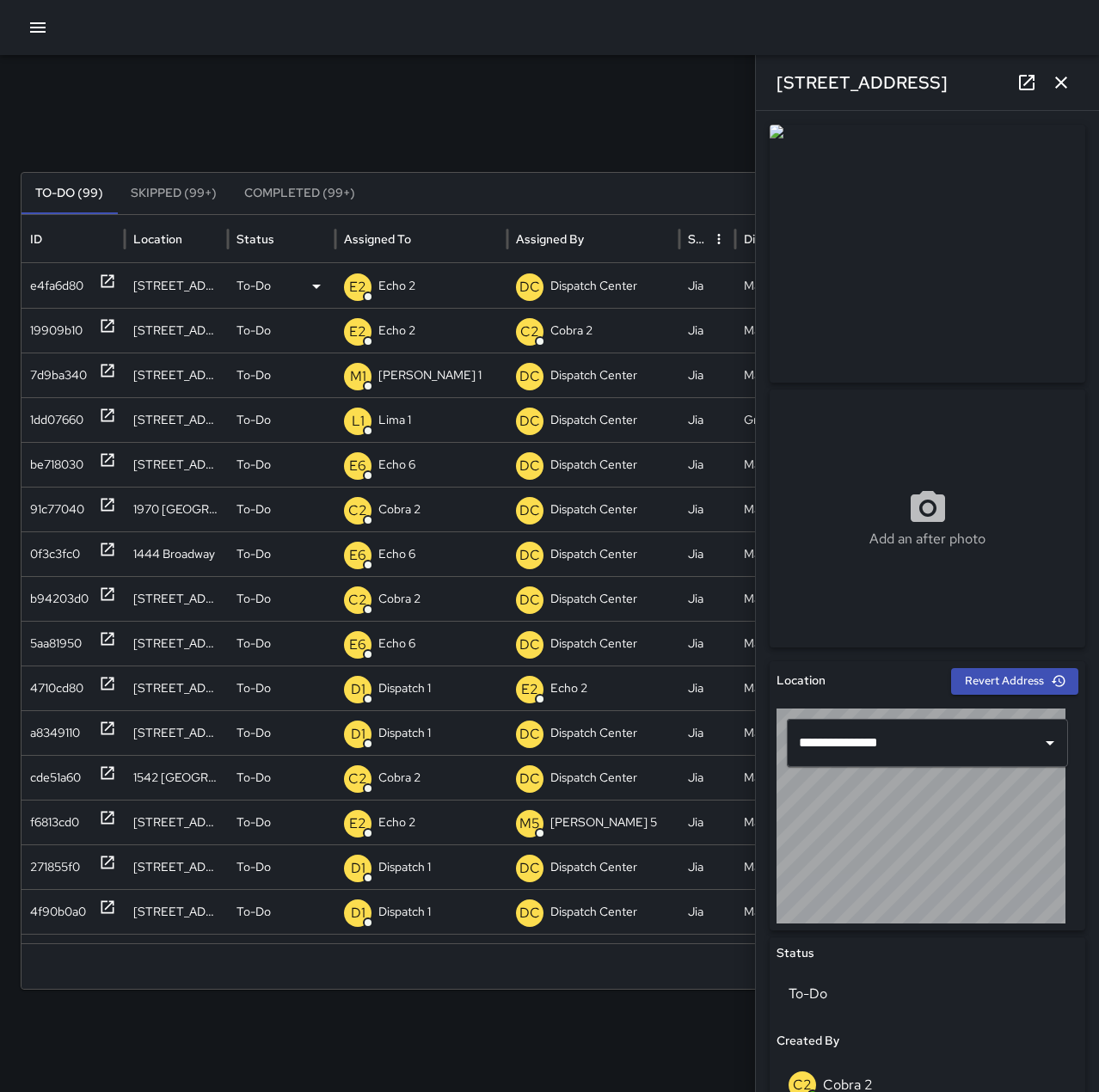
click at [105, 282] on icon at bounding box center [108, 281] width 13 height 13
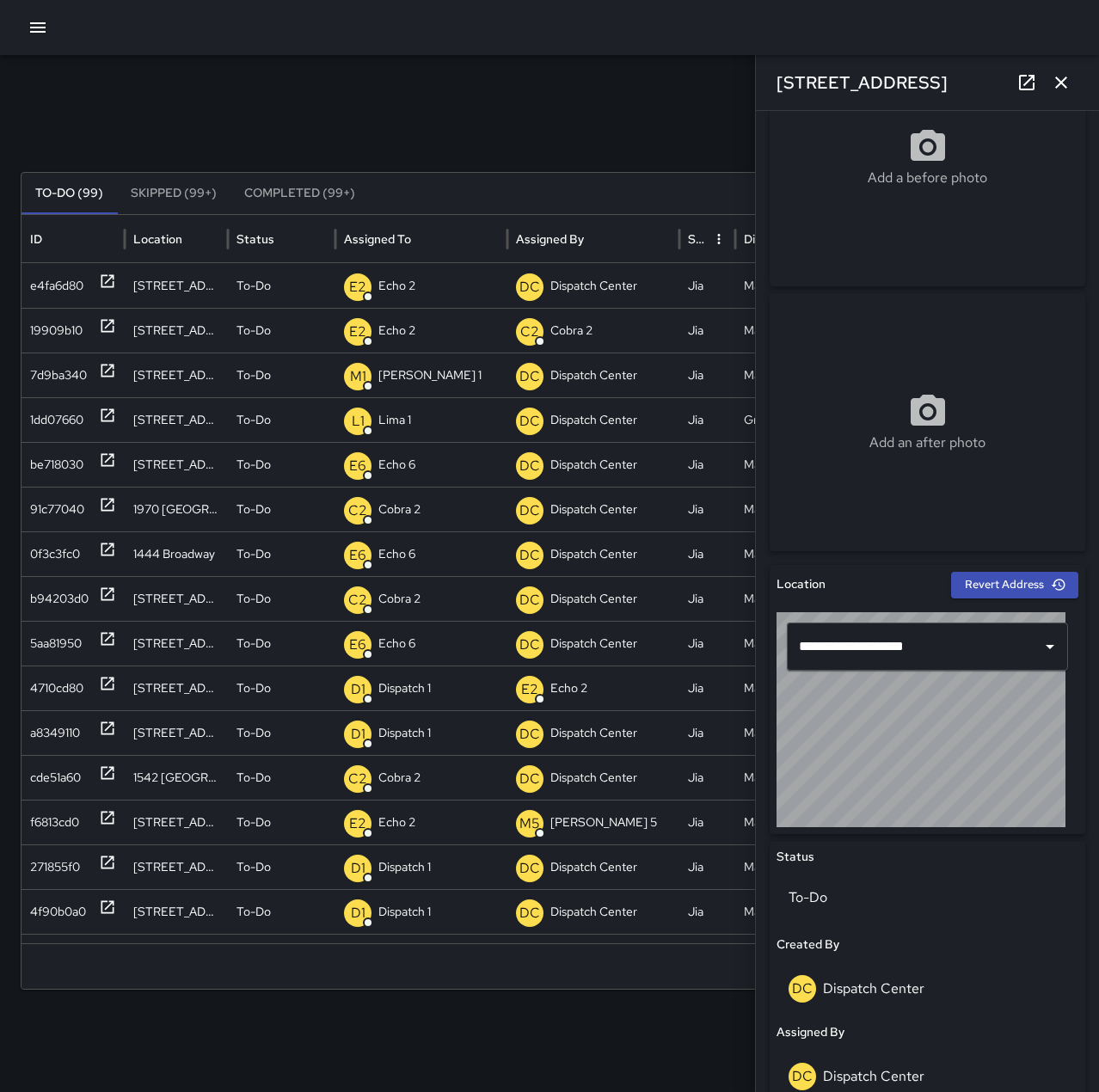
scroll to position [45, 0]
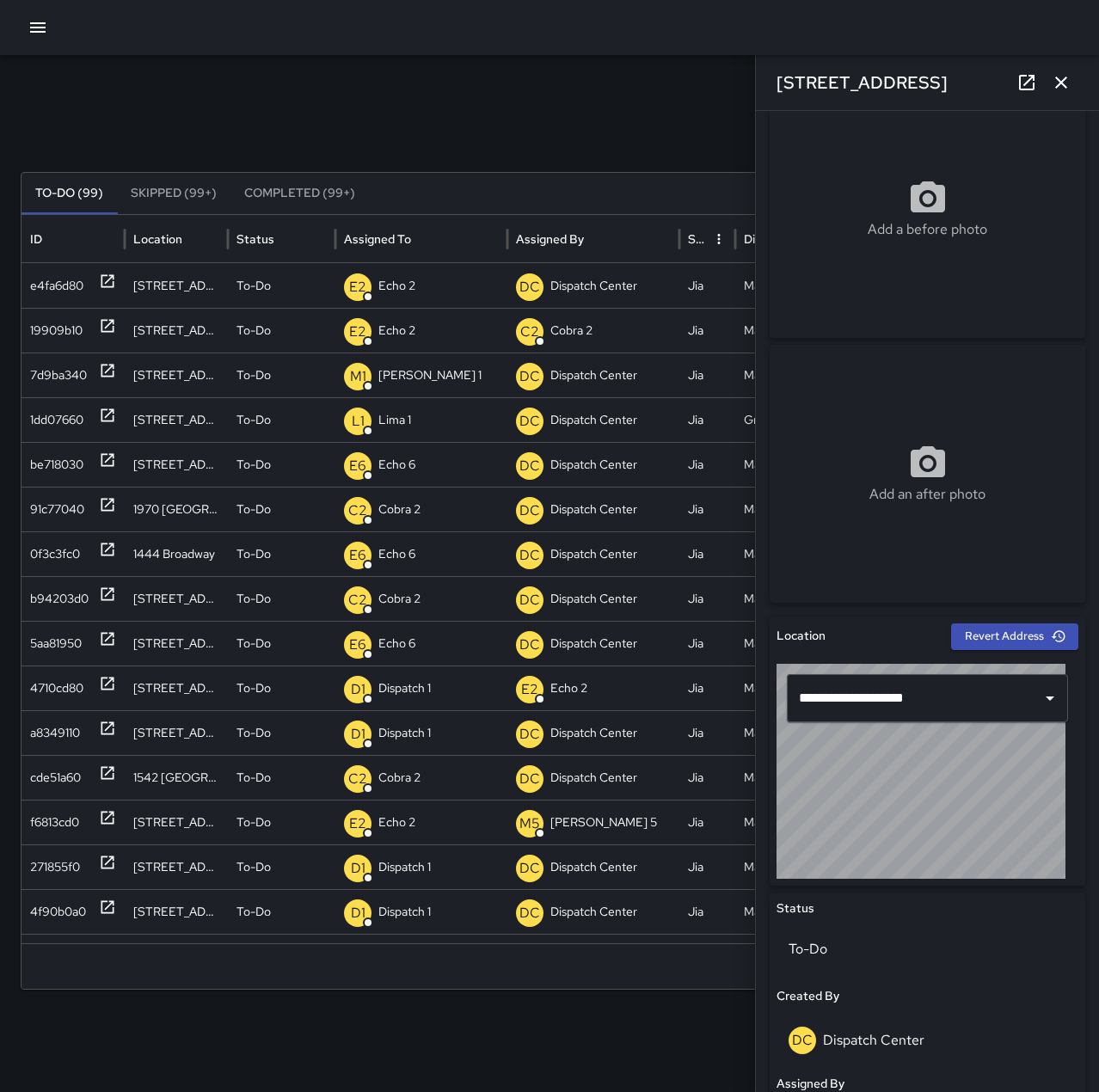
click at [1071, 72] on button "button" at bounding box center [1061, 82] width 34 height 34
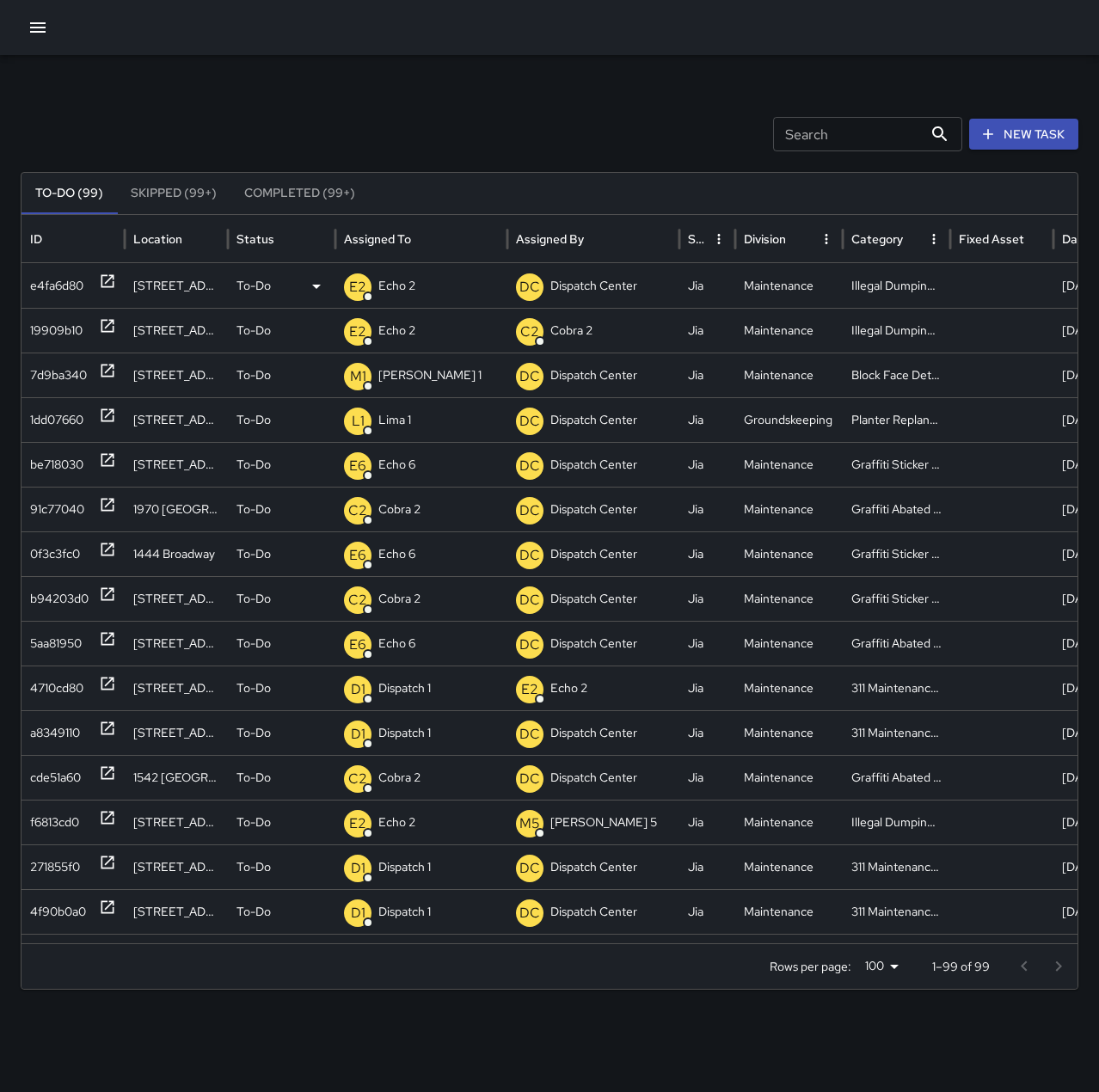
click at [62, 275] on div "e4fa6d80" at bounding box center [56, 285] width 53 height 44
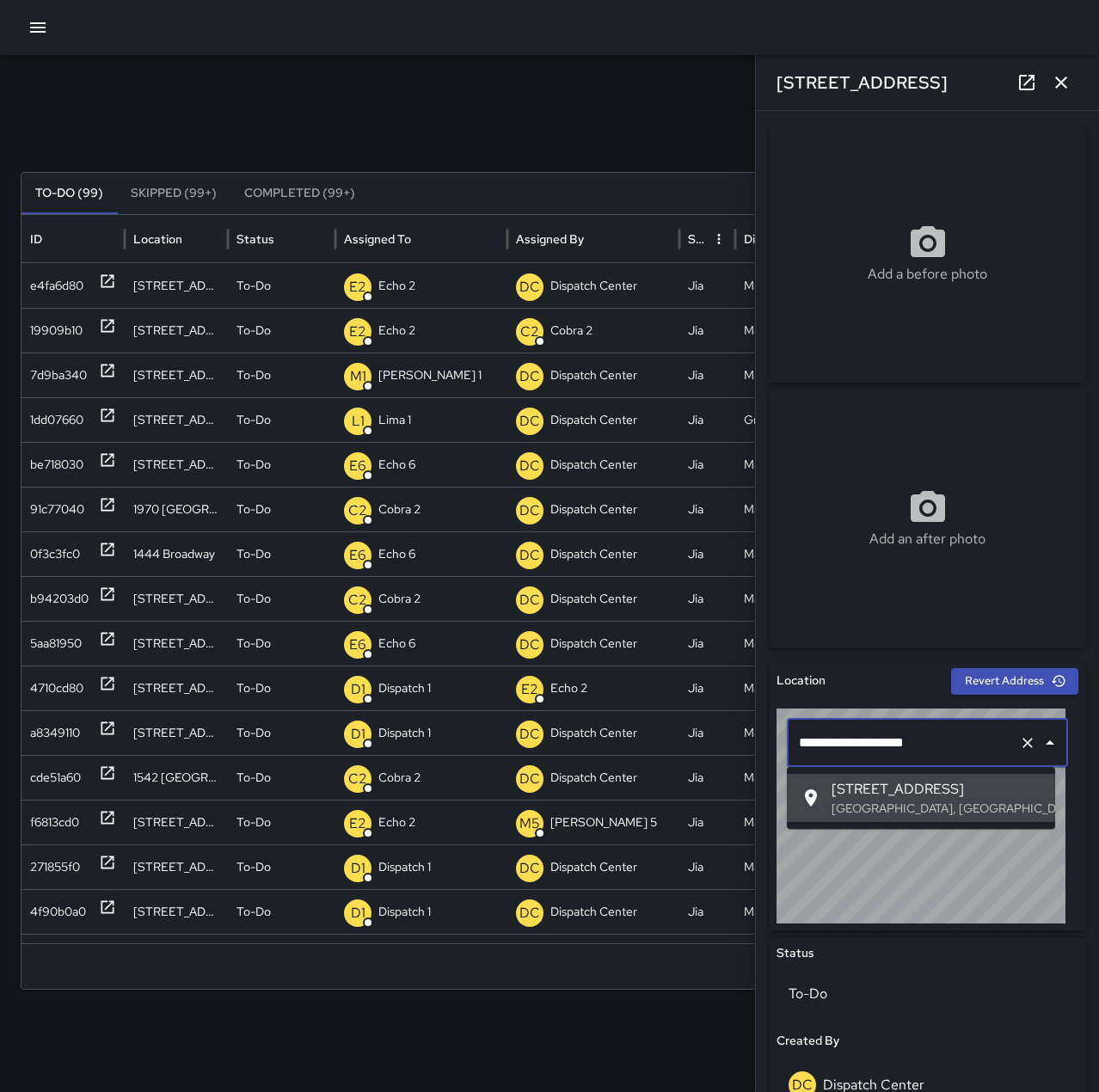
click at [830, 741] on input "**********" at bounding box center [903, 743] width 218 height 33
click at [827, 746] on input "**********" at bounding box center [903, 743] width 218 height 33
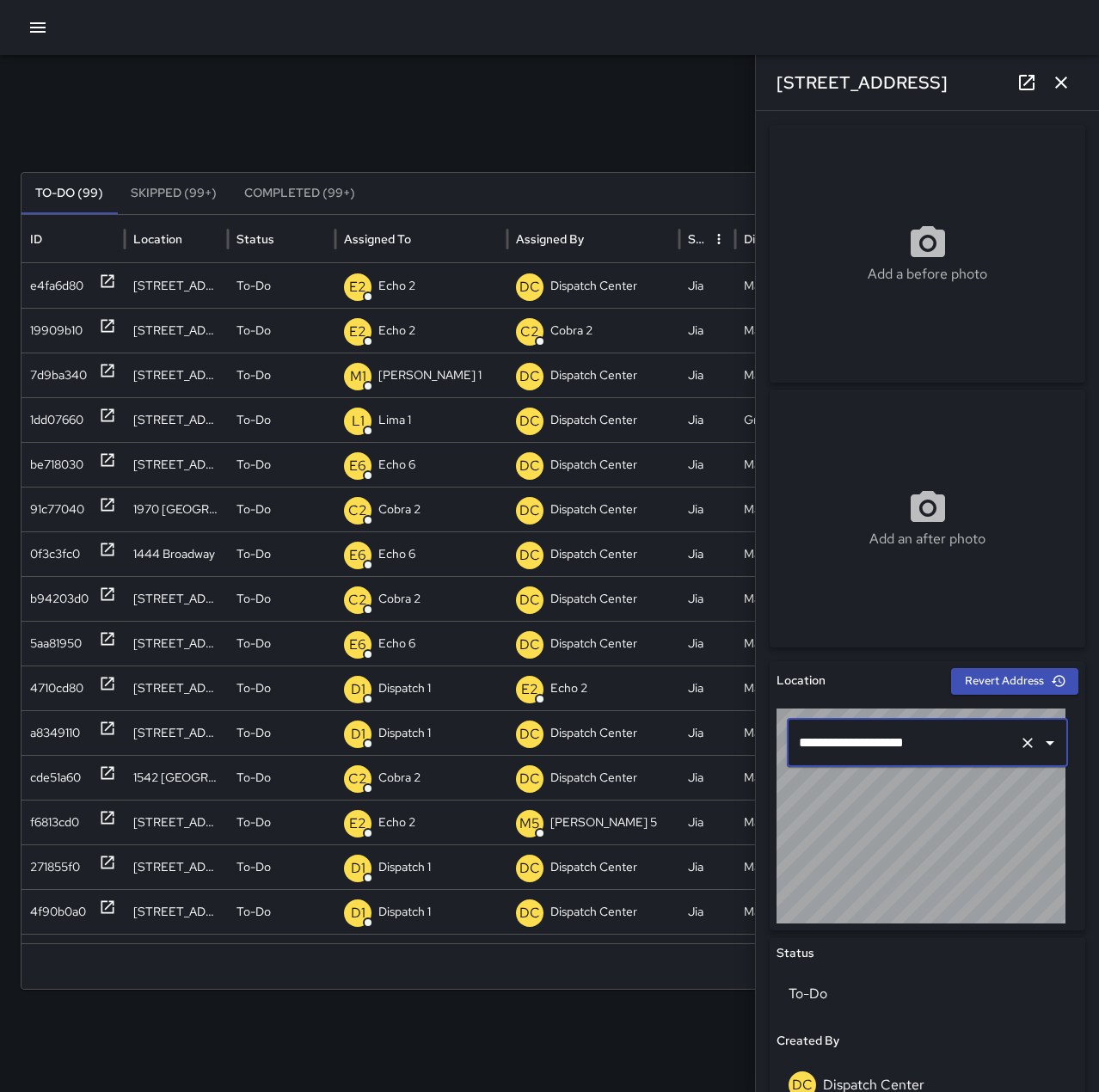
type input "**********"
click at [832, 742] on input "**********" at bounding box center [903, 743] width 218 height 33
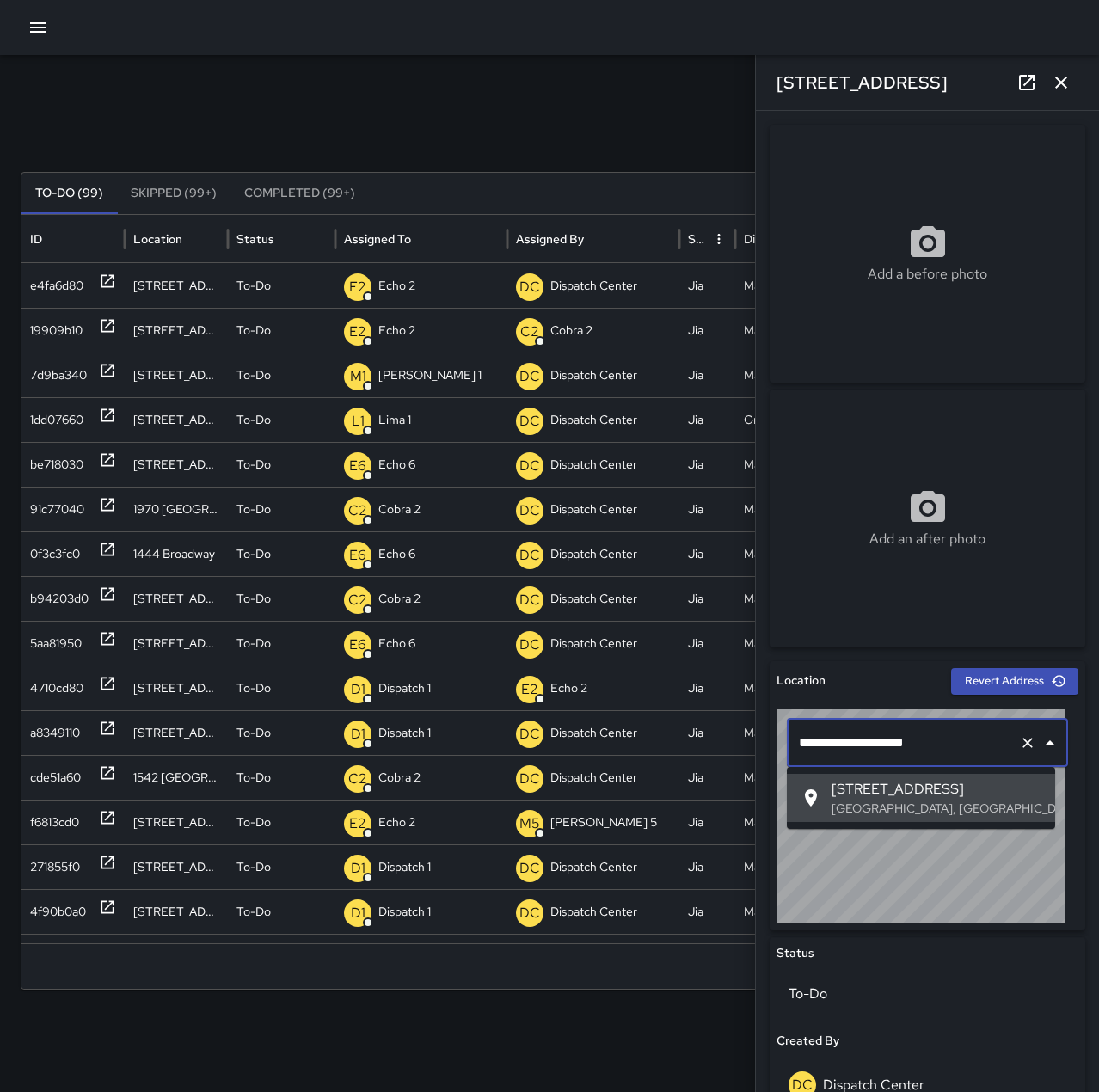
click at [1019, 736] on icon "Clear" at bounding box center [1027, 743] width 17 height 17
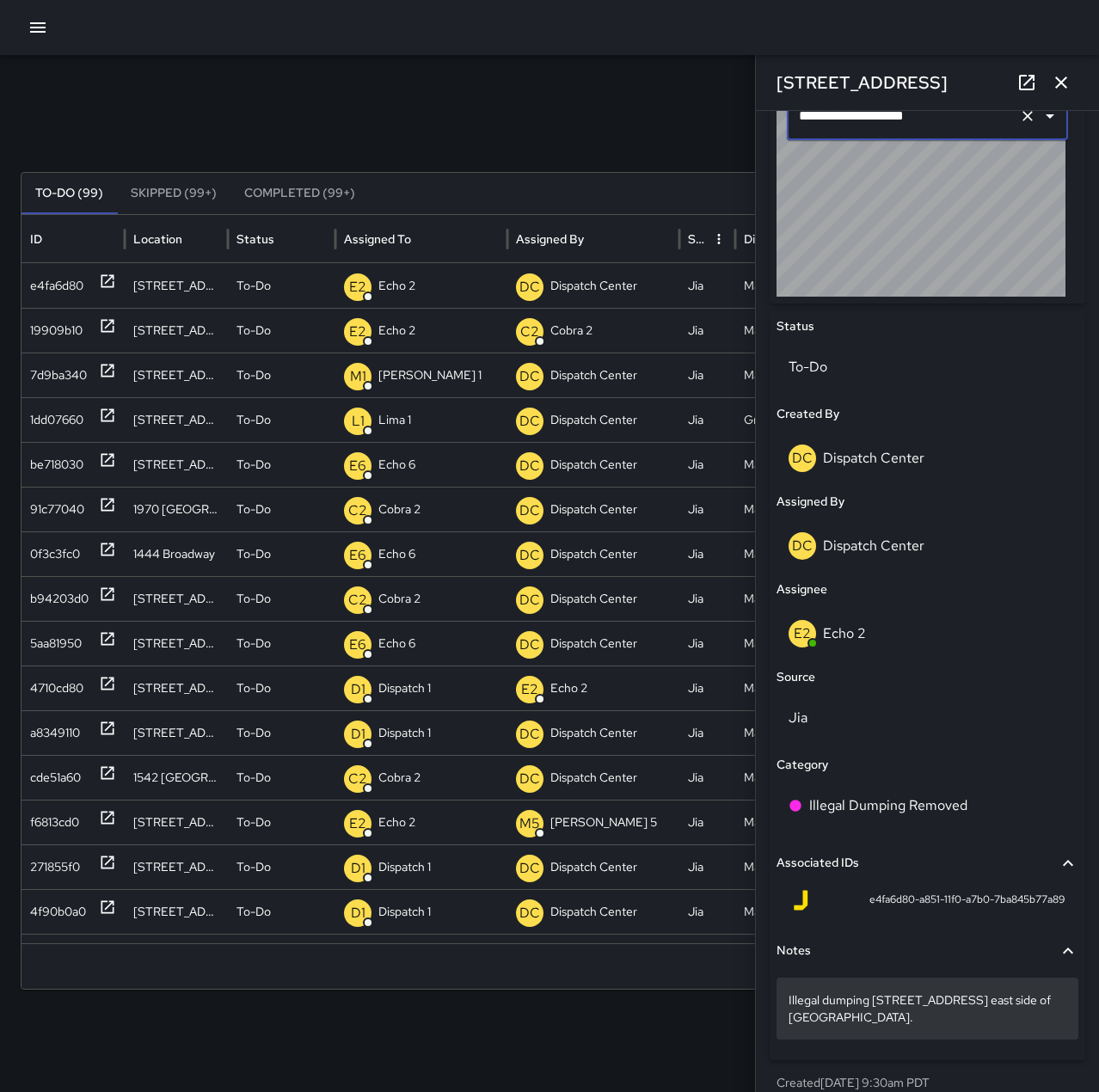
scroll to position [647, 0]
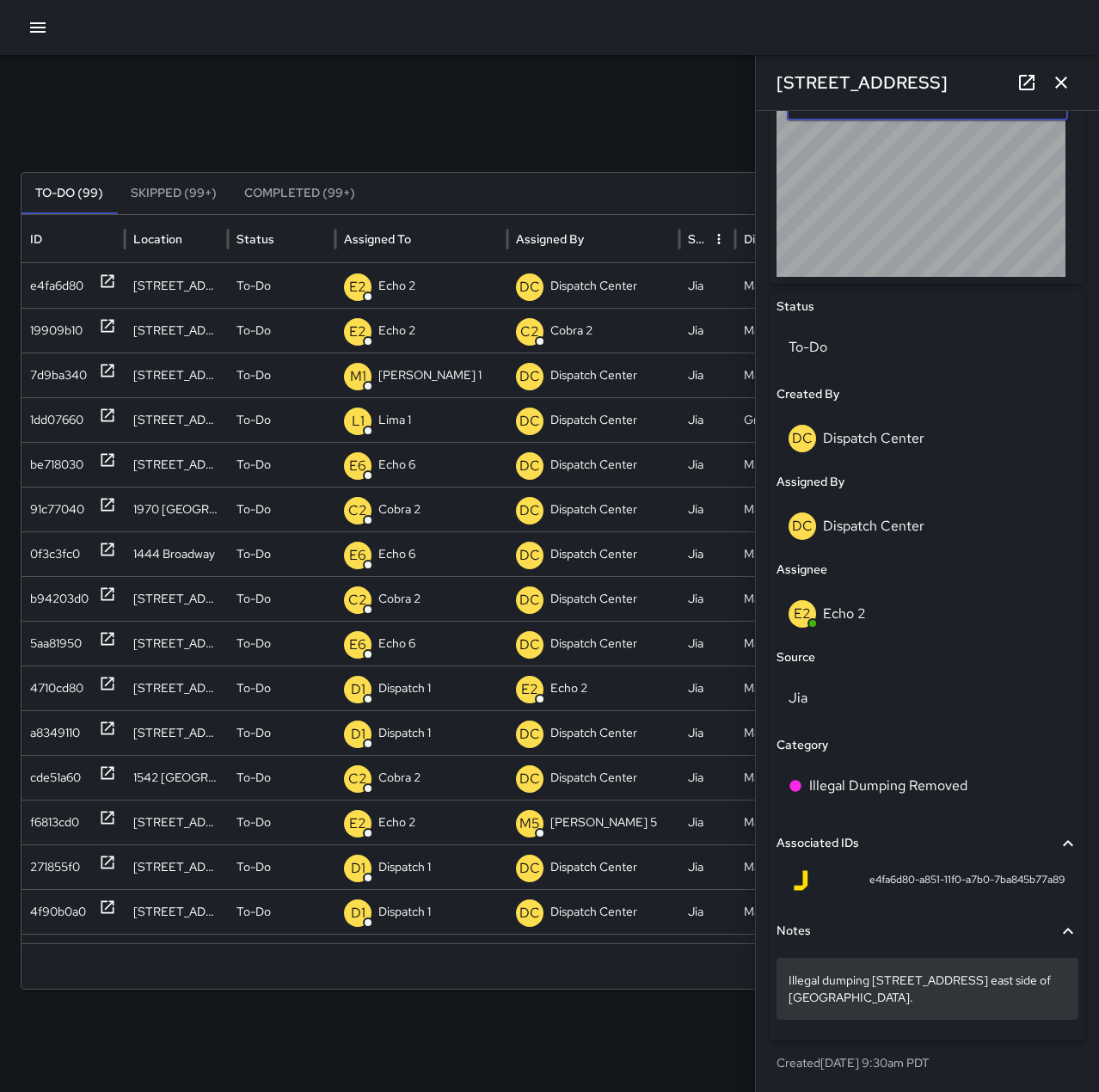
type input "**********"
click at [868, 992] on p "Illegal dumping [STREET_ADDRESS] east side of [GEOGRAPHIC_DATA]." at bounding box center [927, 988] width 277 height 34
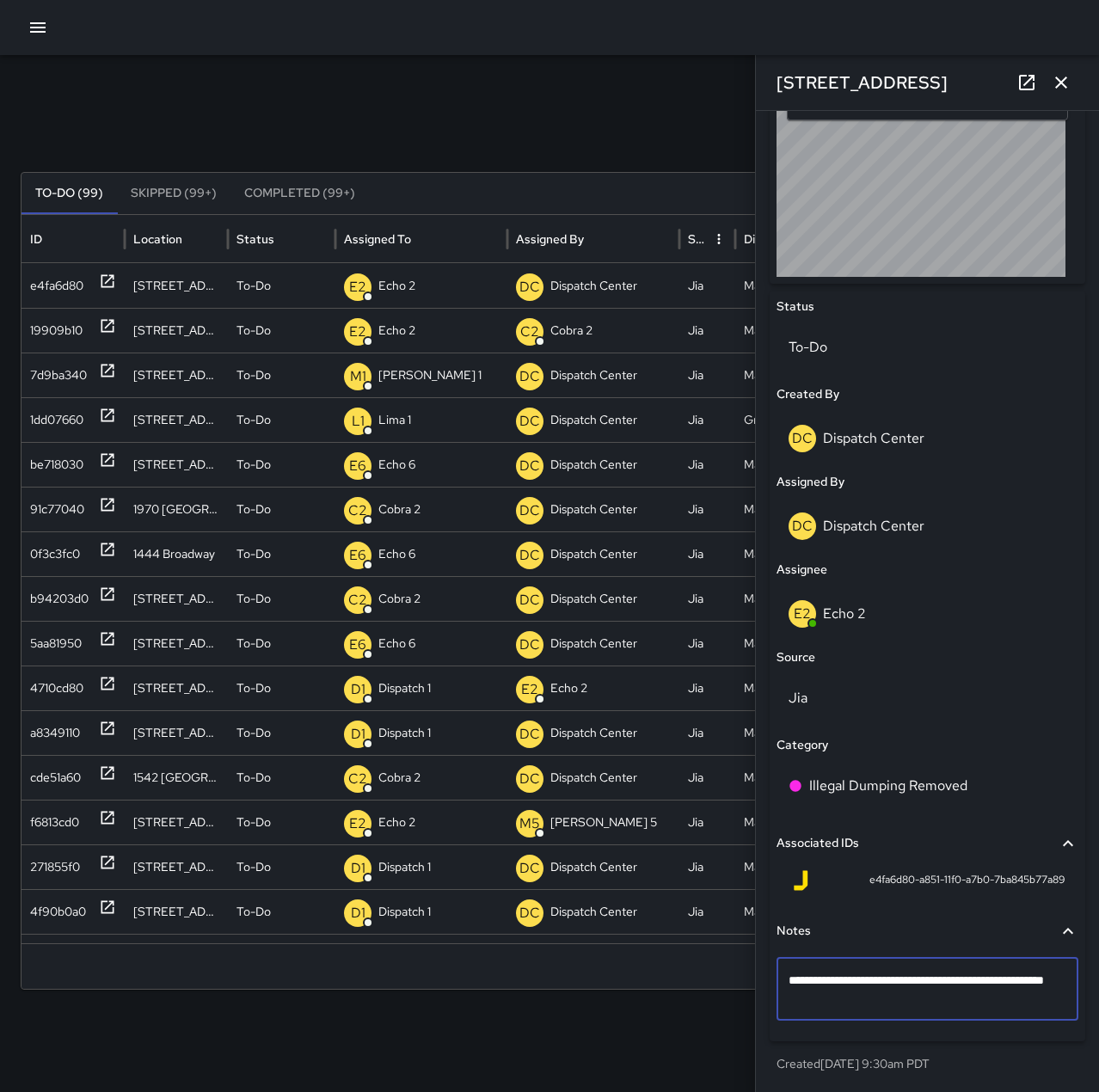
click at [897, 976] on textarea "**********" at bounding box center [920, 988] width 265 height 34
type textarea "**********"
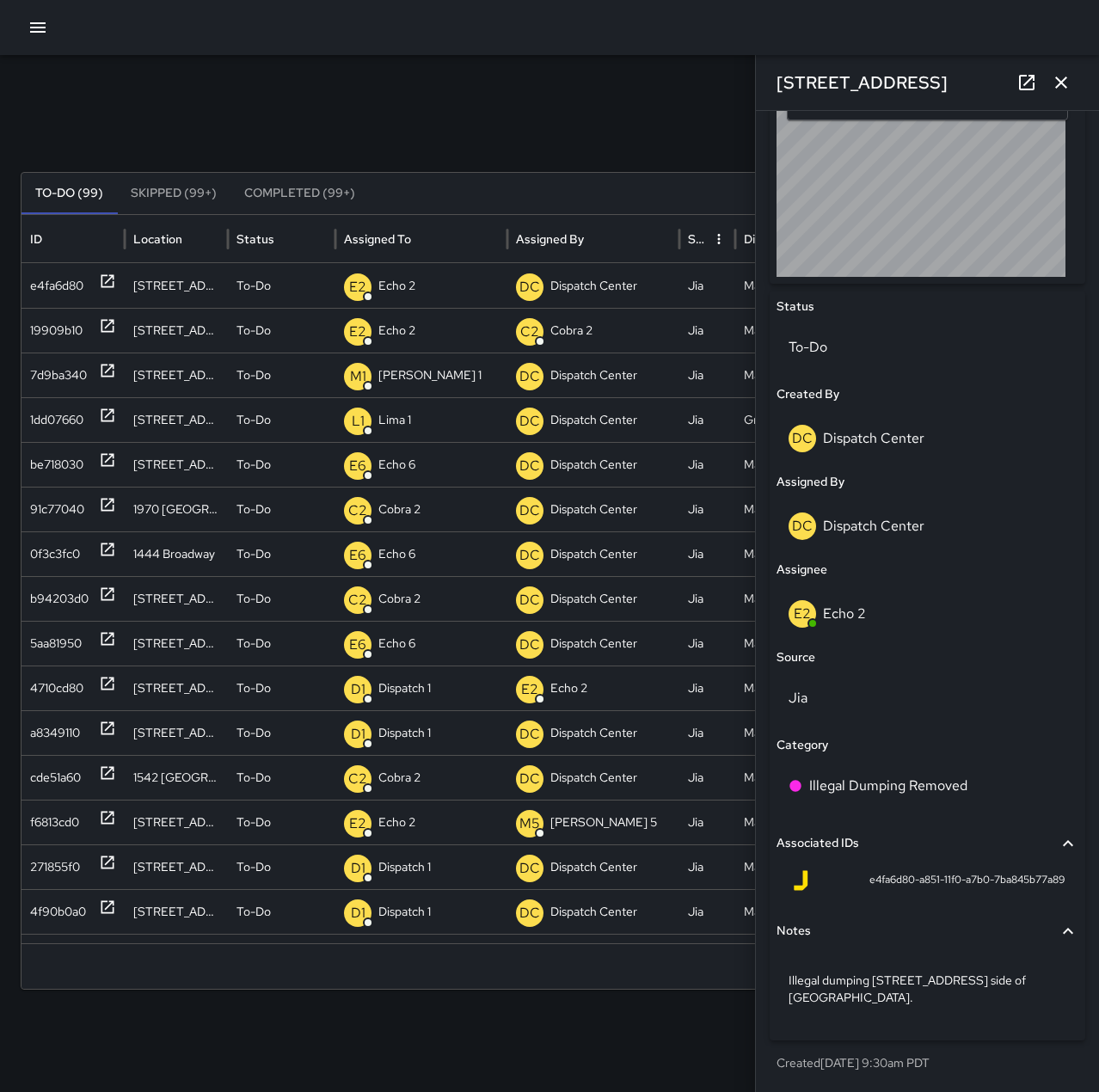
click at [1069, 77] on icon "button" at bounding box center [1060, 82] width 21 height 21
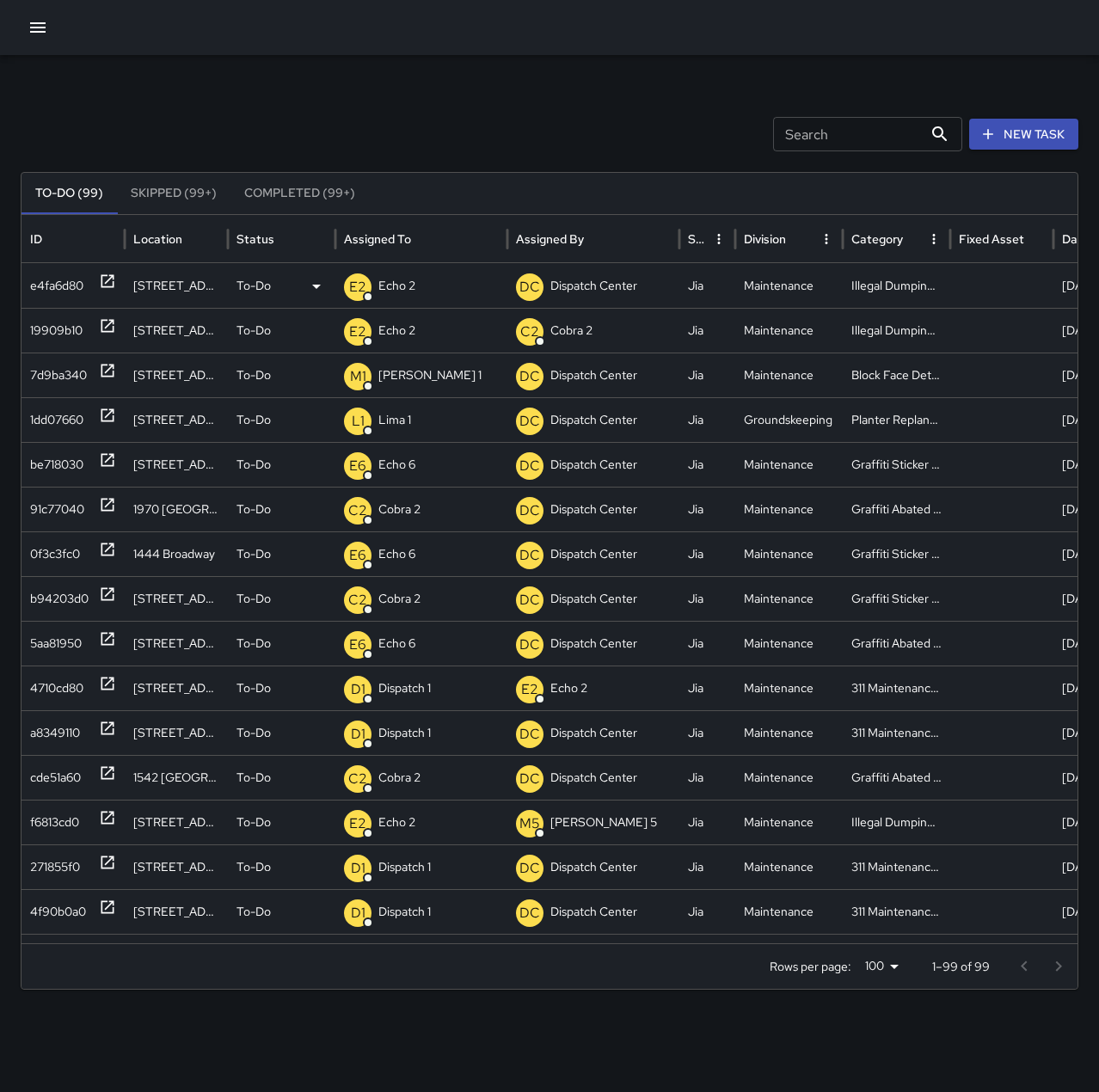
click at [115, 283] on icon at bounding box center [107, 280] width 17 height 17
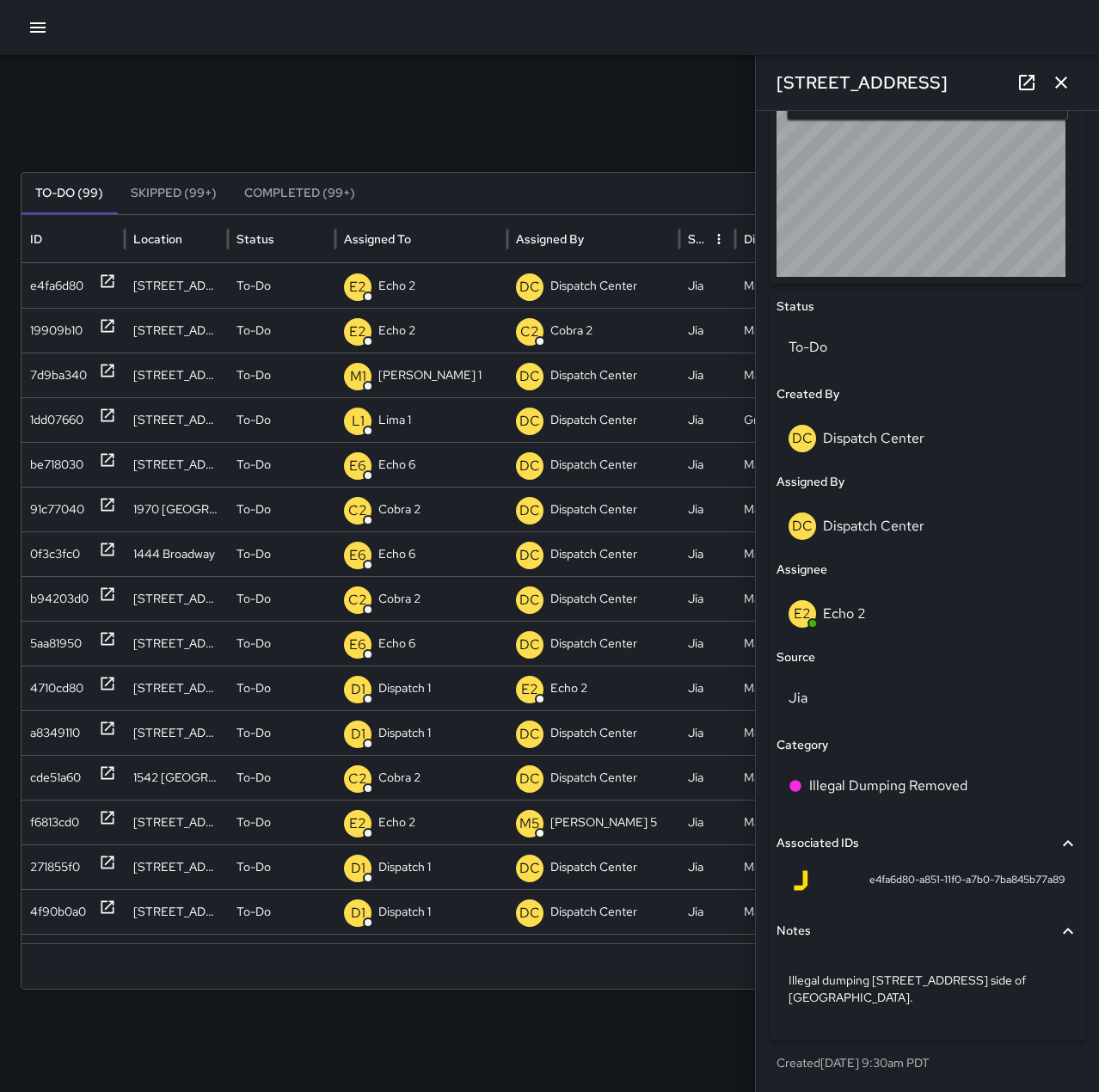
scroll to position [45, 0]
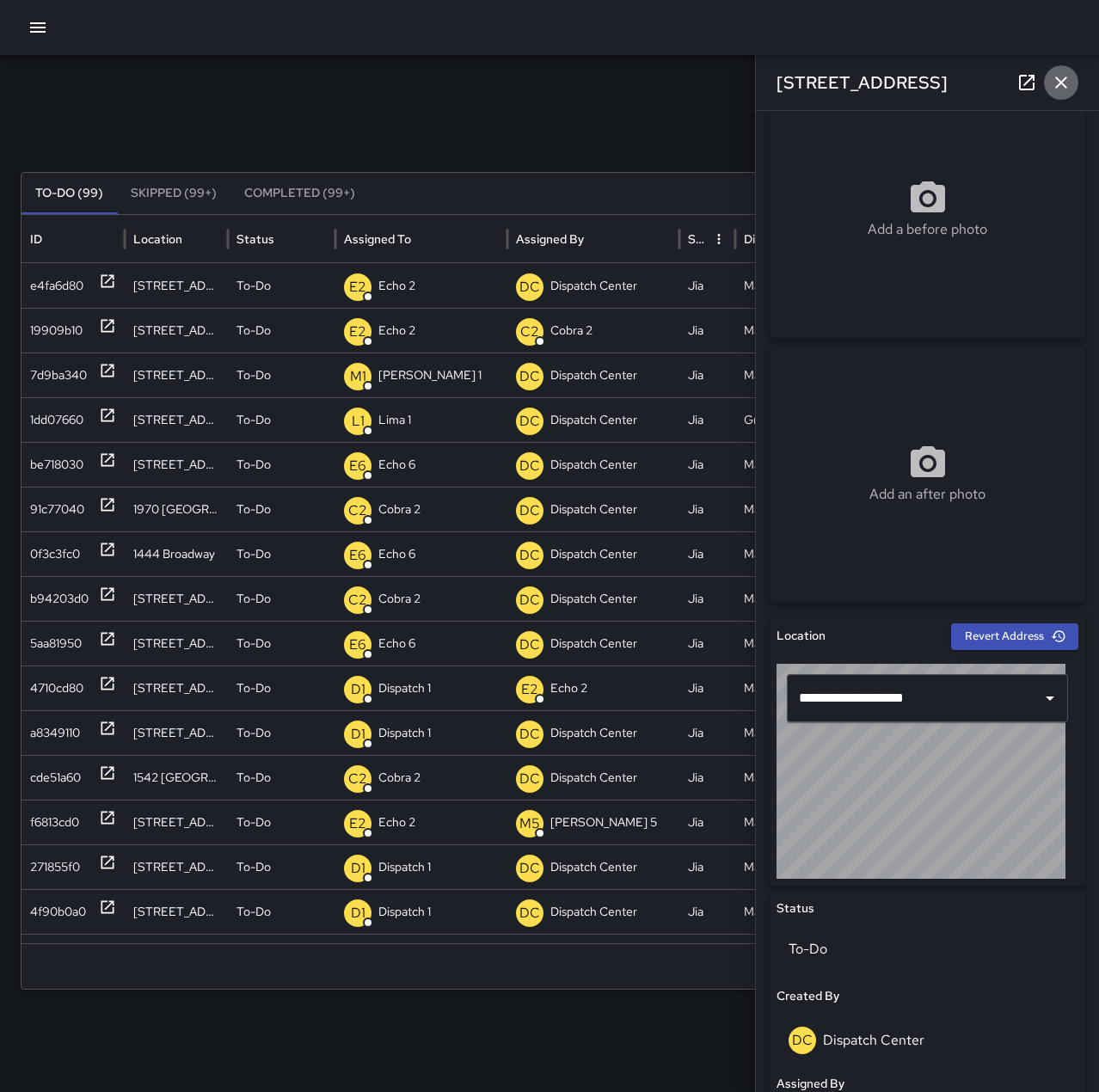
click at [1055, 88] on icon "button" at bounding box center [1060, 82] width 21 height 21
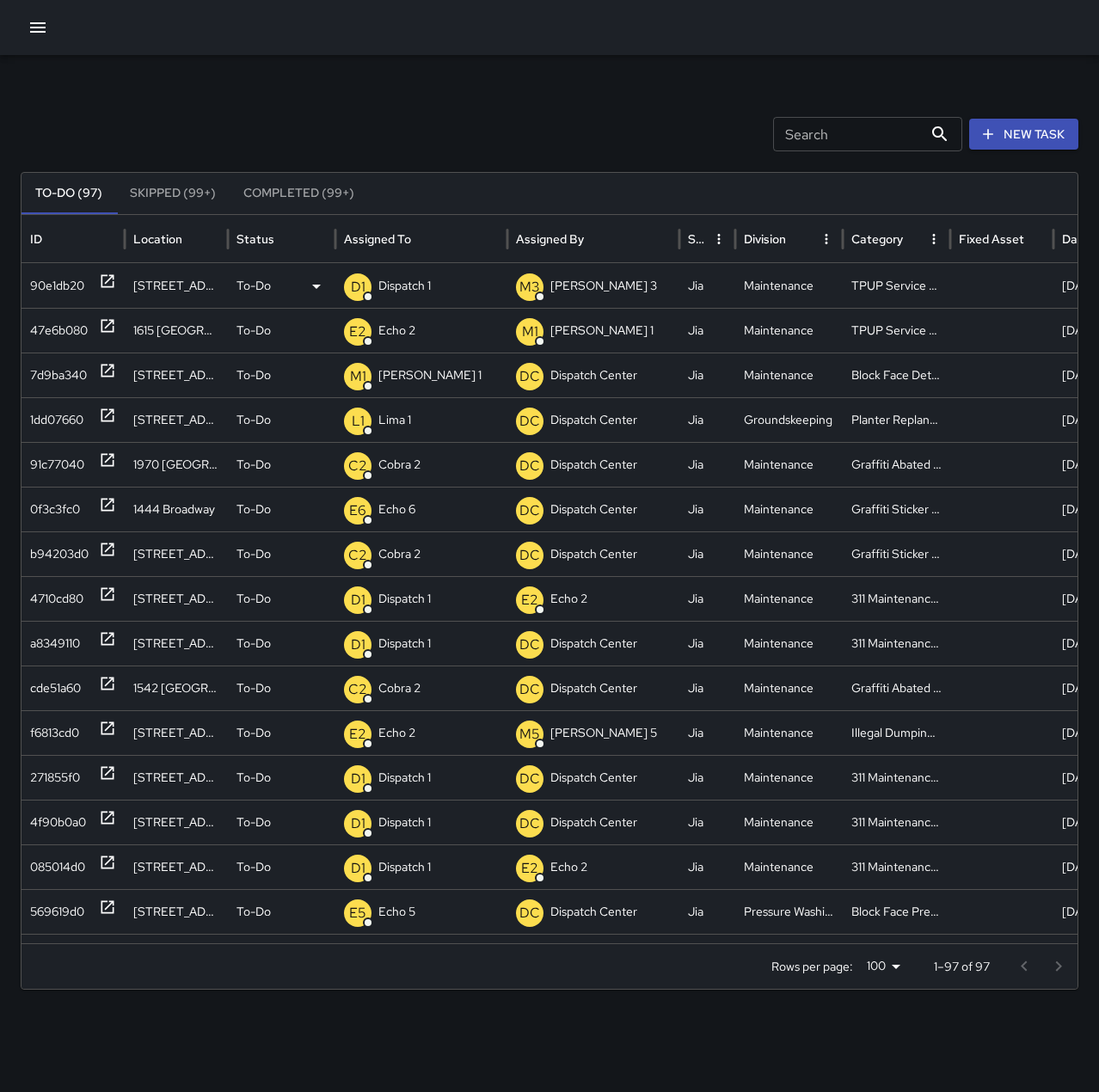
click at [411, 290] on p "Dispatch 1" at bounding box center [404, 285] width 53 height 44
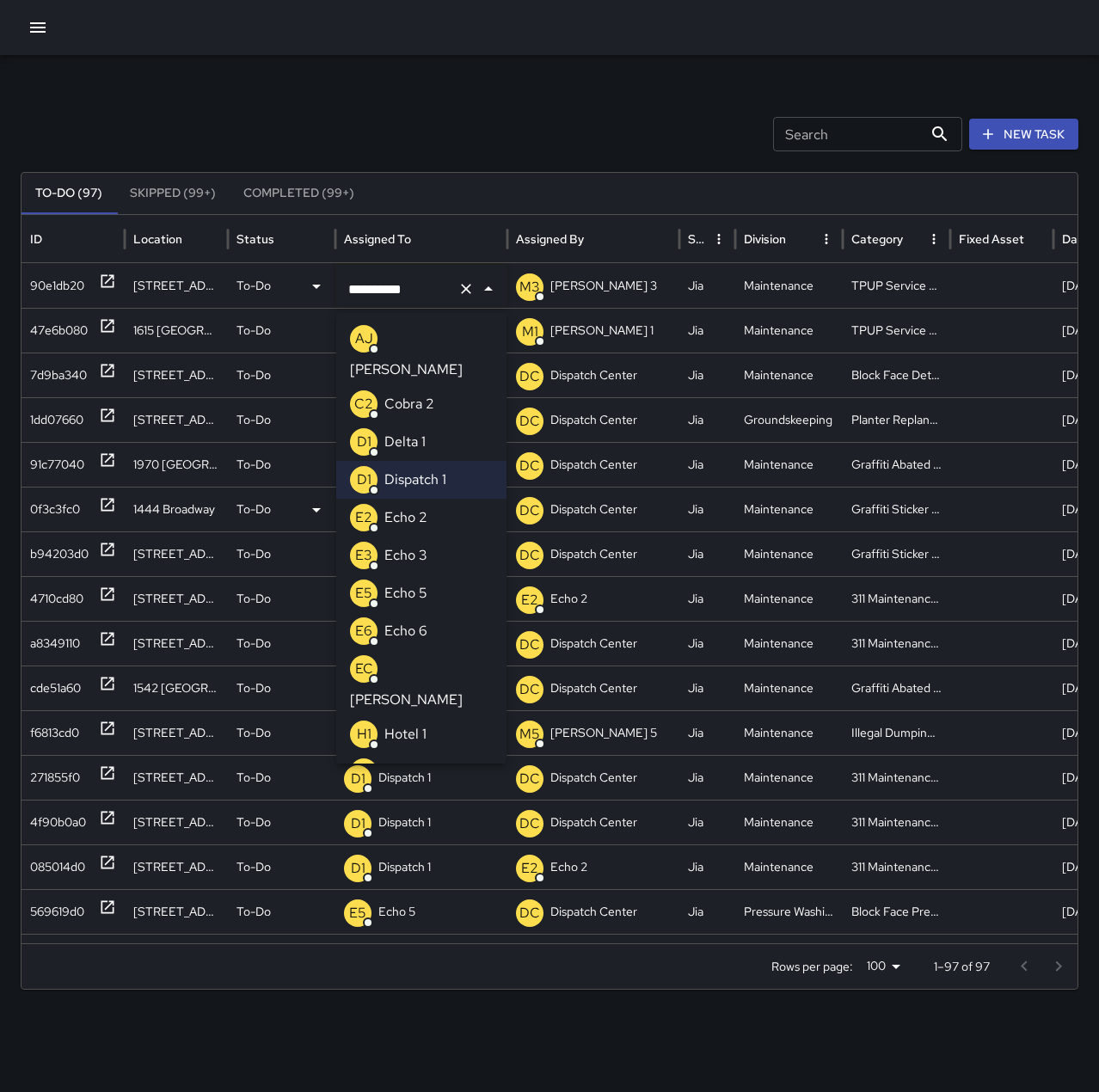
click at [417, 507] on p "Echo 2" at bounding box center [405, 517] width 43 height 21
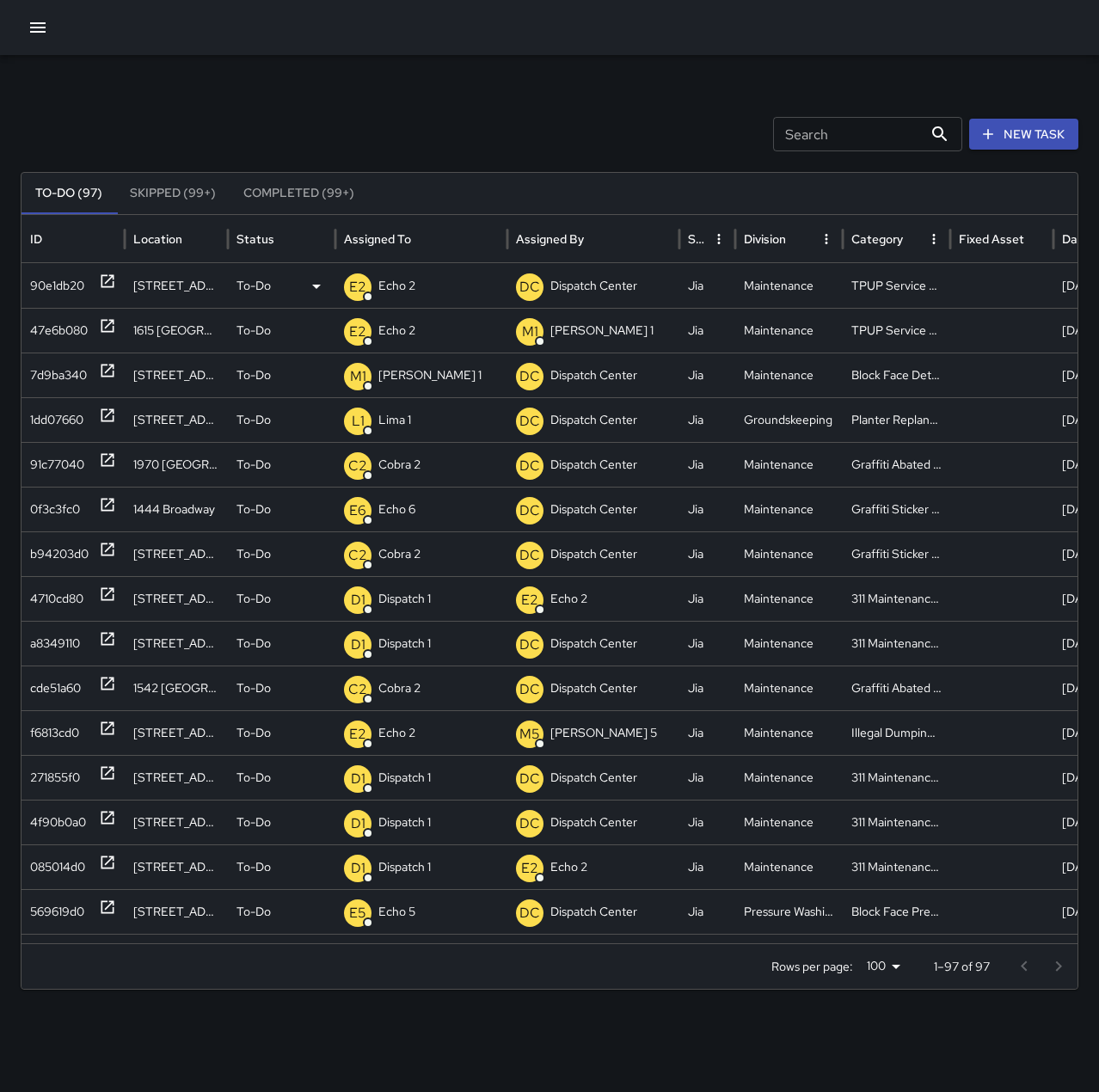
click at [445, 101] on div "Search Search New Task To-Do (97) Skipped (99+) Completed (99+) ID Location Sta…" at bounding box center [549, 543] width 1099 height 976
click at [107, 282] on icon at bounding box center [108, 281] width 13 height 13
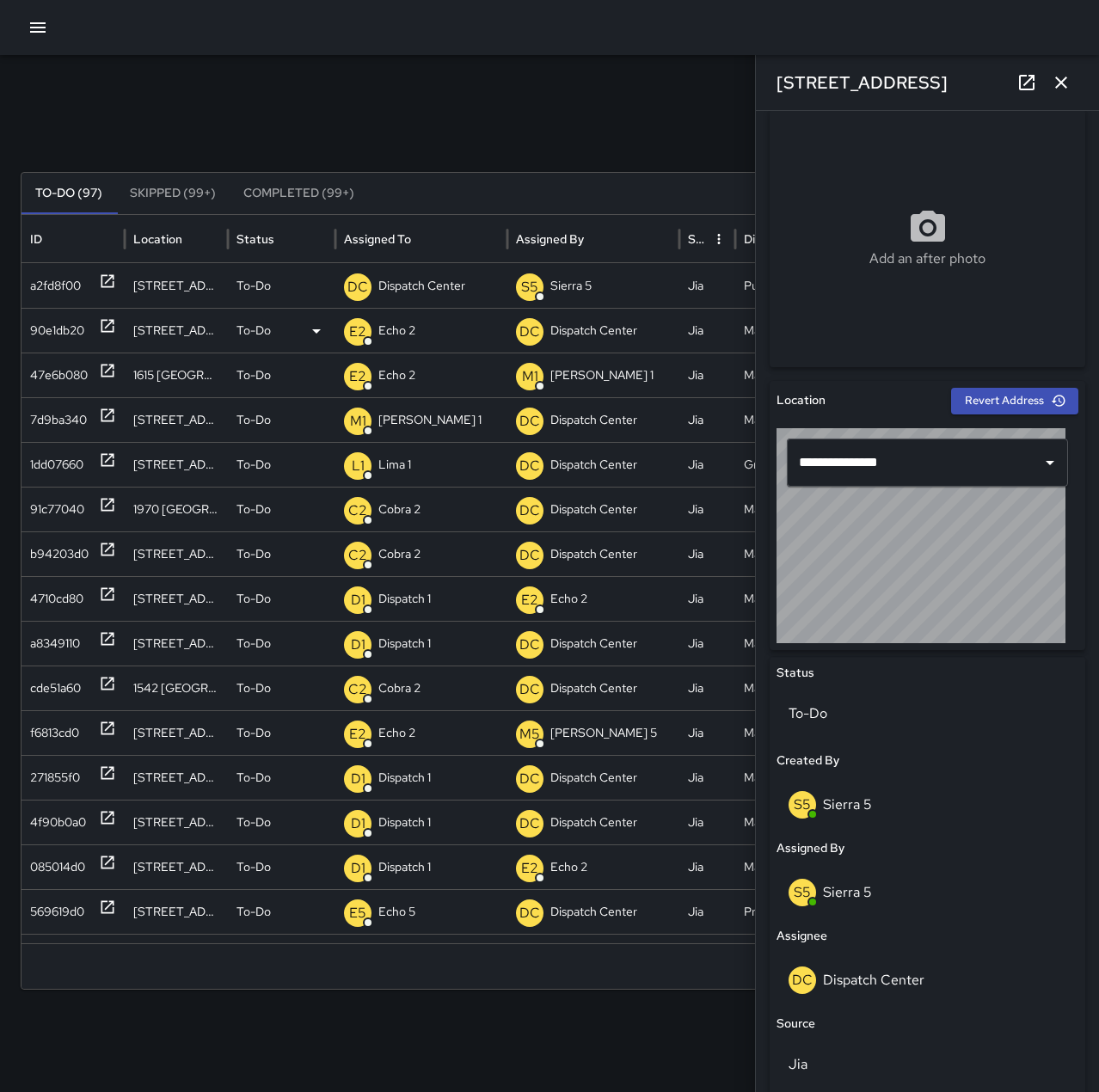
scroll to position [516, 0]
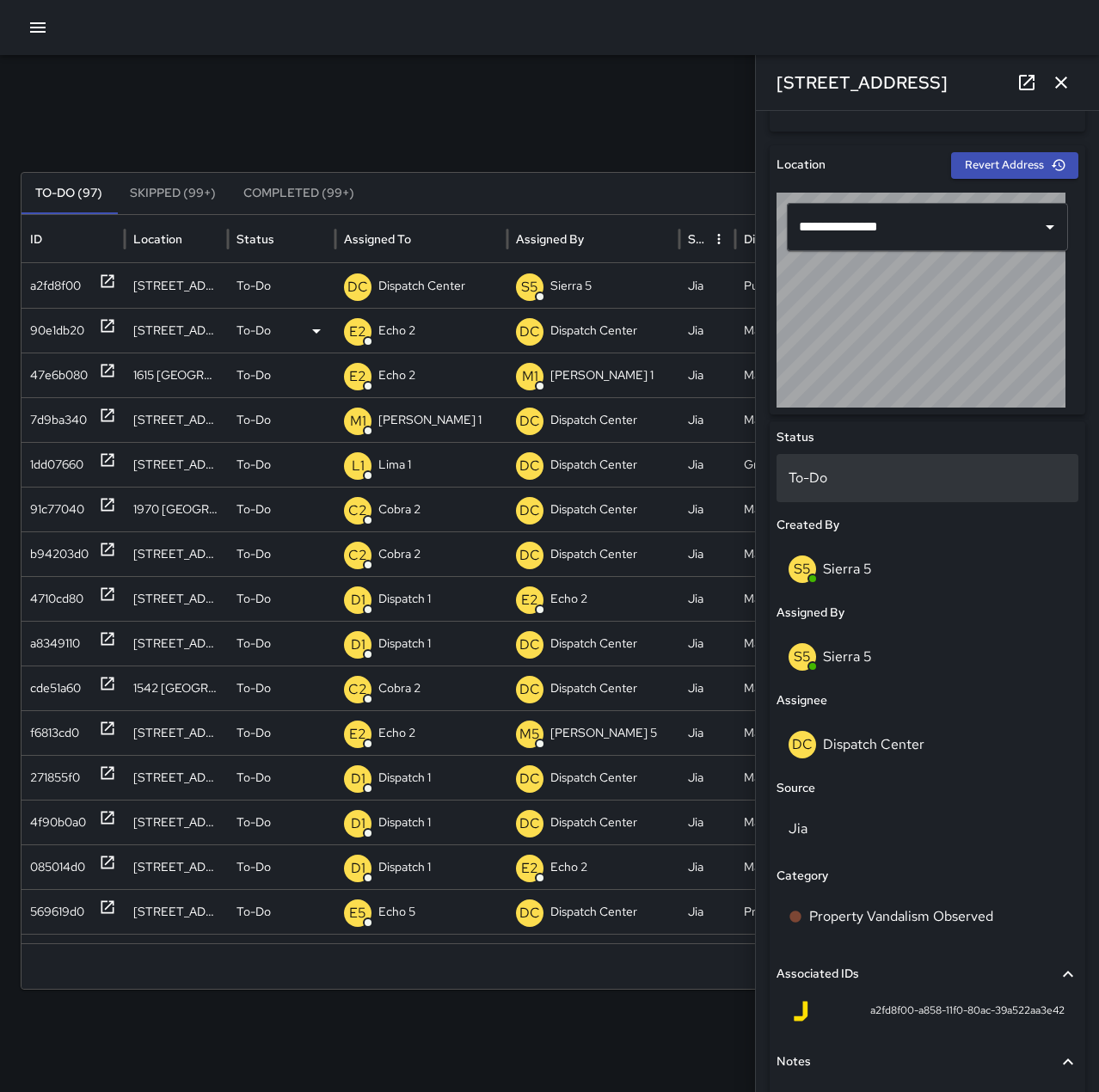
click at [872, 474] on p "To-Do" at bounding box center [927, 478] width 277 height 21
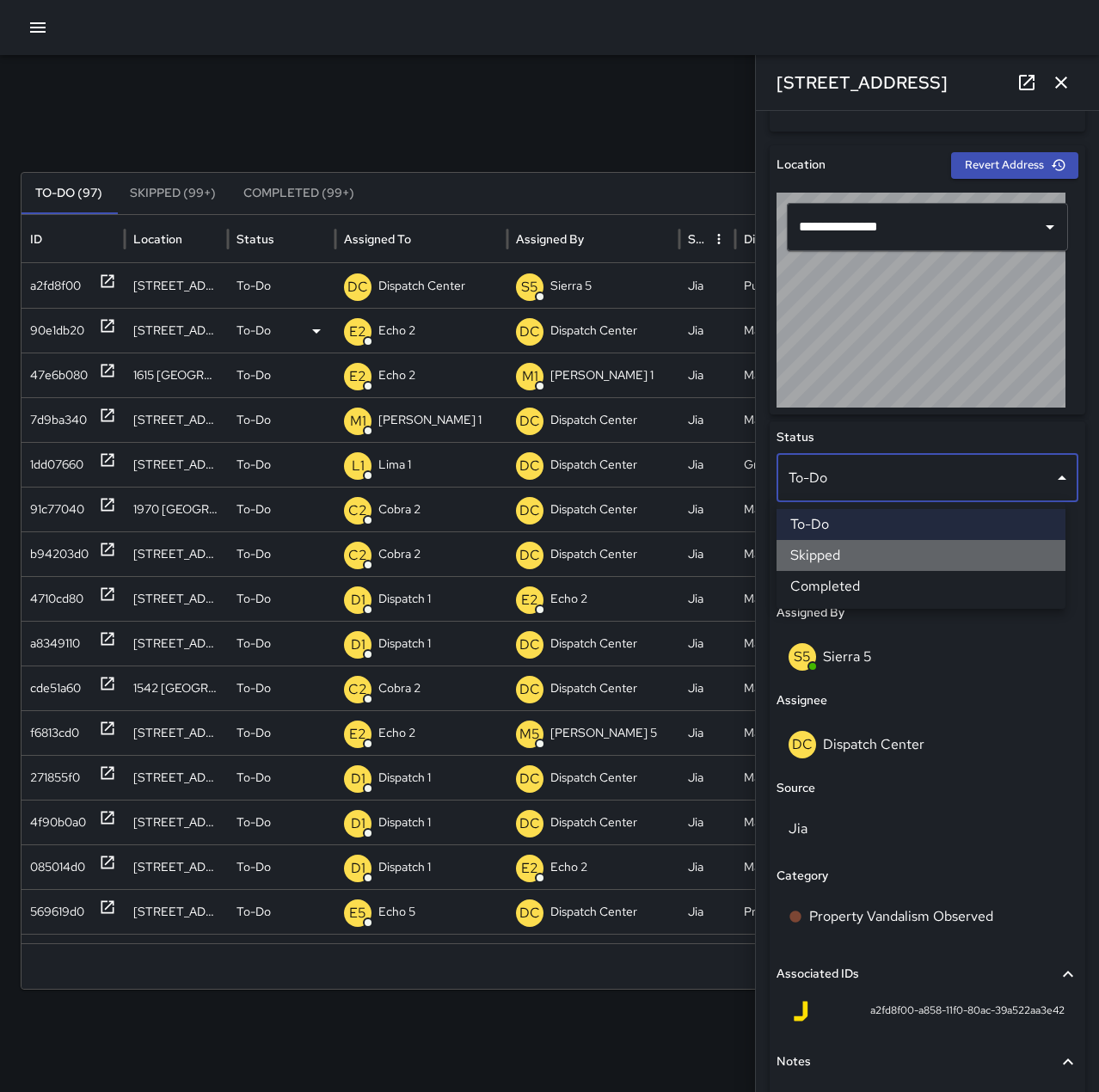
click at [881, 554] on li "Skipped" at bounding box center [920, 555] width 288 height 31
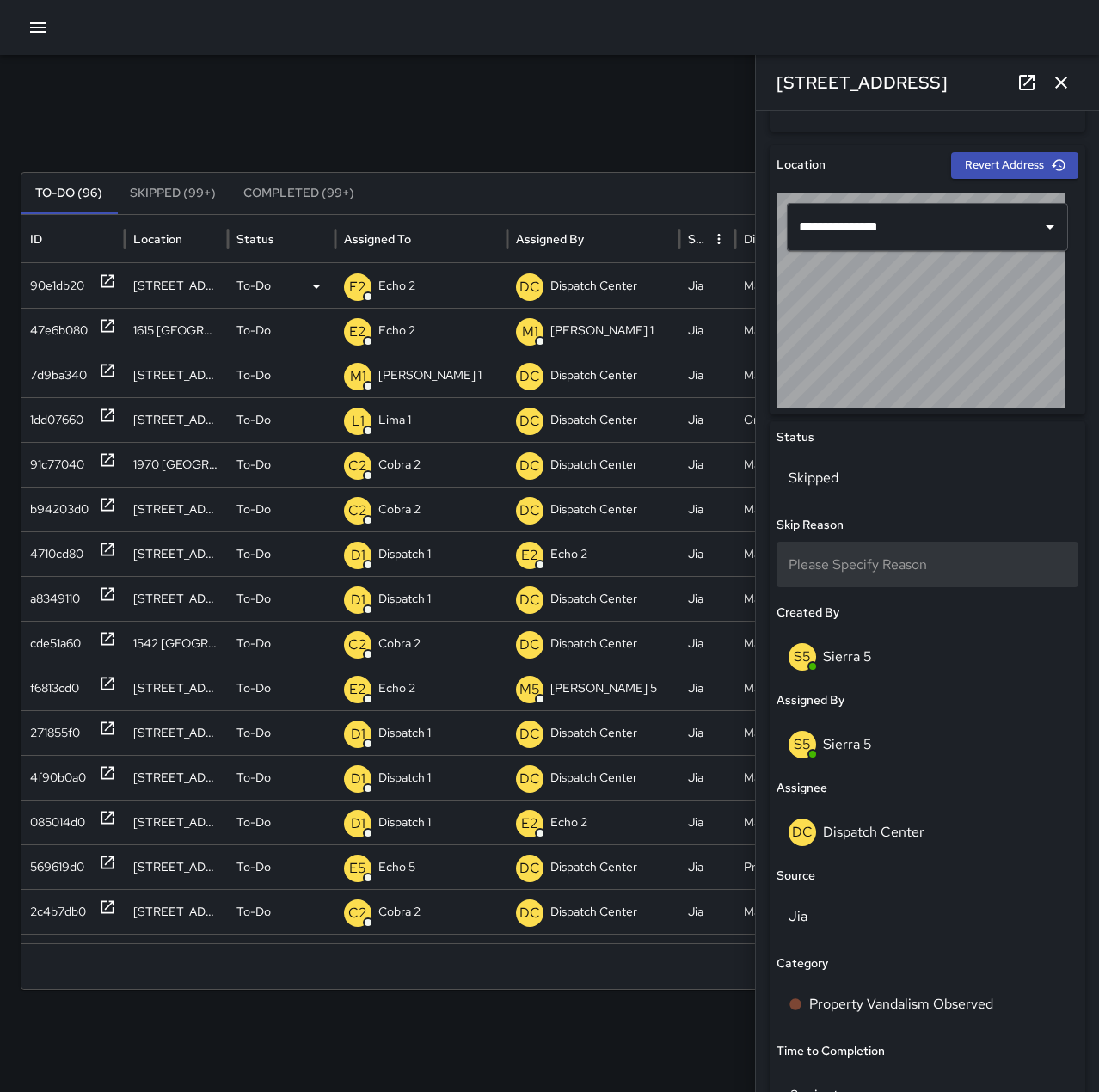
click at [882, 562] on span "Please Specify Reason" at bounding box center [857, 564] width 139 height 18
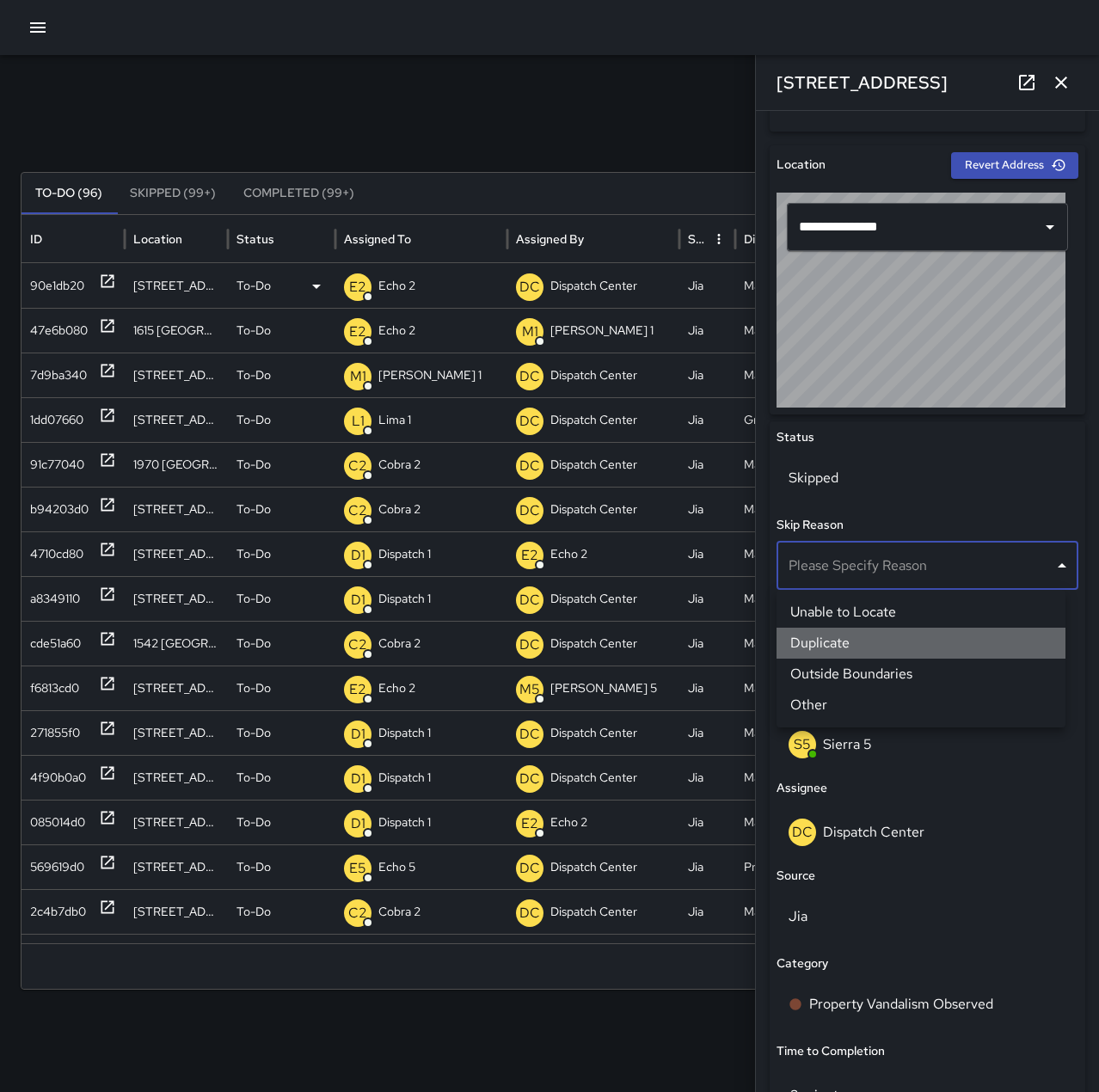
click at [866, 640] on li "Duplicate" at bounding box center [920, 643] width 288 height 31
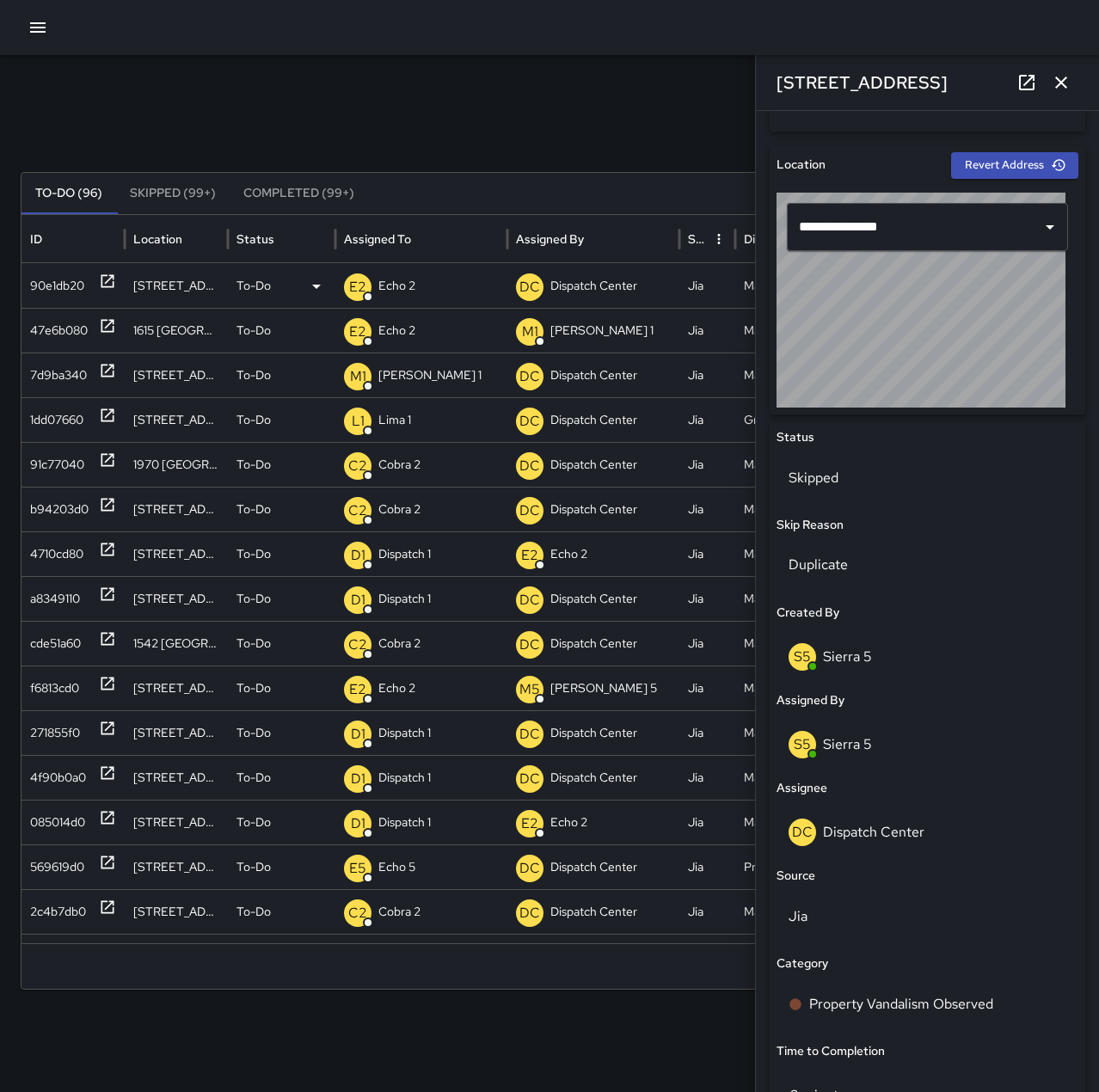
click at [1066, 83] on icon "button" at bounding box center [1060, 82] width 21 height 21
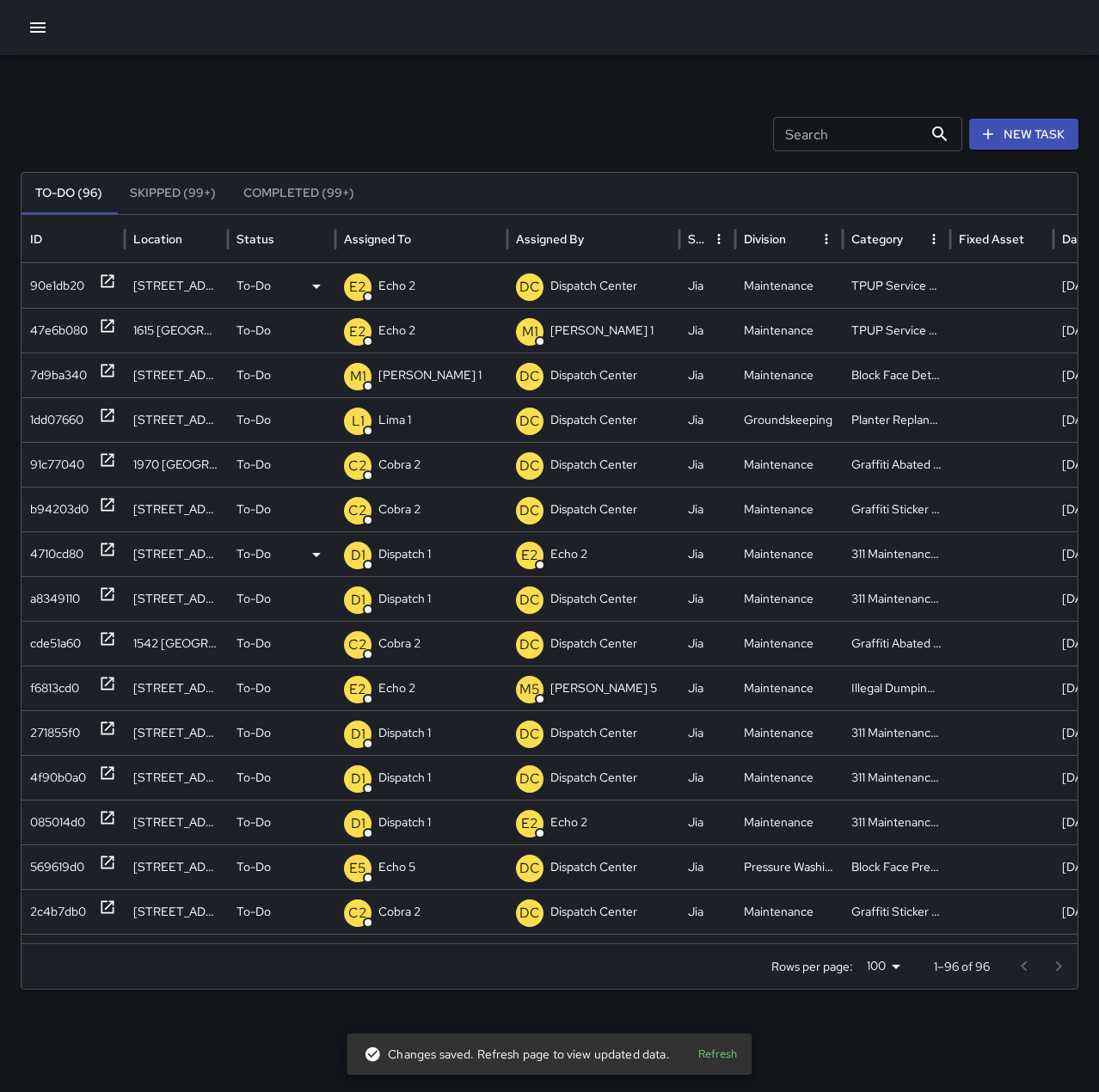
click at [109, 546] on icon at bounding box center [107, 549] width 17 height 17
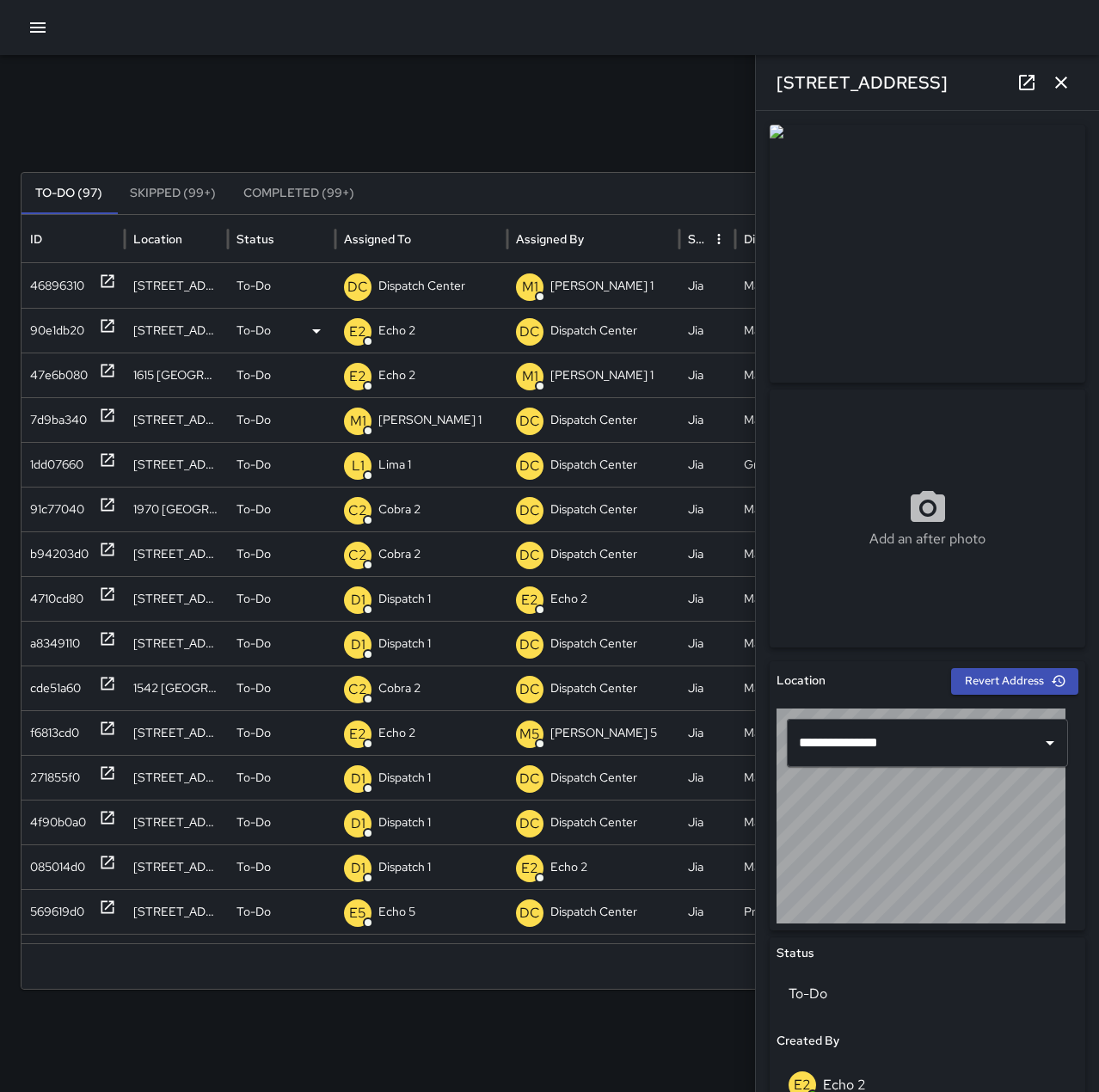
click at [1066, 89] on icon "button" at bounding box center [1060, 82] width 21 height 21
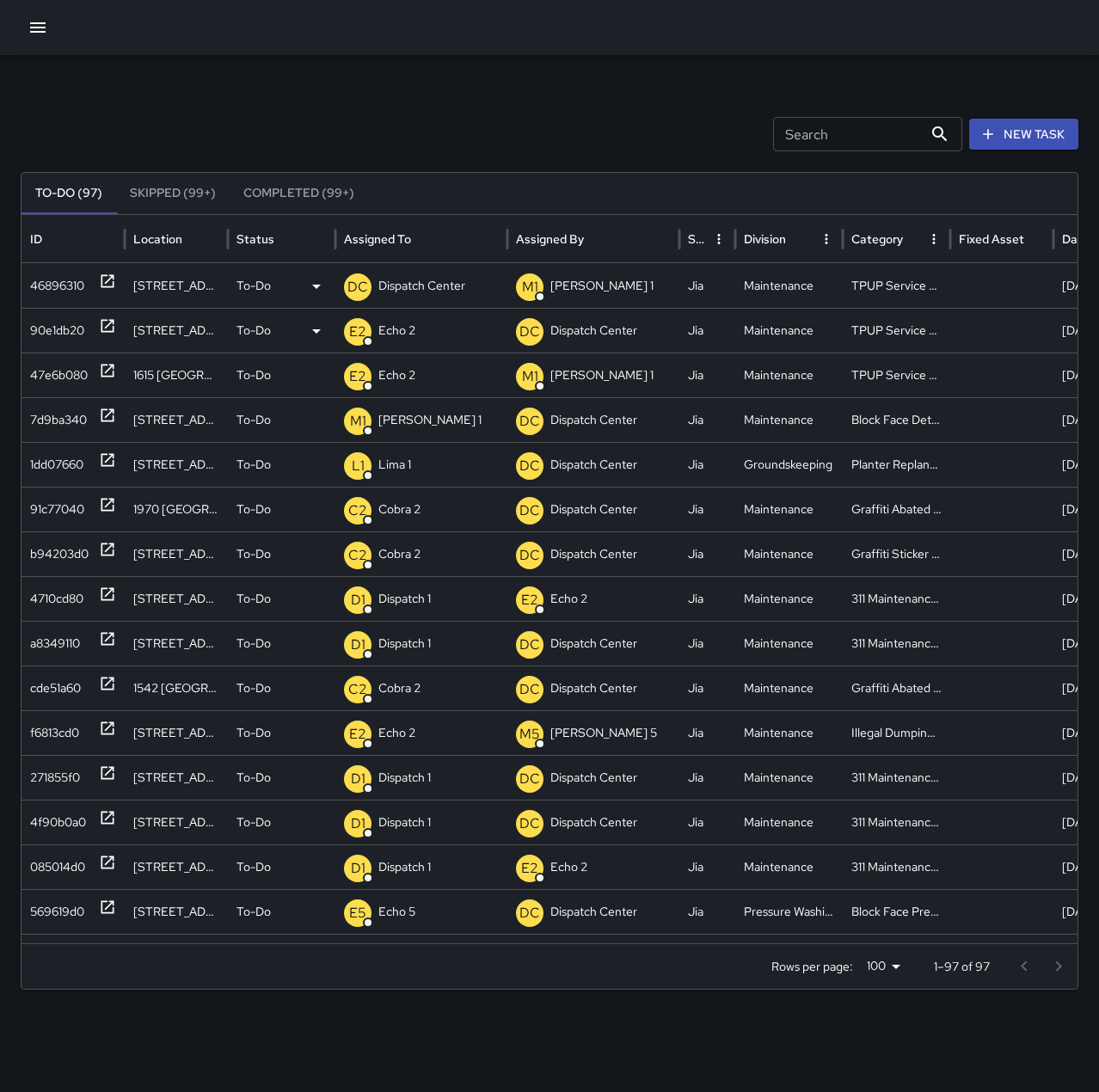
click at [399, 283] on p "Dispatch Center" at bounding box center [421, 285] width 87 height 44
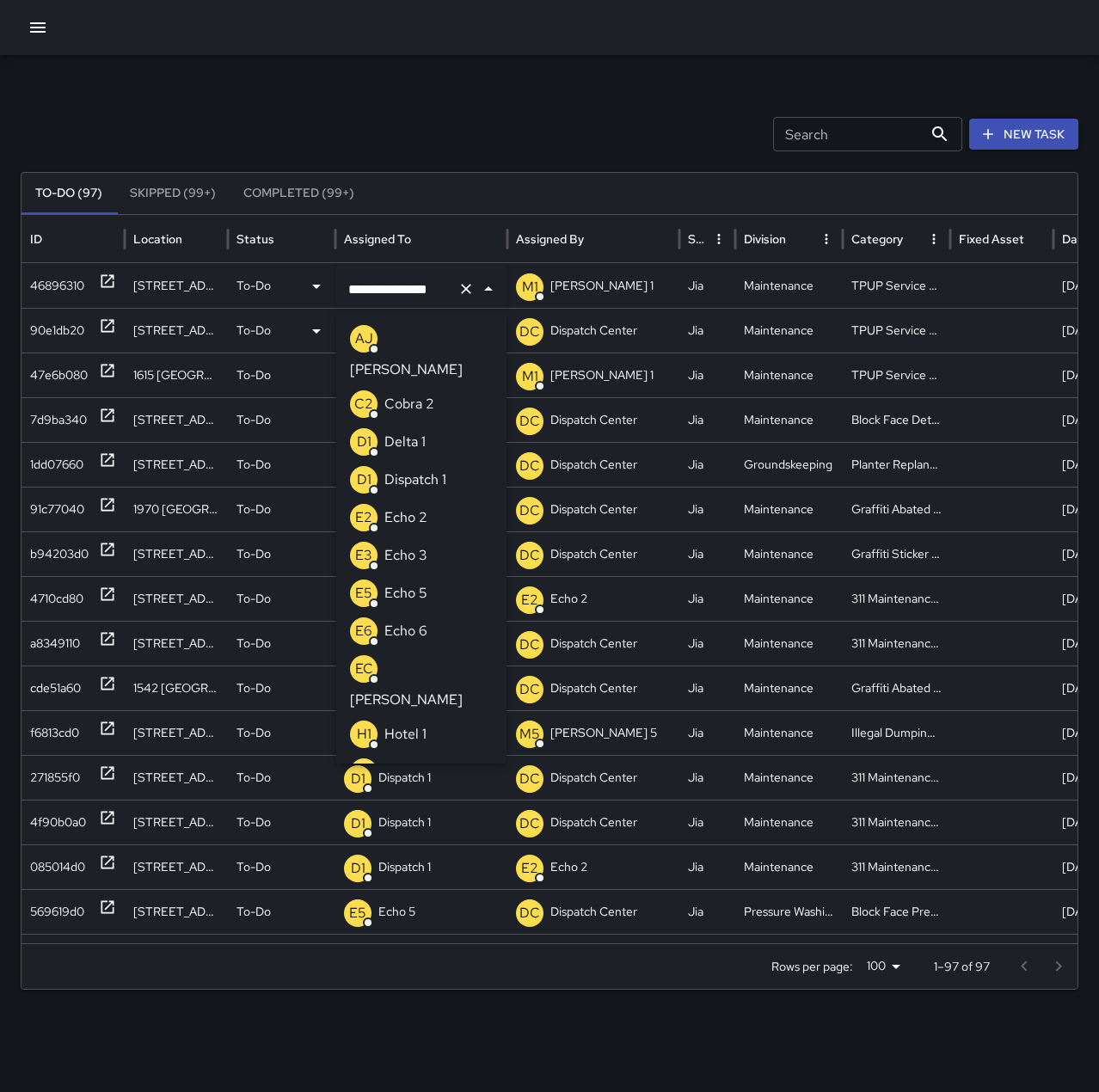
scroll to position [1125, 0]
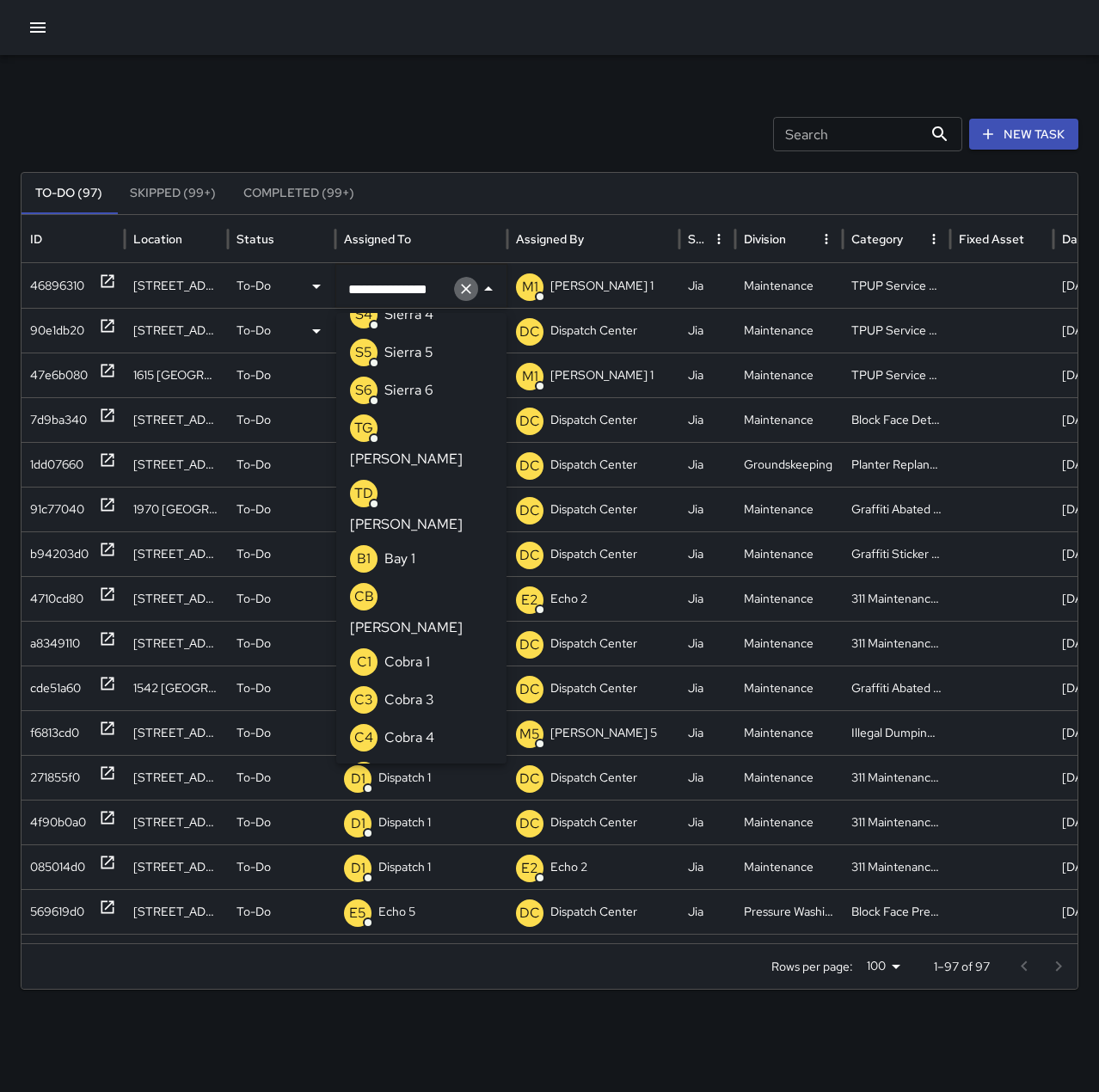
click at [474, 288] on button "Clear" at bounding box center [466, 288] width 24 height 24
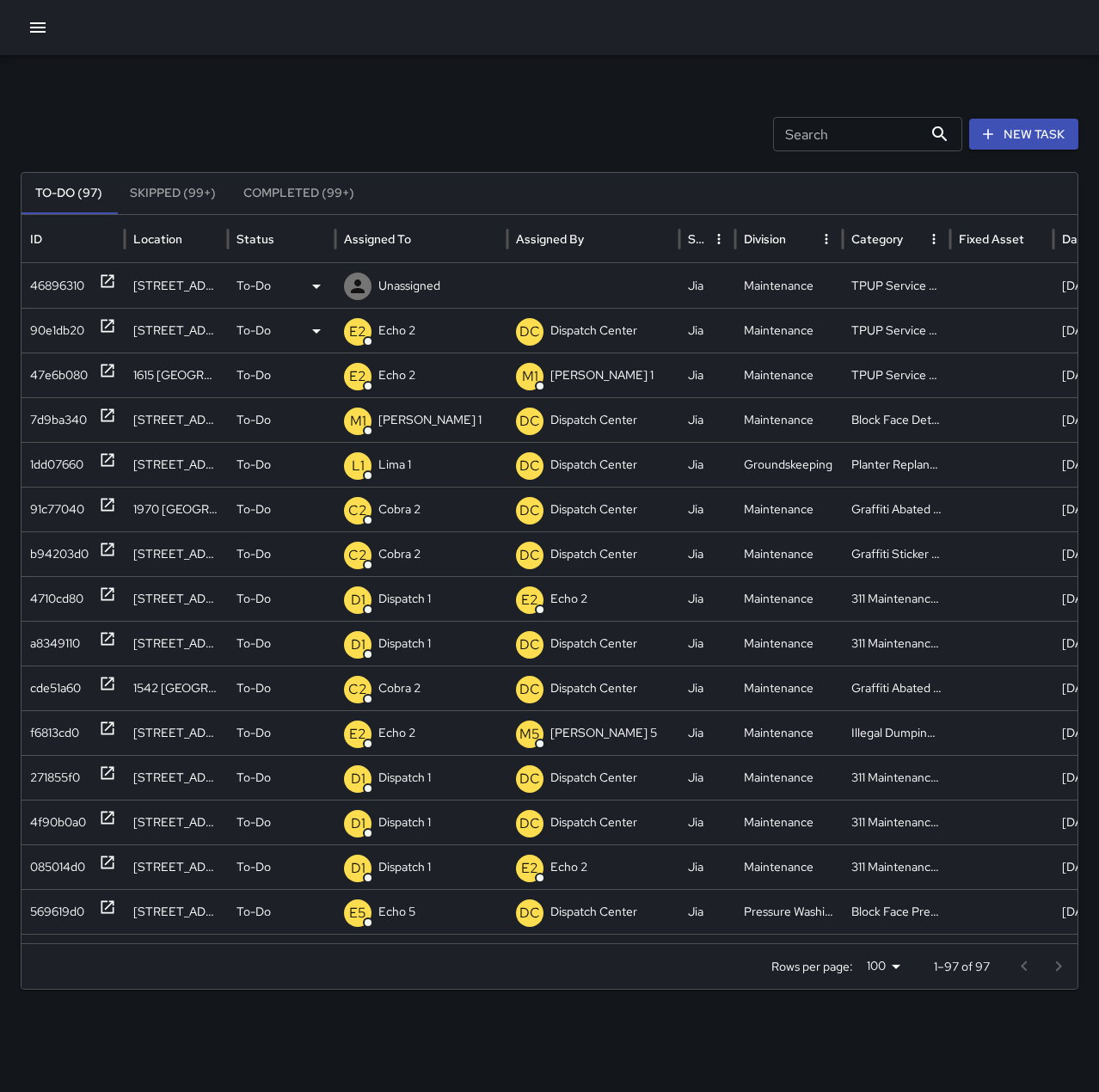
click at [401, 284] on p "Unassigned" at bounding box center [409, 285] width 62 height 44
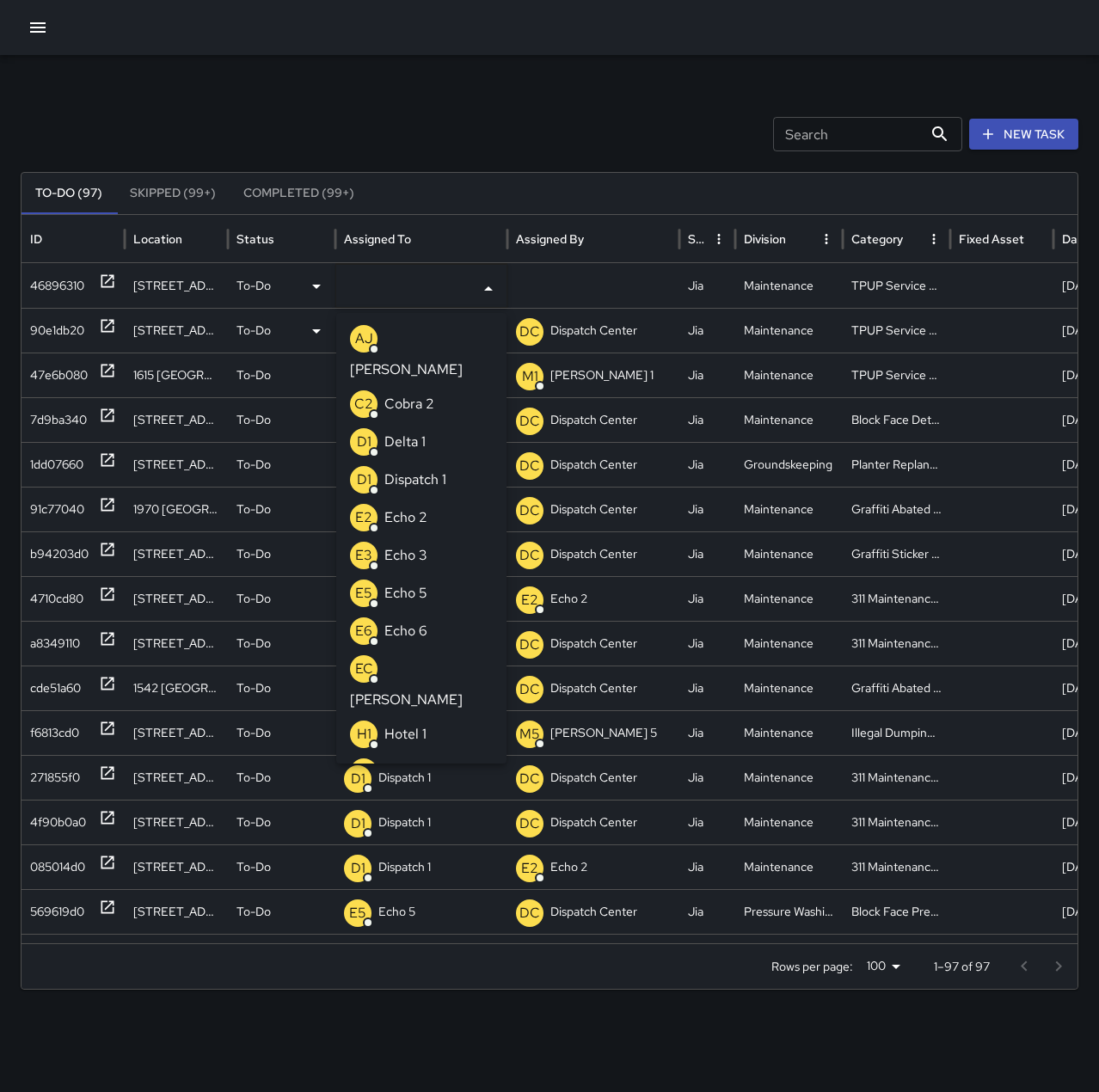
click at [419, 507] on p "Echo 2" at bounding box center [405, 517] width 43 height 21
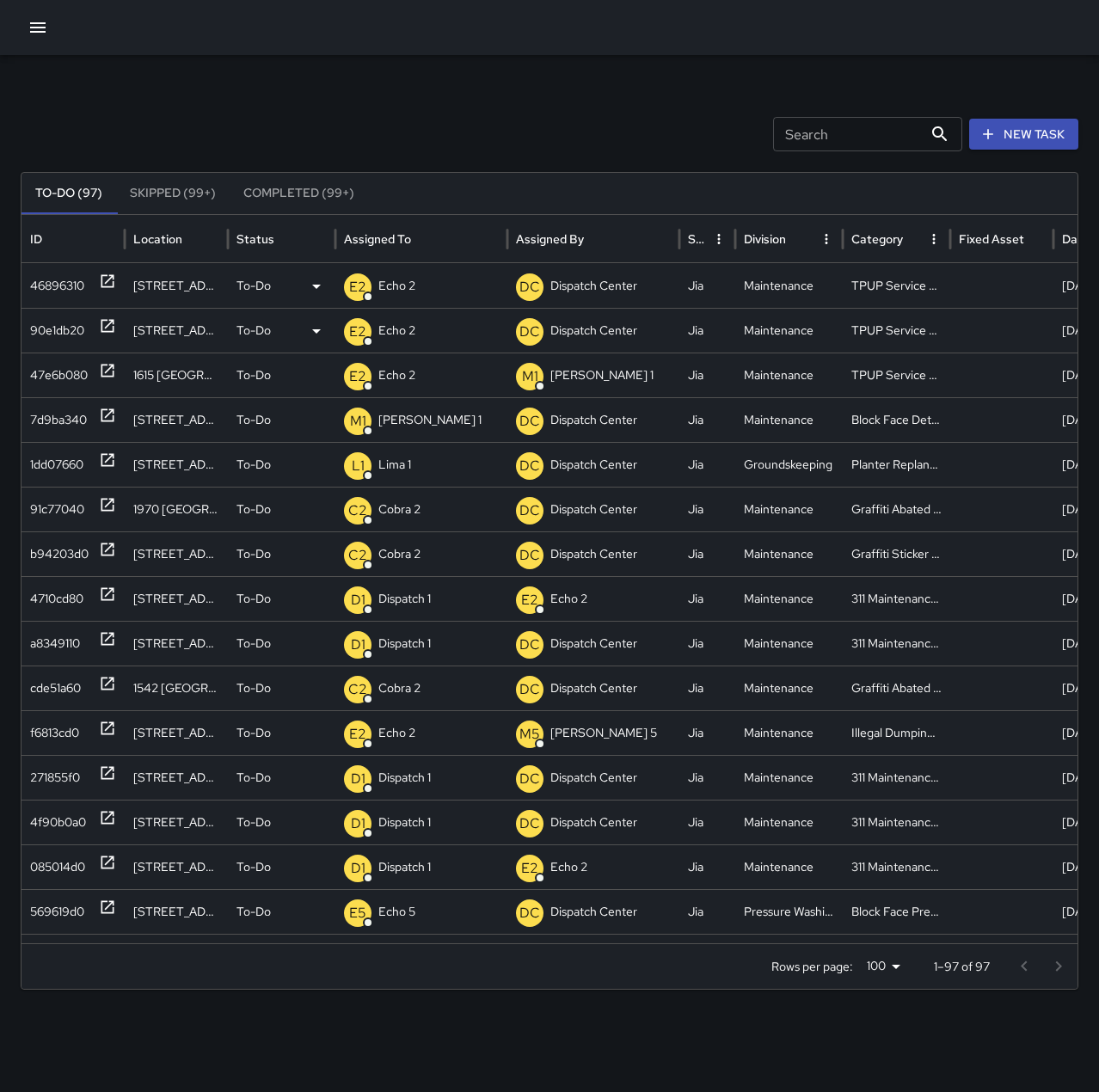
click at [471, 87] on div "Search Search New Task To-Do (97) Skipped (99+) Completed (99+) ID Location Sta…" at bounding box center [549, 543] width 1099 height 976
